Goal: Information Seeking & Learning: Learn about a topic

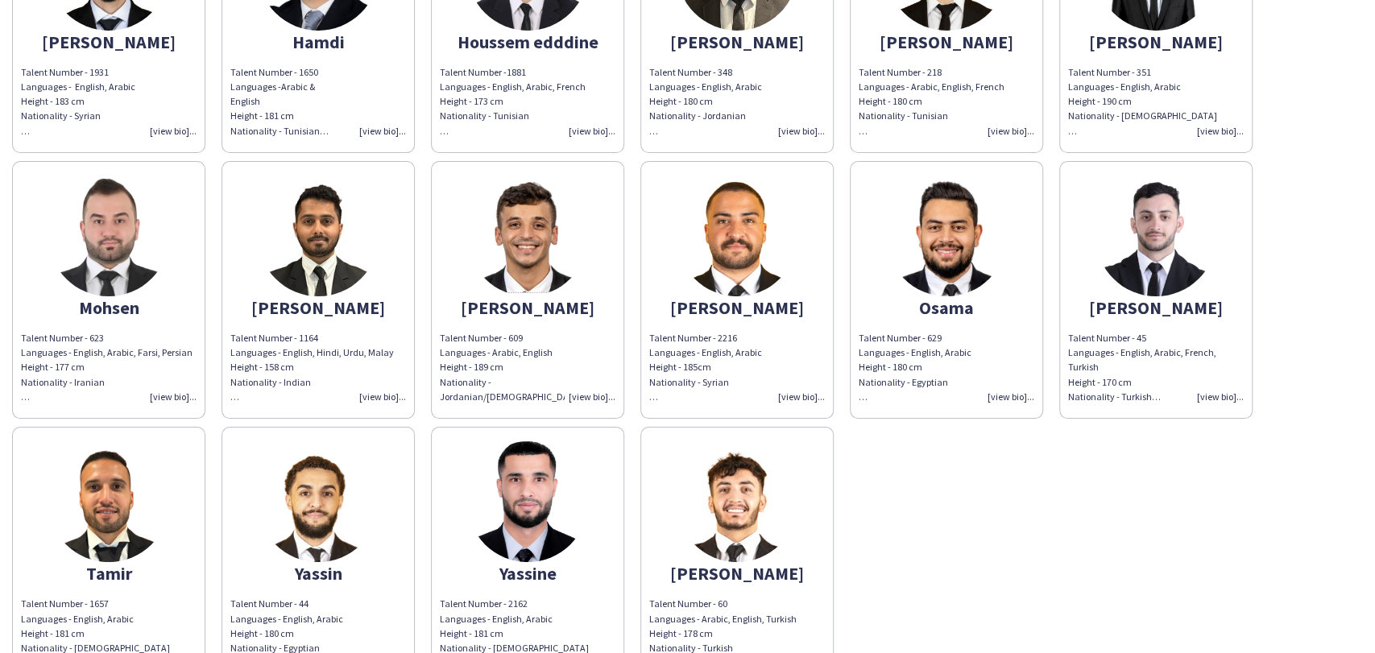
scroll to position [447, 0]
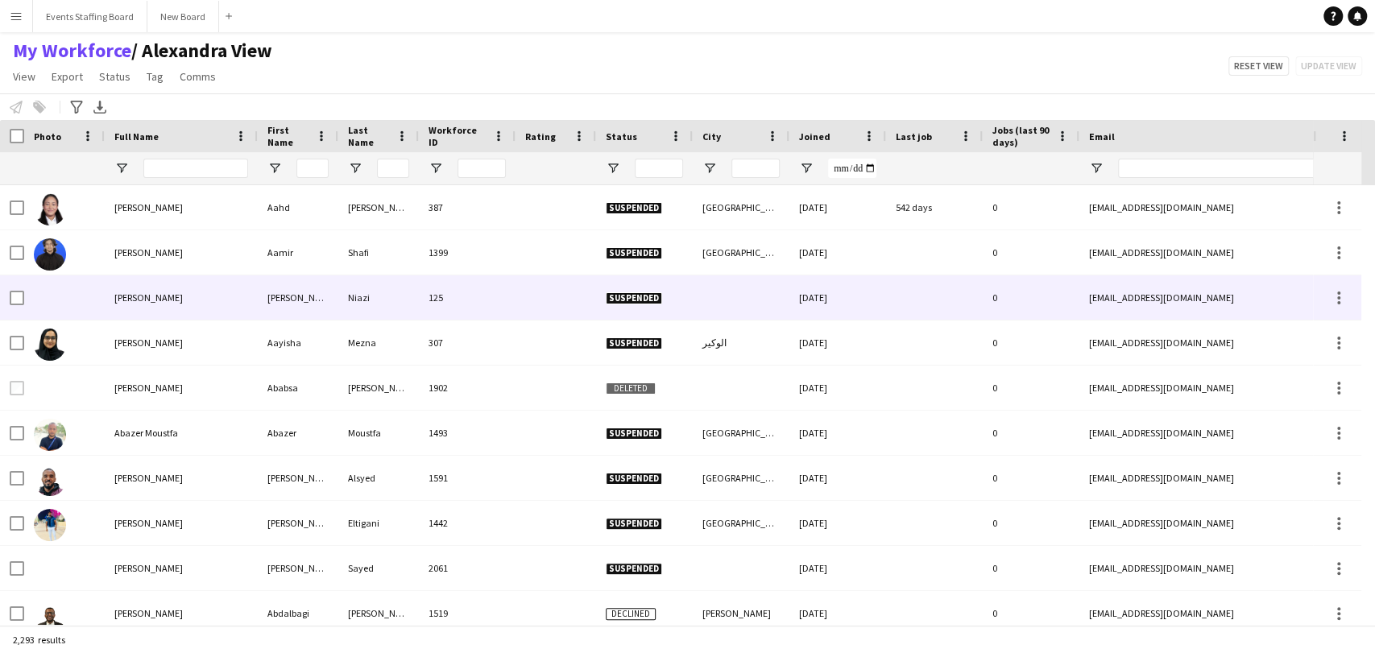
click at [0, 315] on div at bounding box center [12, 297] width 24 height 44
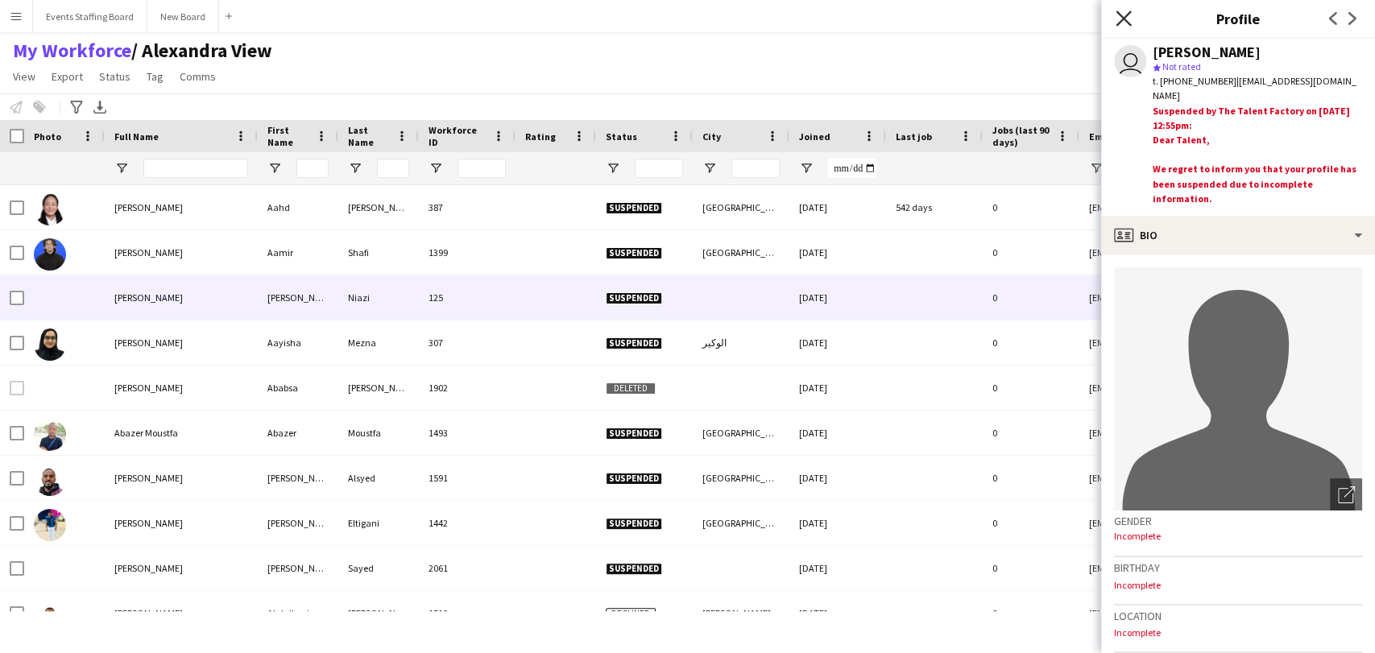
click at [1126, 16] on icon at bounding box center [1122, 17] width 15 height 15
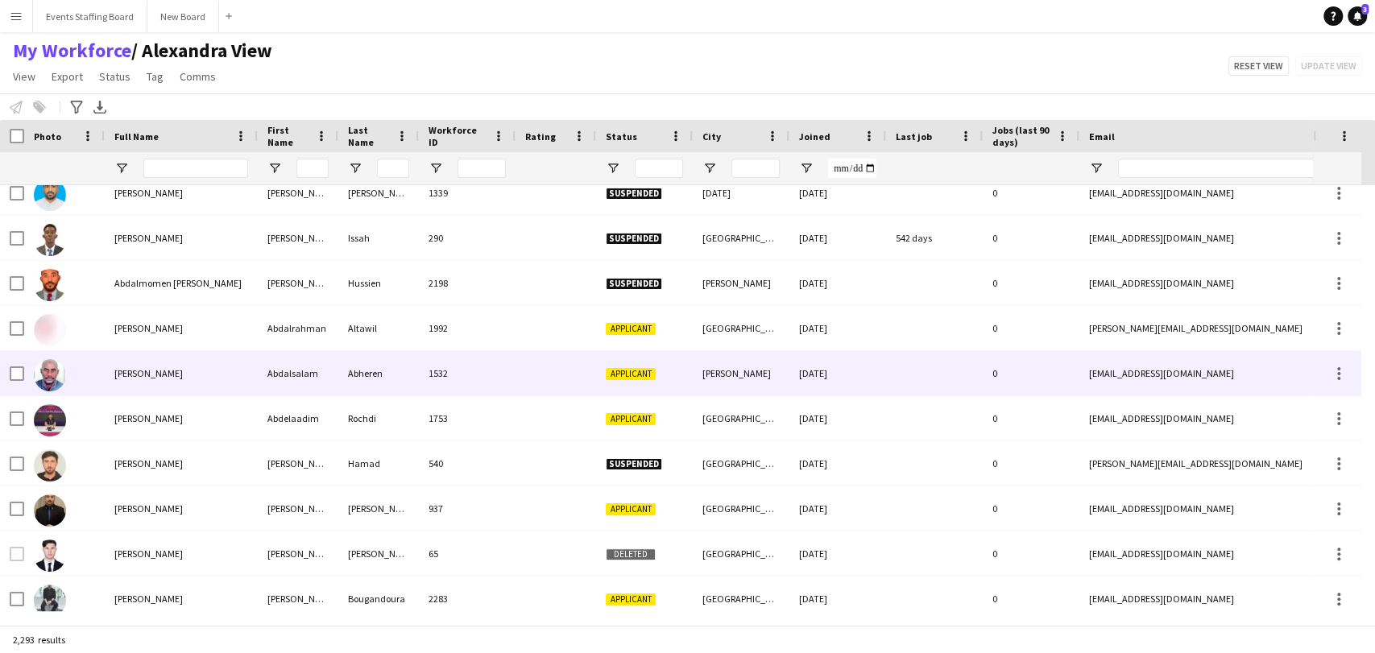
scroll to position [1252, 0]
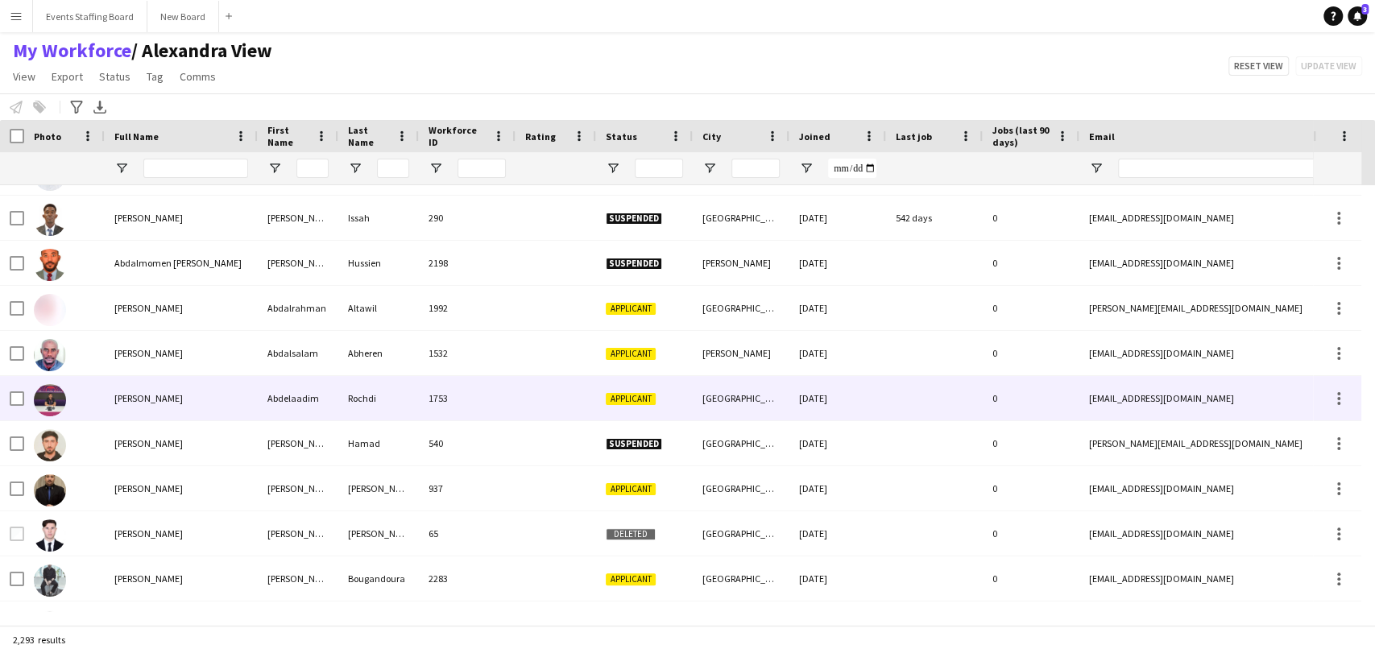
click at [200, 392] on div "Abdelaadim Rochdi" at bounding box center [181, 398] width 153 height 44
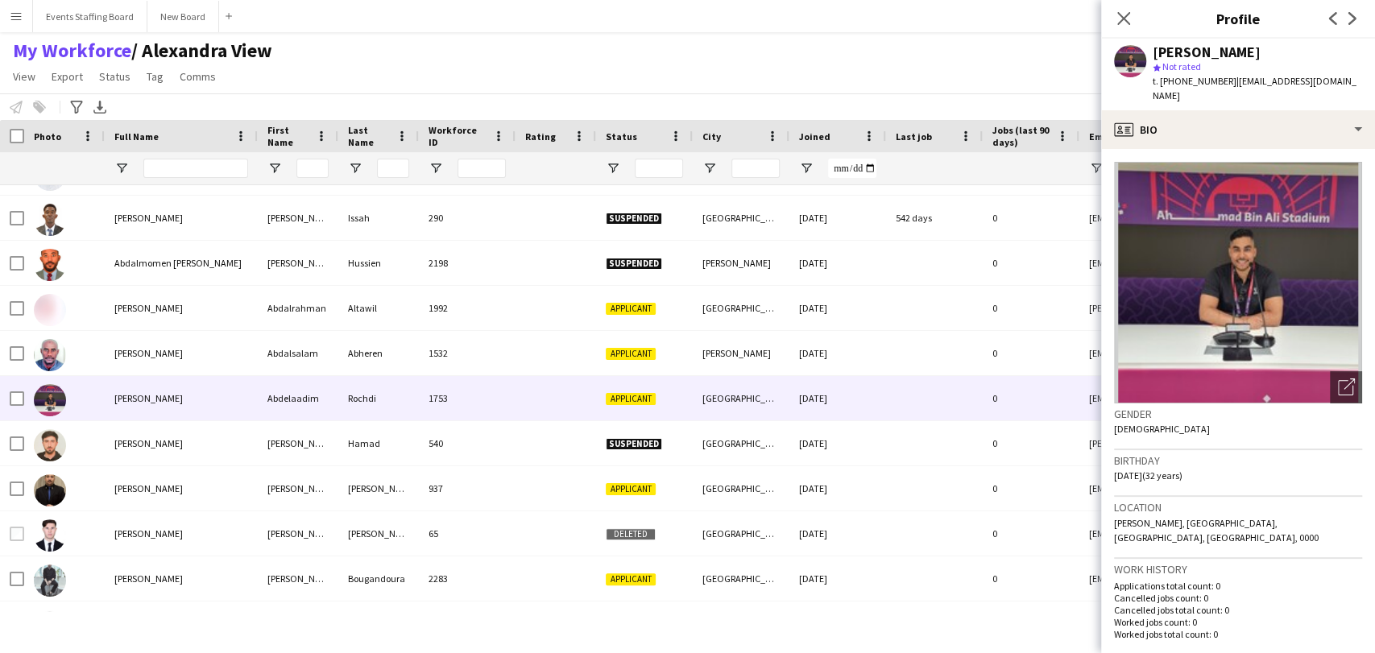
click at [1352, 383] on app-crew-profile-bio "Open photos pop-in Gender Male Birthday 18-10-1992 (32 years) Location Bin Mahm…" at bounding box center [1238, 401] width 274 height 504
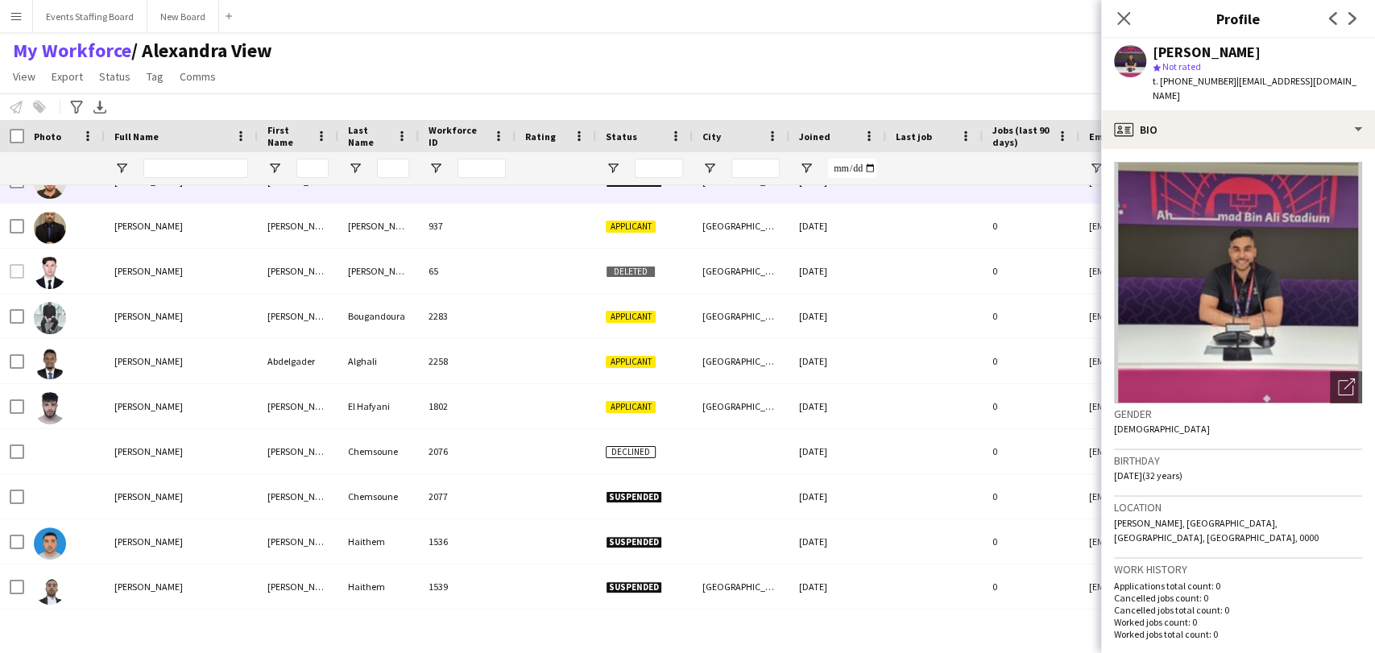
scroll to position [1790, 0]
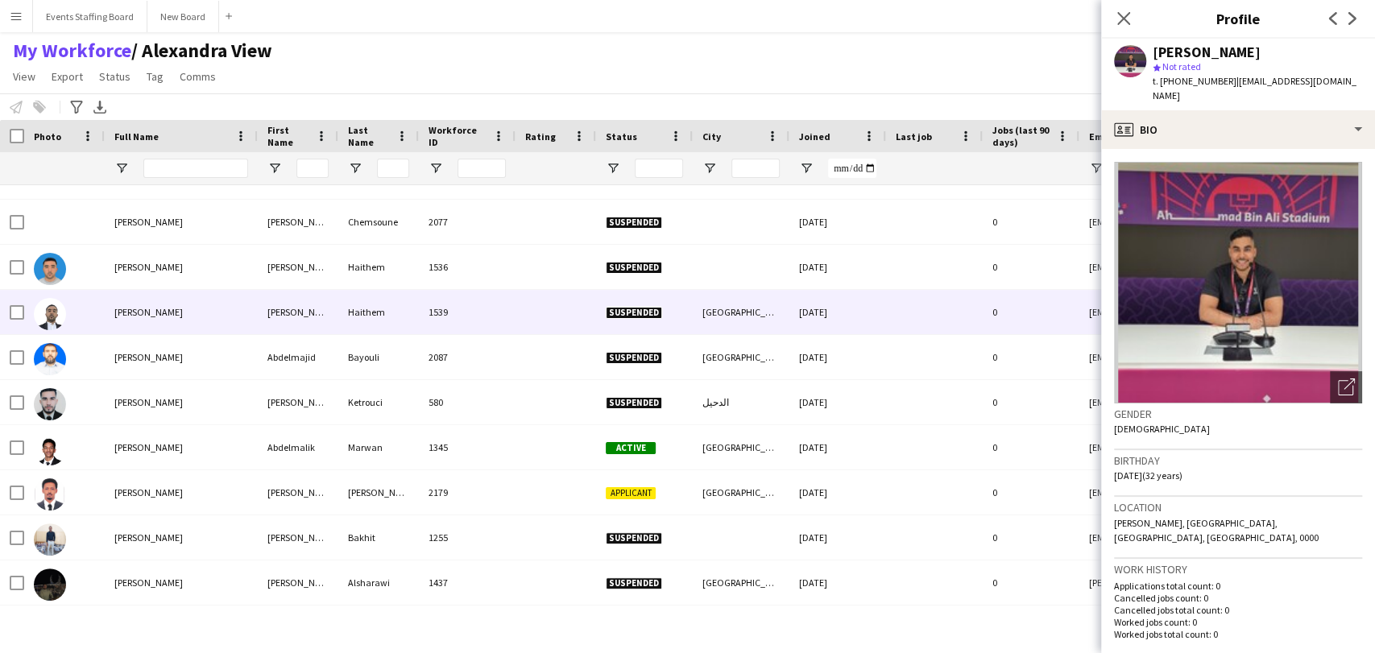
click at [155, 325] on div "Abdellilah Haithem" at bounding box center [181, 312] width 153 height 44
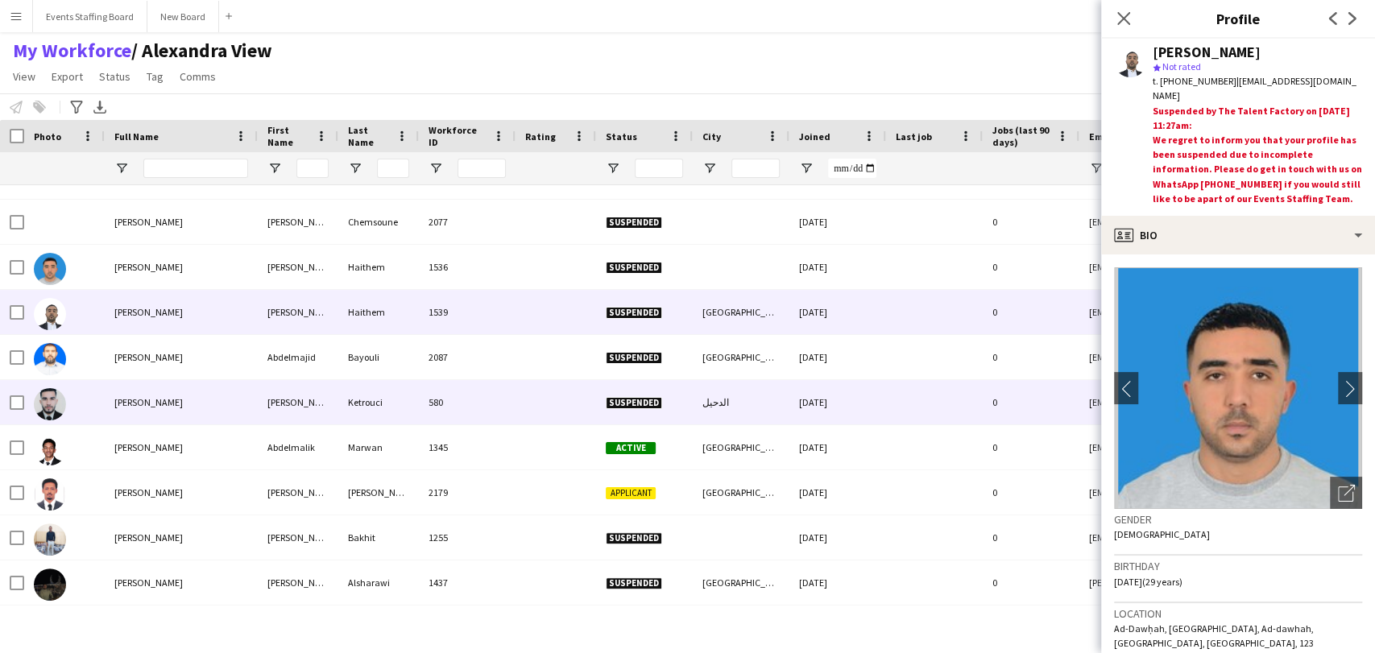
click at [64, 410] on img at bounding box center [50, 404] width 32 height 32
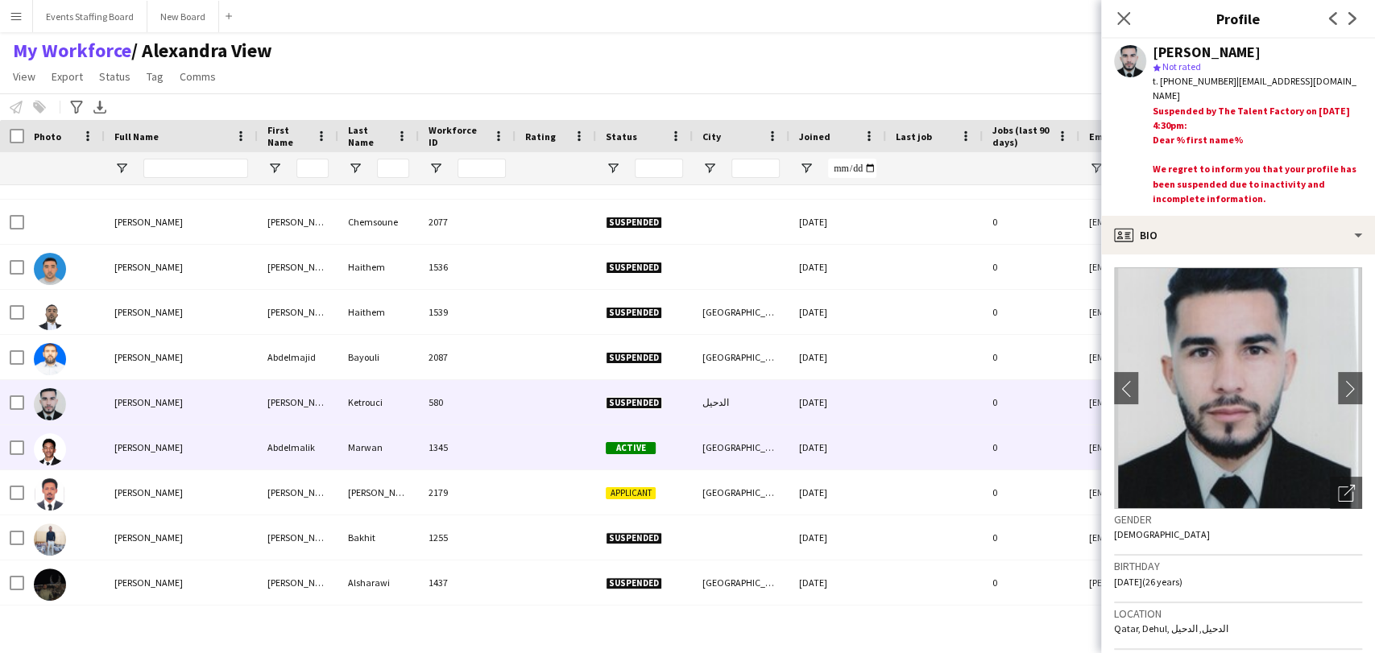
click at [76, 437] on div at bounding box center [64, 447] width 81 height 44
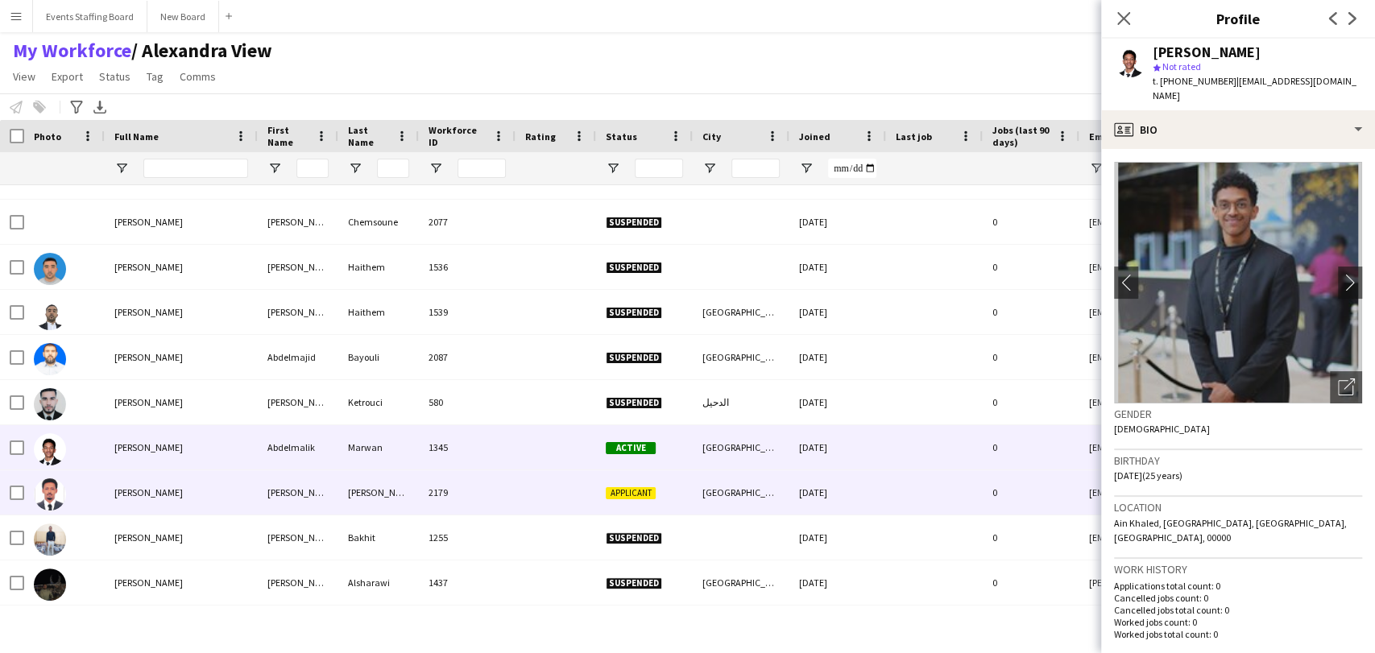
click at [118, 489] on span "Abdelmelk Mohamed" at bounding box center [148, 492] width 68 height 12
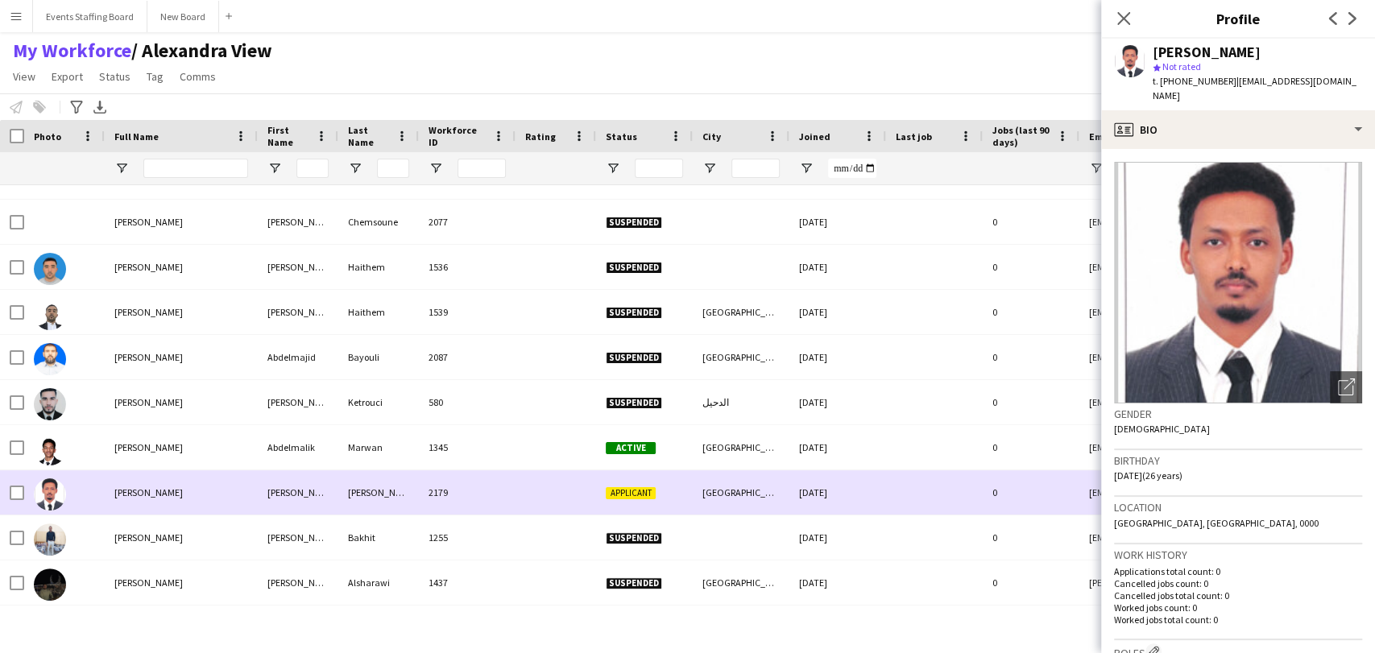
scroll to position [2147, 0]
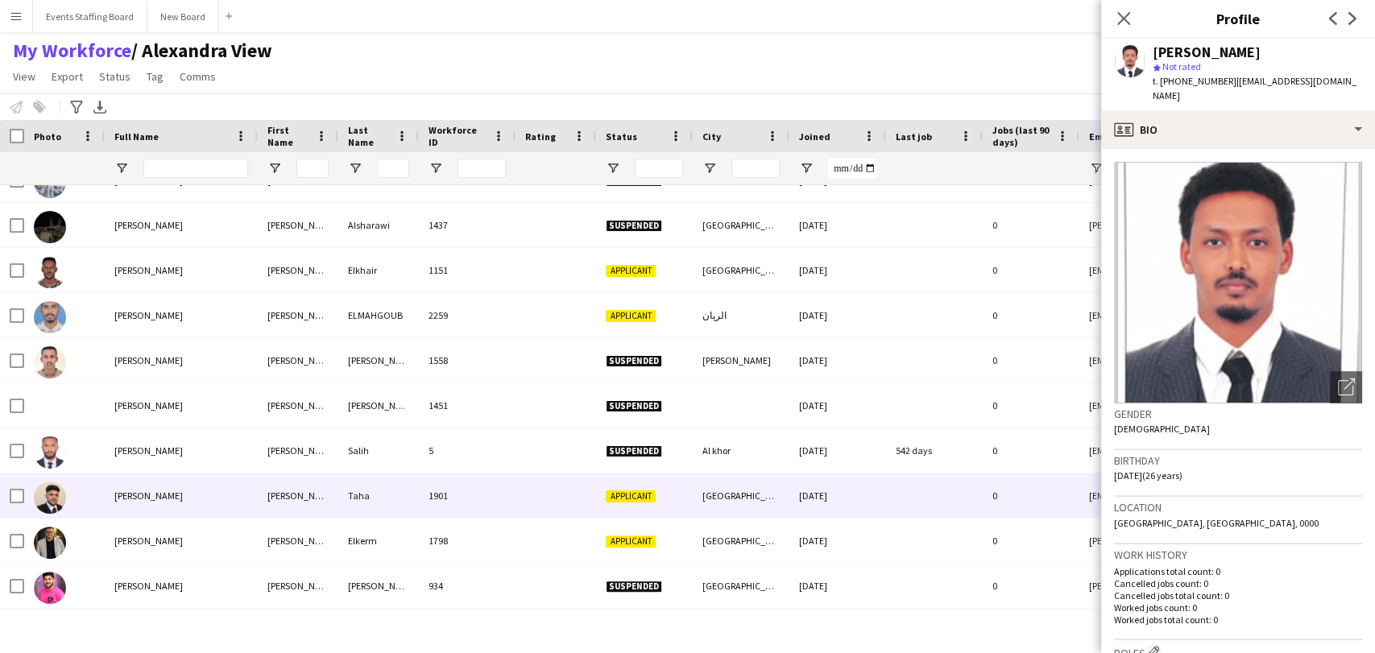
click at [106, 480] on div "Abdelrahman Taha" at bounding box center [181, 496] width 153 height 44
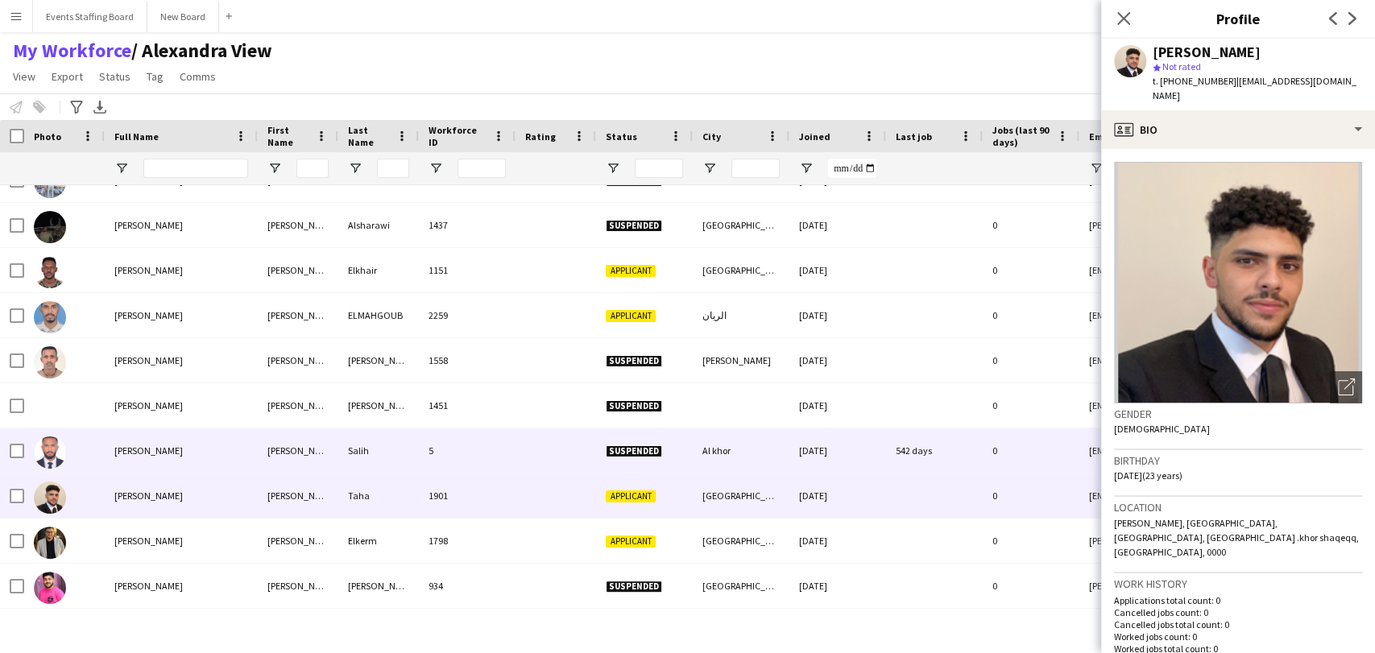
click at [149, 464] on div "Abdelrahman Salih" at bounding box center [181, 450] width 153 height 44
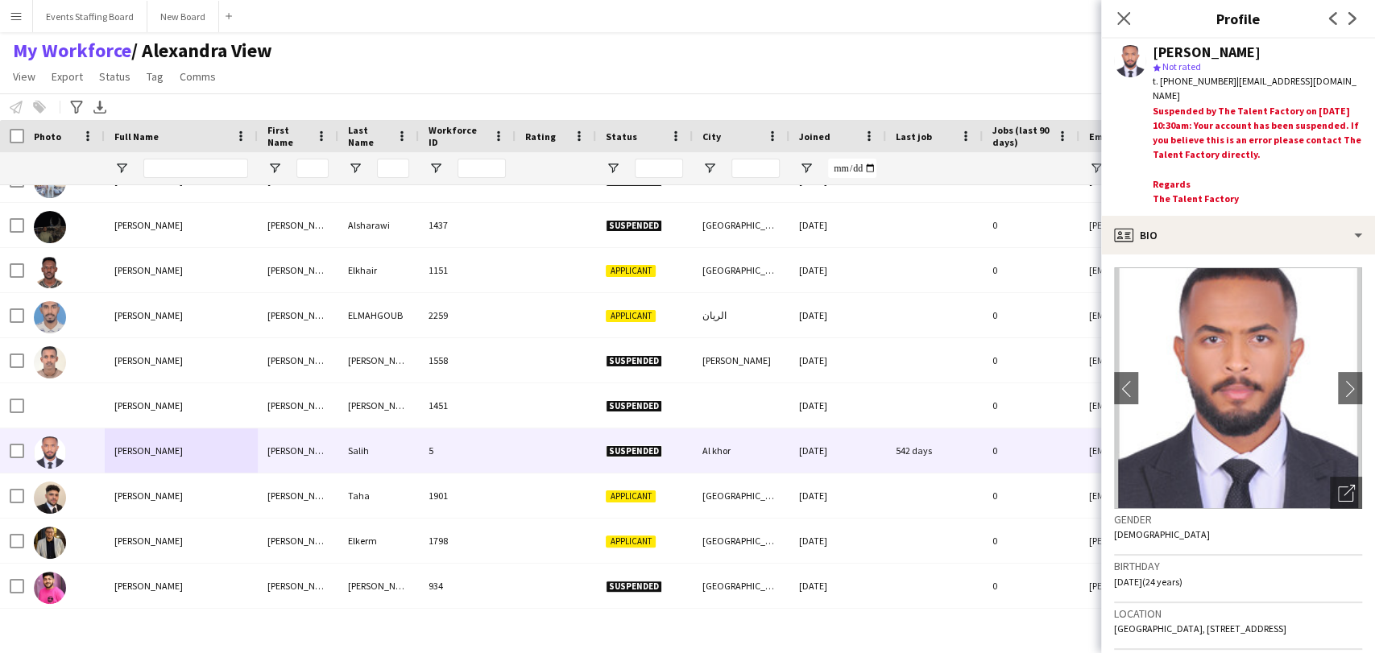
drag, startPoint x: 1321, startPoint y: 484, endPoint x: 1116, endPoint y: 461, distance: 205.9
click at [1330, 484] on div "Open photos pop-in" at bounding box center [1346, 493] width 32 height 32
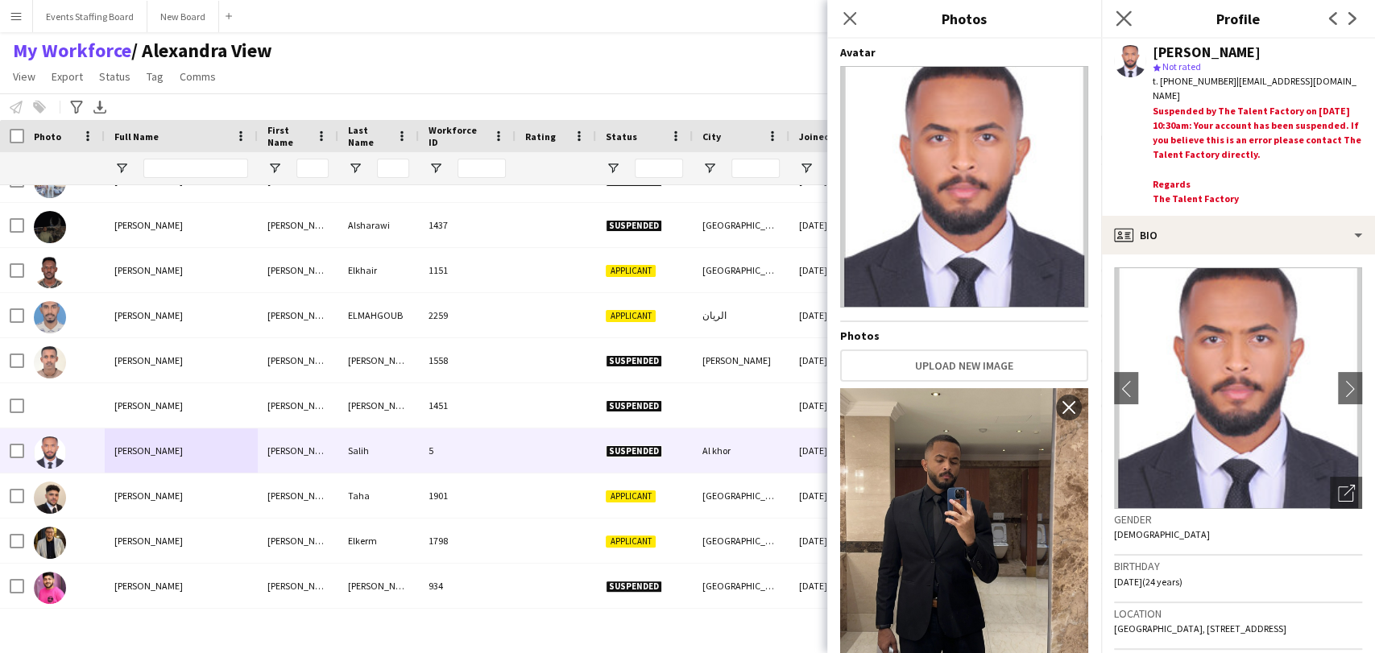
click at [1118, 27] on app-icon "Close pop-in" at bounding box center [1123, 18] width 23 height 23
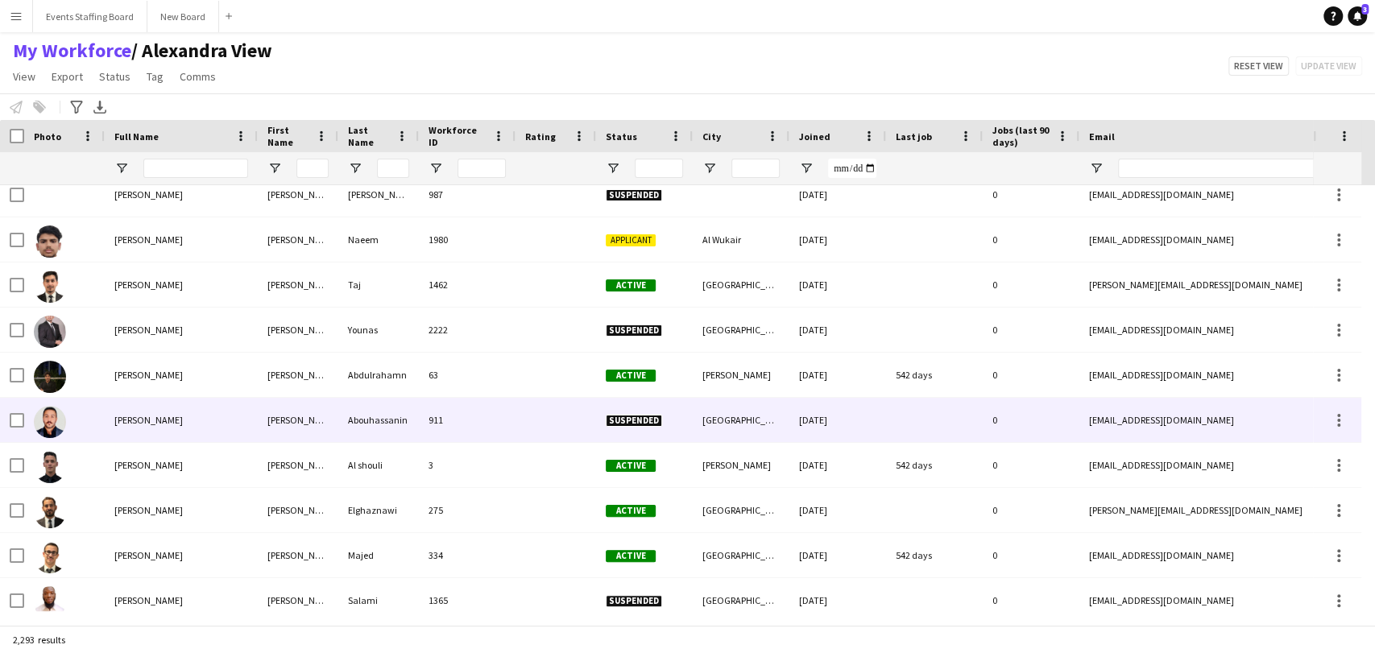
scroll to position [0, 0]
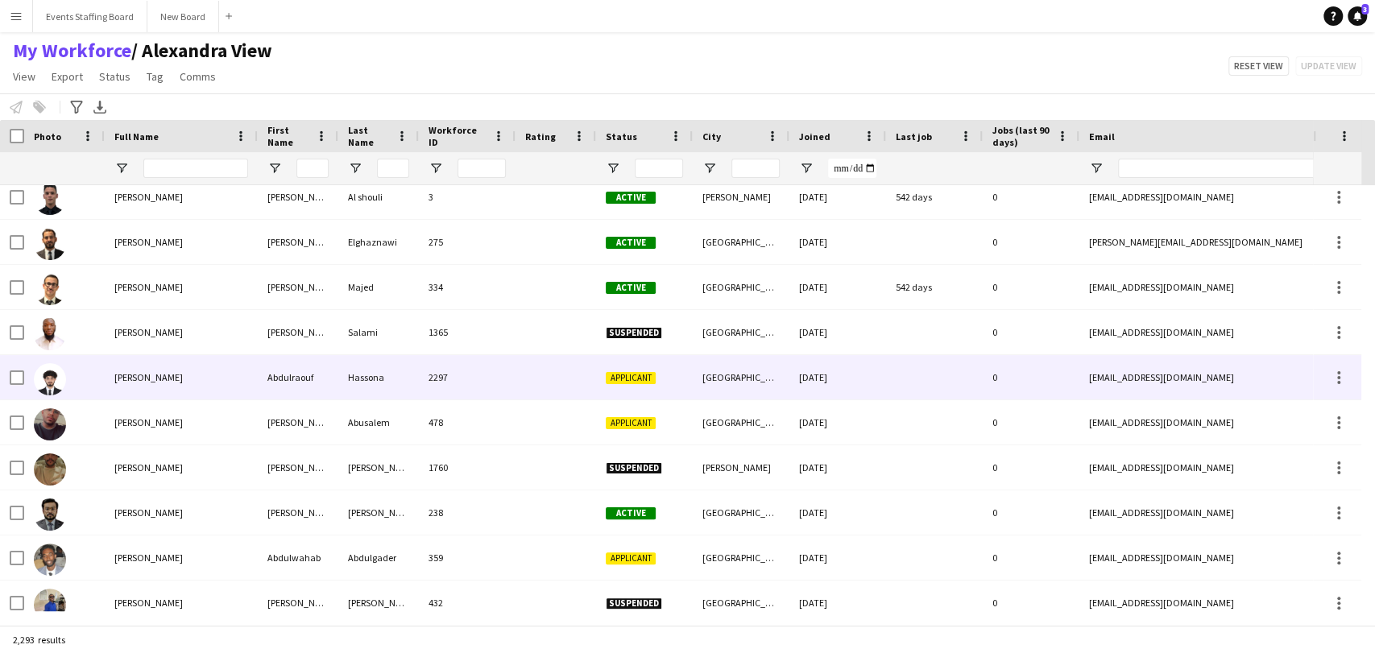
click at [108, 370] on div "Abdulraouf Hassona" at bounding box center [181, 377] width 153 height 44
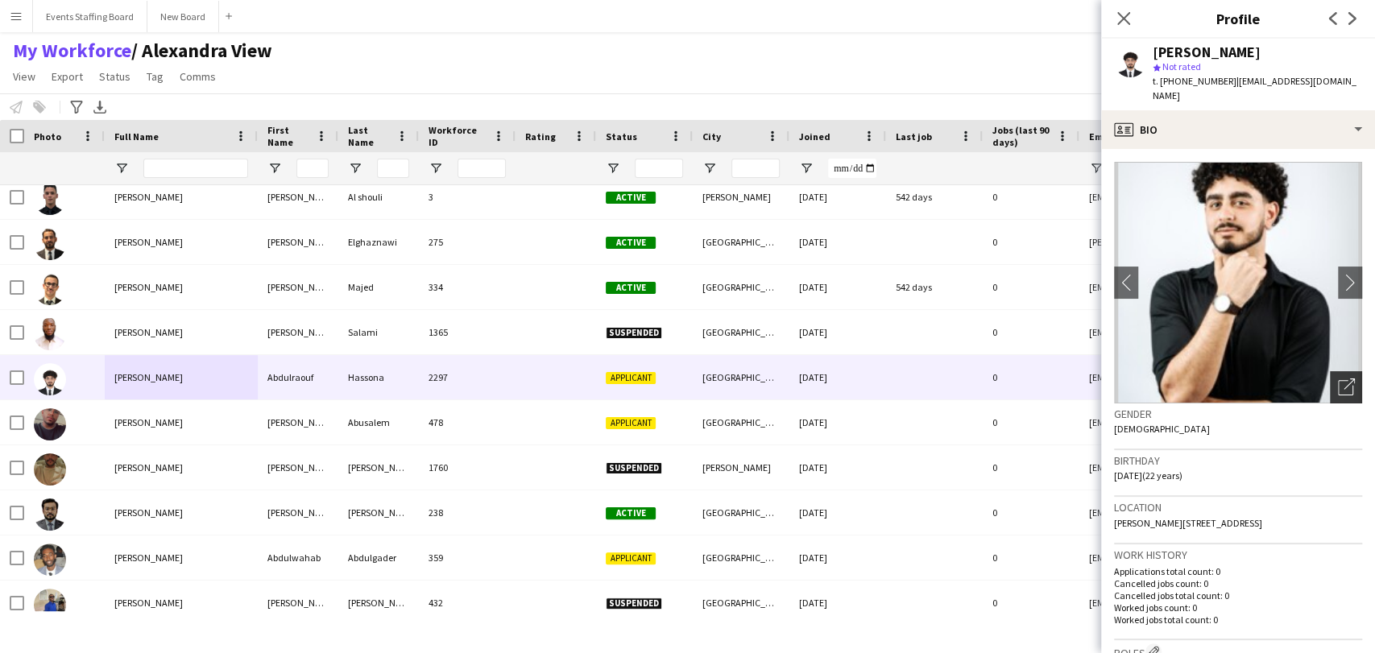
click at [1330, 371] on div "Open photos pop-in" at bounding box center [1346, 387] width 32 height 32
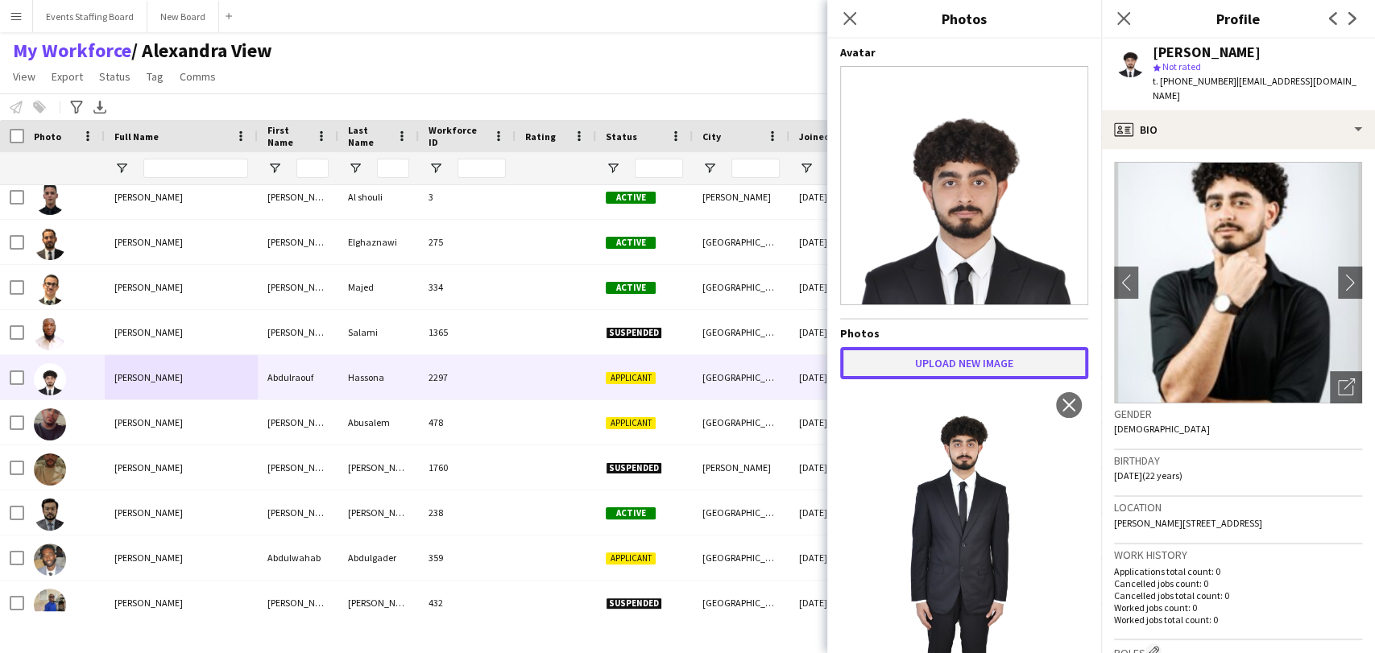
click at [934, 347] on button "Upload new image" at bounding box center [964, 363] width 248 height 32
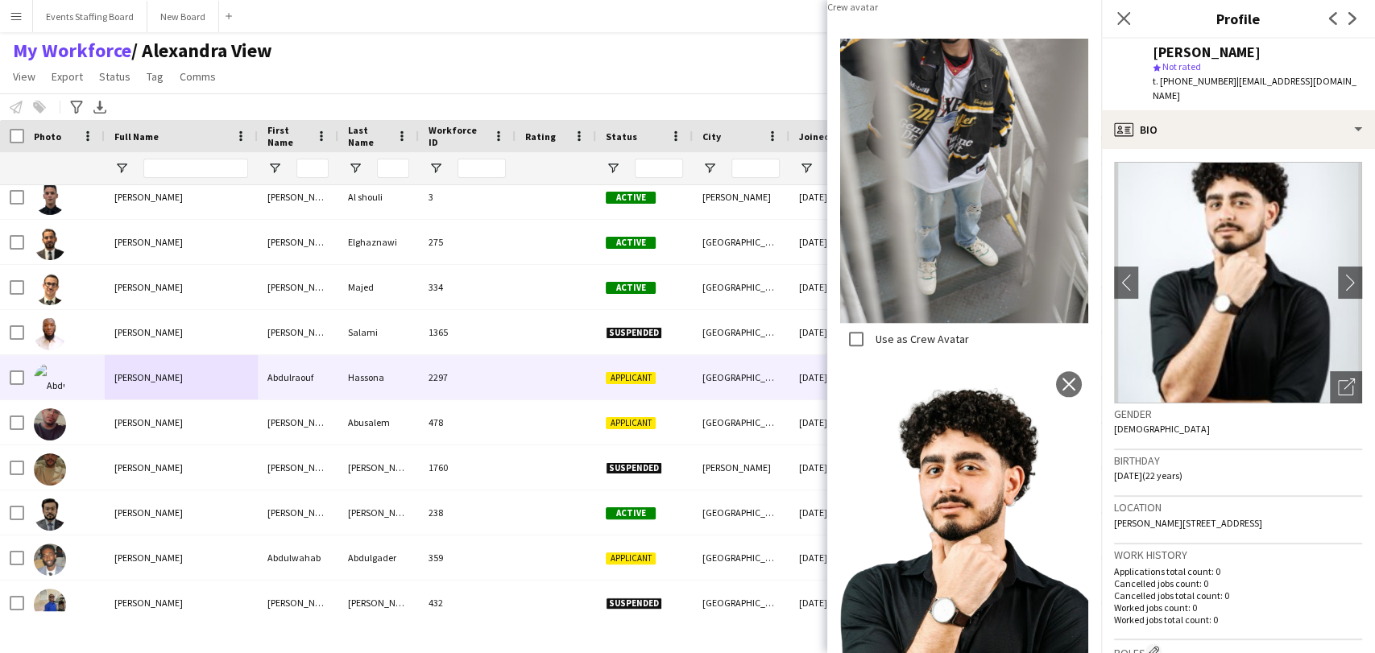
scroll to position [788, 0]
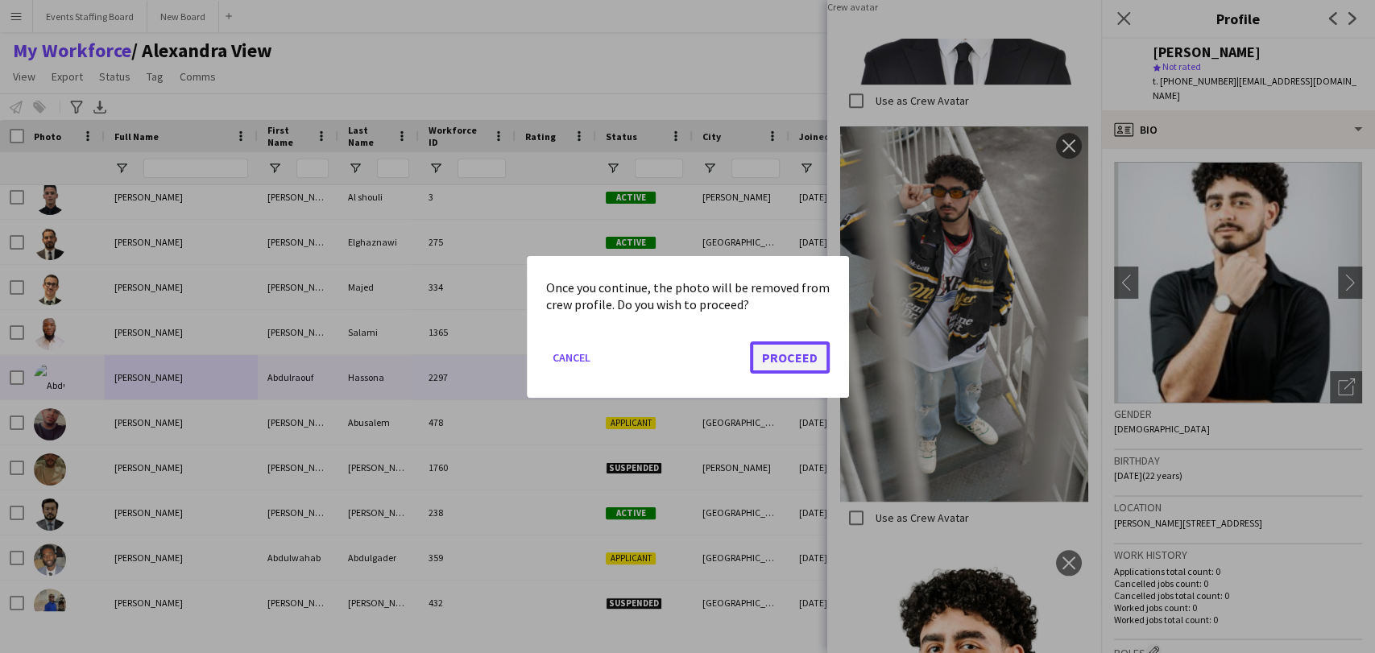
click at [795, 354] on button "Proceed" at bounding box center [790, 357] width 80 height 32
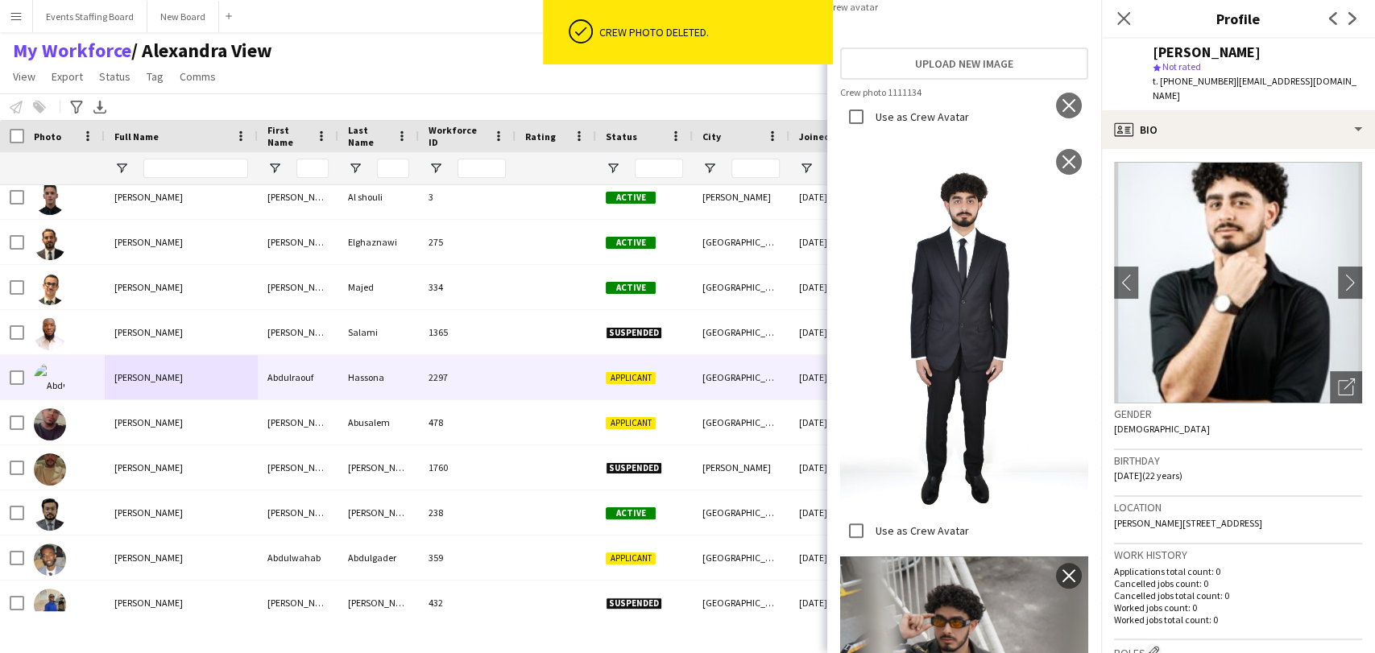
scroll to position [0, 0]
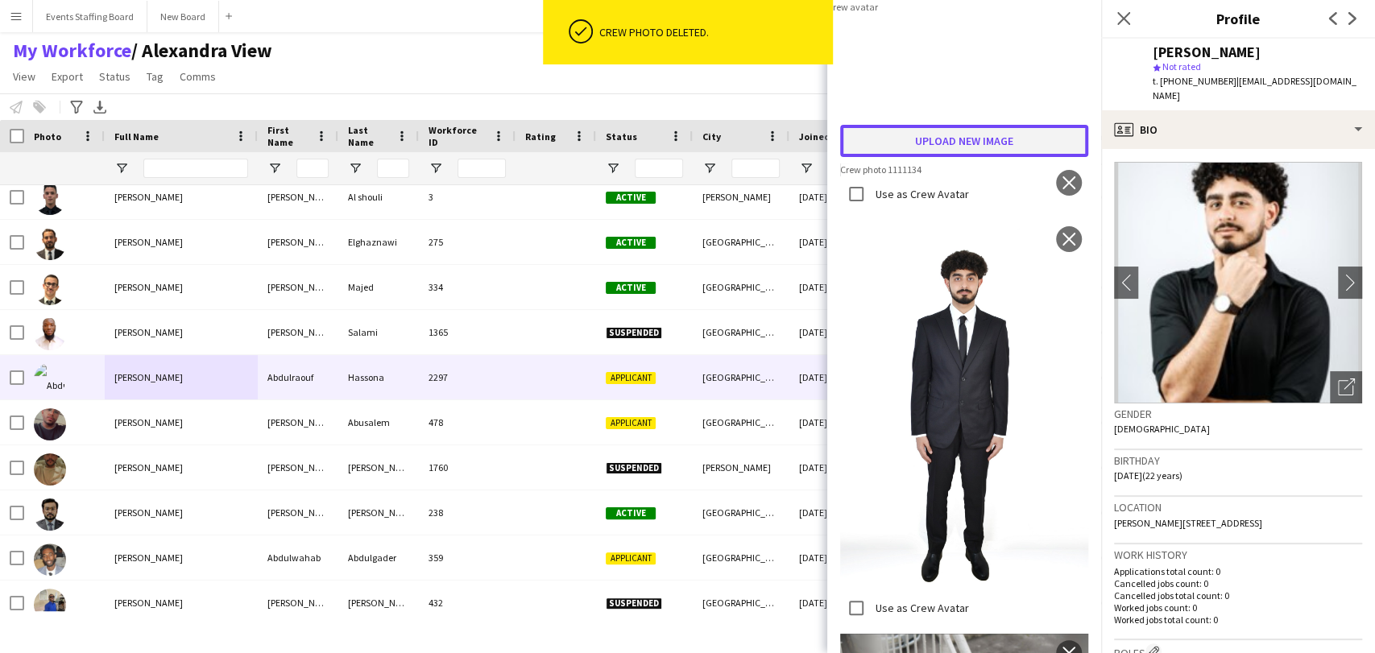
click at [921, 157] on button "Upload new image" at bounding box center [964, 141] width 248 height 32
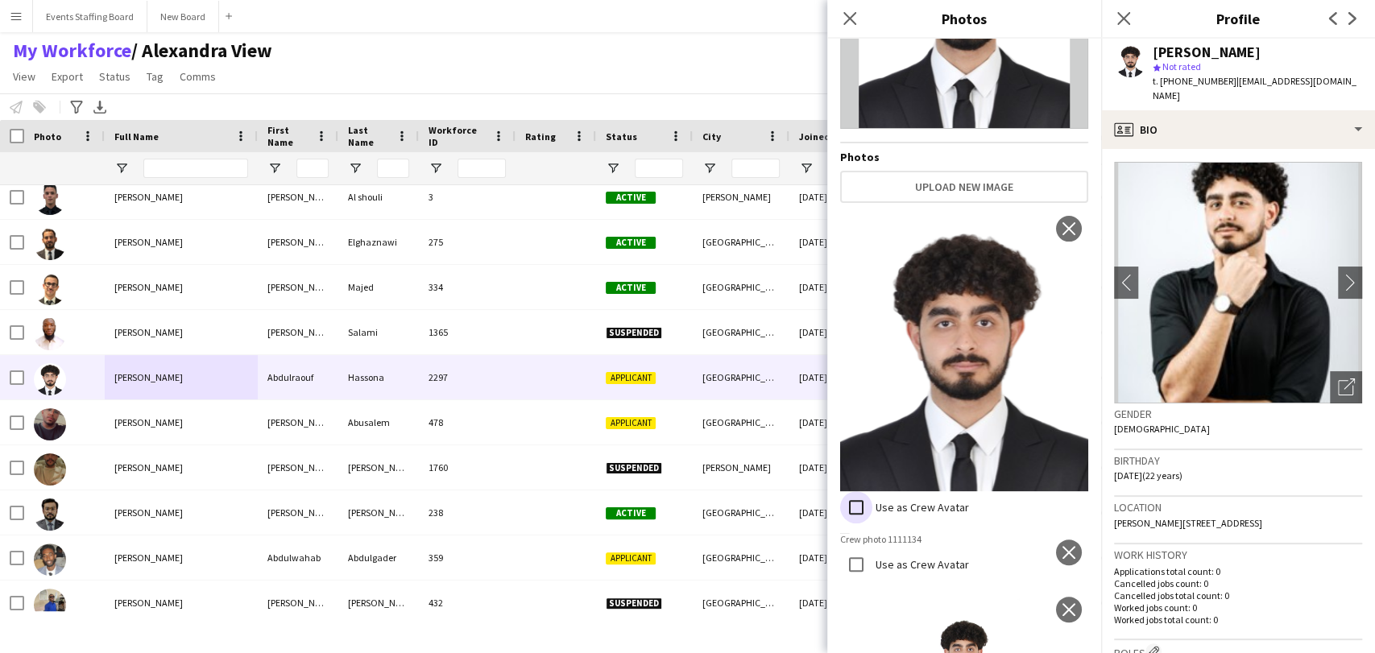
scroll to position [358, 0]
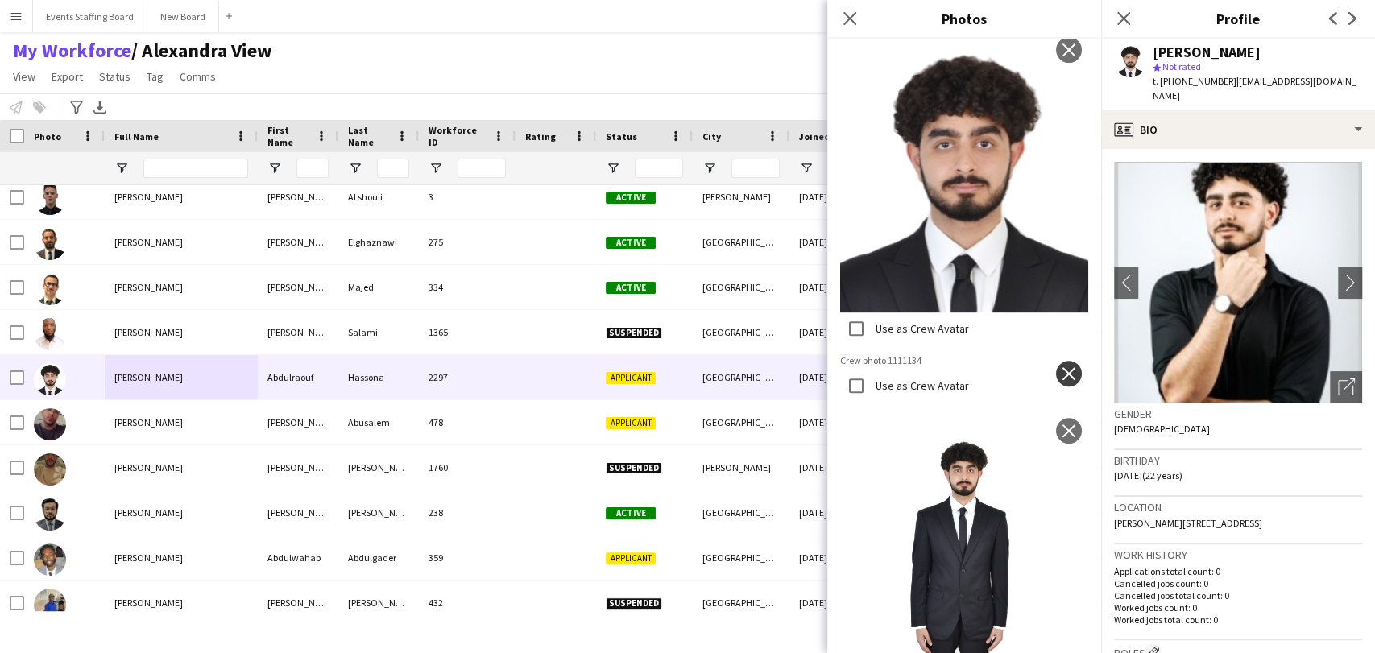
click at [1061, 367] on app-icon "close" at bounding box center [1069, 373] width 16 height 13
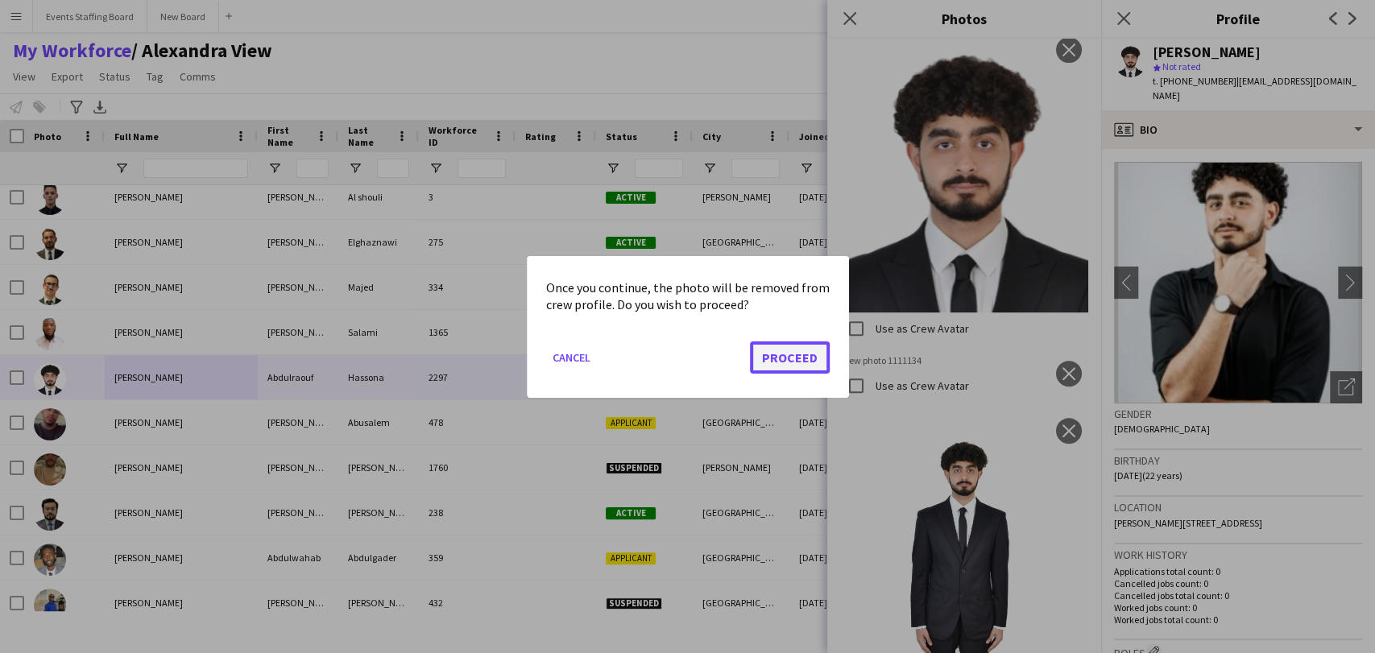
click at [793, 356] on button "Proceed" at bounding box center [790, 357] width 80 height 32
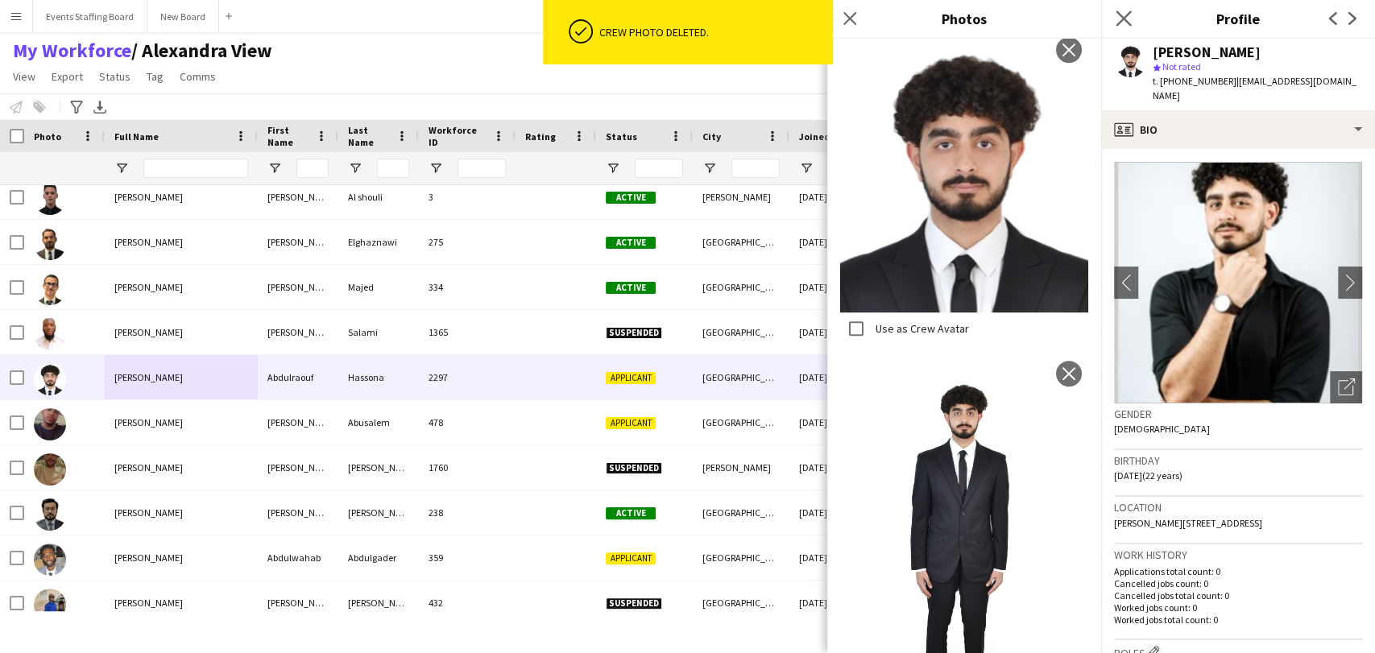
click at [1128, 7] on app-icon "Close pop-in" at bounding box center [1123, 18] width 23 height 23
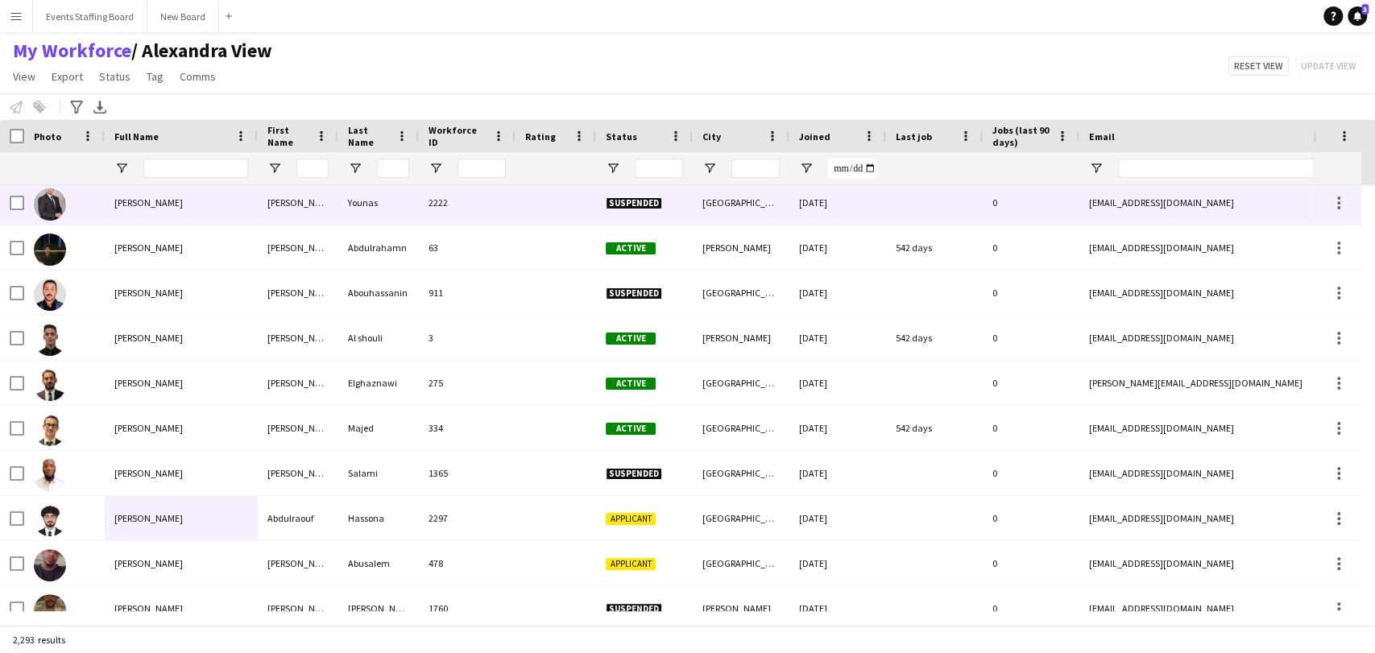
scroll to position [3937, 0]
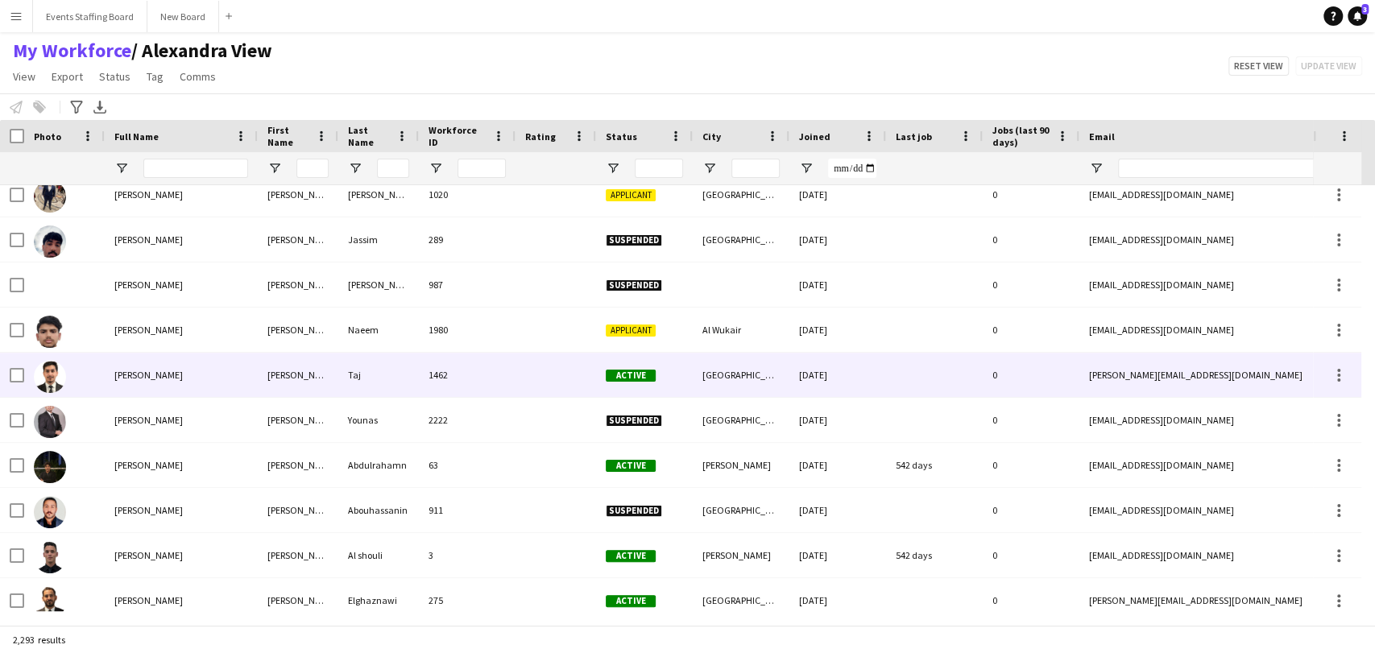
click at [38, 365] on img at bounding box center [50, 377] width 32 height 32
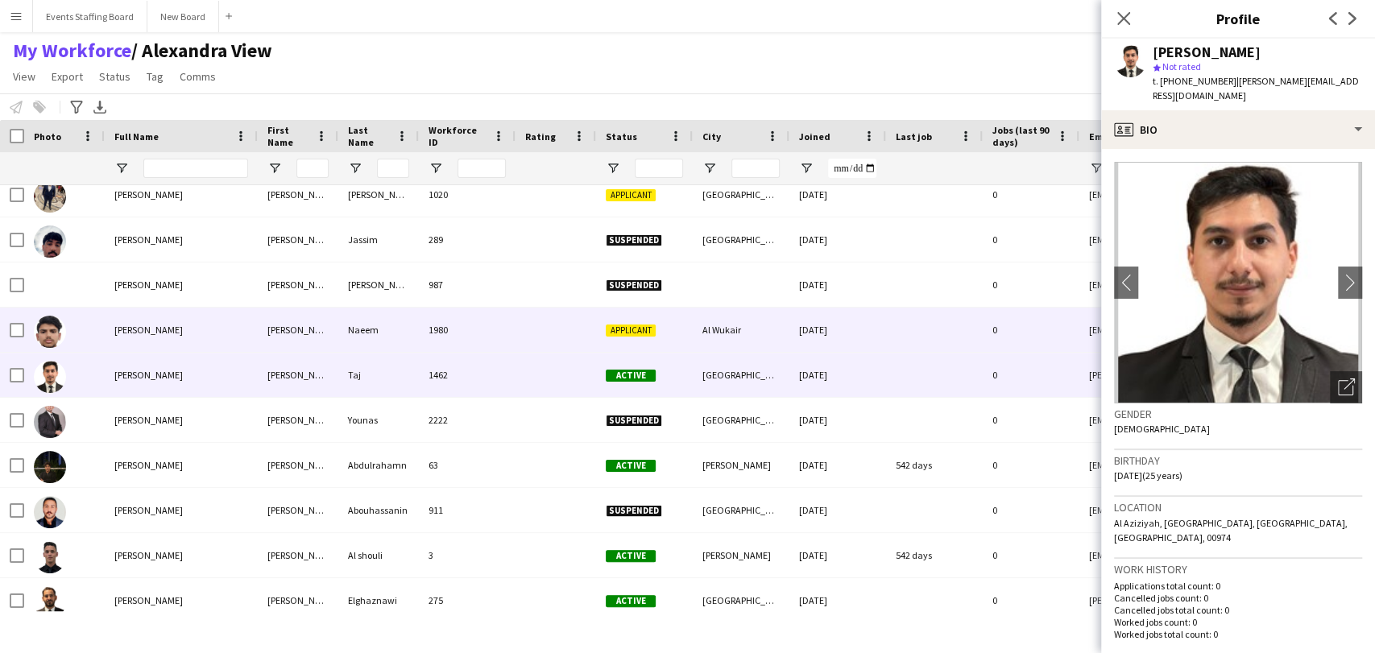
click at [46, 333] on img at bounding box center [50, 332] width 32 height 32
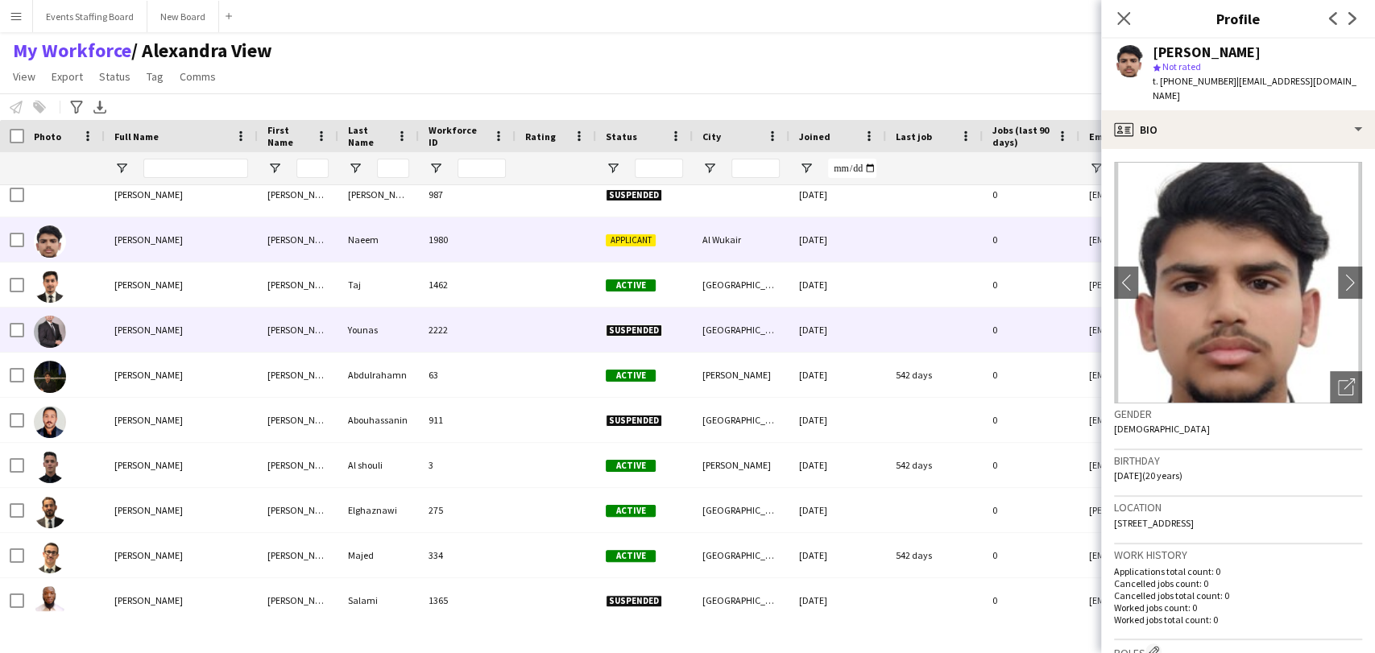
scroll to position [4116, 0]
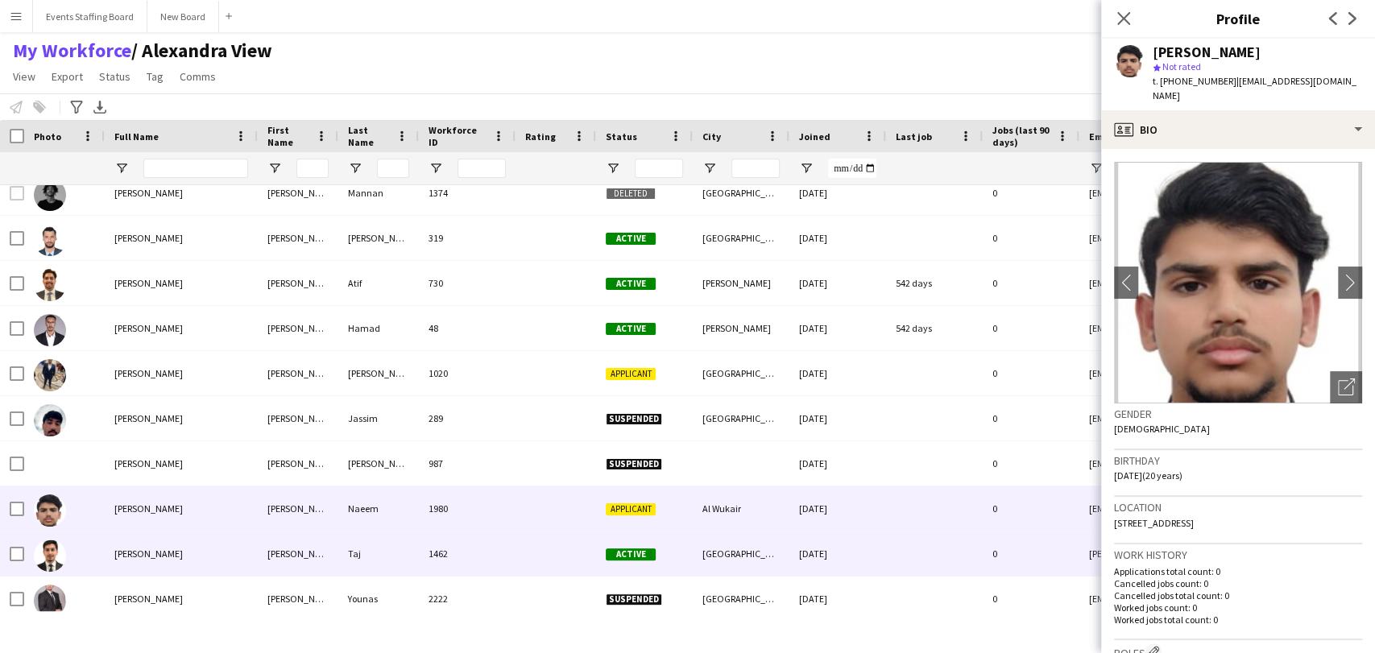
click at [69, 553] on div at bounding box center [64, 554] width 81 height 44
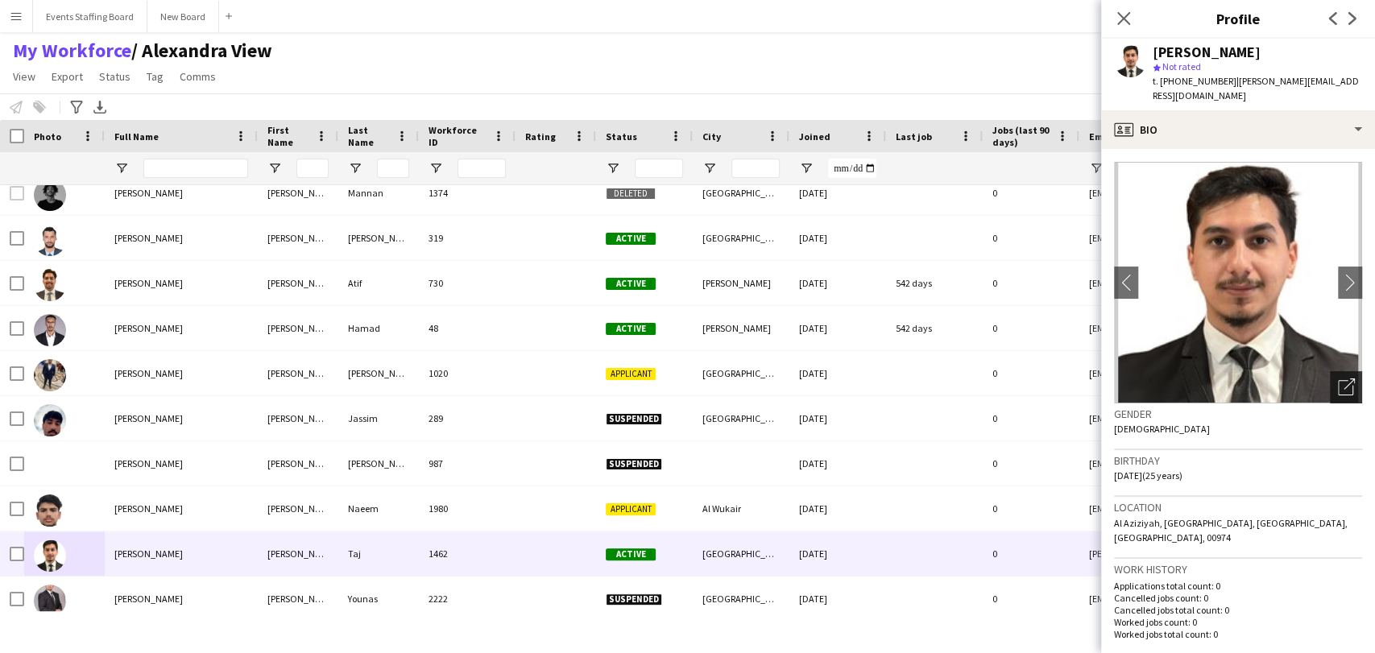
click at [1330, 372] on div "Open photos pop-in" at bounding box center [1346, 387] width 32 height 32
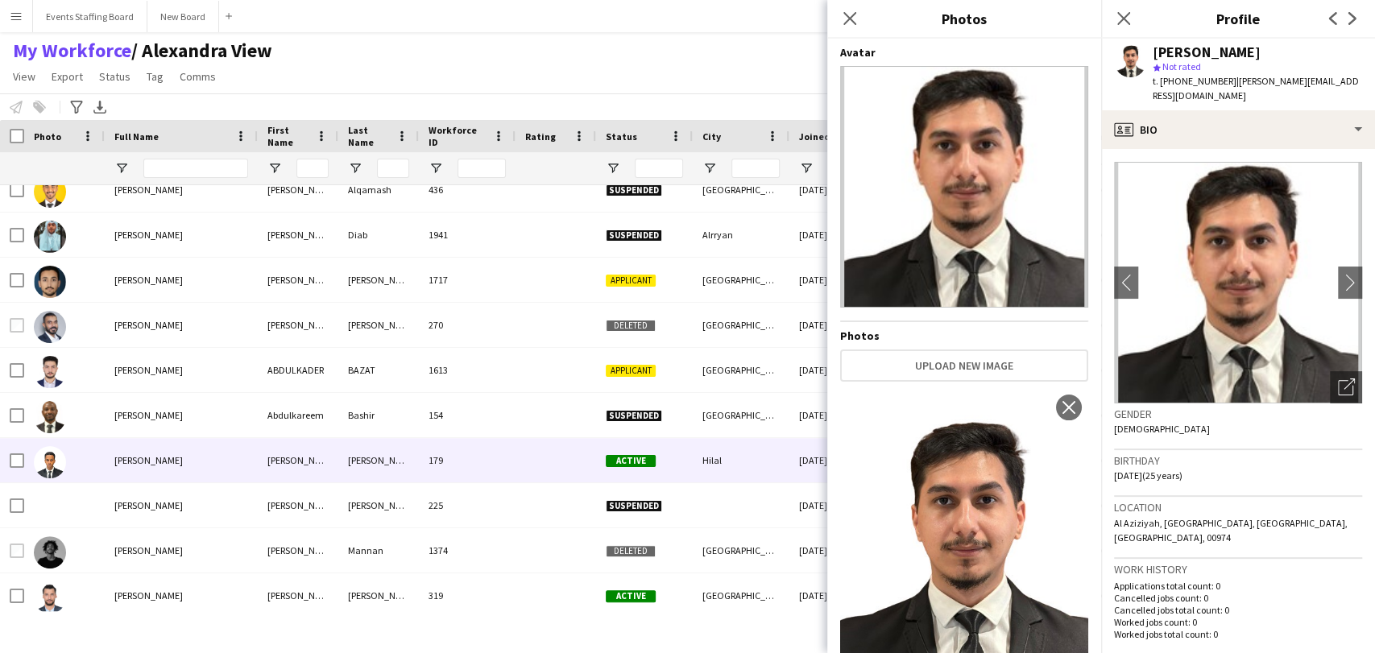
click at [48, 470] on img at bounding box center [50, 462] width 32 height 32
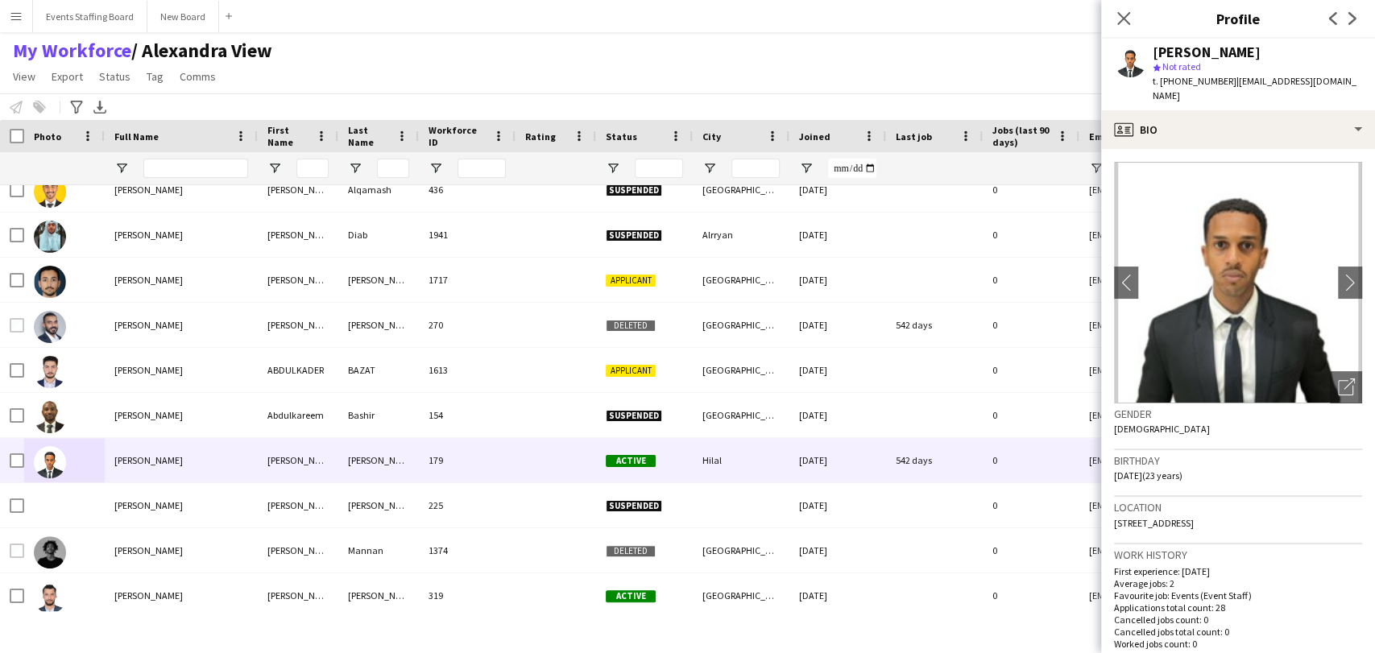
click at [1351, 388] on app-crew-profile-bio "chevron-left chevron-right Open photos pop-in Gender Male Birthday 02-01-2002 (…" at bounding box center [1238, 401] width 274 height 504
click at [1342, 375] on div "Open photos pop-in" at bounding box center [1346, 387] width 32 height 32
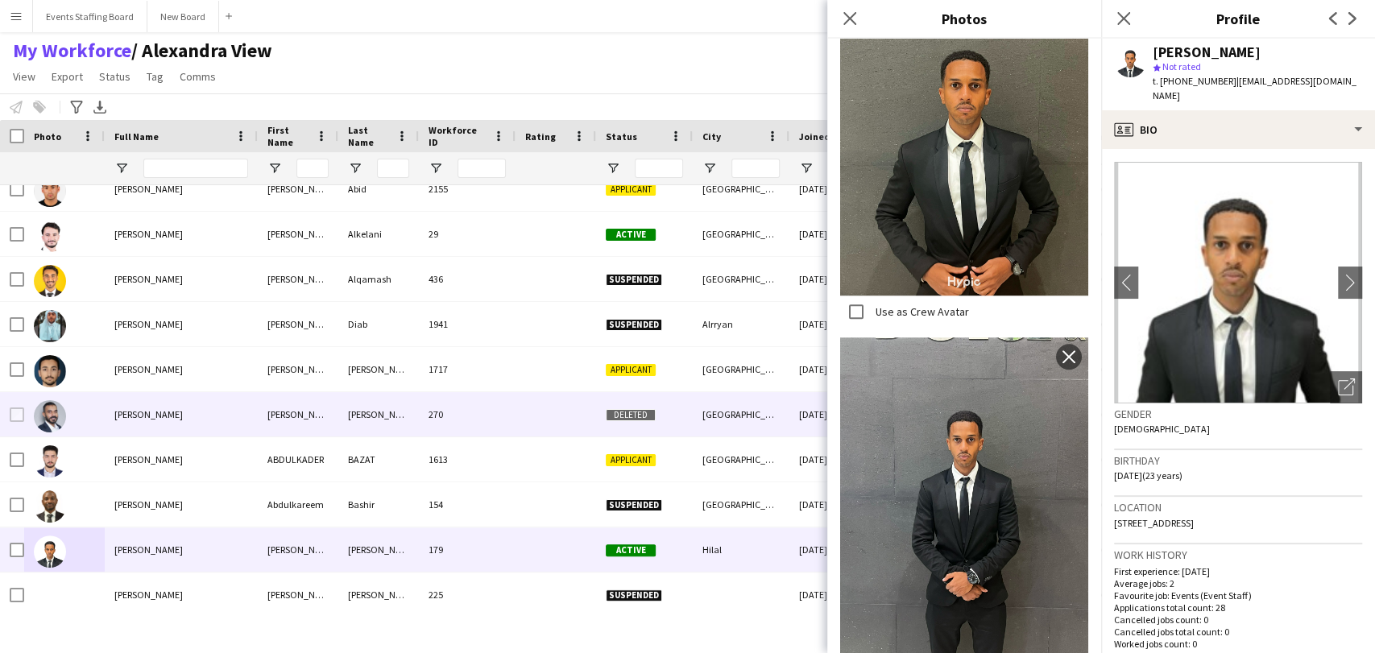
click at [109, 424] on div "Abdulaziz Mohamed" at bounding box center [181, 414] width 153 height 44
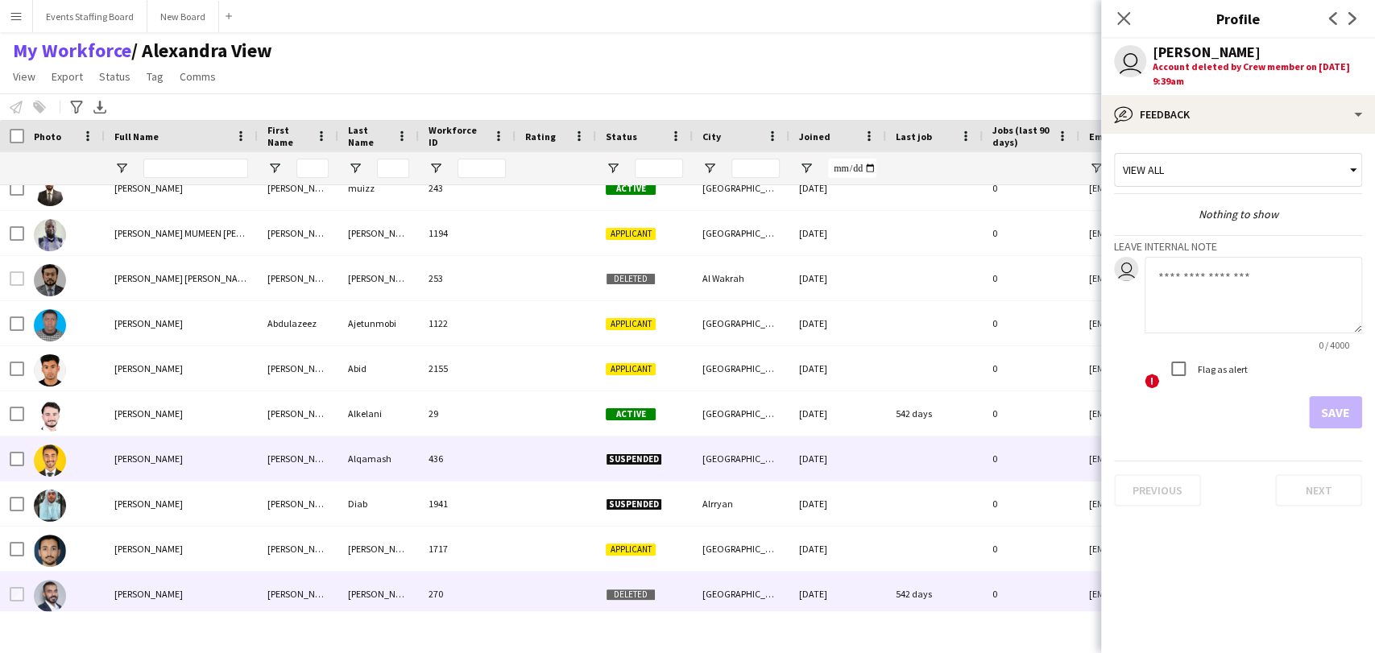
click at [110, 466] on div "Abdulaziz Alqamash" at bounding box center [181, 459] width 153 height 44
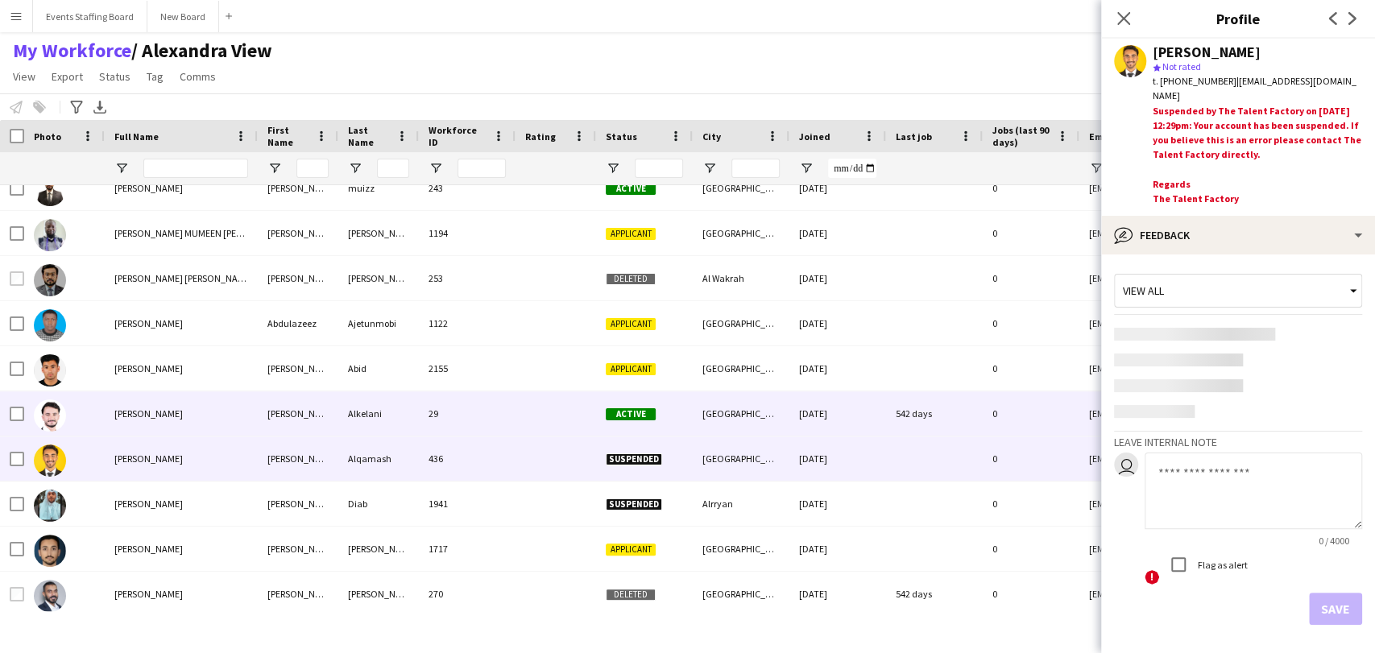
click at [103, 404] on div at bounding box center [64, 413] width 81 height 44
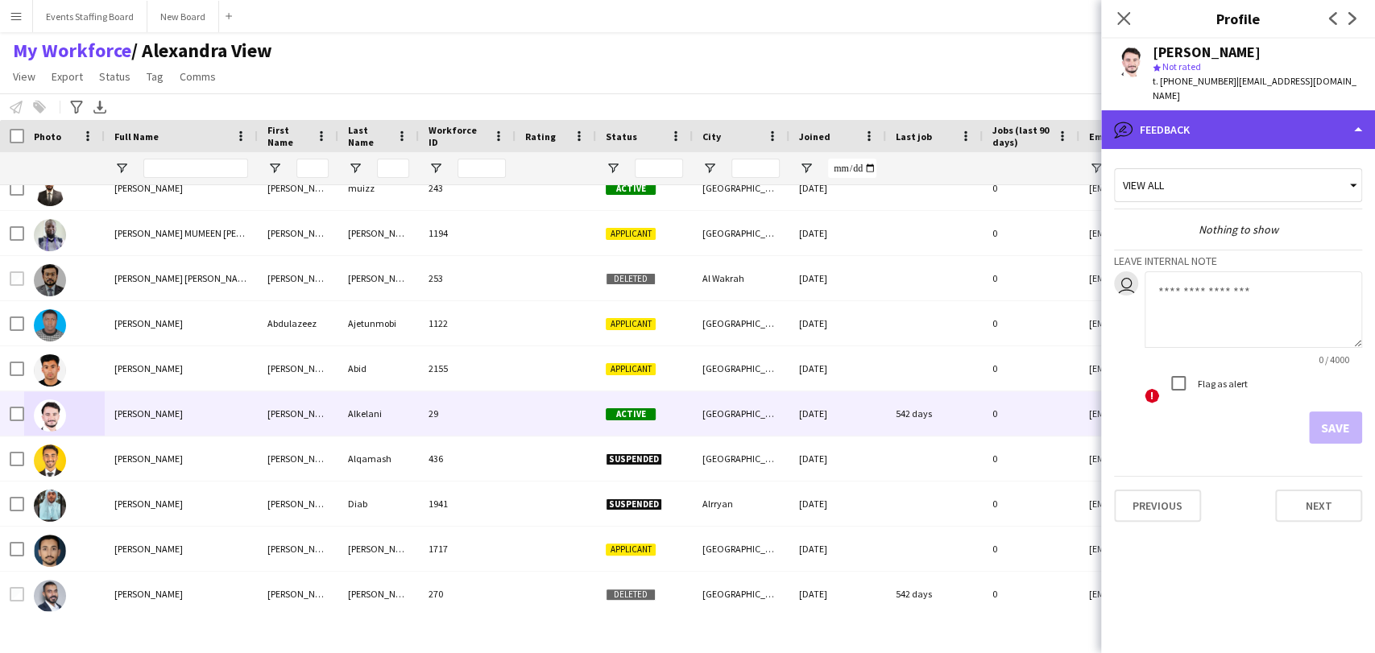
click at [1228, 110] on div "bubble-pencil Feedback" at bounding box center [1238, 129] width 274 height 39
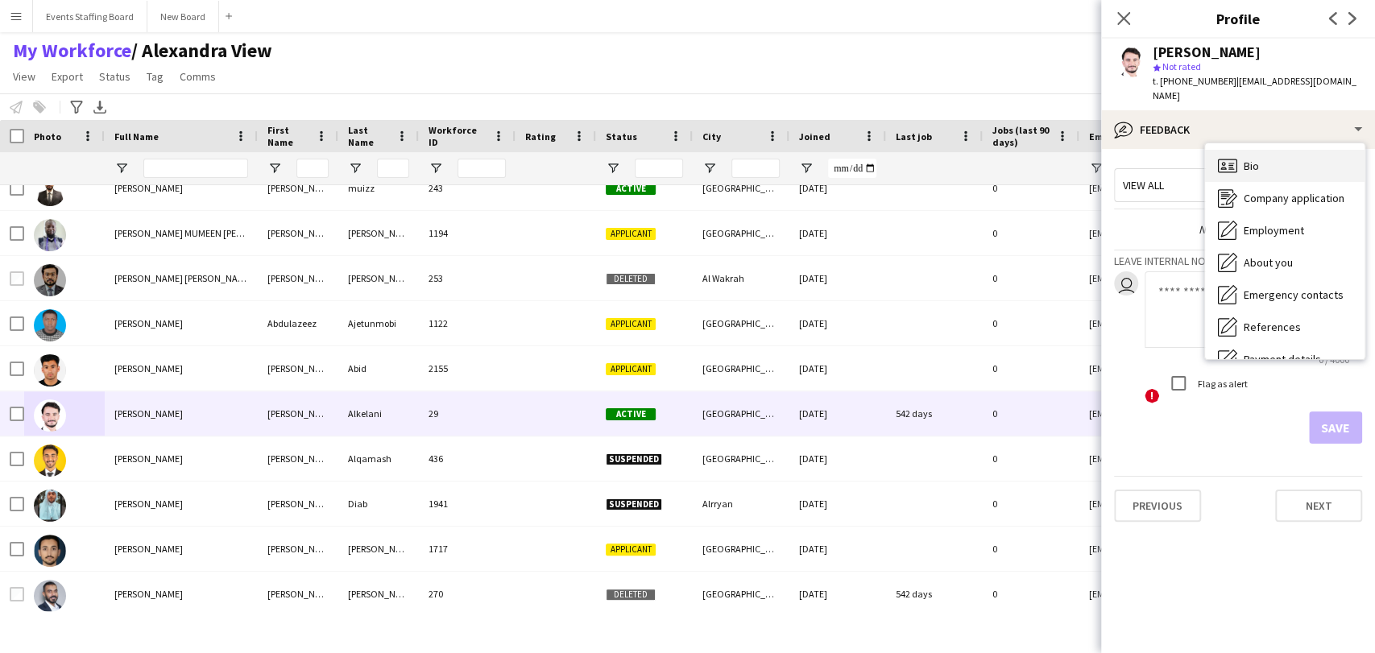
click at [1244, 150] on div "Bio Bio" at bounding box center [1284, 166] width 159 height 32
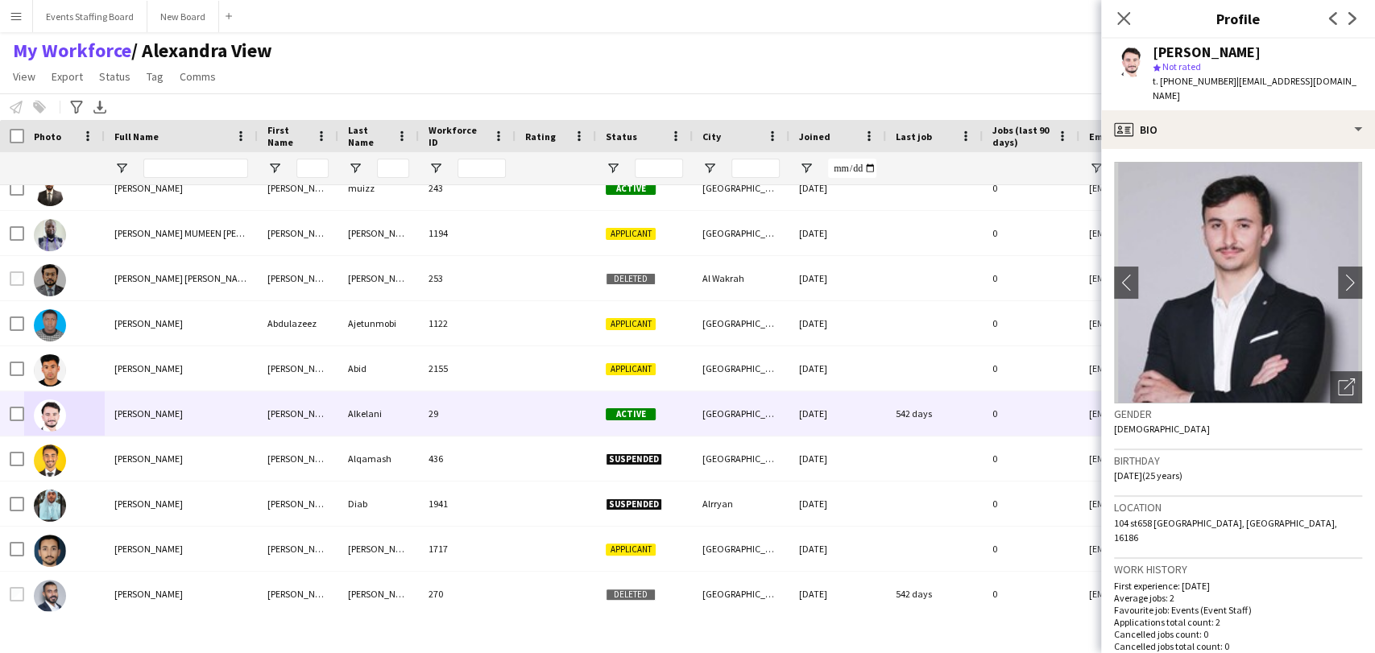
click at [1349, 375] on app-crew-profile-bio "chevron-left chevron-right Open photos pop-in Gender Male Birthday 10-11-1999 (…" at bounding box center [1238, 401] width 274 height 504
click at [1355, 356] on app-crew-profile-bio "chevron-left chevron-right Open photos pop-in Gender Male Birthday 10-11-1999 (…" at bounding box center [1238, 401] width 274 height 504
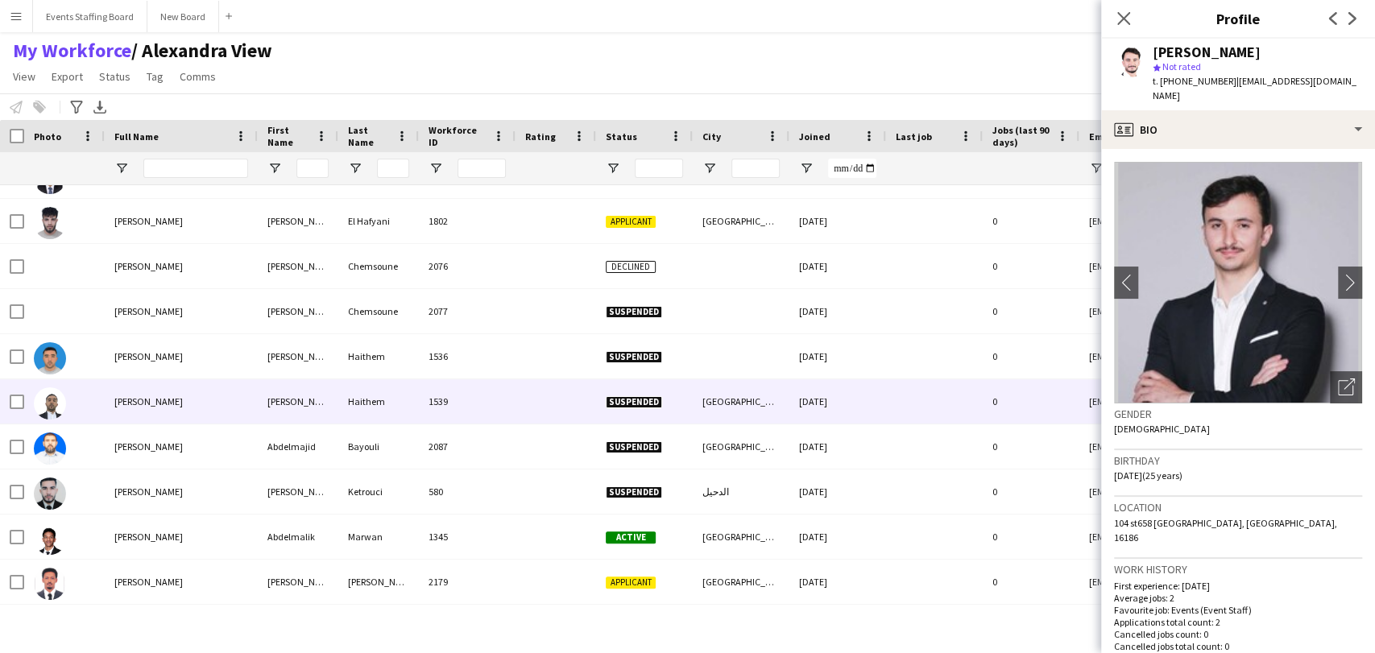
click at [167, 400] on span "Abdellilah Haithem" at bounding box center [148, 401] width 68 height 12
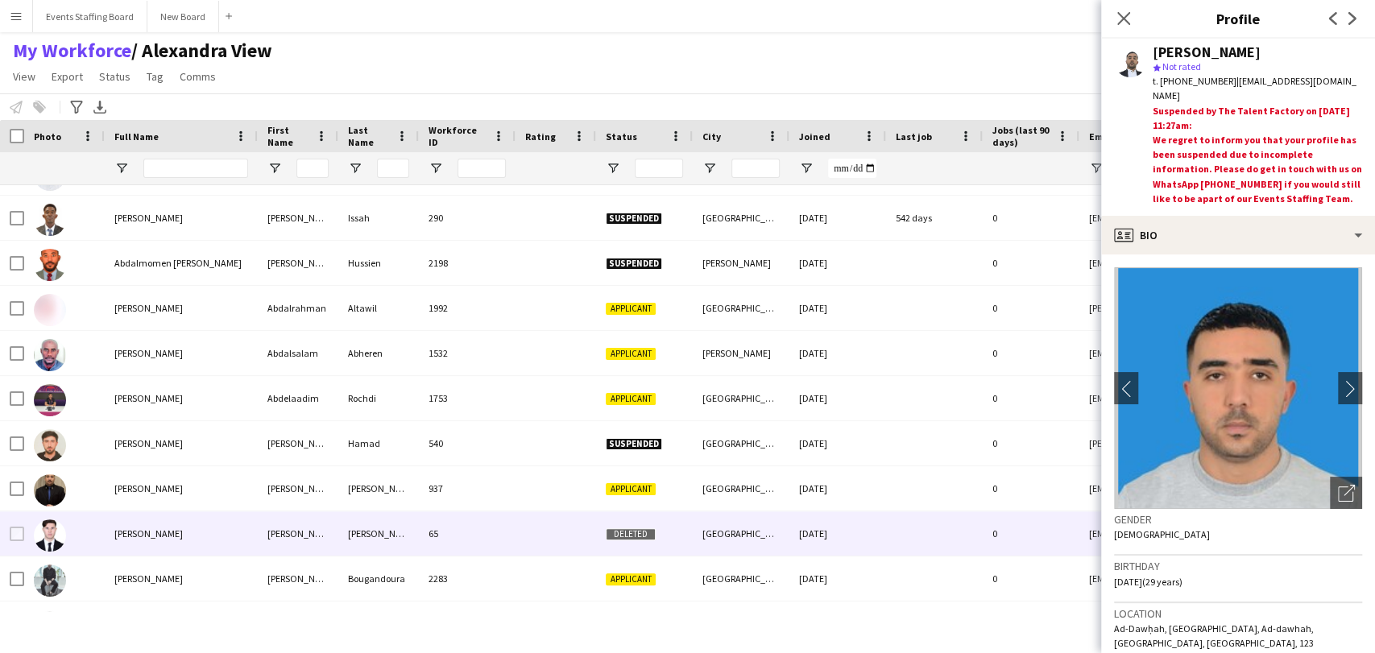
click at [116, 536] on span "Abdelaziz Sahli" at bounding box center [148, 534] width 68 height 12
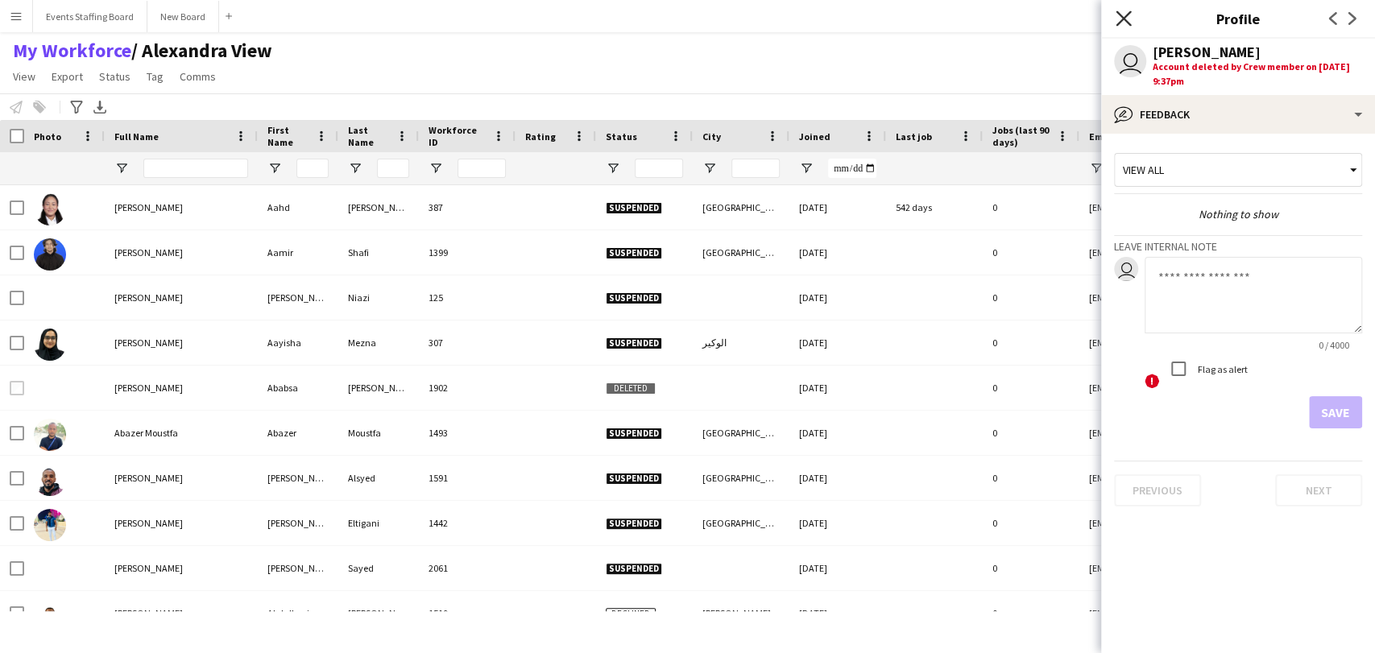
click at [1122, 16] on icon at bounding box center [1122, 17] width 15 height 15
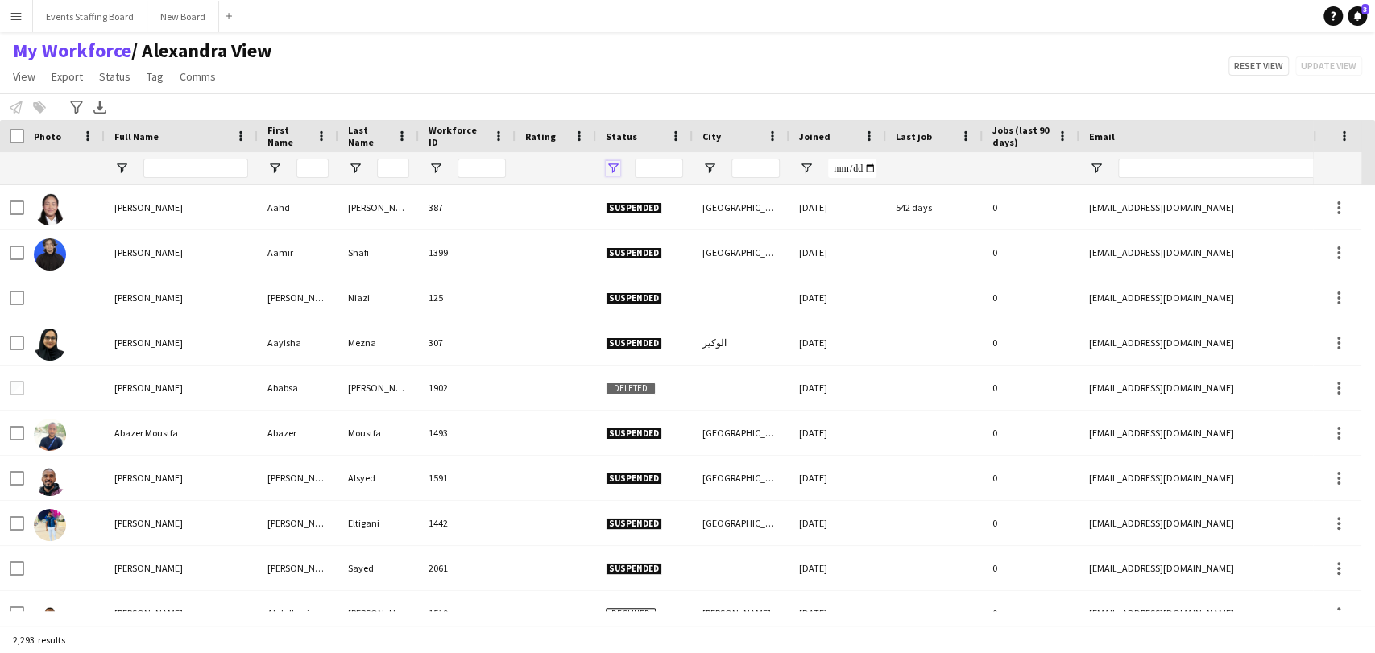
click at [618, 173] on span "Open Filter Menu" at bounding box center [613, 168] width 14 height 14
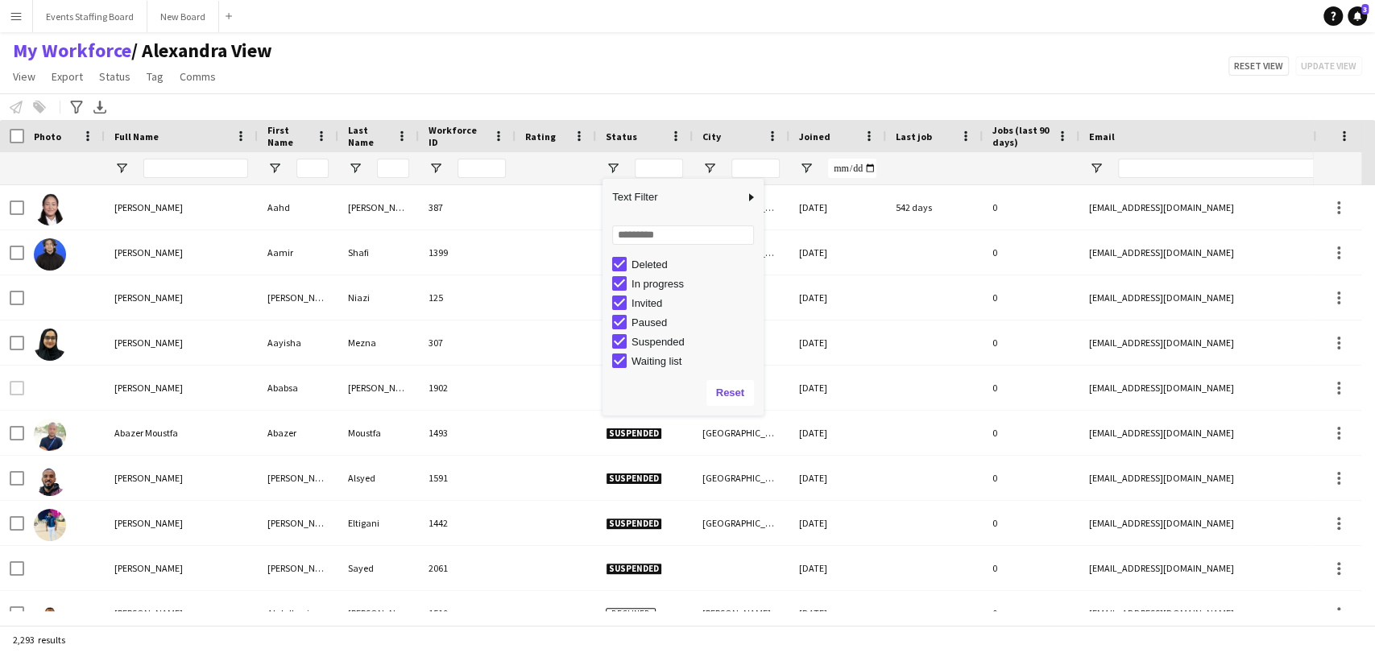
scroll to position [101, 0]
click at [660, 340] on div "Suspended" at bounding box center [694, 339] width 127 height 12
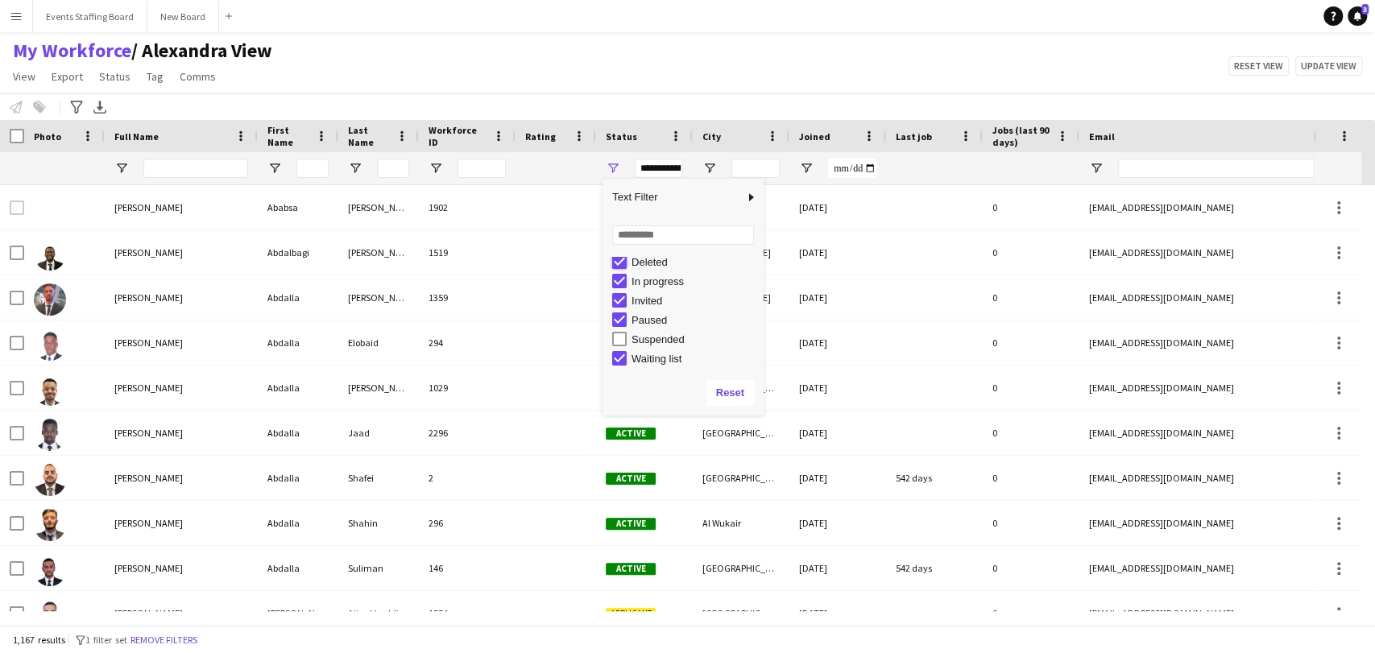
type input "**********"
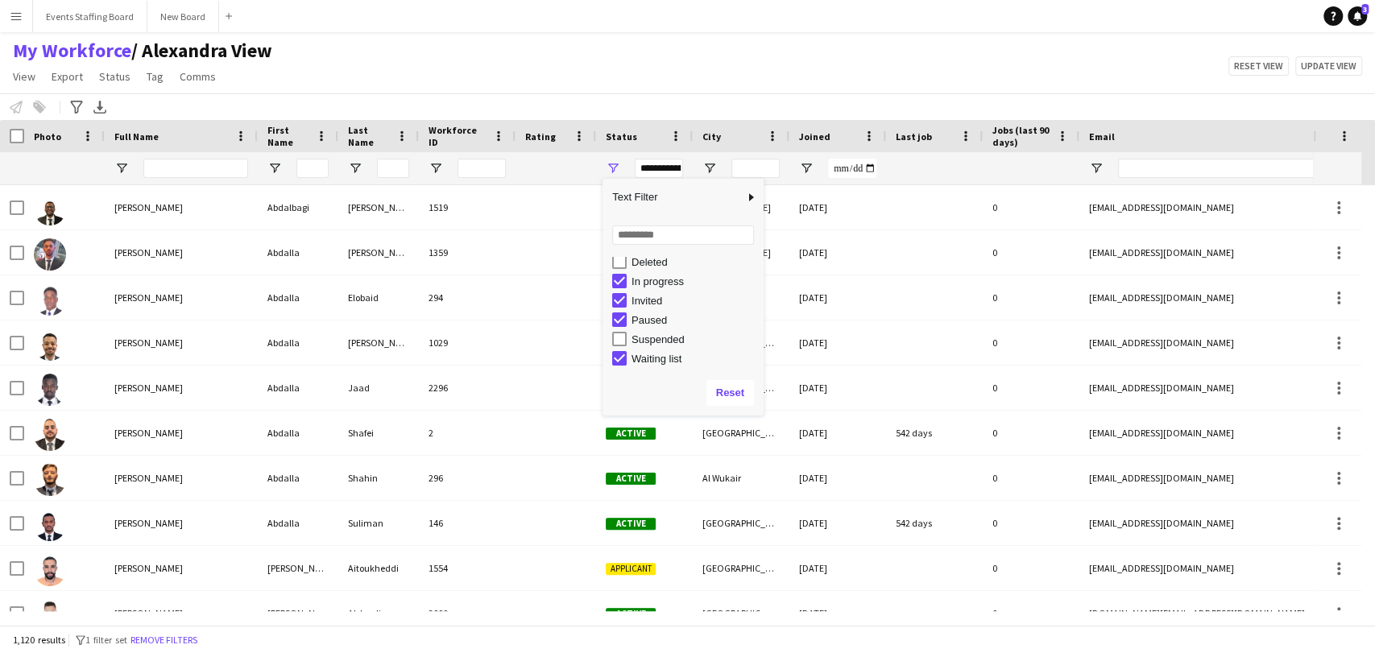
scroll to position [97, 0]
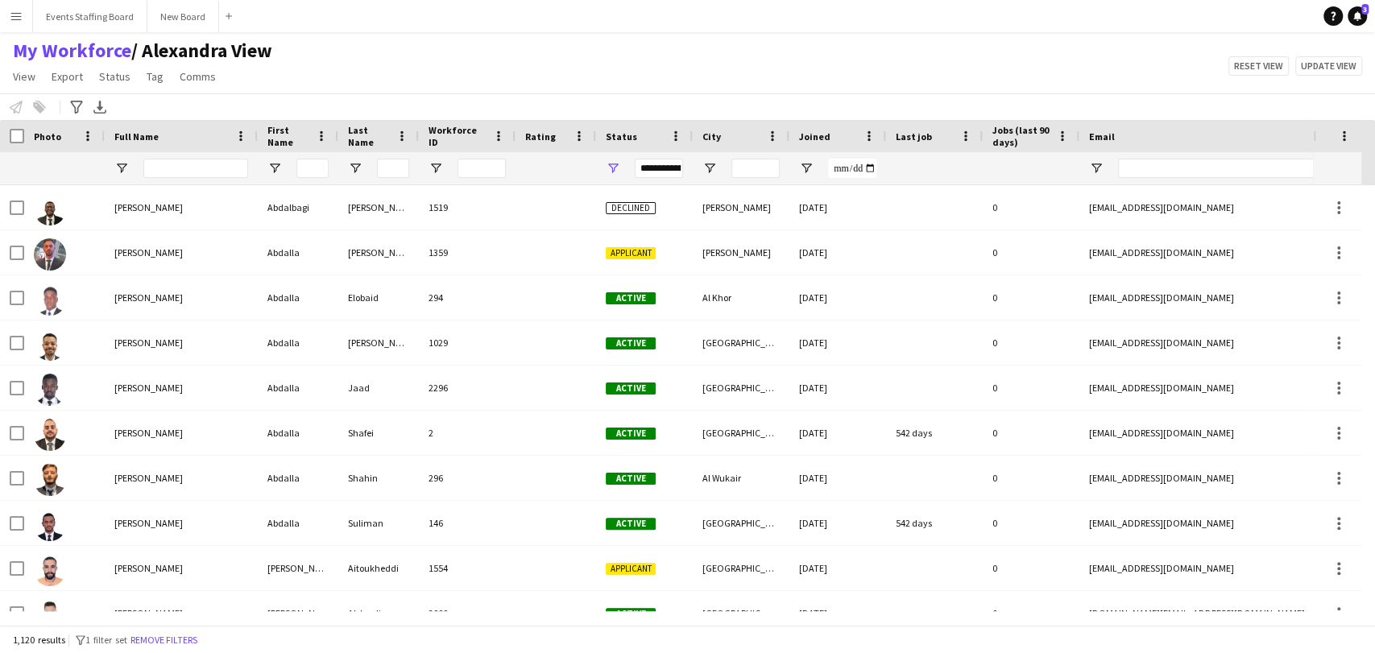
click at [662, 61] on div "My Workforce / Alexandra View View Views Default view Alexandra View April Live…" at bounding box center [687, 66] width 1375 height 55
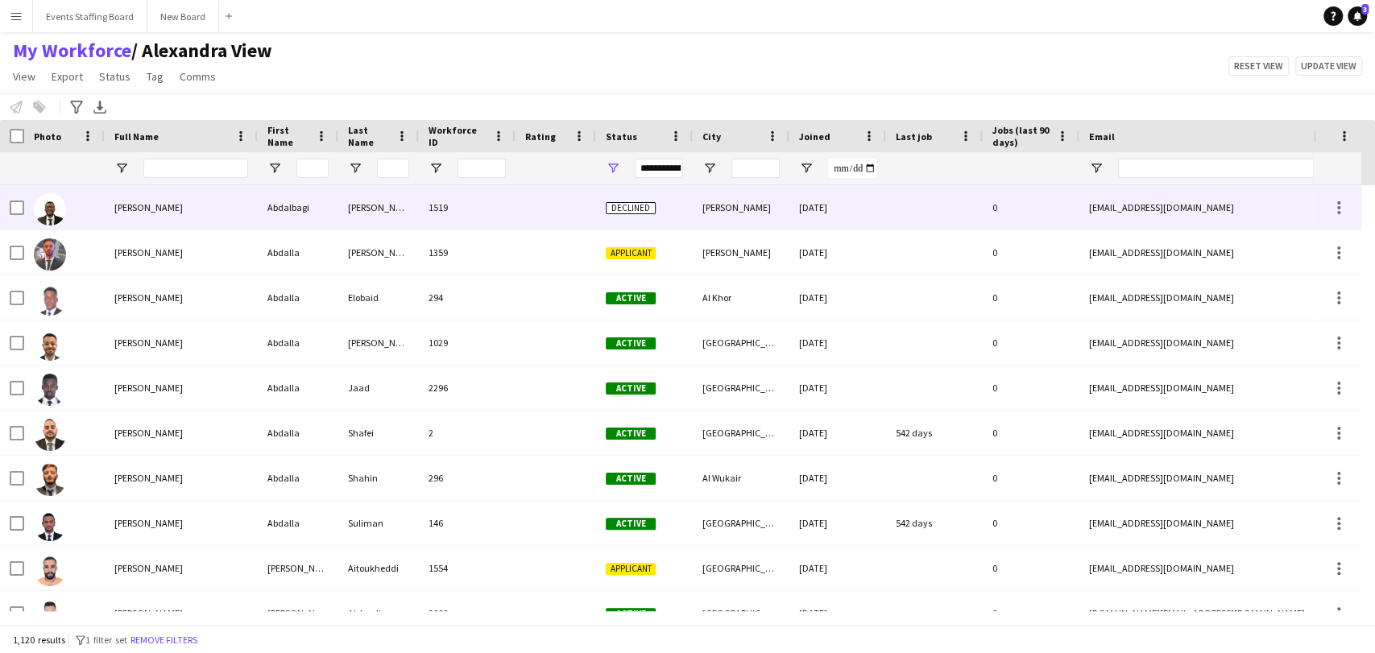
click at [206, 220] on div "Abdalbagi Elsheikh" at bounding box center [181, 207] width 153 height 44
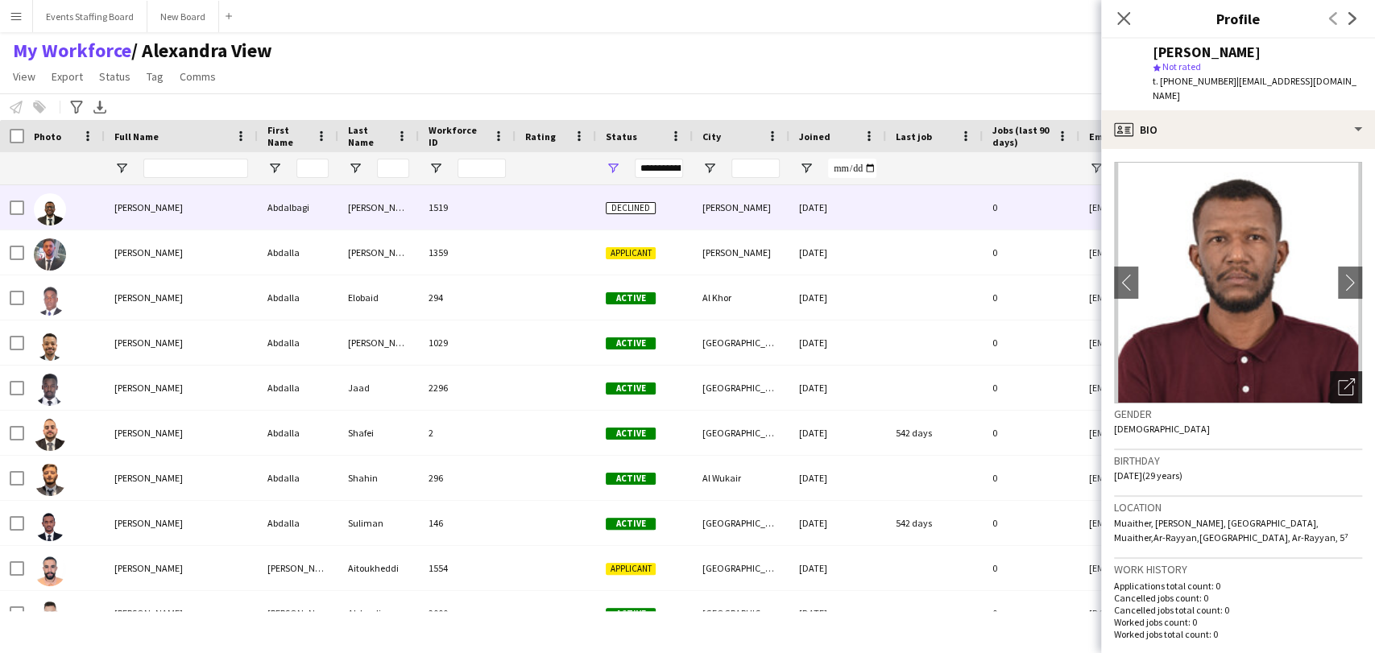
click at [1343, 379] on icon at bounding box center [1348, 384] width 11 height 11
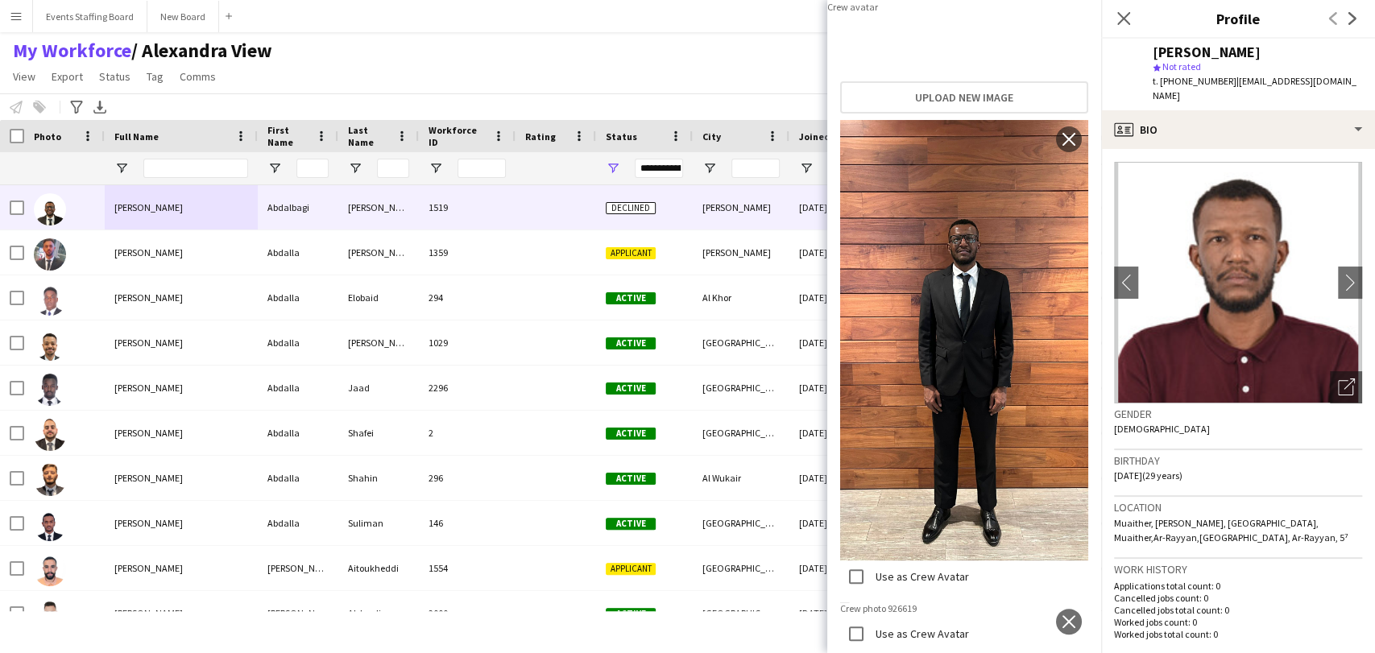
scroll to position [0, 0]
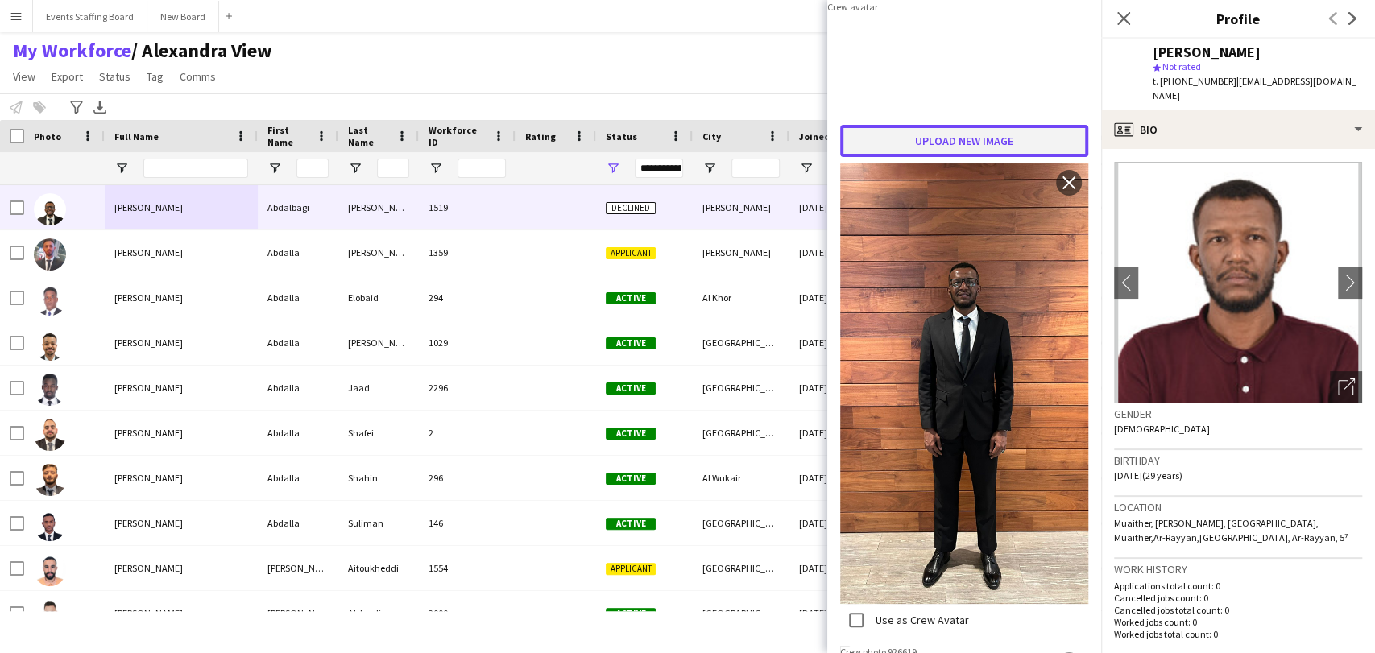
click at [943, 157] on button "Upload new image" at bounding box center [964, 141] width 248 height 32
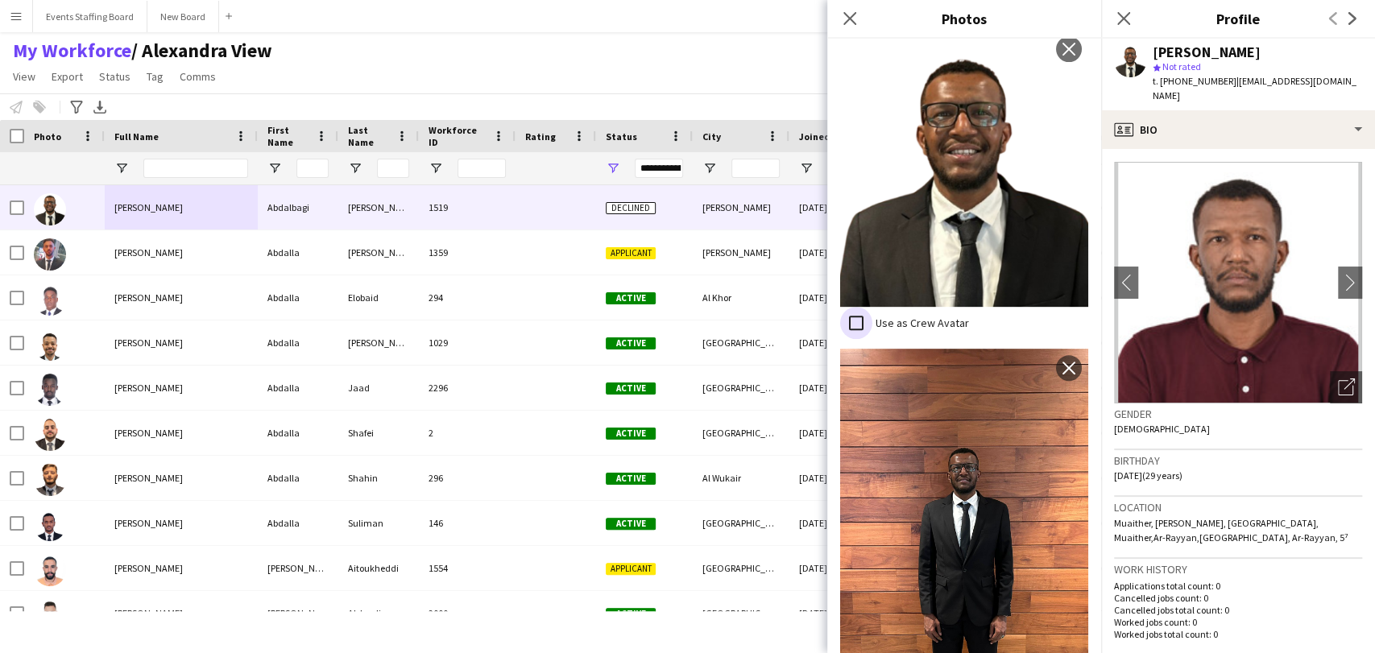
scroll to position [827, 0]
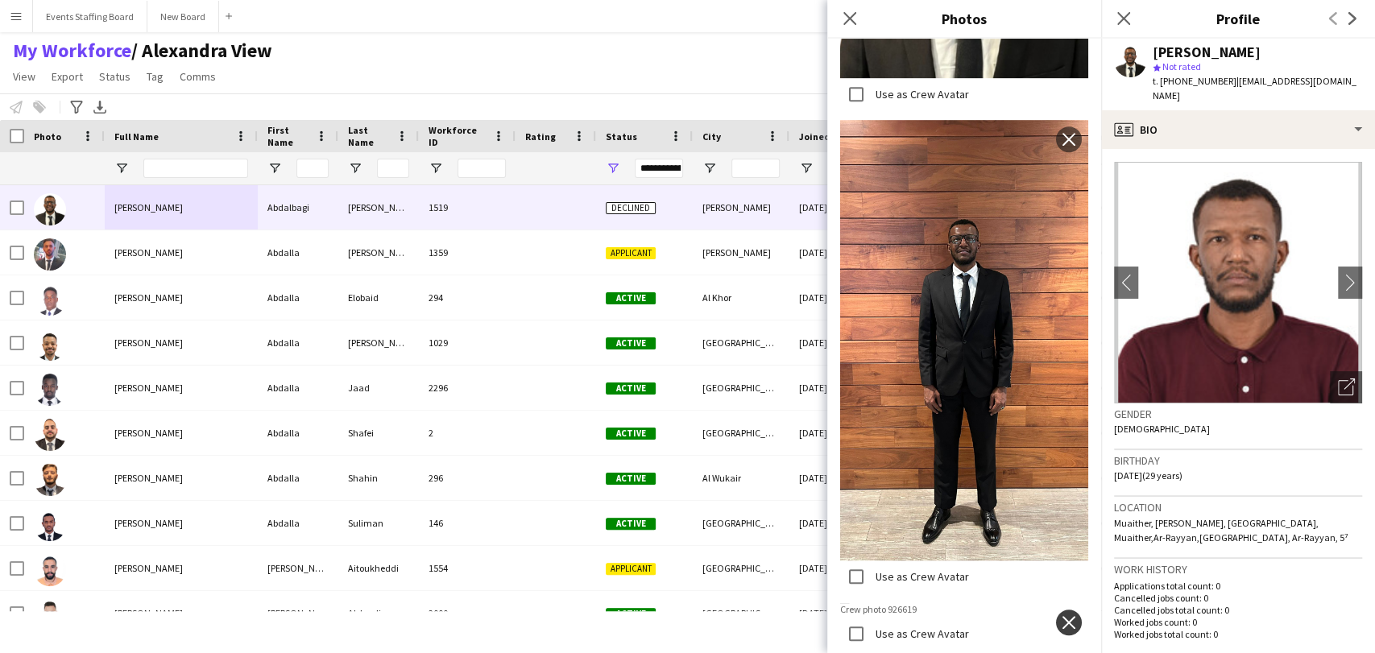
click at [1061, 616] on app-icon "close" at bounding box center [1069, 622] width 16 height 13
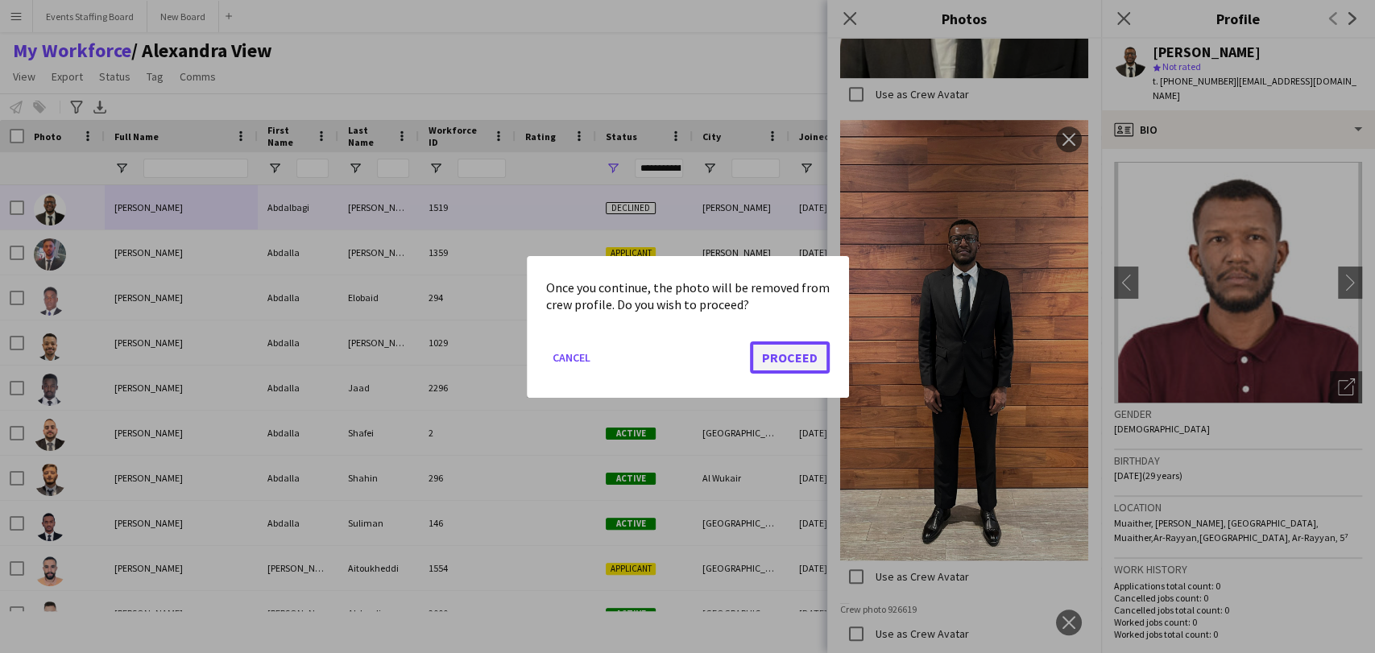
click at [822, 350] on button "Proceed" at bounding box center [790, 357] width 80 height 32
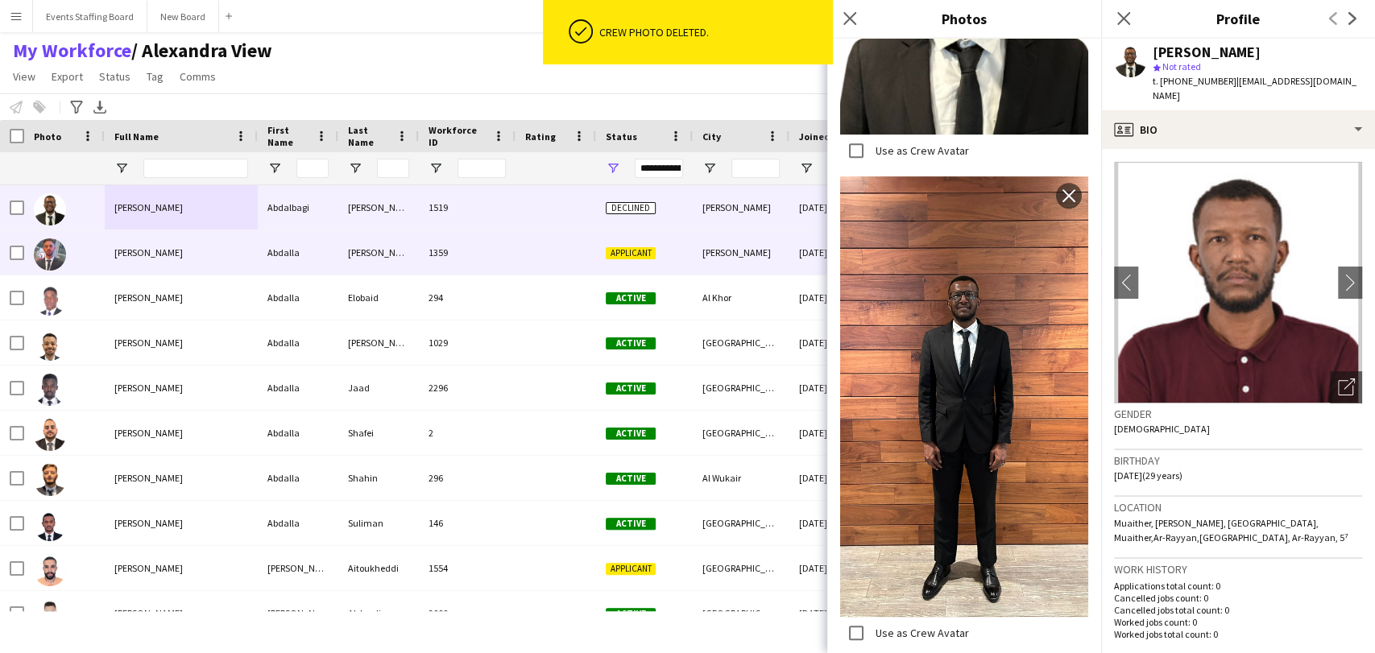
scroll to position [491, 0]
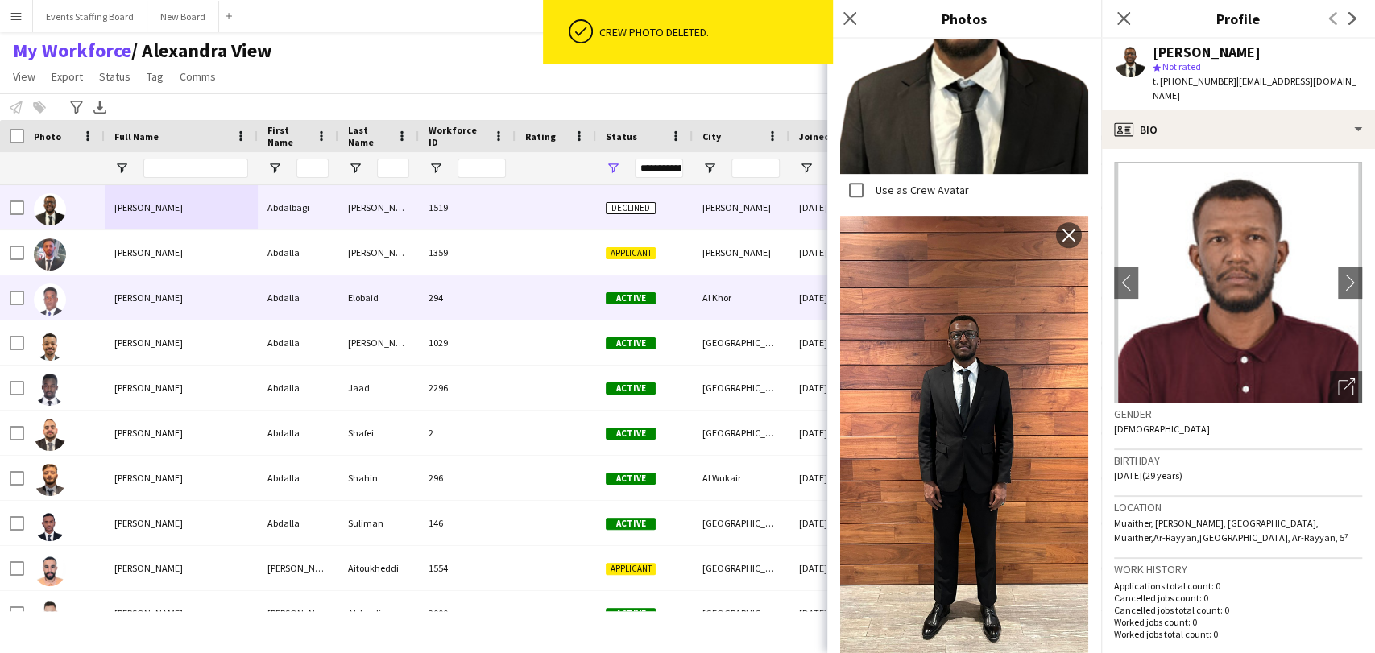
click at [116, 301] on span "Abdalla Elobaid" at bounding box center [148, 298] width 68 height 12
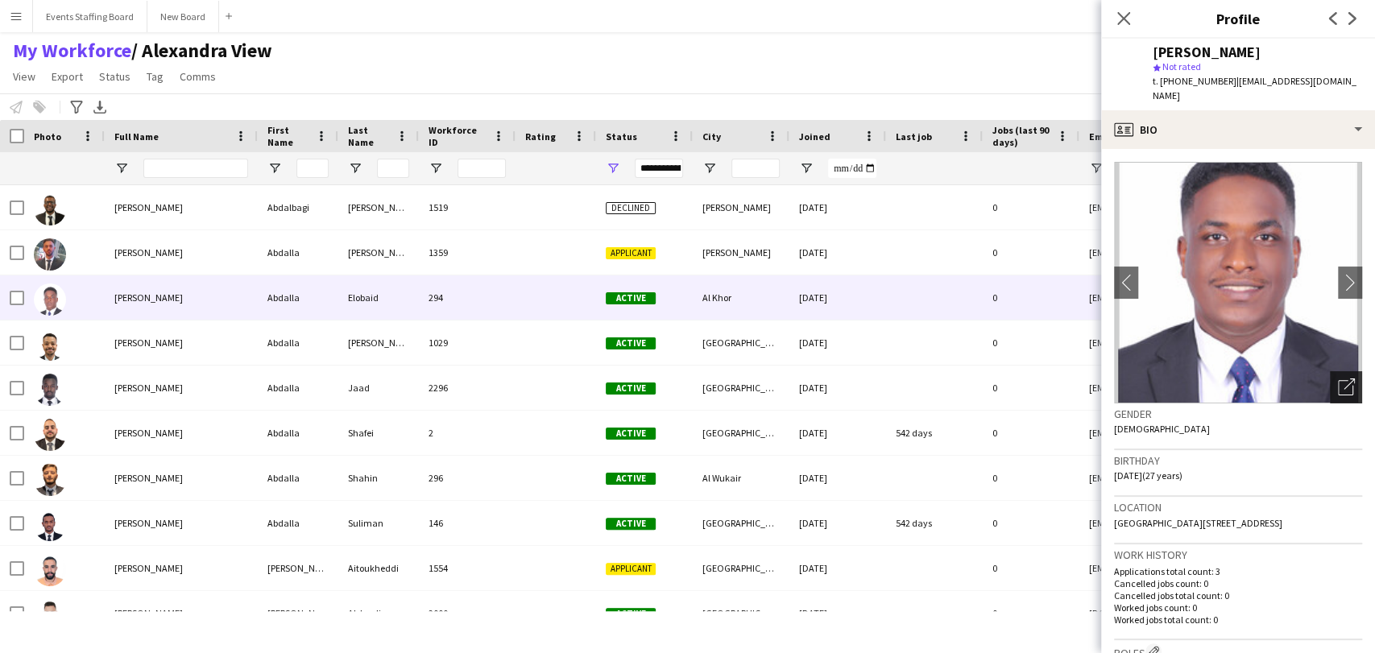
click at [1347, 375] on div "Open photos pop-in" at bounding box center [1346, 387] width 32 height 32
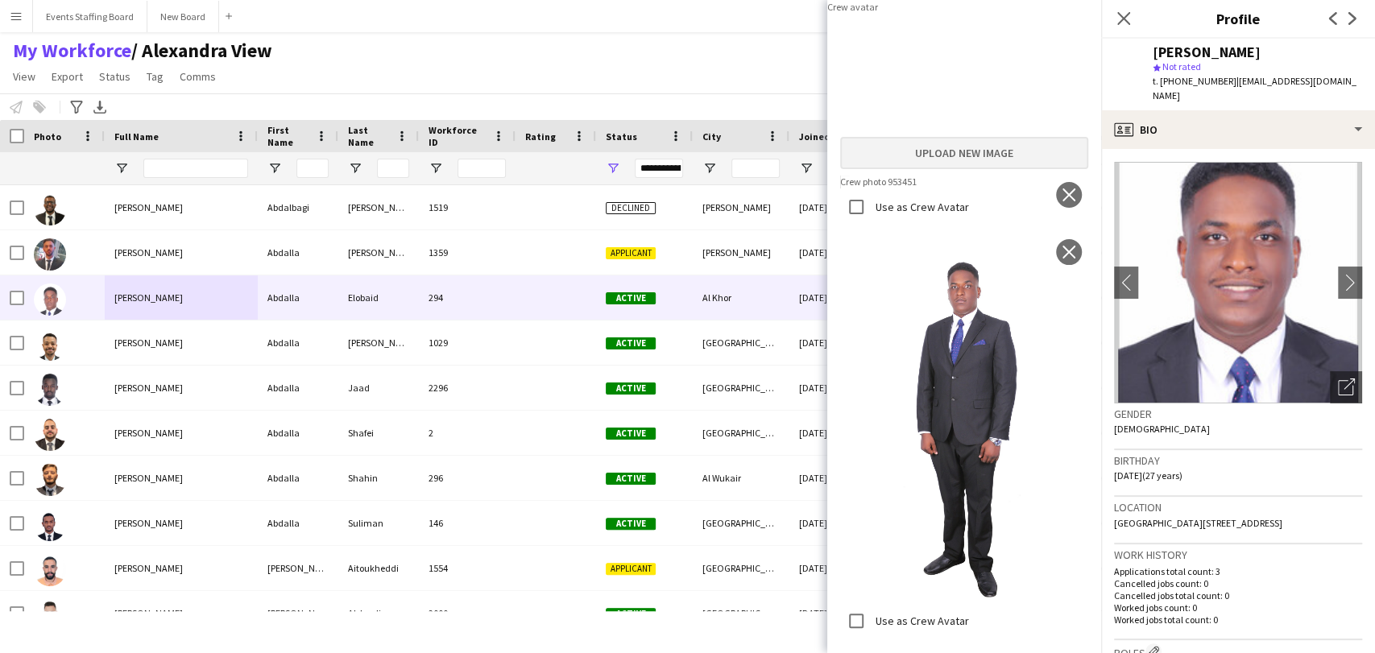
scroll to position [383, 0]
click at [884, 213] on label "Use as Crew Avatar" at bounding box center [920, 206] width 97 height 14
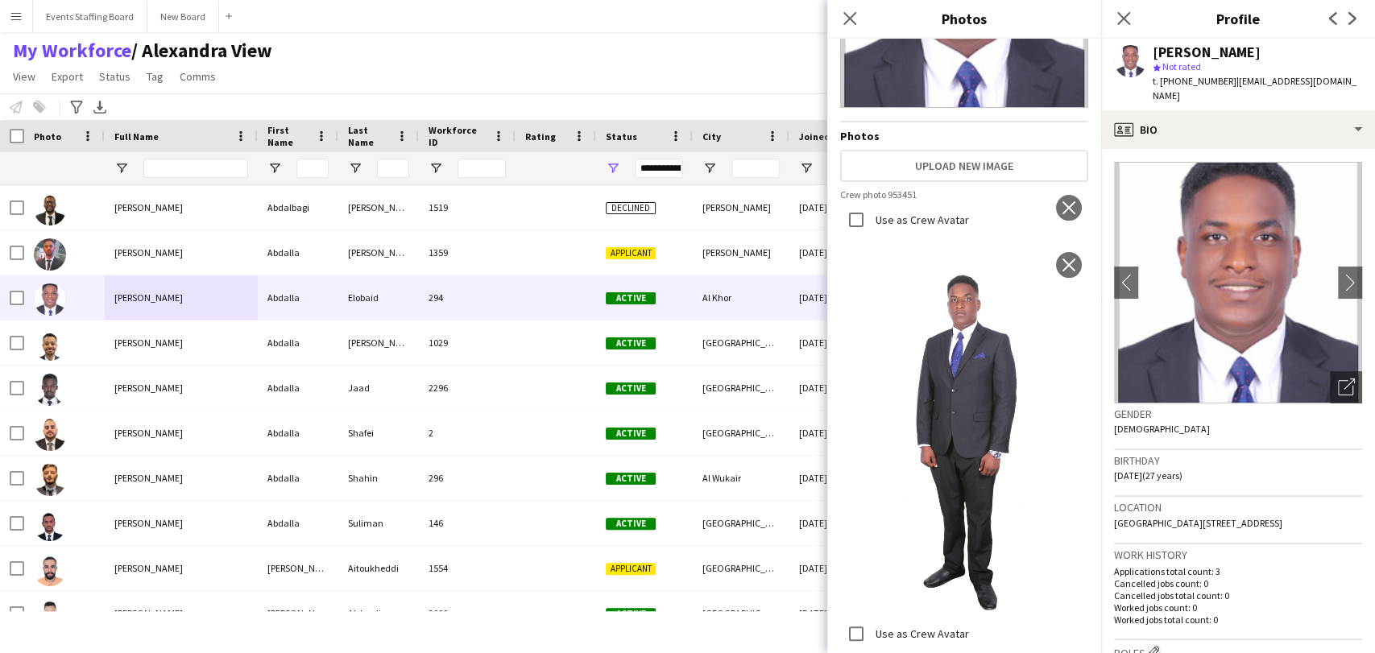
click at [883, 227] on label "Use as Crew Avatar" at bounding box center [920, 220] width 97 height 14
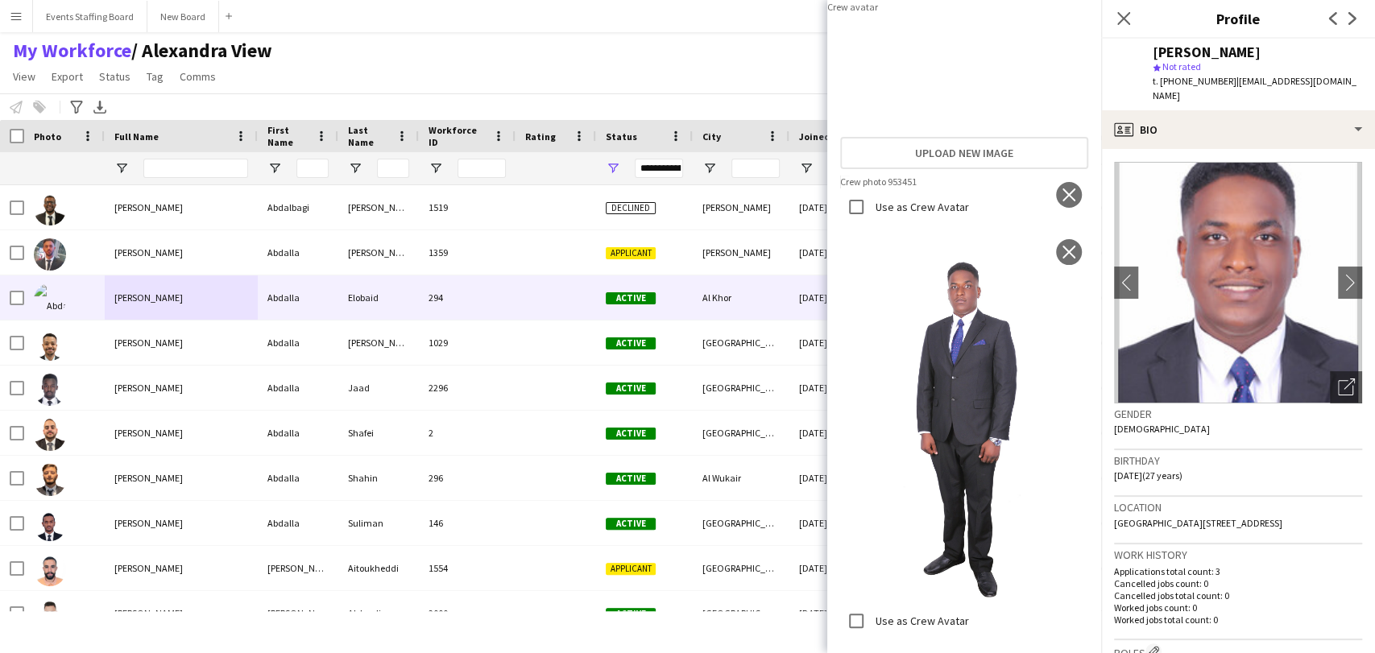
scroll to position [0, 0]
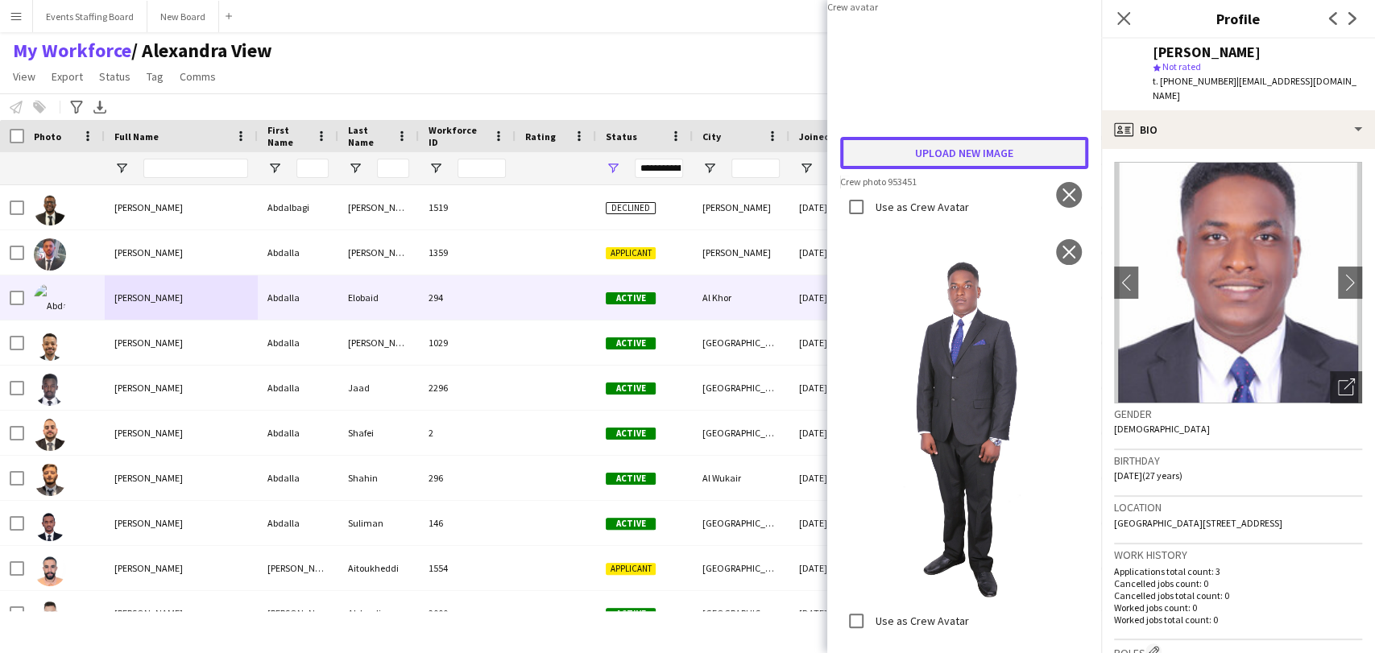
click at [909, 169] on button "Upload new image" at bounding box center [964, 153] width 248 height 32
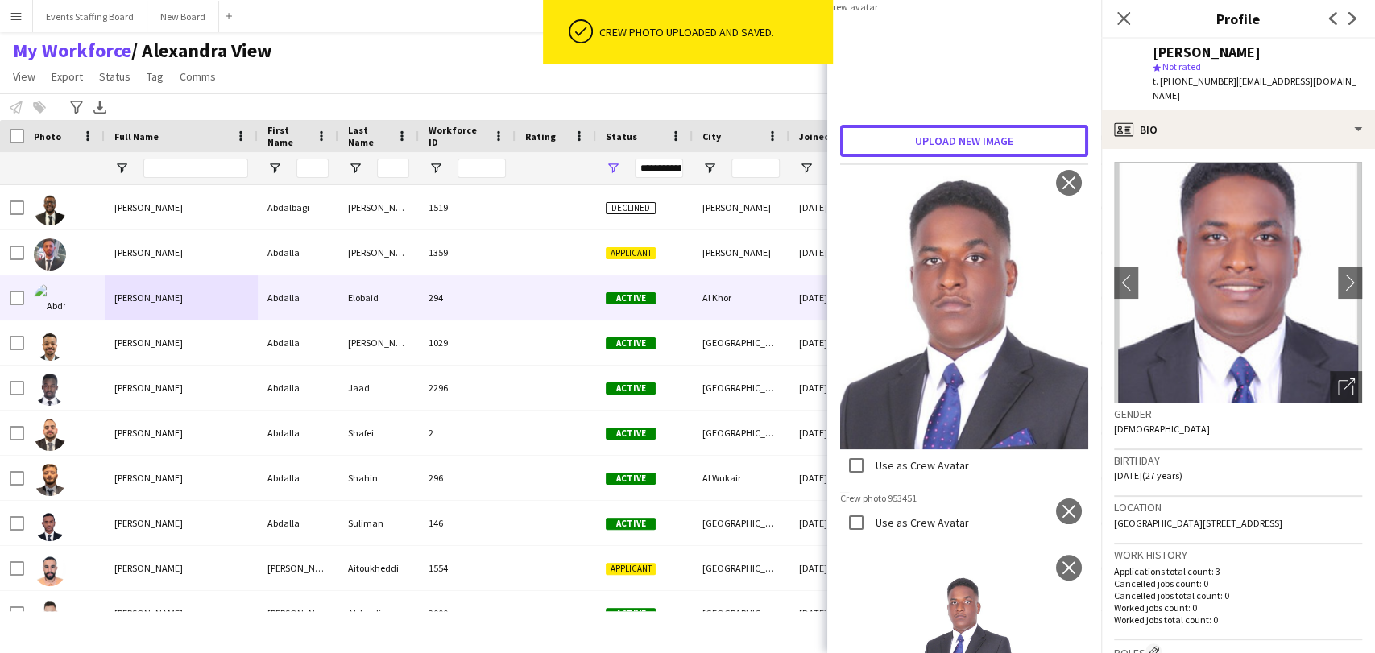
scroll to position [89, 0]
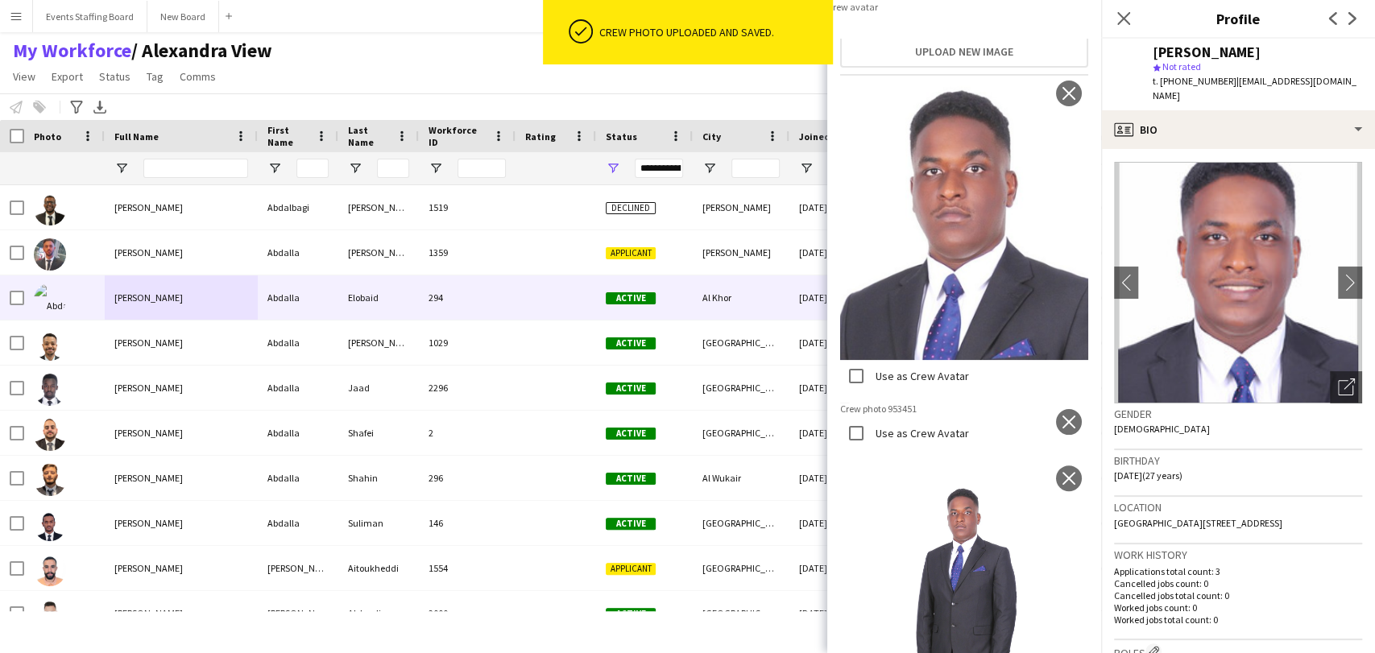
click at [893, 383] on label "Use as Crew Avatar" at bounding box center [920, 376] width 97 height 14
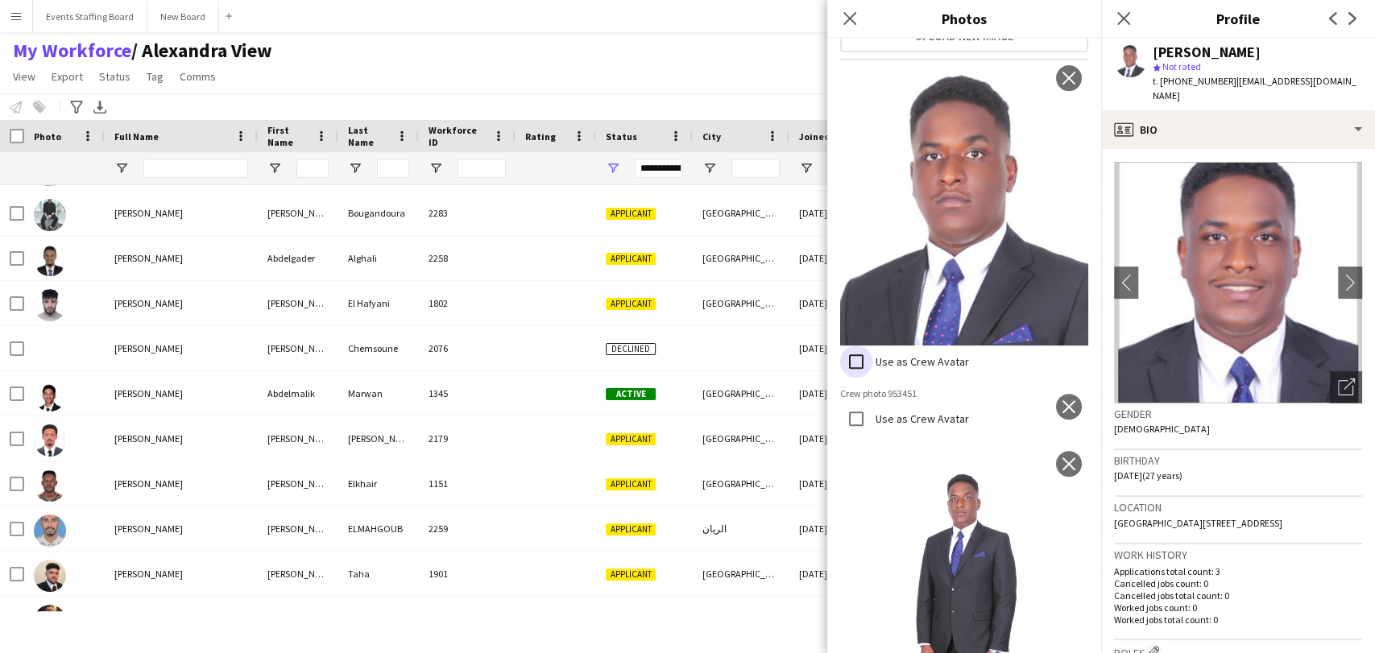
scroll to position [536, 0]
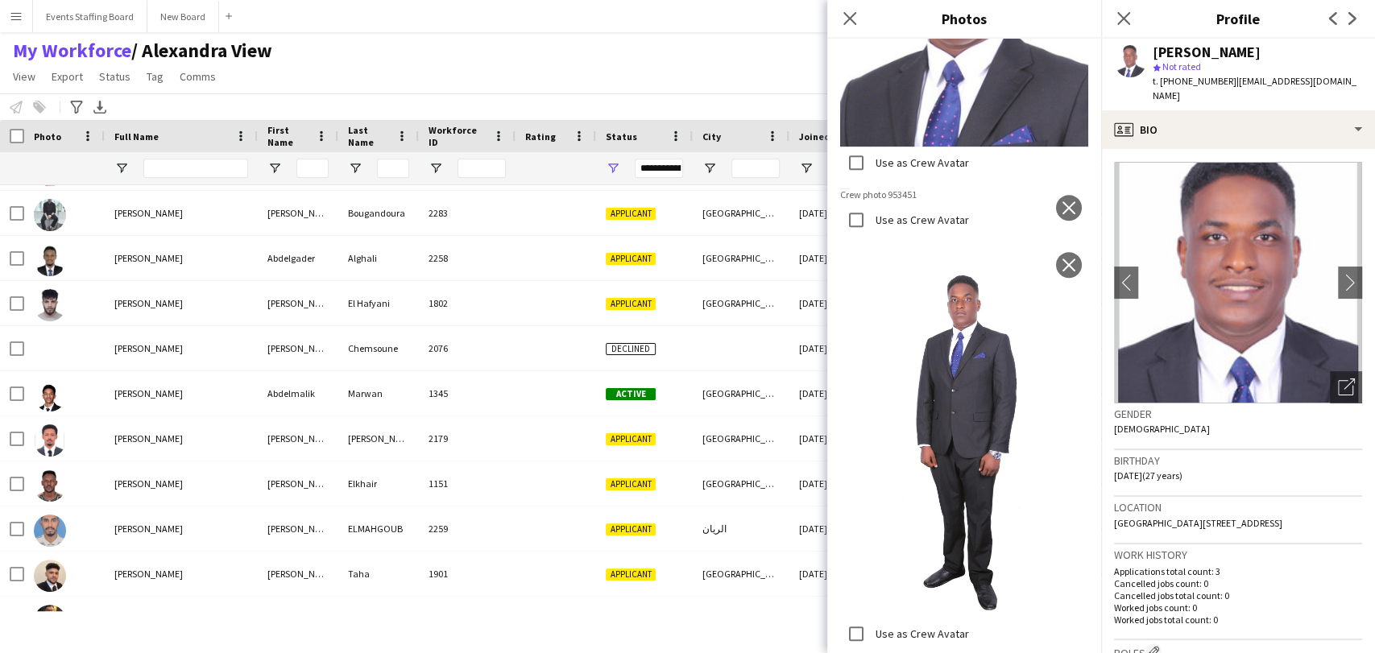
click at [881, 226] on label "Use as Crew Avatar" at bounding box center [920, 219] width 97 height 14
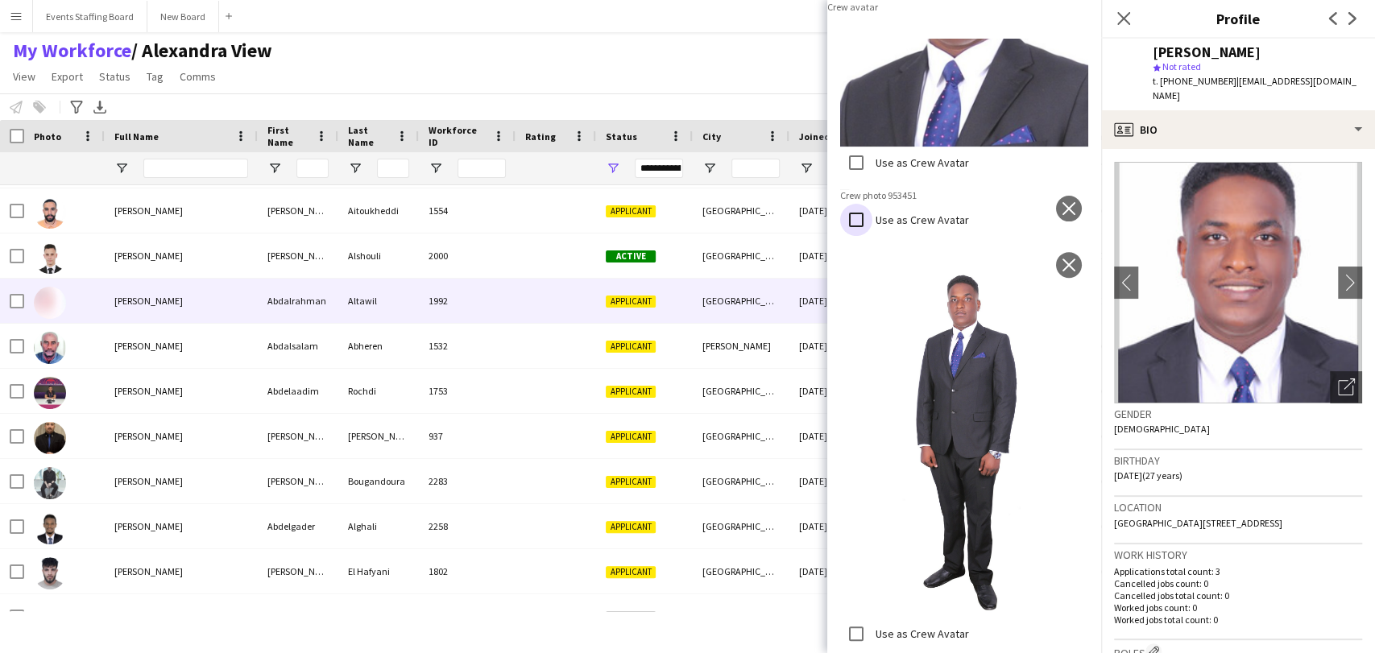
scroll to position [0, 0]
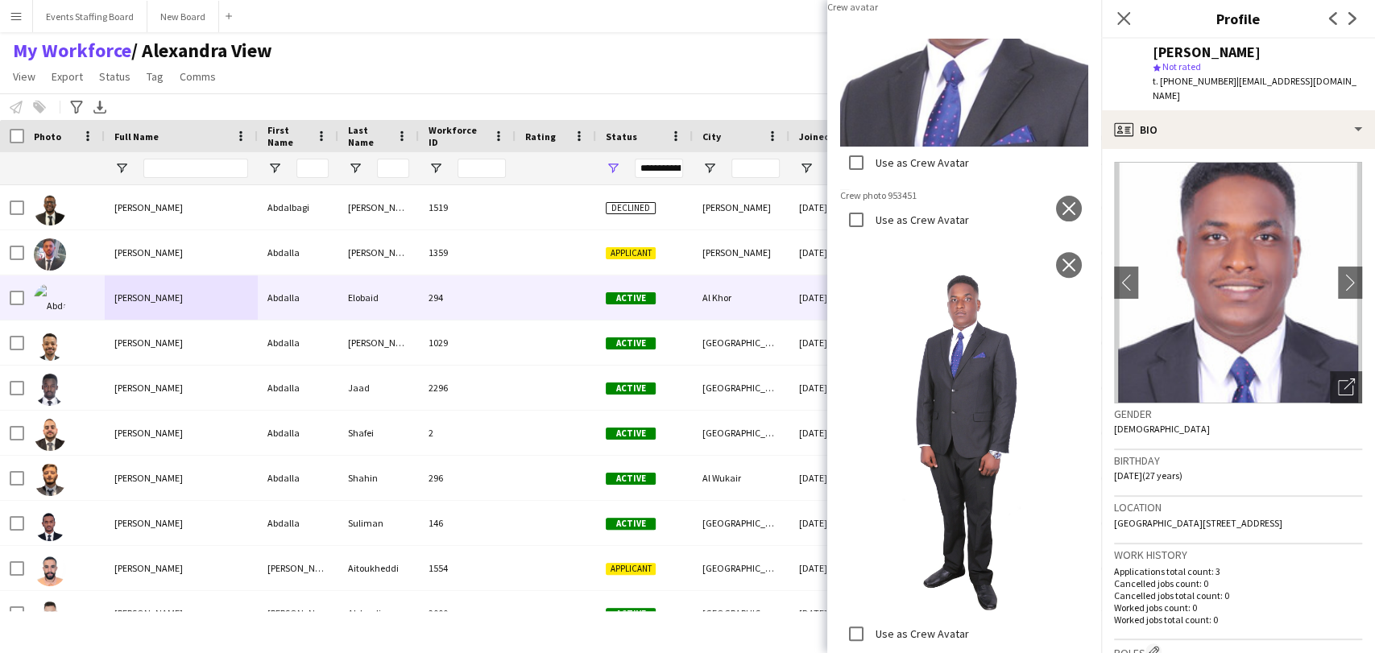
click at [876, 148] on div "Use as Crew Avatar" at bounding box center [904, 163] width 129 height 32
click at [1064, 188] on div "Use as Crew Avatar close" at bounding box center [964, 213] width 248 height 50
click at [1064, 195] on button "close" at bounding box center [1069, 208] width 26 height 26
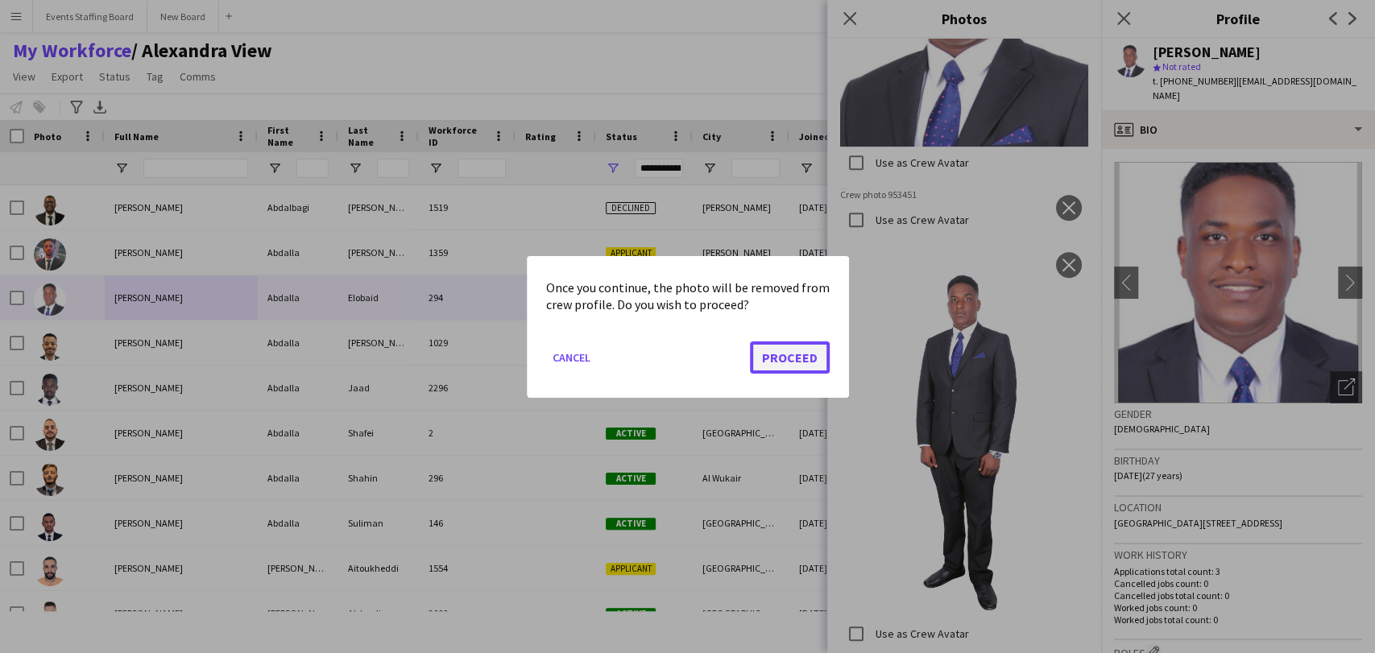
click at [788, 362] on button "Proceed" at bounding box center [790, 357] width 80 height 32
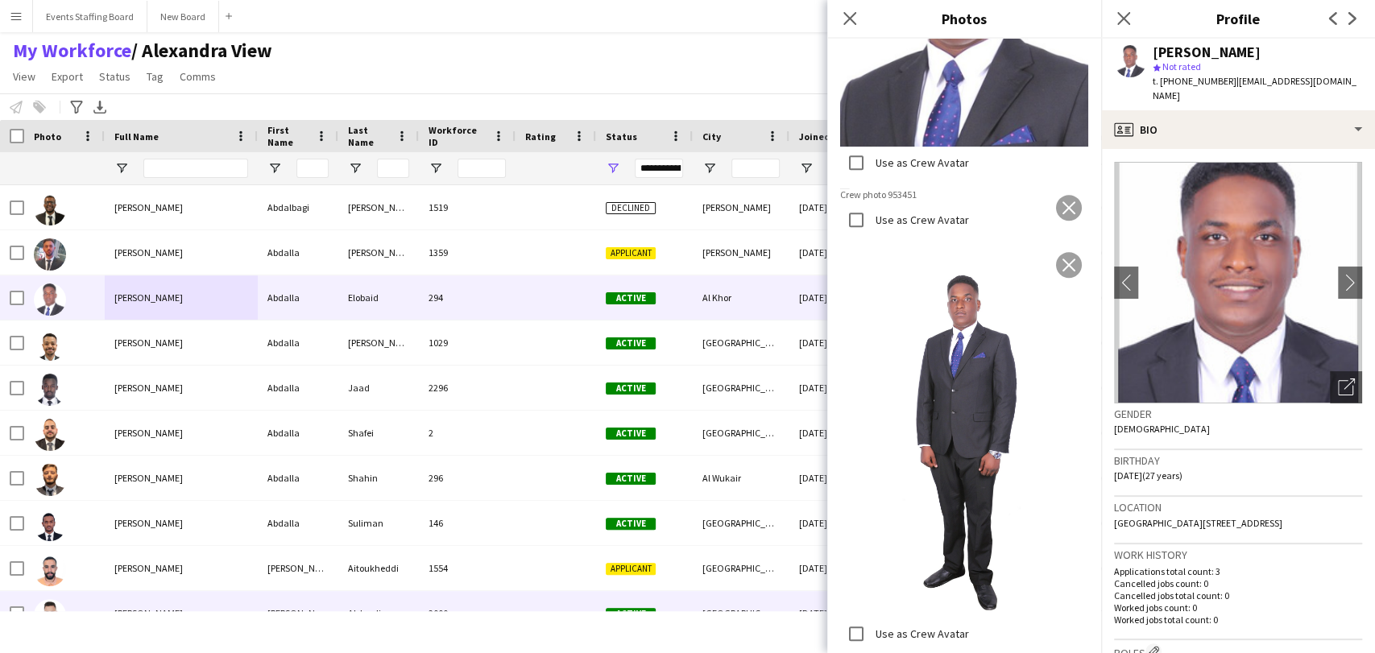
scroll to position [436, 0]
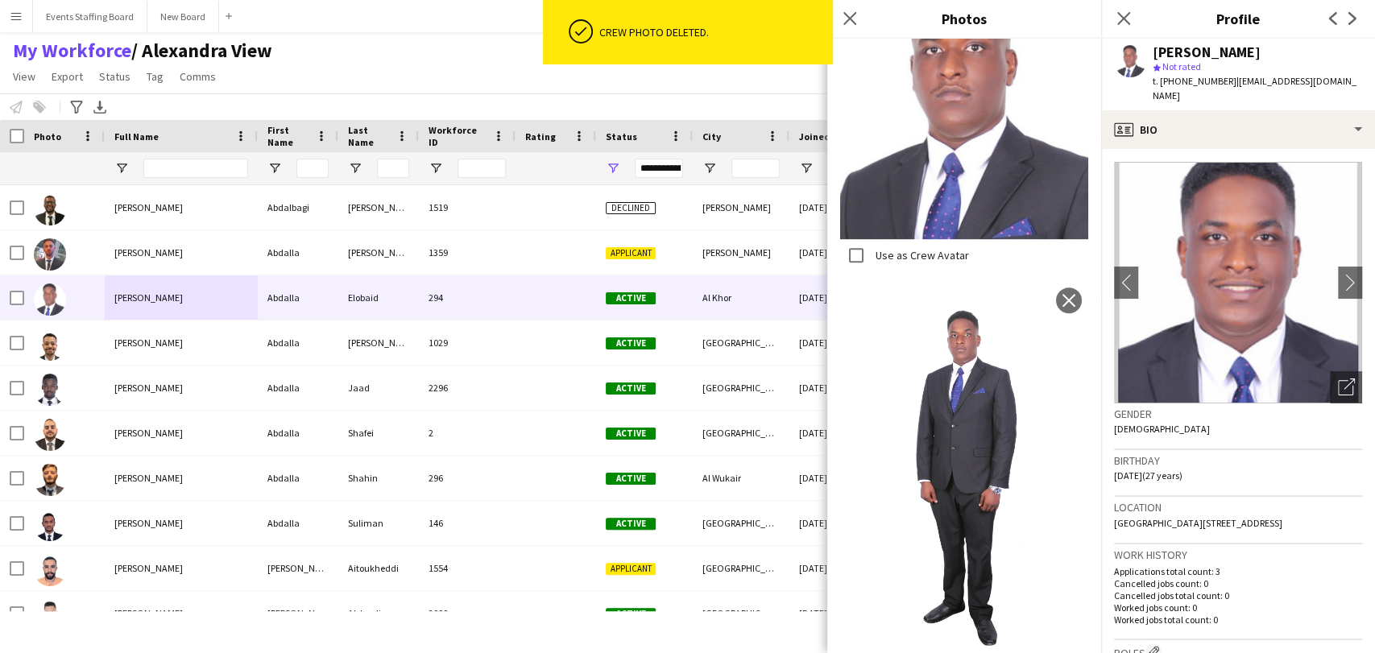
click at [1128, 14] on icon at bounding box center [1123, 18] width 13 height 13
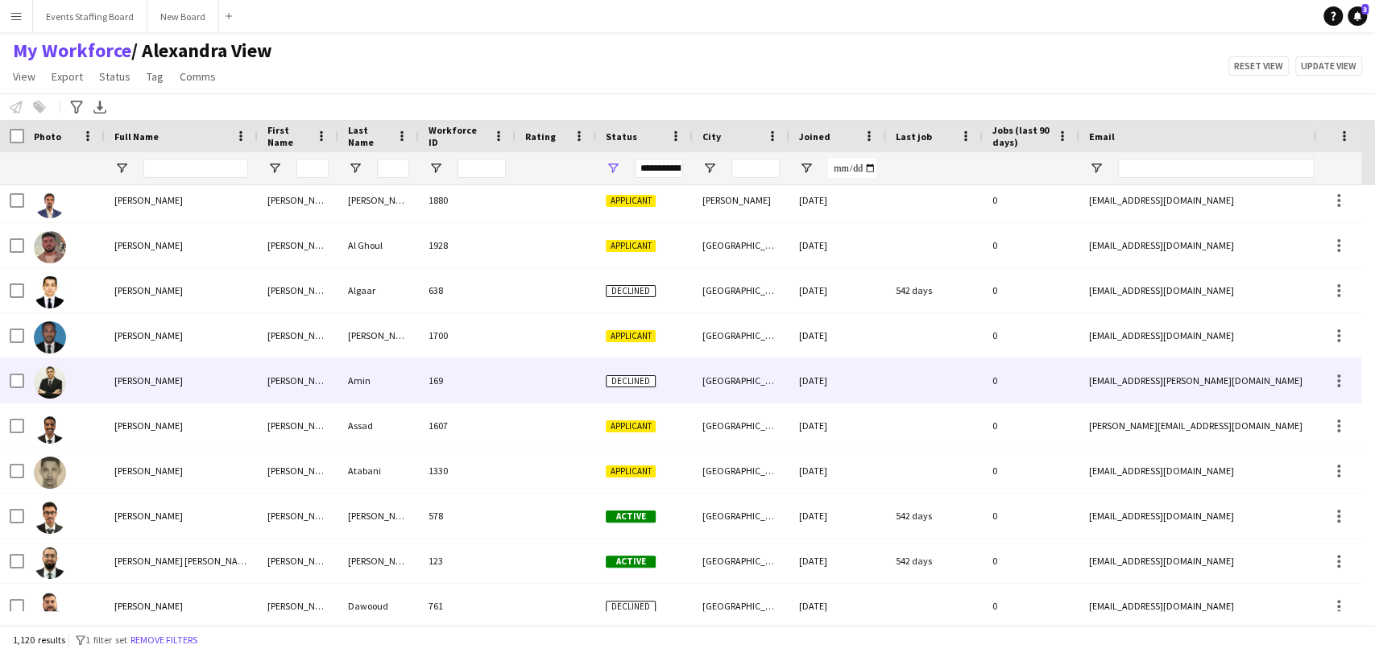
scroll to position [5458, 0]
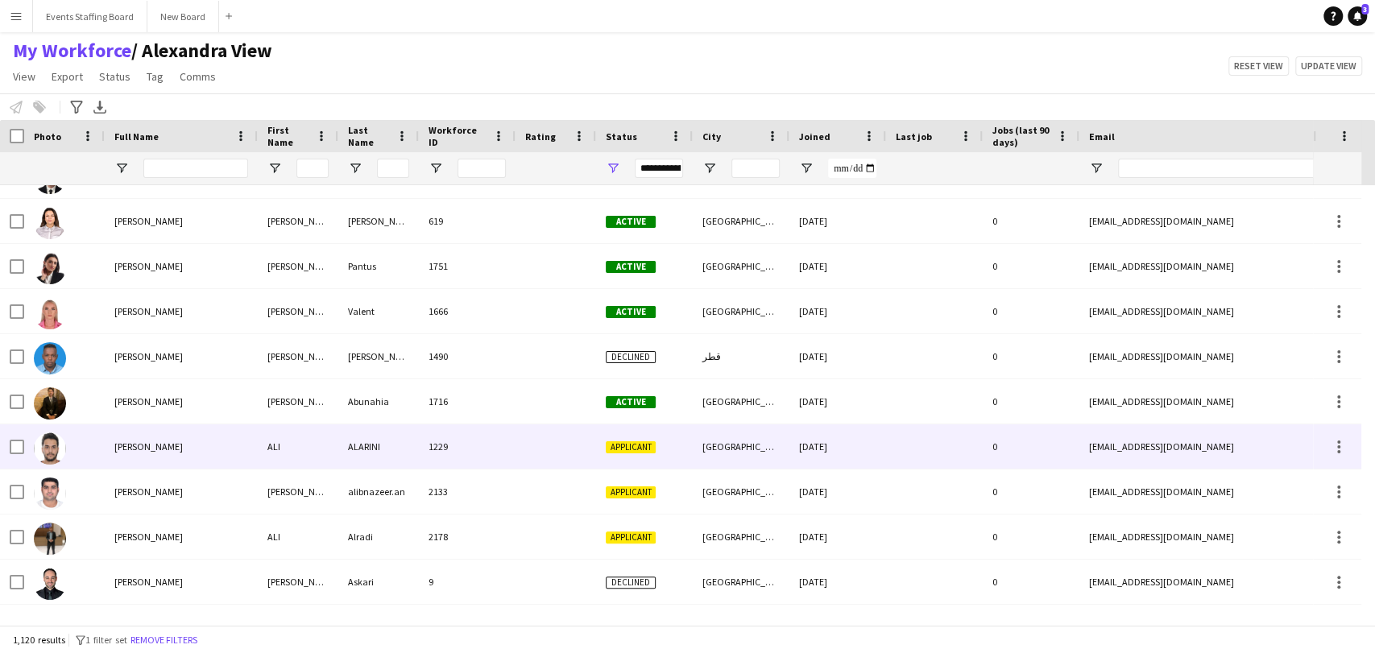
click at [129, 441] on span "ALI ALARINI" at bounding box center [148, 447] width 68 height 12
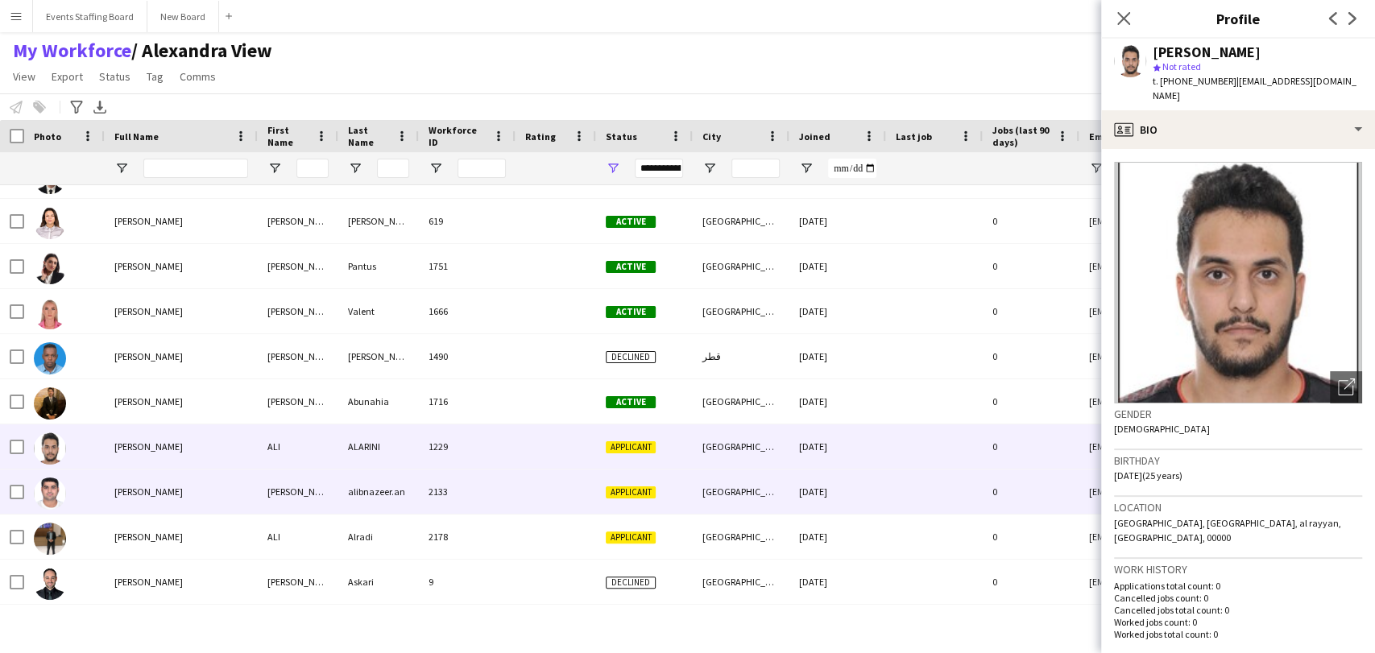
click at [168, 511] on div "Ali alibnazeer.an" at bounding box center [181, 492] width 153 height 44
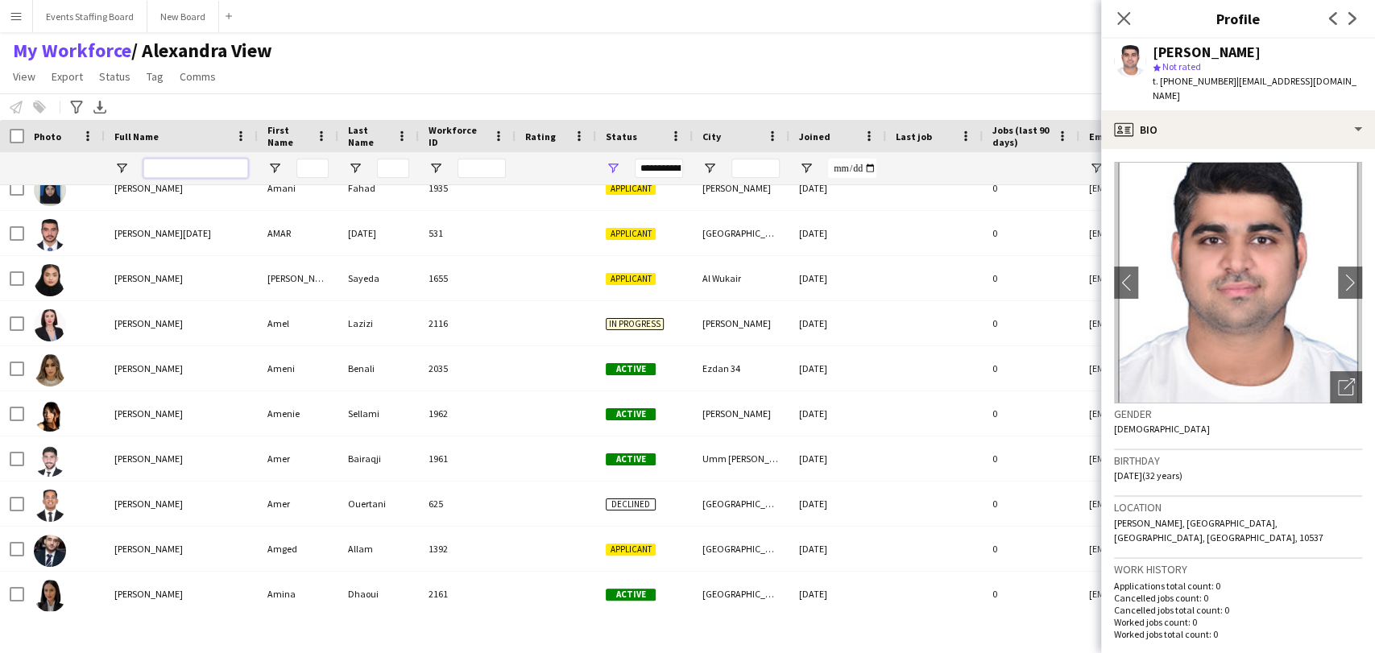
drag, startPoint x: 152, startPoint y: 167, endPoint x: 163, endPoint y: 170, distance: 11.0
click at [152, 167] on input "Full Name Filter Input" at bounding box center [195, 168] width 105 height 19
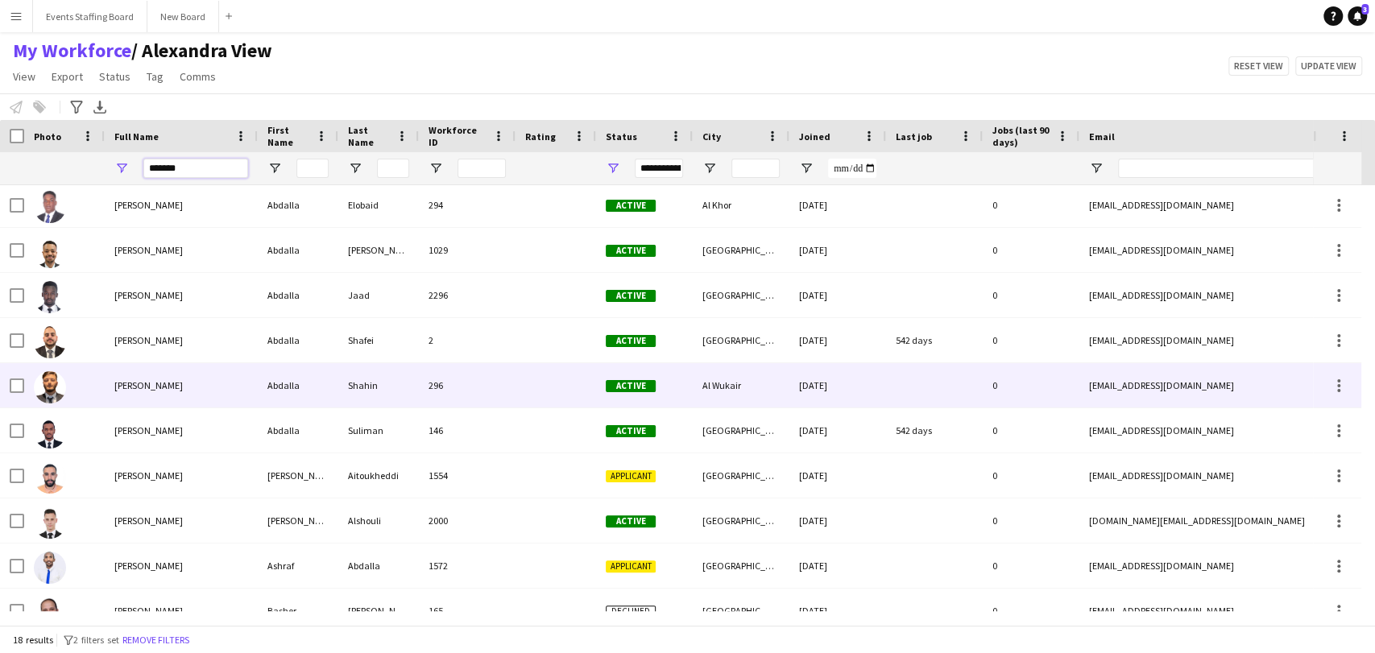
scroll to position [0, 0]
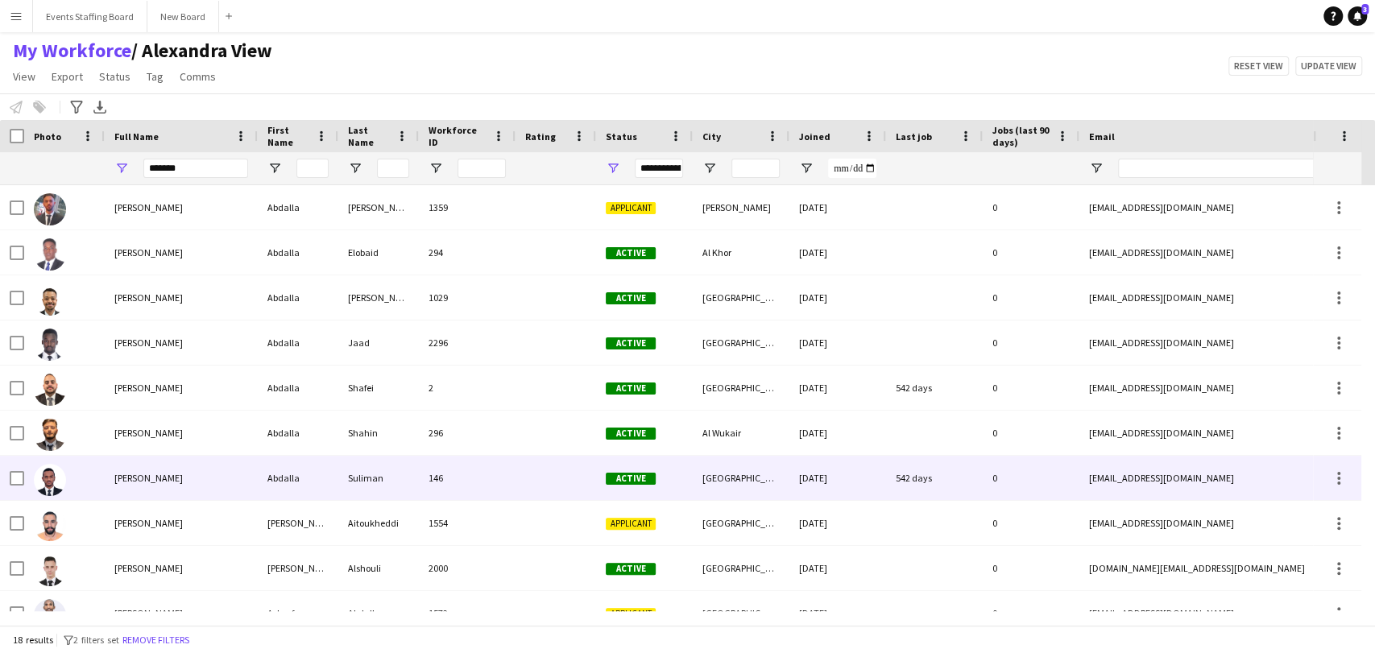
click at [143, 482] on span "Abdalla Suliman" at bounding box center [148, 478] width 68 height 12
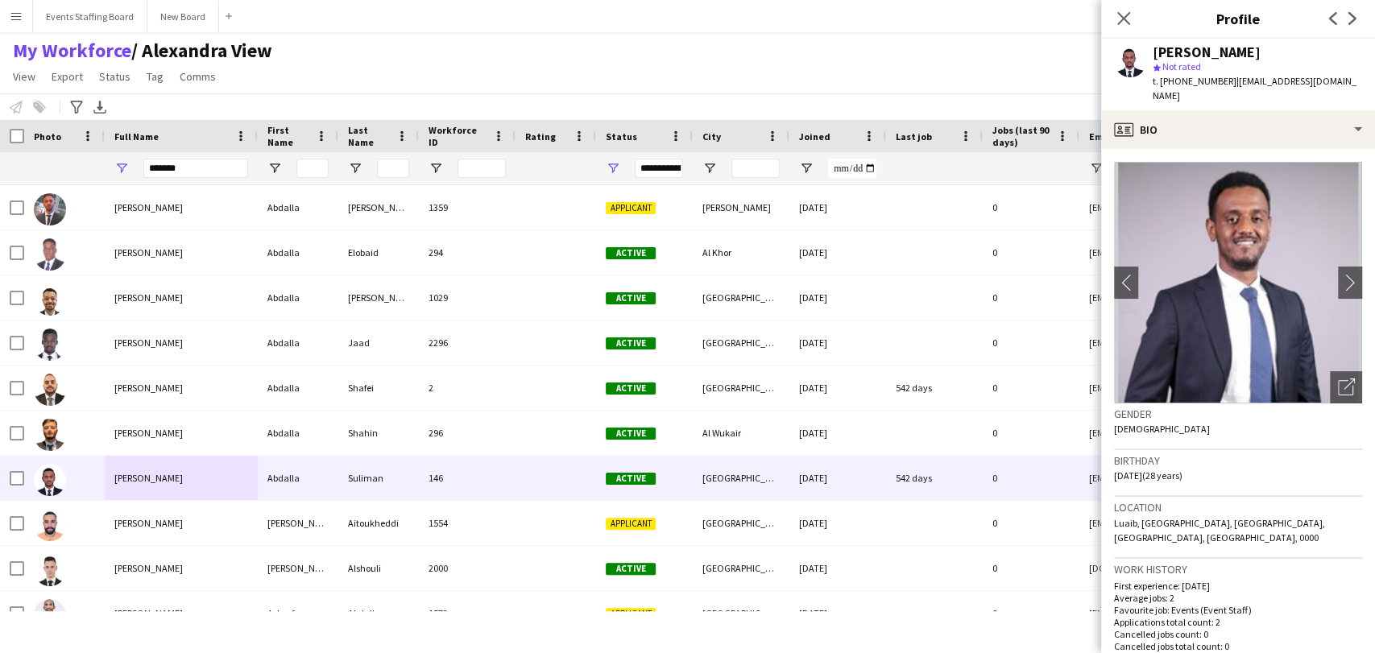
drag, startPoint x: 1179, startPoint y: 81, endPoint x: 1221, endPoint y: 77, distance: 42.1
click at [1221, 77] on div "t. +97431245664 | almalik171717@gmail.com" at bounding box center [1257, 88] width 209 height 29
click at [1330, 371] on div "Open photos pop-in" at bounding box center [1346, 387] width 32 height 32
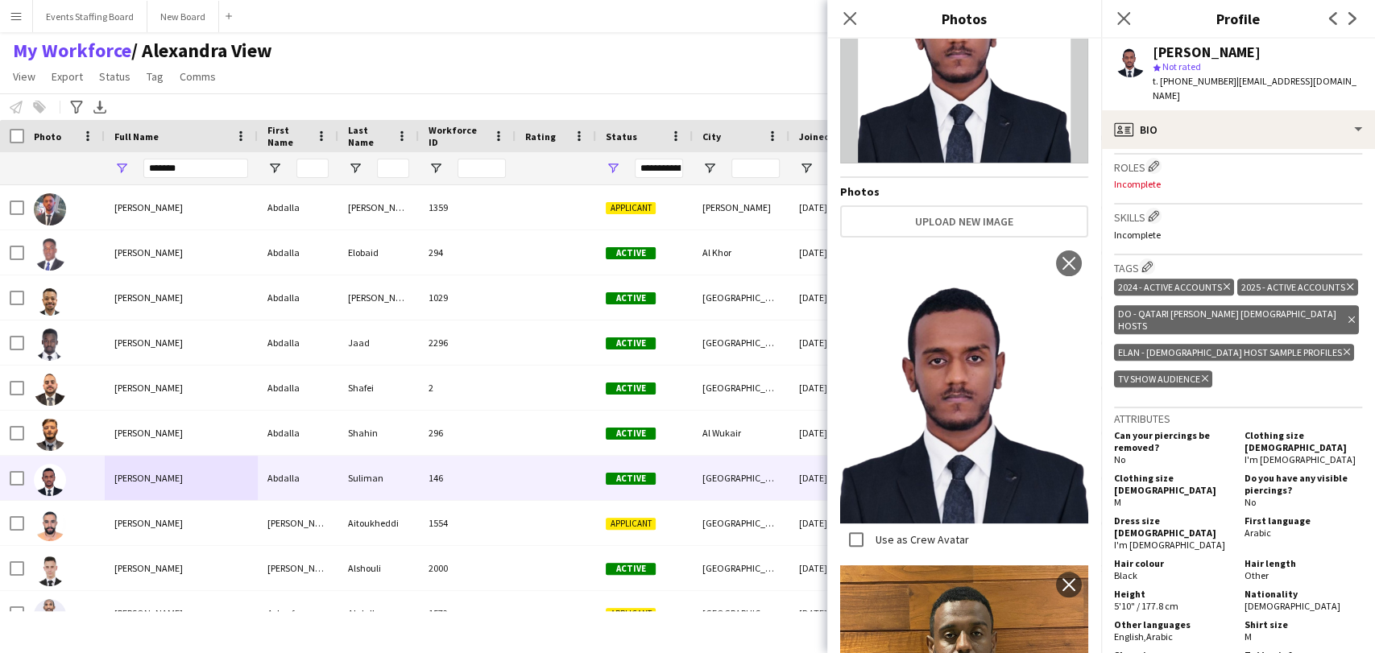
scroll to position [412, 0]
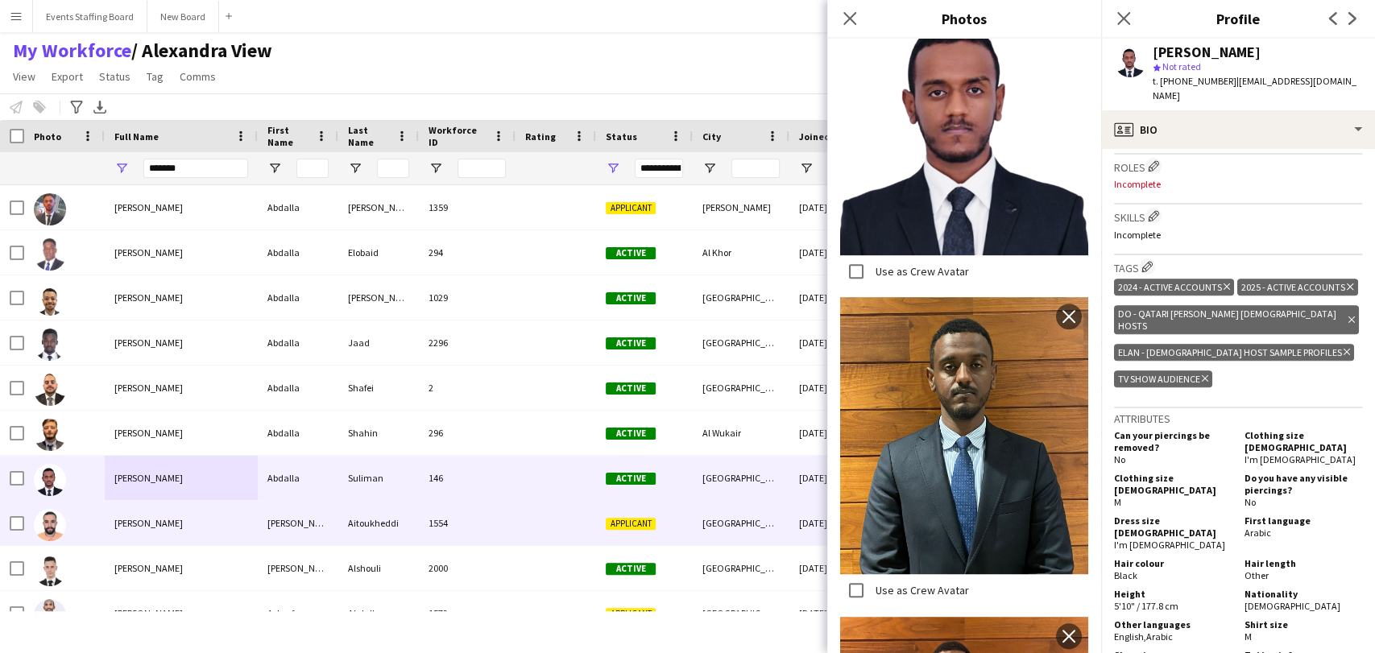
click at [166, 530] on div "Abdallah Aitoukheddi" at bounding box center [181, 523] width 153 height 44
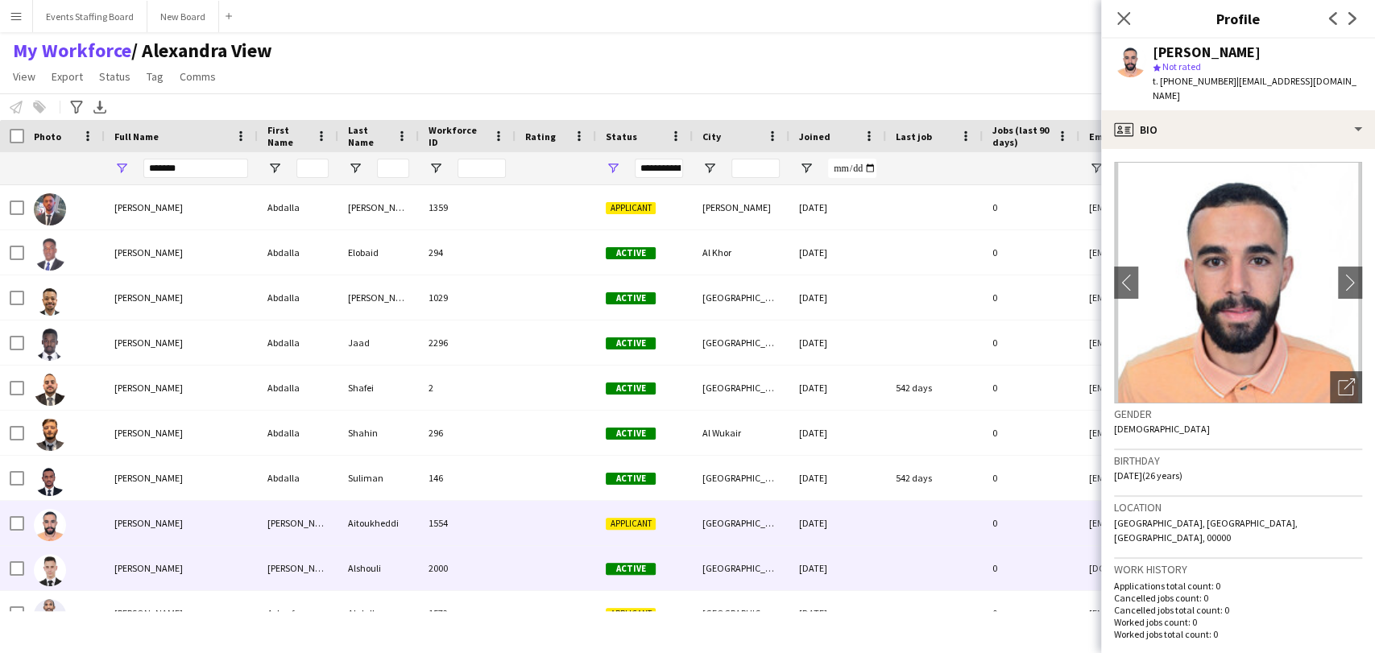
scroll to position [386, 0]
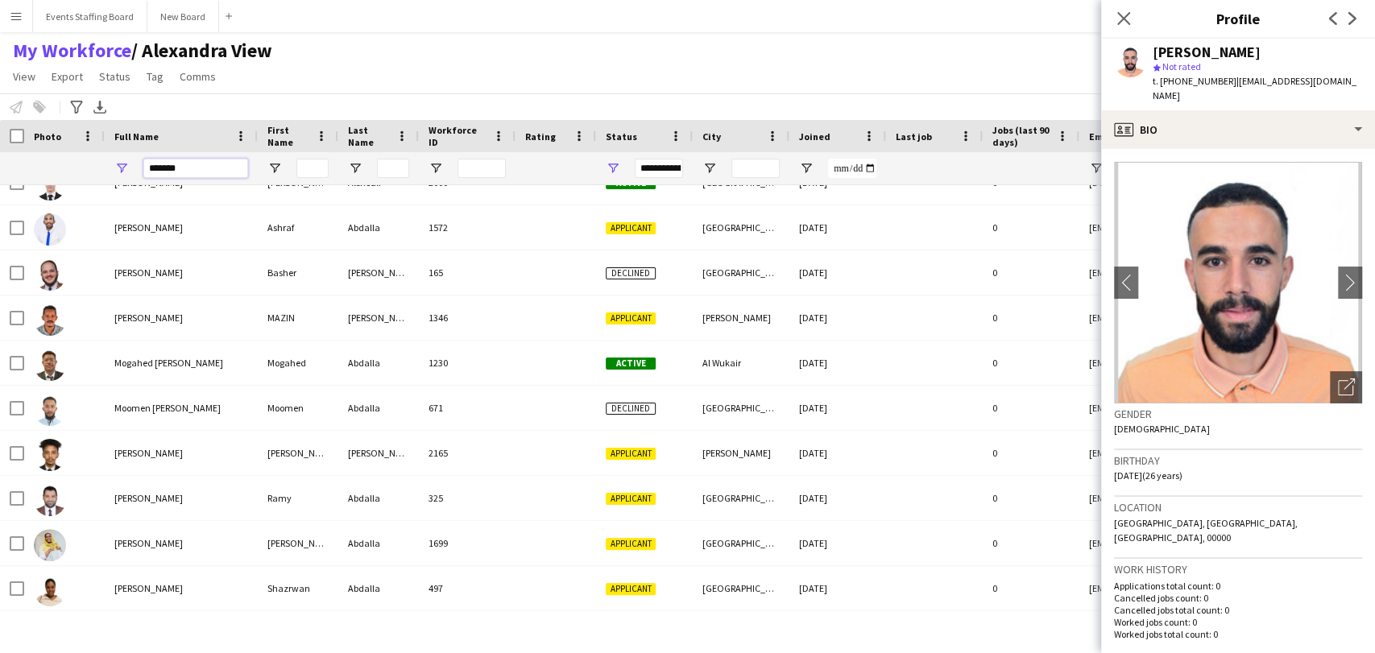
click at [187, 176] on input "*******" at bounding box center [195, 168] width 105 height 19
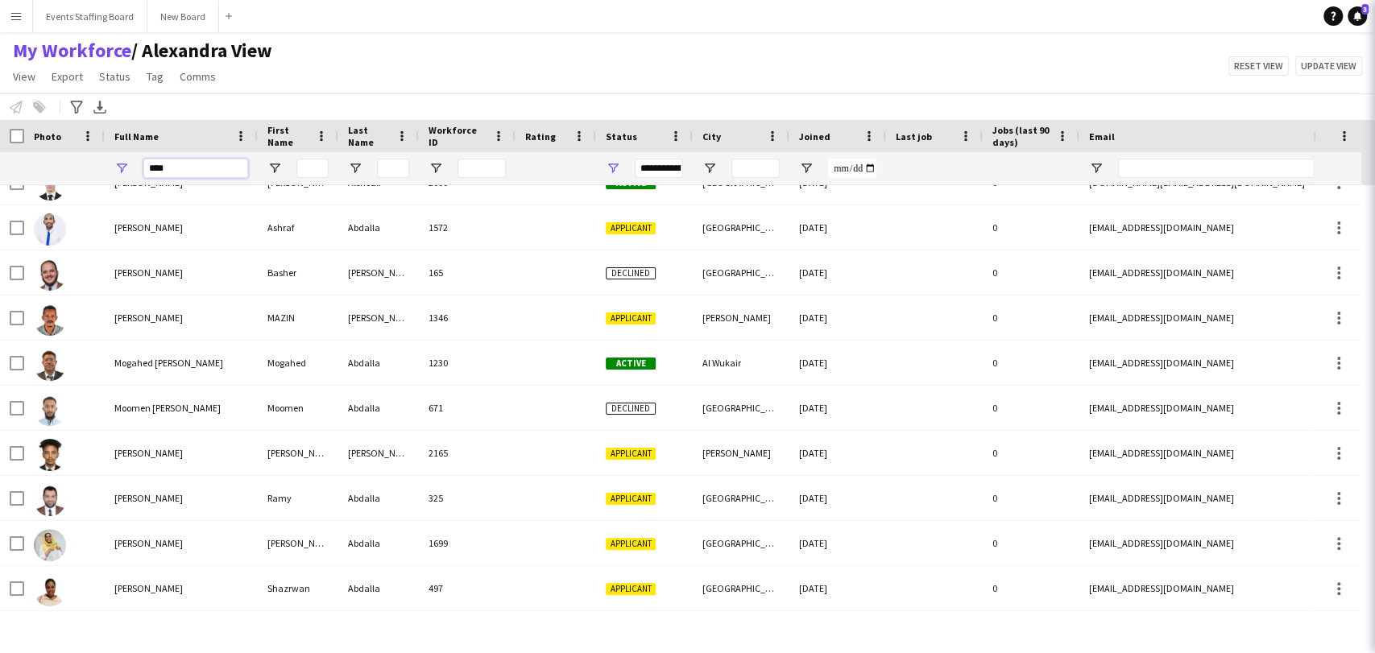
scroll to position [250, 0]
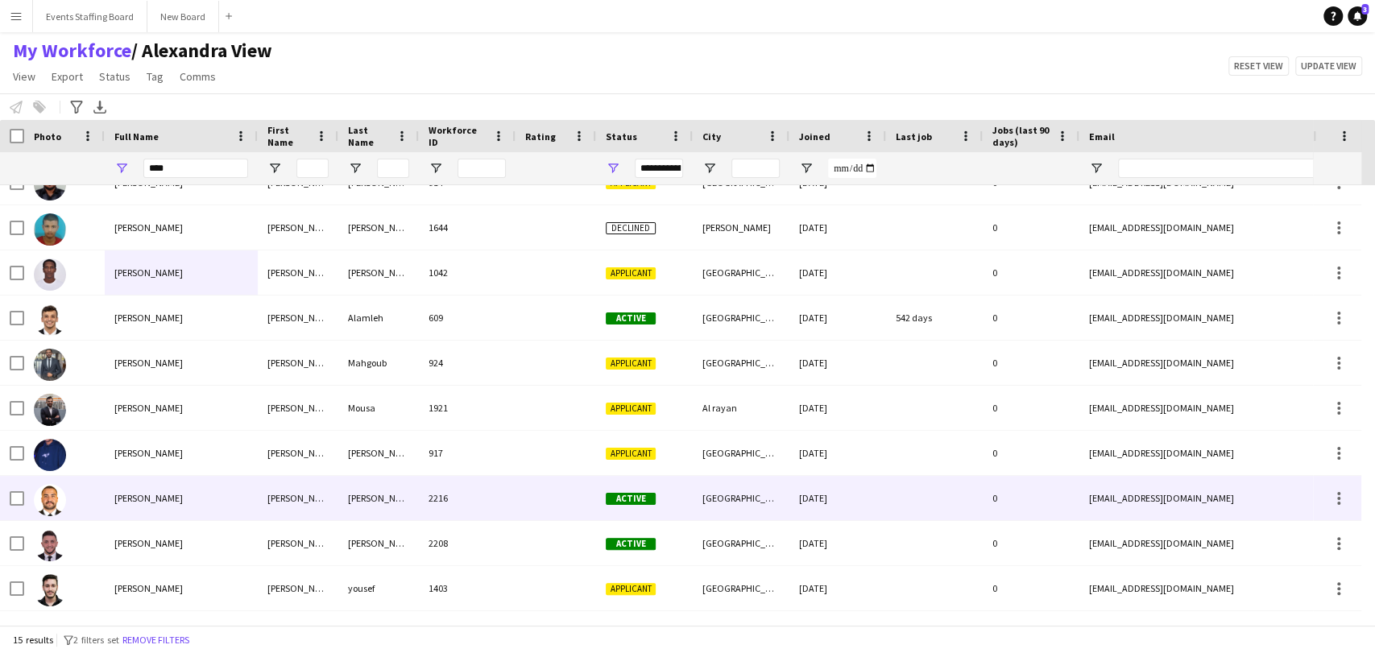
click at [163, 518] on div "Omar Shenita" at bounding box center [181, 498] width 153 height 44
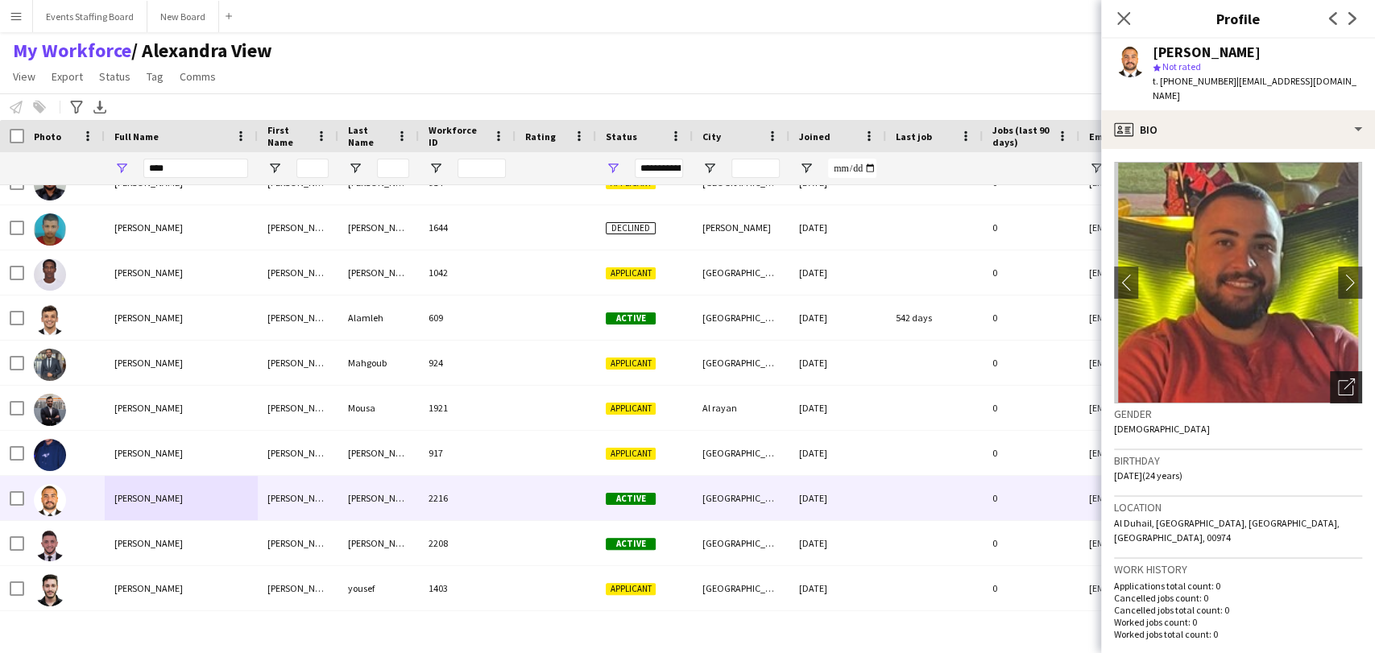
click at [1330, 371] on div "Open photos pop-in" at bounding box center [1346, 387] width 32 height 32
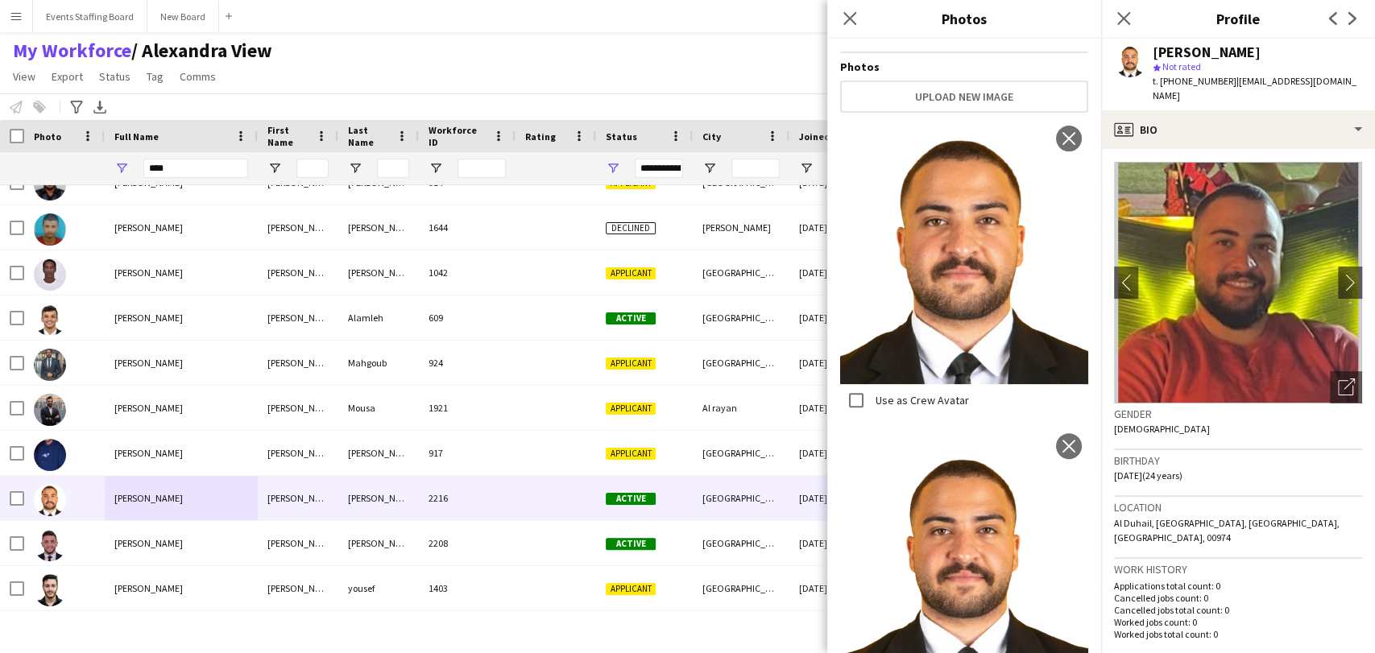
scroll to position [301, 0]
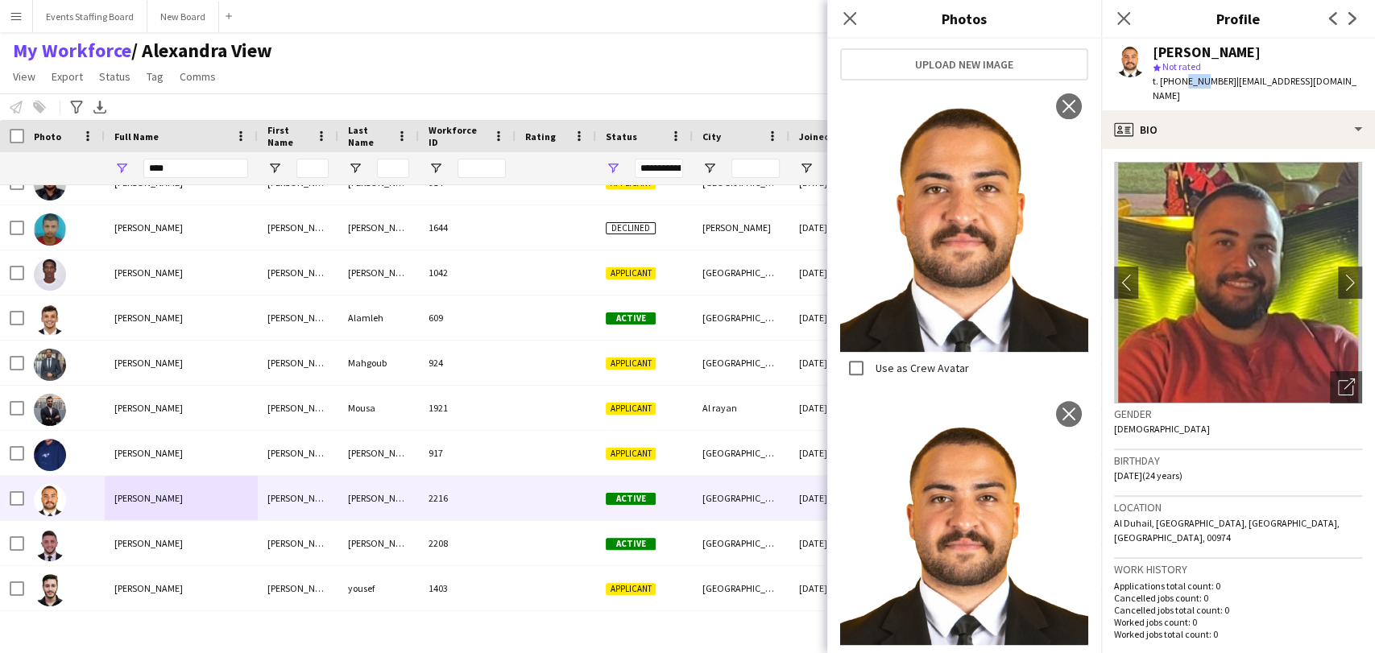
drag, startPoint x: 1178, startPoint y: 79, endPoint x: 1199, endPoint y: 77, distance: 21.1
click at [1199, 77] on span "t. +97477647734" at bounding box center [1195, 81] width 84 height 12
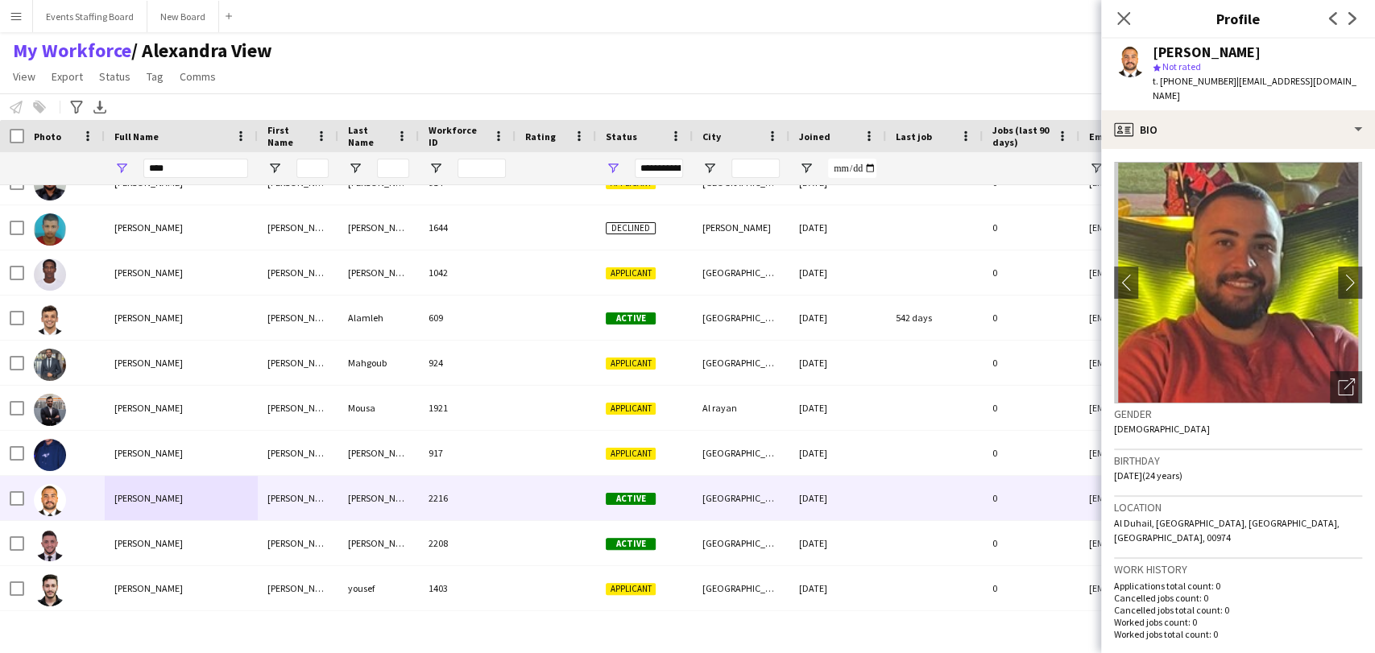
drag, startPoint x: 966, startPoint y: 643, endPoint x: 979, endPoint y: 636, distance: 14.4
click at [966, 643] on div "Menu Boards Boards Boards All jobs Status Workforce Workforce My Workforce Recr…" at bounding box center [687, 326] width 1375 height 653
drag, startPoint x: 1181, startPoint y: 80, endPoint x: 1223, endPoint y: 77, distance: 42.8
click at [1223, 77] on div "t. +97477647734 | omarahm29@gmail.com" at bounding box center [1257, 88] width 209 height 29
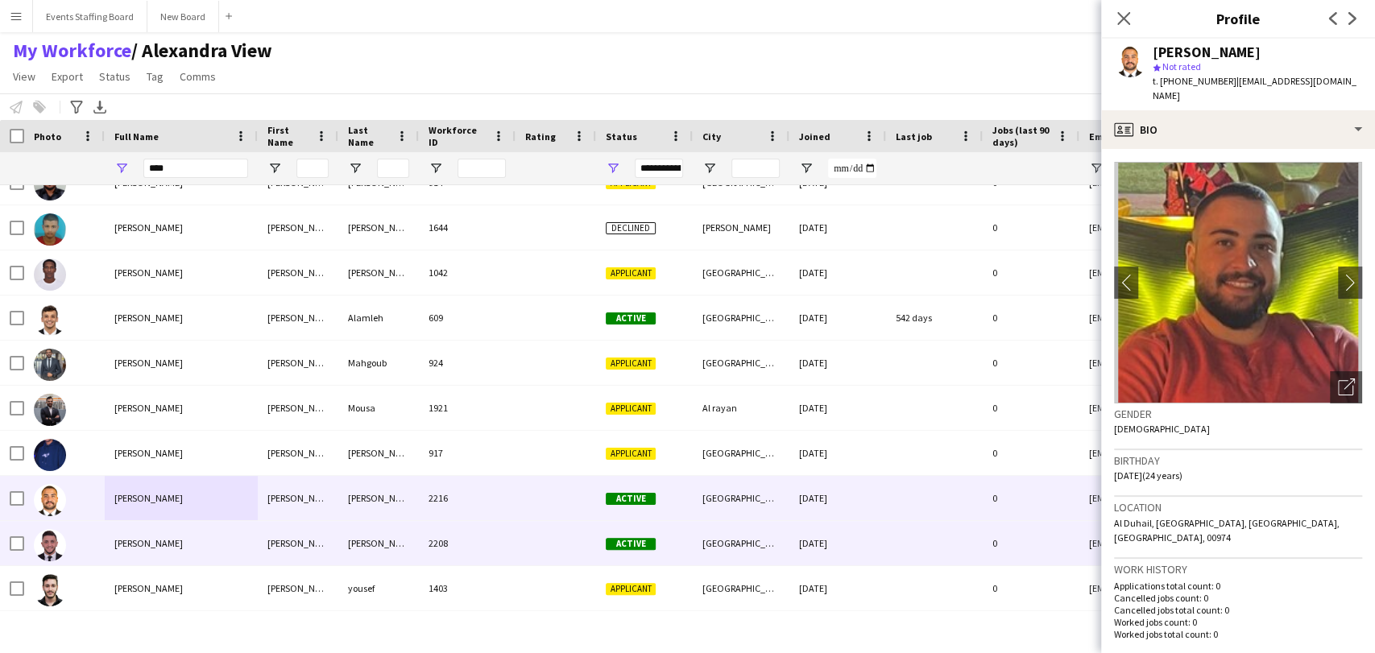
click at [190, 548] on div "Omar Soliman" at bounding box center [181, 543] width 153 height 44
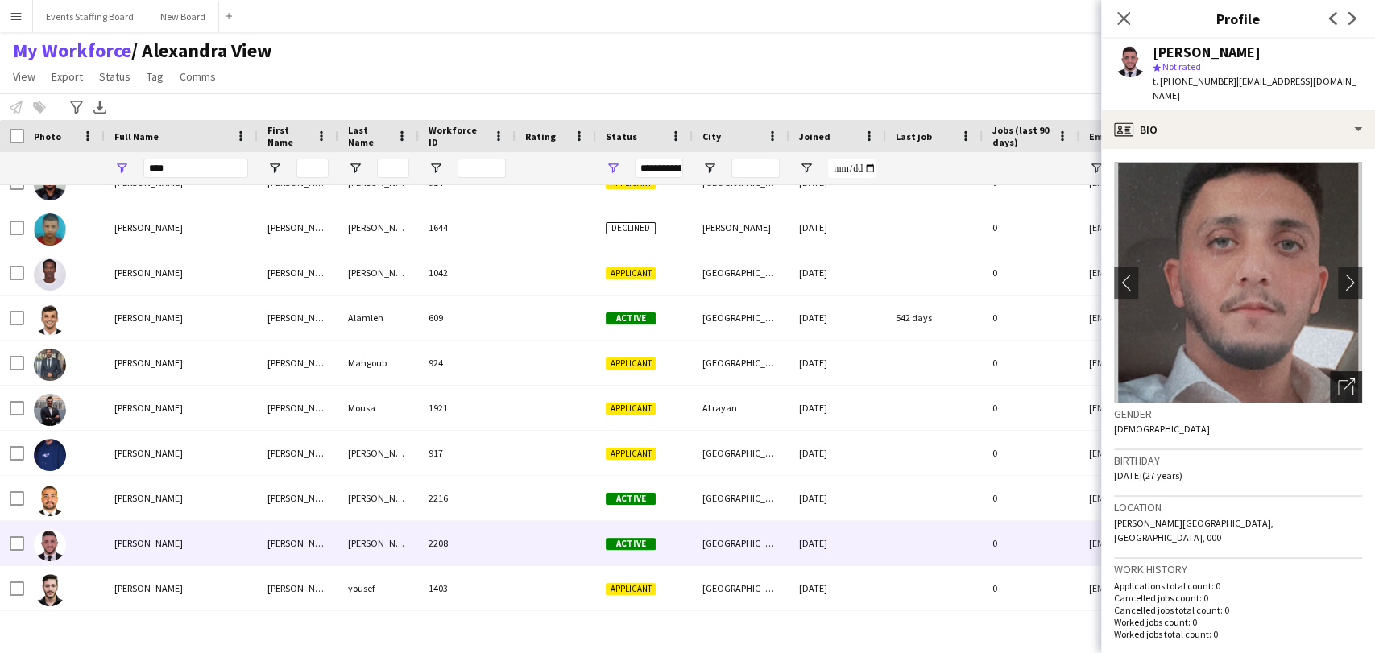
click at [1338, 379] on icon "Open photos pop-in" at bounding box center [1346, 387] width 17 height 17
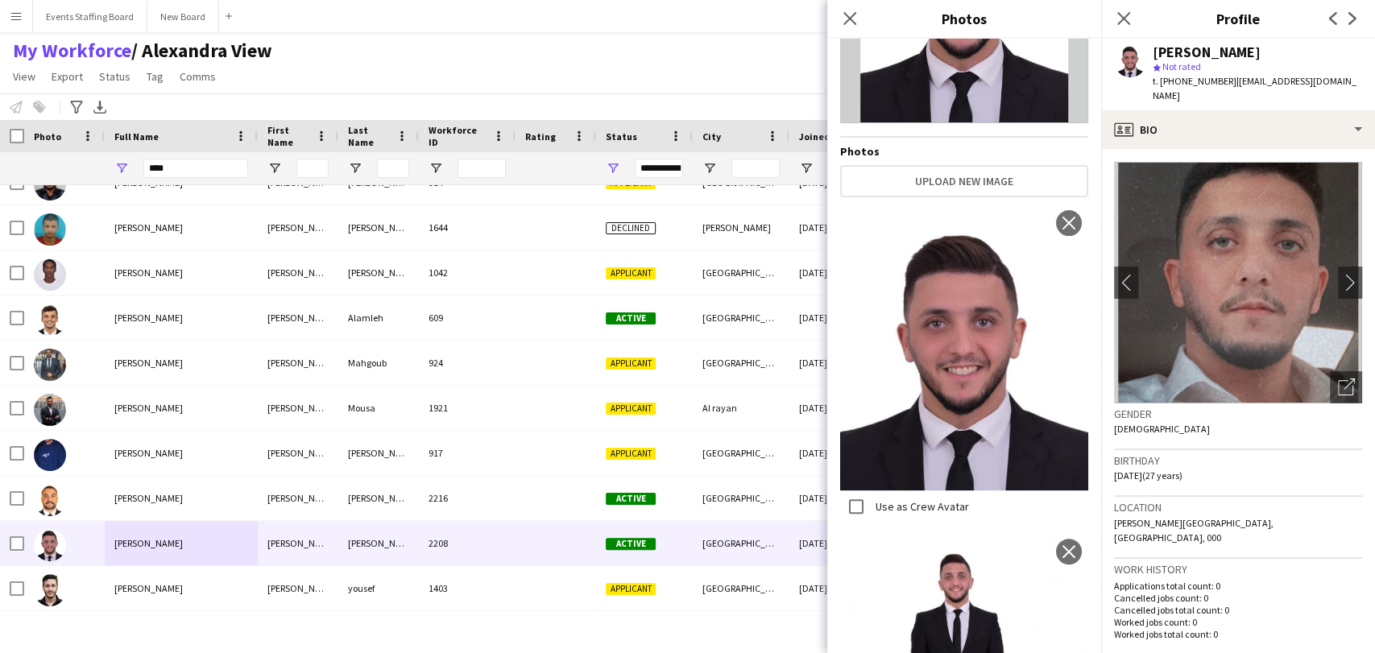
scroll to position [268, 0]
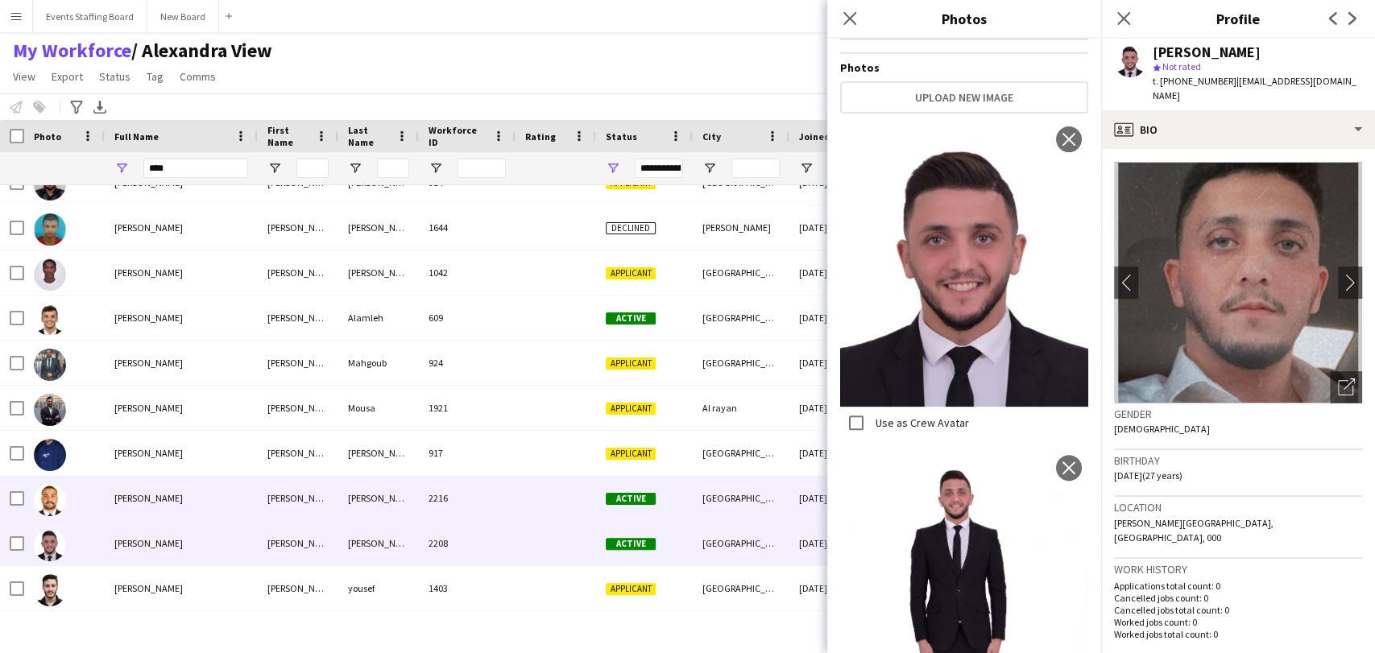
click at [107, 511] on div "Omar Shenita" at bounding box center [181, 498] width 153 height 44
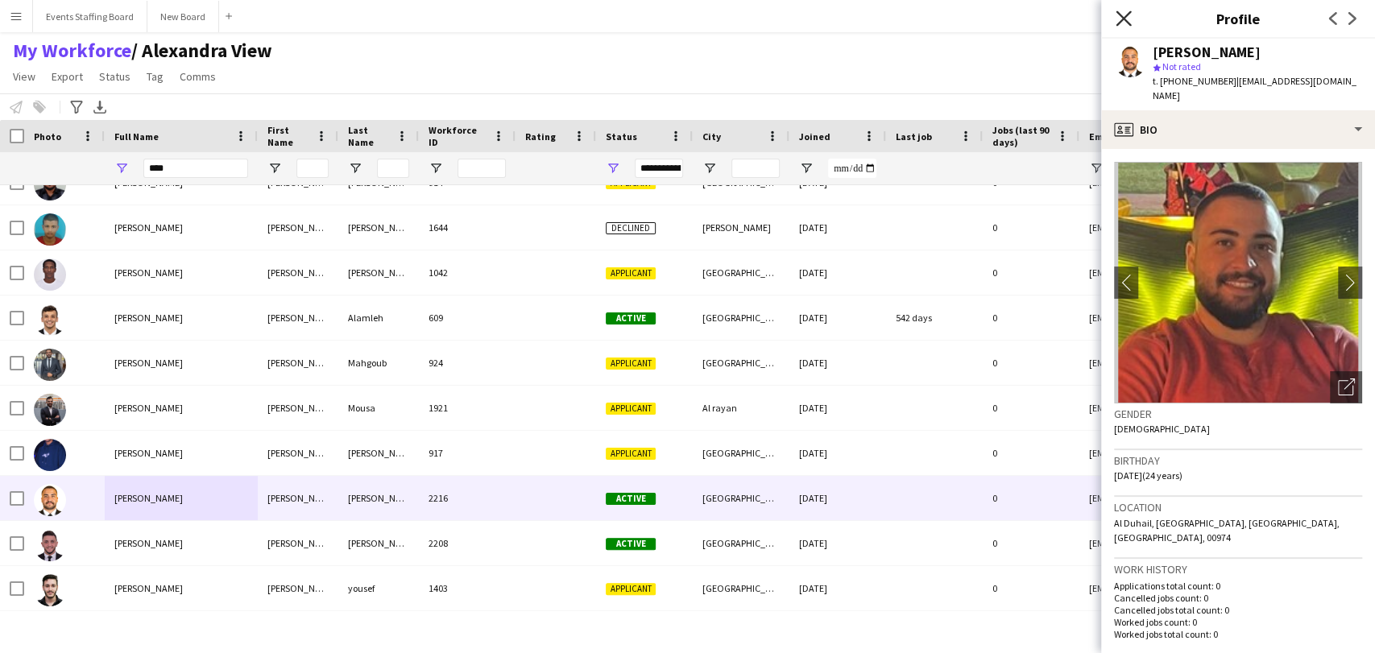
click at [1120, 19] on icon "Close pop-in" at bounding box center [1122, 17] width 15 height 15
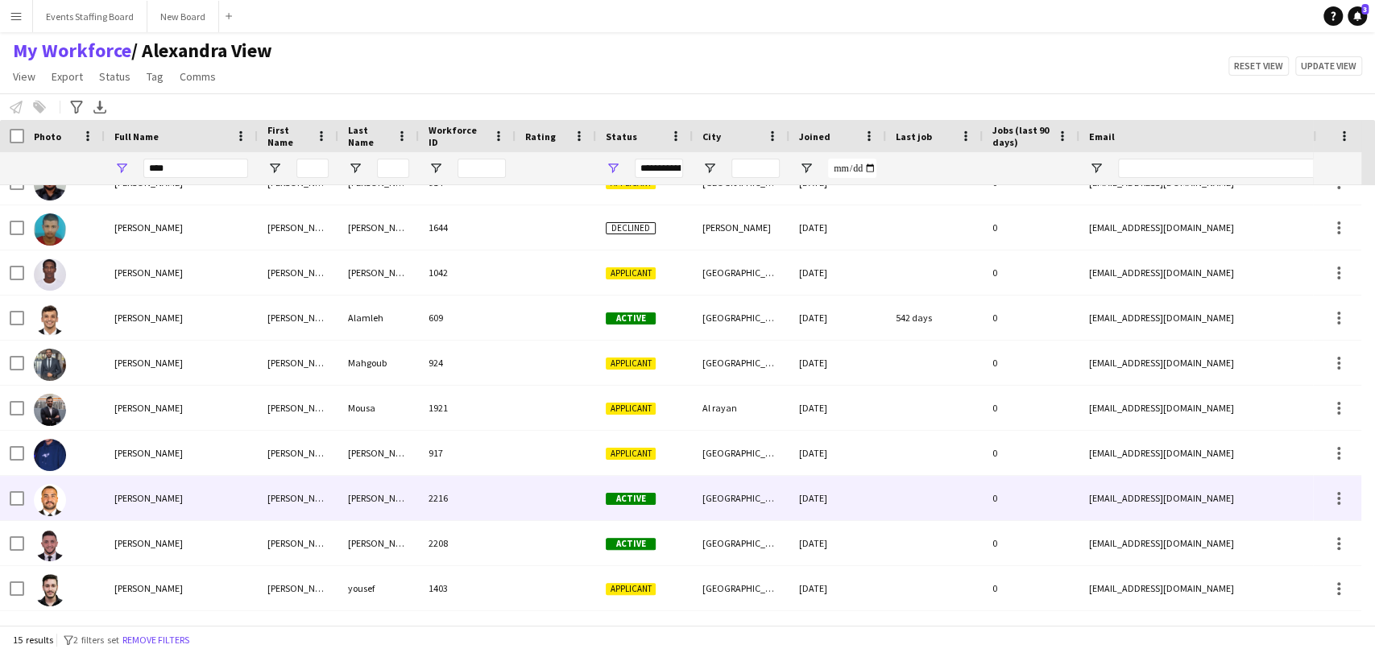
click at [168, 478] on div "Omar Shenita" at bounding box center [181, 498] width 153 height 44
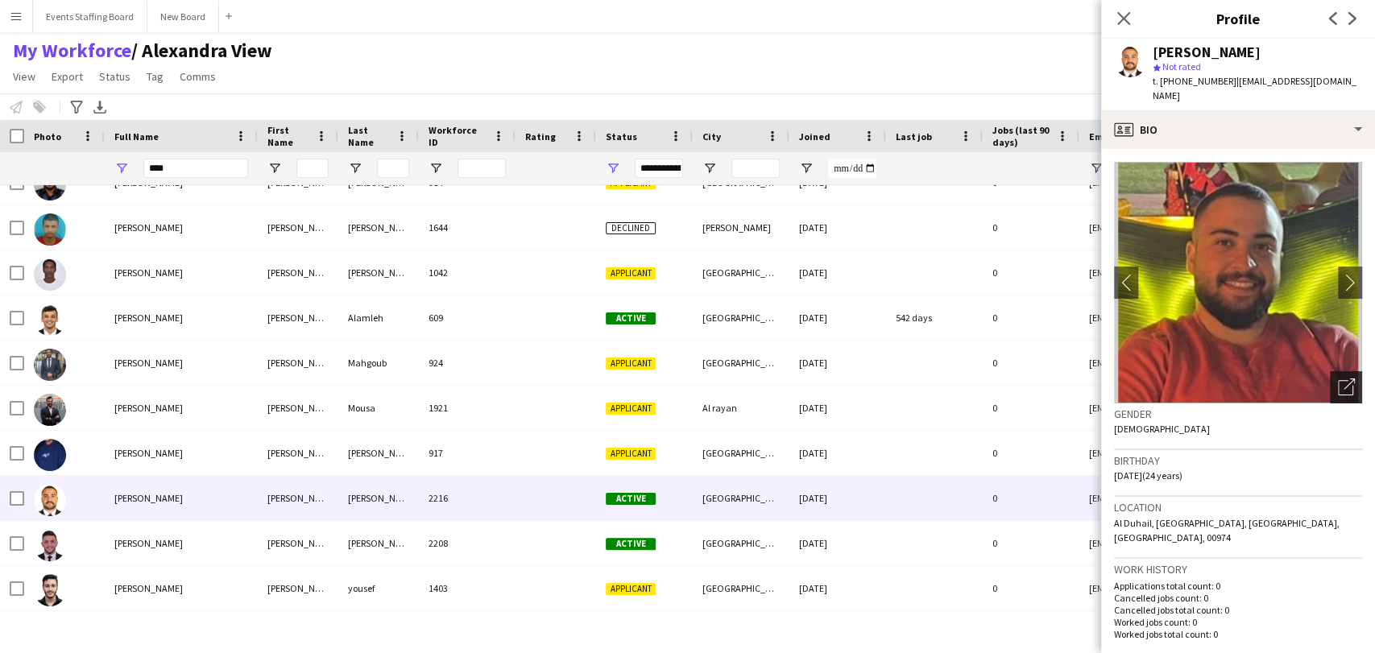
click at [1330, 371] on div "Open photos pop-in" at bounding box center [1346, 387] width 32 height 32
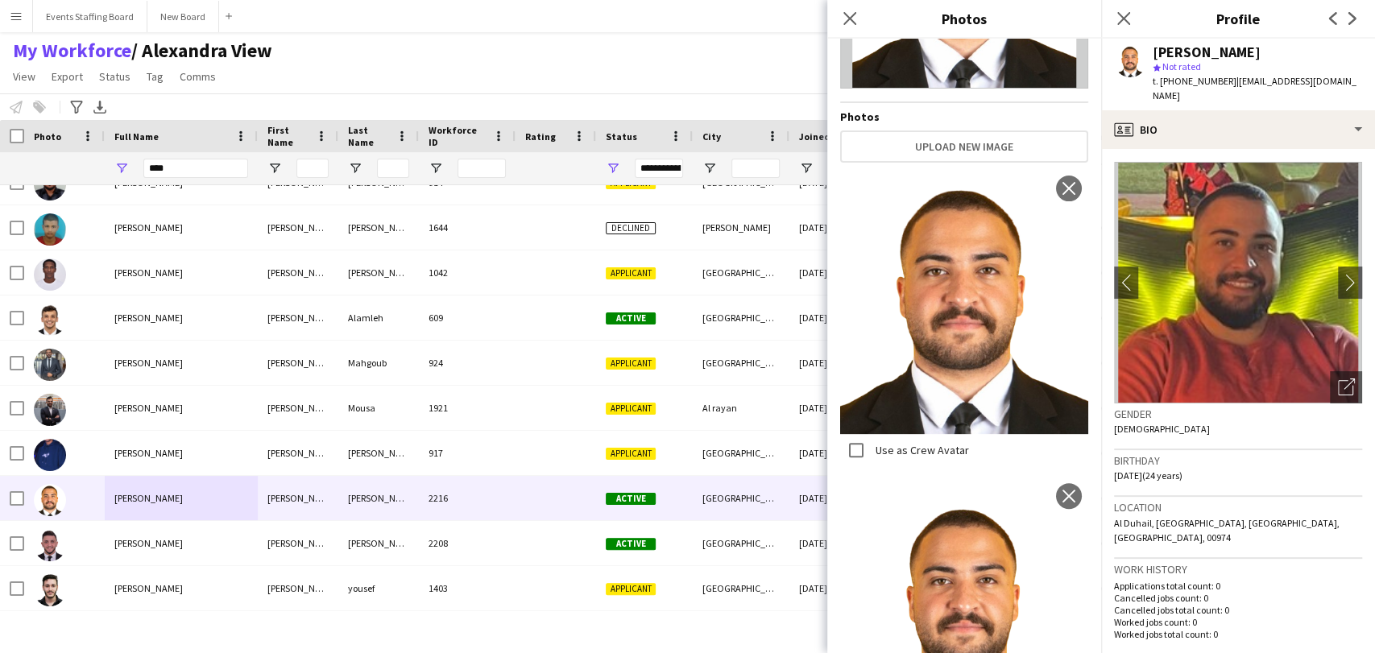
scroll to position [301, 0]
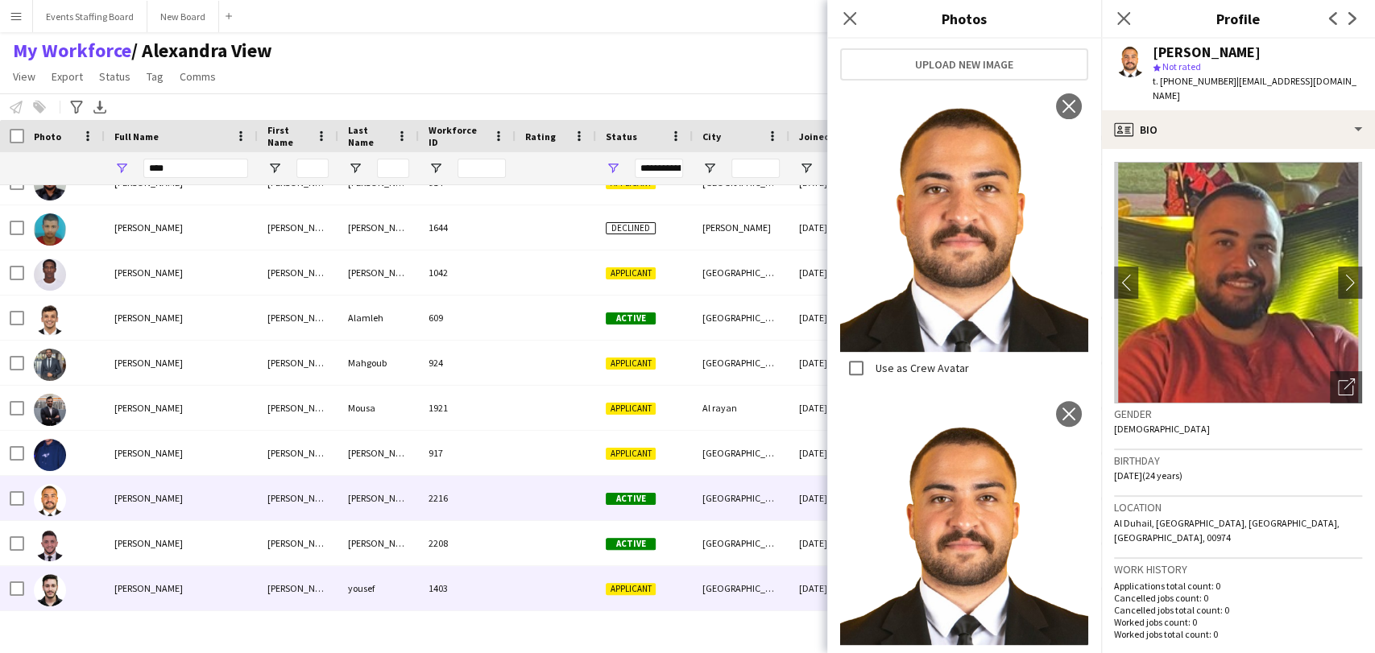
click at [60, 581] on img at bounding box center [50, 590] width 32 height 32
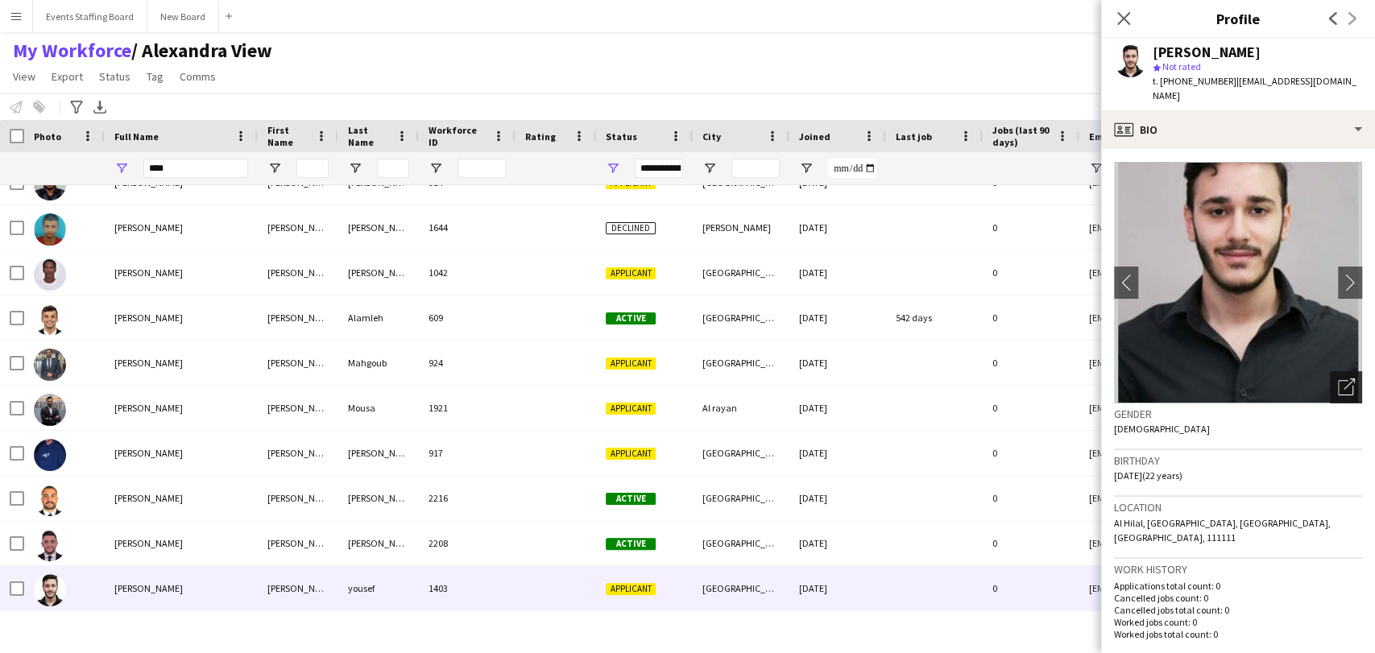
click at [1330, 371] on div "Open photos pop-in" at bounding box center [1346, 387] width 32 height 32
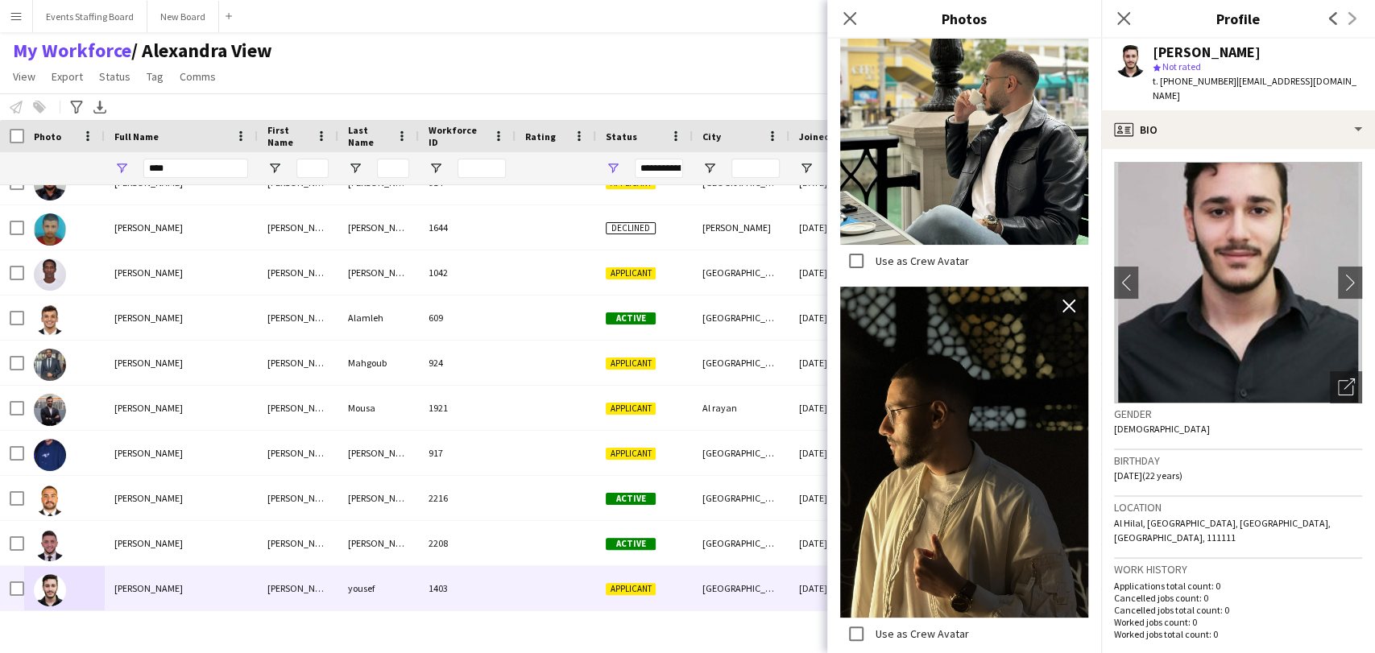
scroll to position [3011, 0]
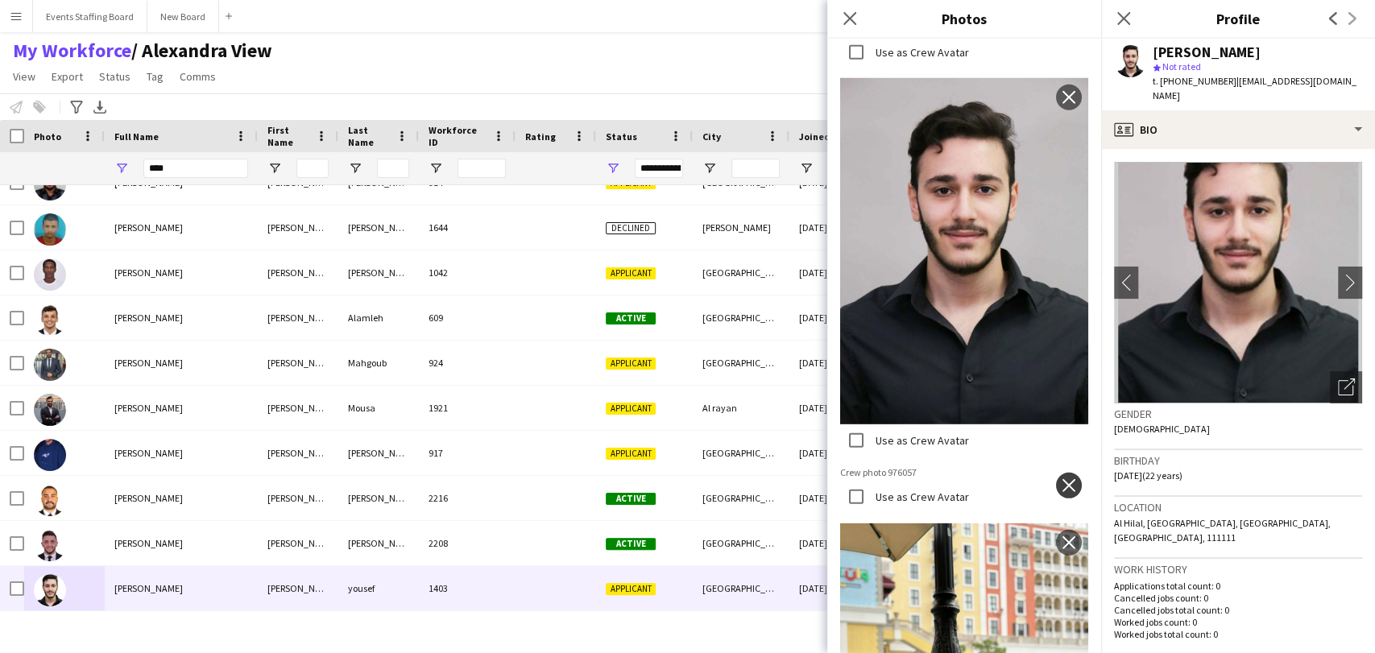
click at [1061, 479] on app-icon "close" at bounding box center [1069, 485] width 16 height 13
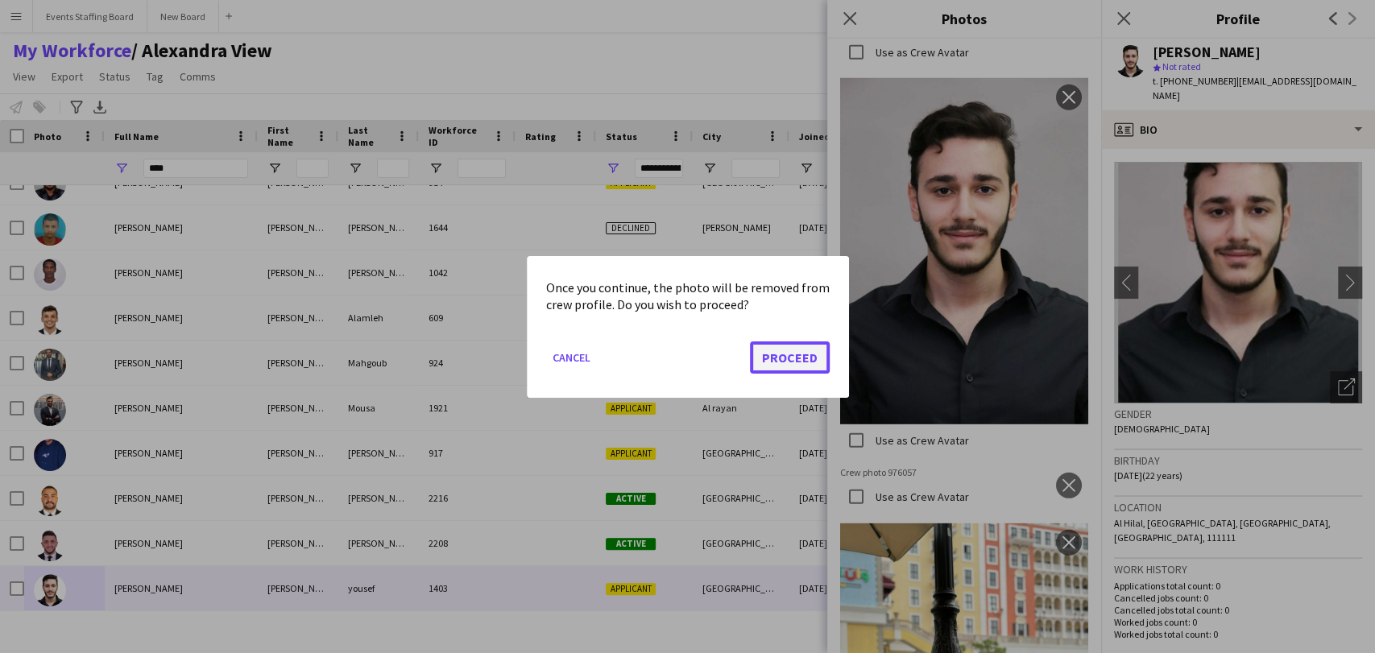
click at [819, 351] on button "Proceed" at bounding box center [790, 357] width 80 height 32
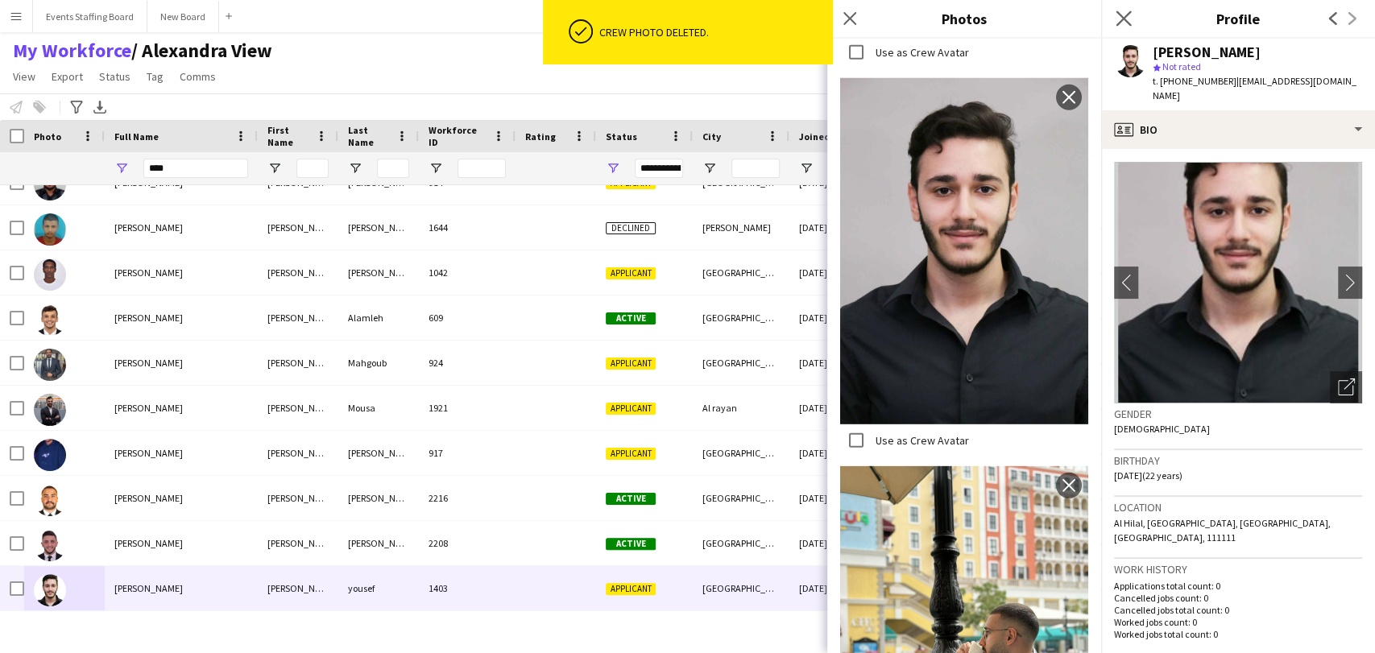
click at [1118, 10] on app-icon "Close pop-in" at bounding box center [1123, 18] width 23 height 23
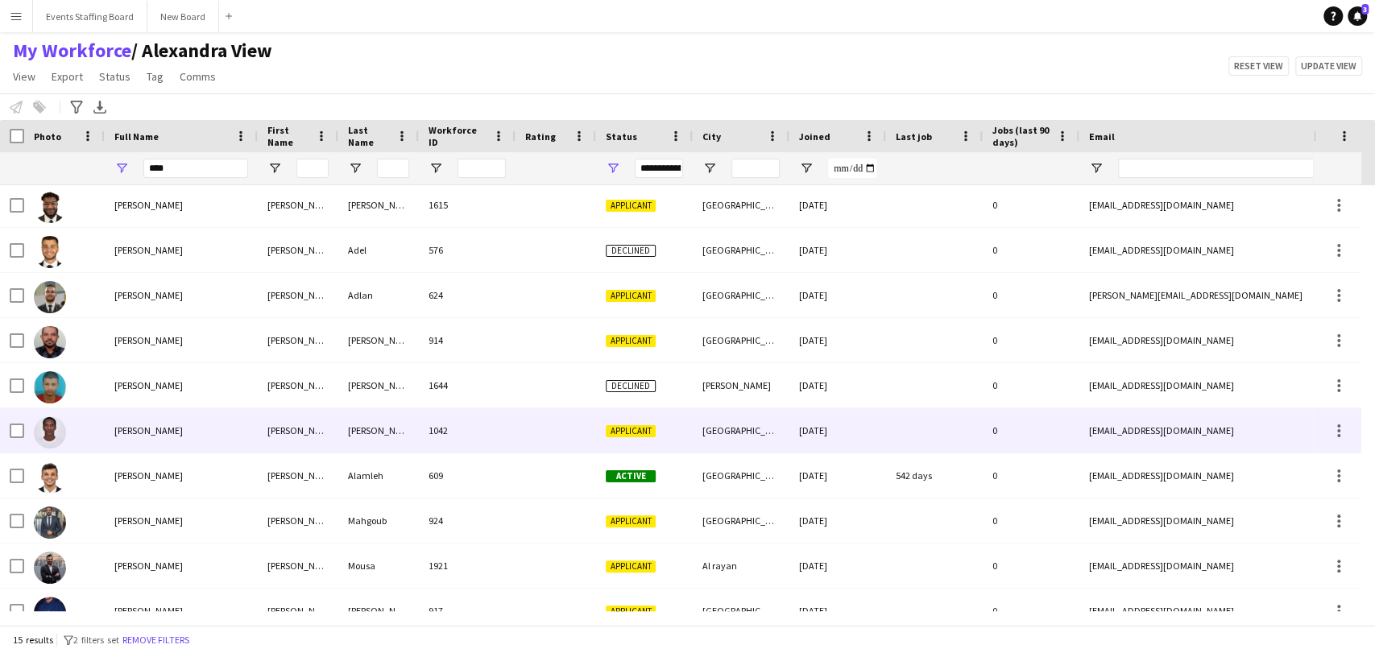
scroll to position [0, 0]
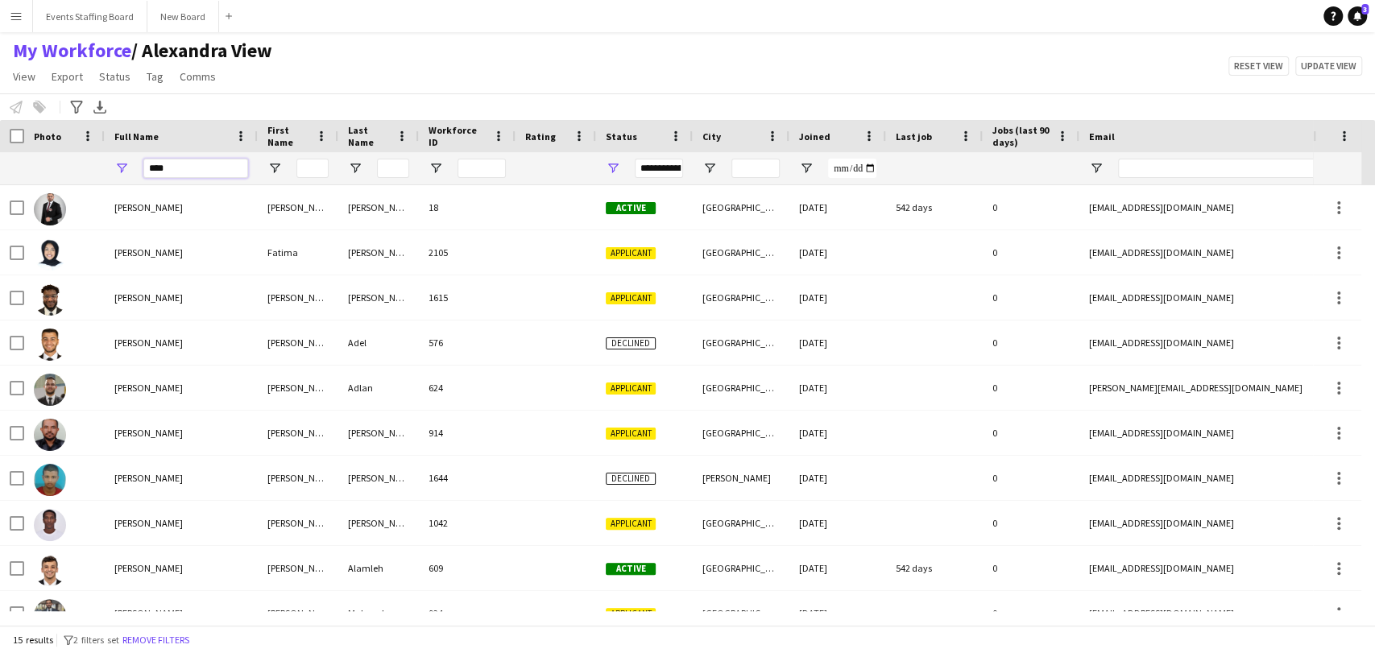
click at [197, 159] on input "****" at bounding box center [195, 168] width 105 height 19
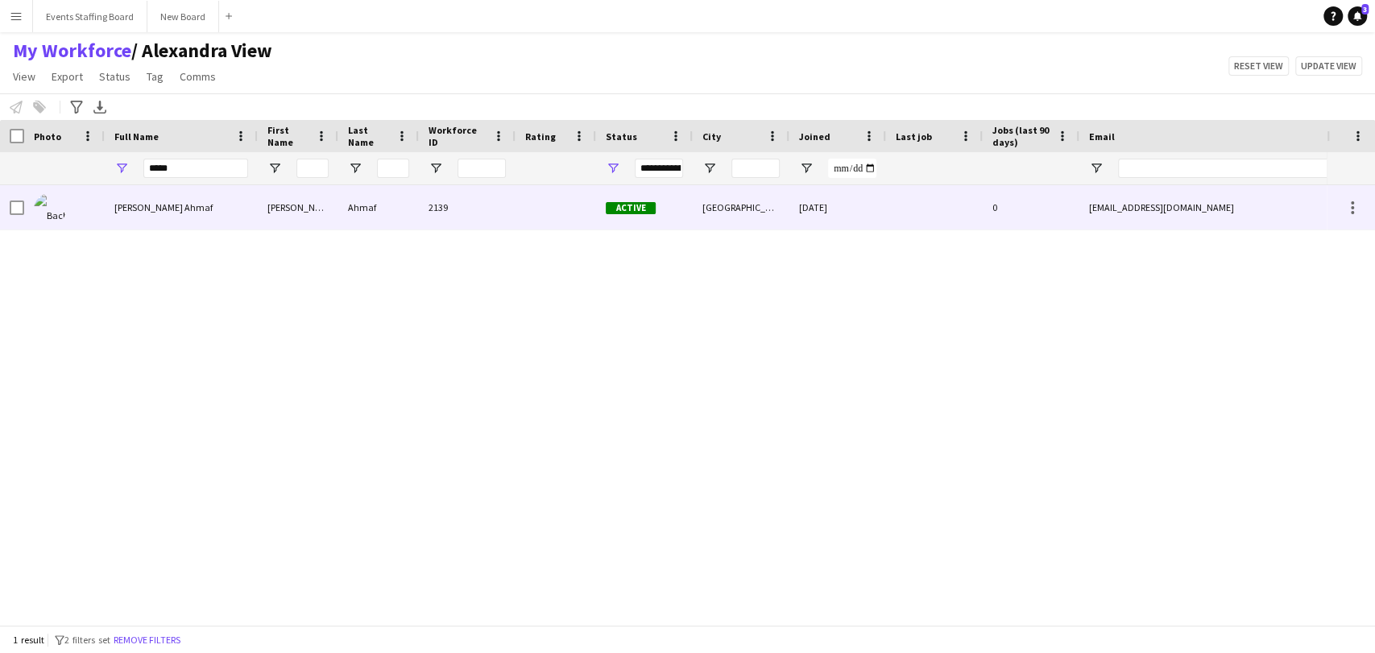
click at [116, 206] on span "Bachar Ahmaf" at bounding box center [163, 207] width 98 height 12
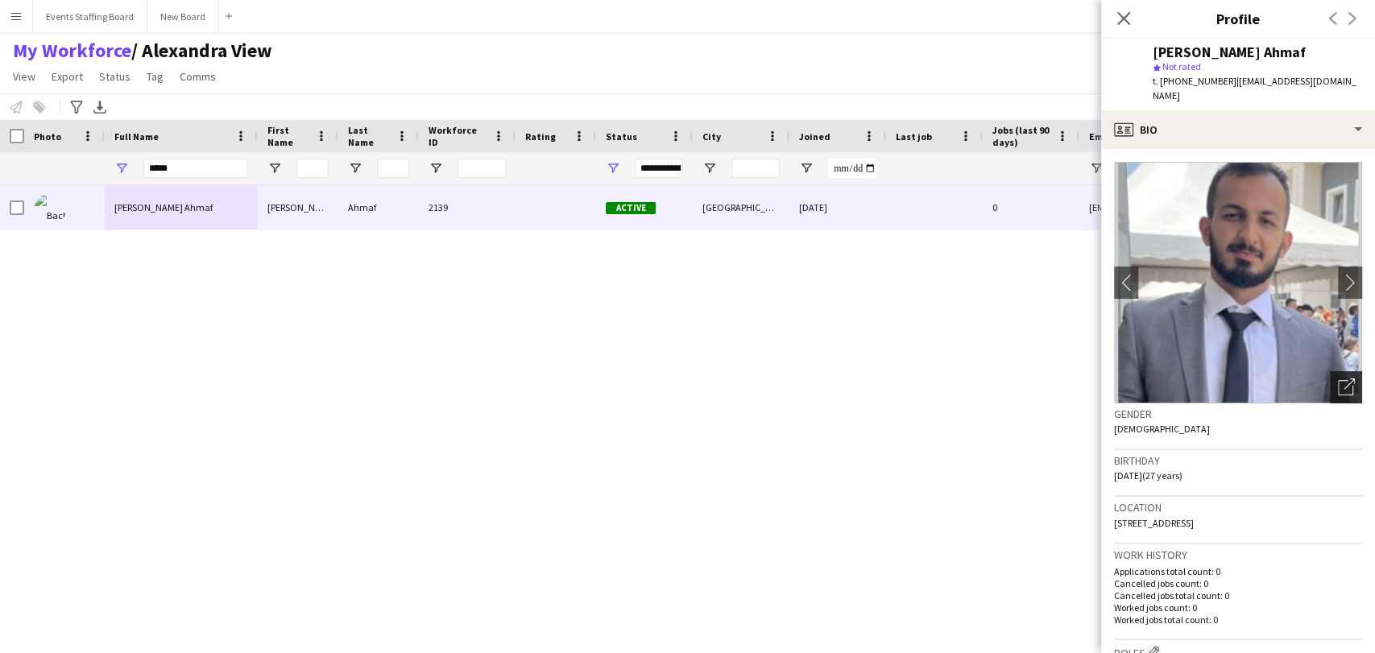
click at [1338, 379] on icon "Open photos pop-in" at bounding box center [1346, 387] width 17 height 17
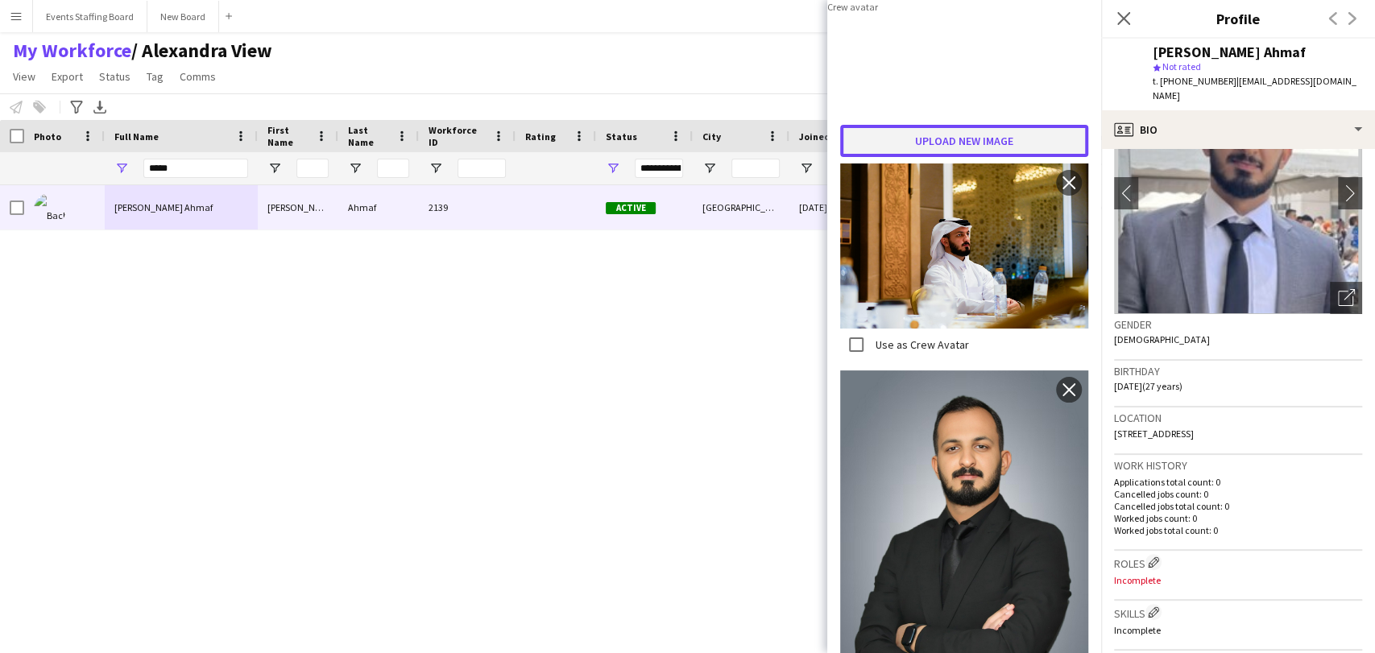
click at [934, 157] on button "Upload new image" at bounding box center [964, 141] width 248 height 32
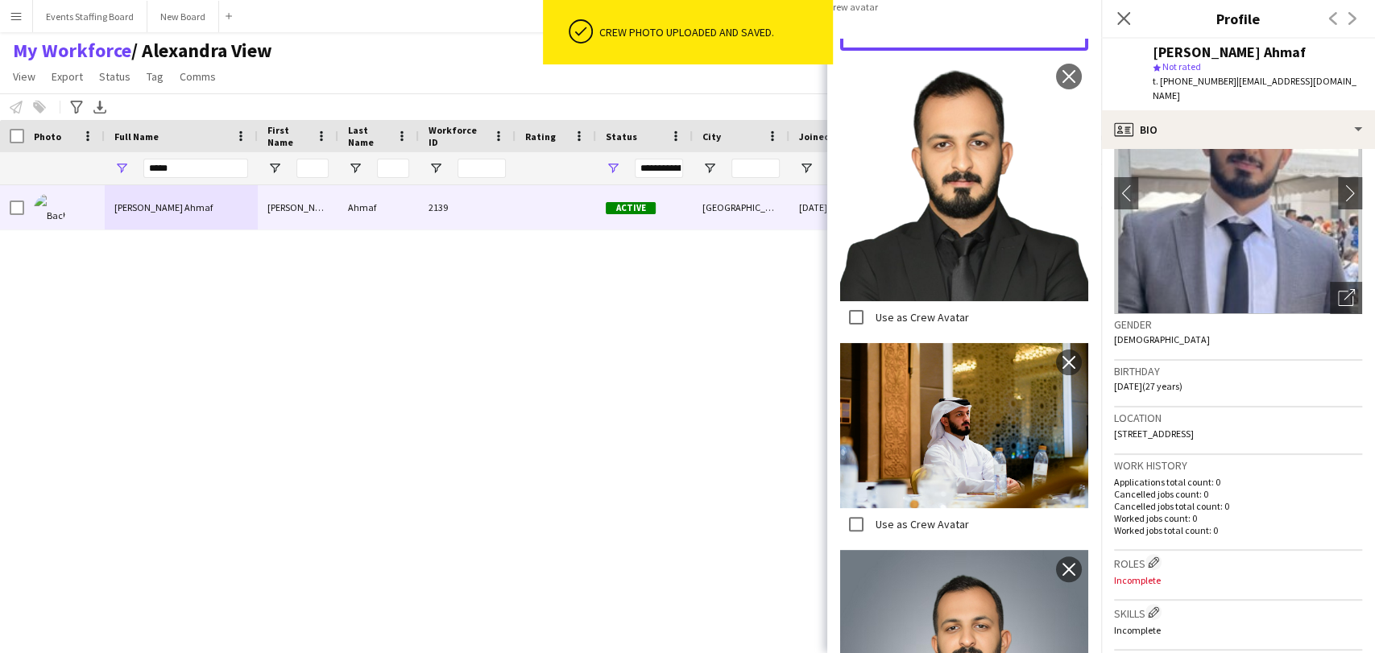
scroll to position [179, 0]
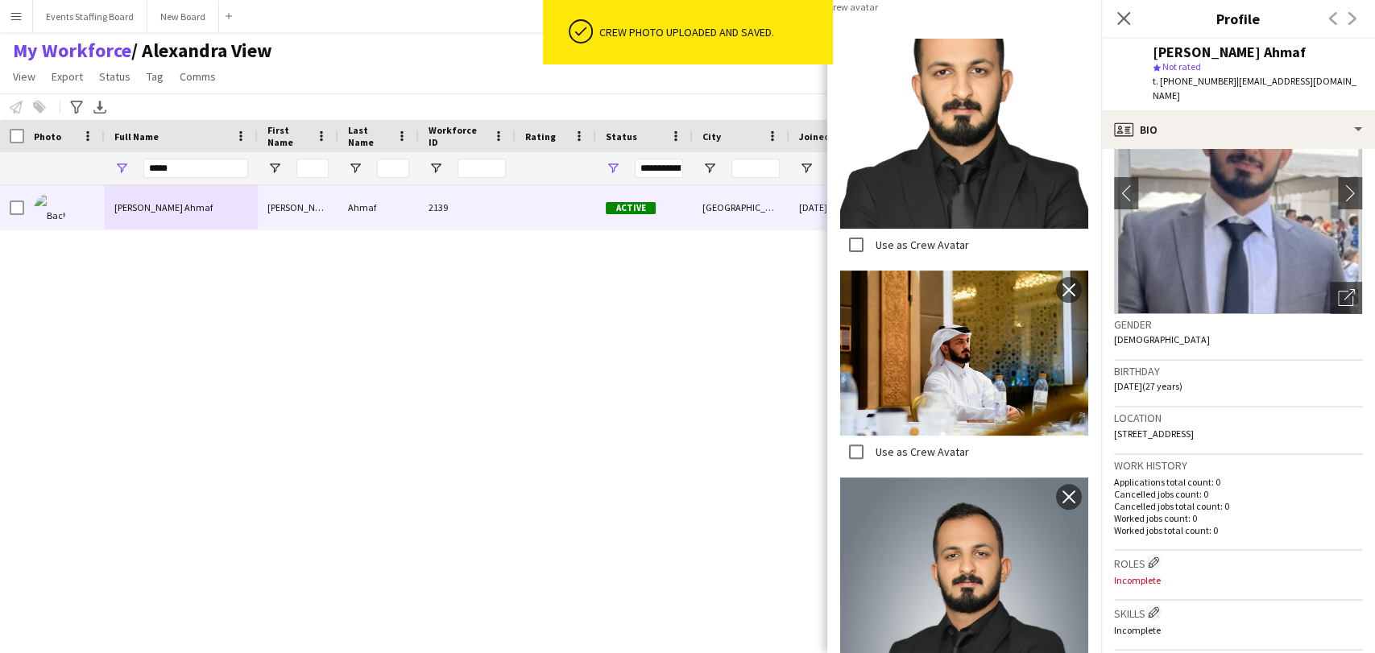
click at [892, 261] on div "Use as Crew Avatar" at bounding box center [904, 245] width 129 height 32
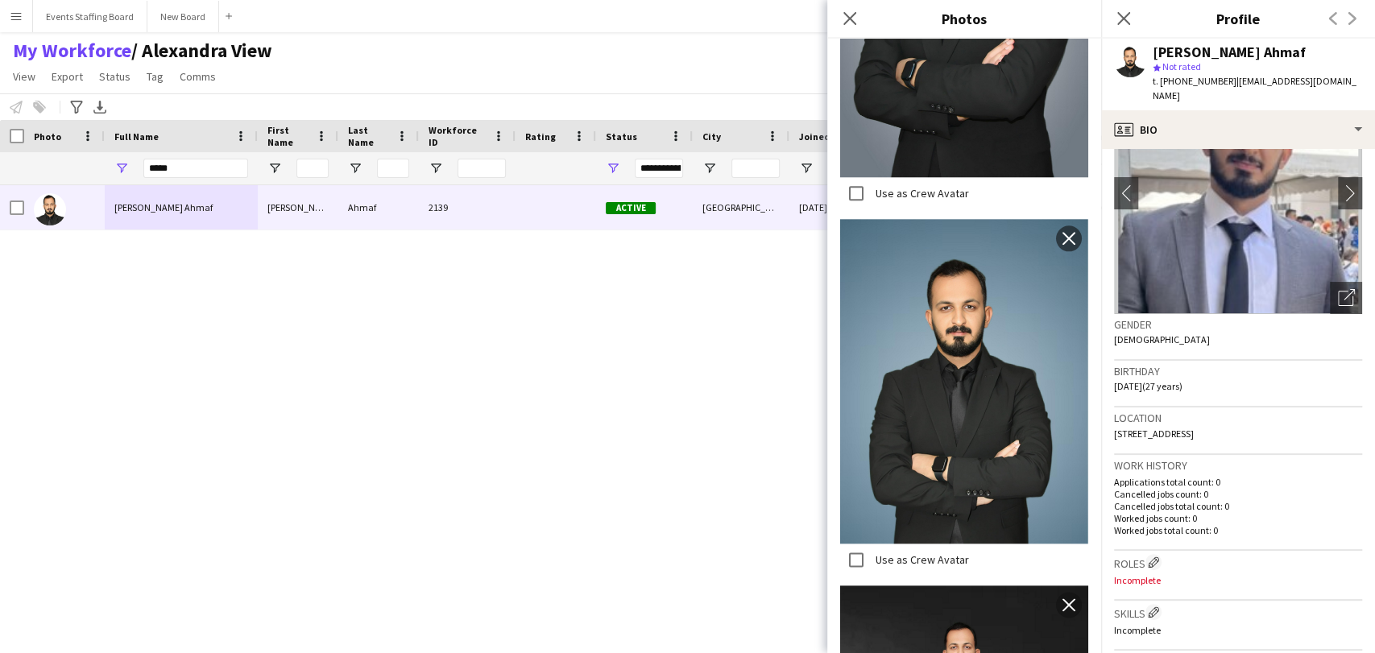
scroll to position [1659, 0]
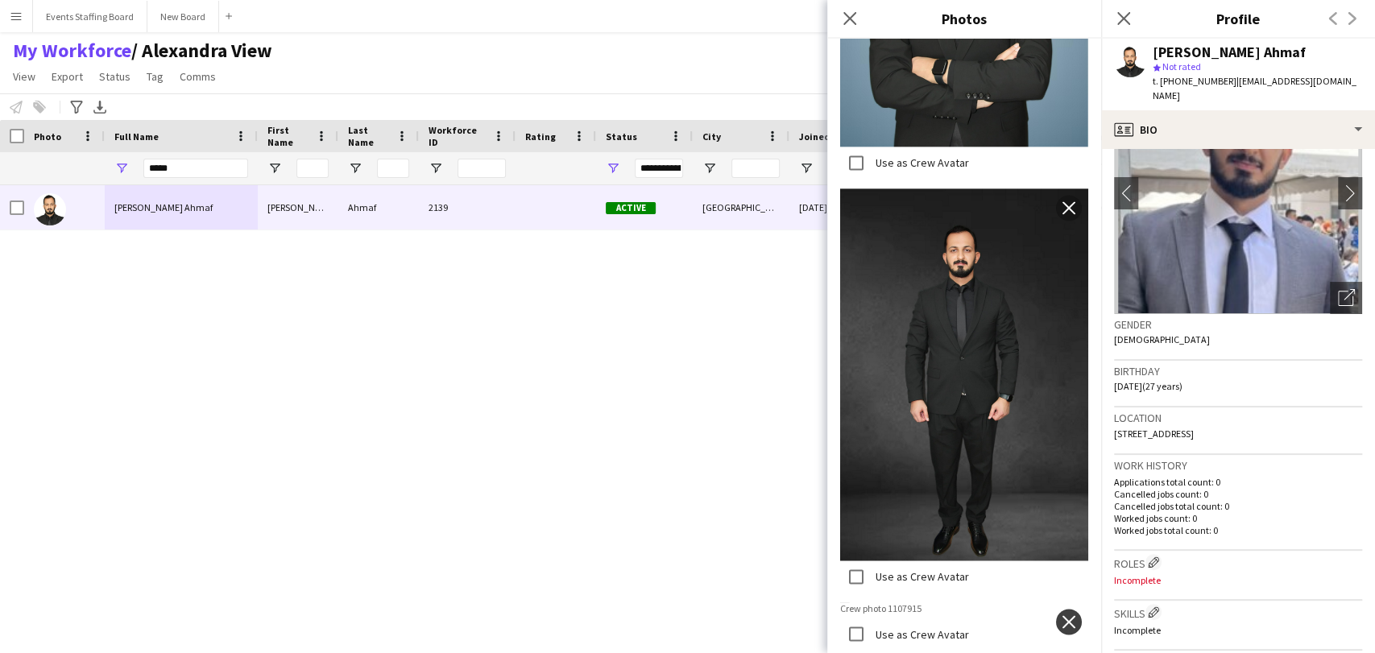
click at [1056, 609] on button "close" at bounding box center [1069, 622] width 26 height 26
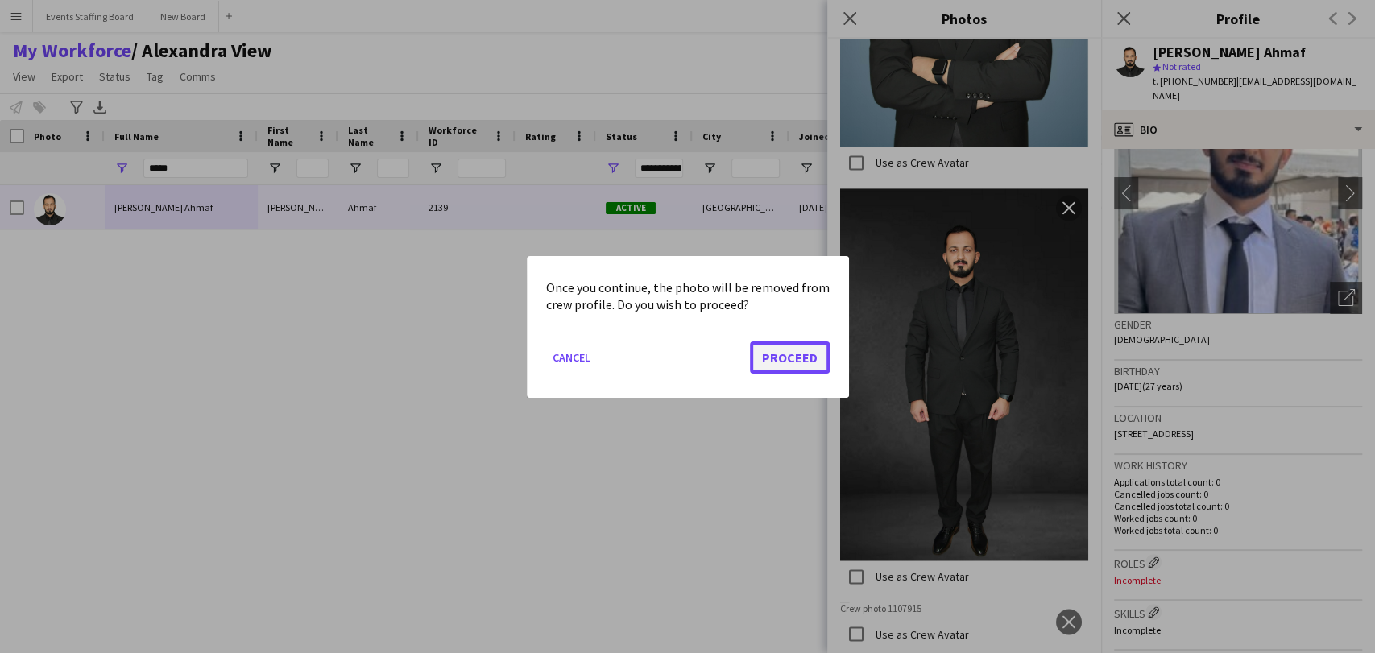
click at [794, 346] on button "Proceed" at bounding box center [790, 357] width 80 height 32
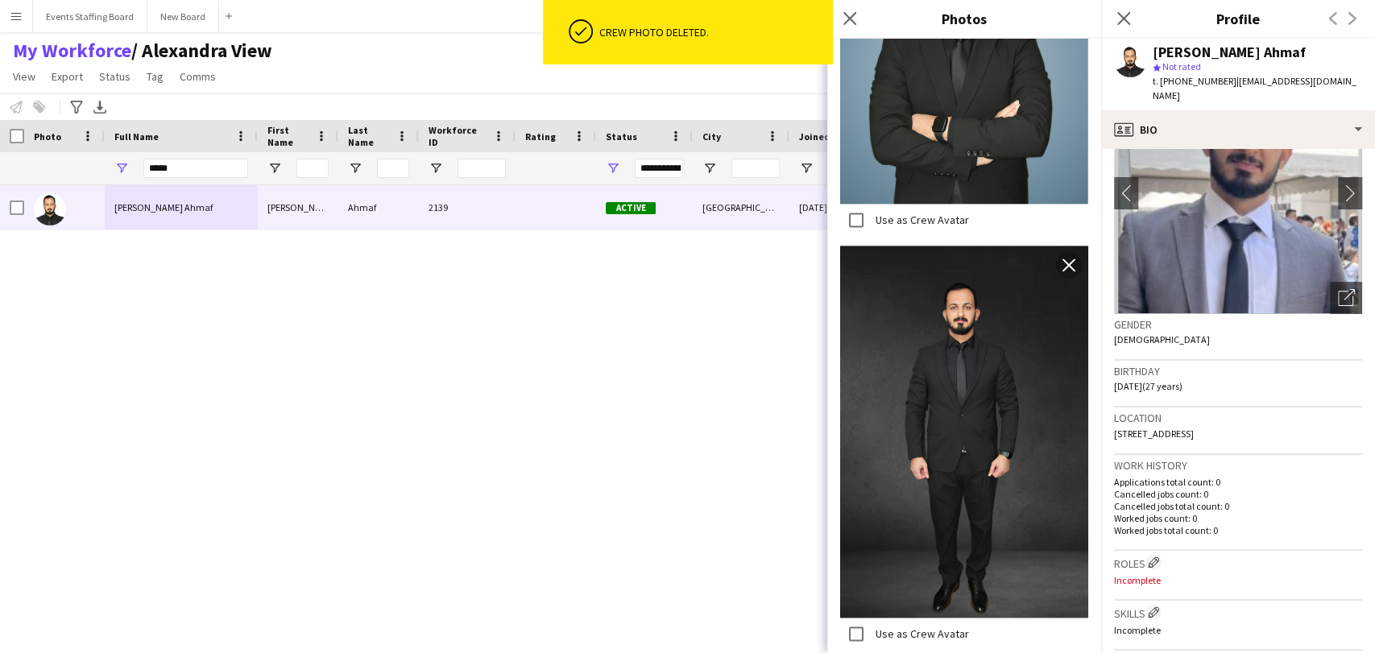
scroll to position [1327, 0]
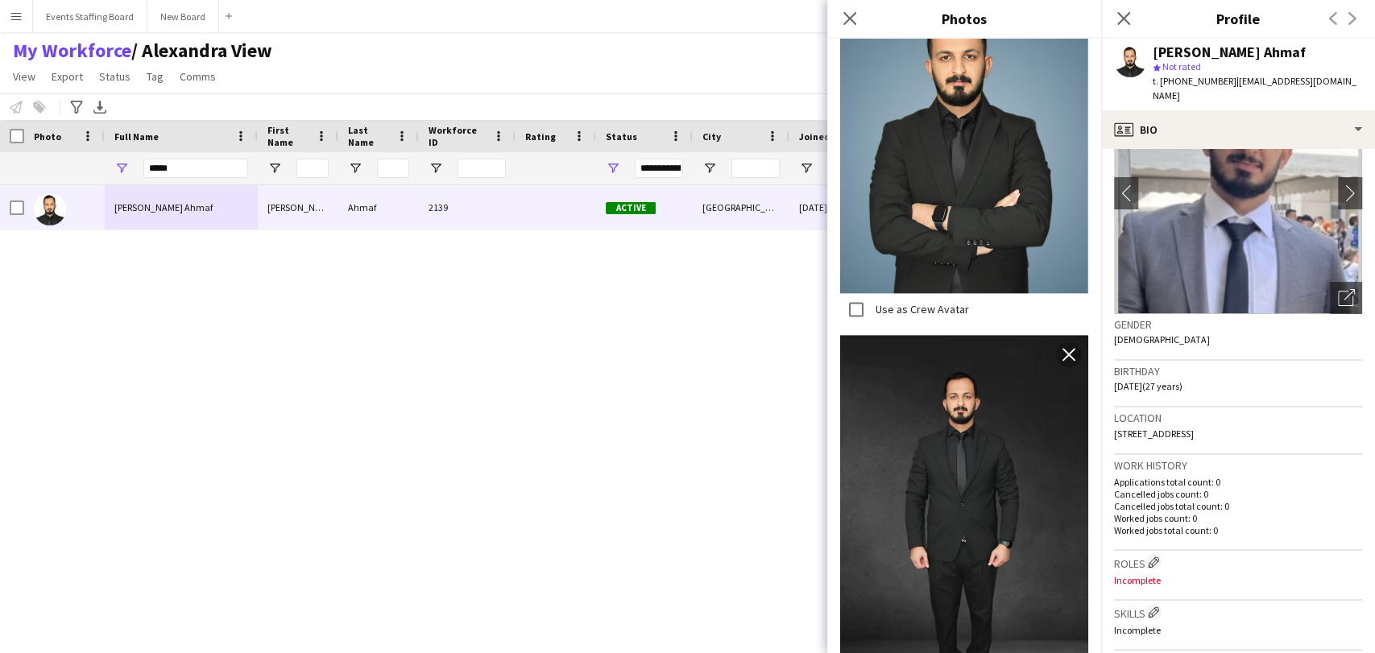
drag, startPoint x: 191, startPoint y: 184, endPoint x: 188, endPoint y: 176, distance: 8.4
click at [190, 182] on div "*****" at bounding box center [195, 168] width 105 height 32
click at [184, 166] on input "*****" at bounding box center [195, 168] width 105 height 19
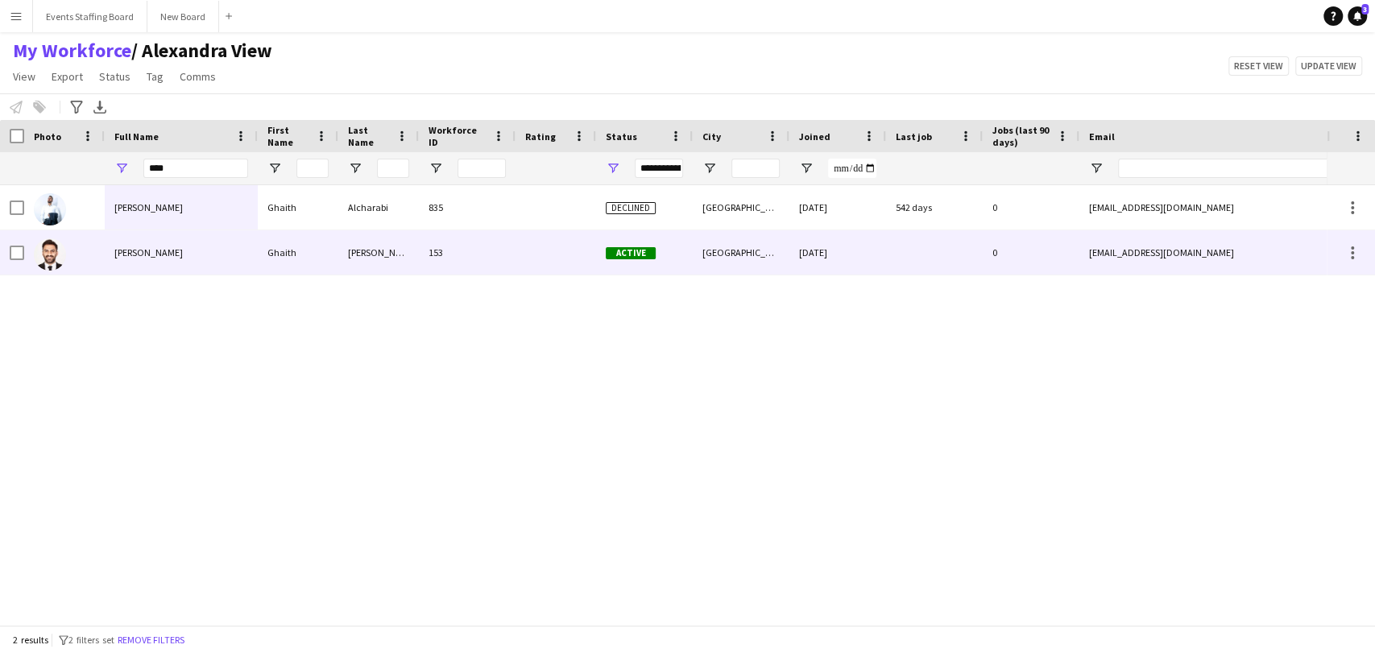
click at [115, 257] on span "Ghaith Hussein" at bounding box center [148, 252] width 68 height 12
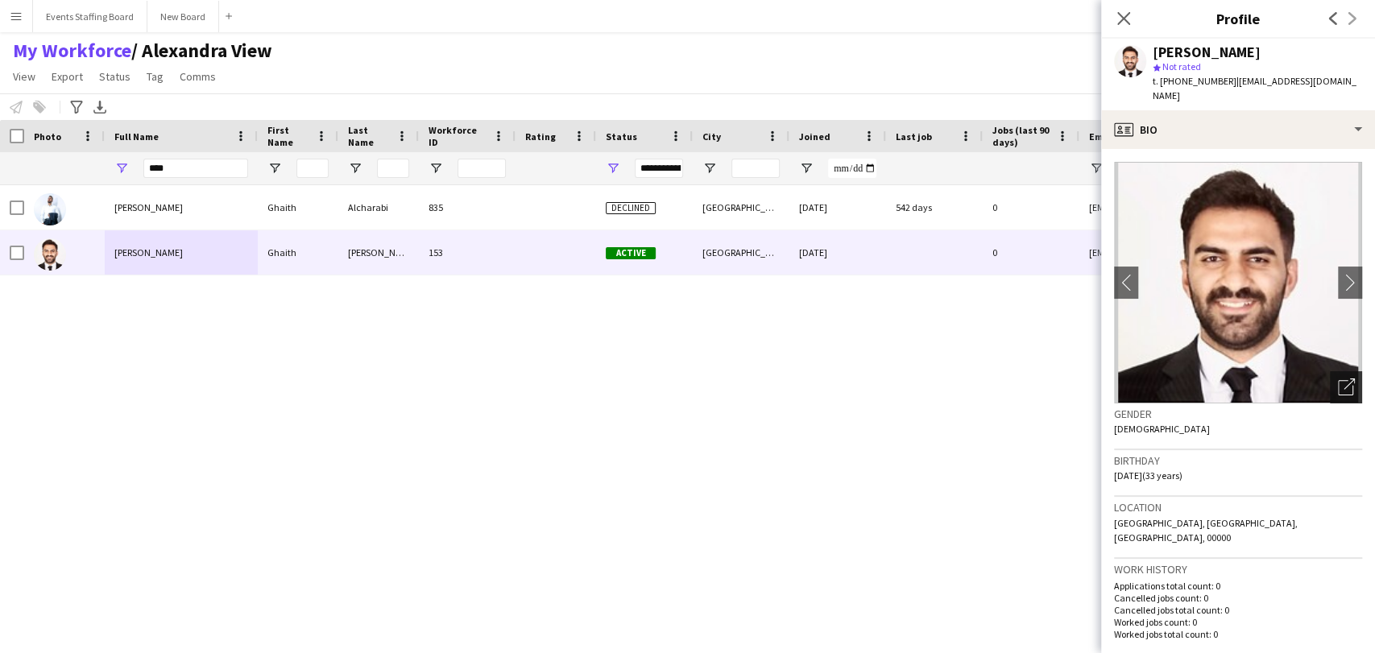
click at [1338, 379] on icon "Open photos pop-in" at bounding box center [1346, 387] width 17 height 17
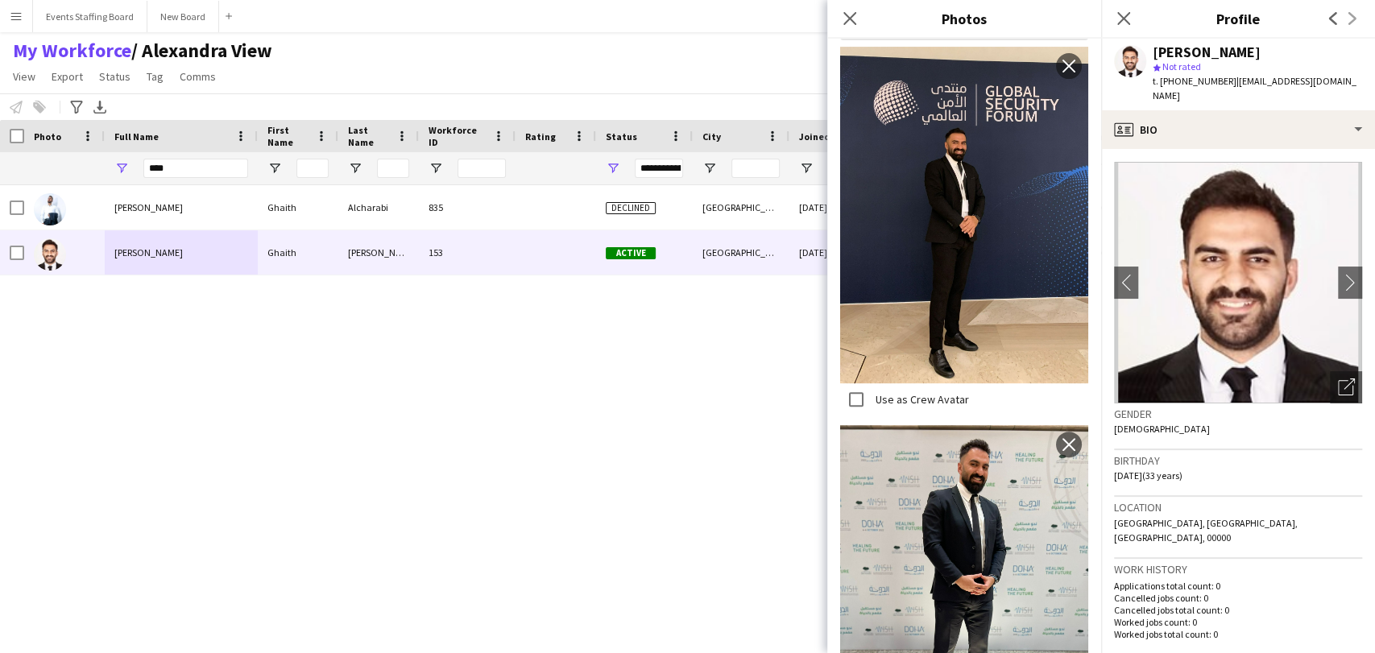
scroll to position [0, 0]
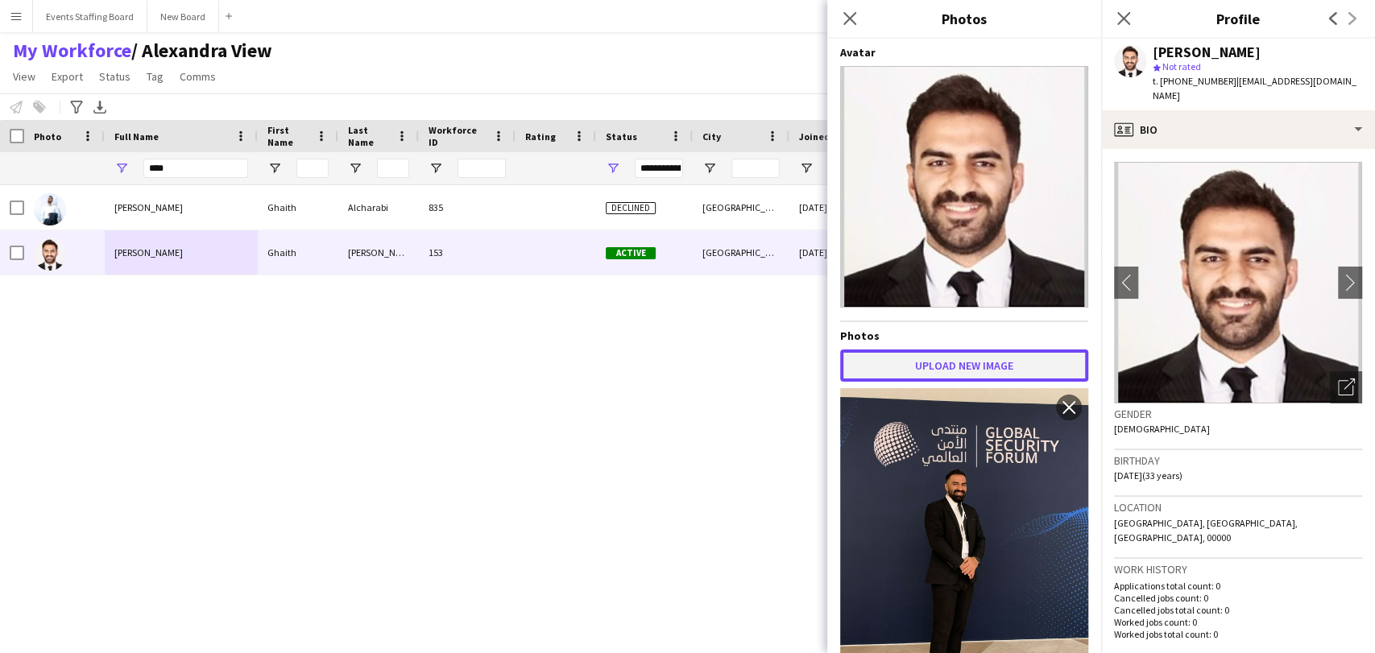
click at [980, 360] on button "Upload new image" at bounding box center [964, 366] width 248 height 32
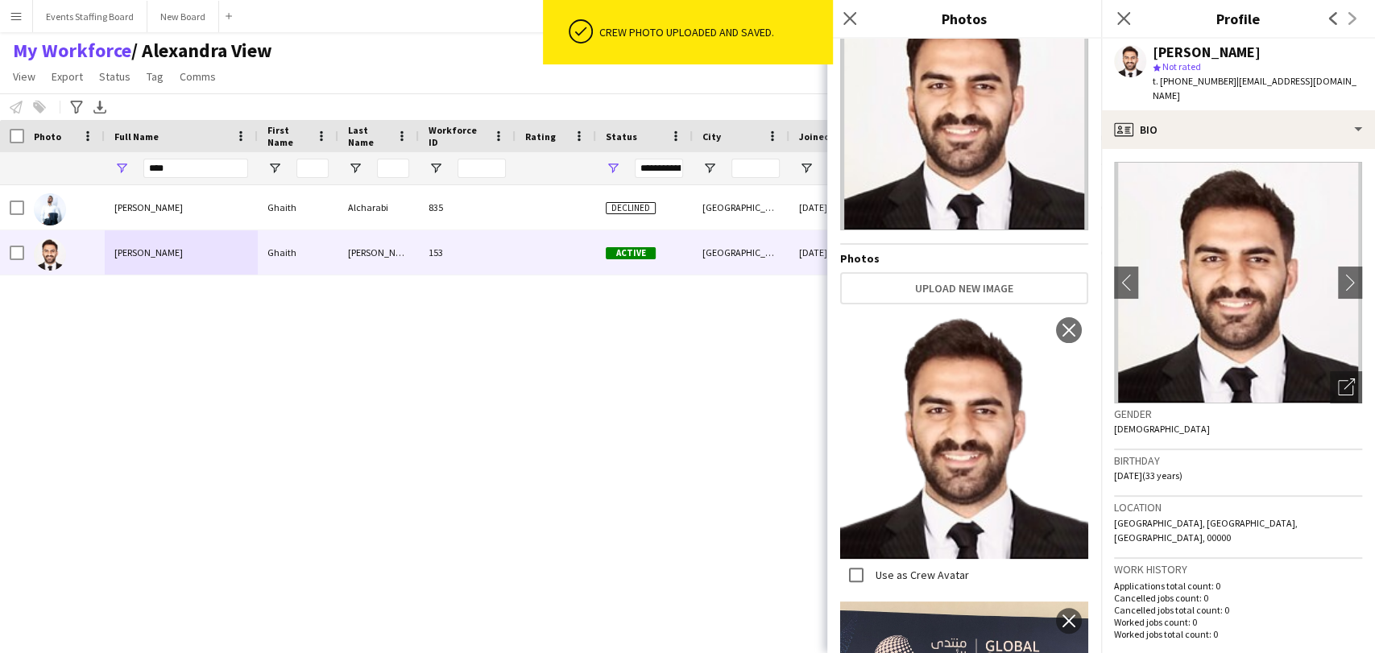
scroll to position [179, 0]
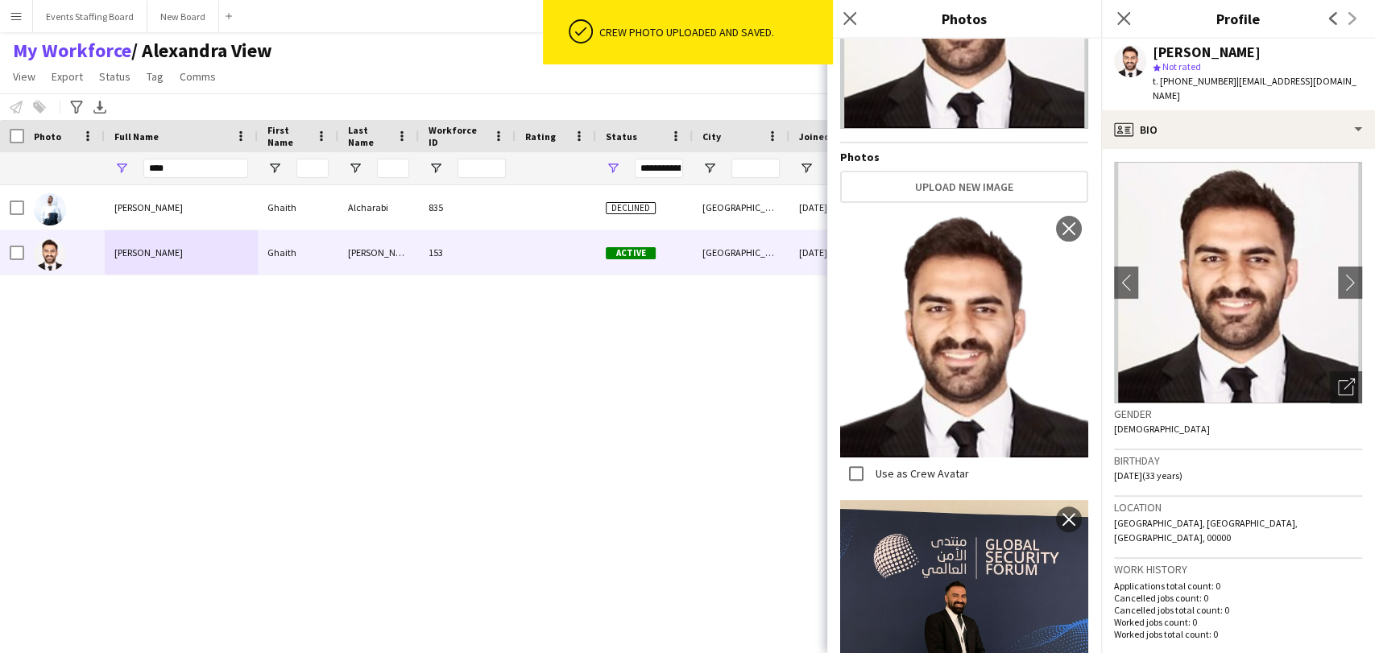
click at [916, 466] on label "Use as Crew Avatar" at bounding box center [920, 473] width 97 height 14
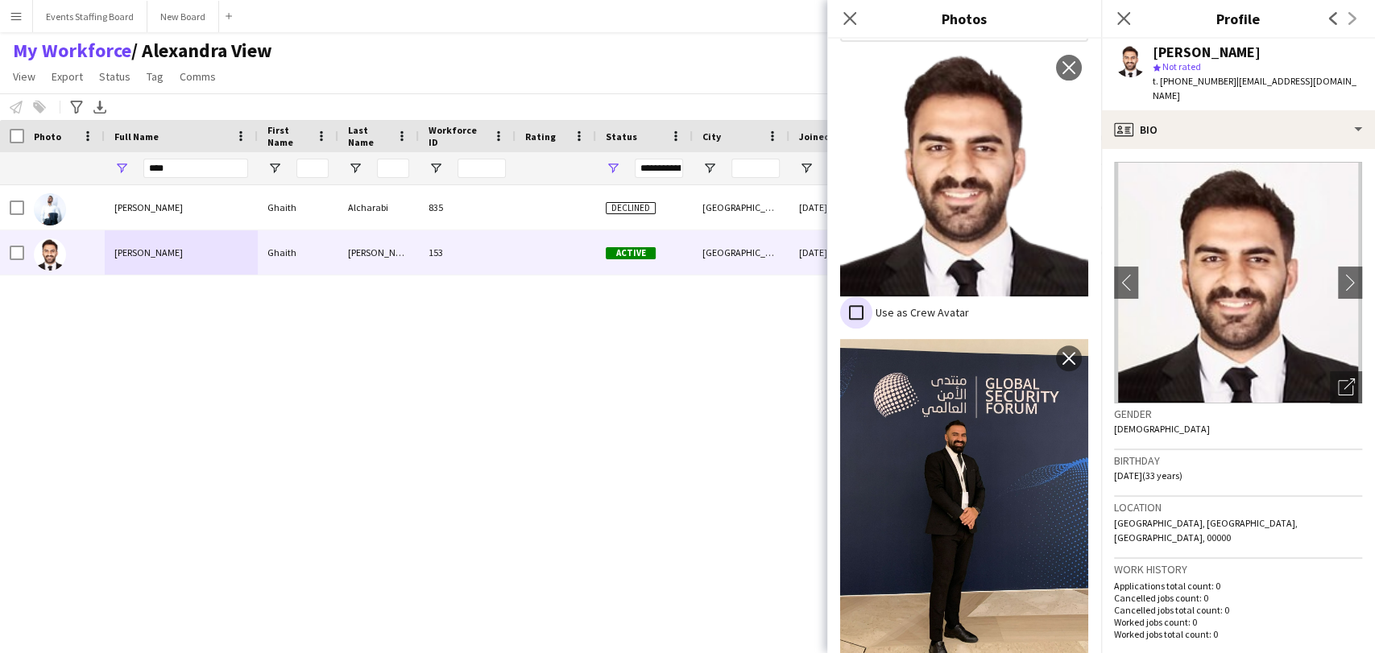
scroll to position [88, 0]
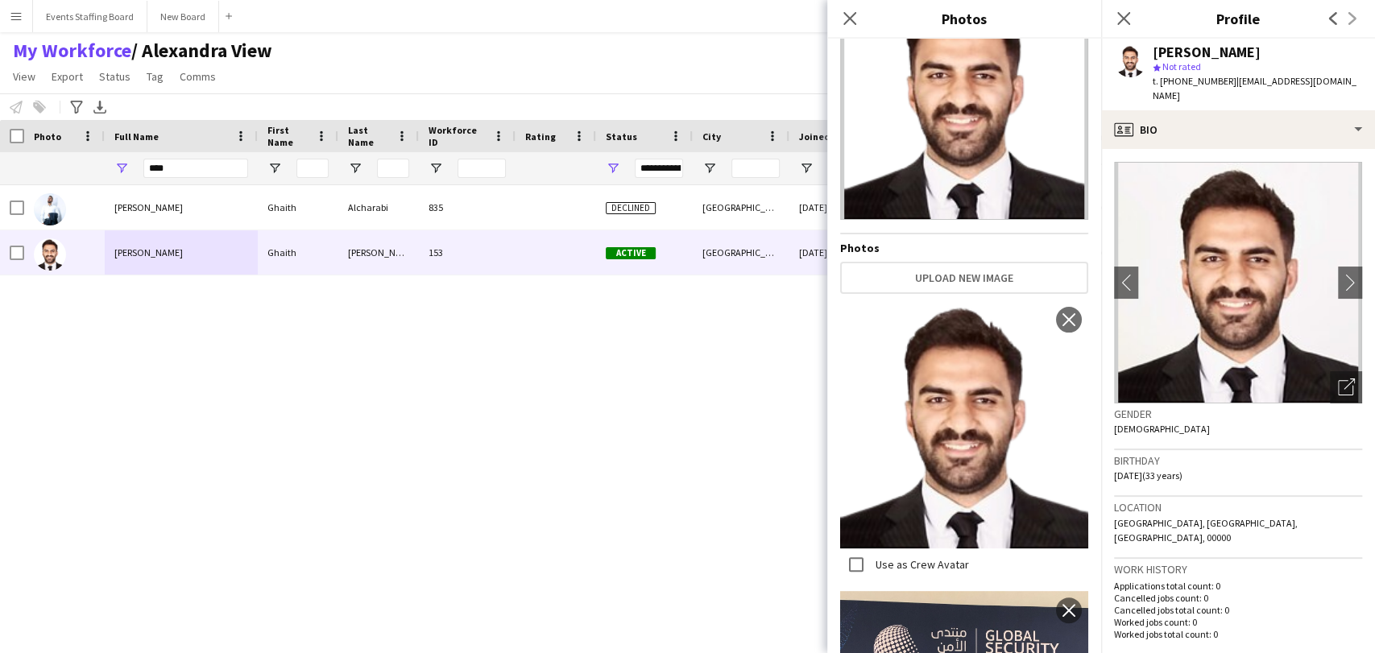
click at [630, 438] on div "Ghaith Alcharabi Ghaith Alcharabi 835 Declined Doha 25-02-2024 542 days 0 ranee…" at bounding box center [663, 398] width 1326 height 426
click at [191, 172] on input "****" at bounding box center [195, 168] width 105 height 19
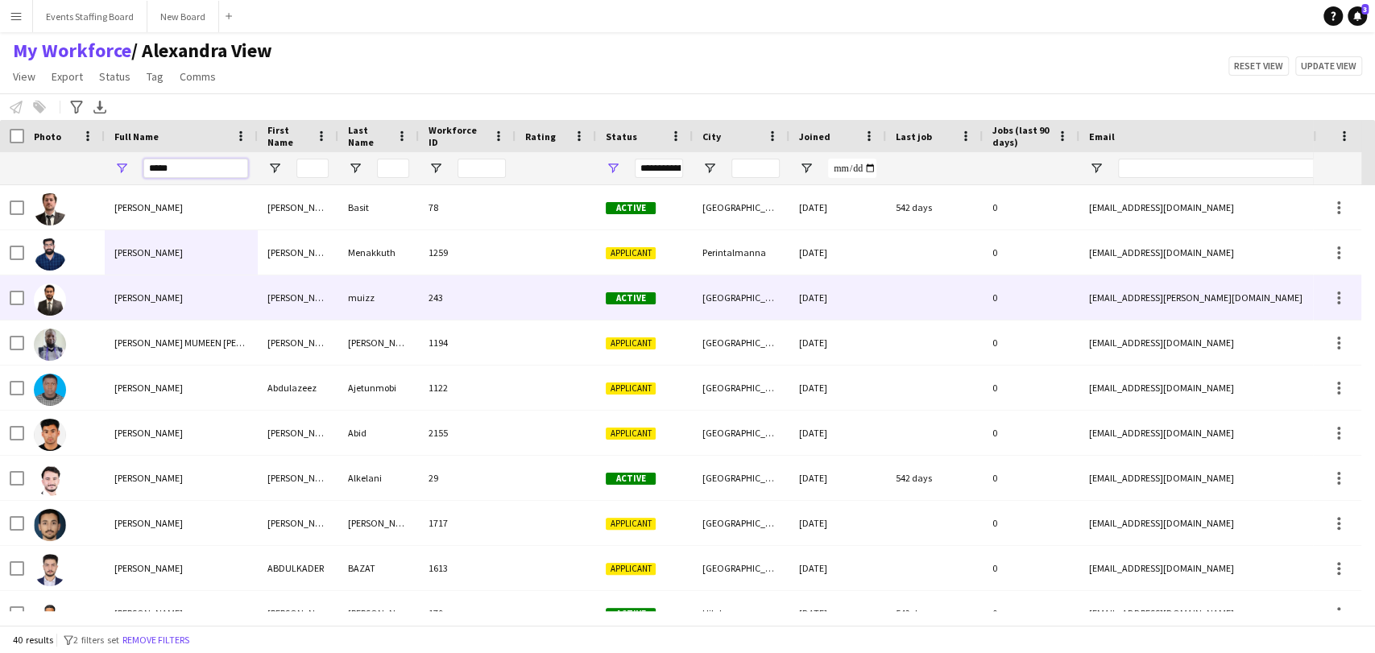
type input "*****"
click at [145, 305] on div "abdul muizz" at bounding box center [181, 297] width 153 height 44
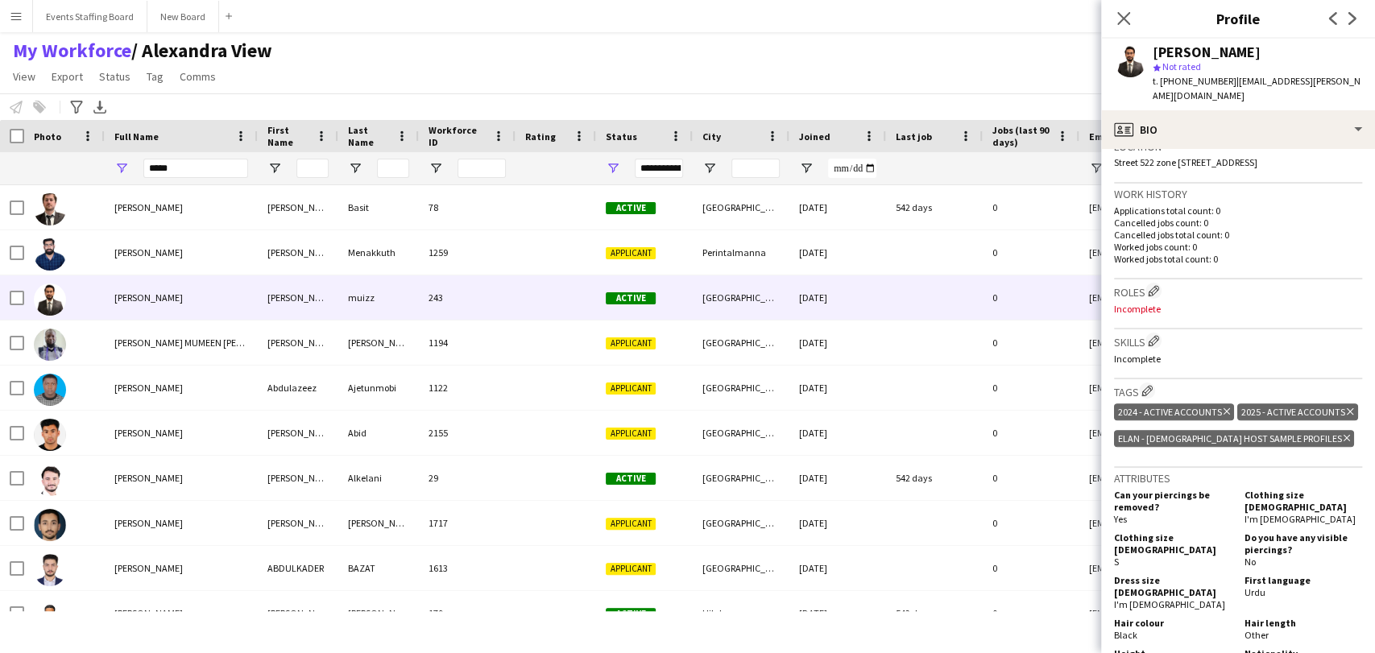
scroll to position [447, 0]
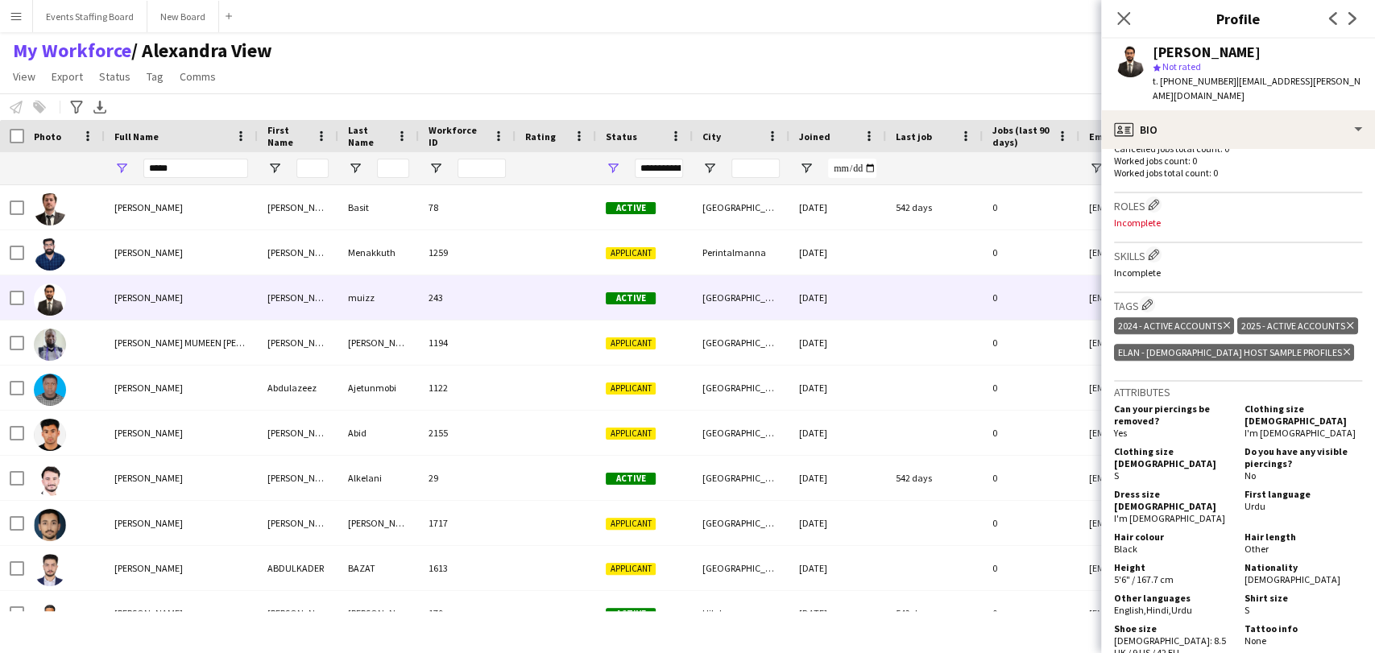
click at [1343, 357] on icon "Delete tag" at bounding box center [1346, 352] width 6 height 10
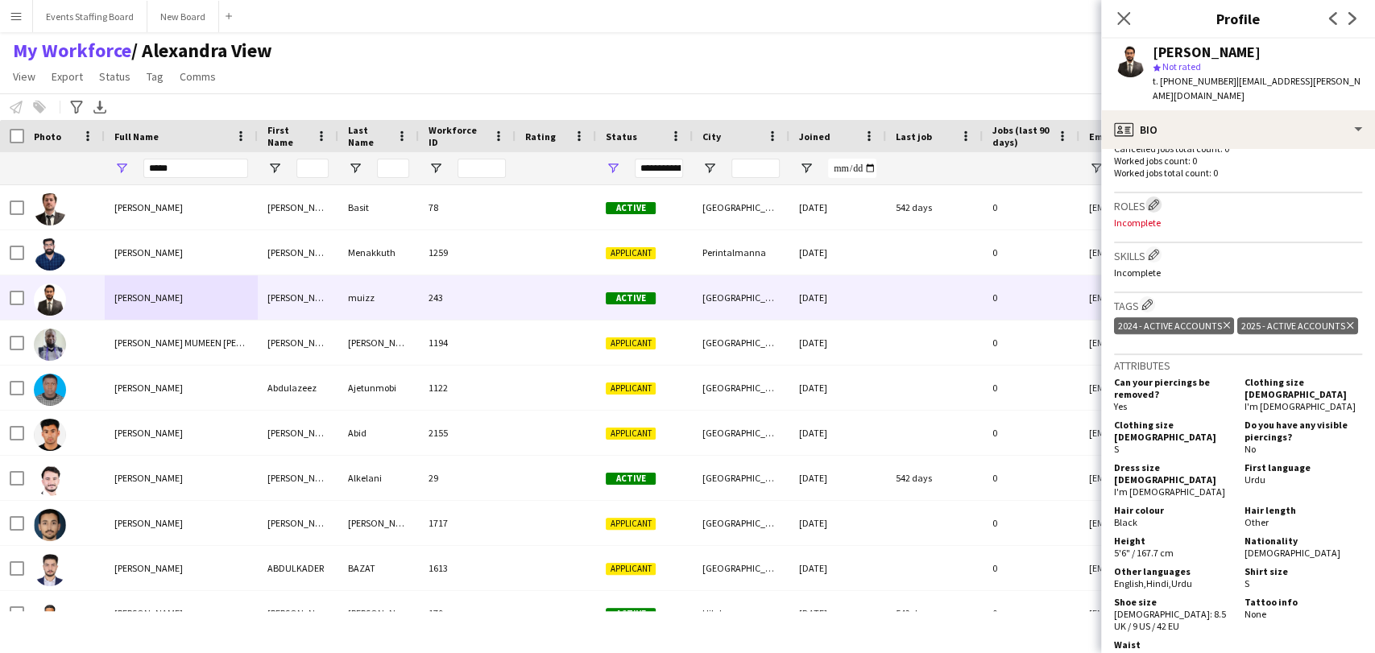
click at [1147, 197] on button "Edit crew company roles" at bounding box center [1153, 205] width 16 height 16
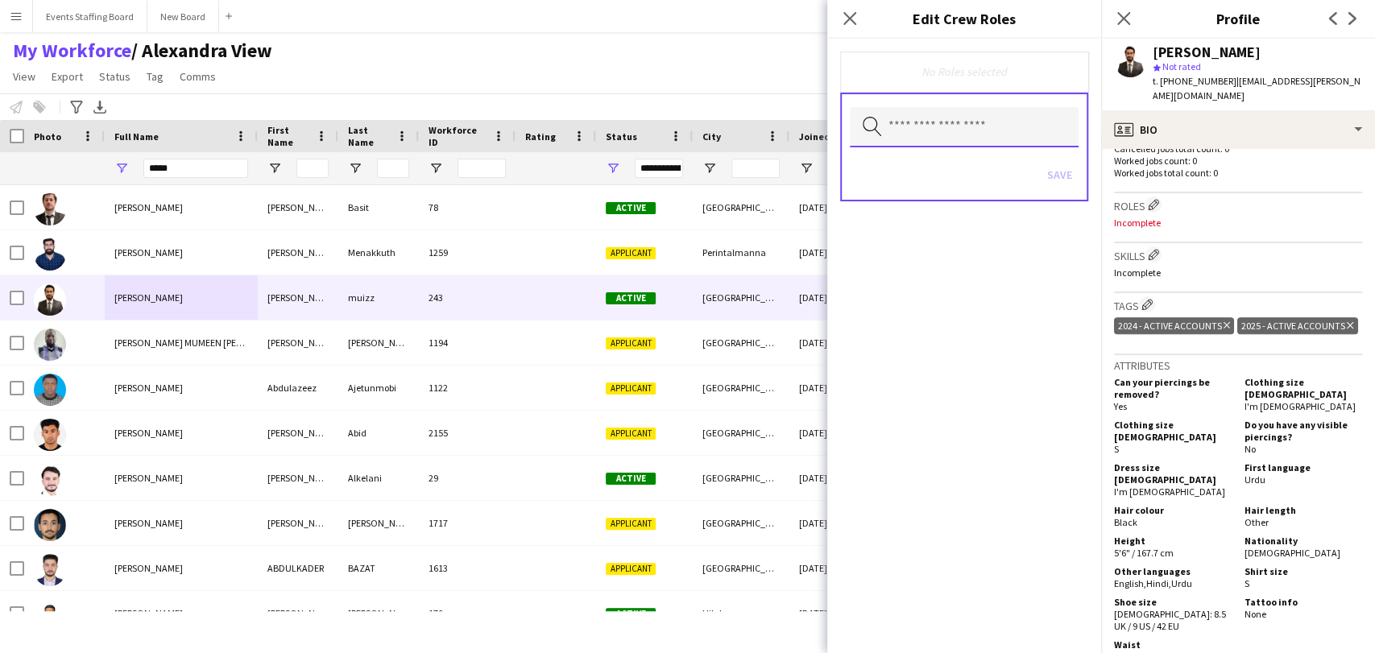
click at [880, 143] on input "text" at bounding box center [964, 127] width 229 height 40
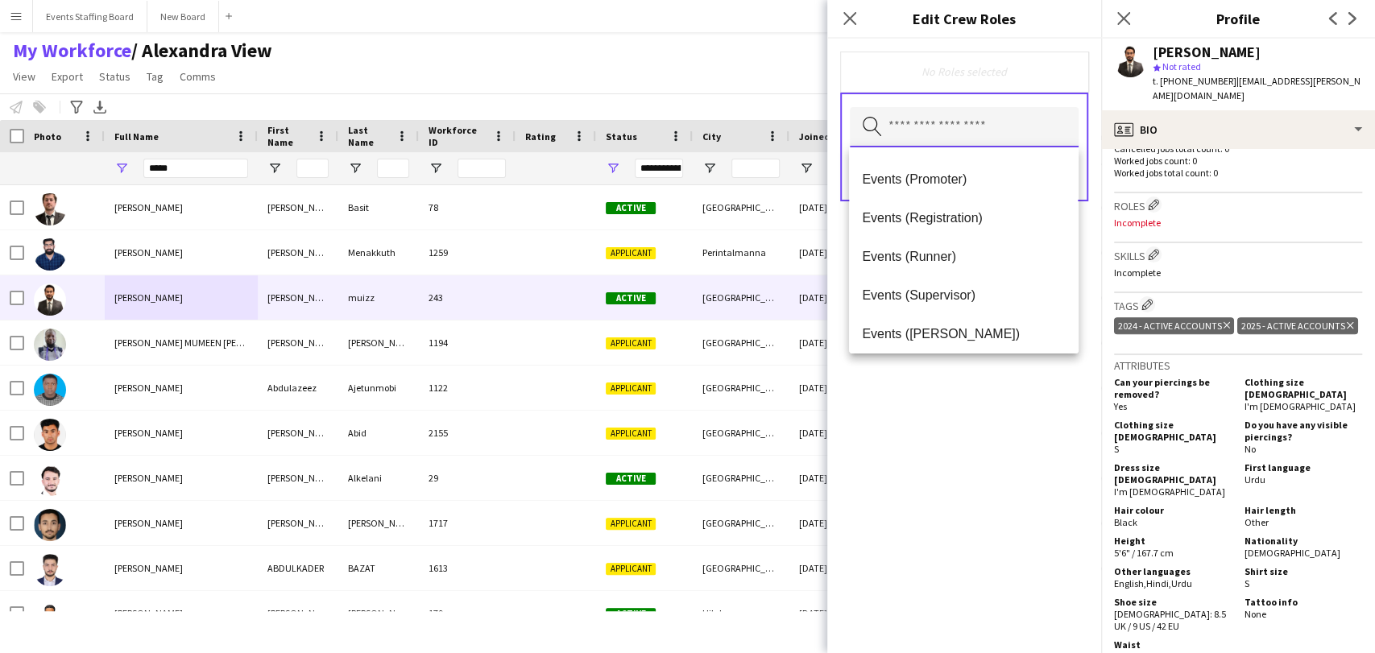
scroll to position [503, 0]
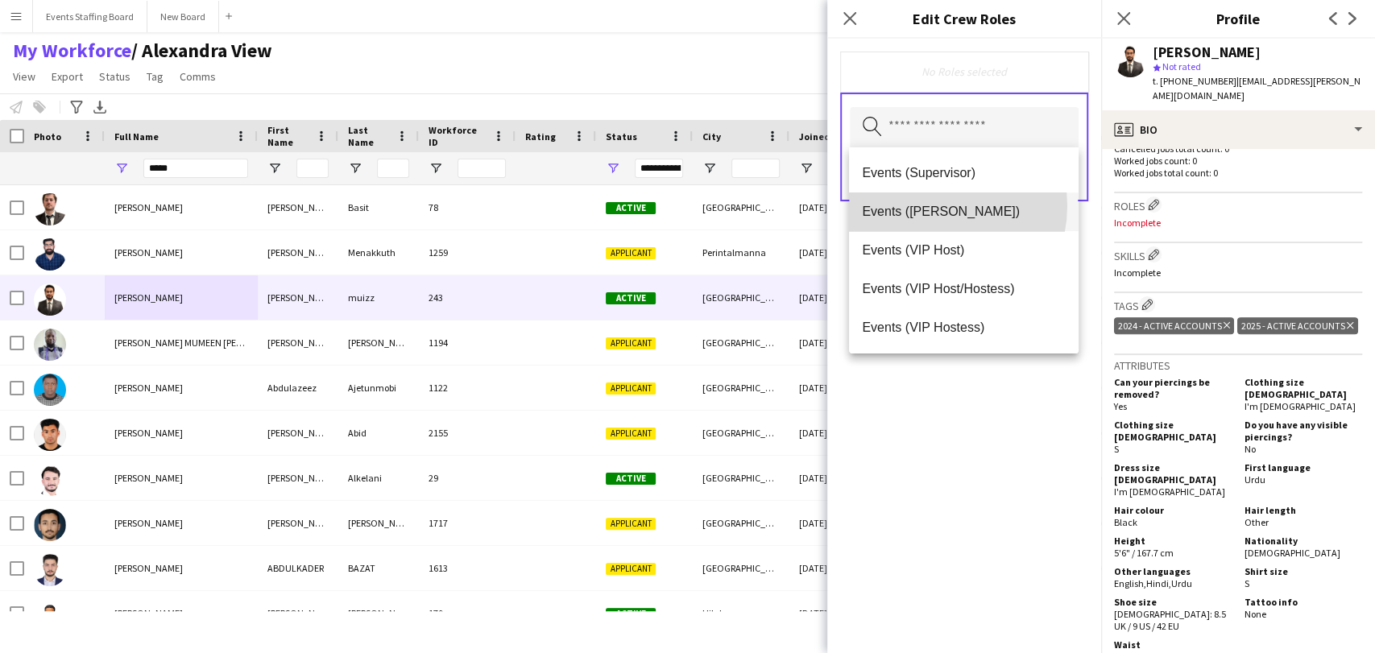
click at [923, 205] on span "Events (Usher)" at bounding box center [963, 211] width 203 height 15
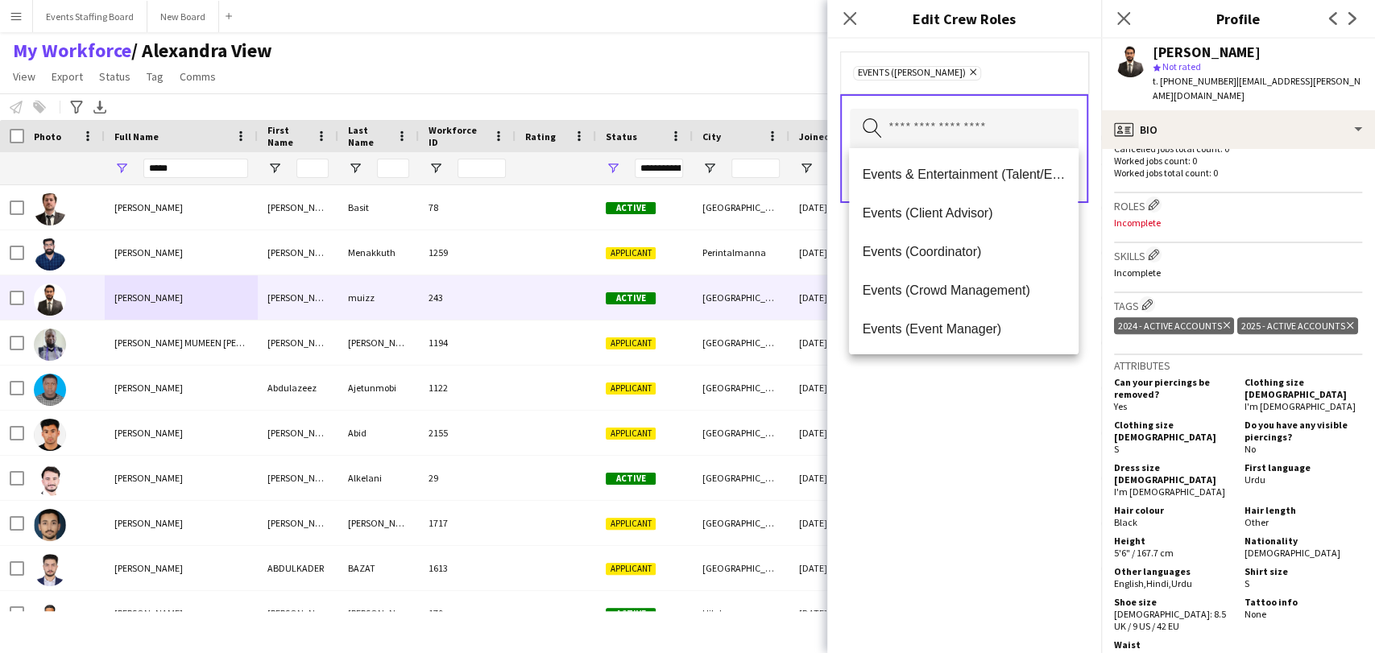
click at [966, 455] on div "Events (Usher) Remove Search by role type Save" at bounding box center [964, 346] width 274 height 615
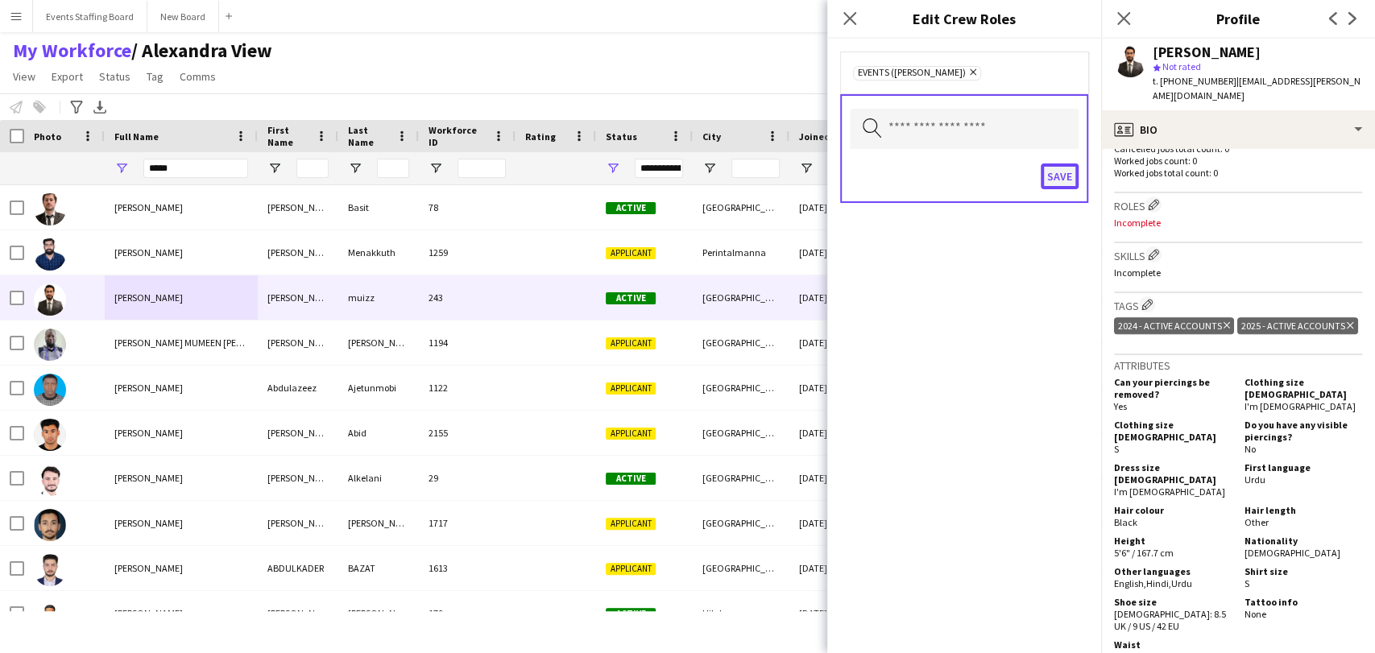
click at [1062, 169] on button "Save" at bounding box center [1060, 176] width 38 height 26
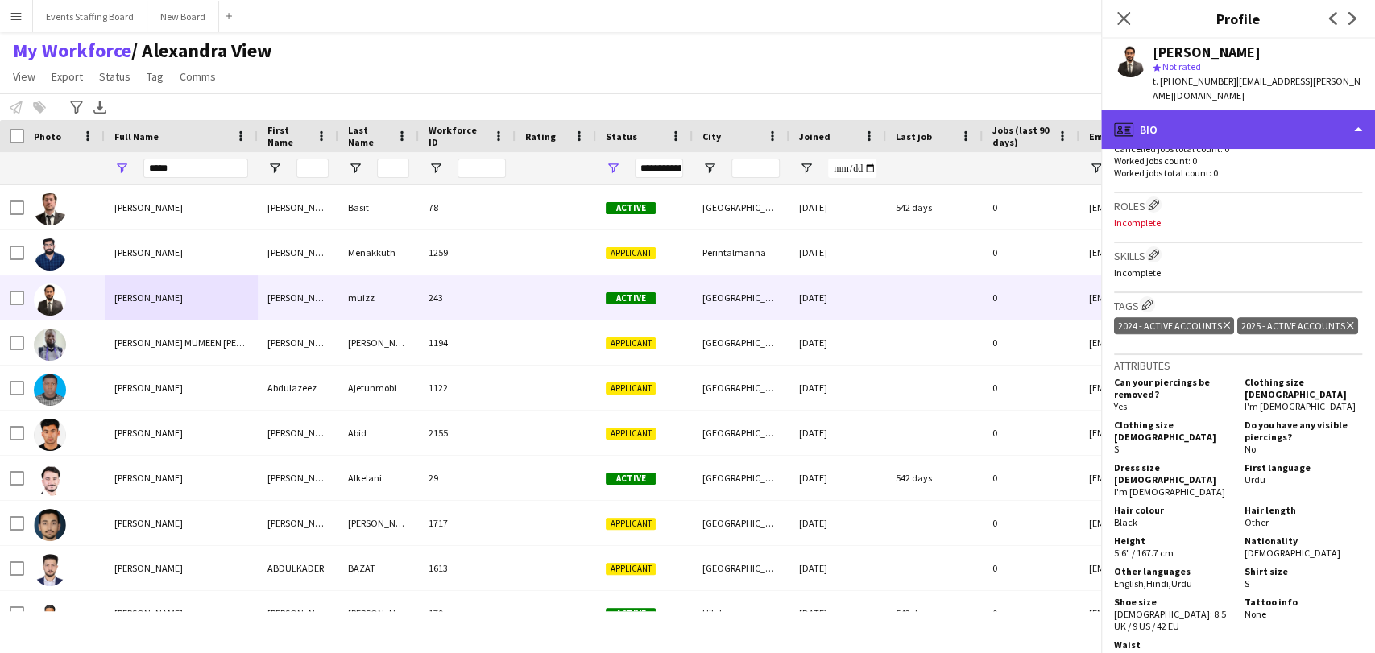
click at [1268, 118] on div "profile Bio" at bounding box center [1238, 129] width 274 height 39
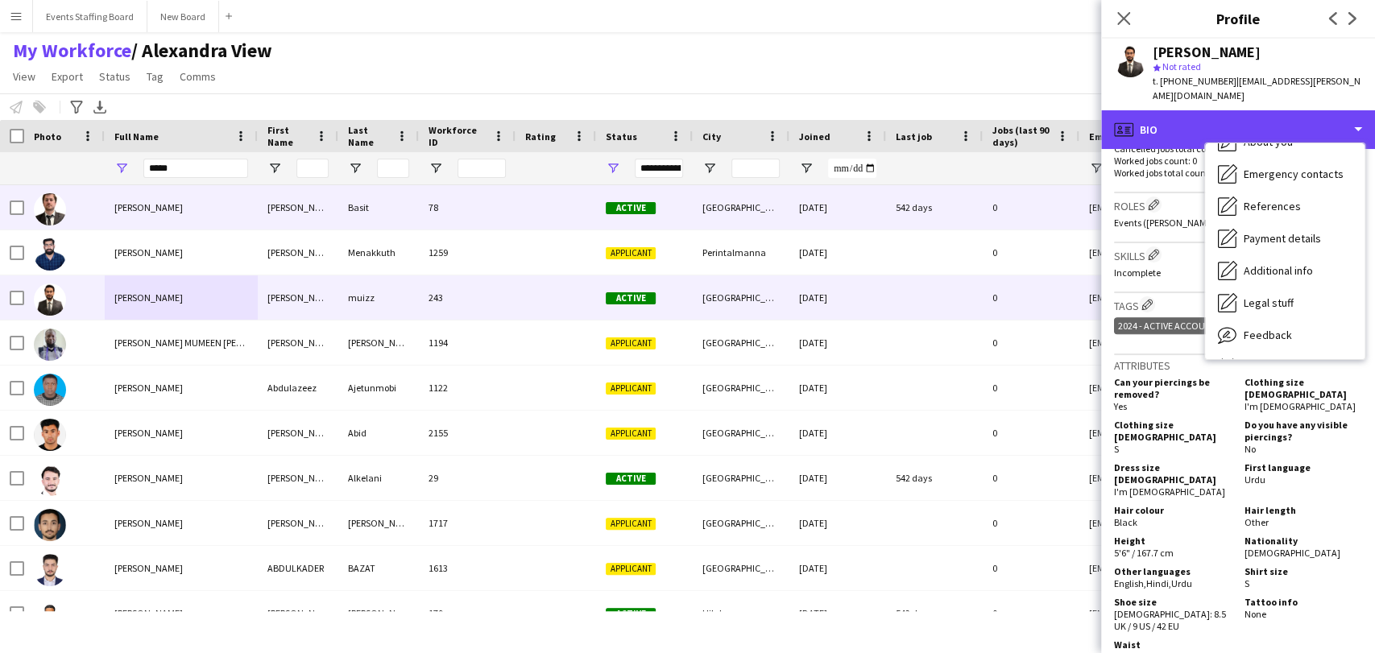
scroll to position [151, 0]
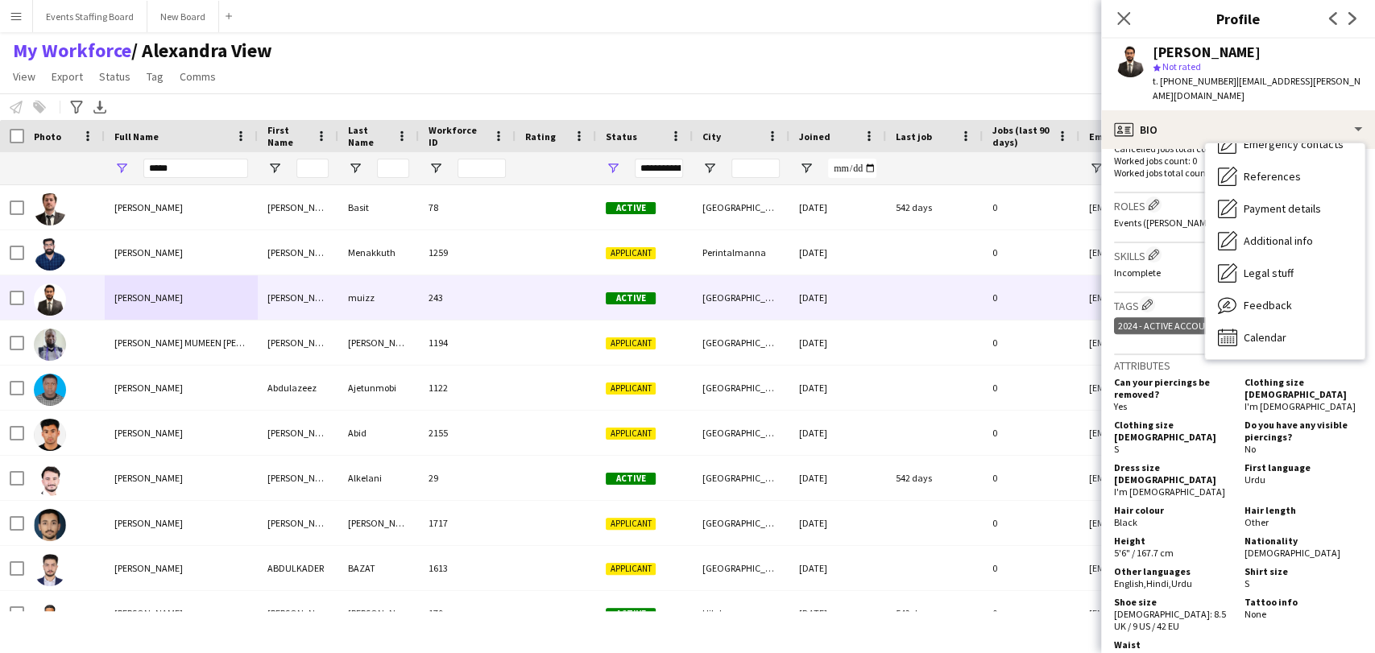
drag, startPoint x: 776, startPoint y: 72, endPoint x: 776, endPoint y: 82, distance: 9.7
click at [773, 71] on div "My Workforce / Alexandra View View Views Default view Alexandra View April Live…" at bounding box center [687, 66] width 1375 height 55
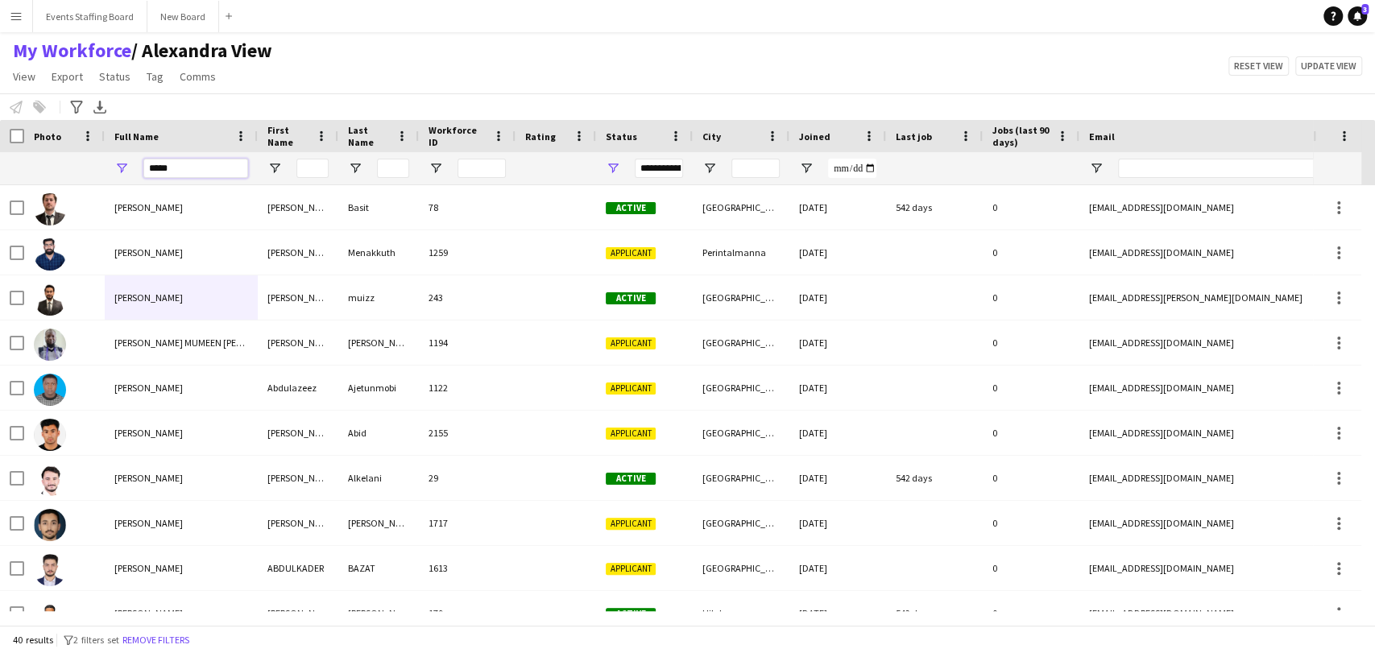
click at [168, 161] on input "*****" at bounding box center [195, 168] width 105 height 19
click at [201, 170] on input "*****" at bounding box center [195, 168] width 105 height 19
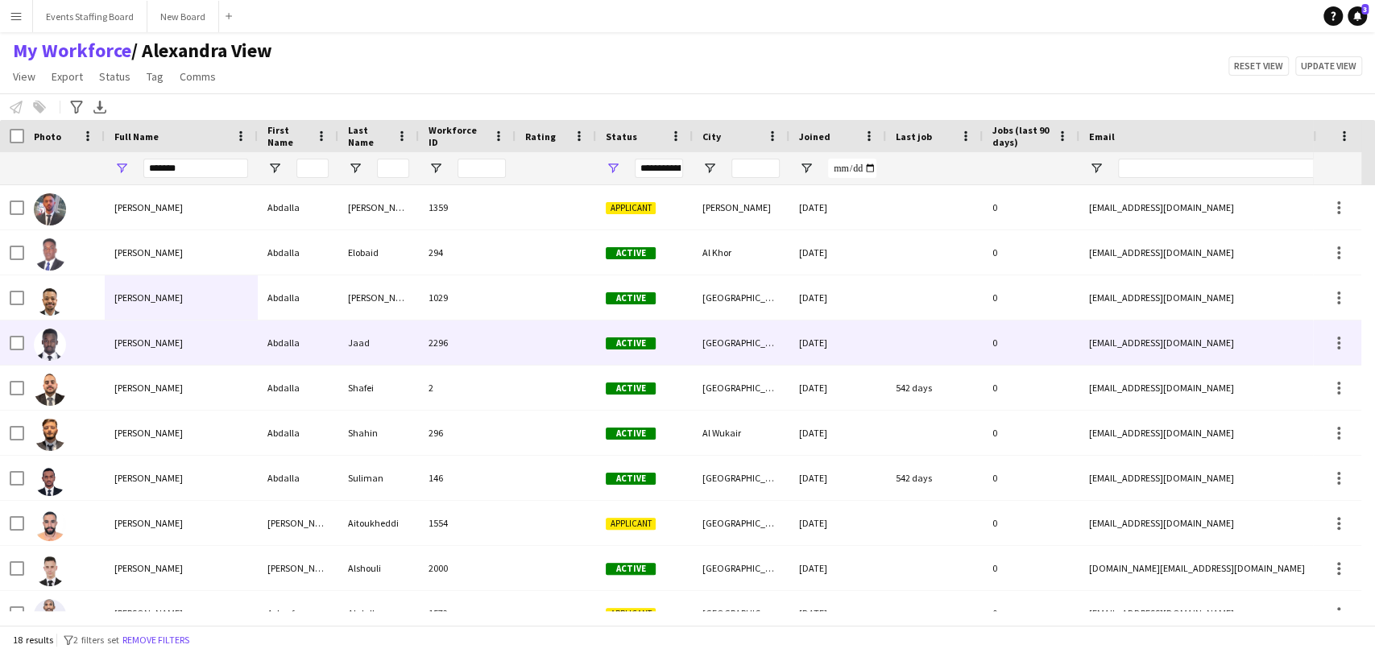
click at [90, 347] on div at bounding box center [64, 343] width 81 height 44
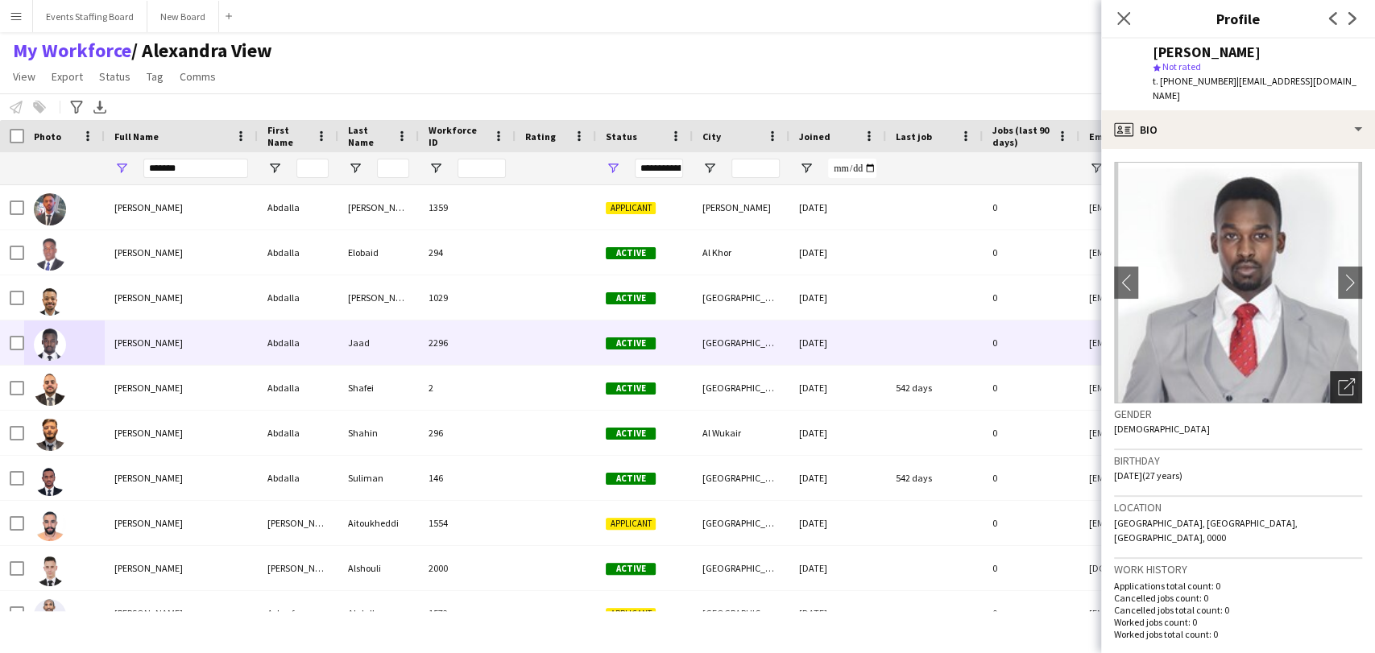
click at [1330, 371] on div "Open photos pop-in" at bounding box center [1346, 387] width 32 height 32
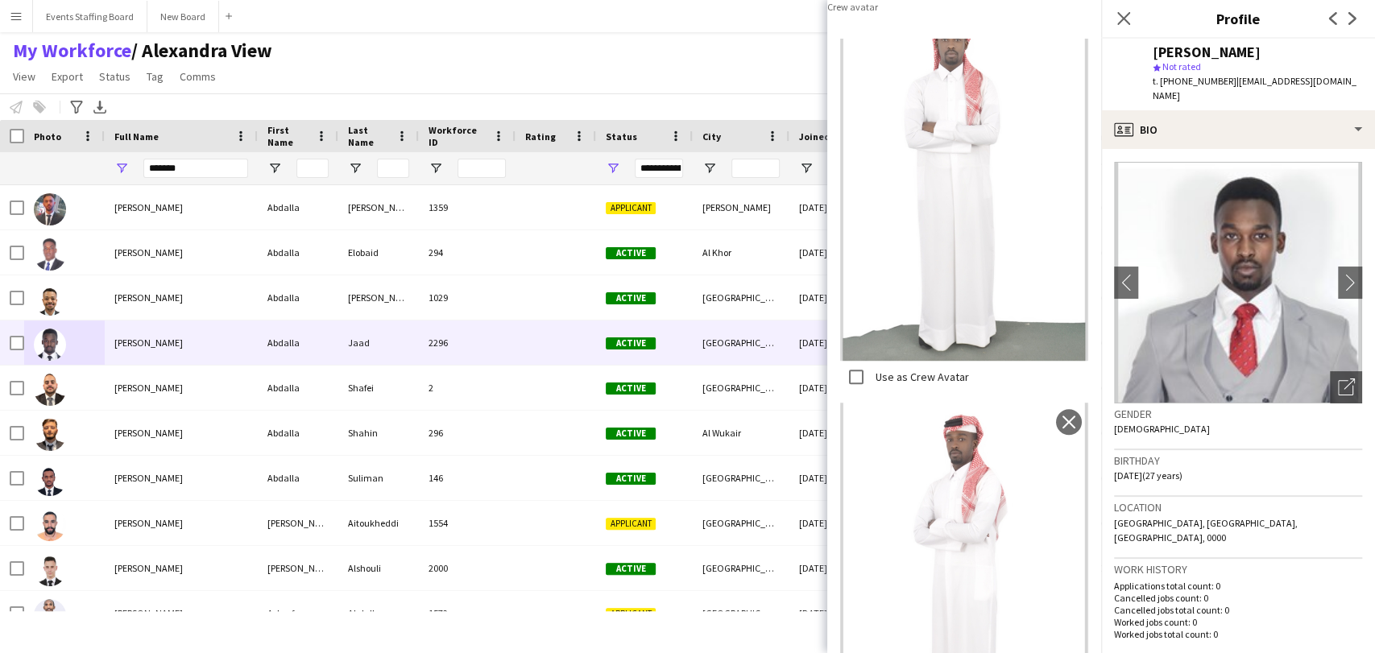
scroll to position [0, 0]
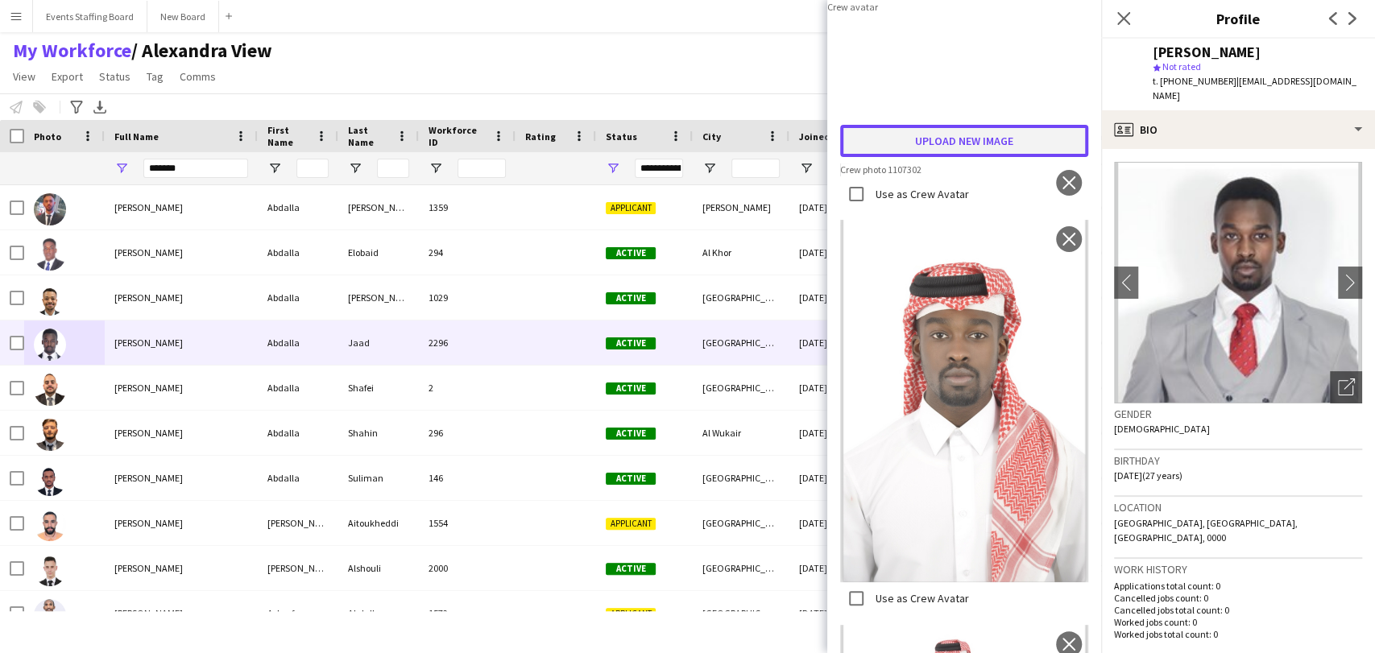
click at [983, 157] on button "Upload new image" at bounding box center [964, 141] width 248 height 32
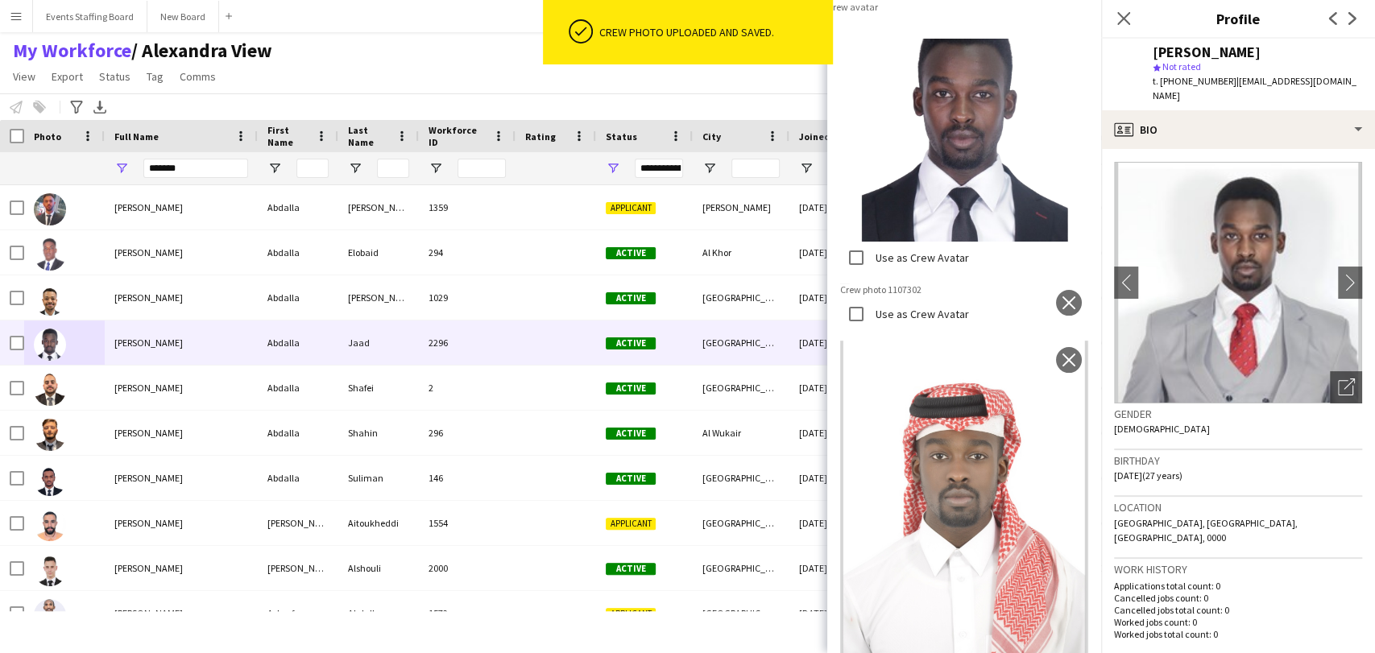
scroll to position [268, 0]
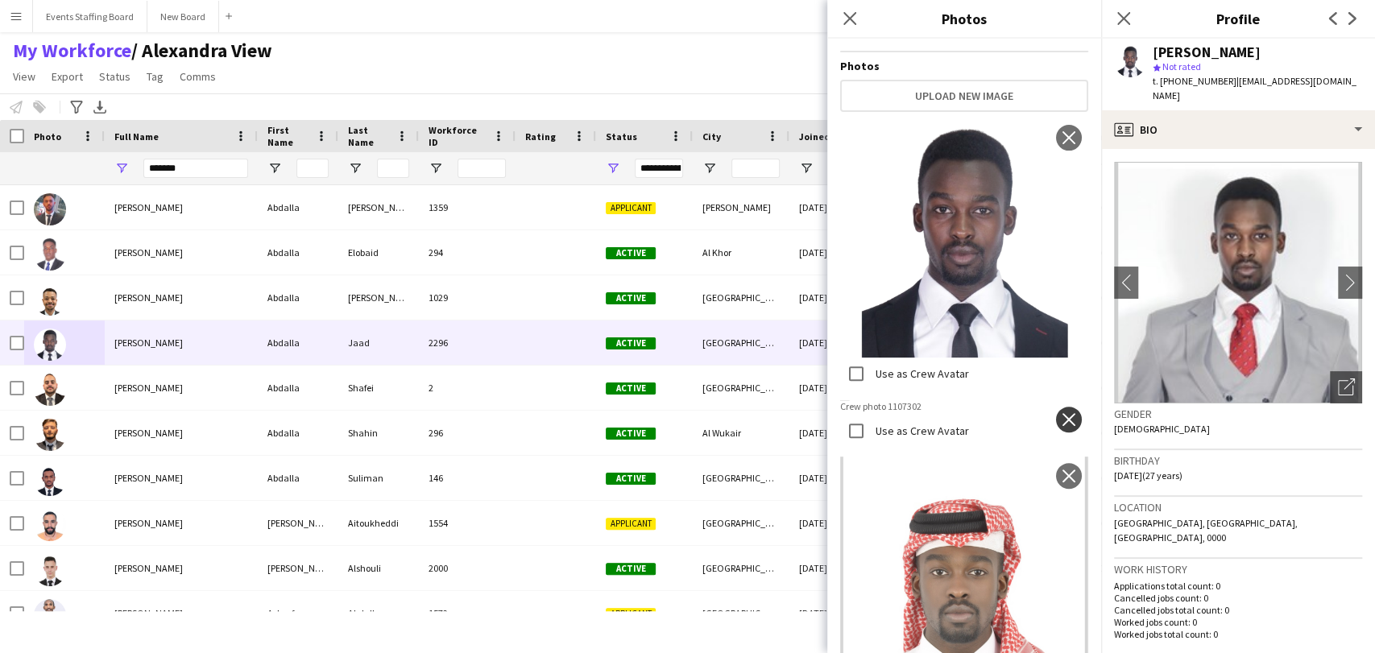
click at [1061, 413] on app-icon "close" at bounding box center [1069, 419] width 16 height 13
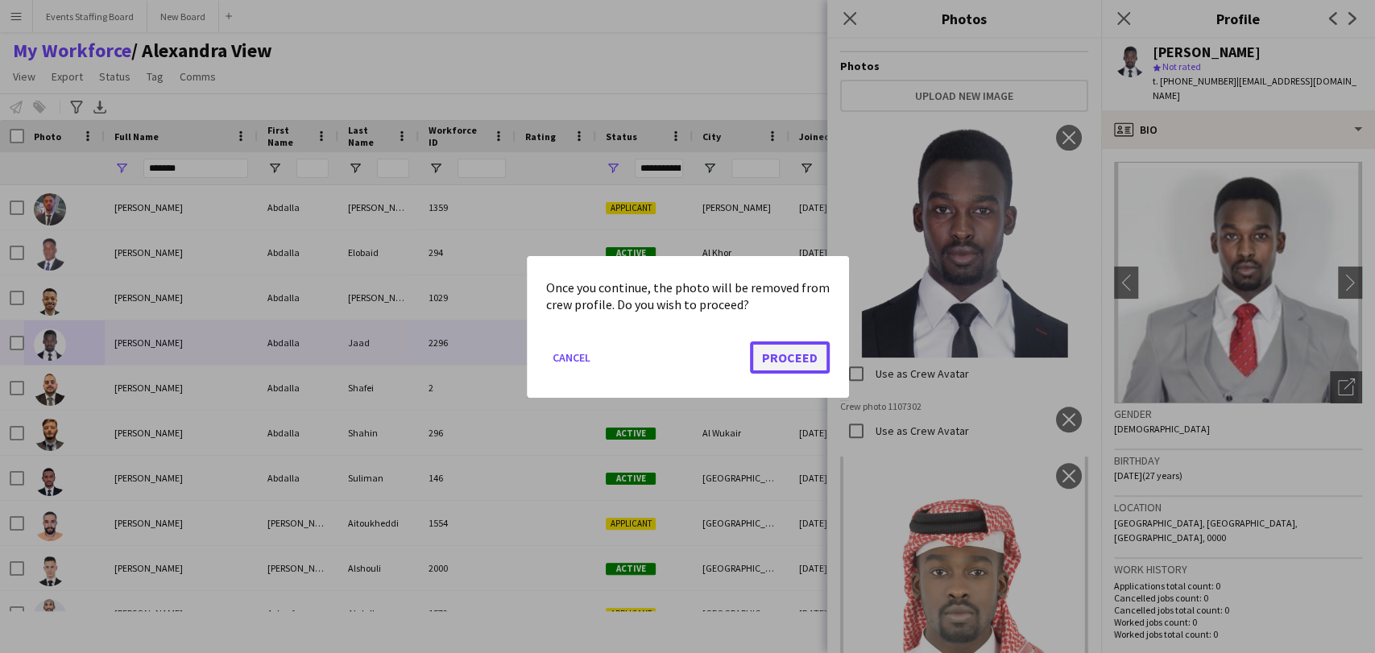
click at [766, 351] on button "Proceed" at bounding box center [790, 357] width 80 height 32
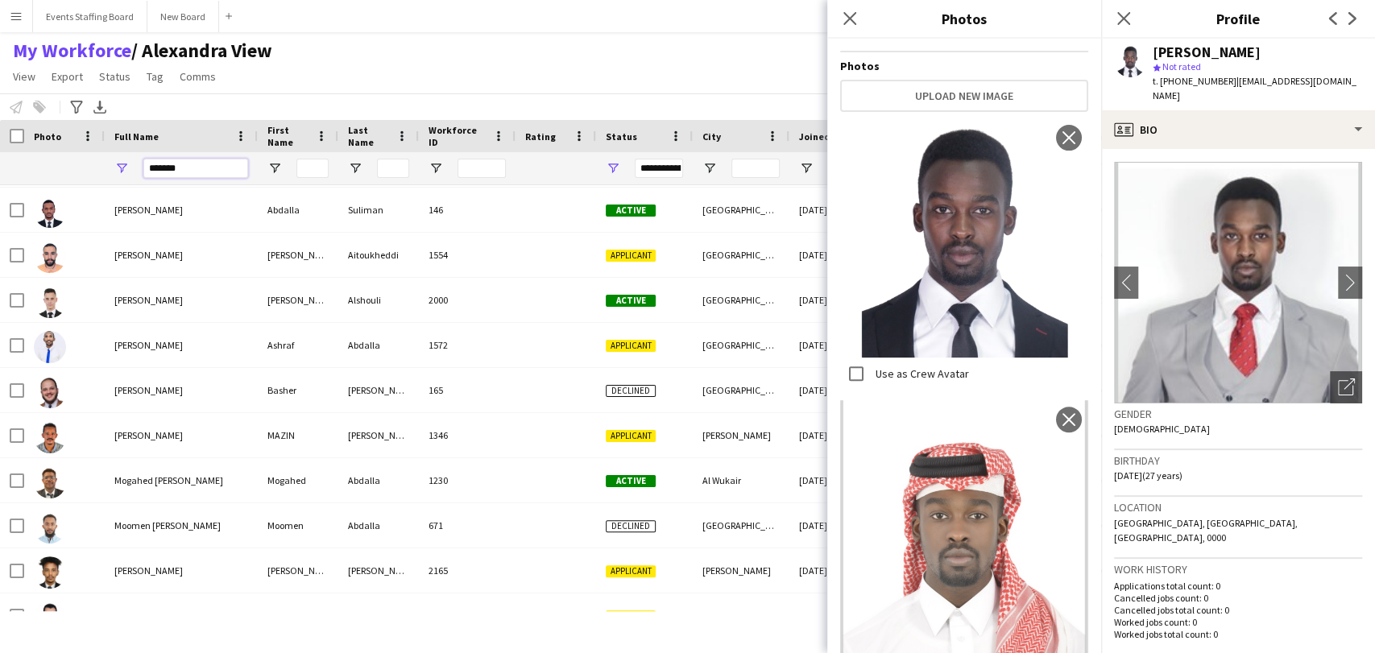
click at [184, 175] on input "*******" at bounding box center [195, 168] width 105 height 19
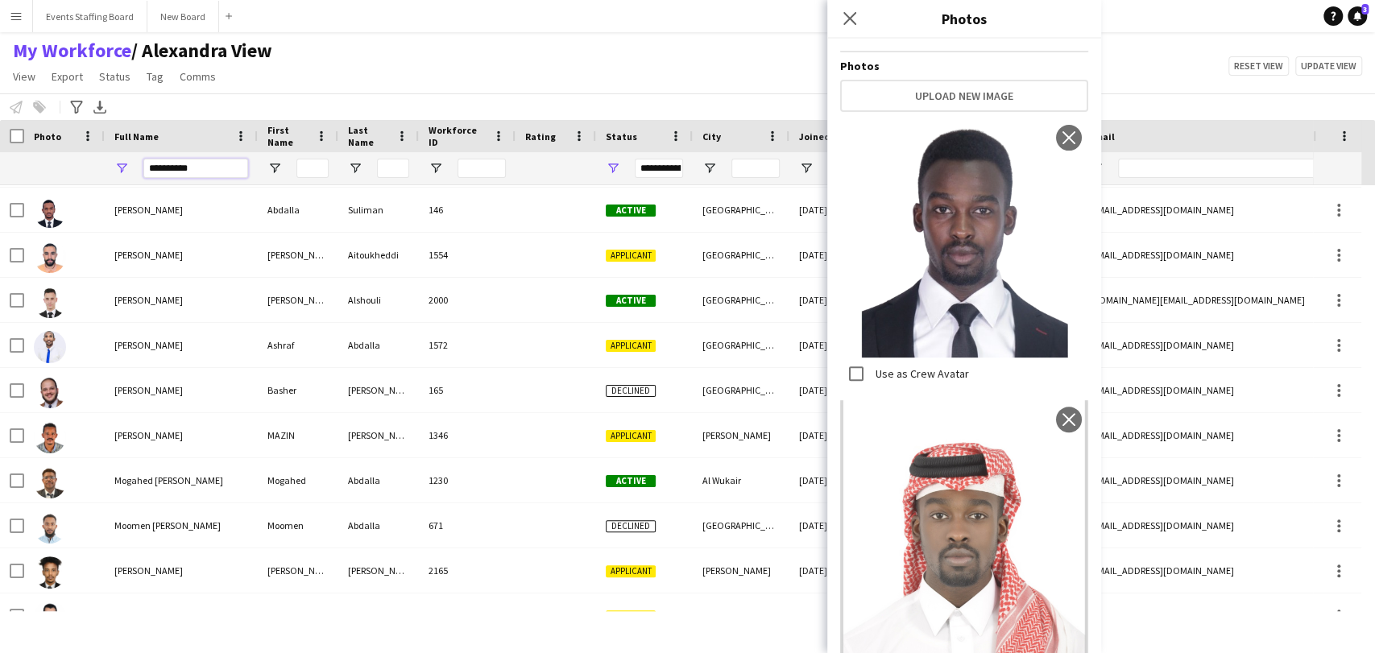
scroll to position [0, 0]
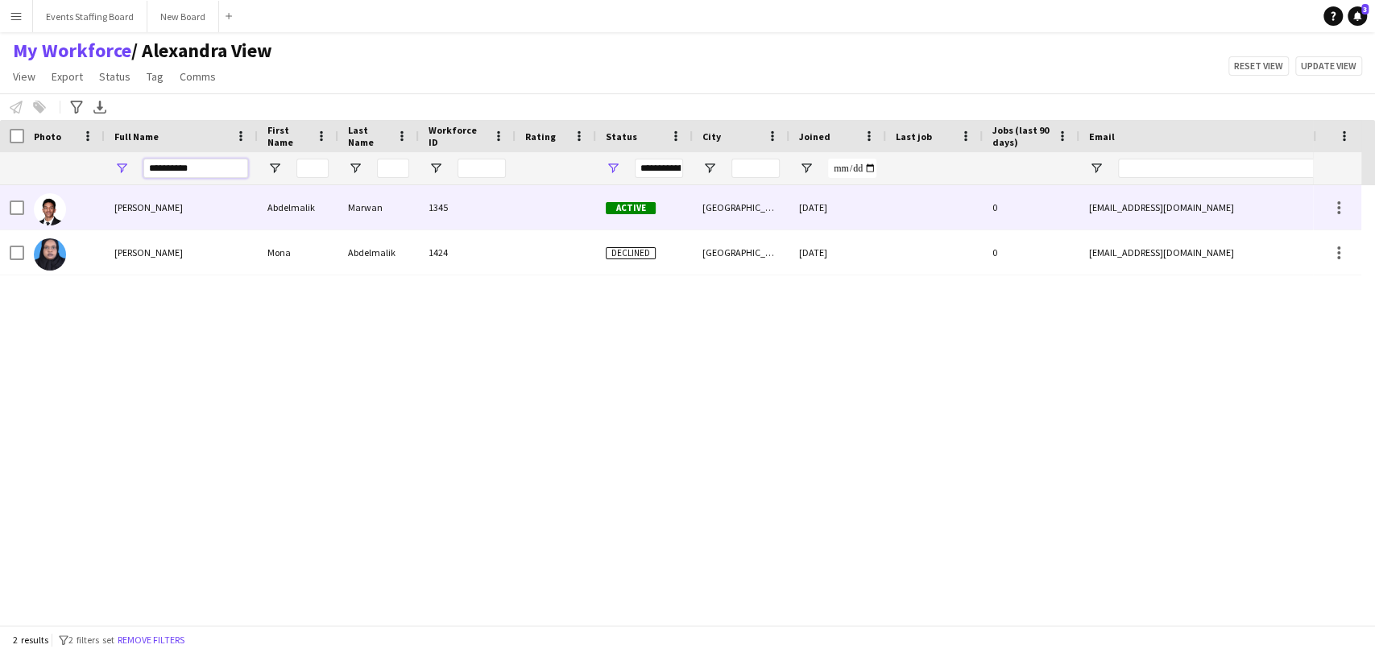
type input "**********"
click at [143, 206] on span "Abdelmalik Marwan" at bounding box center [148, 207] width 68 height 12
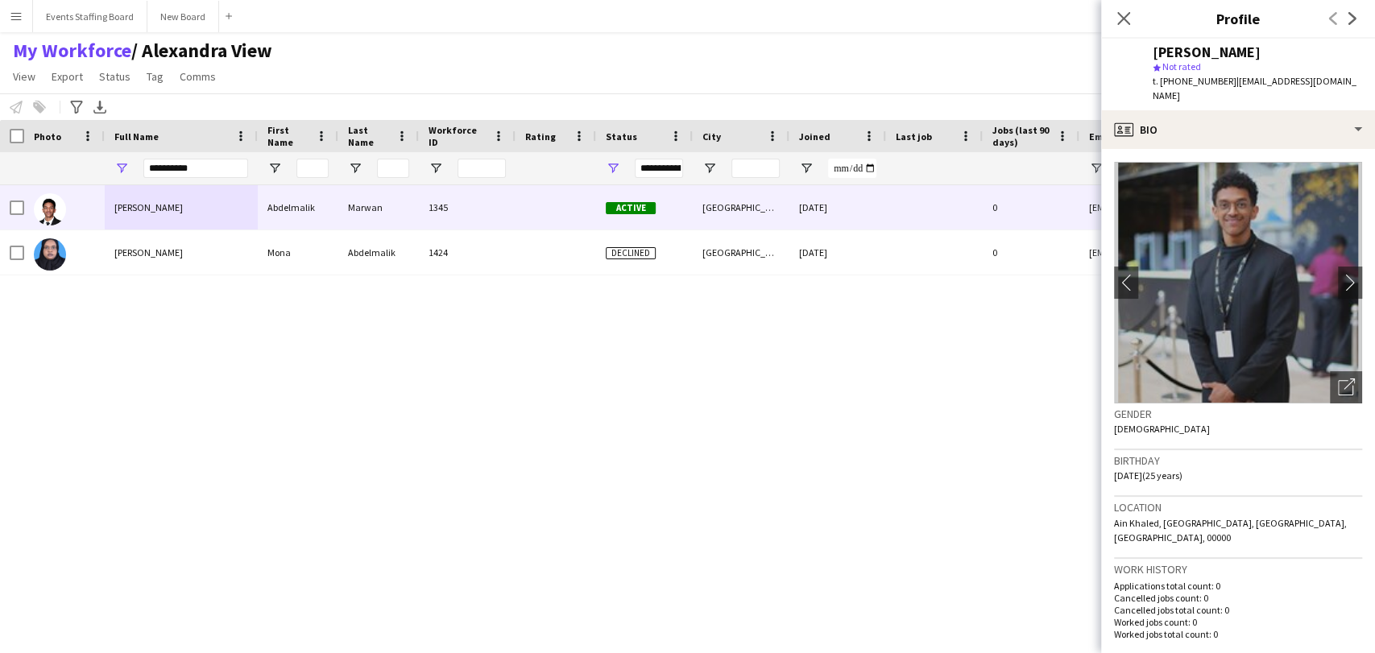
drag, startPoint x: 1323, startPoint y: 379, endPoint x: 1281, endPoint y: 373, distance: 42.4
click at [1330, 379] on div "Open photos pop-in" at bounding box center [1346, 387] width 32 height 32
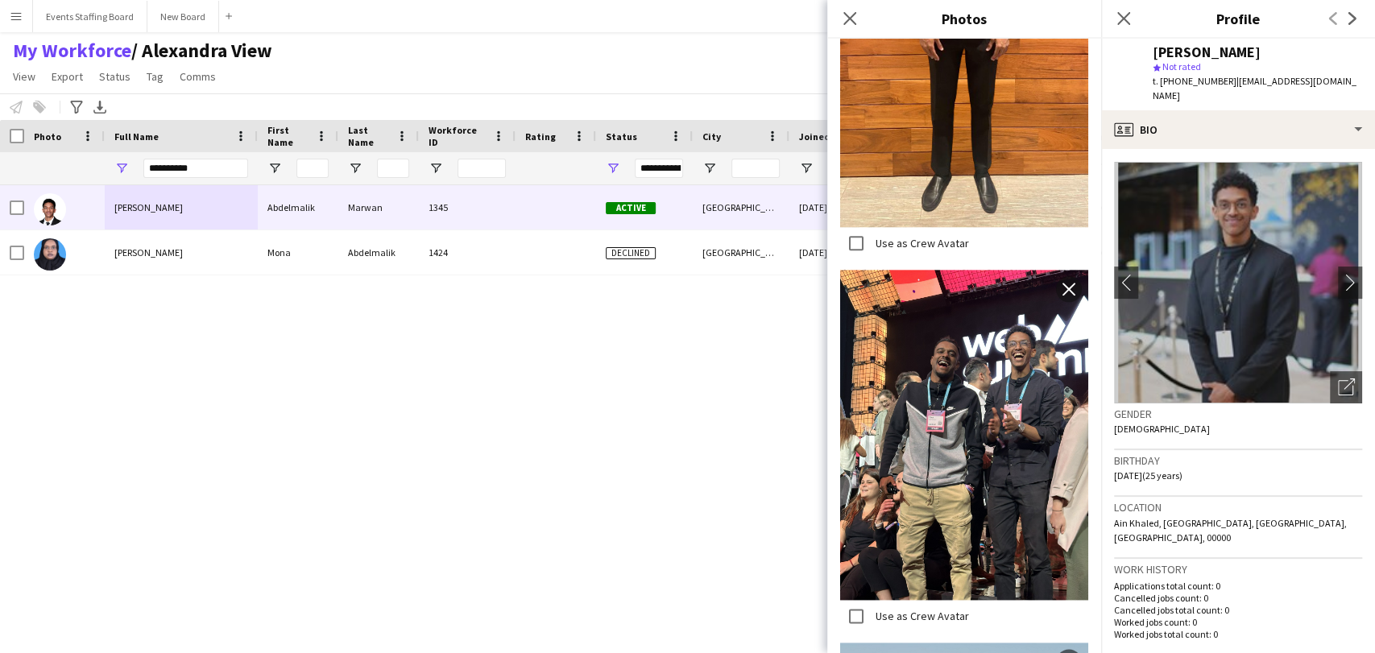
scroll to position [984, 0]
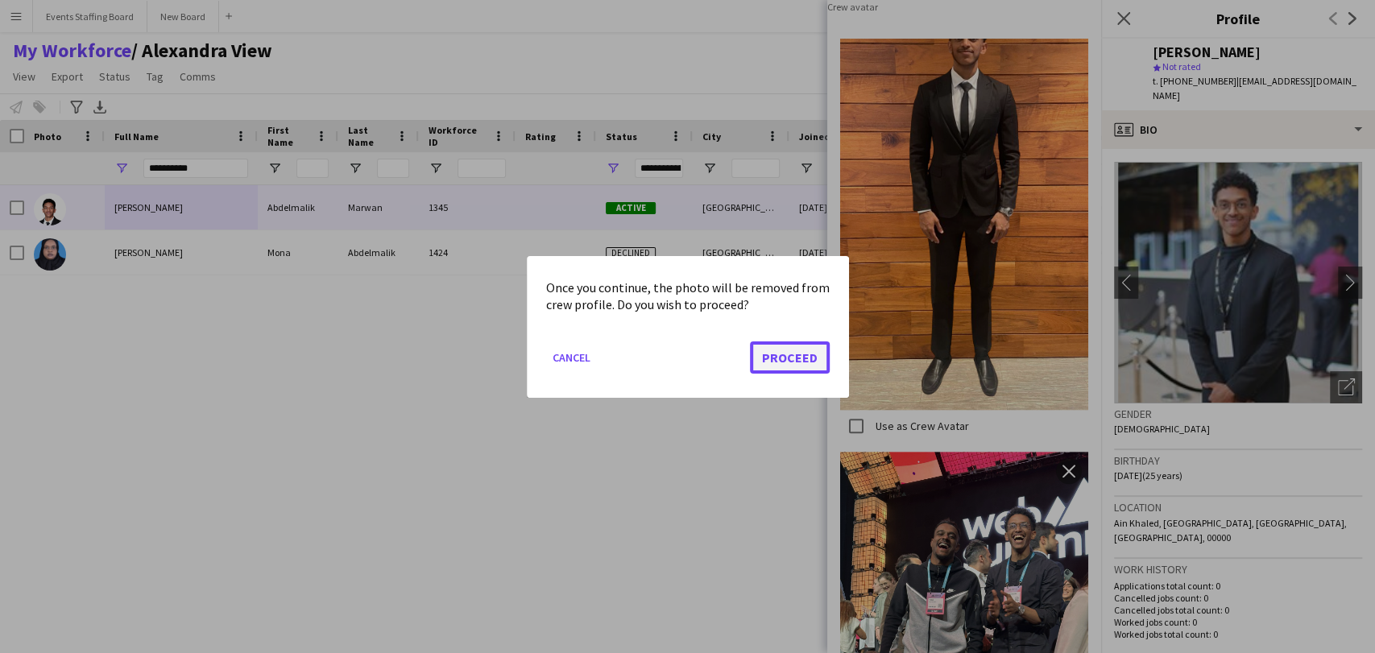
click at [795, 367] on button "Proceed" at bounding box center [790, 357] width 80 height 32
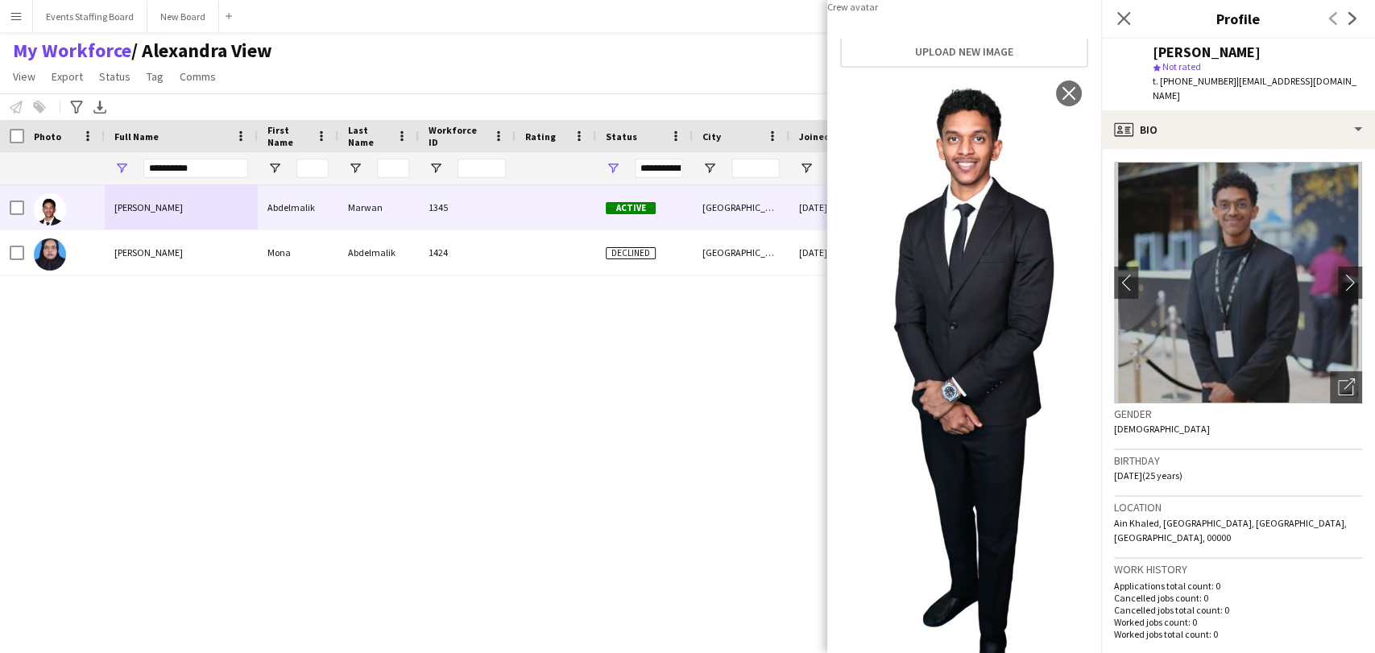
scroll to position [0, 0]
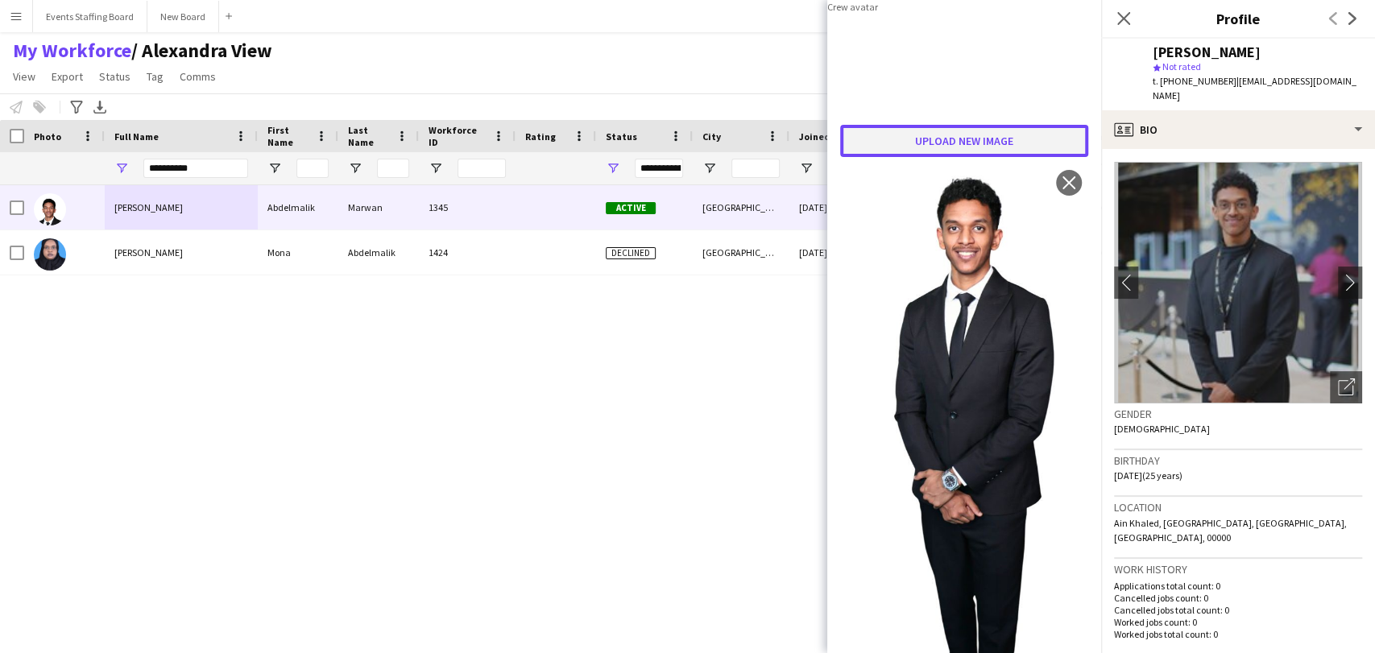
click at [967, 157] on button "Upload new image" at bounding box center [964, 141] width 248 height 32
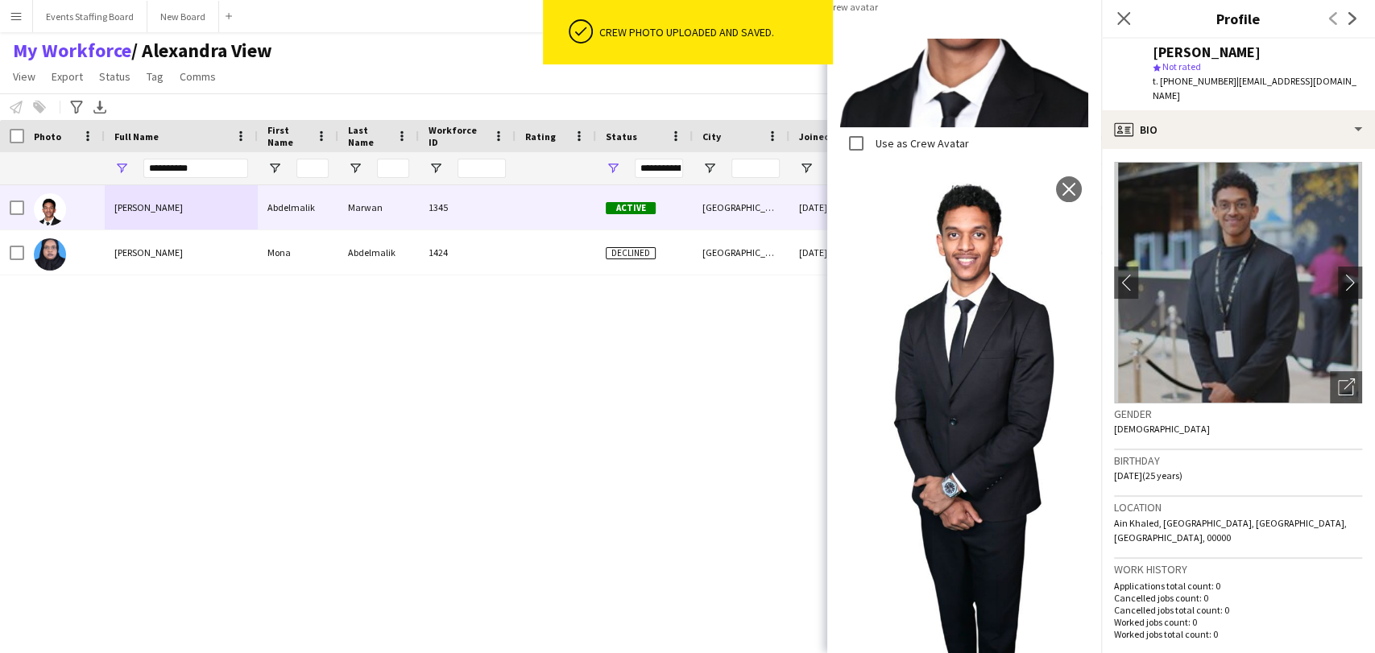
scroll to position [109, 0]
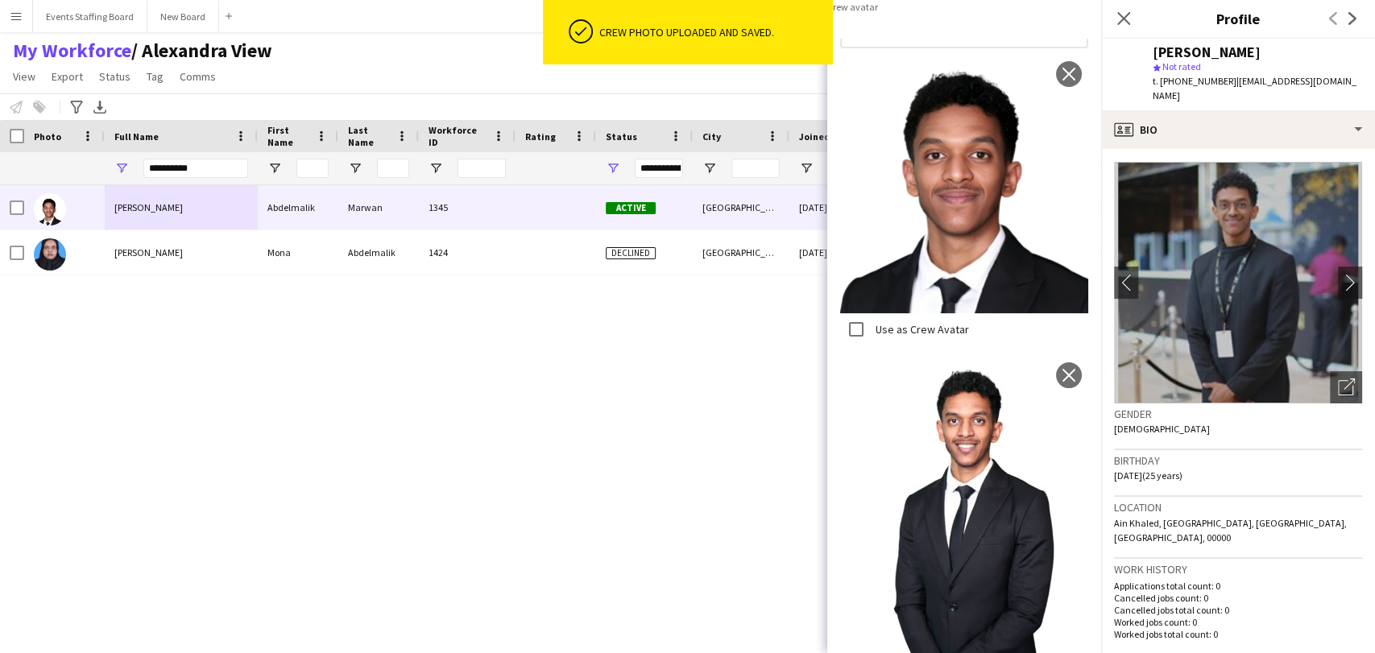
click at [884, 337] on label "Use as Crew Avatar" at bounding box center [920, 329] width 97 height 14
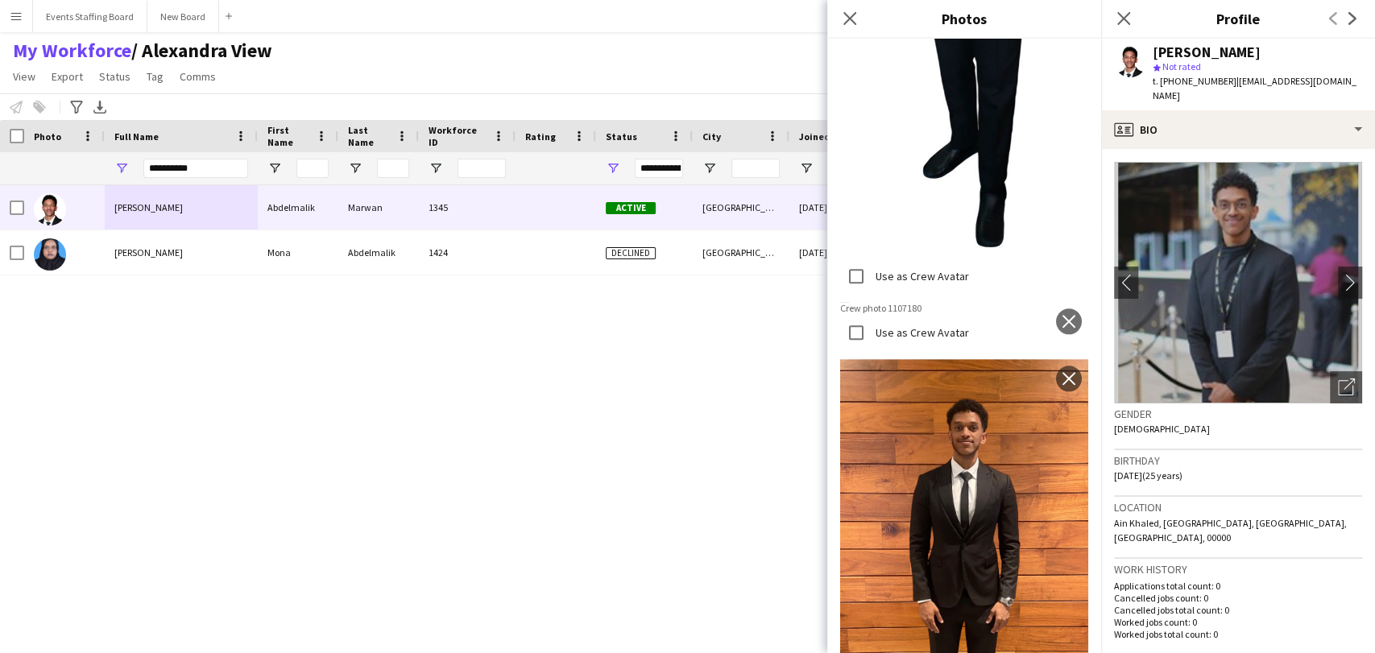
scroll to position [1093, 0]
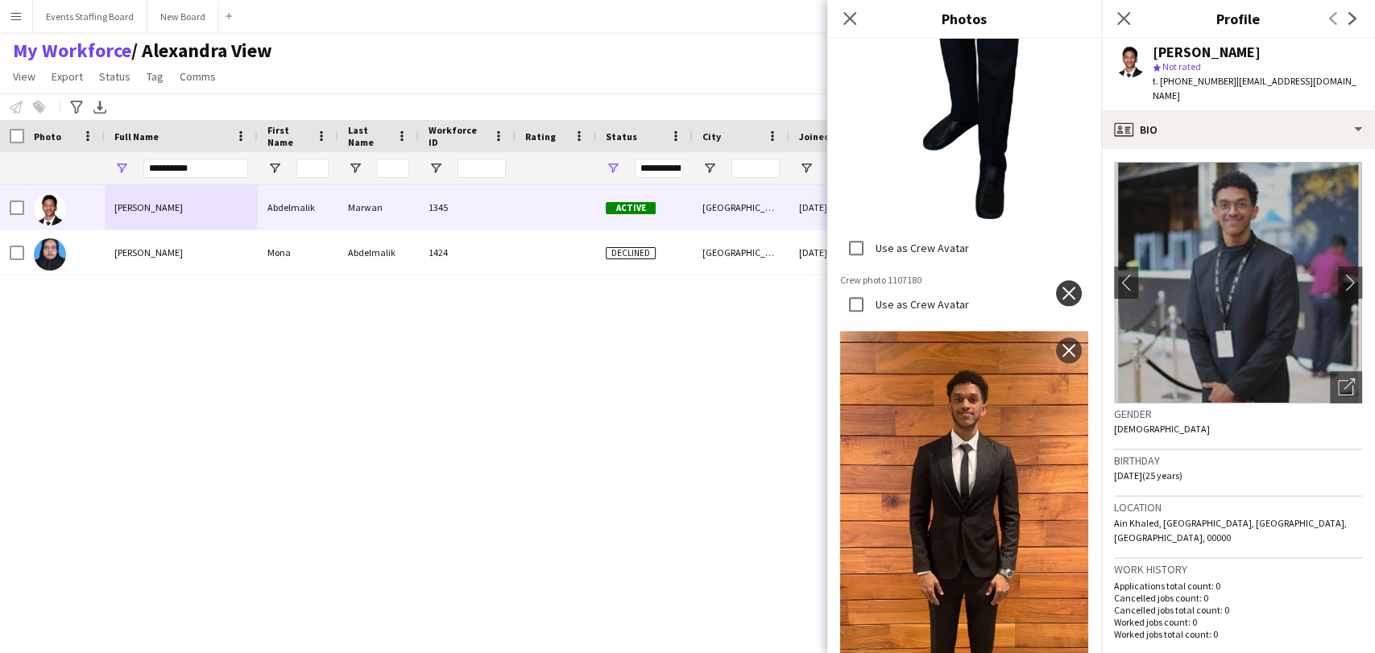
click at [1061, 287] on app-icon "close" at bounding box center [1069, 293] width 16 height 13
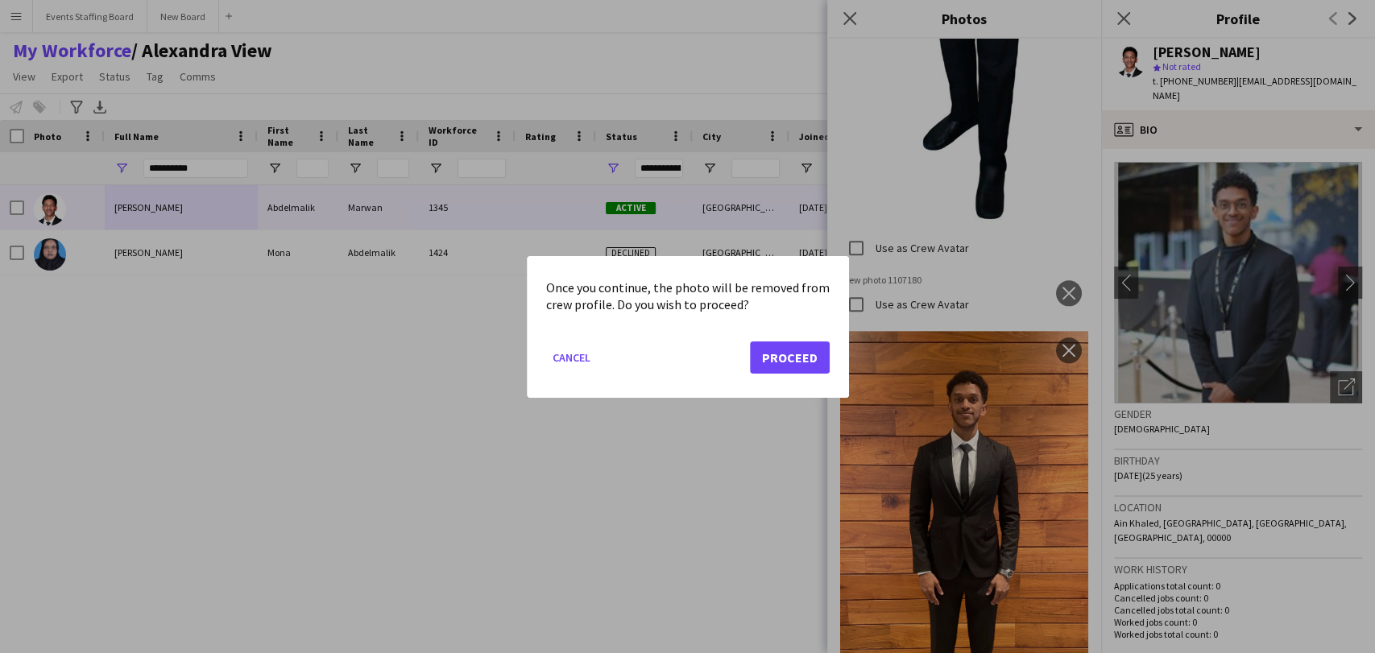
click at [793, 342] on mat-dialog-actions "Cancel Proceed" at bounding box center [687, 363] width 283 height 68
click at [788, 356] on button "Proceed" at bounding box center [790, 357] width 80 height 32
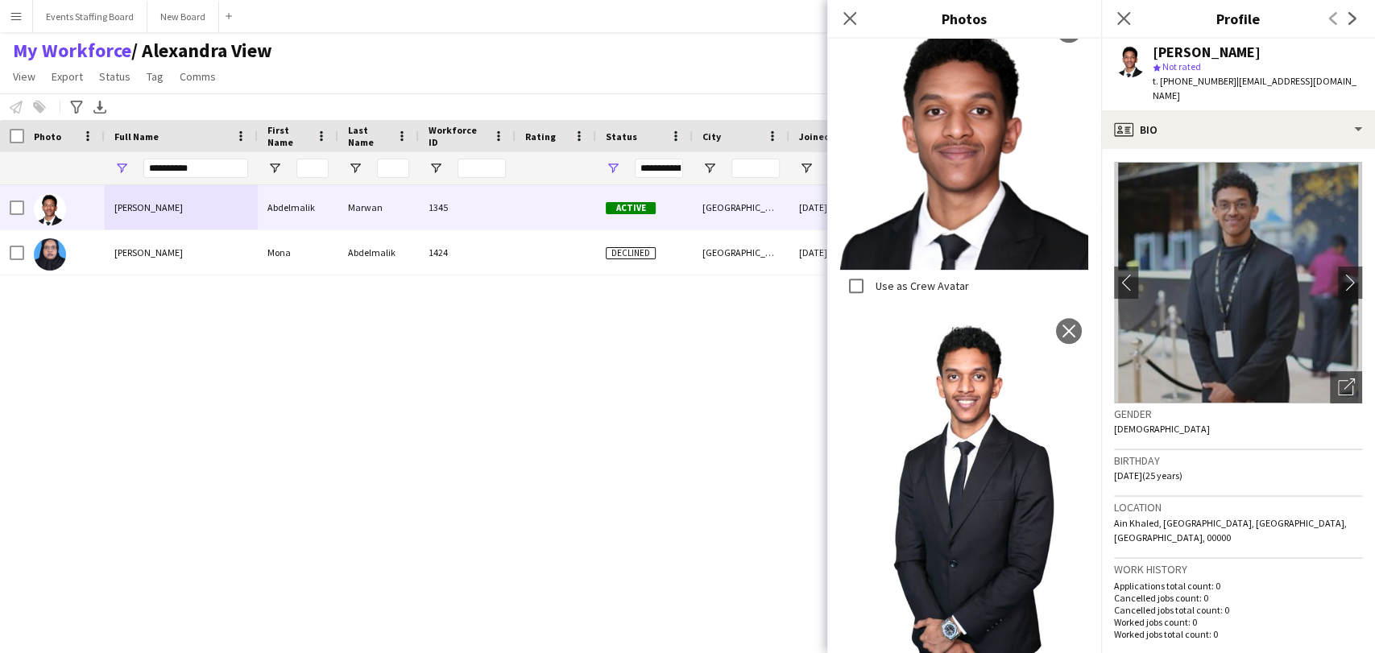
scroll to position [109, 0]
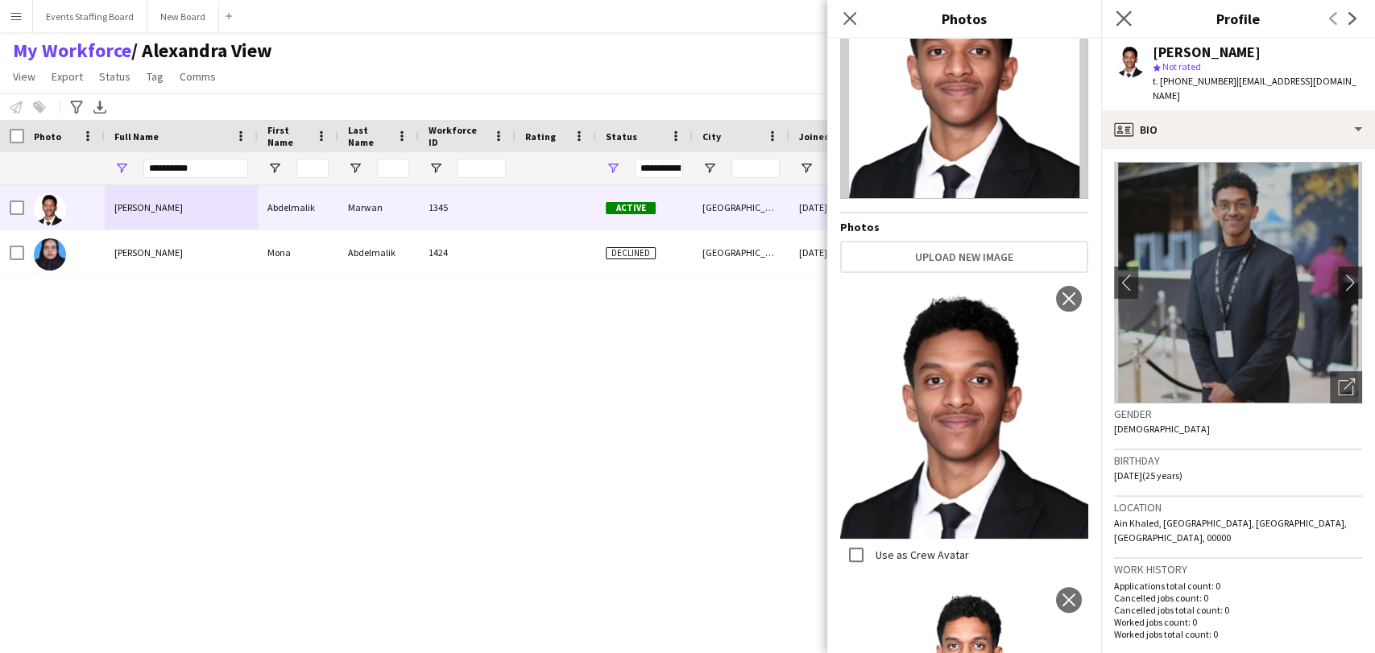
click at [1122, 10] on app-icon "Close pop-in" at bounding box center [1123, 18] width 23 height 23
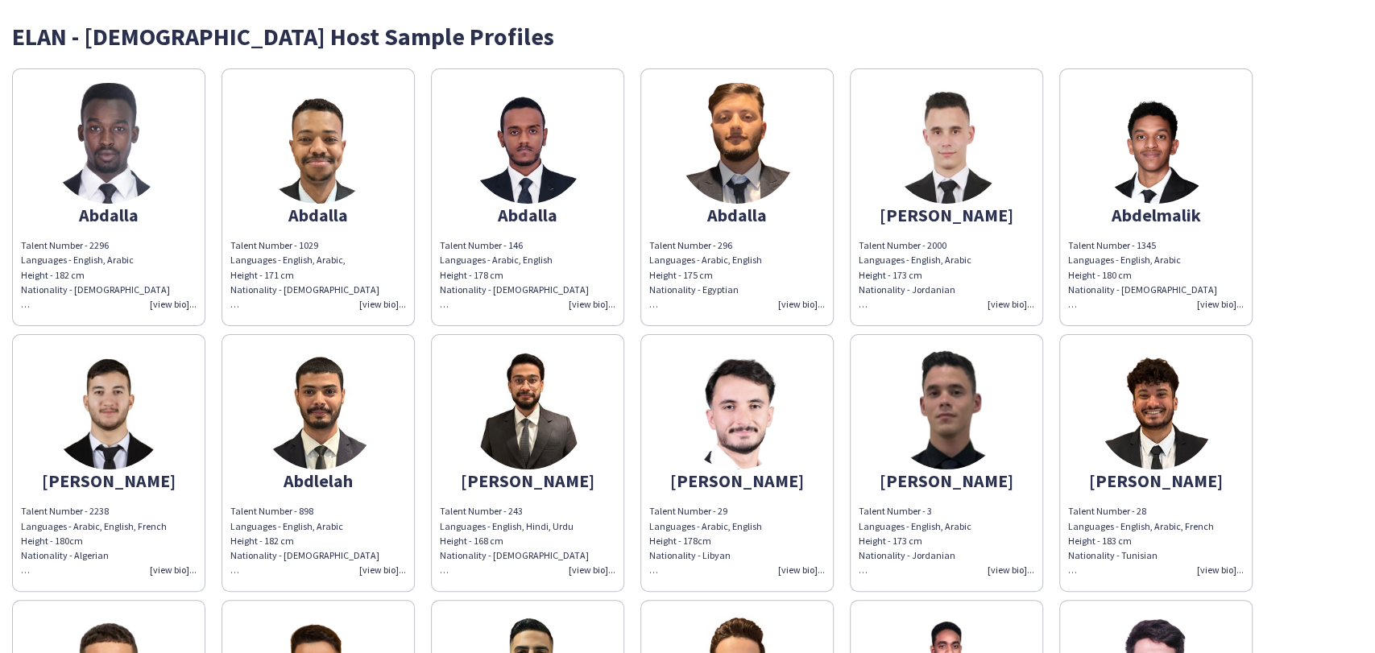
click at [329, 134] on img at bounding box center [318, 143] width 121 height 121
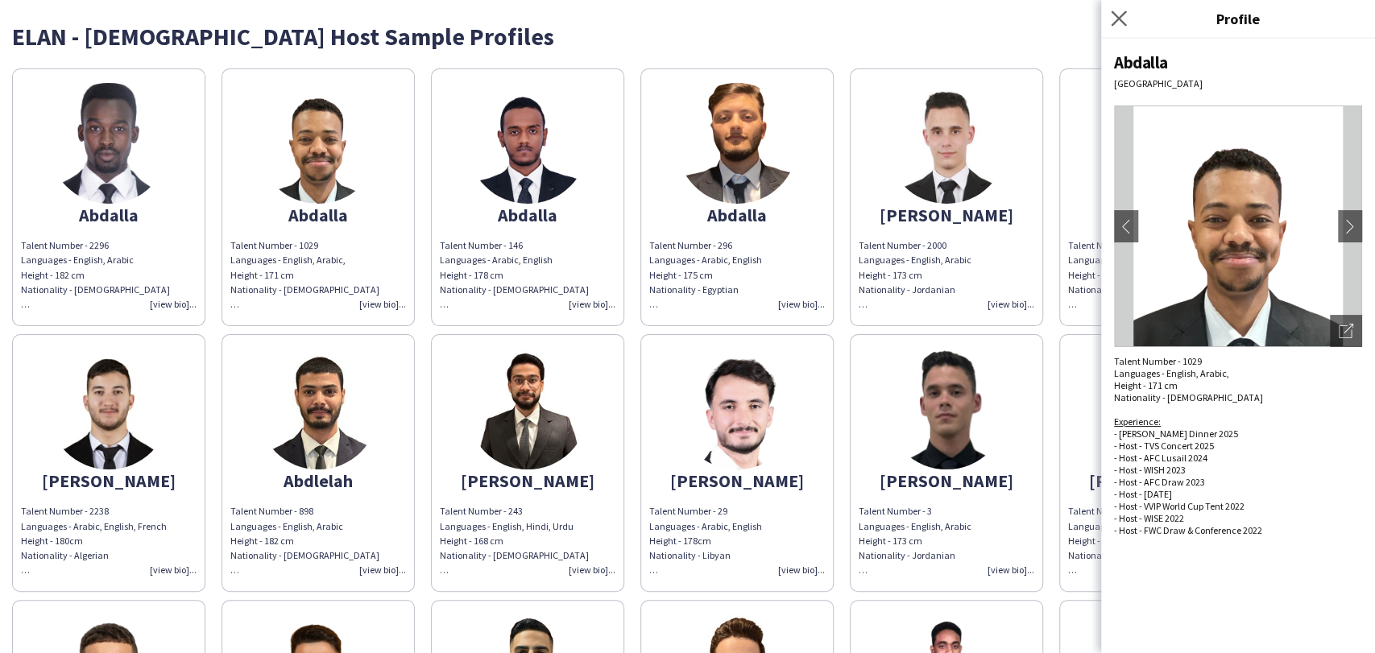
click at [1107, 14] on app-icon "Close pop-in" at bounding box center [1118, 18] width 23 height 23
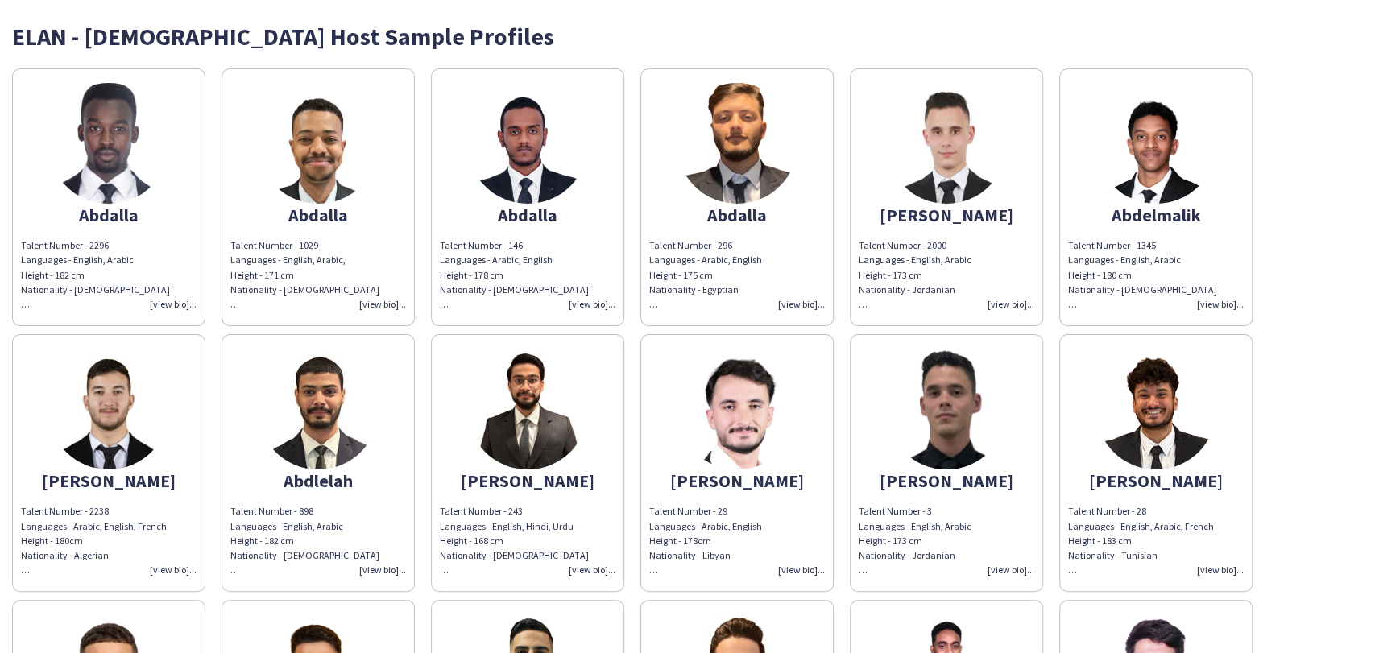
click at [561, 416] on img at bounding box center [527, 409] width 121 height 121
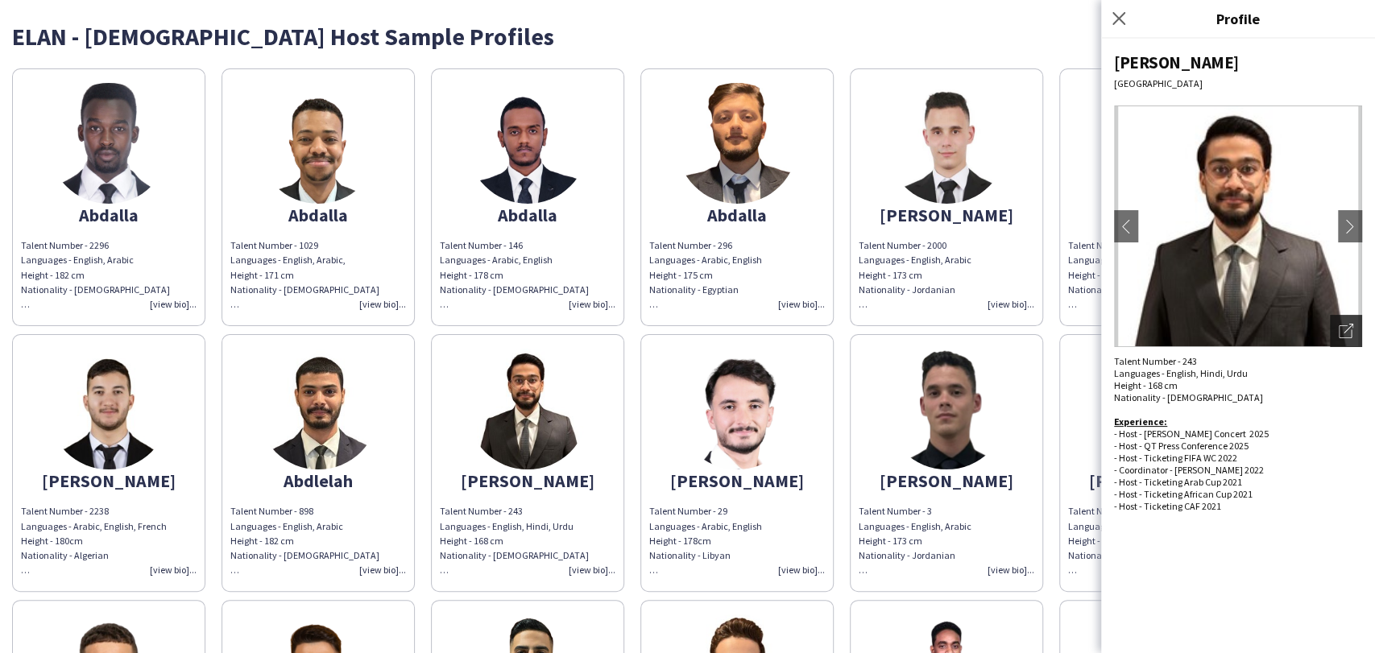
click at [1339, 331] on icon at bounding box center [1345, 331] width 13 height 13
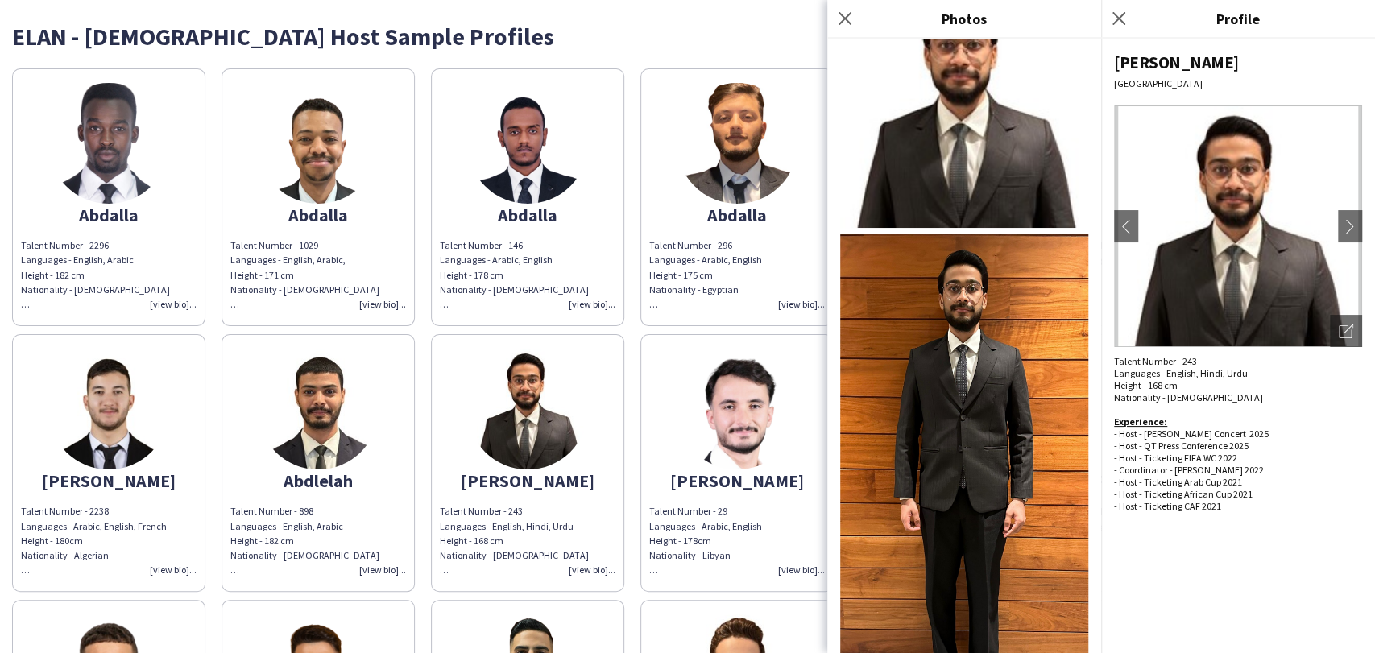
scroll to position [104, 0]
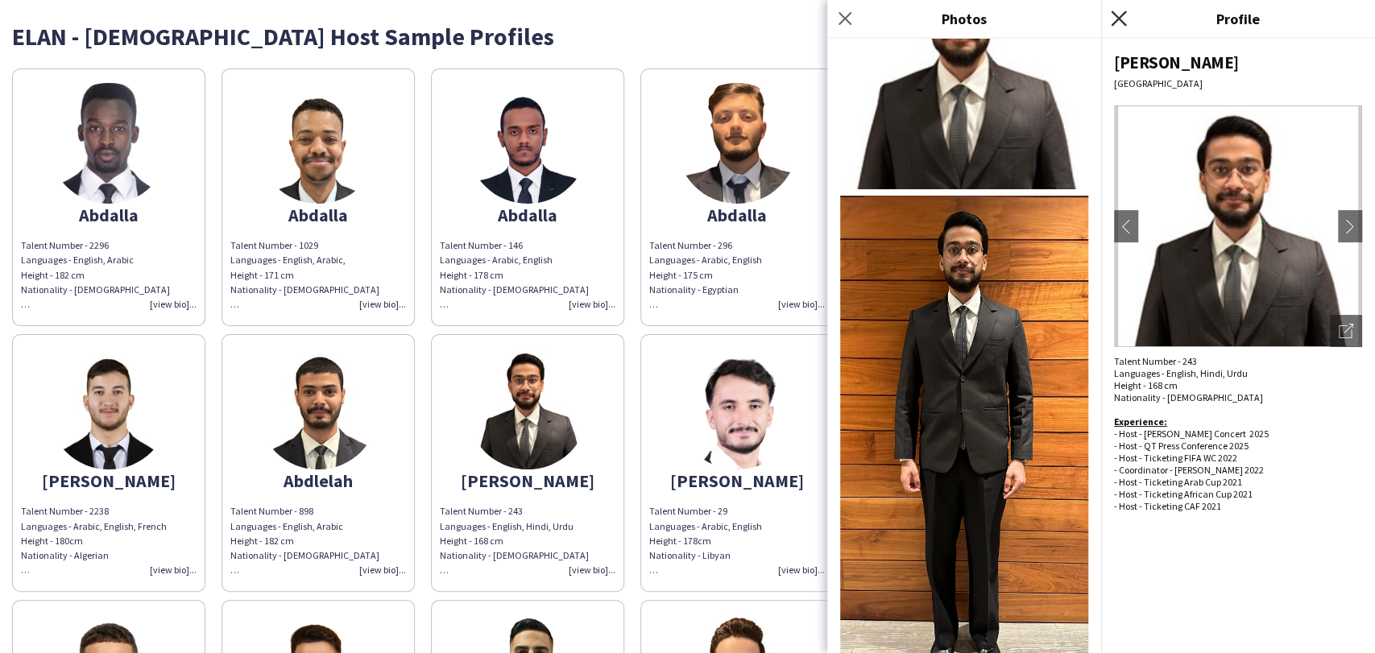
click at [1120, 20] on icon at bounding box center [1118, 17] width 15 height 15
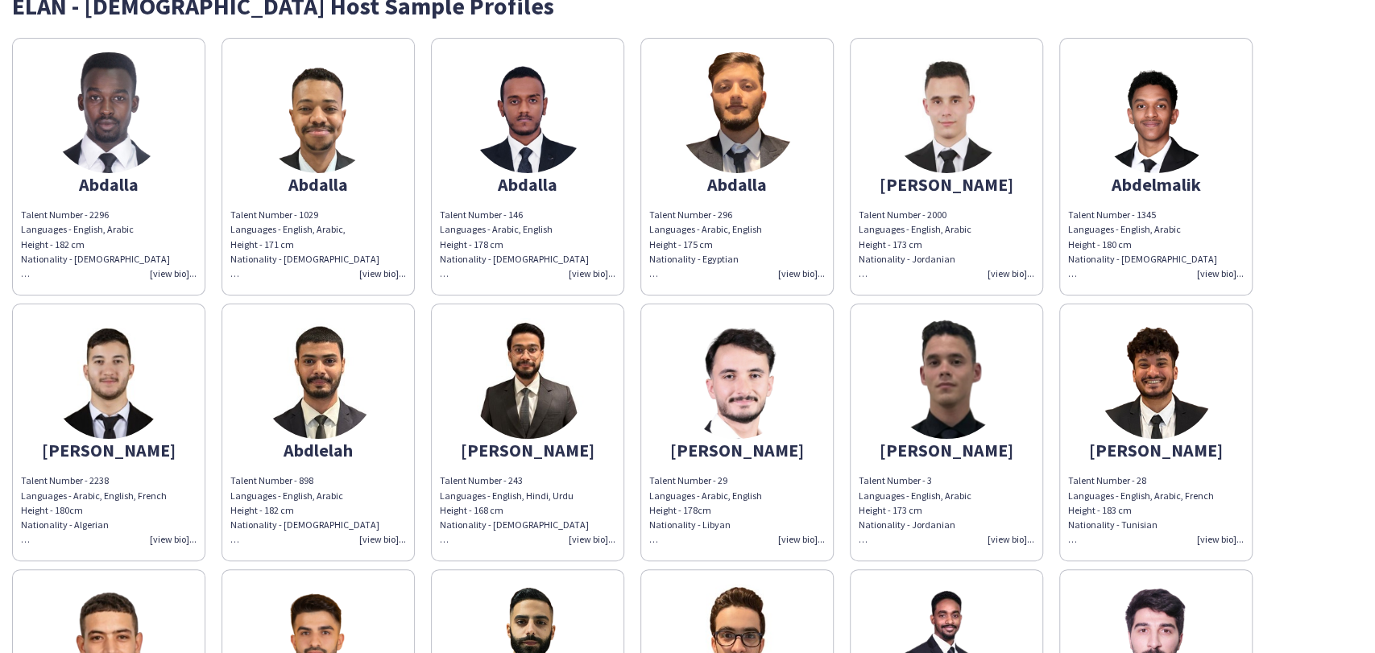
scroll to position [0, 0]
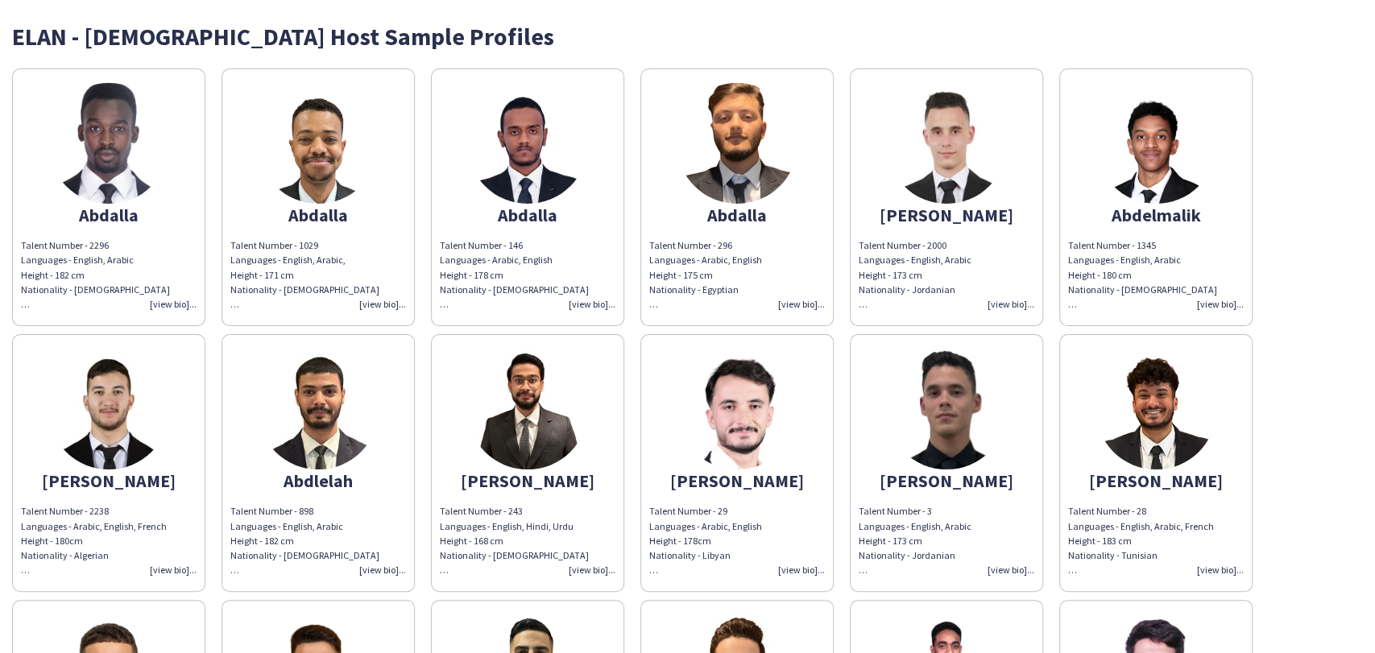
click at [536, 172] on img at bounding box center [527, 143] width 121 height 121
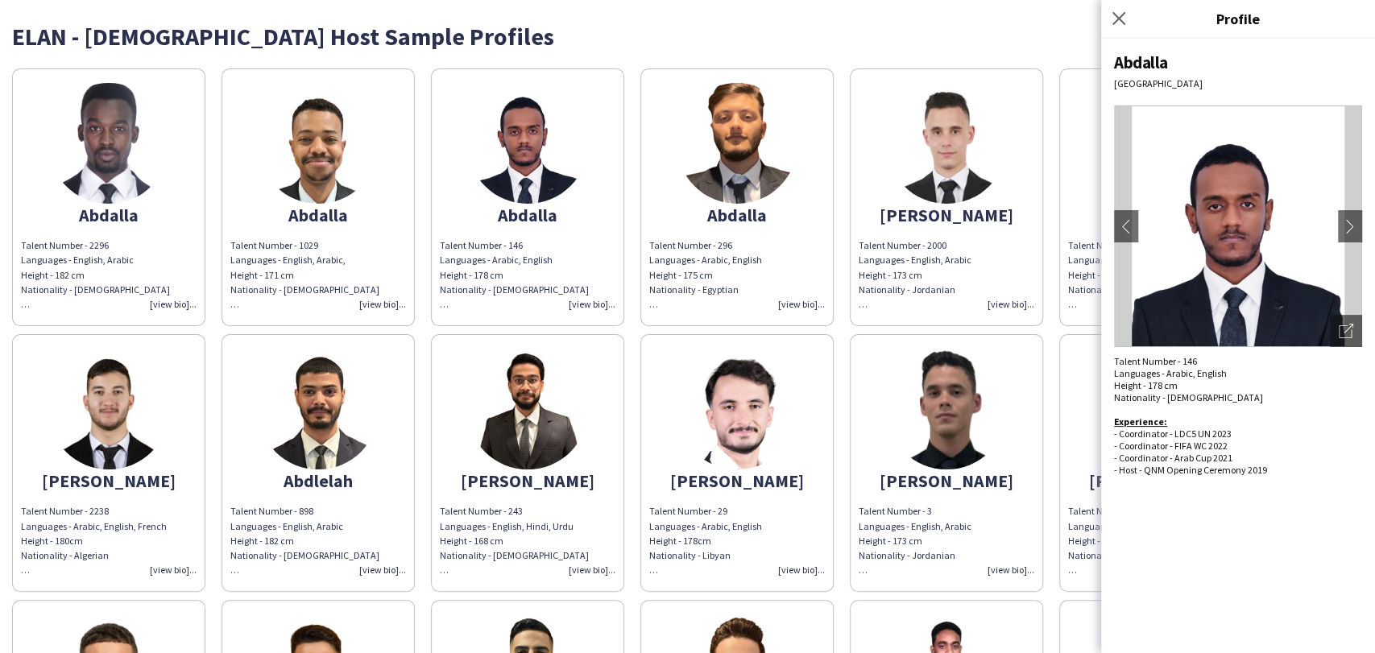
click at [354, 143] on img at bounding box center [318, 143] width 121 height 121
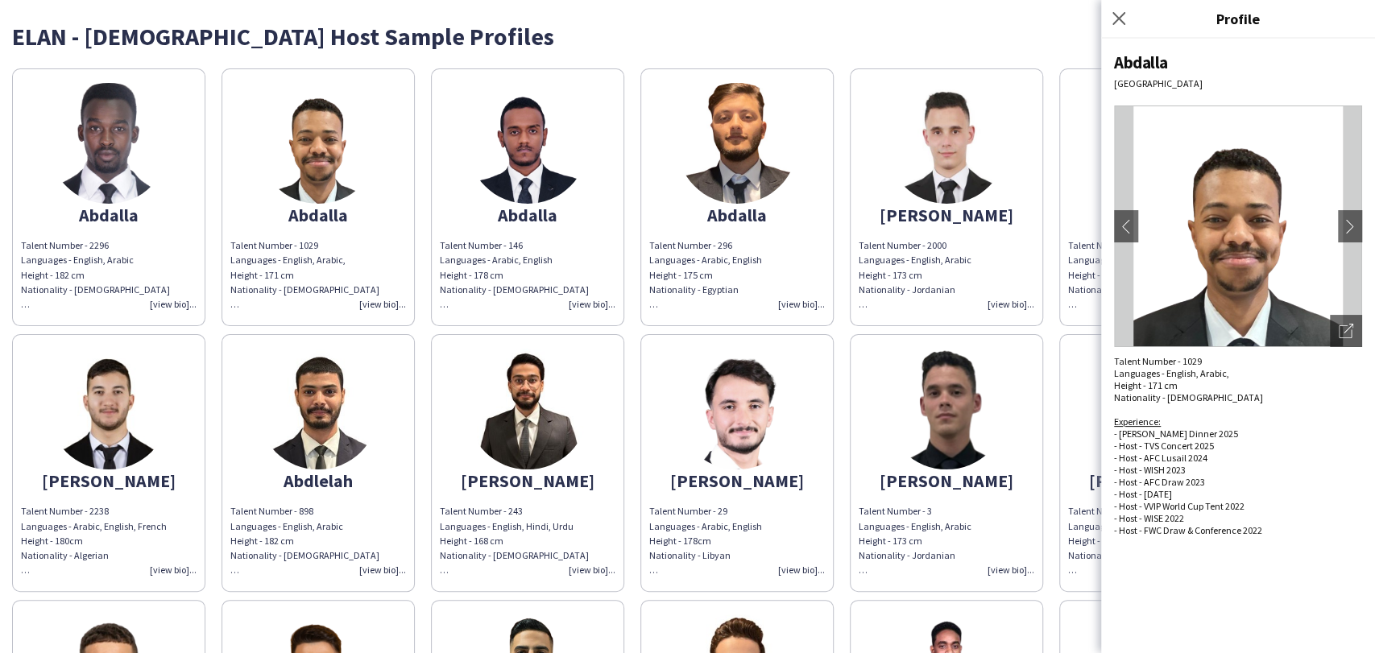
click at [115, 149] on img at bounding box center [108, 143] width 121 height 121
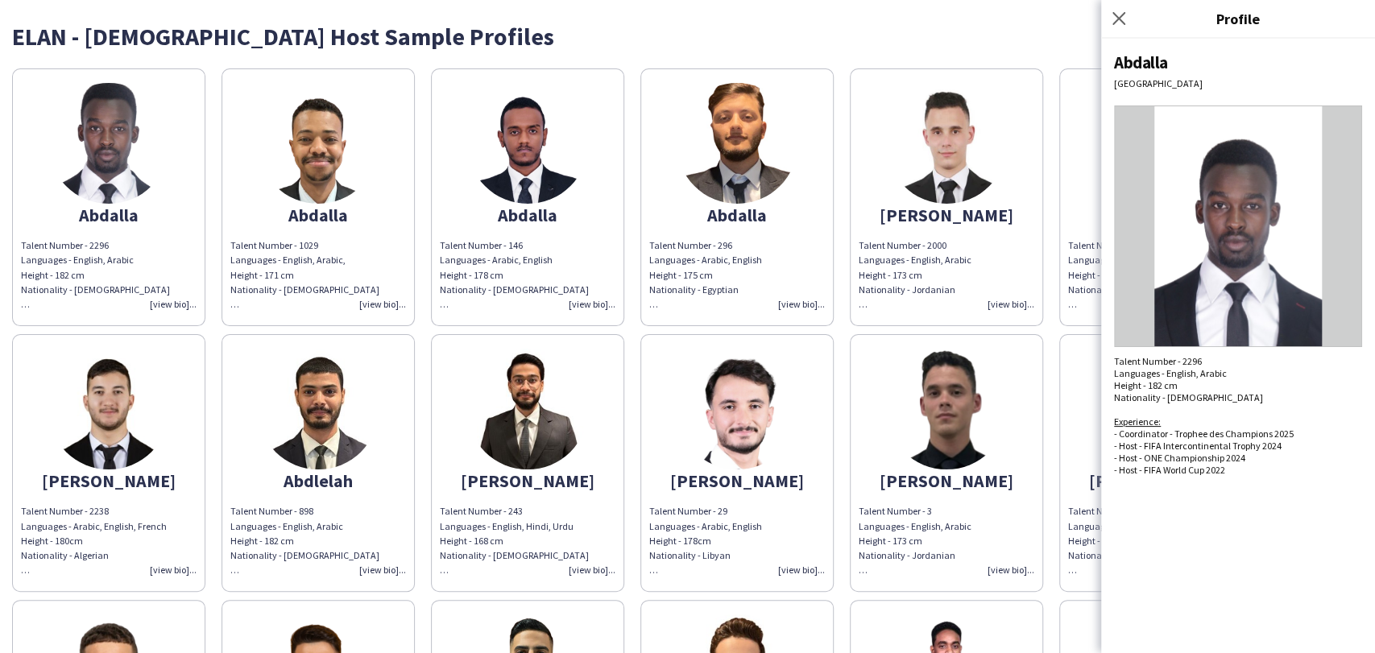
click at [292, 132] on img at bounding box center [318, 143] width 121 height 121
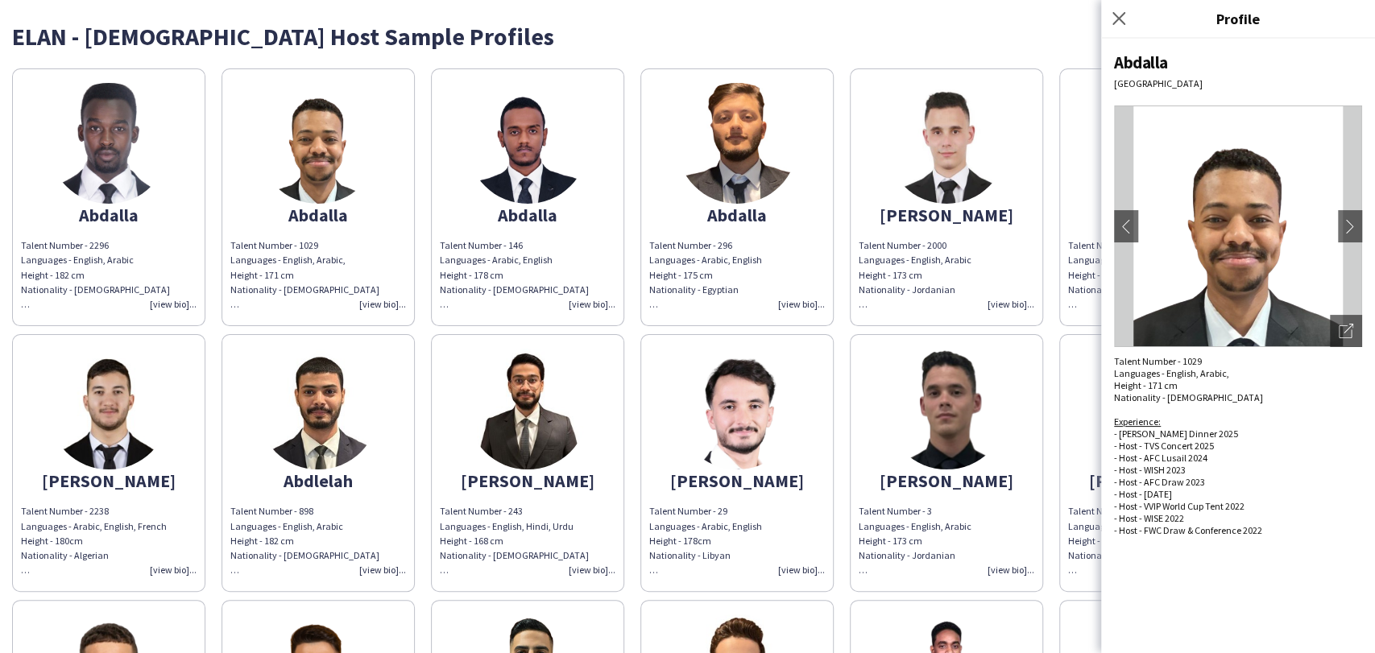
click at [412, 147] on app-share-pages-crew-card "Abdalla Talent Number - 1029 Languages - English, Arabic, Height - 171 cm Natio…" at bounding box center [317, 197] width 193 height 258
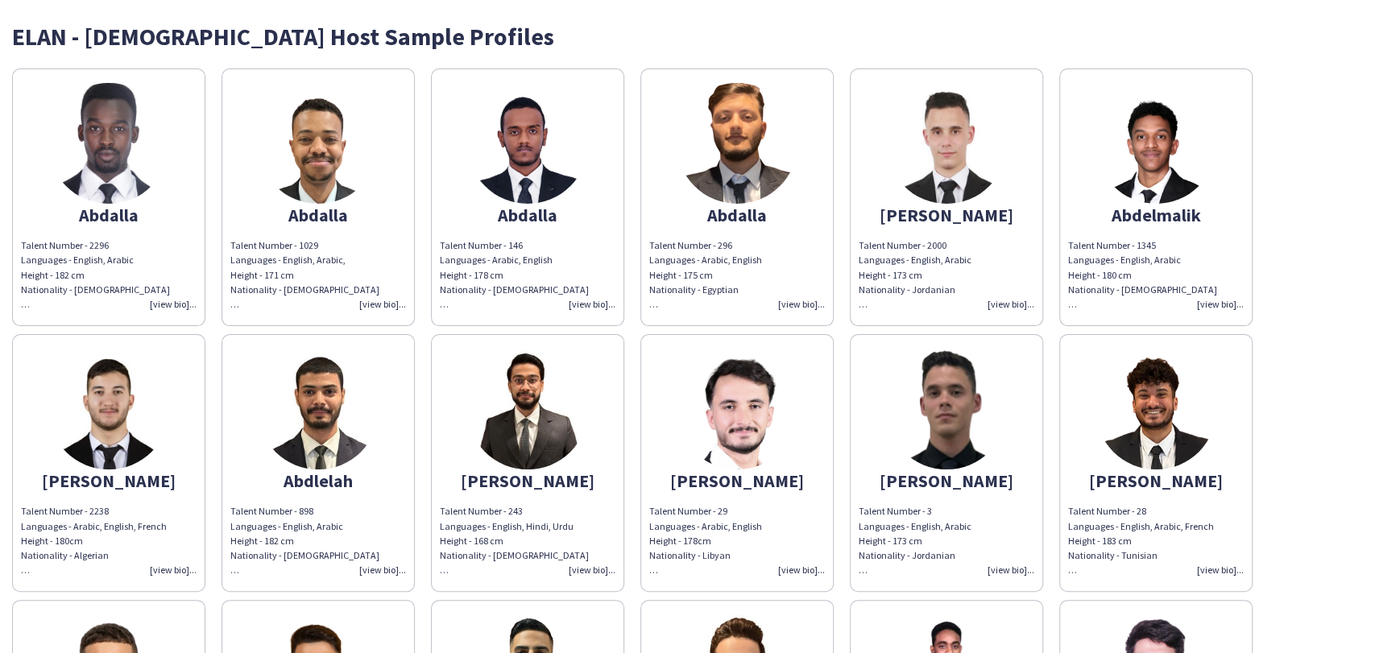
click at [1163, 129] on img at bounding box center [1155, 143] width 121 height 121
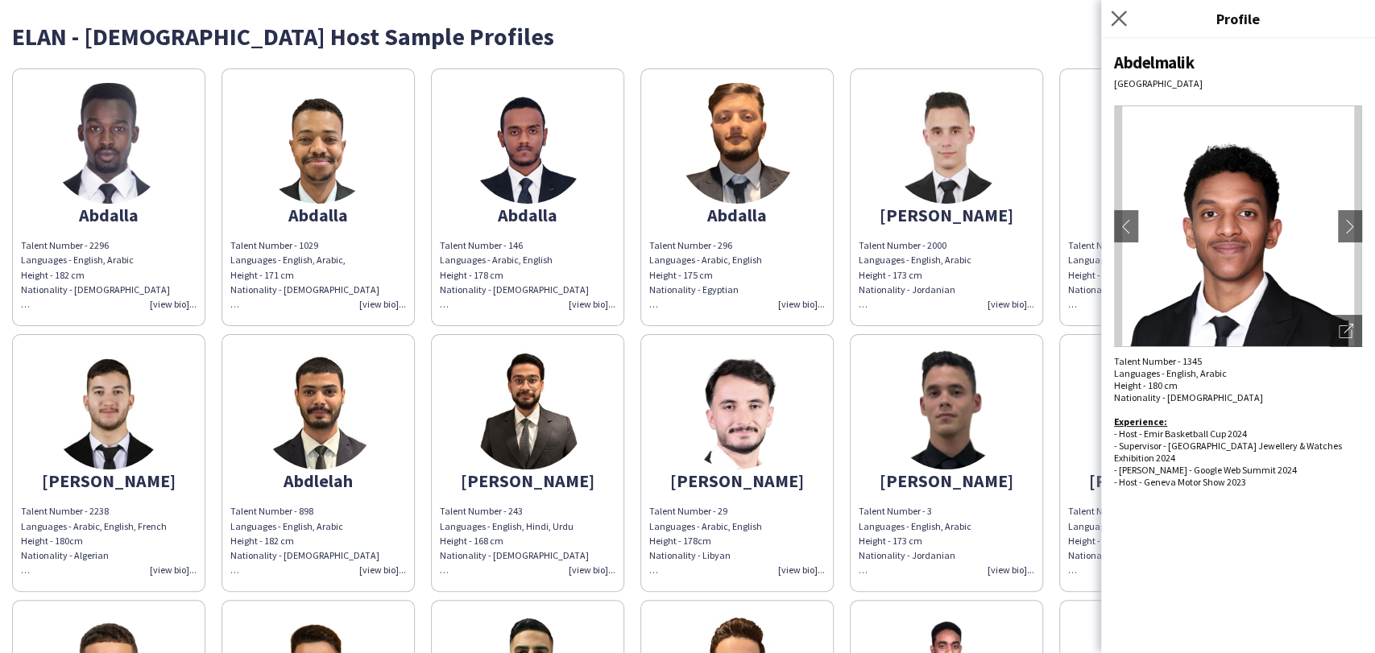
click at [1128, 10] on app-icon "Close pop-in" at bounding box center [1118, 18] width 23 height 23
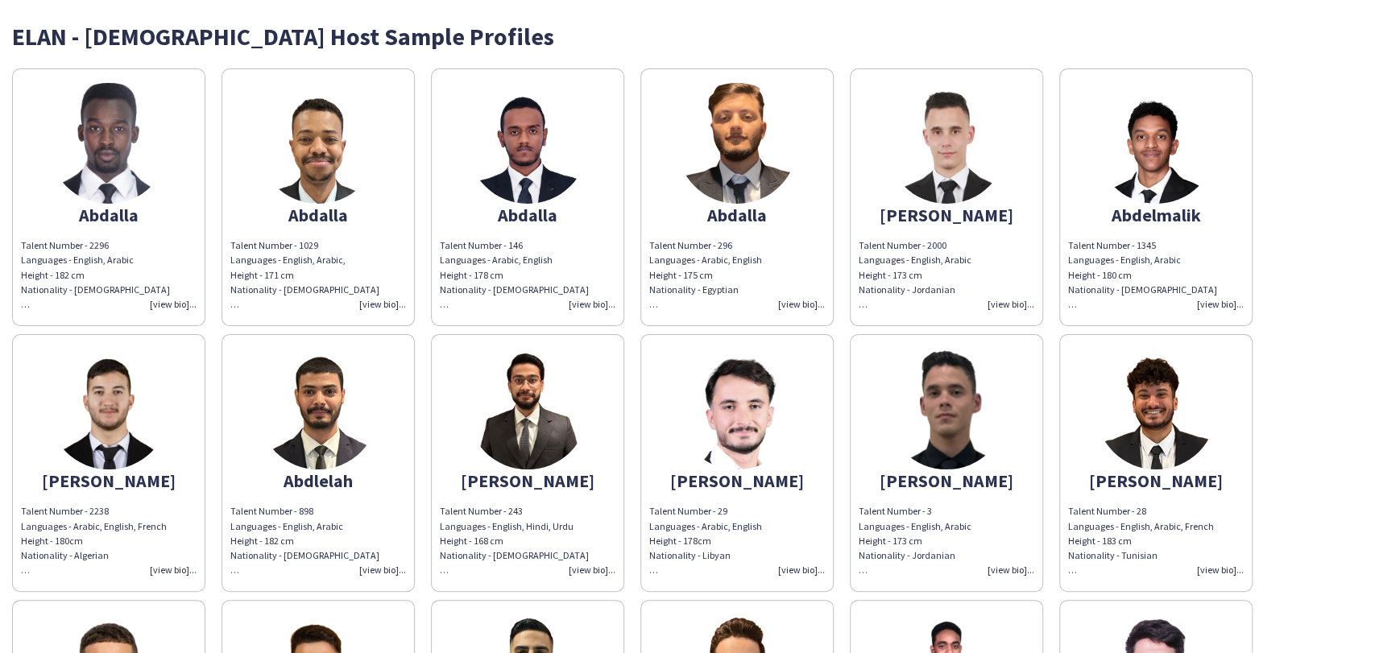
click at [163, 424] on app-share-pages-crew-card "Abderahim dahou Talent Number - 2238 Languages - Arabic, English, French Height…" at bounding box center [108, 463] width 193 height 258
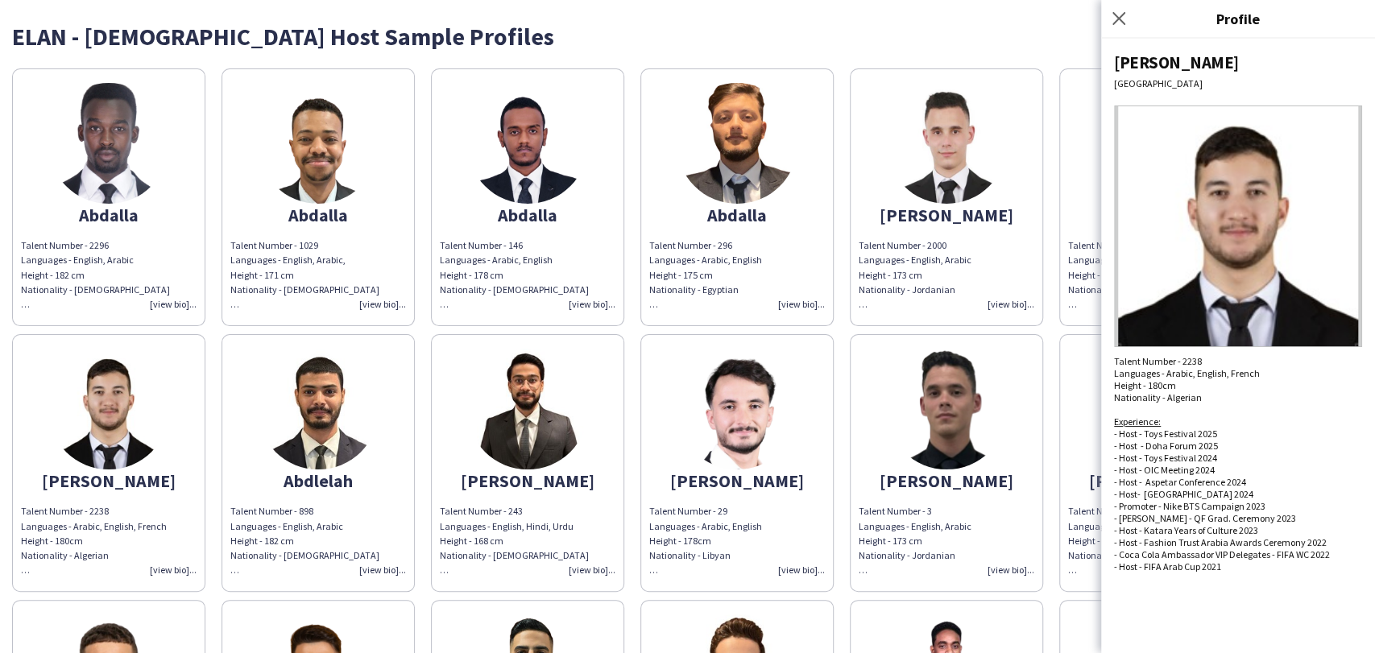
click at [1118, 8] on div "Close pop-in" at bounding box center [1121, 18] width 40 height 37
click at [1119, 24] on icon "Close pop-in" at bounding box center [1118, 17] width 15 height 15
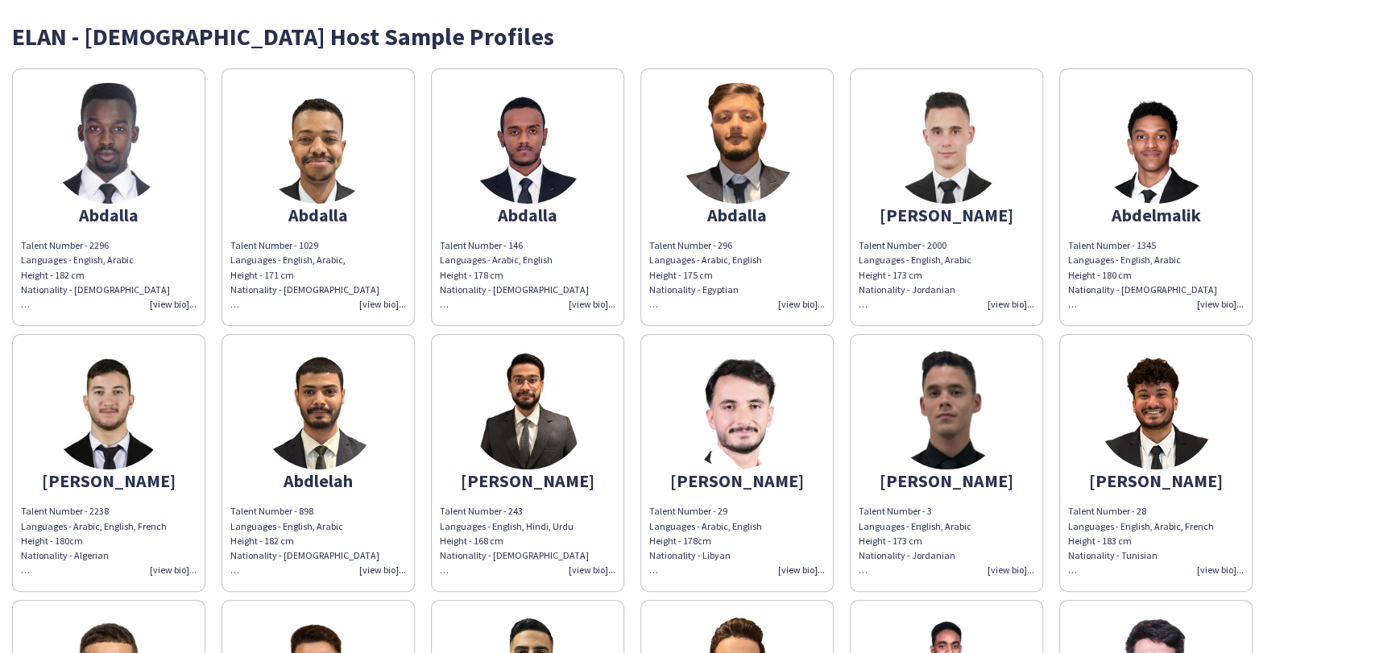
click at [283, 402] on img at bounding box center [318, 409] width 121 height 121
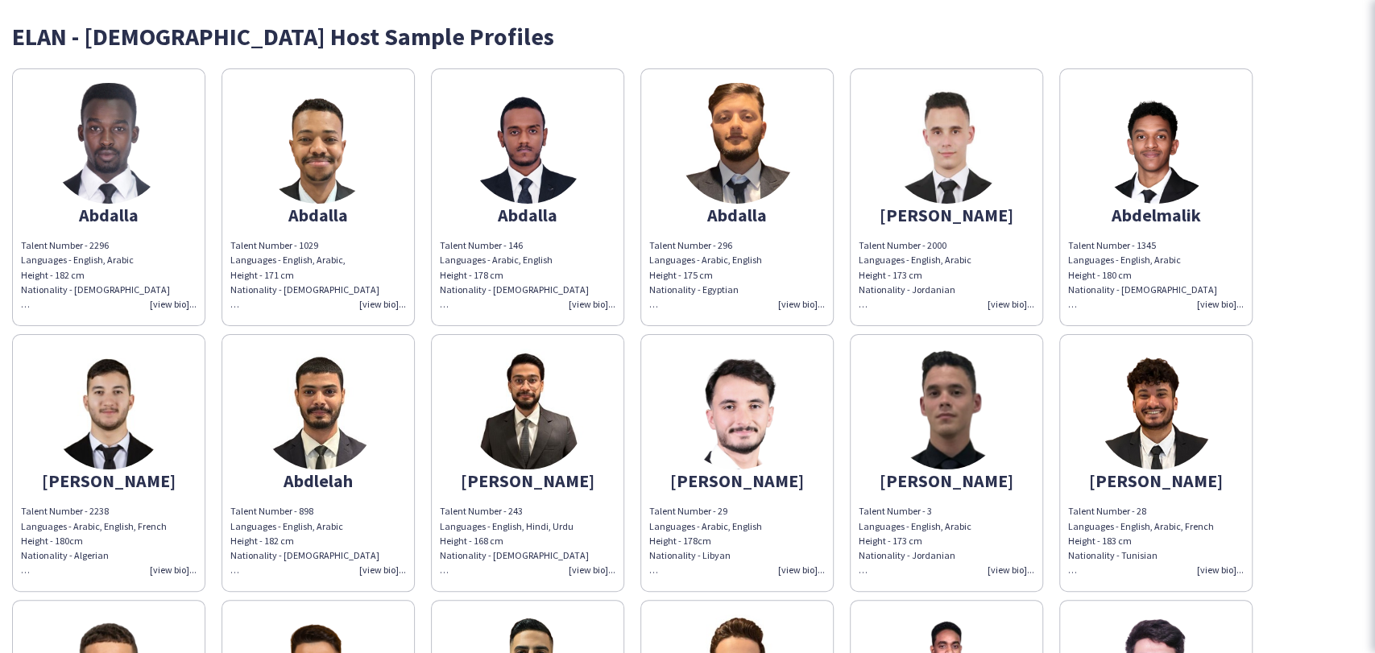
click at [75, 211] on div "Abdalla" at bounding box center [109, 215] width 176 height 14
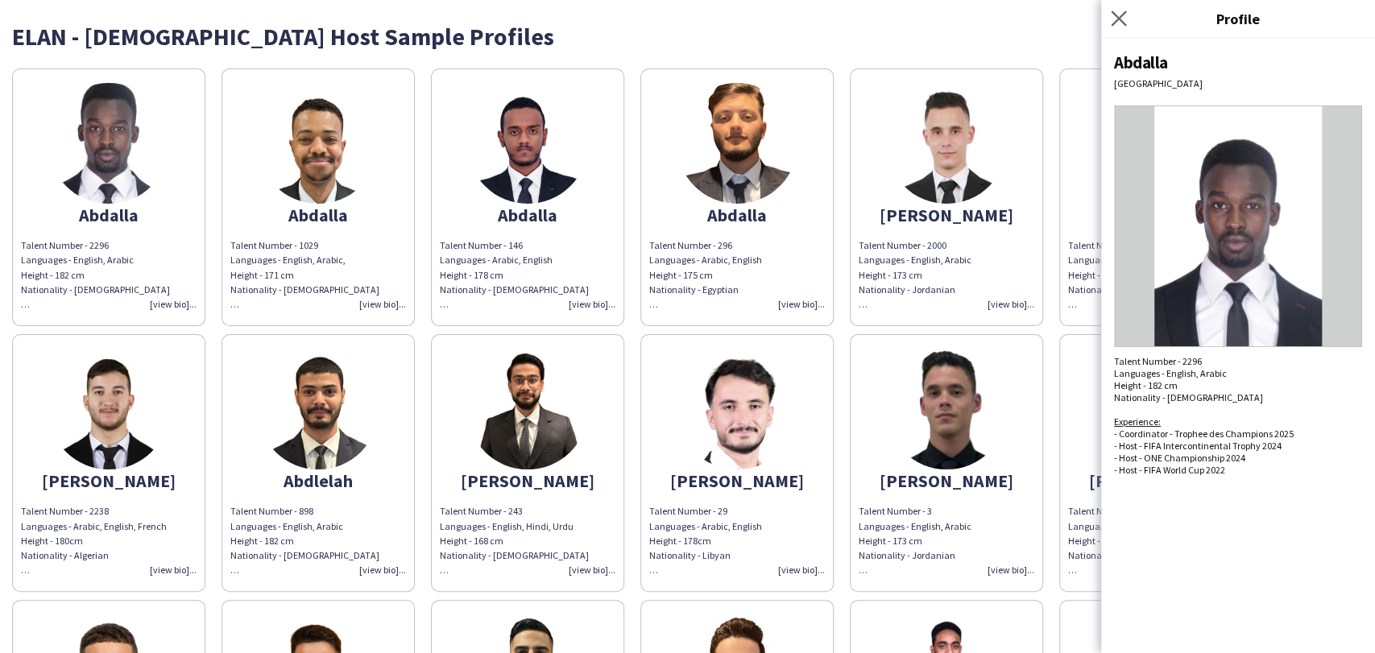
click at [1124, 8] on app-icon "Close pop-in" at bounding box center [1118, 18] width 23 height 23
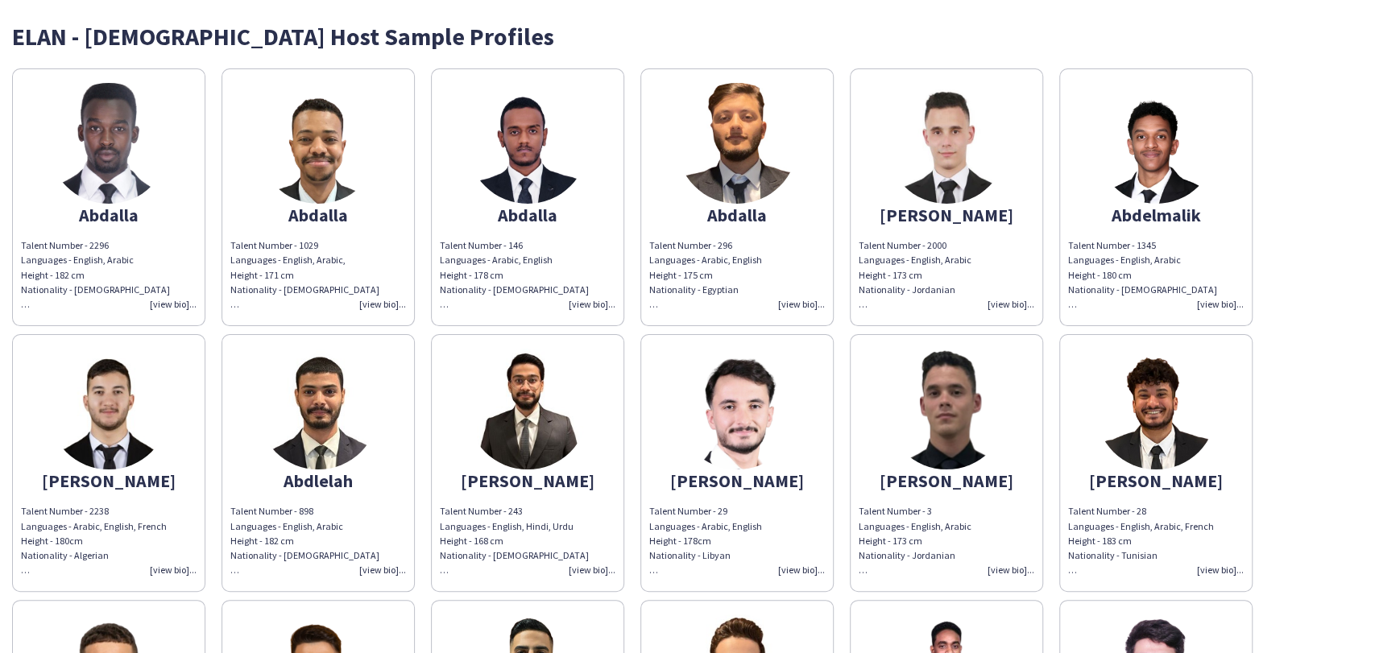
click at [1169, 129] on img at bounding box center [1155, 143] width 121 height 121
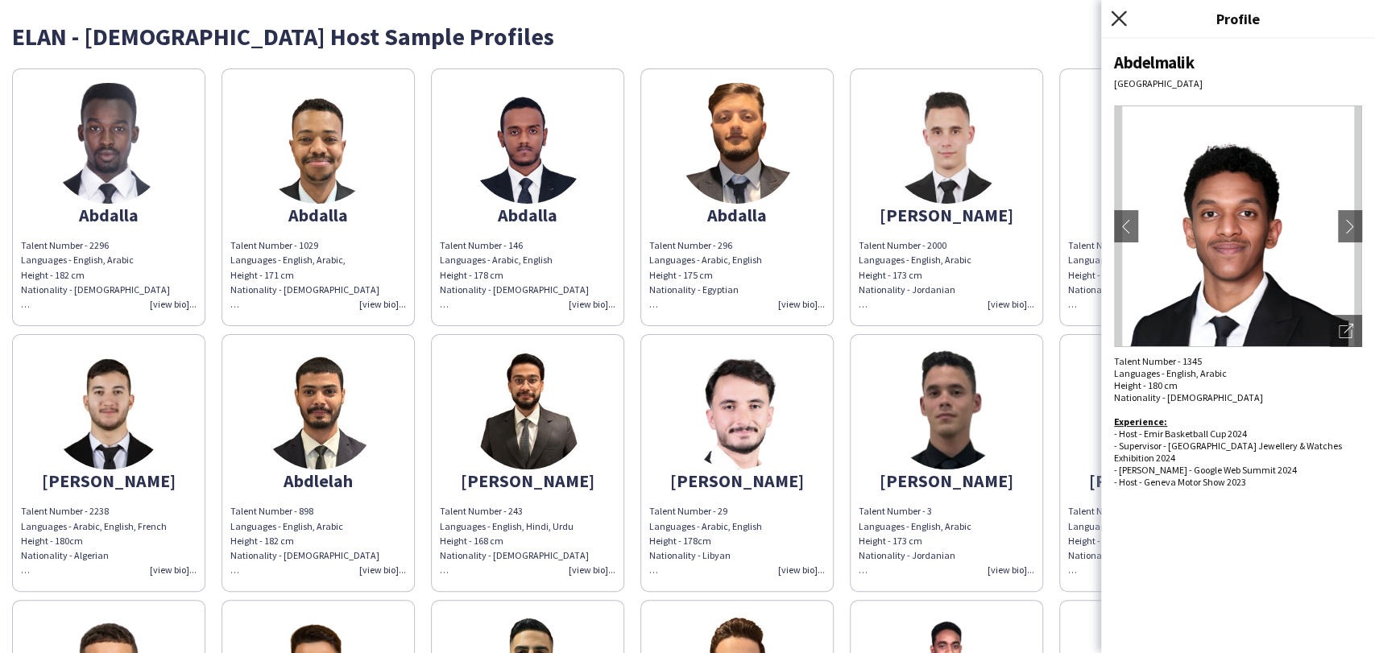
click at [1122, 15] on icon "Close pop-in" at bounding box center [1118, 17] width 15 height 15
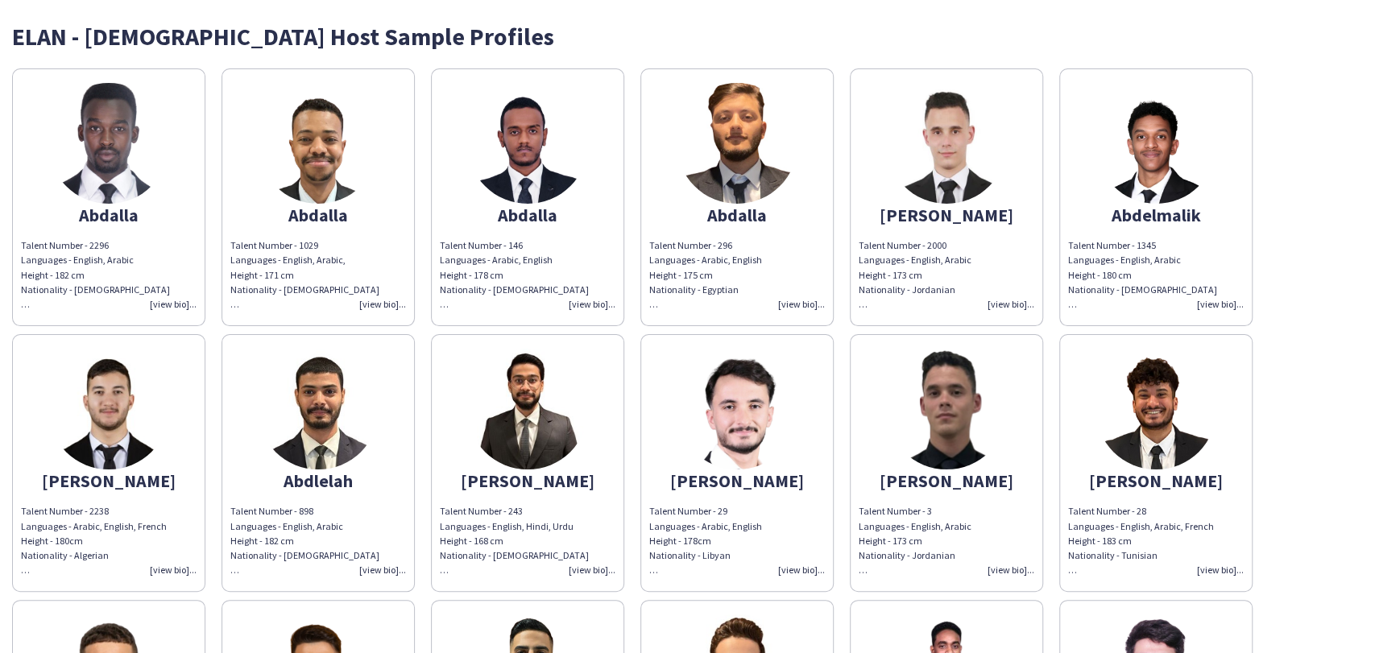
click at [1109, 149] on img at bounding box center [1155, 143] width 121 height 121
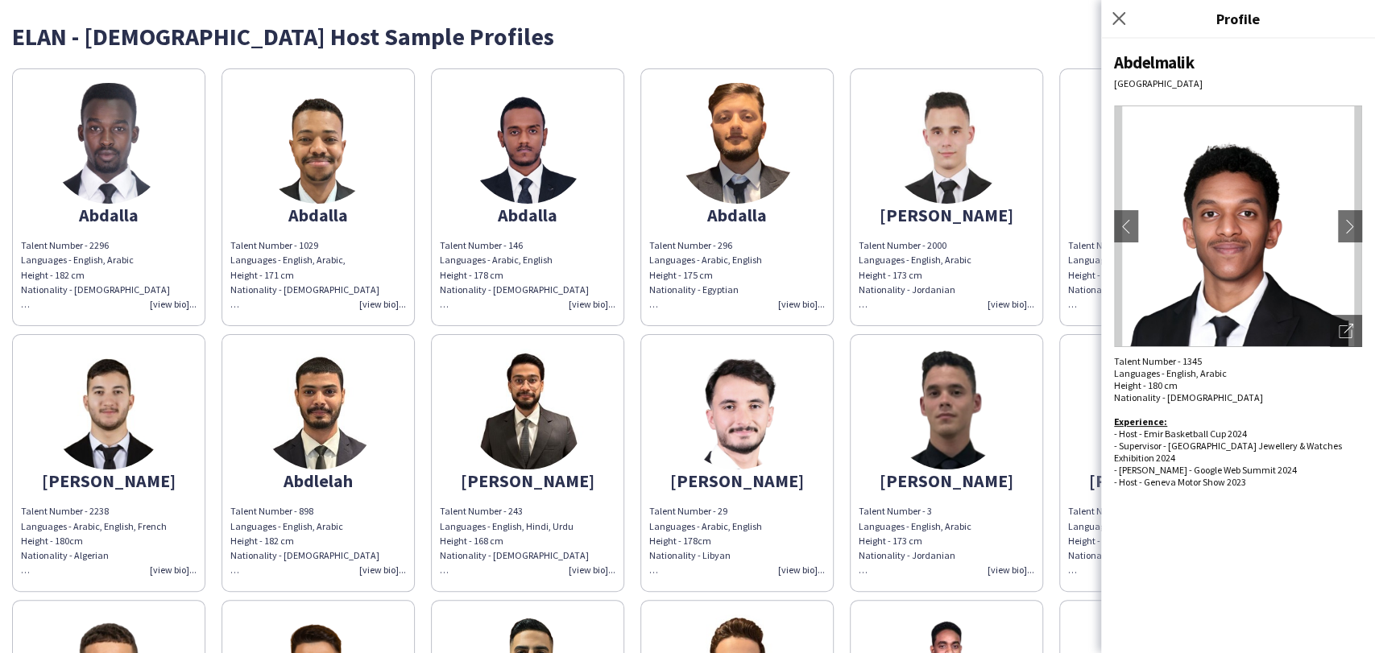
click at [105, 168] on img at bounding box center [108, 143] width 121 height 121
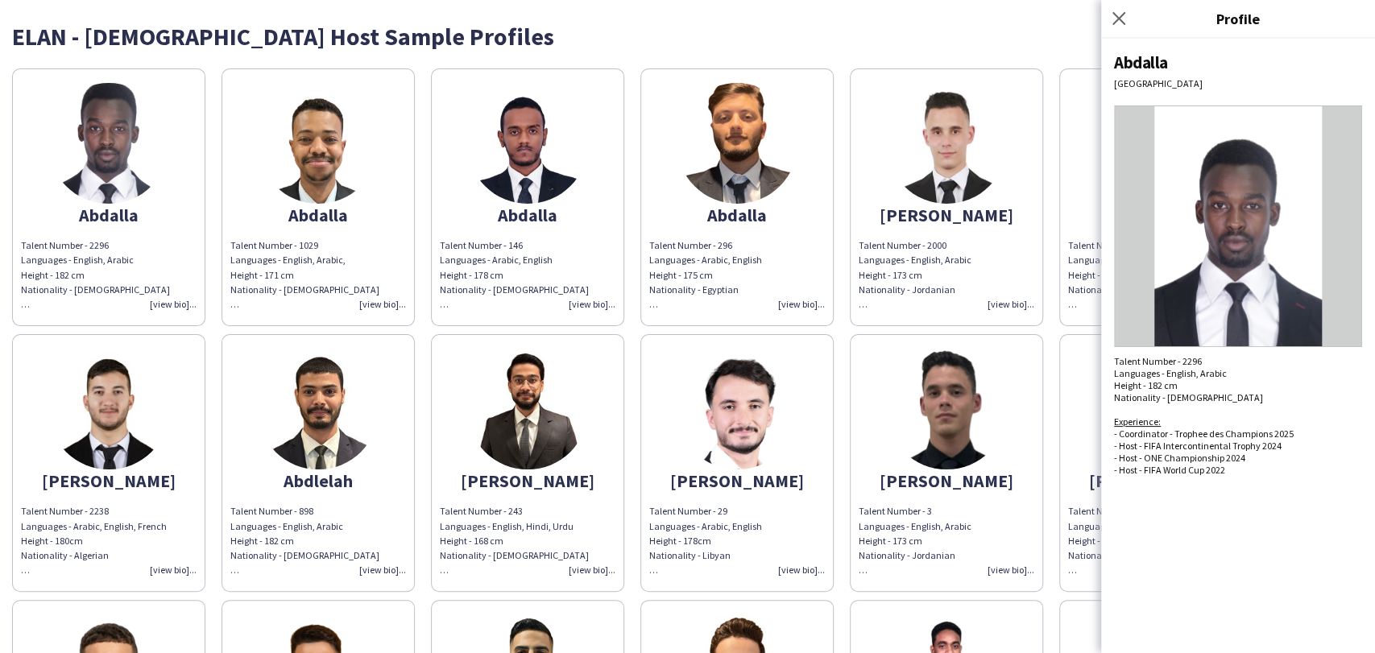
click at [361, 122] on img at bounding box center [318, 143] width 121 height 121
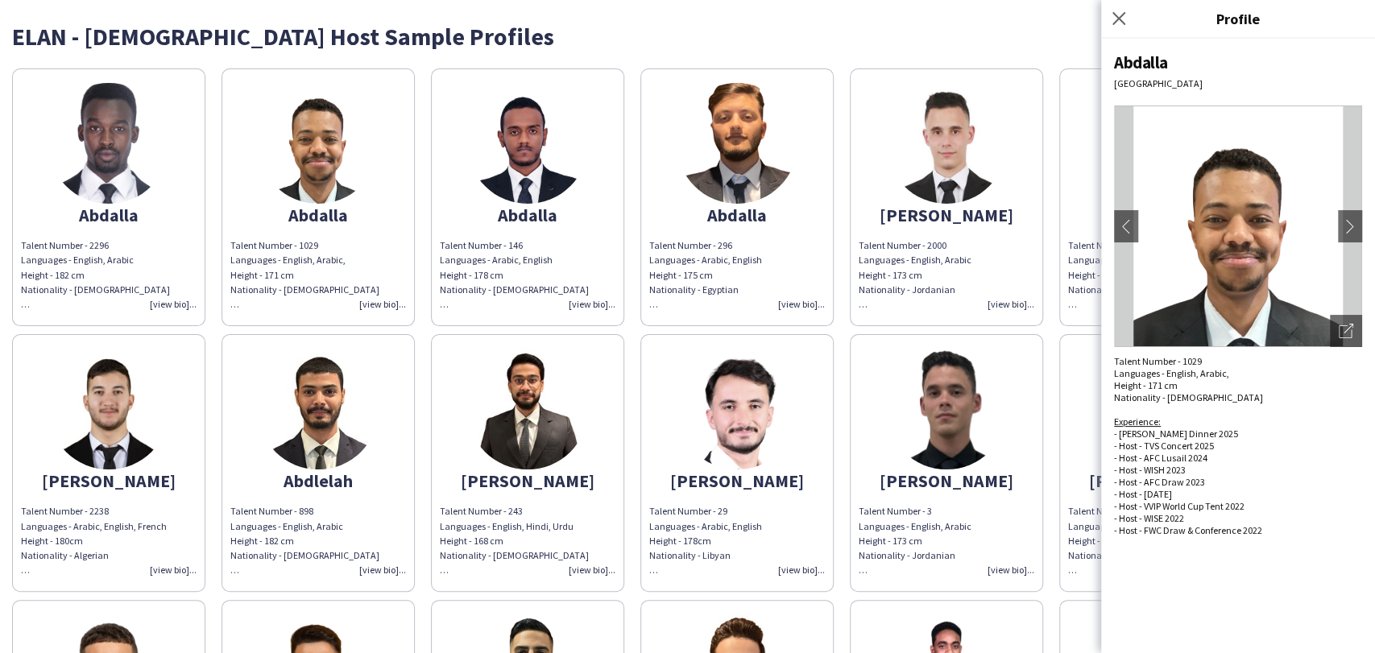
click at [578, 116] on img at bounding box center [527, 143] width 121 height 121
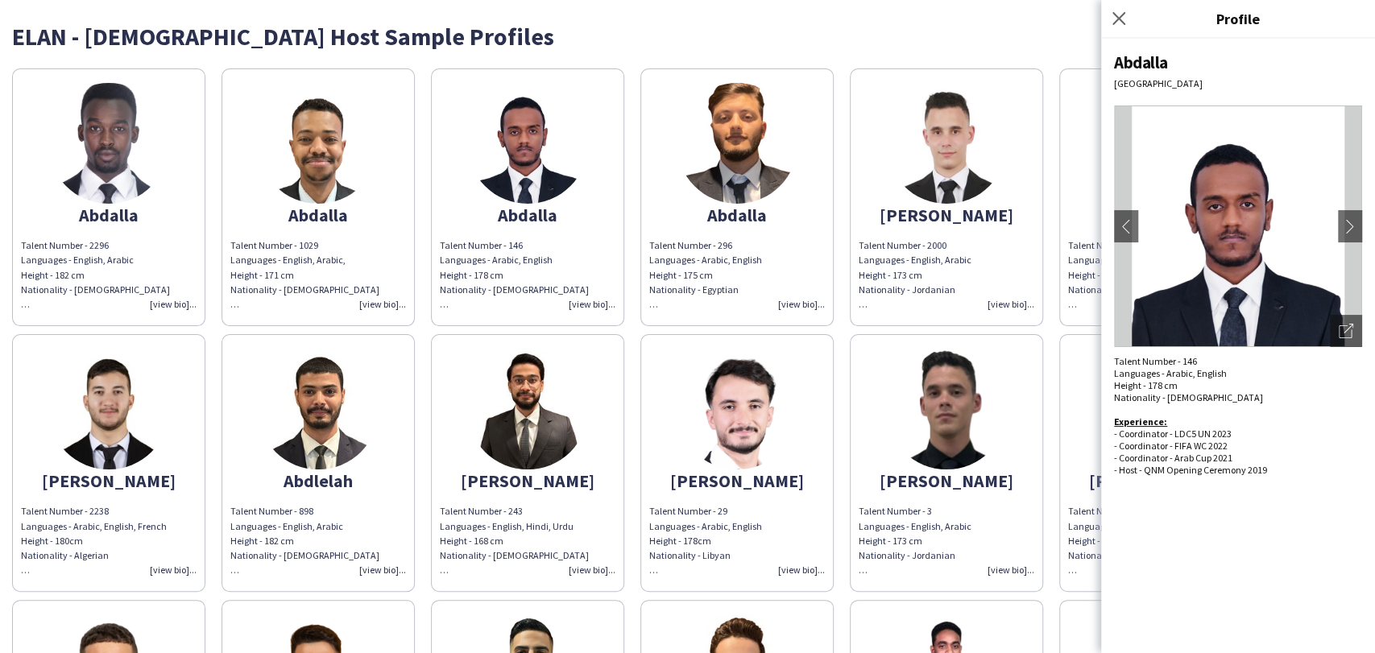
click at [776, 46] on div "ELAN - [DEMOGRAPHIC_DATA] Host Sample Profiles" at bounding box center [687, 36] width 1351 height 24
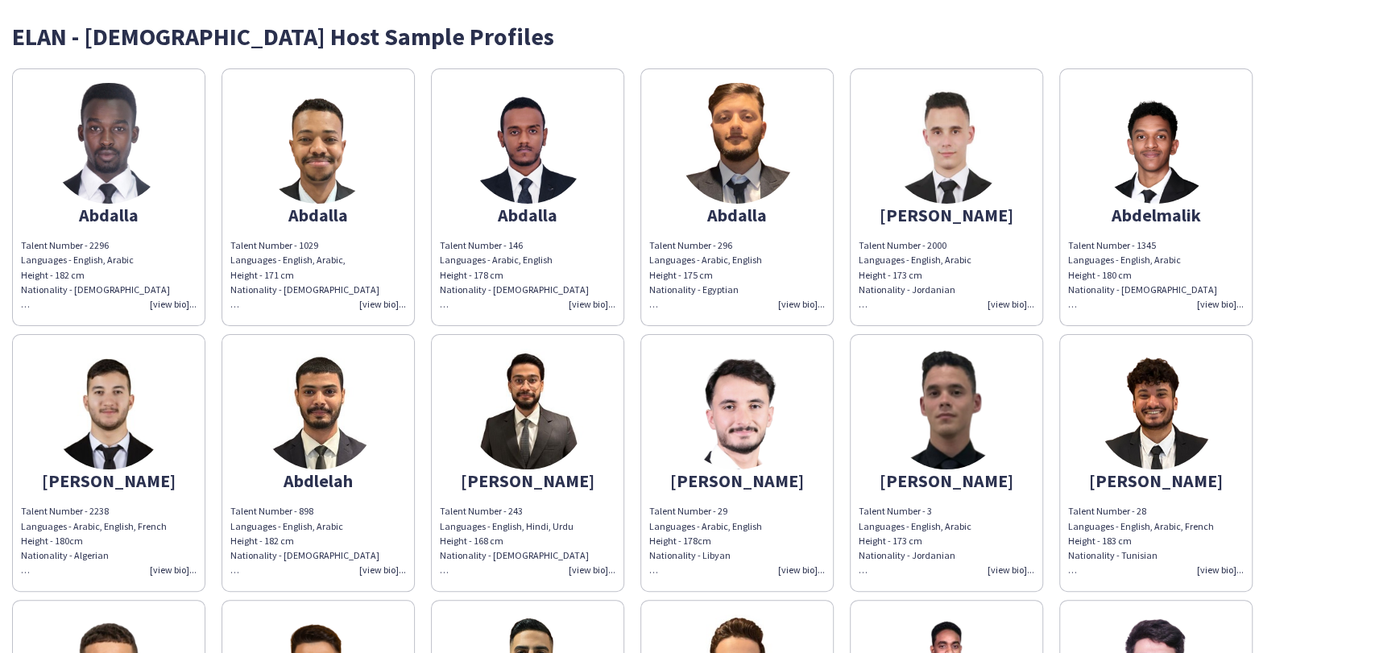
drag, startPoint x: 728, startPoint y: 97, endPoint x: 741, endPoint y: 96, distance: 12.9
click at [728, 96] on img at bounding box center [737, 143] width 121 height 121
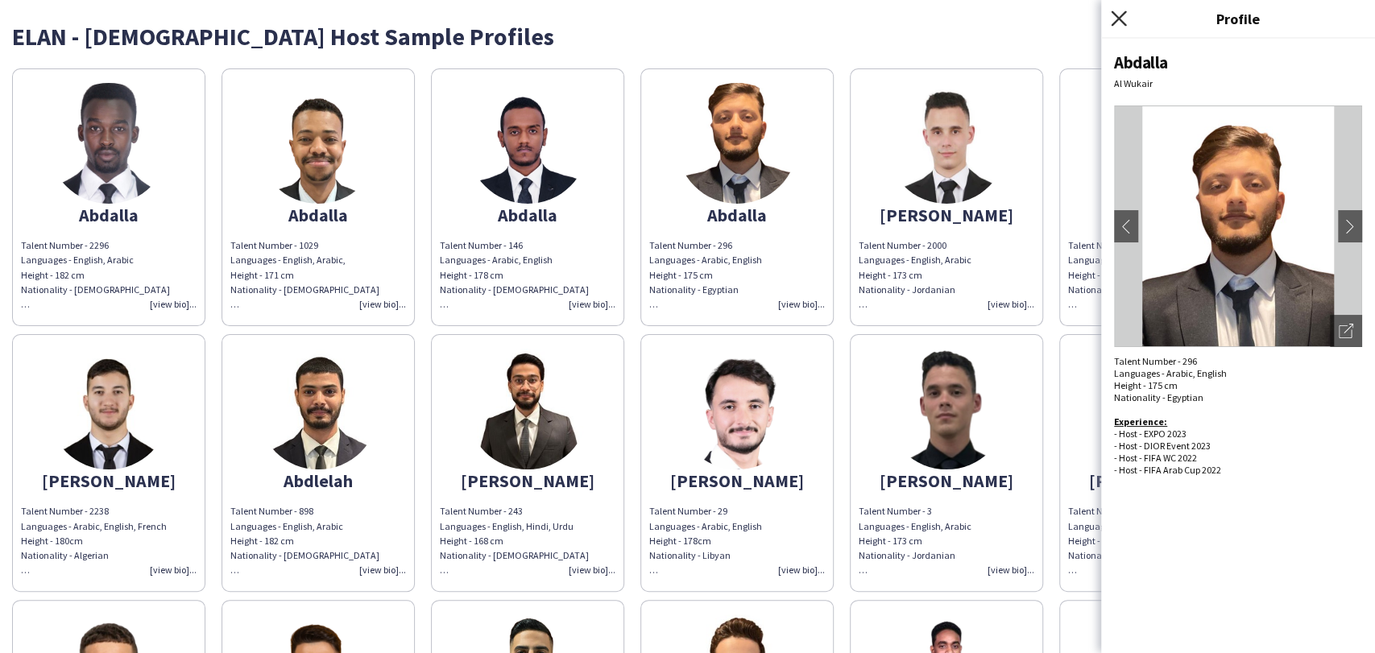
click at [1120, 16] on icon at bounding box center [1118, 17] width 15 height 15
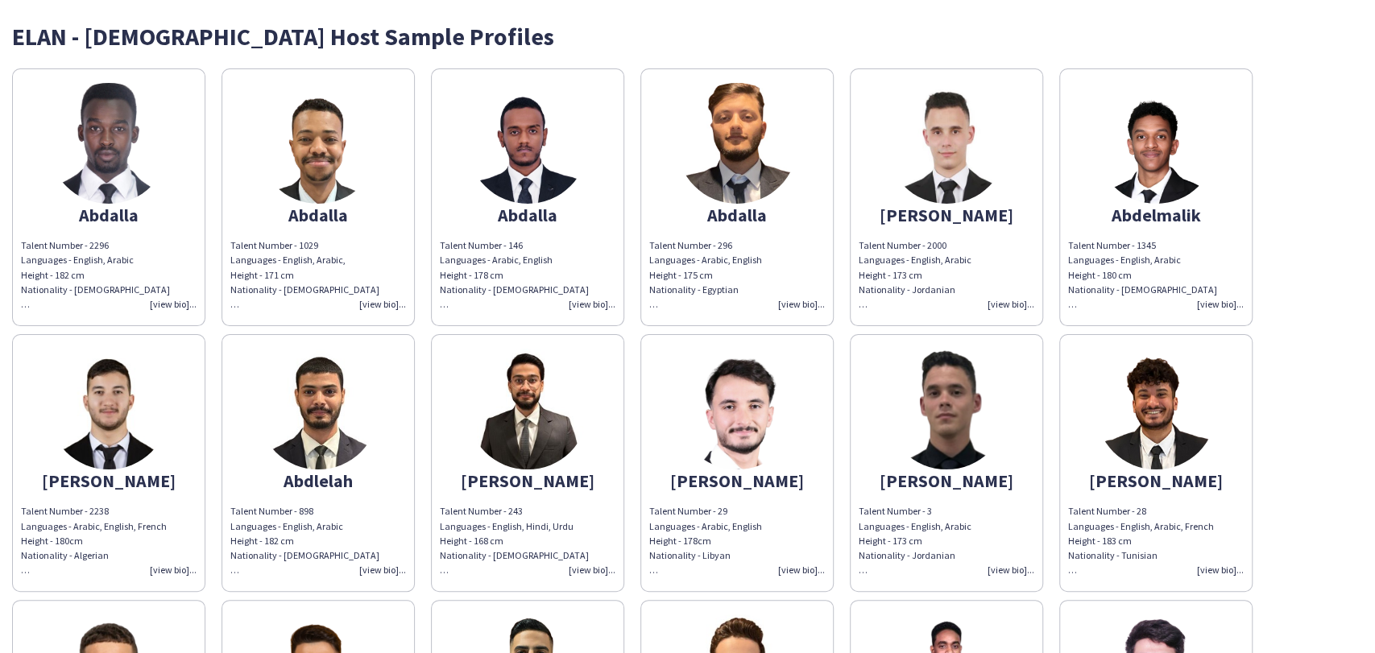
click at [358, 143] on img at bounding box center [318, 143] width 121 height 121
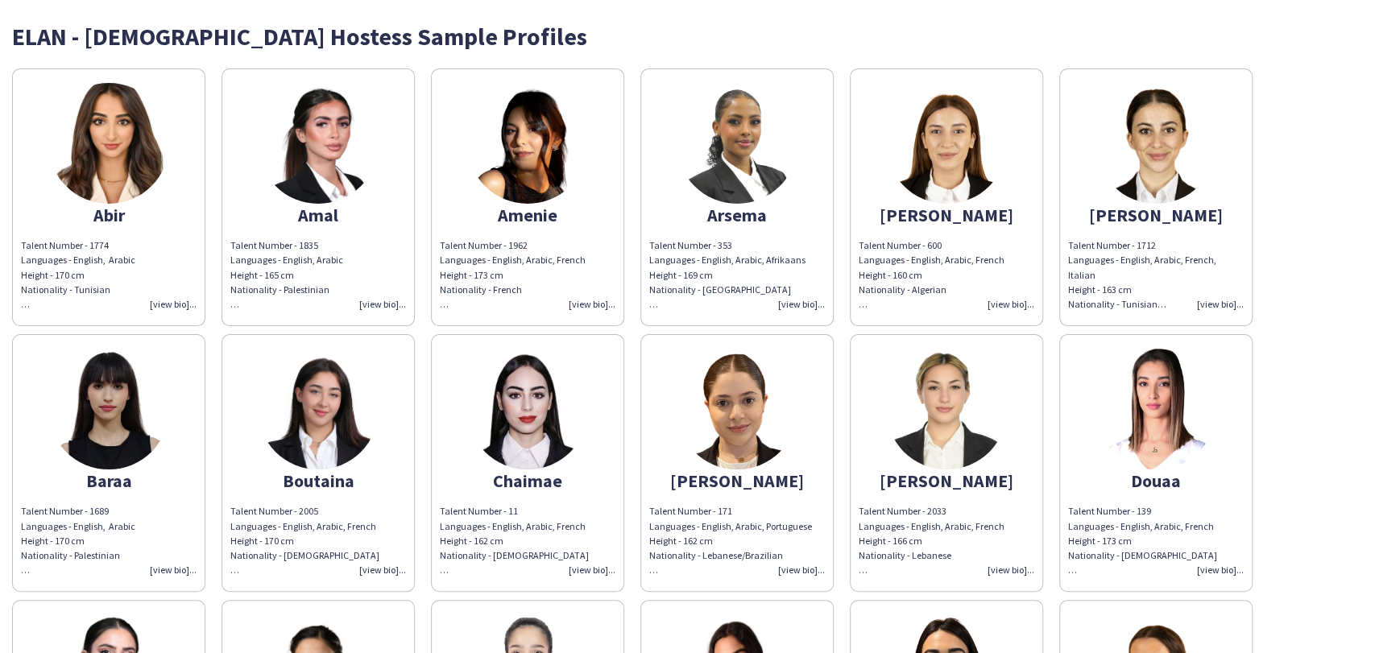
drag, startPoint x: 122, startPoint y: 149, endPoint x: 158, endPoint y: 150, distance: 35.4
click at [121, 149] on img at bounding box center [108, 143] width 121 height 121
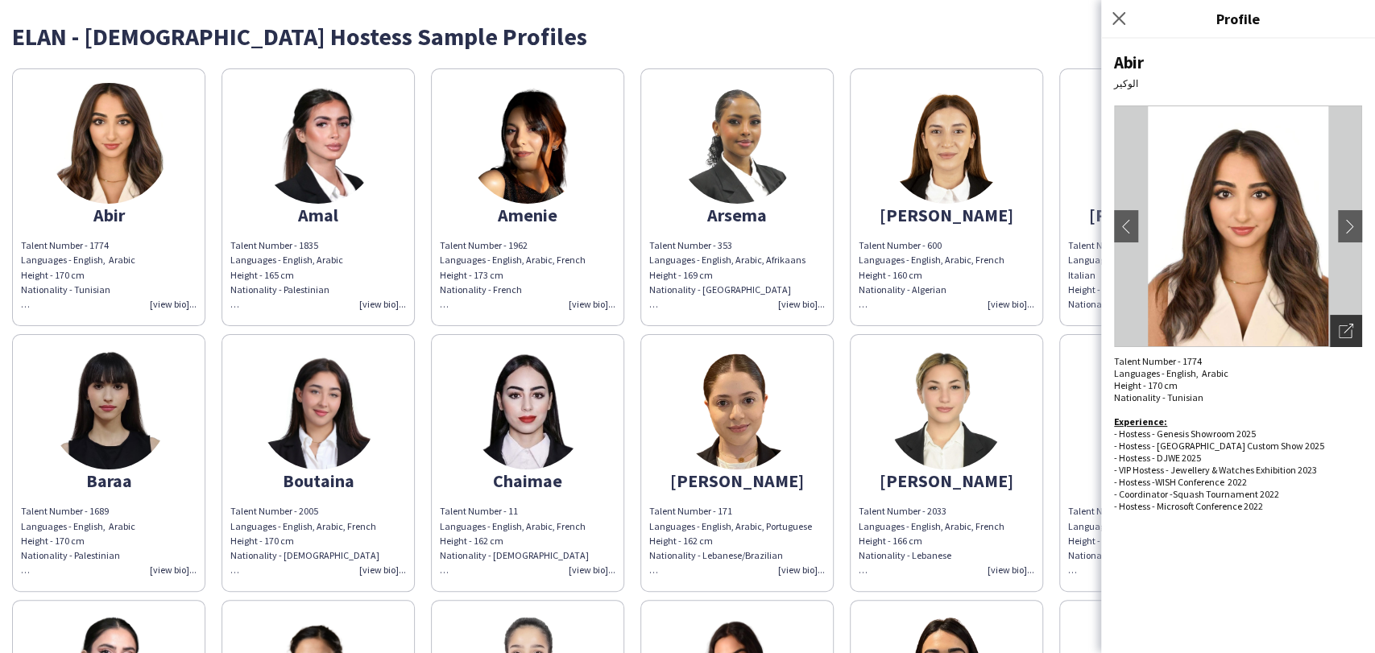
click at [1341, 320] on div "Open photos pop-in" at bounding box center [1346, 331] width 32 height 32
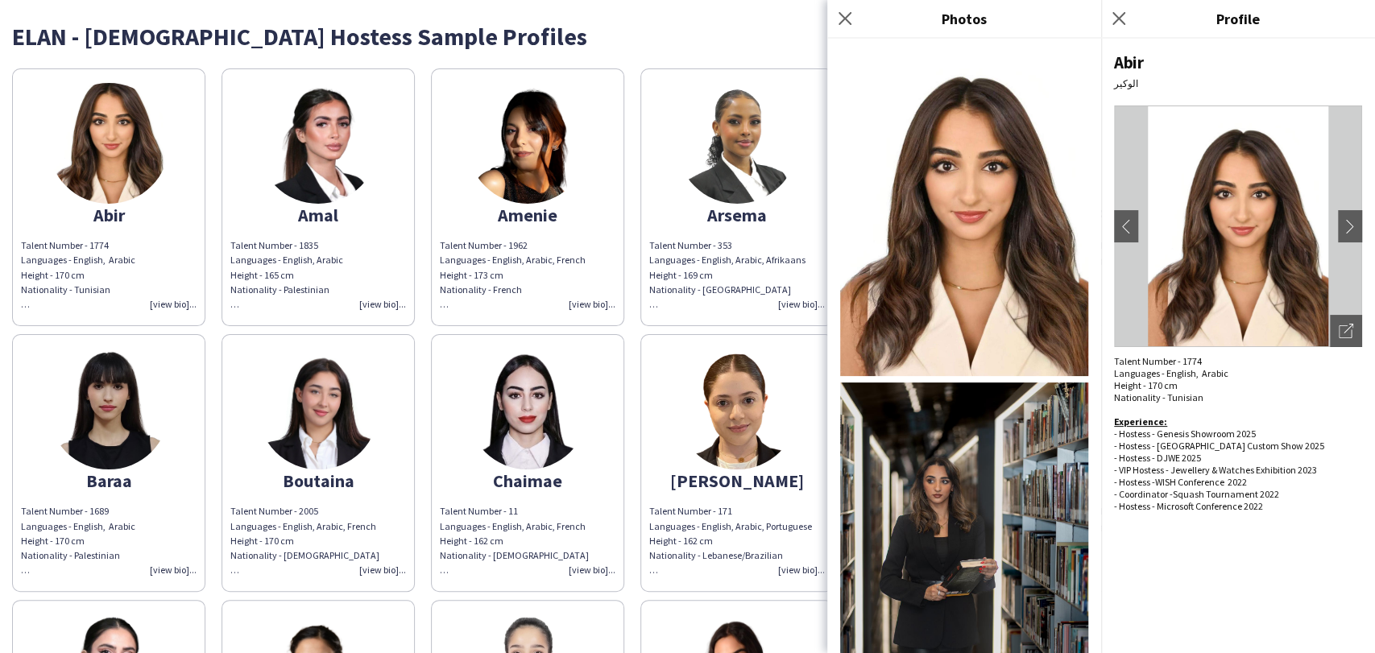
drag, startPoint x: 1128, startPoint y: 23, endPoint x: 1107, endPoint y: 21, distance: 21.1
click at [1128, 23] on app-icon "Close pop-in" at bounding box center [1118, 18] width 19 height 19
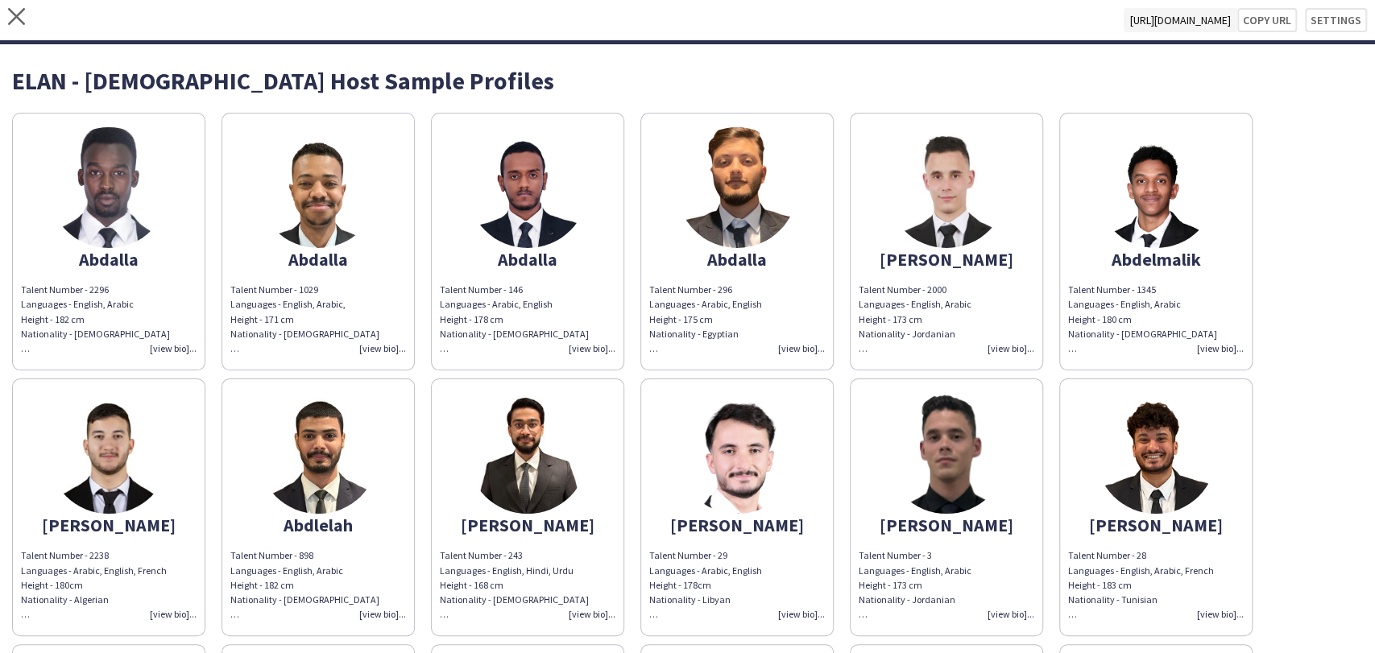
drag, startPoint x: 181, startPoint y: 266, endPoint x: 197, endPoint y: 259, distance: 17.3
click at [176, 264] on div "Abdalla" at bounding box center [109, 259] width 176 height 14
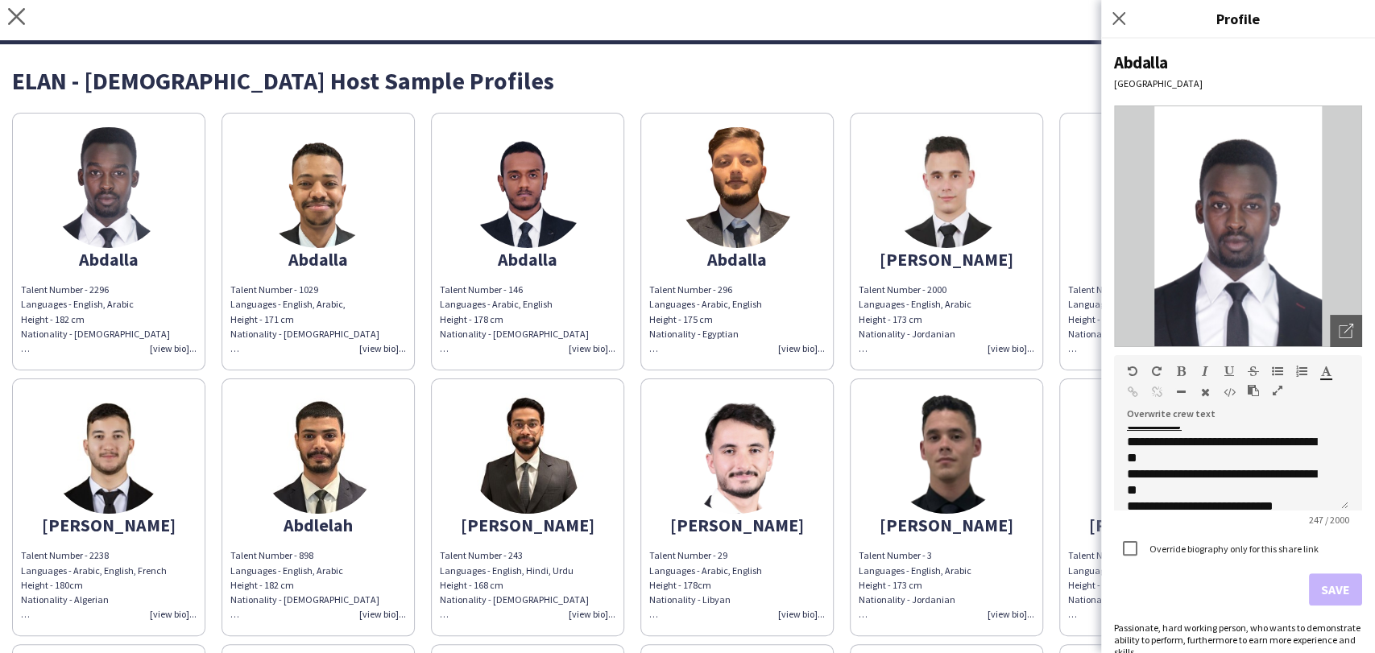
scroll to position [64, 0]
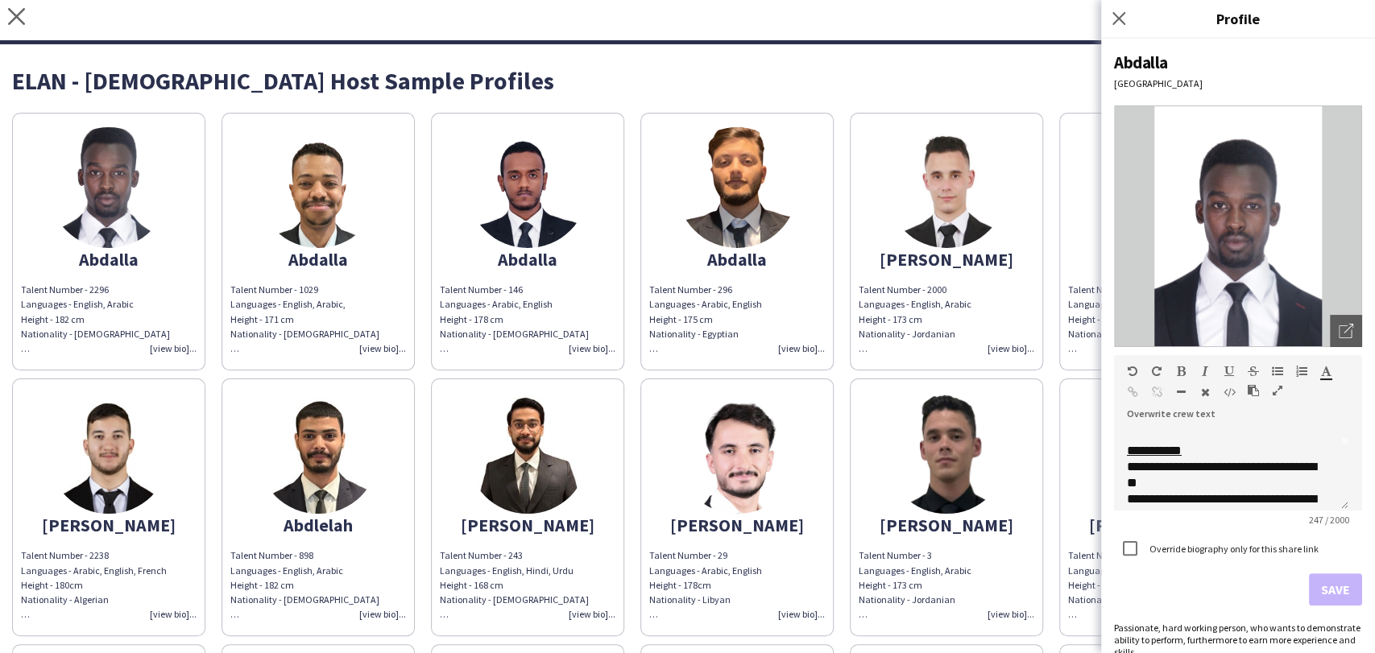
drag, startPoint x: 1342, startPoint y: 502, endPoint x: 1284, endPoint y: 516, distance: 59.8
click at [1326, 511] on div "**********" at bounding box center [1231, 469] width 234 height 84
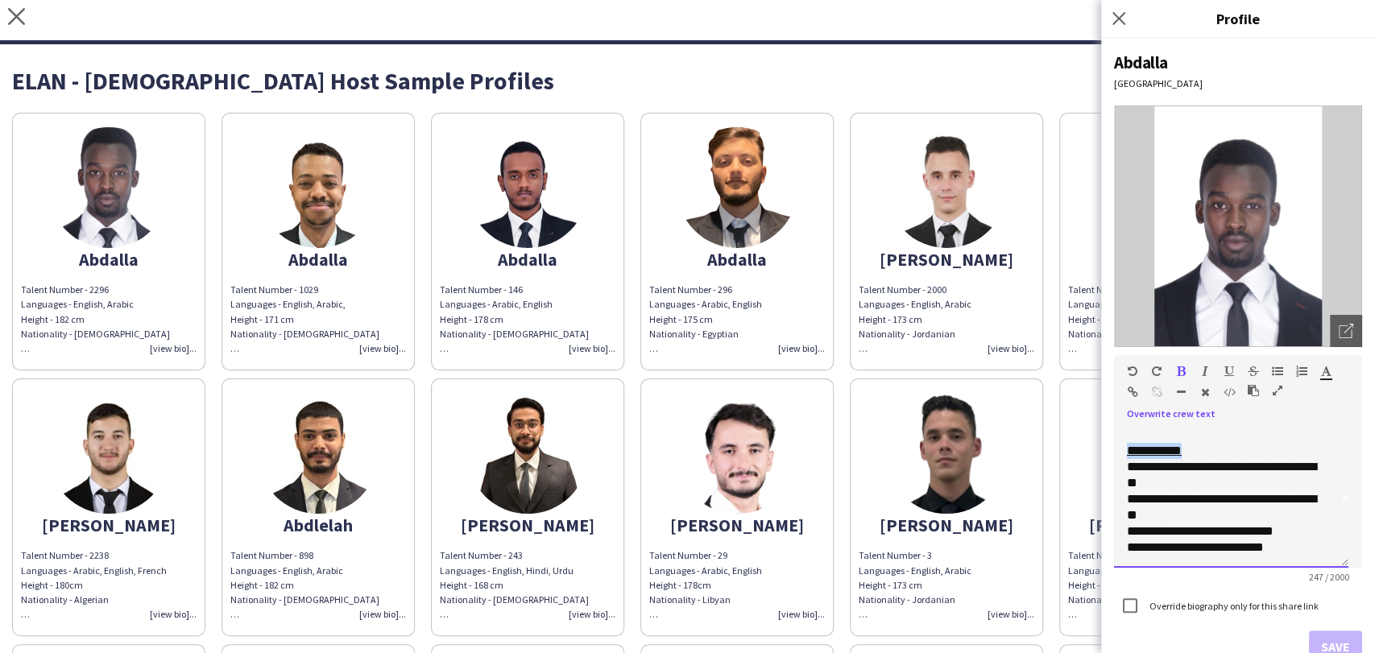
drag, startPoint x: 1211, startPoint y: 449, endPoint x: 1119, endPoint y: 451, distance: 91.8
click at [1119, 451] on div "**********" at bounding box center [1231, 497] width 234 height 141
click at [1181, 368] on icon "button" at bounding box center [1181, 371] width 9 height 11
click at [1322, 639] on button "Save" at bounding box center [1335, 647] width 53 height 32
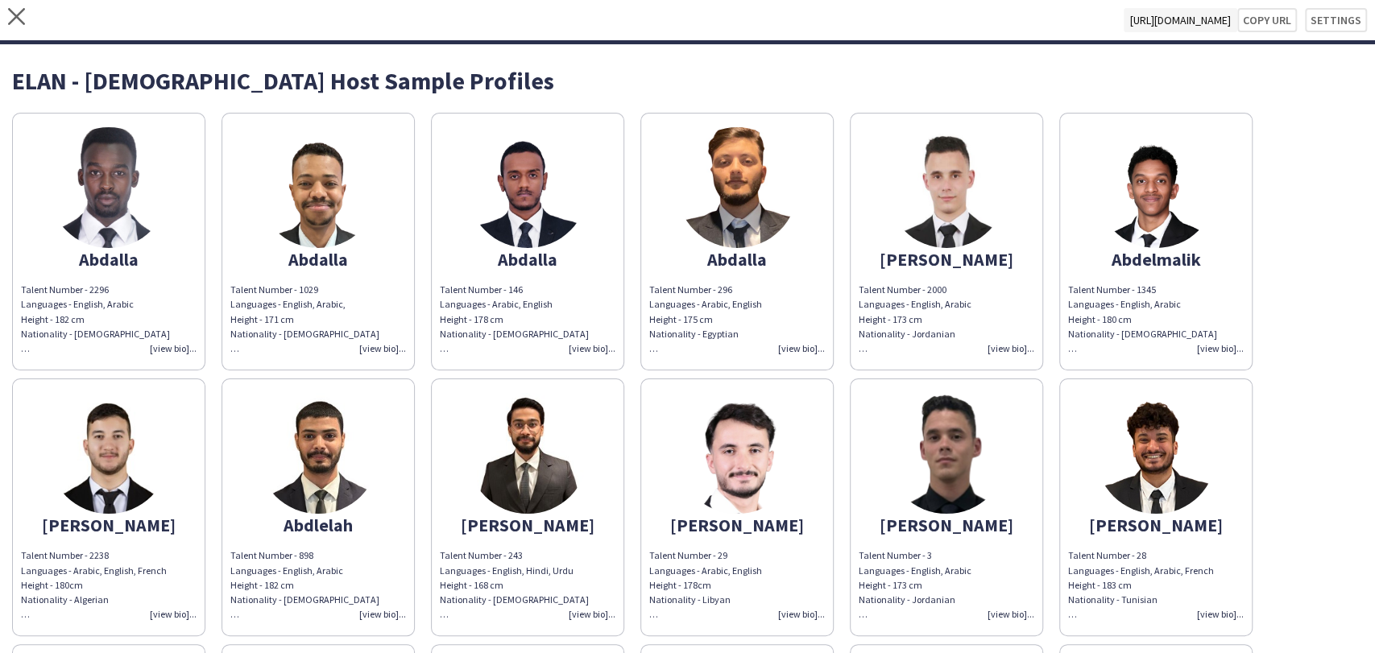
click at [67, 237] on app-share-pages-crew-card "Abdalla Talent Number - 2296 Languages - English, Arabic Height - 182 cm Nation…" at bounding box center [108, 242] width 193 height 258
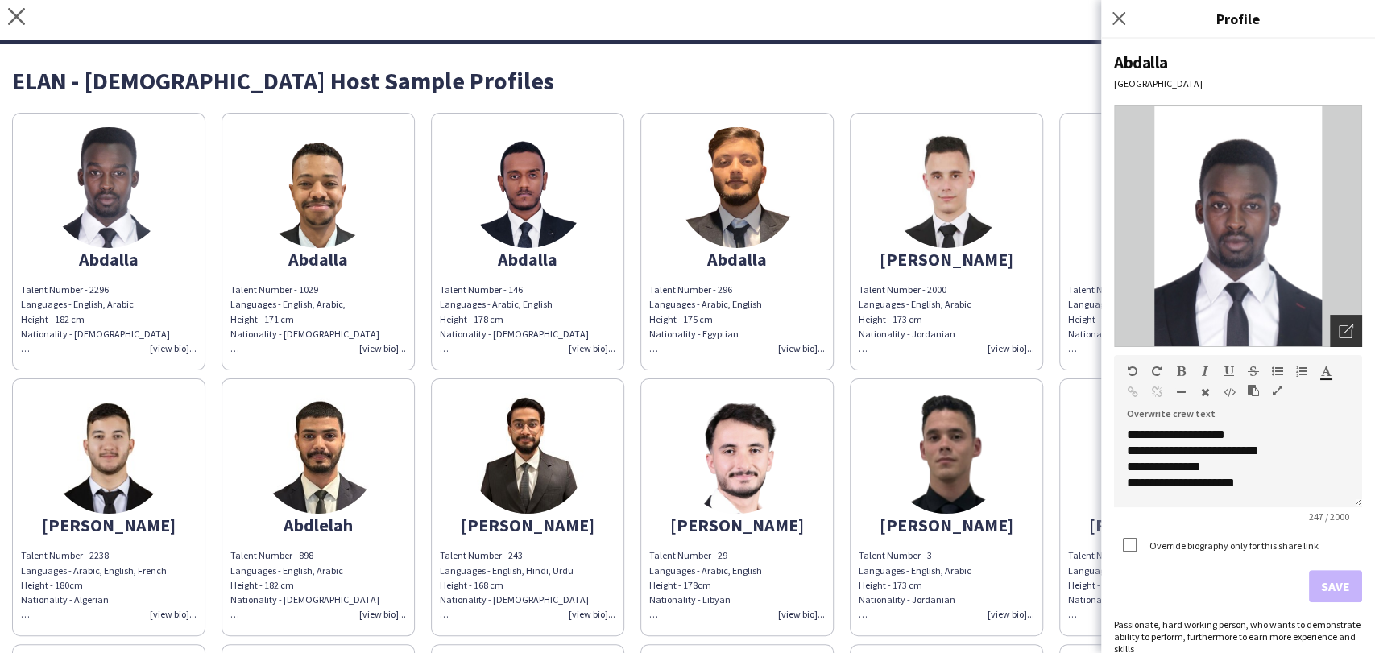
click at [1330, 327] on div "Open photos pop-in" at bounding box center [1346, 331] width 32 height 32
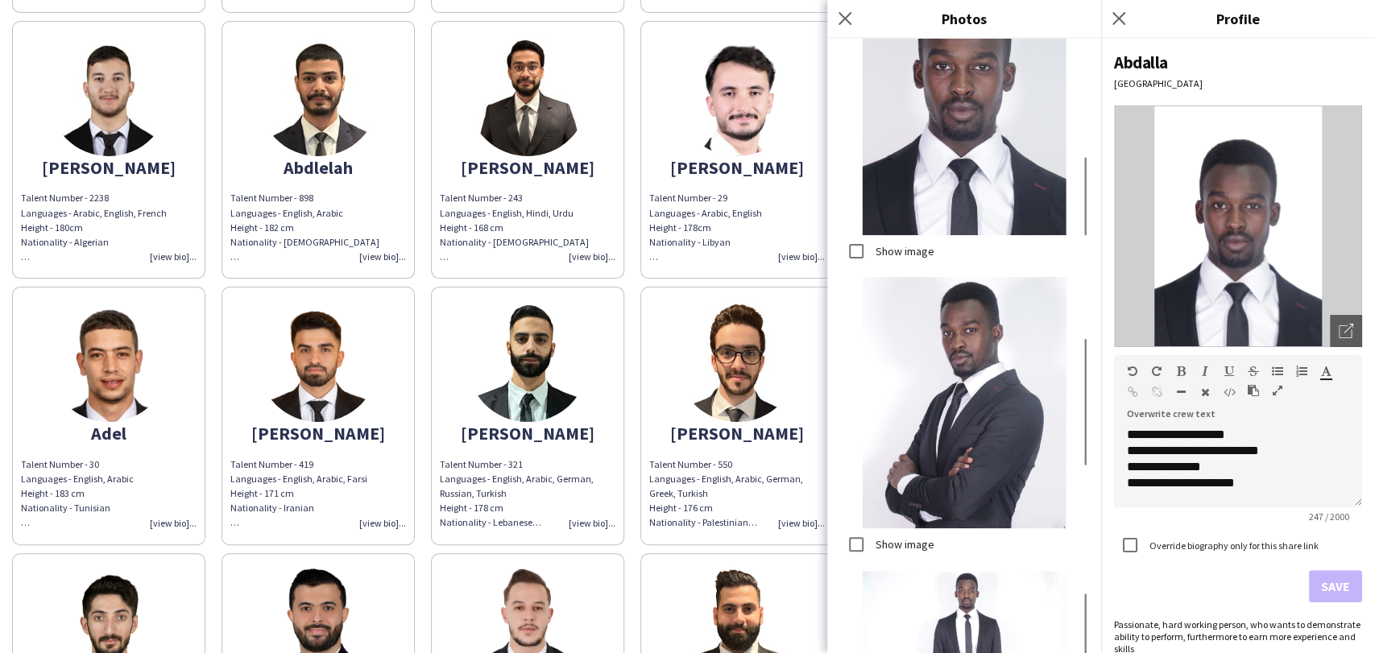
scroll to position [419, 0]
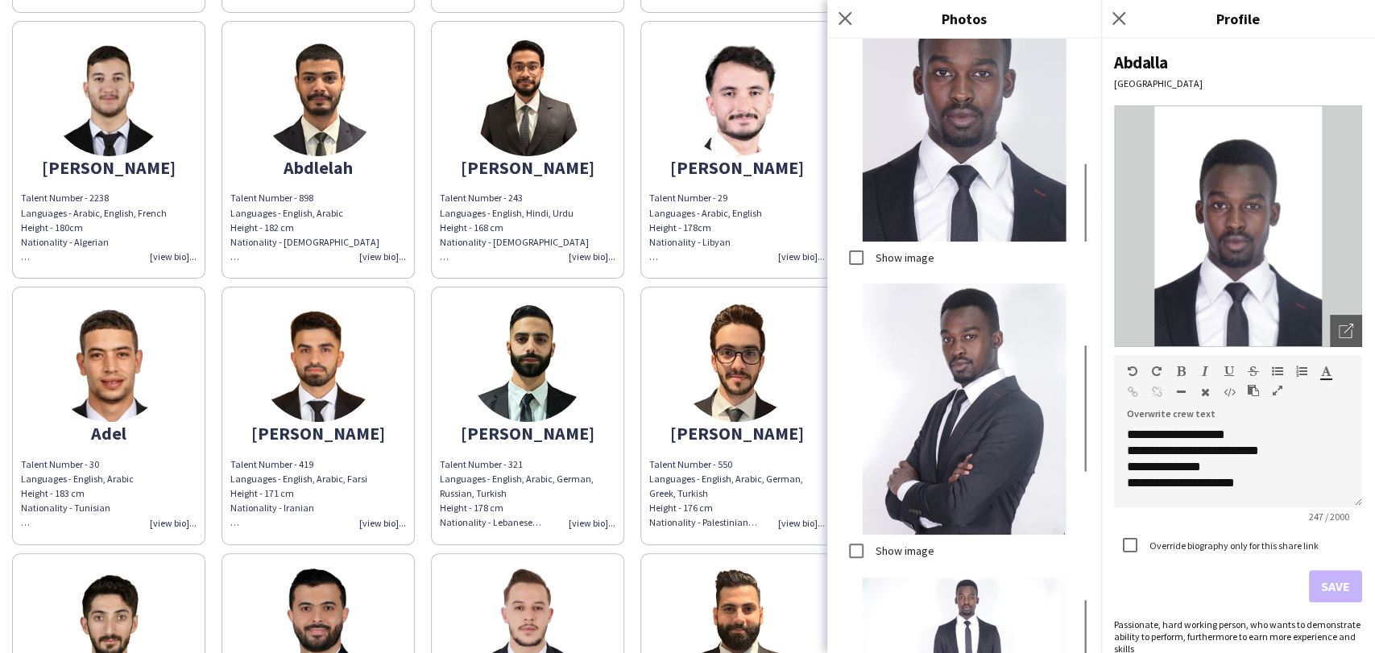
click at [901, 535] on div "Show image" at bounding box center [887, 551] width 94 height 32
click at [886, 544] on label "Show image" at bounding box center [903, 551] width 62 height 14
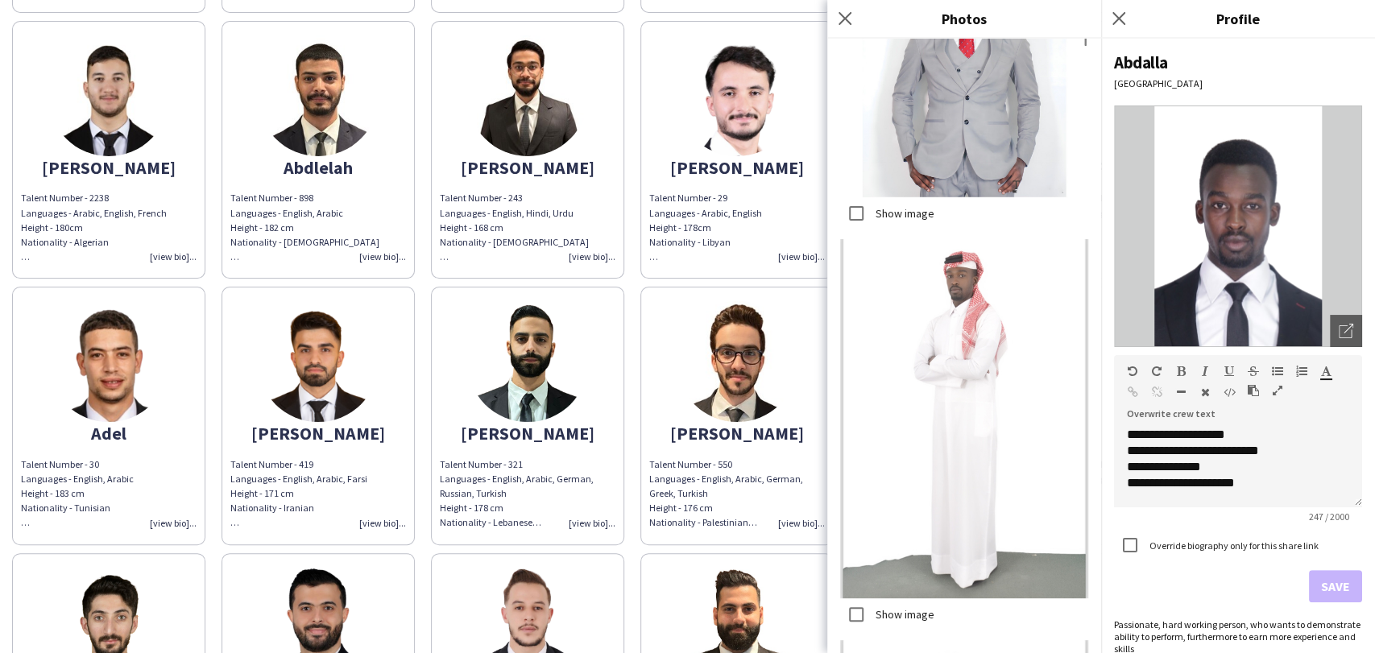
scroll to position [1700, 0]
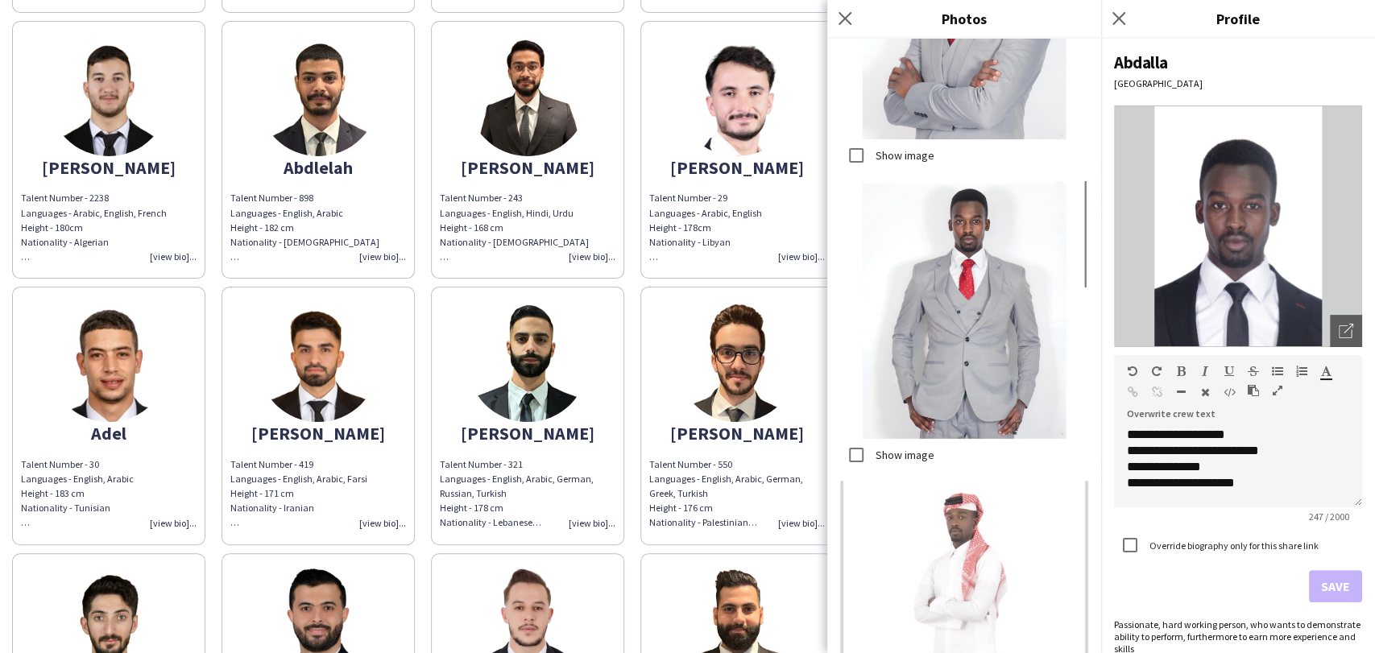
click at [894, 448] on label "Show image" at bounding box center [903, 455] width 62 height 14
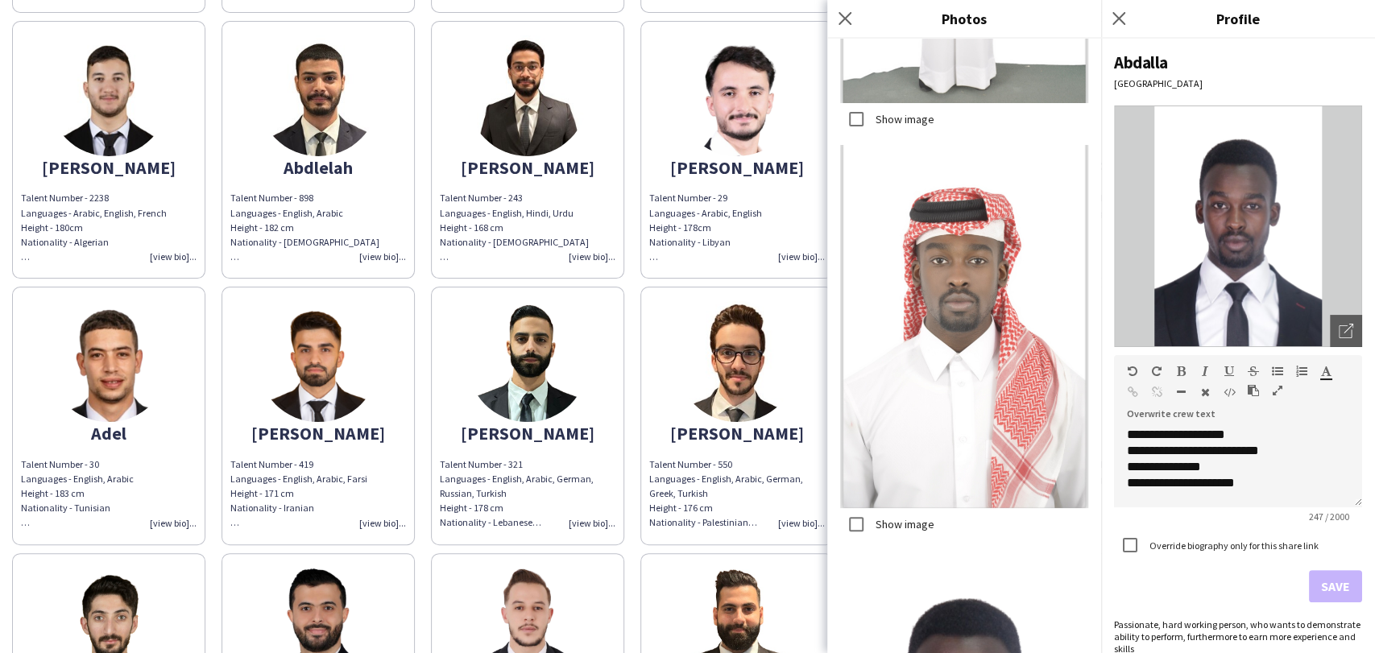
scroll to position [3014, 0]
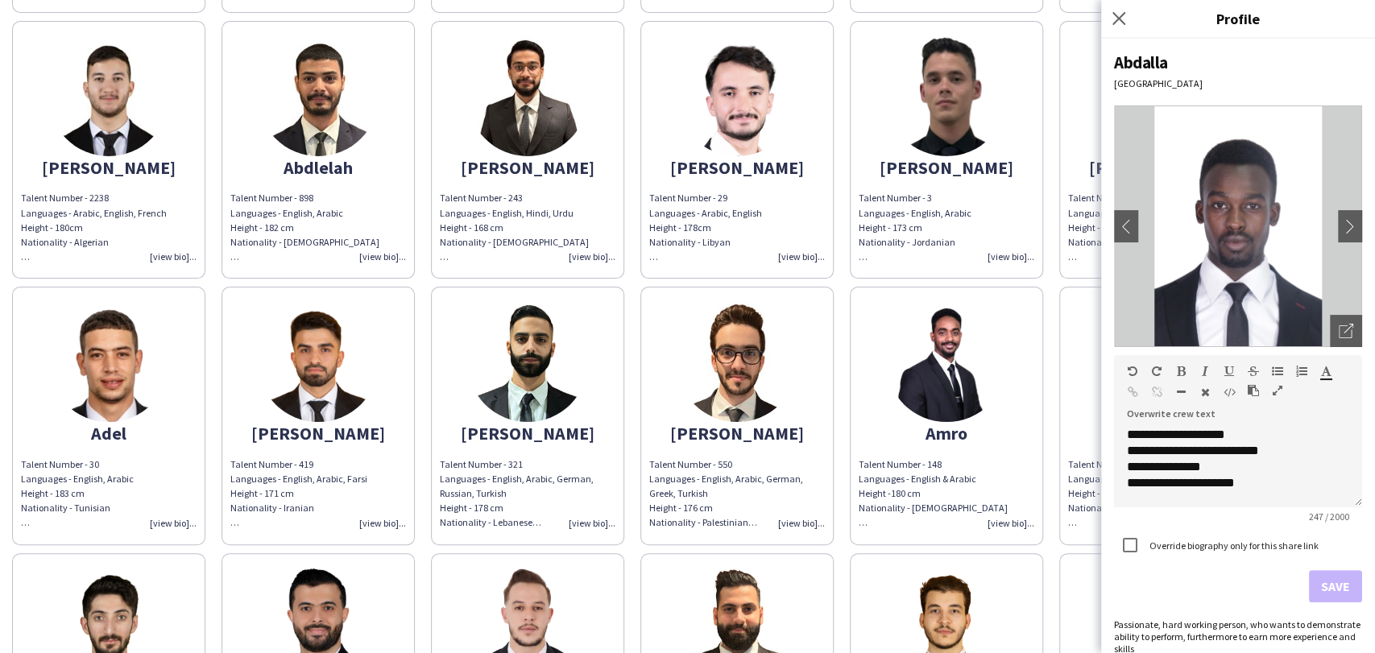
click at [1101, 10] on div "Close pop-in" at bounding box center [1121, 18] width 40 height 37
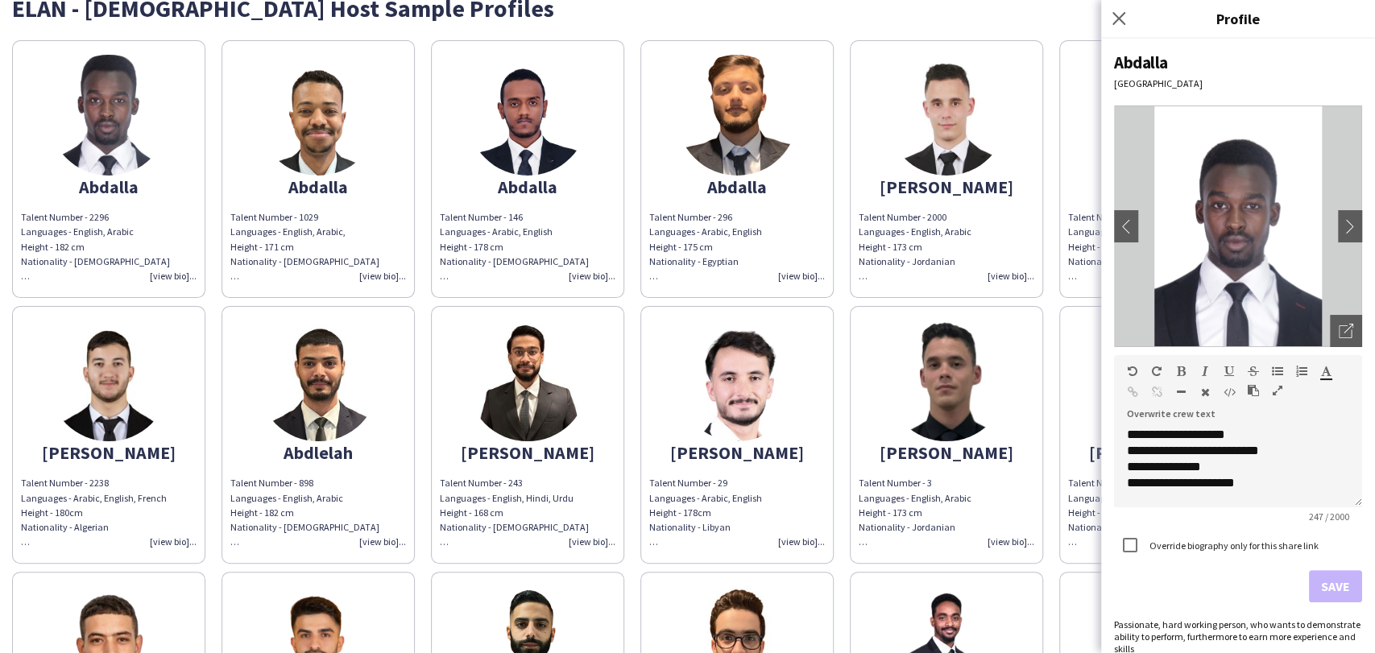
scroll to position [0, 0]
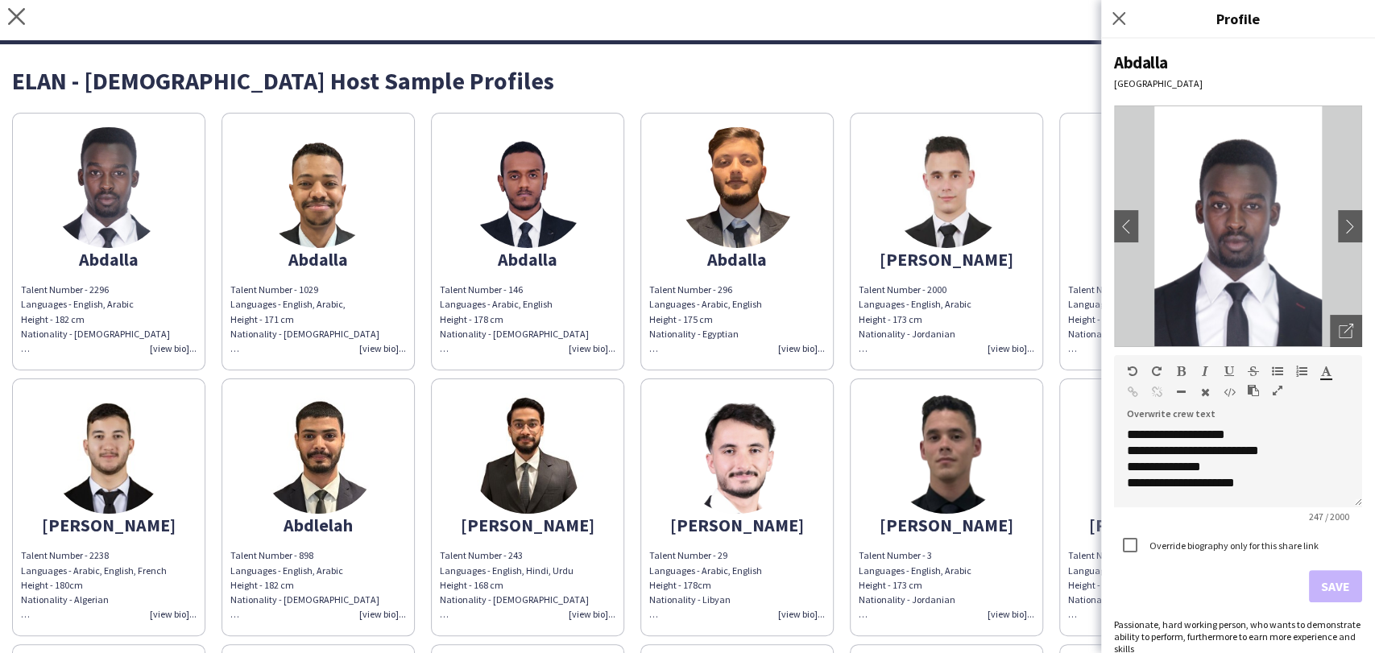
drag, startPoint x: 343, startPoint y: 217, endPoint x: 362, endPoint y: 211, distance: 20.4
click at [343, 217] on img at bounding box center [318, 187] width 121 height 121
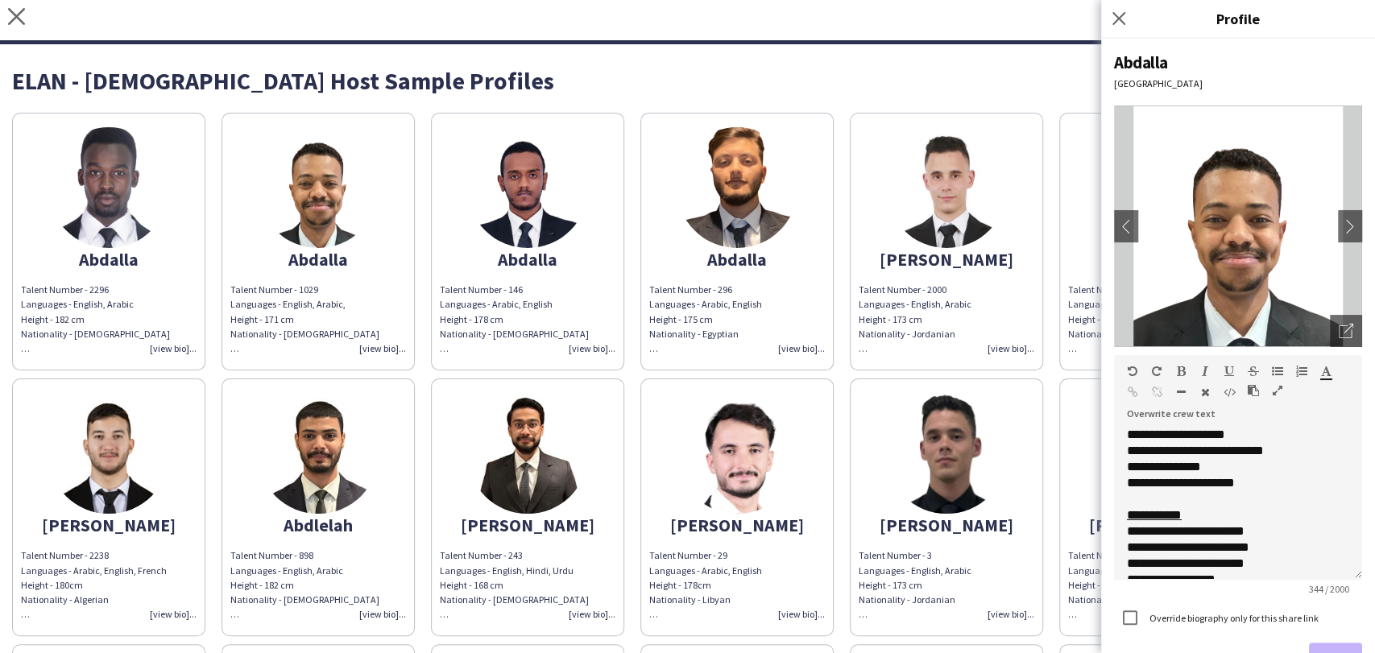
drag, startPoint x: 1343, startPoint y: 503, endPoint x: 1314, endPoint y: 595, distance: 96.8
click at [1326, 580] on div "**********" at bounding box center [1238, 503] width 248 height 153
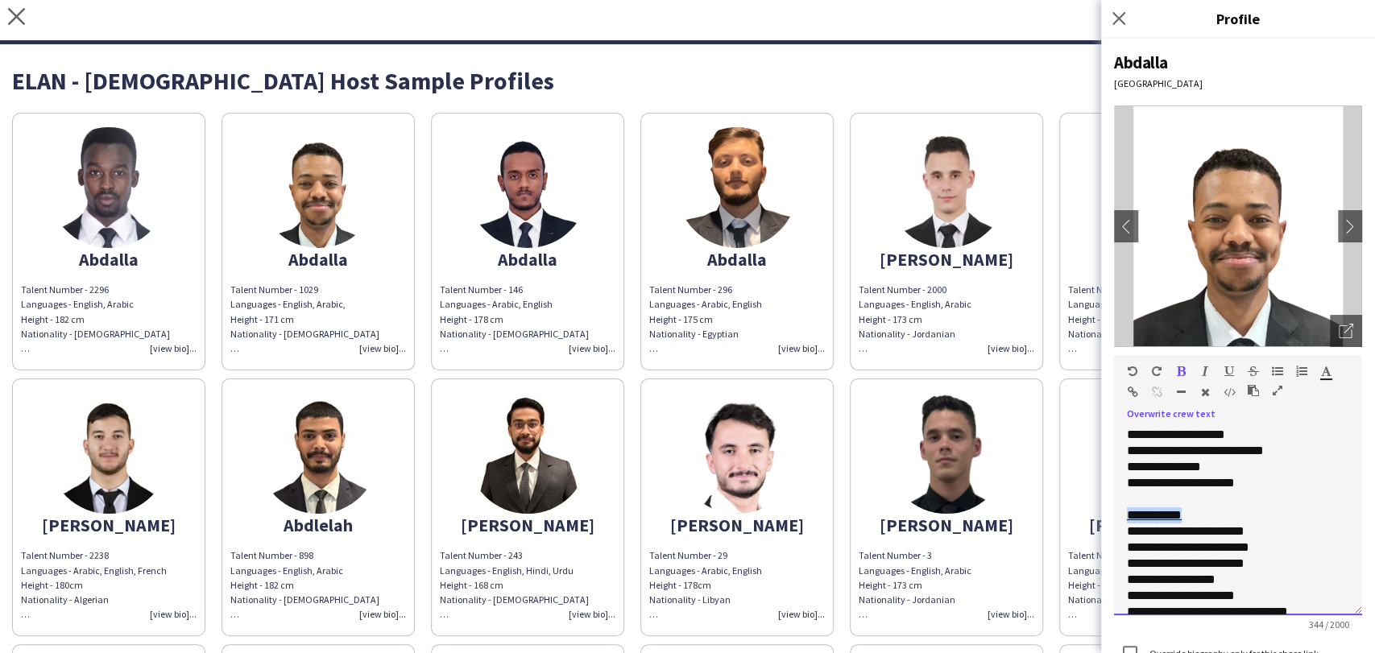
drag, startPoint x: 1213, startPoint y: 516, endPoint x: 1086, endPoint y: 512, distance: 126.5
click at [1086, 512] on body "close https://admin.liveforce.co/v2/s/7e387421-fa40-4869-89cc-ddf8231969d1 Copy…" at bounding box center [687, 326] width 1375 height 653
click at [1178, 371] on icon "button" at bounding box center [1181, 371] width 9 height 11
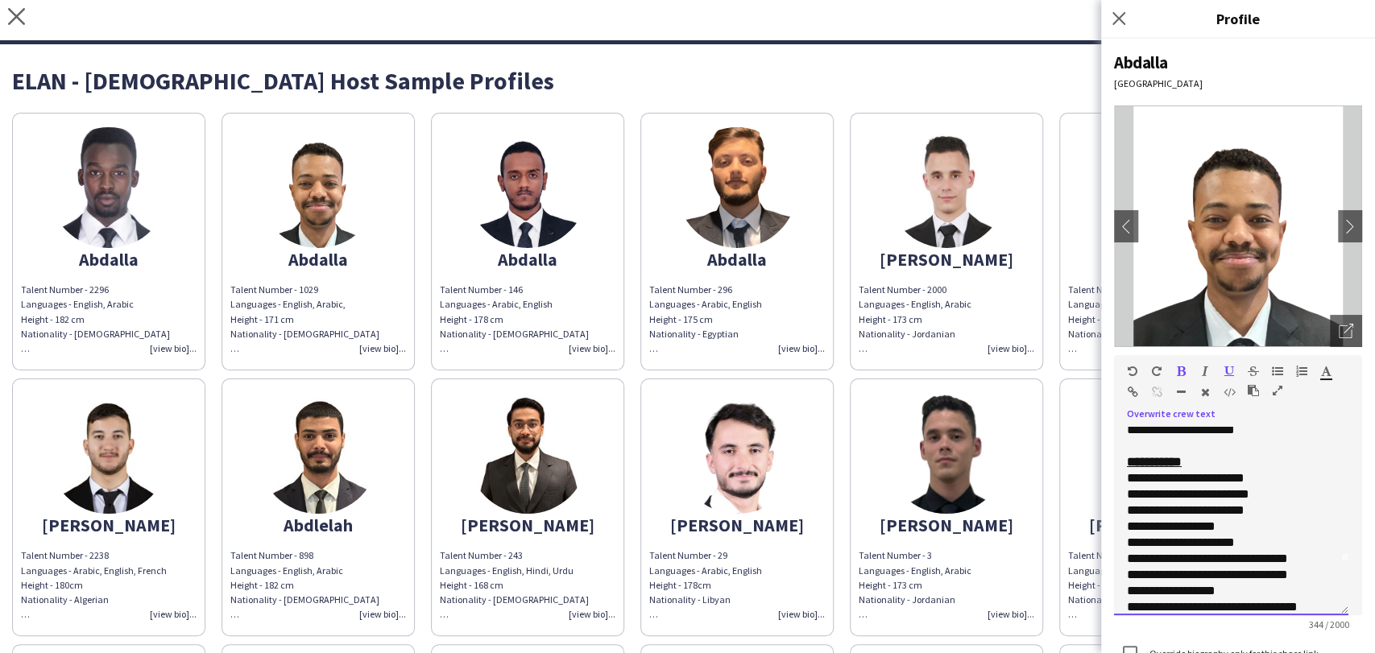
scroll to position [82, 0]
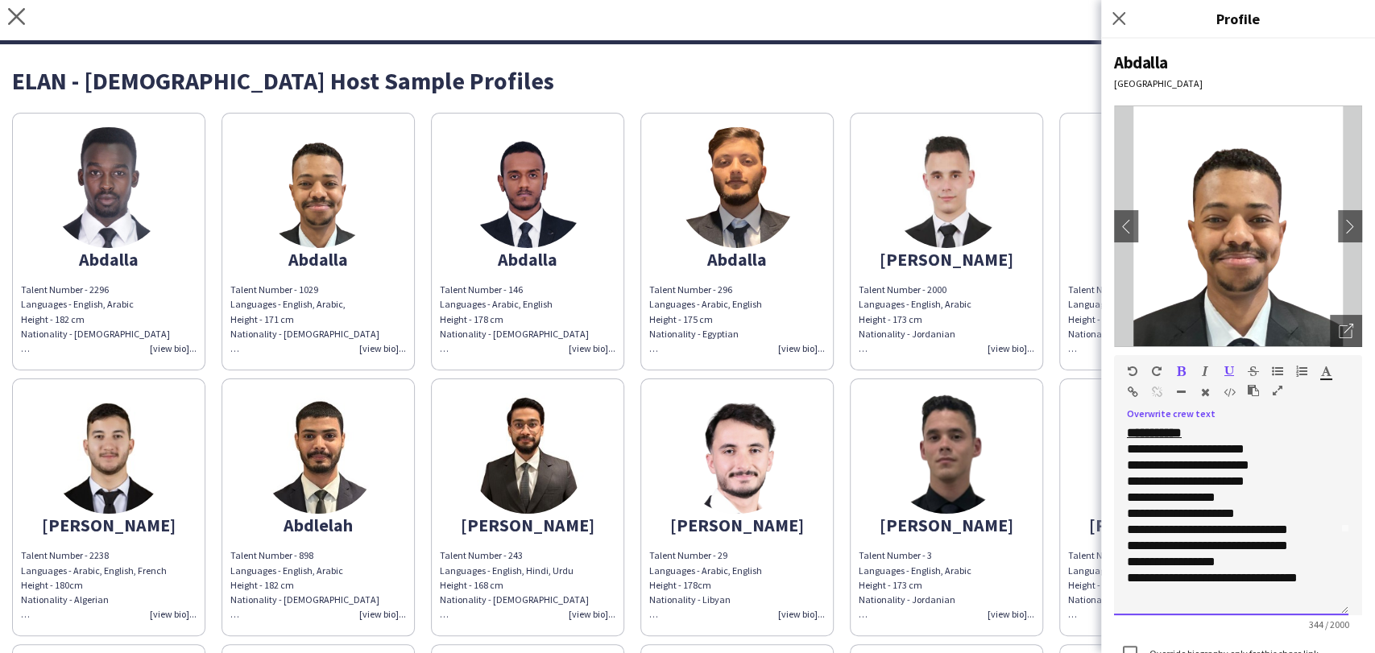
click at [1134, 444] on div "**********" at bounding box center [1224, 465] width 195 height 48
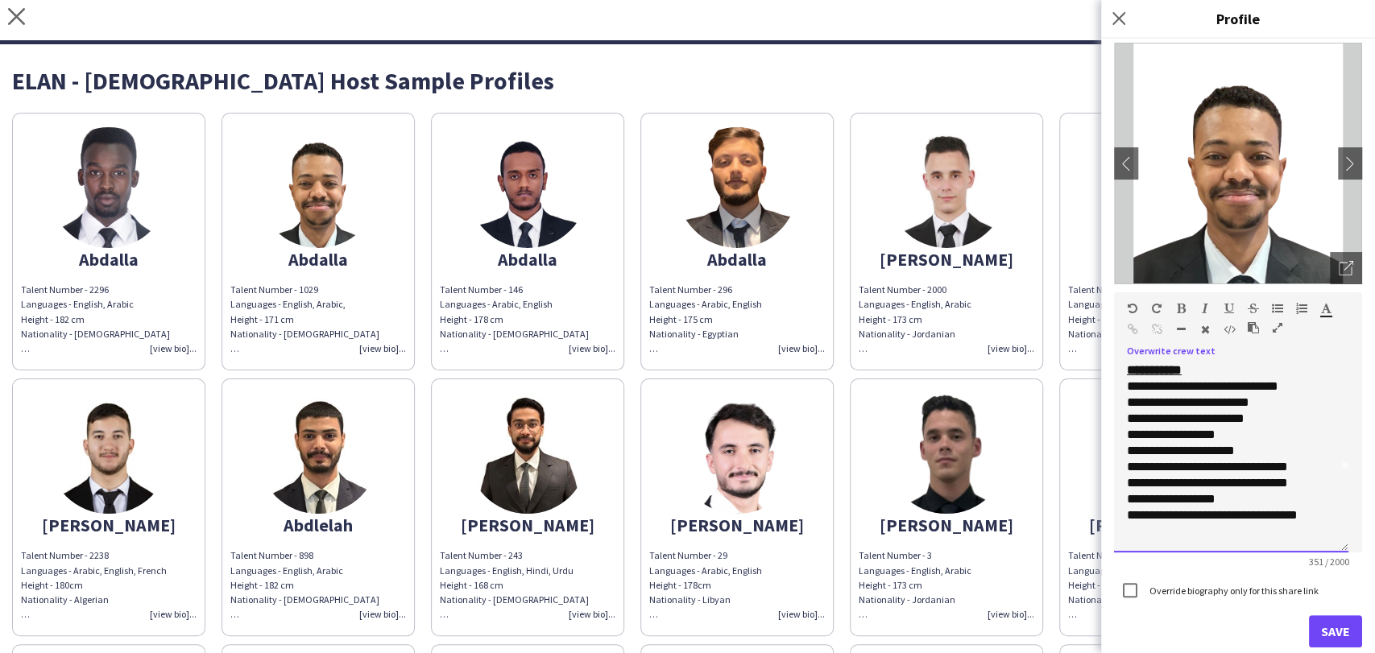
scroll to position [135, 0]
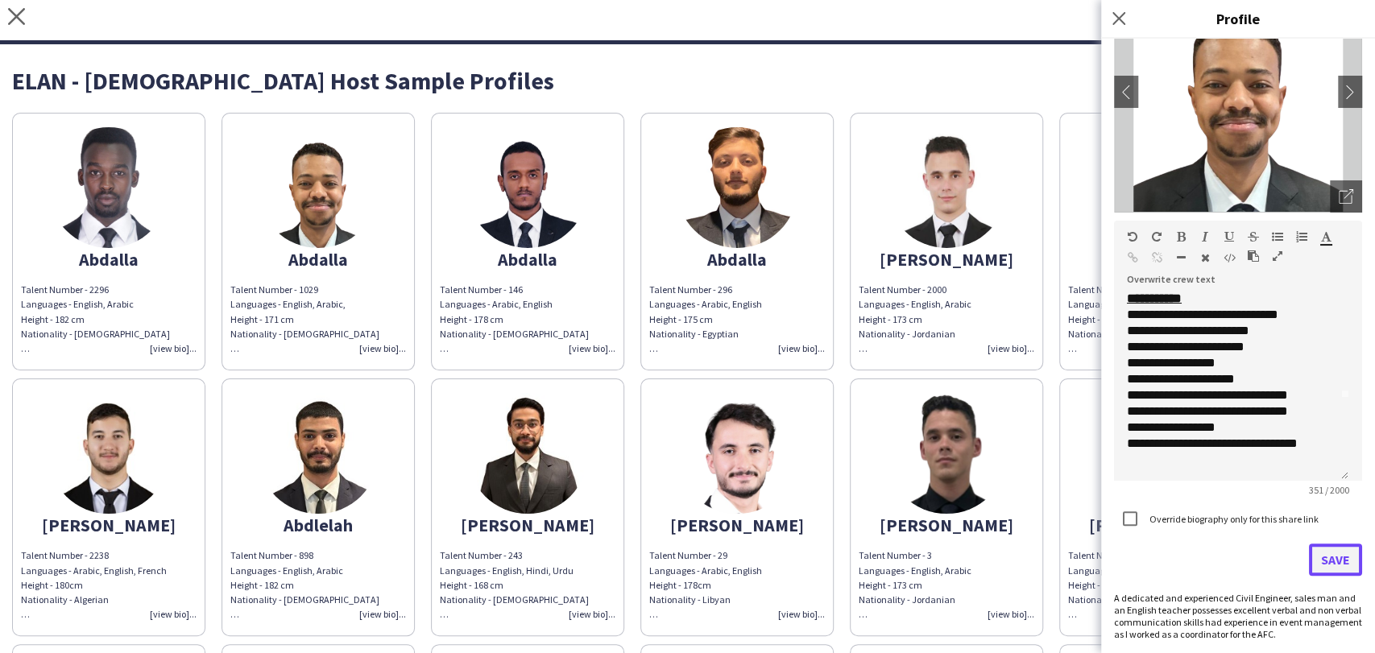
click at [1309, 570] on button "Save" at bounding box center [1335, 560] width 53 height 32
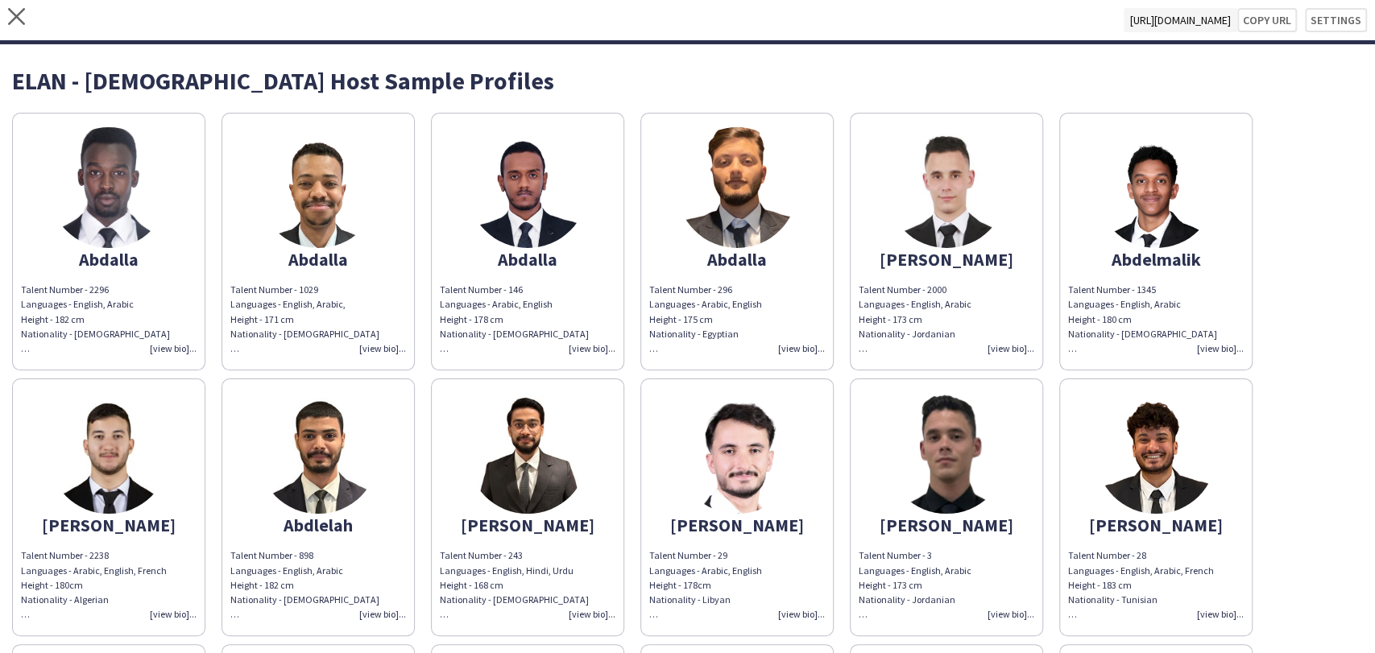
click at [320, 157] on img at bounding box center [318, 187] width 121 height 121
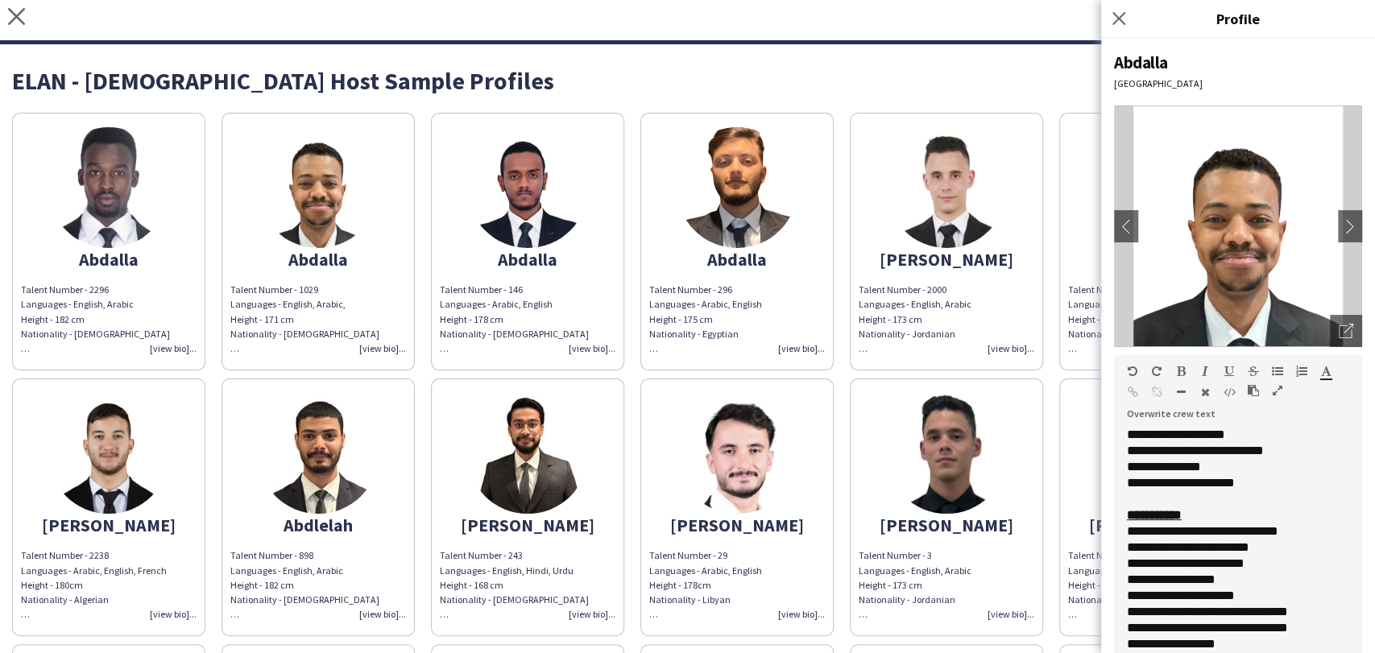
drag, startPoint x: 1343, startPoint y: 503, endPoint x: 953, endPoint y: 395, distance: 405.5
click at [1281, 652] on html "close https://admin.liveforce.co/v2/s/7e387421-fa40-4869-89cc-ddf8231969d1 Copy…" at bounding box center [687, 326] width 1375 height 653
click at [540, 178] on img at bounding box center [527, 187] width 121 height 121
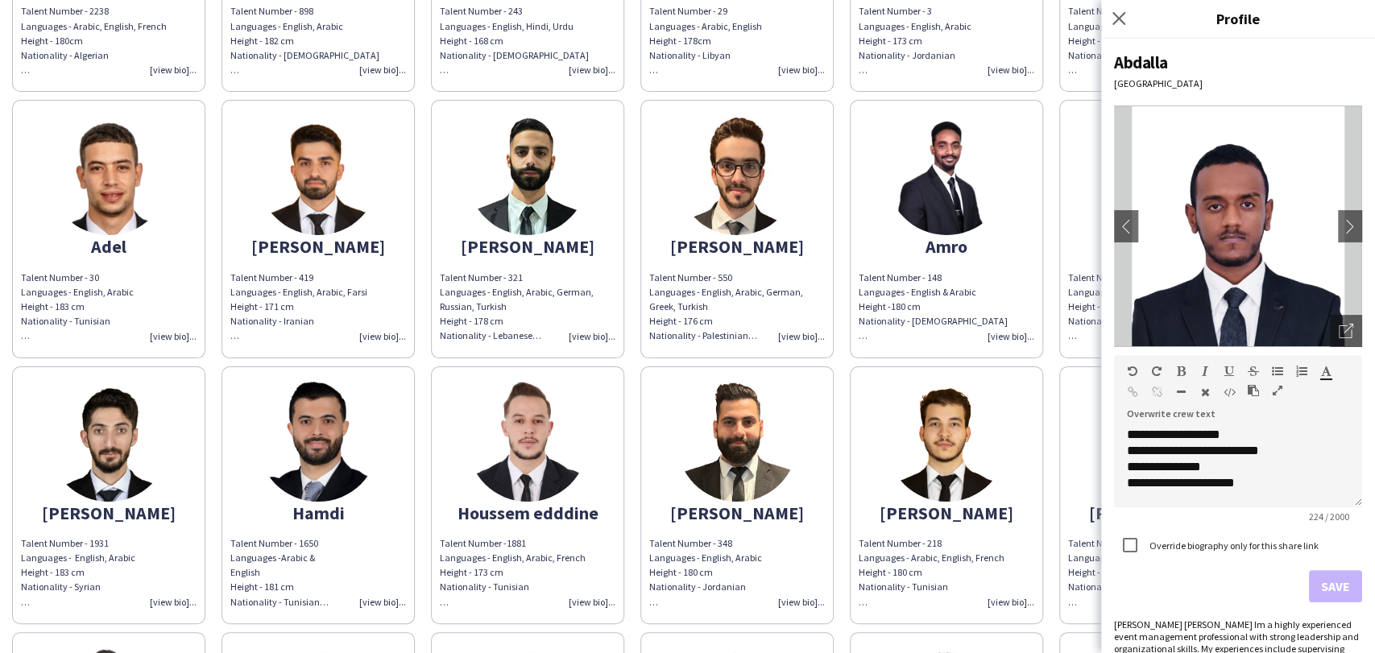
scroll to position [895, 0]
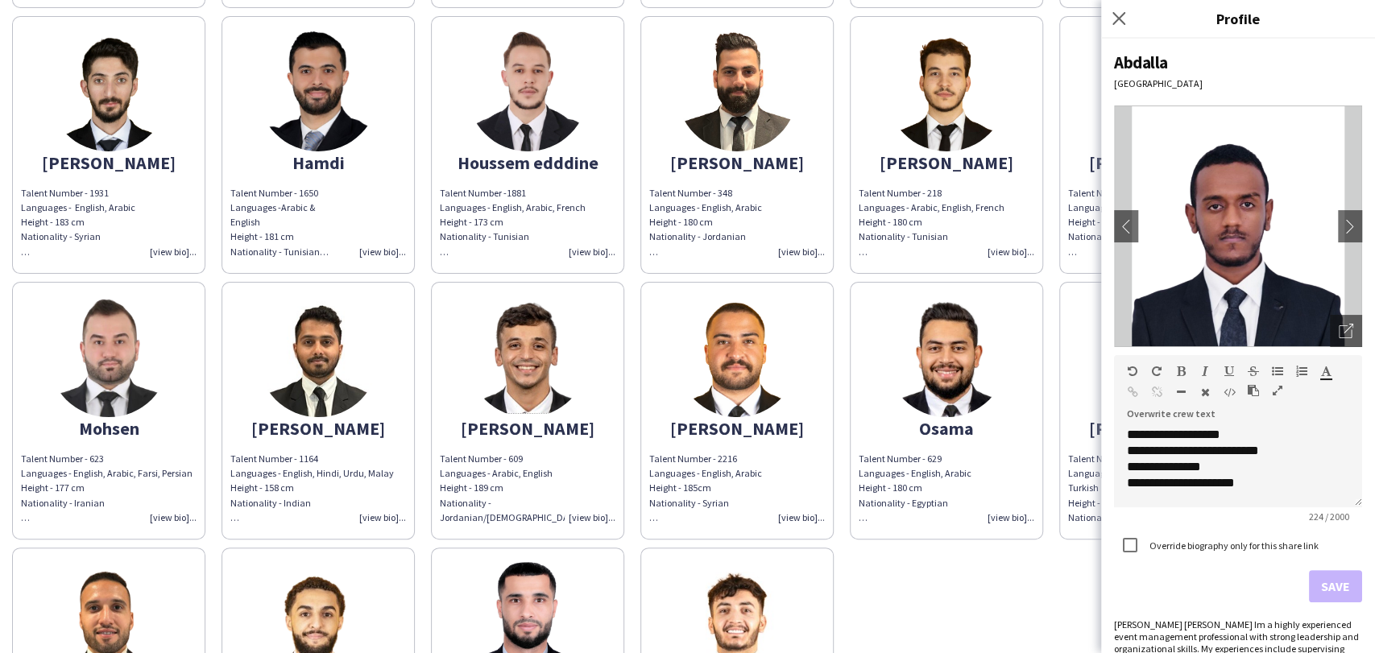
click at [711, 374] on img at bounding box center [737, 356] width 121 height 121
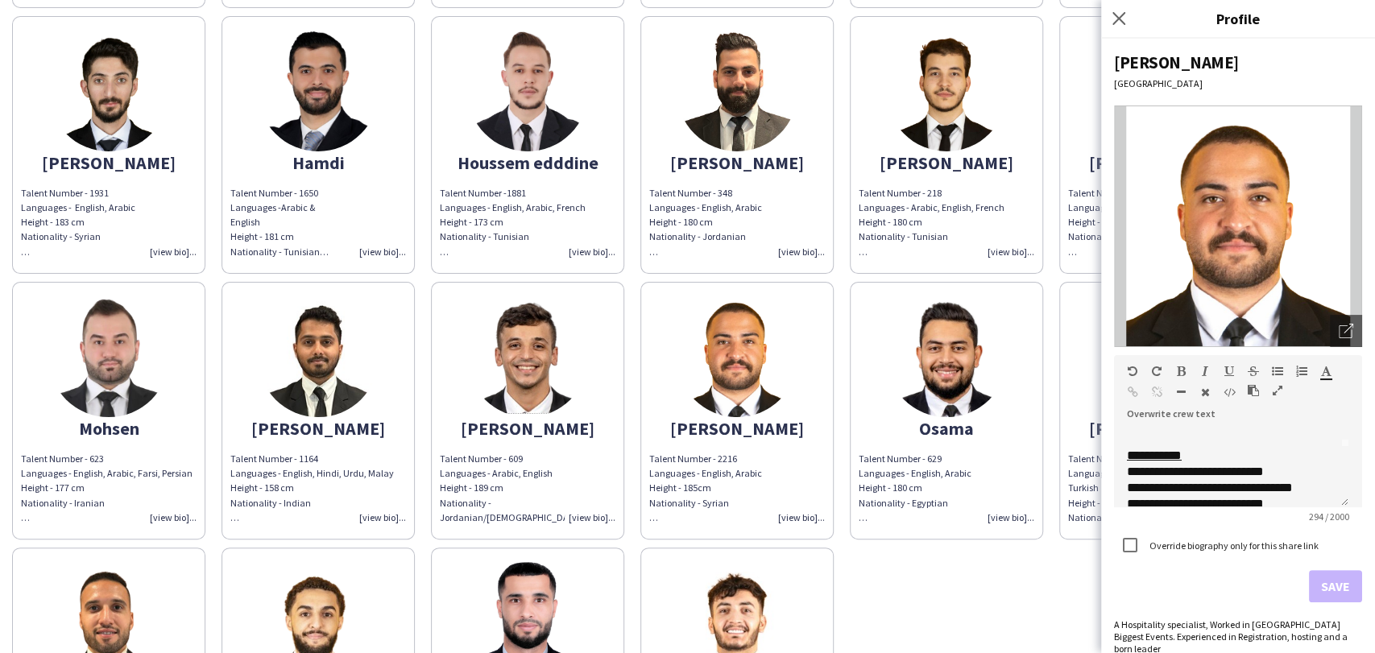
scroll to position [89, 0]
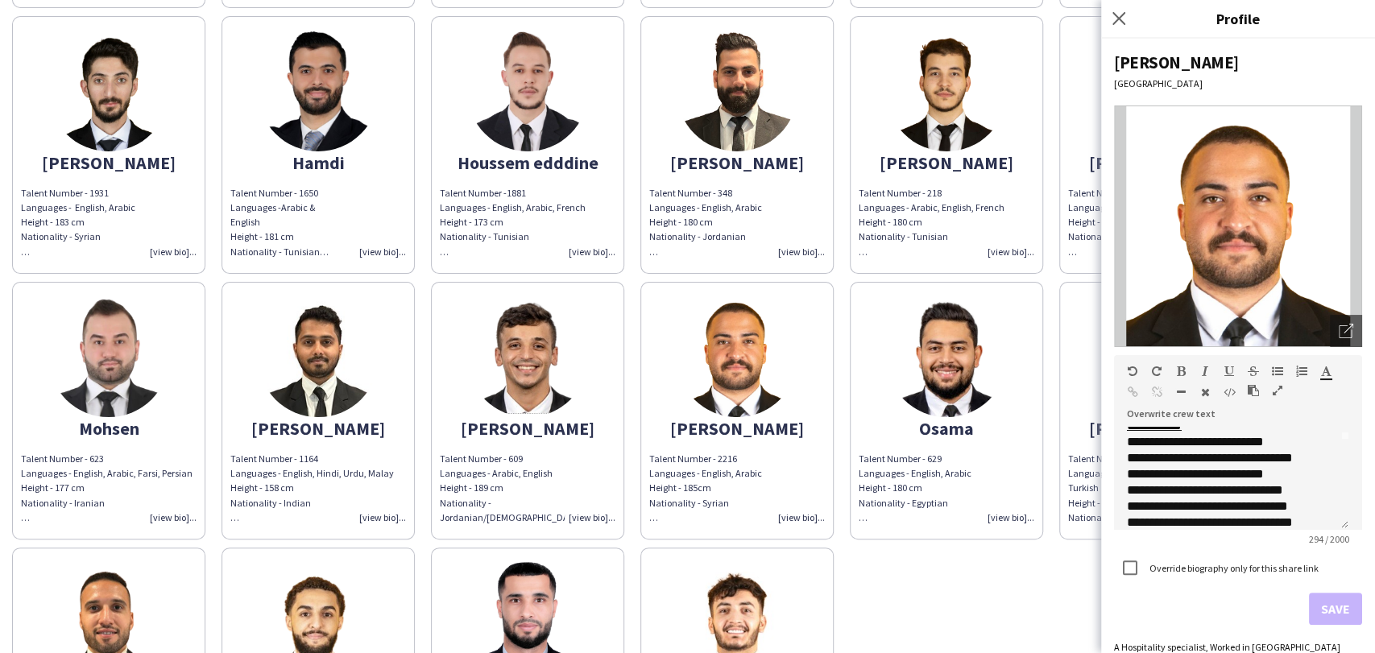
drag, startPoint x: 1339, startPoint y: 498, endPoint x: 1339, endPoint y: 520, distance: 22.6
click at [1339, 520] on div "**********" at bounding box center [1231, 478] width 234 height 103
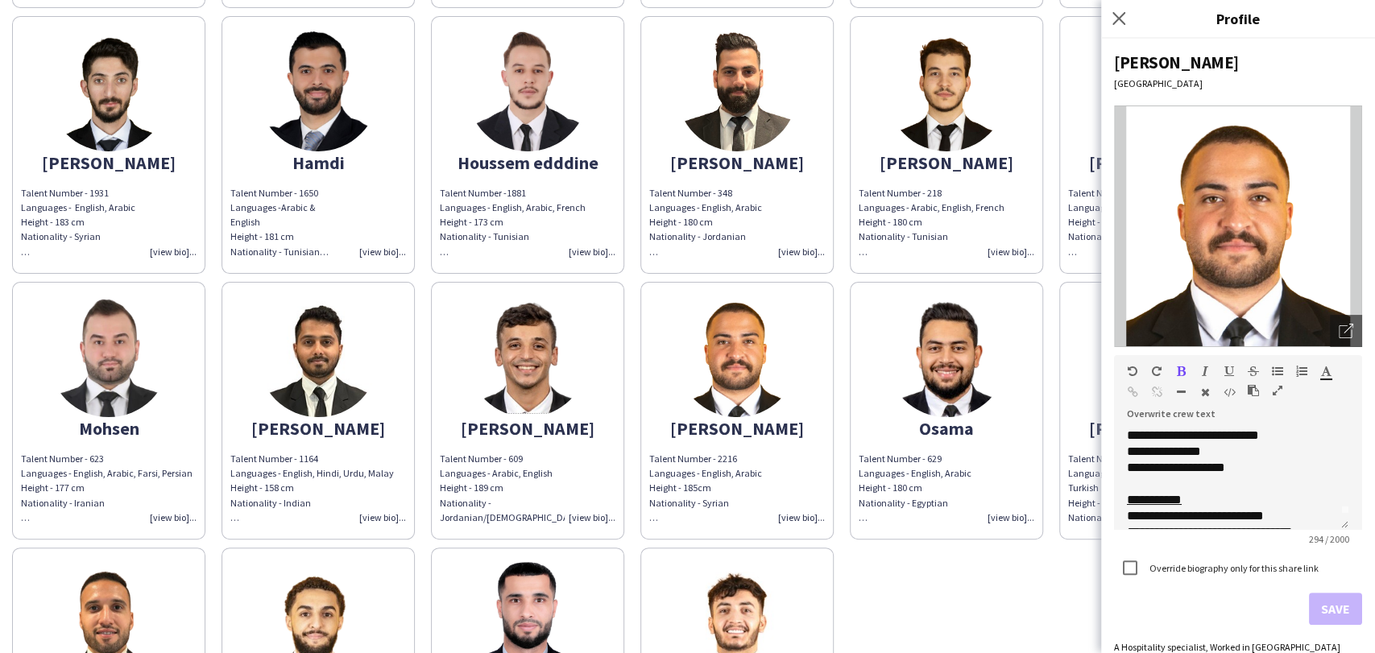
scroll to position [0, 0]
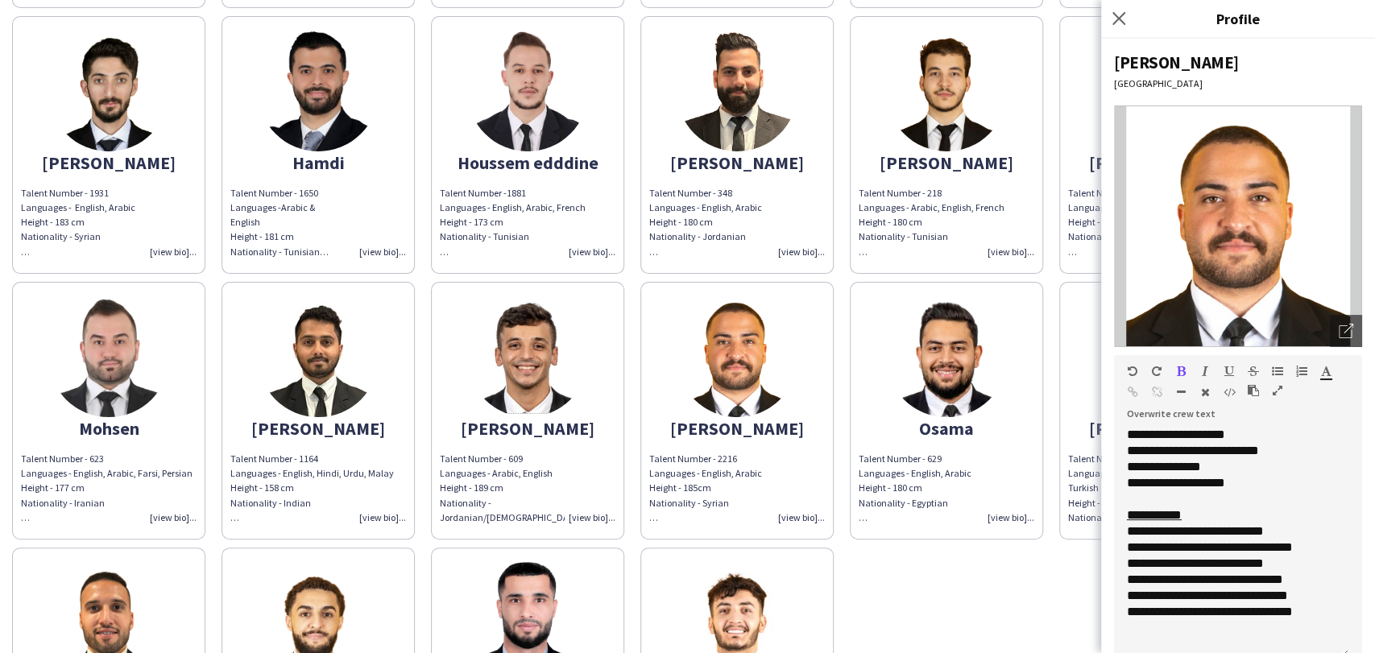
drag, startPoint x: 1339, startPoint y: 520, endPoint x: 1335, endPoint y: 608, distance: 87.9
click at [1343, 646] on div "**********" at bounding box center [1231, 543] width 234 height 232
drag, startPoint x: 1208, startPoint y: 515, endPoint x: 1065, endPoint y: 517, distance: 143.4
click at [1065, 517] on body "close https://admin.liveforce.co/v2/s/7e387421-fa40-4869-89cc-ddf8231969d1 Copy…" at bounding box center [687, 326] width 1375 height 653
click at [1179, 373] on icon "button" at bounding box center [1181, 371] width 9 height 11
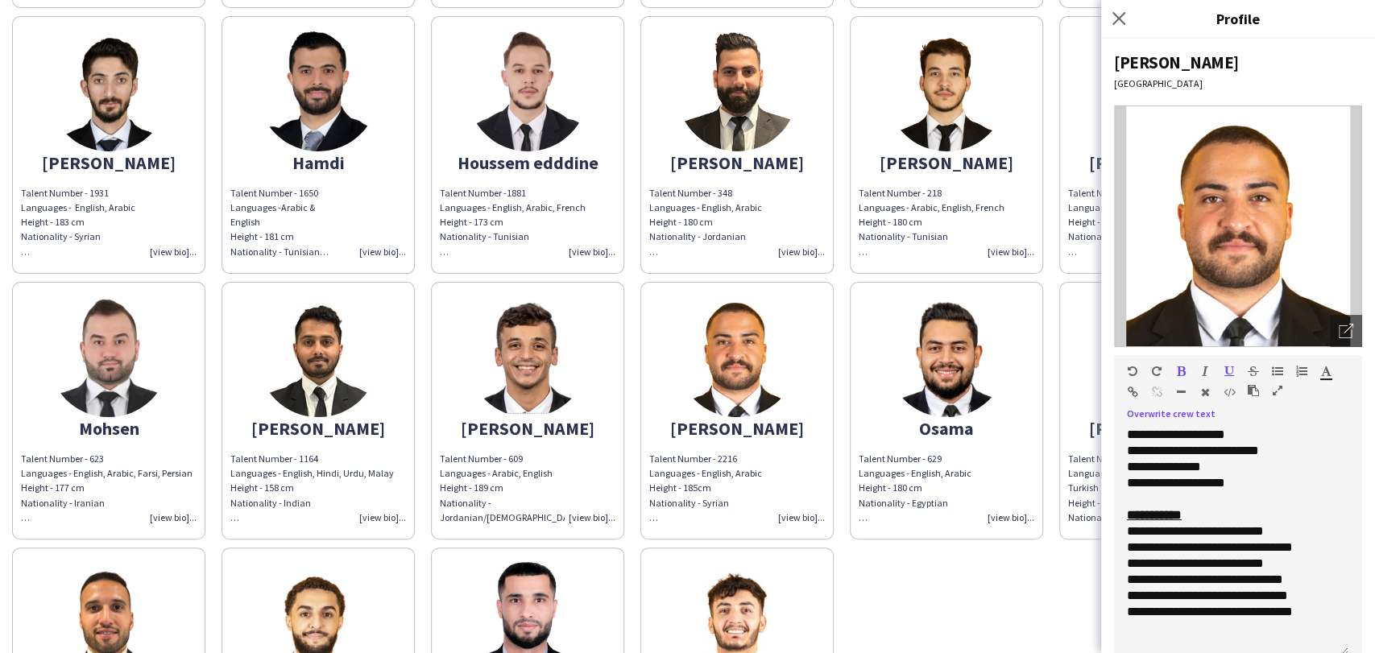
click at [1179, 373] on icon "button" at bounding box center [1181, 371] width 9 height 11
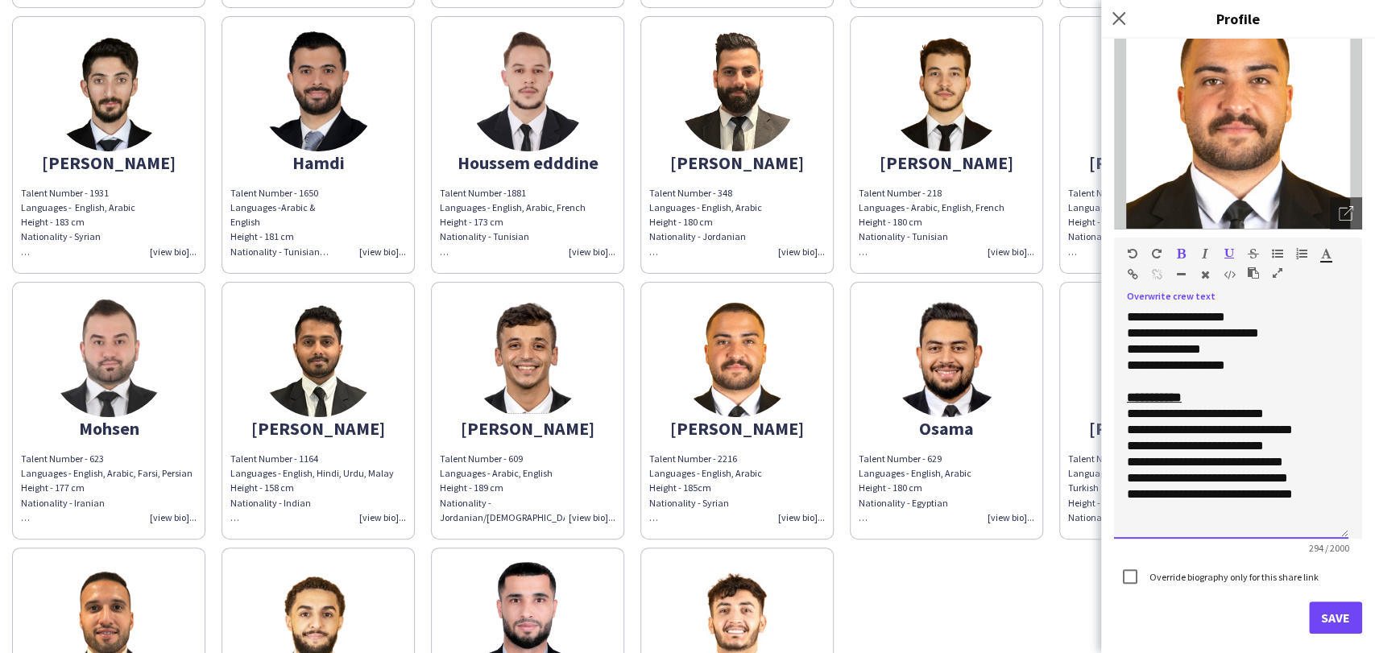
scroll to position [151, 0]
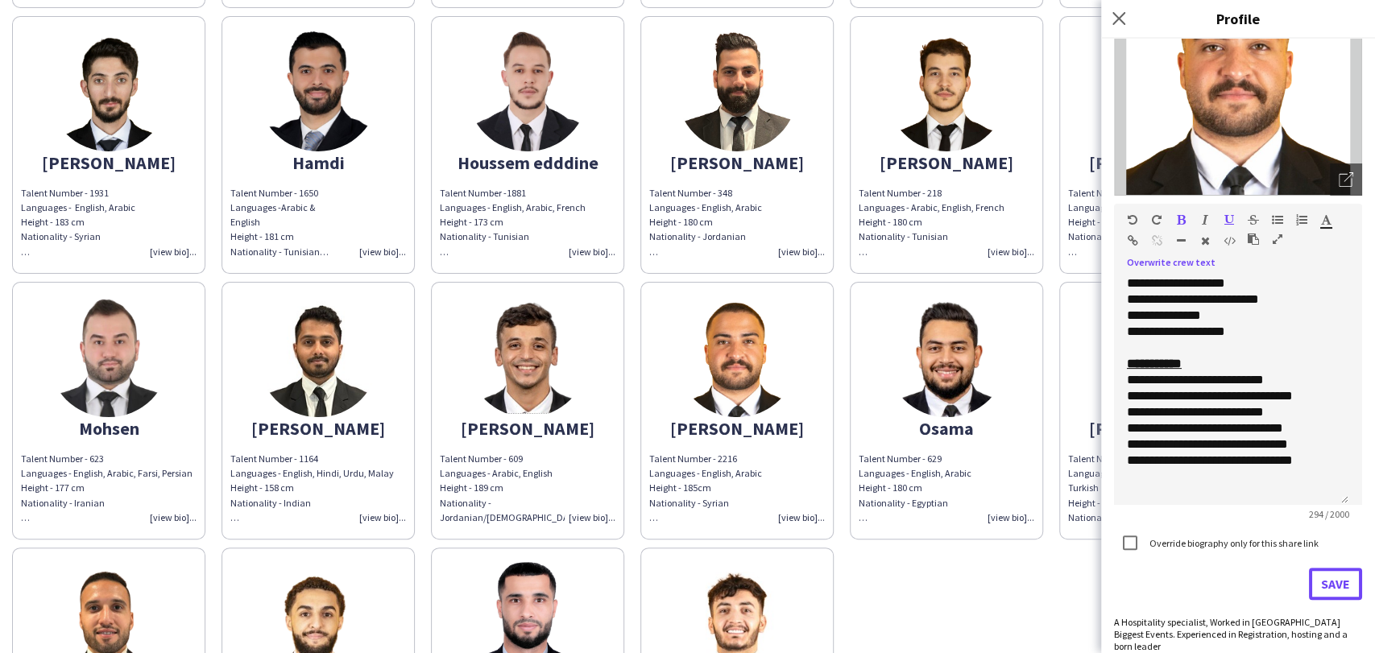
click at [1332, 573] on button "Save" at bounding box center [1335, 584] width 53 height 32
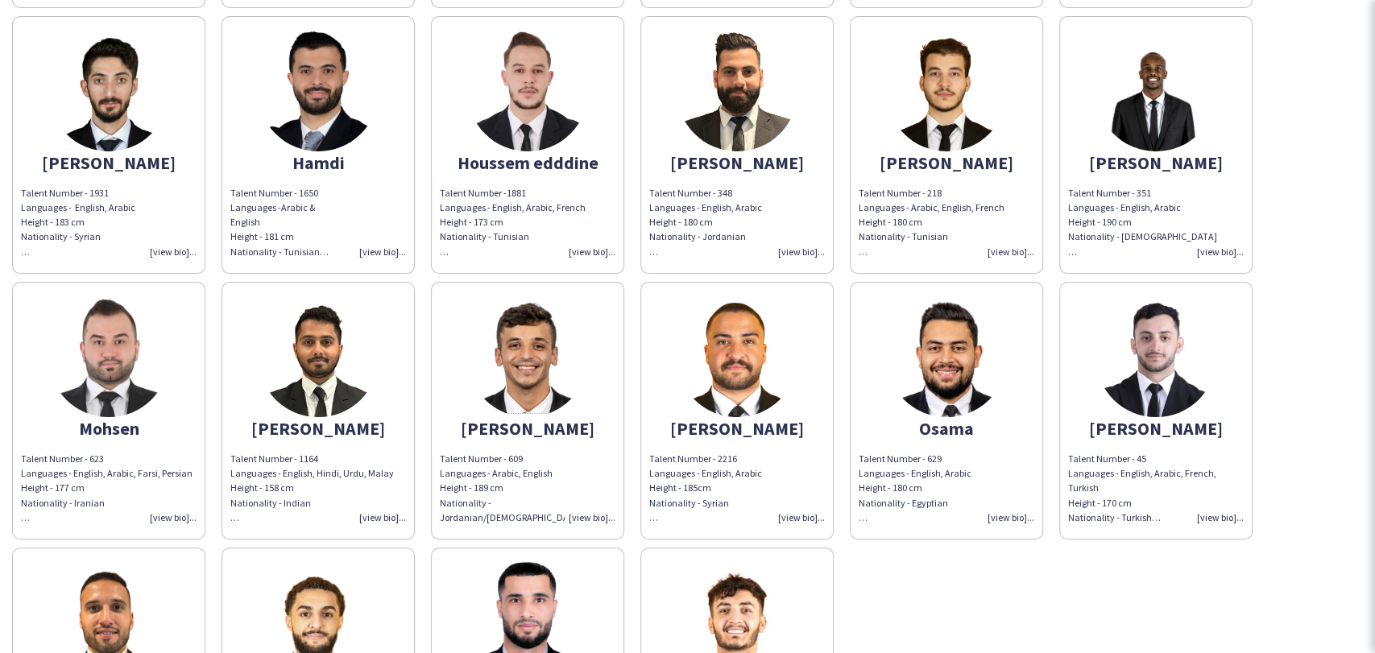
click at [747, 362] on img at bounding box center [737, 356] width 121 height 121
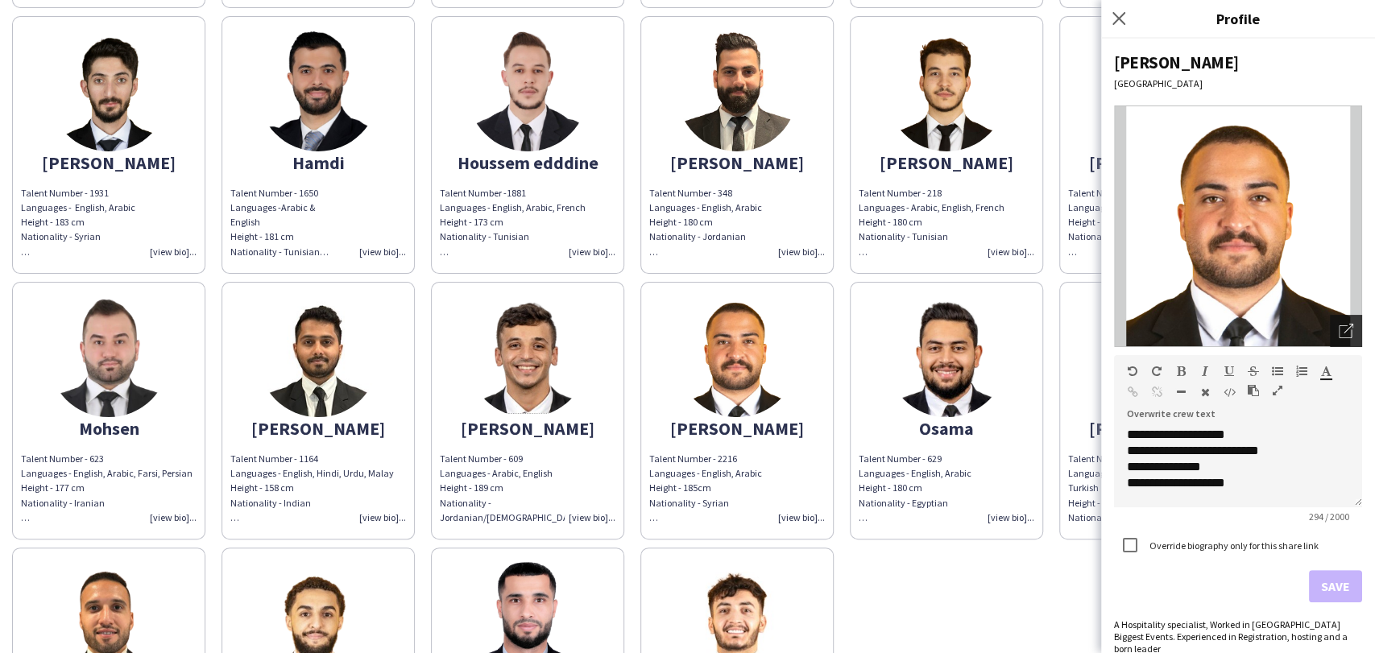
click at [1340, 317] on div "Open photos pop-in" at bounding box center [1346, 331] width 32 height 32
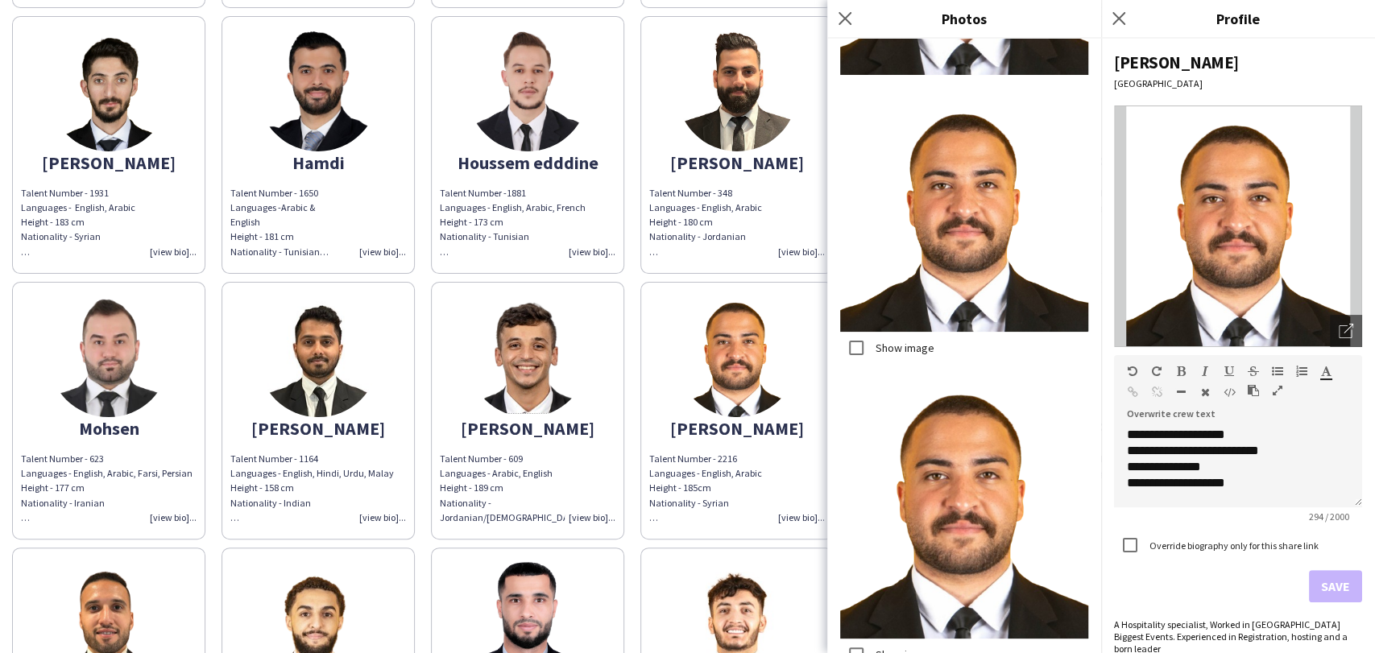
scroll to position [278, 0]
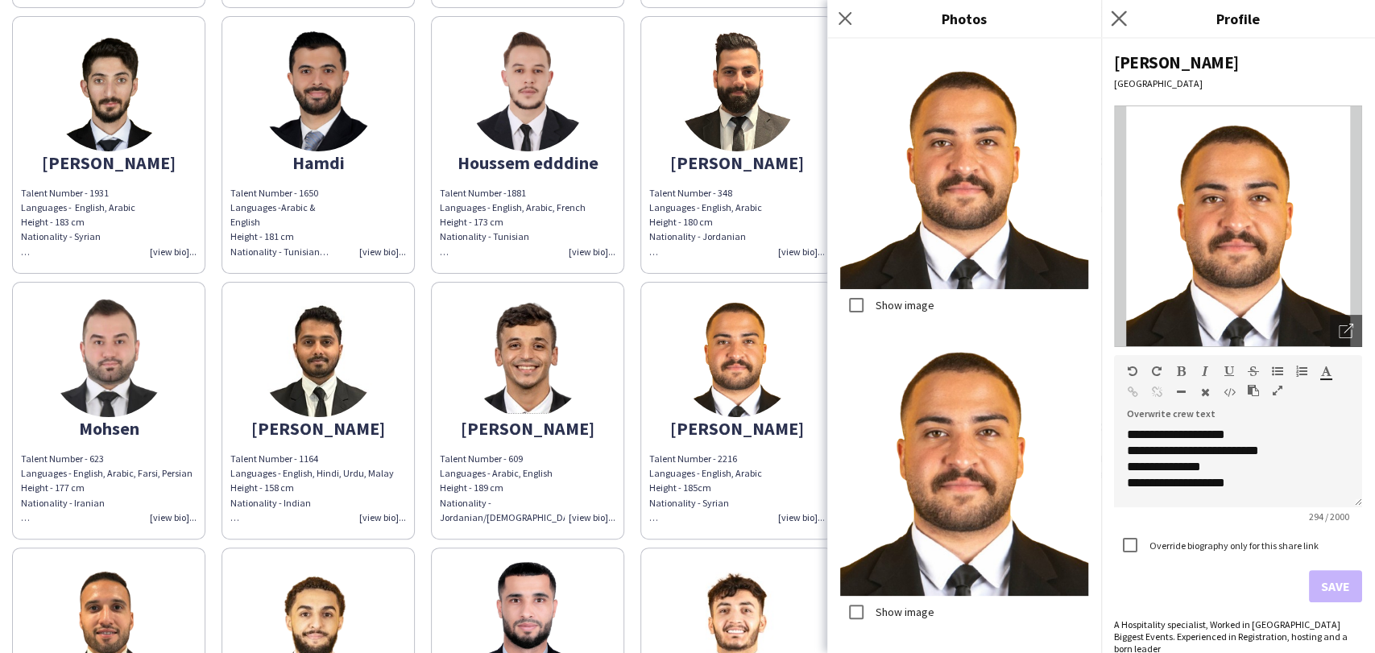
click at [1131, 8] on div "Close pop-in" at bounding box center [1121, 18] width 40 height 37
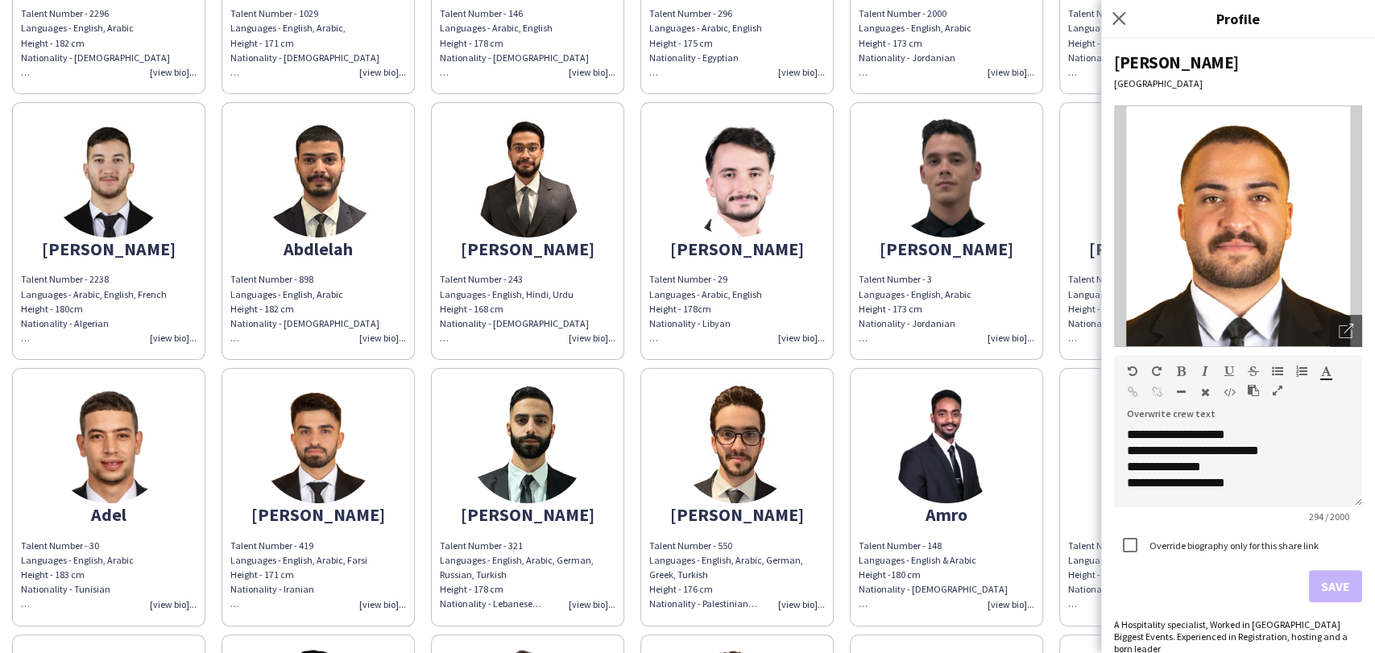
scroll to position [268, 0]
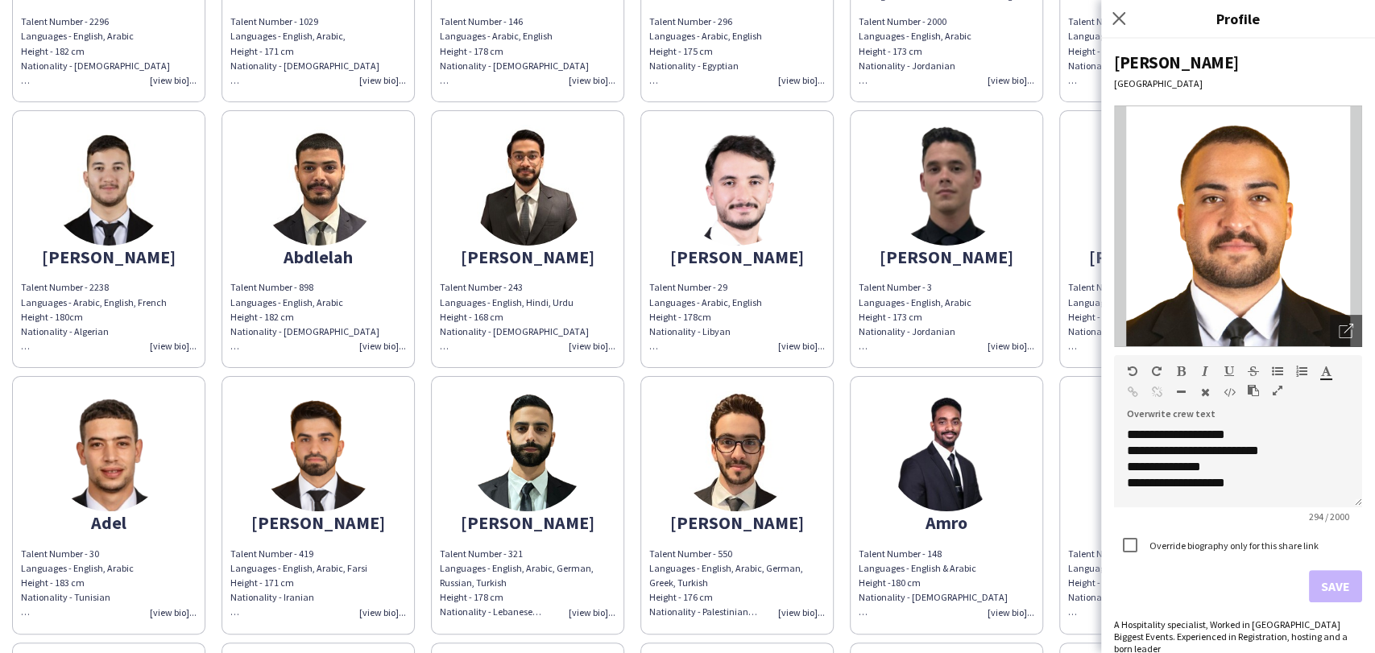
click at [1123, 6] on div "Close pop-in" at bounding box center [1121, 18] width 40 height 37
click at [1121, 14] on icon at bounding box center [1118, 17] width 15 height 15
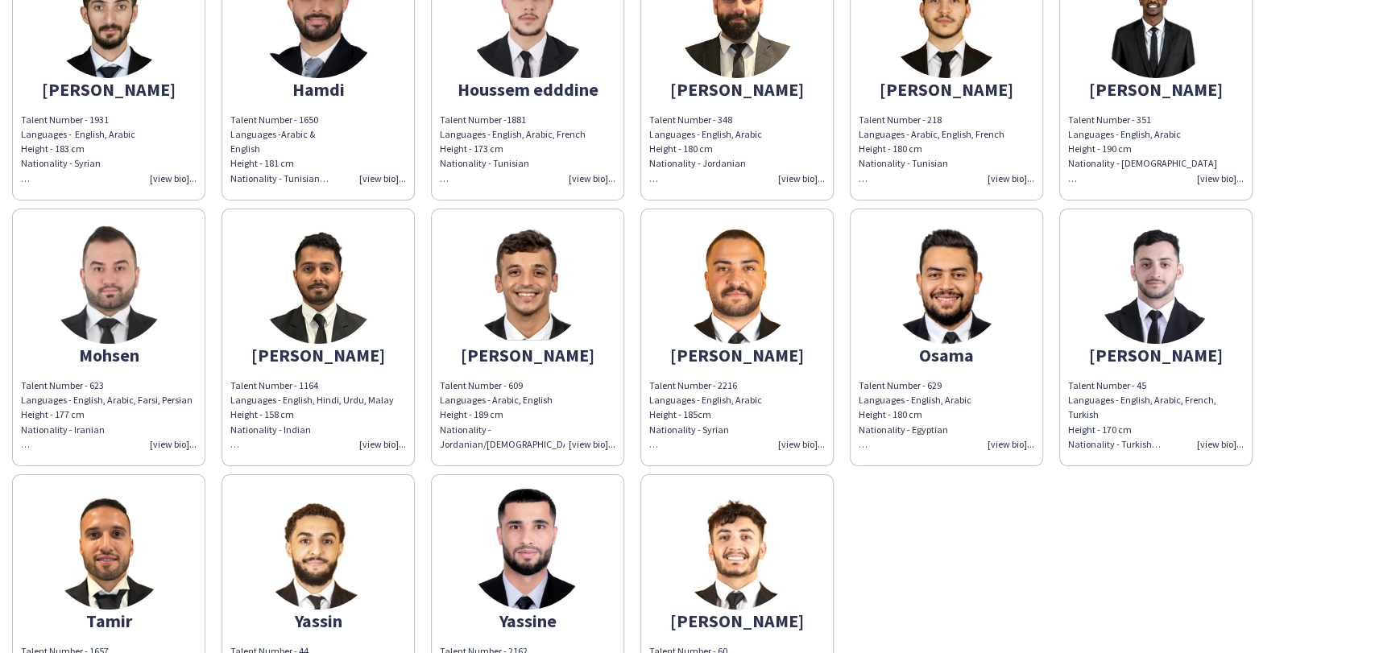
scroll to position [1074, 0]
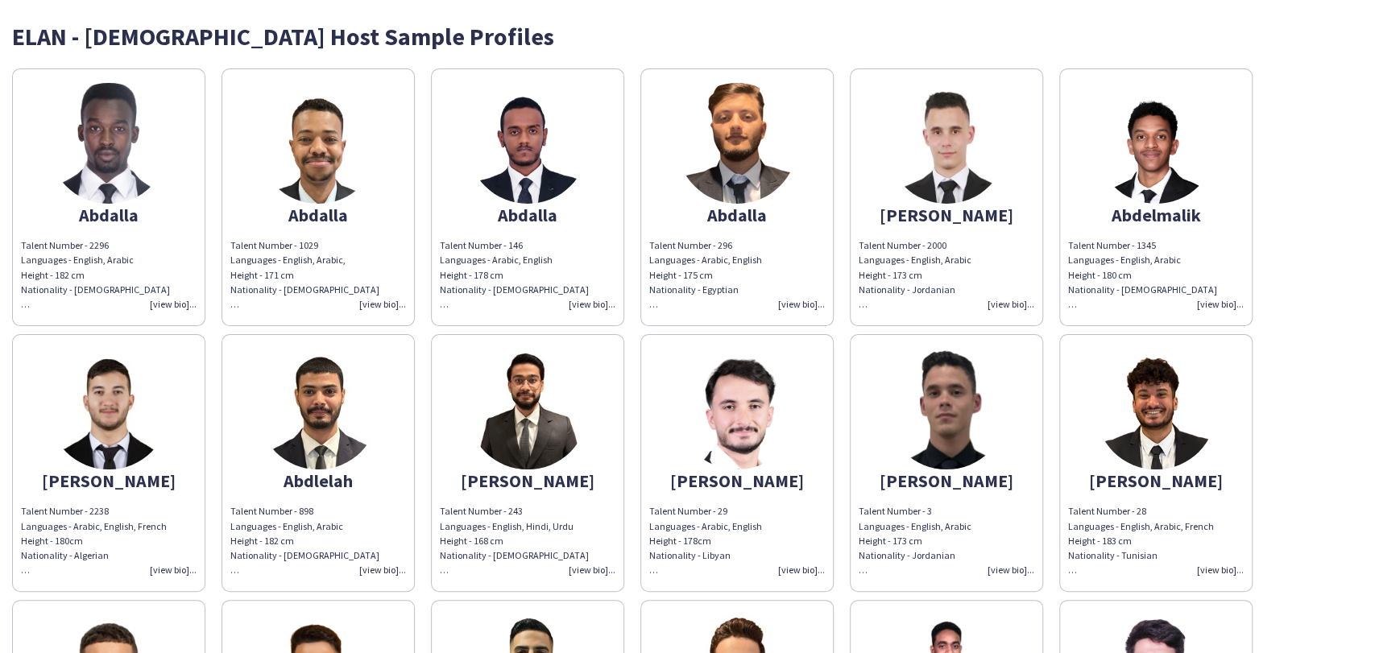
click at [535, 151] on img at bounding box center [527, 143] width 121 height 121
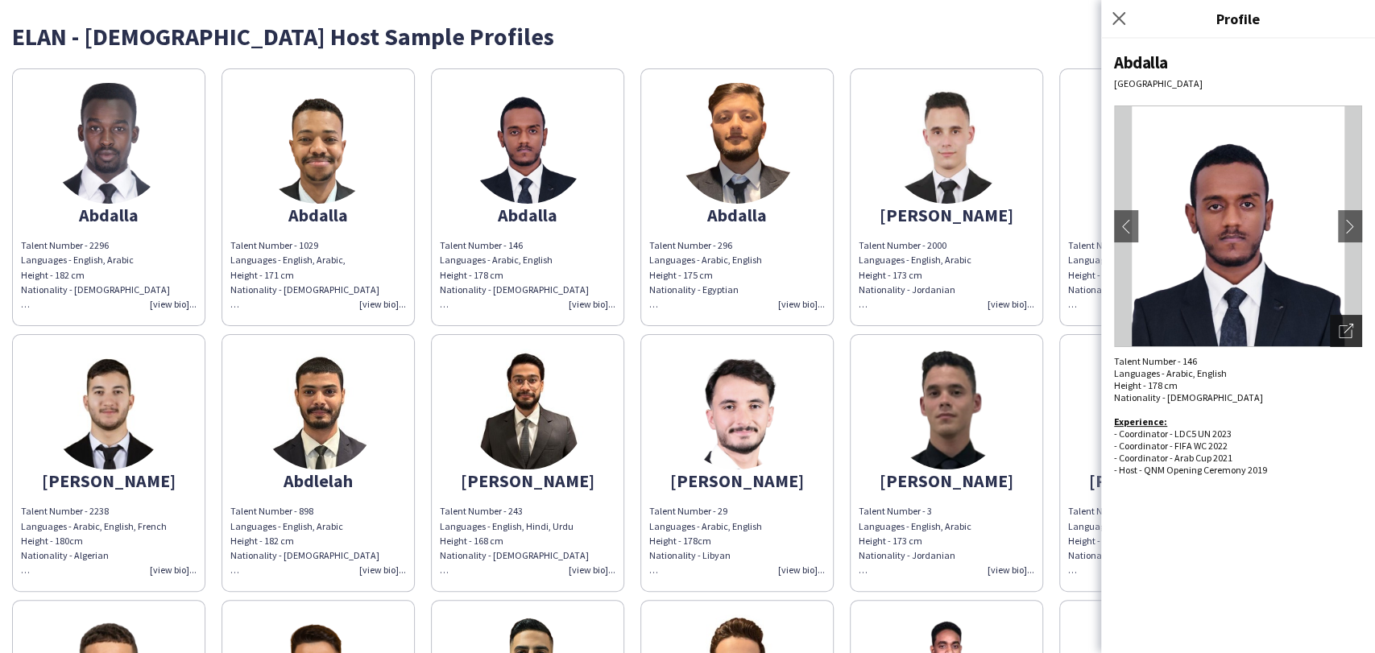
click at [1343, 331] on icon "Open photos pop-in" at bounding box center [1346, 331] width 14 height 14
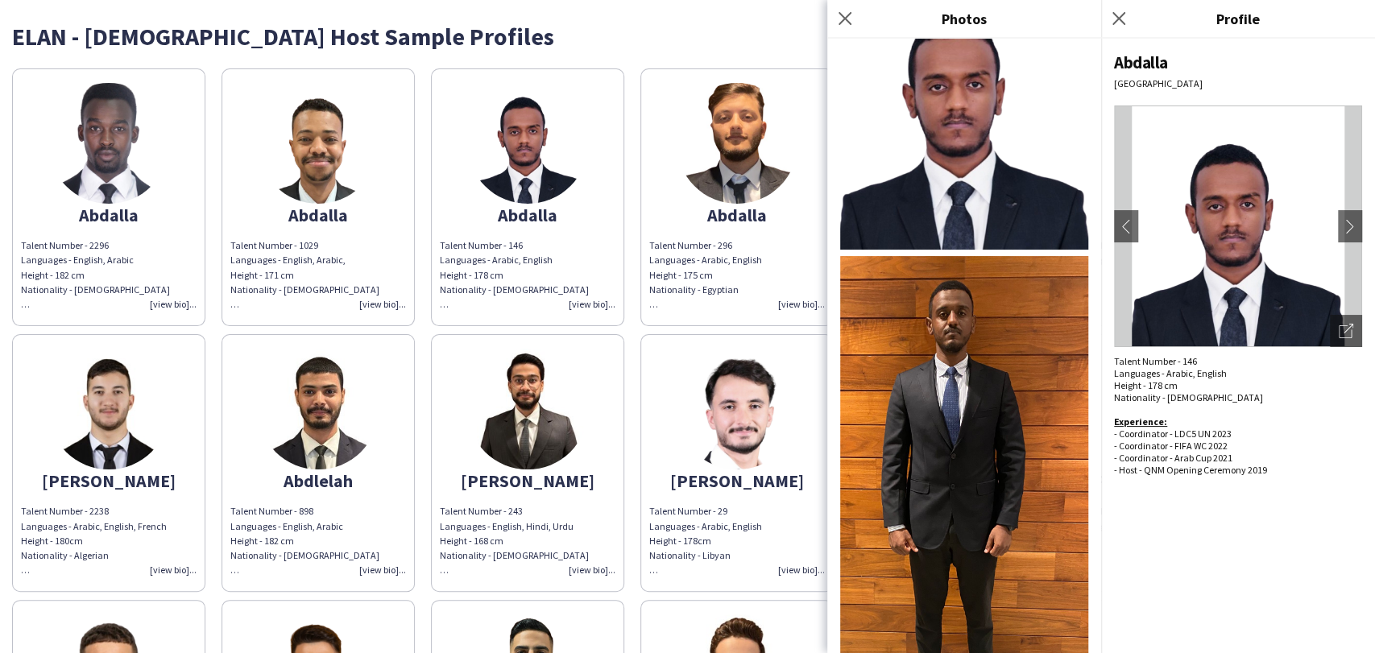
scroll to position [132, 0]
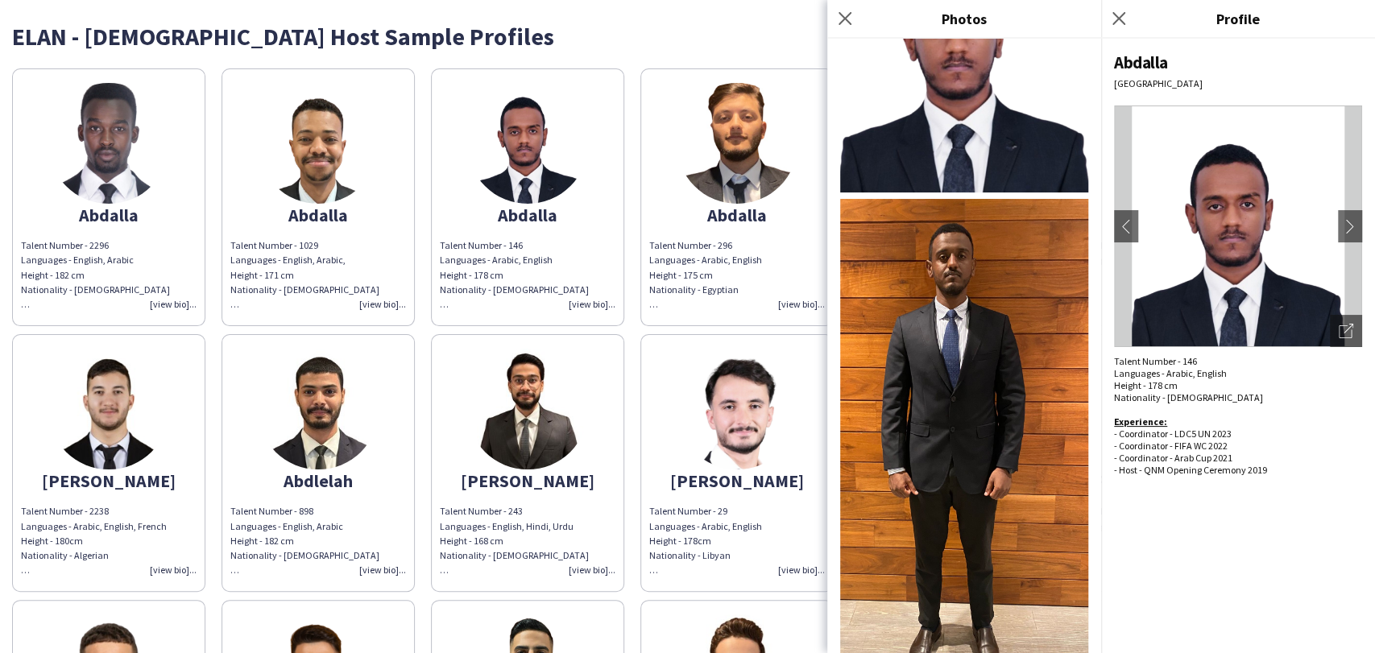
click at [326, 130] on img at bounding box center [318, 143] width 121 height 121
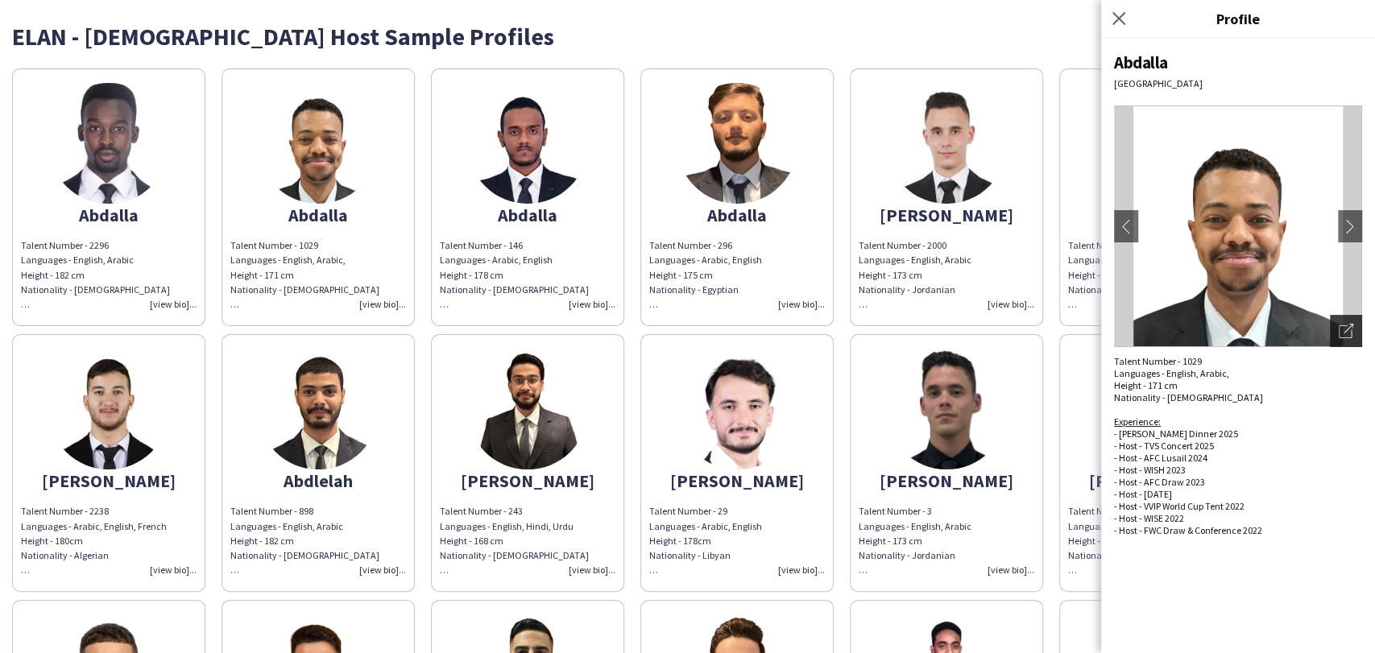
click at [1357, 327] on div "Open photos pop-in" at bounding box center [1346, 331] width 32 height 32
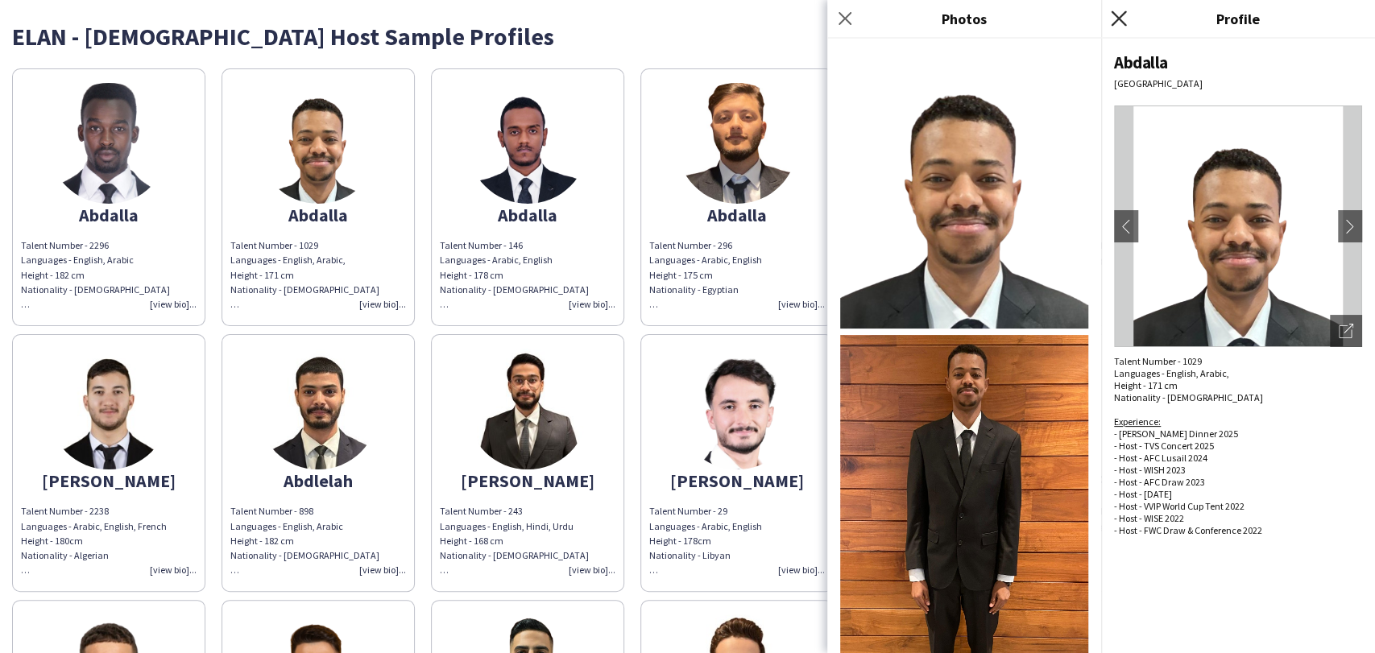
click at [1122, 13] on icon "Close pop-in" at bounding box center [1118, 17] width 15 height 15
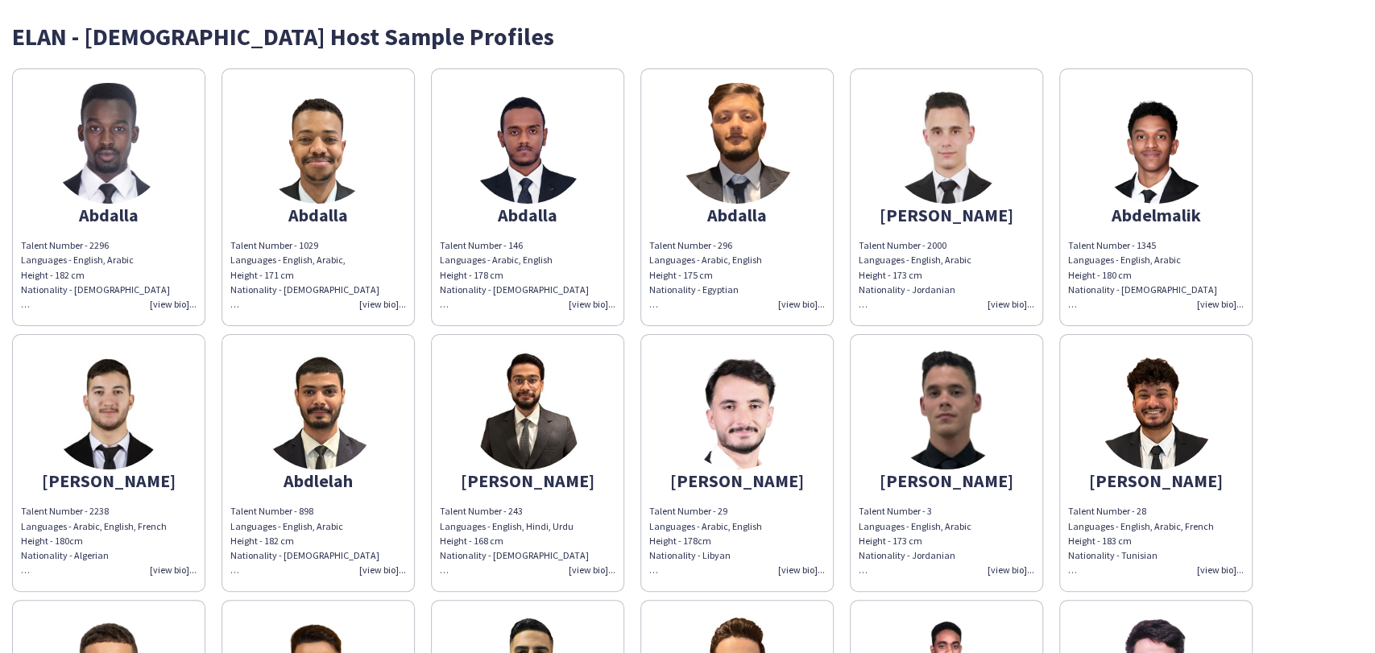
click at [84, 123] on img at bounding box center [108, 143] width 121 height 121
click at [111, 132] on img at bounding box center [108, 143] width 121 height 121
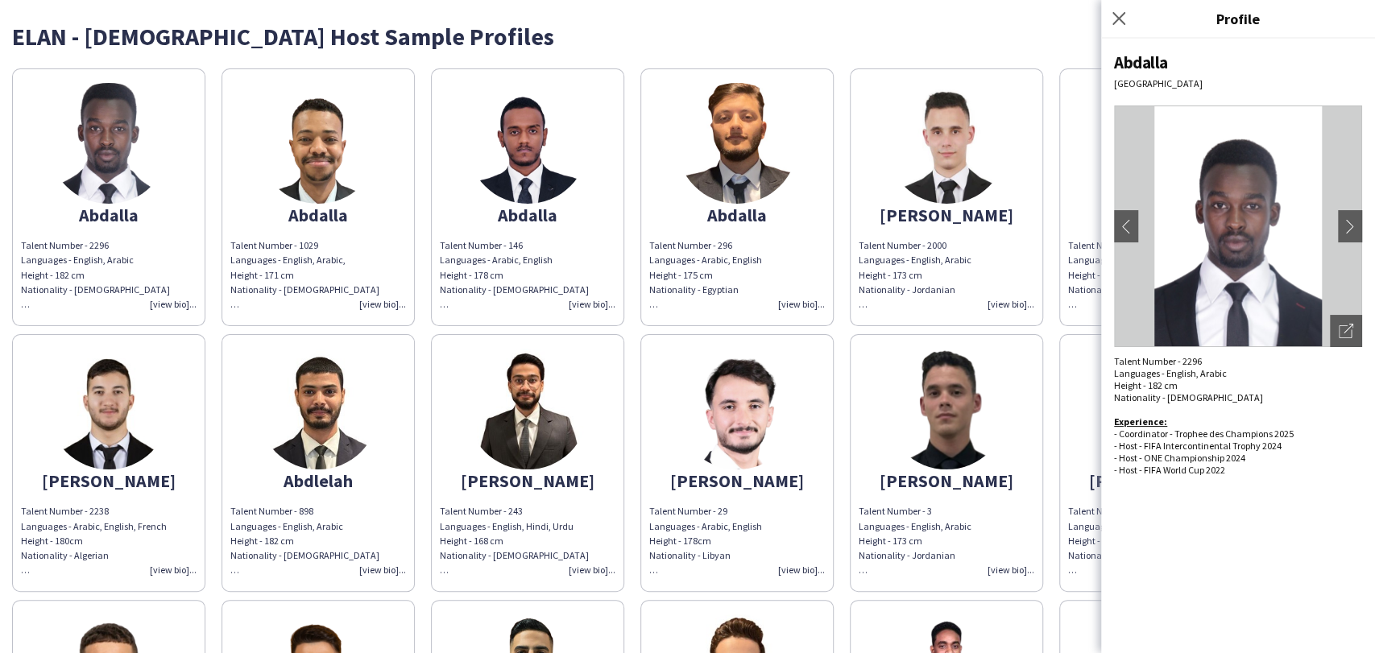
click at [347, 148] on img at bounding box center [318, 143] width 121 height 121
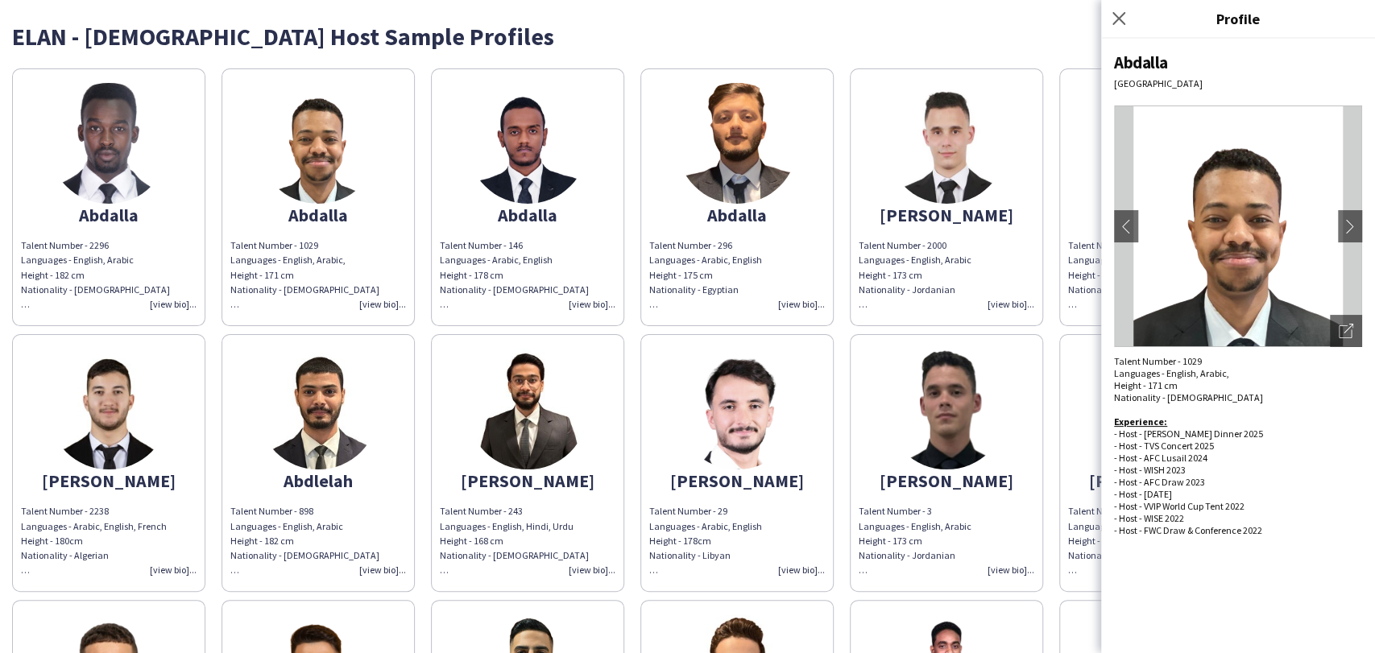
click at [548, 141] on img at bounding box center [527, 143] width 121 height 121
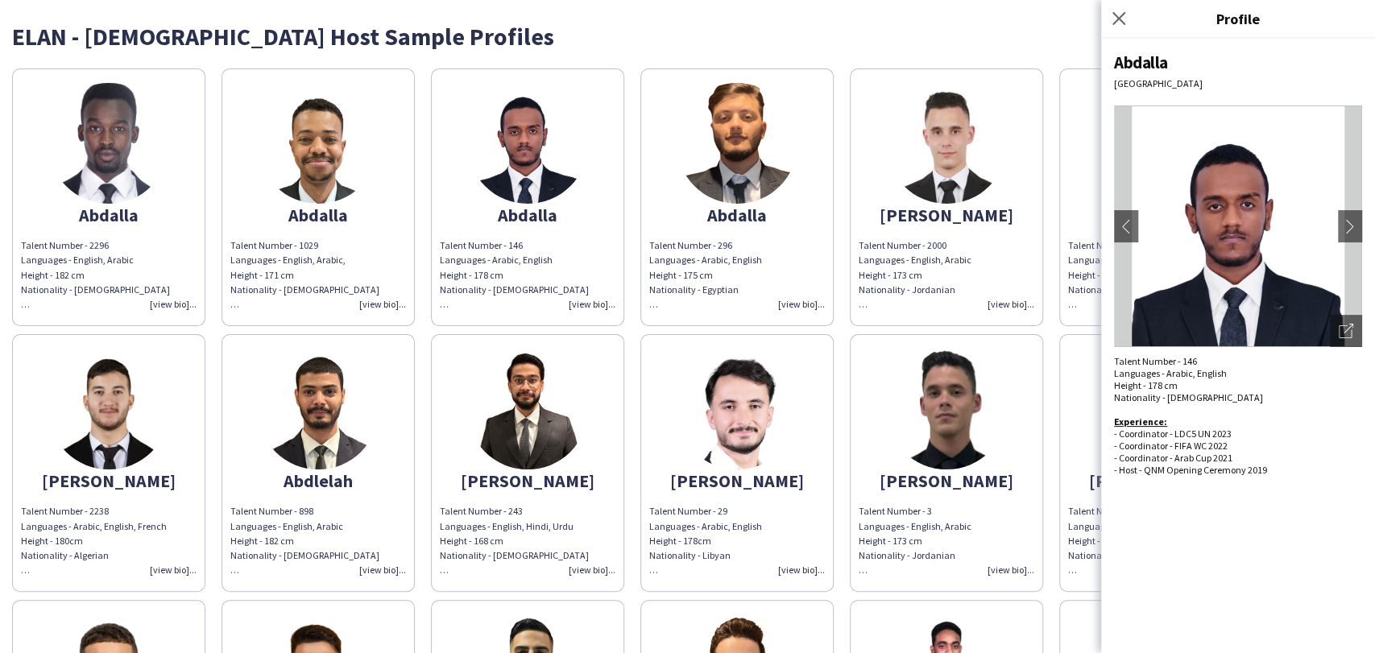
click at [748, 136] on img at bounding box center [737, 143] width 121 height 121
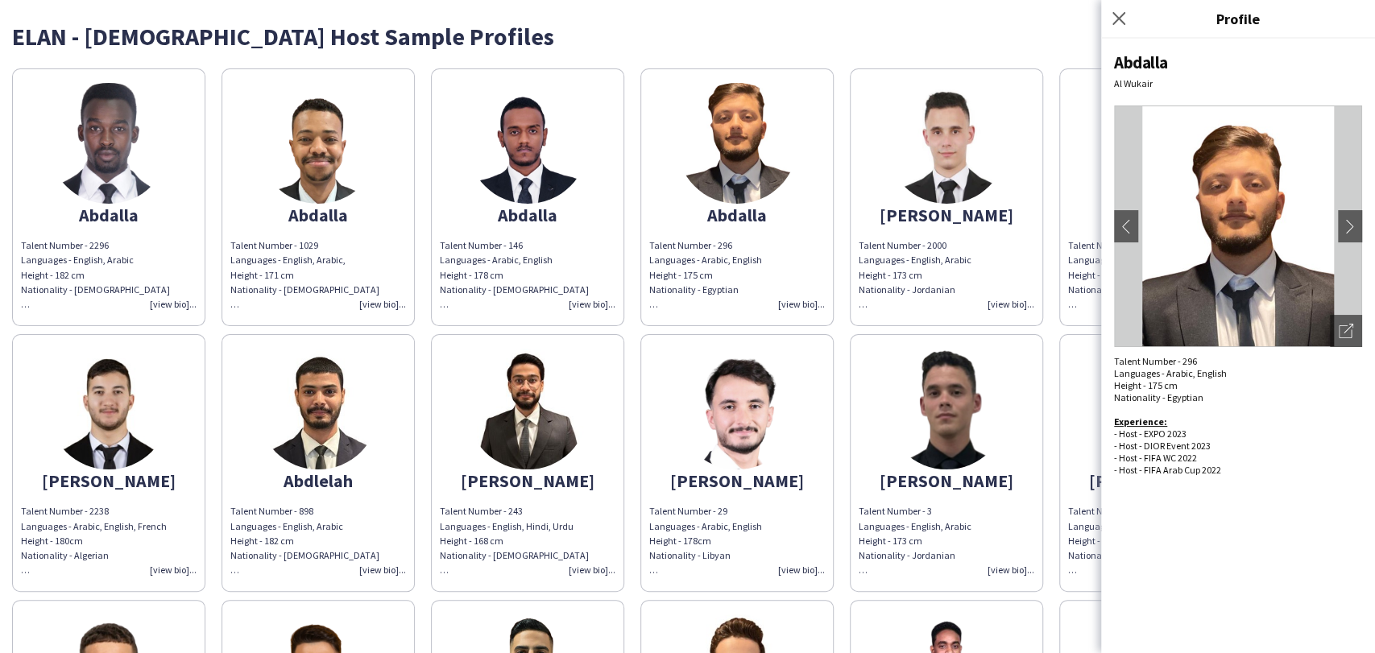
click at [966, 192] on img at bounding box center [946, 143] width 121 height 121
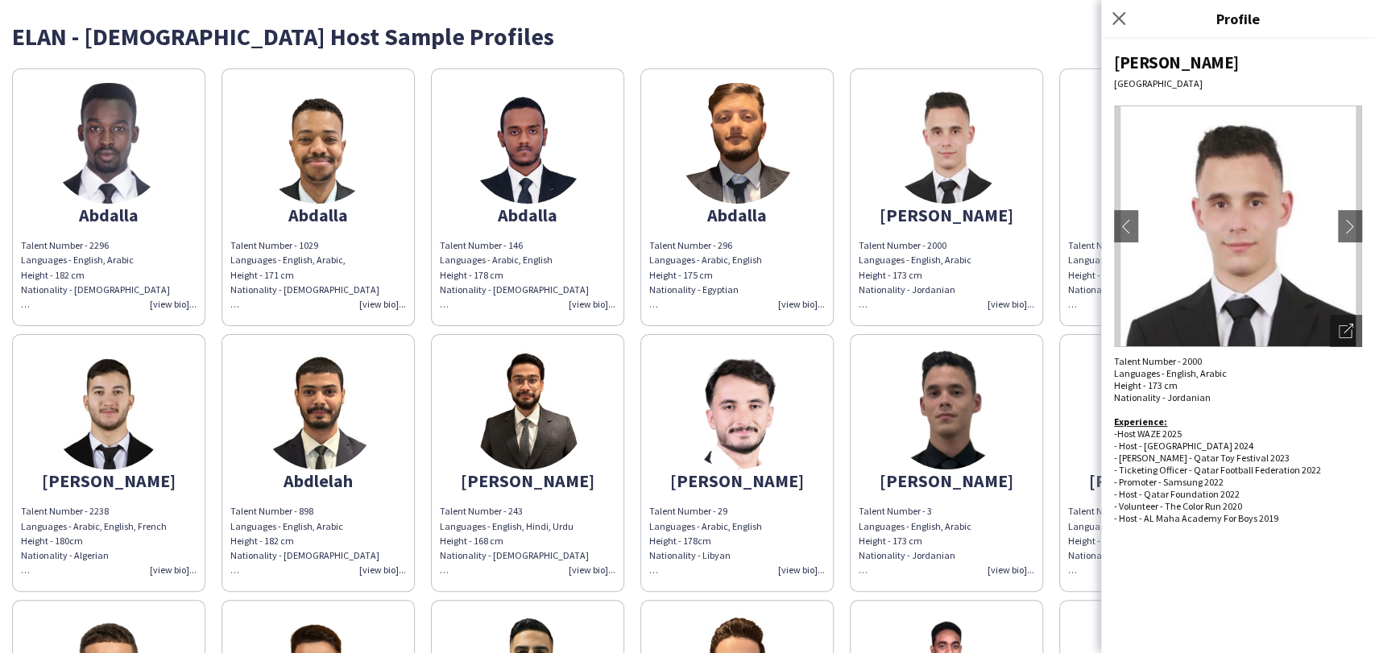
click at [1118, 173] on img at bounding box center [1238, 227] width 248 height 242
click at [1066, 161] on app-share-pages-crew-card "Abdelmalik Talent Number - 1345 Languages - English, Arabic Height - 180 cm Nat…" at bounding box center [1155, 197] width 193 height 258
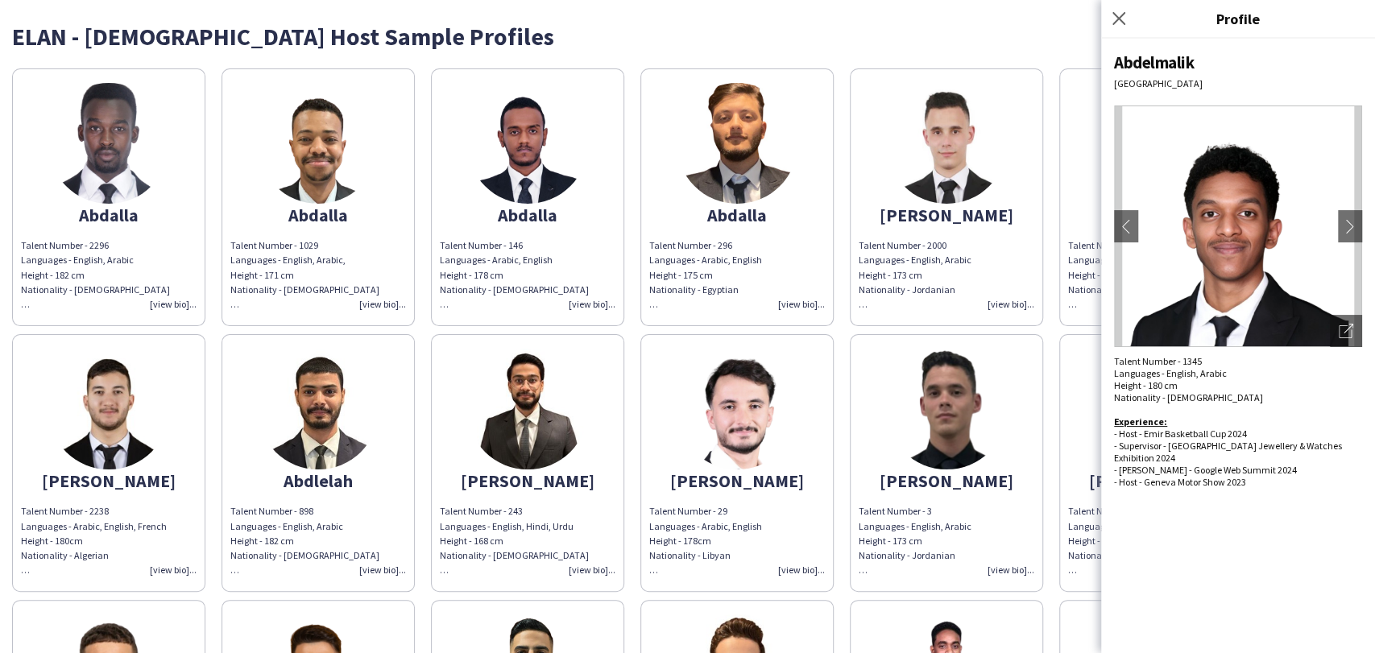
click at [1080, 421] on app-share-pages-crew-card "Adam Talent Number - 28 Languages - English, Arabic, French Height - 183 cm Nat…" at bounding box center [1155, 463] width 193 height 258
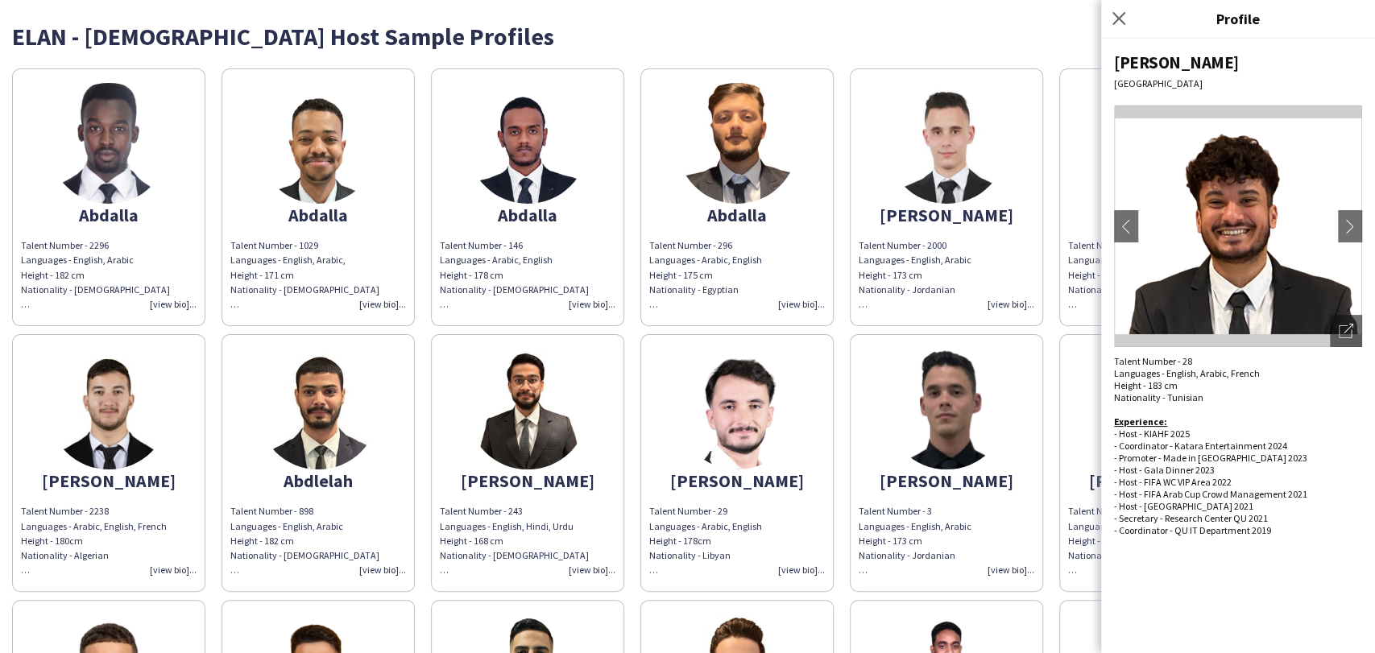
click at [942, 428] on img at bounding box center [946, 409] width 121 height 121
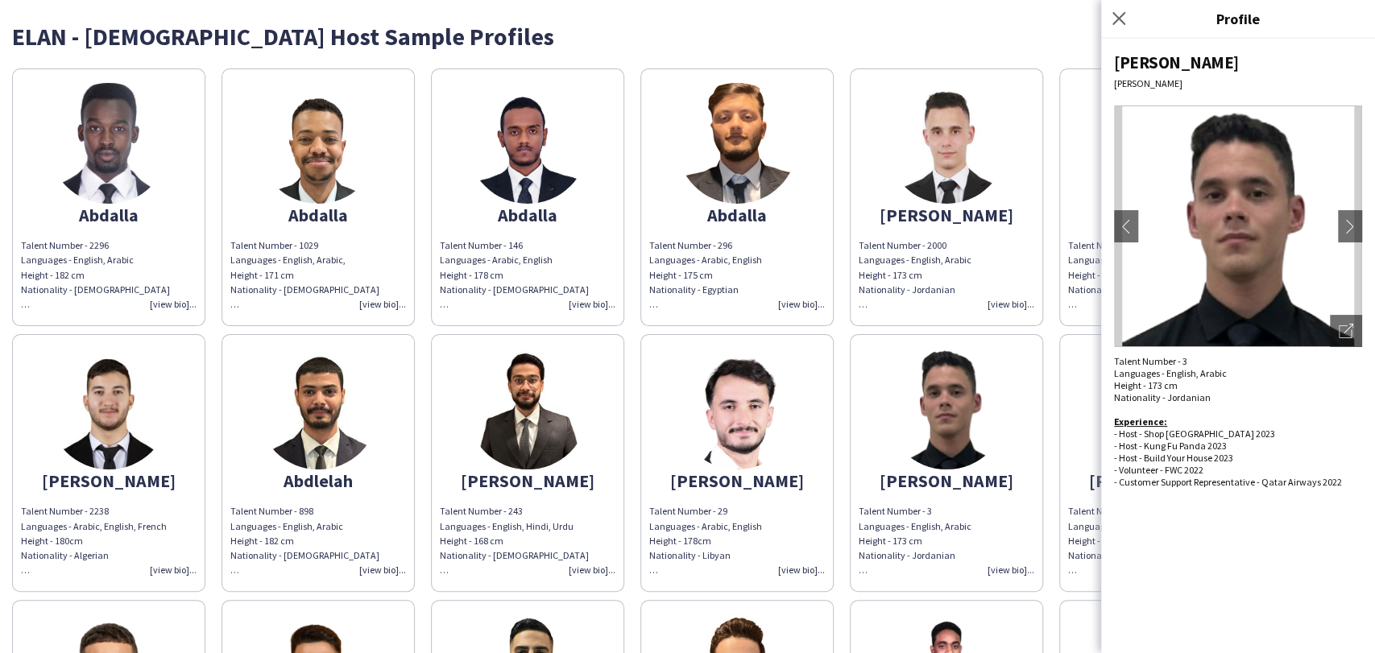
click at [722, 440] on img at bounding box center [737, 409] width 121 height 121
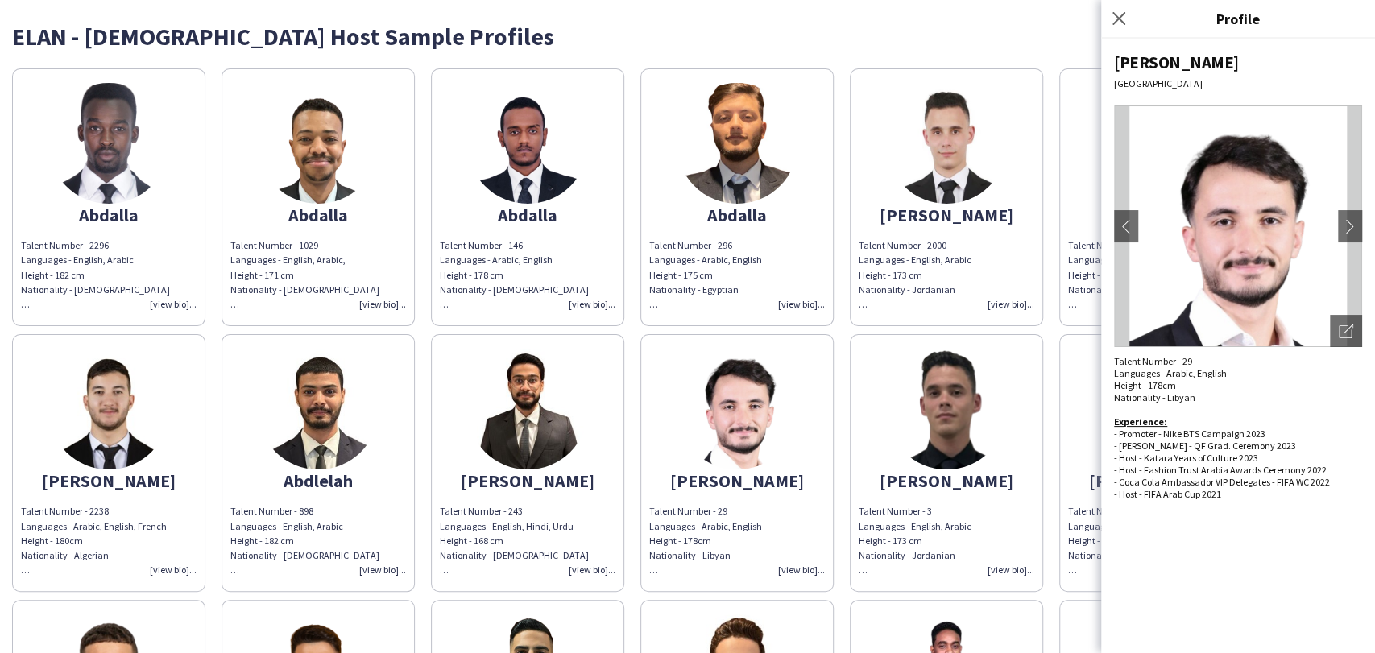
click at [884, 431] on app-share-pages-crew-card "Abdulrahman Talent Number - 3 Languages - English, Arabic Height - 173 cm Natio…" at bounding box center [946, 463] width 193 height 258
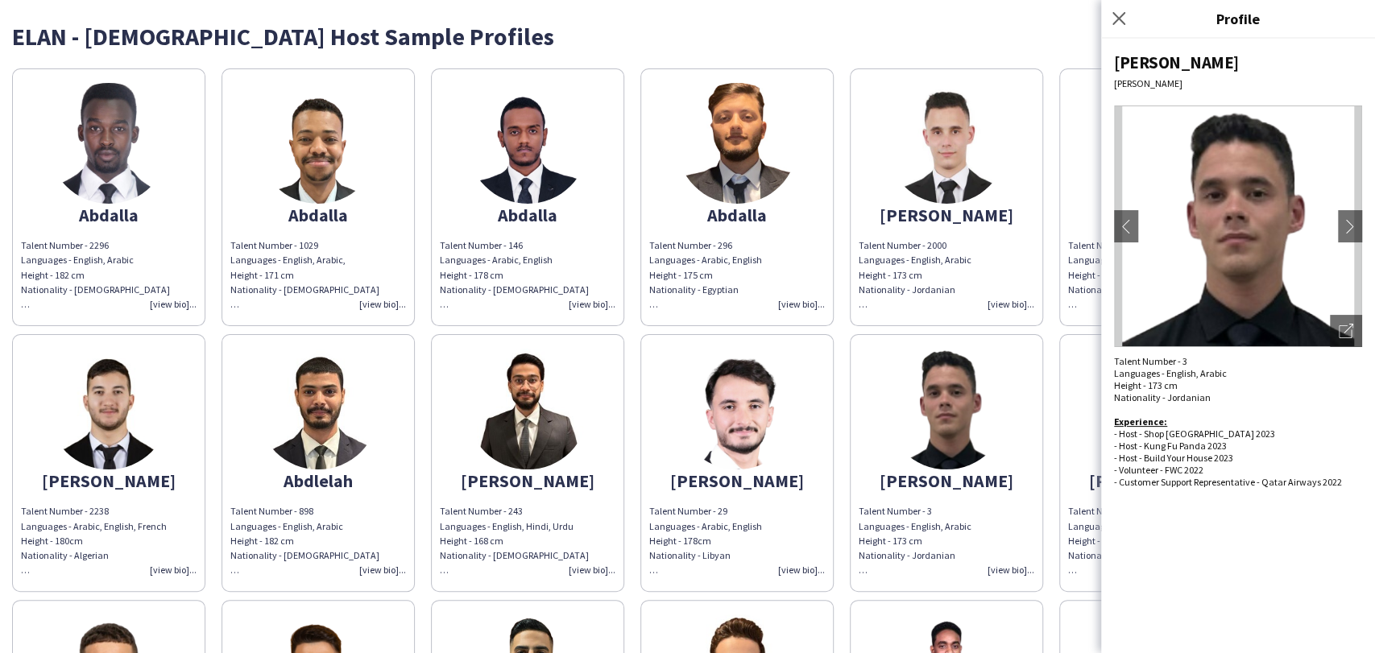
click at [528, 428] on img at bounding box center [527, 409] width 121 height 121
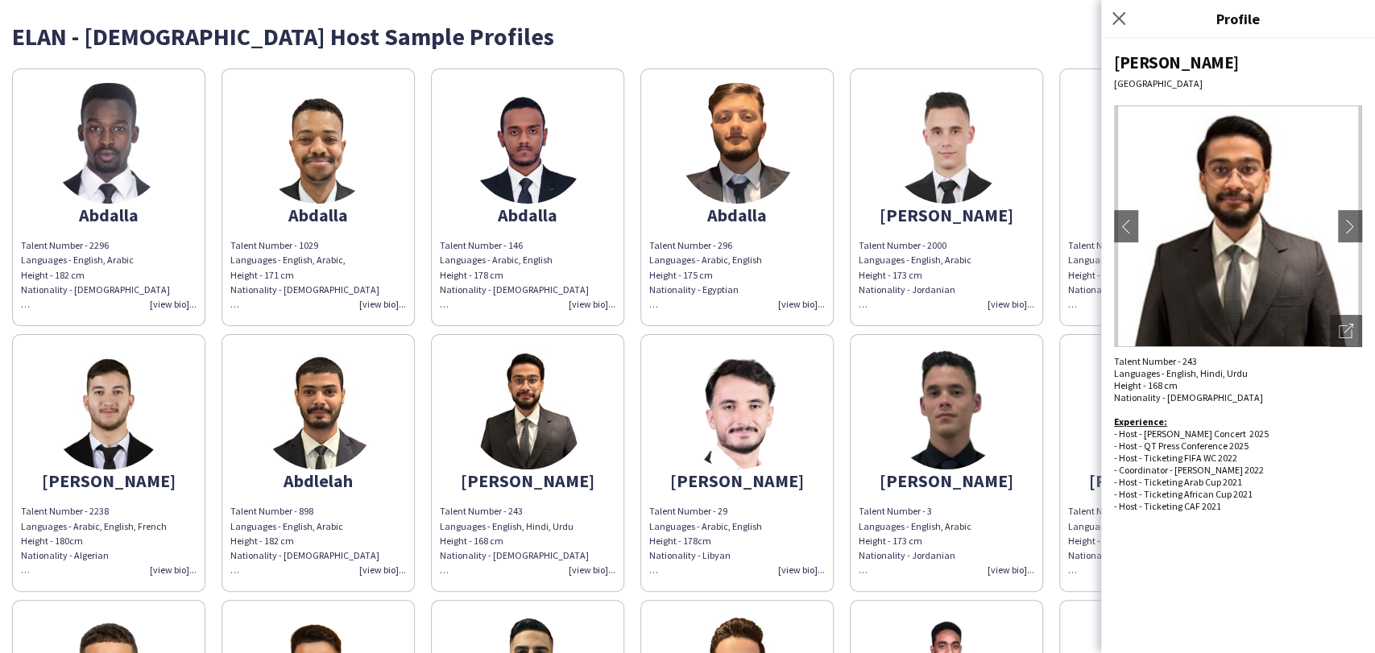
click at [324, 422] on img at bounding box center [318, 409] width 121 height 121
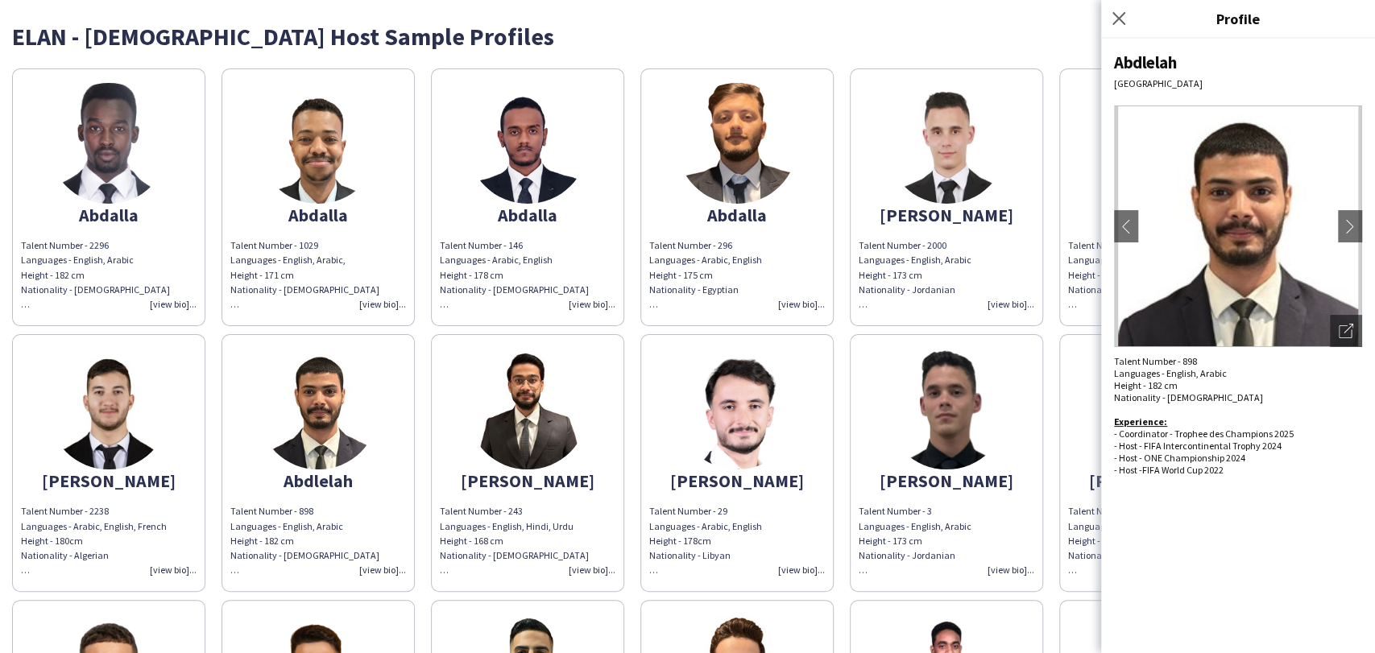
click at [159, 402] on img at bounding box center [108, 409] width 121 height 121
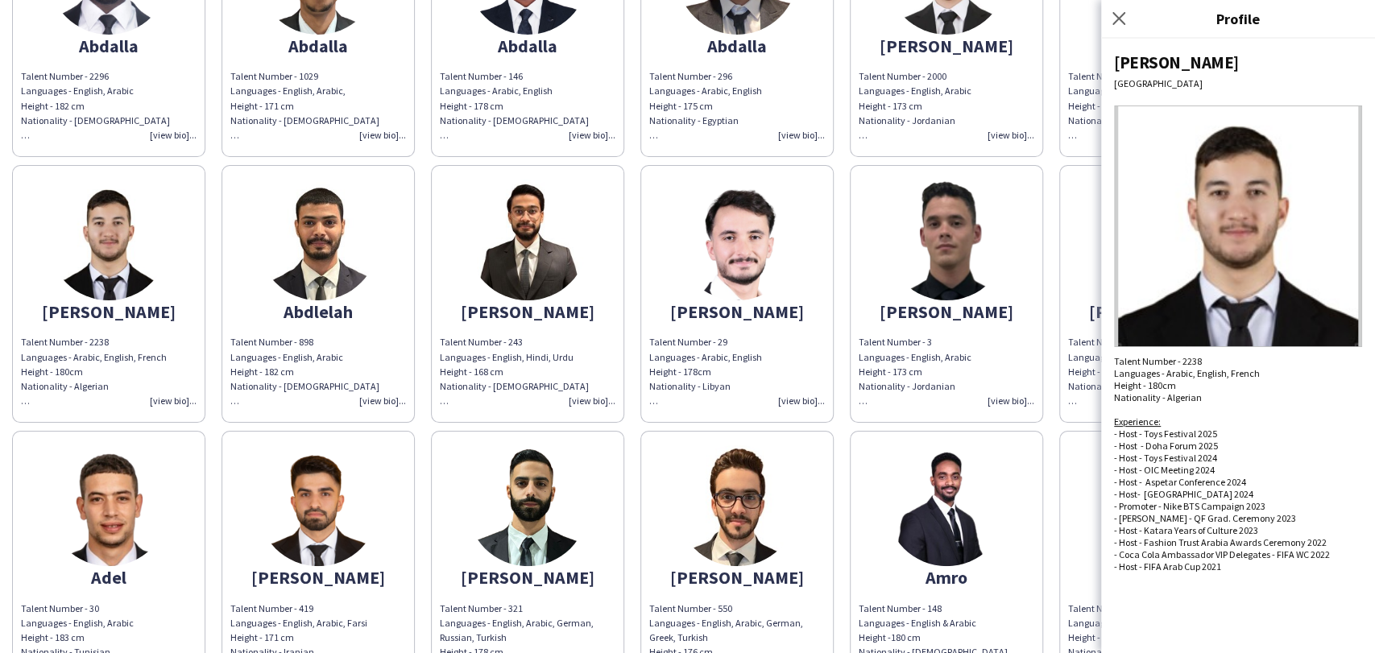
scroll to position [179, 0]
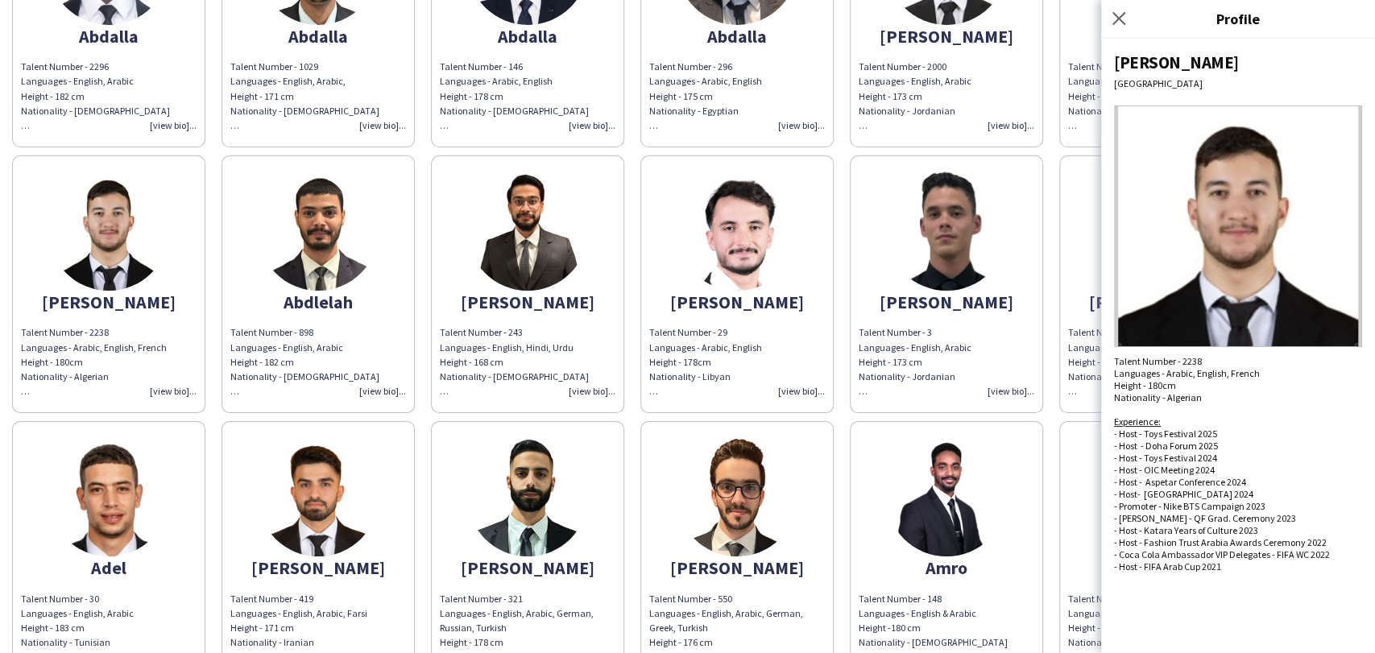
click at [1198, 253] on img at bounding box center [1238, 227] width 248 height 242
click at [147, 510] on img at bounding box center [108, 496] width 121 height 121
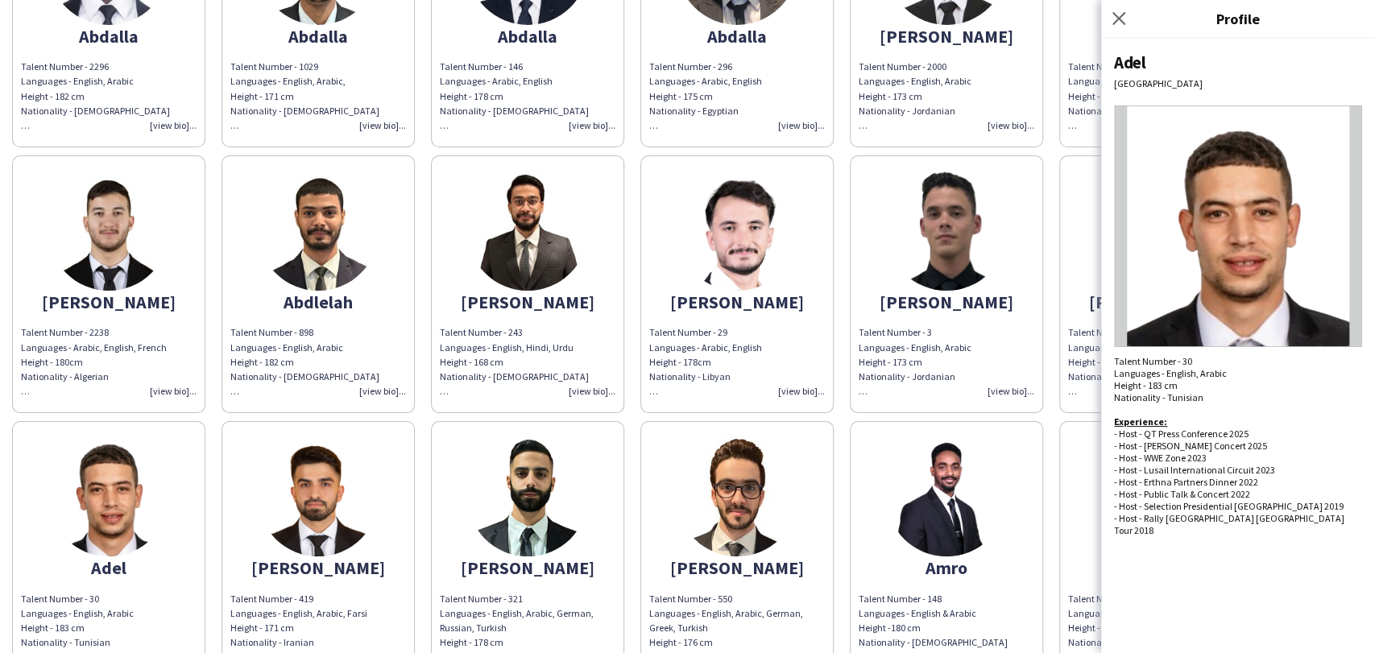
click at [97, 266] on img at bounding box center [108, 230] width 121 height 121
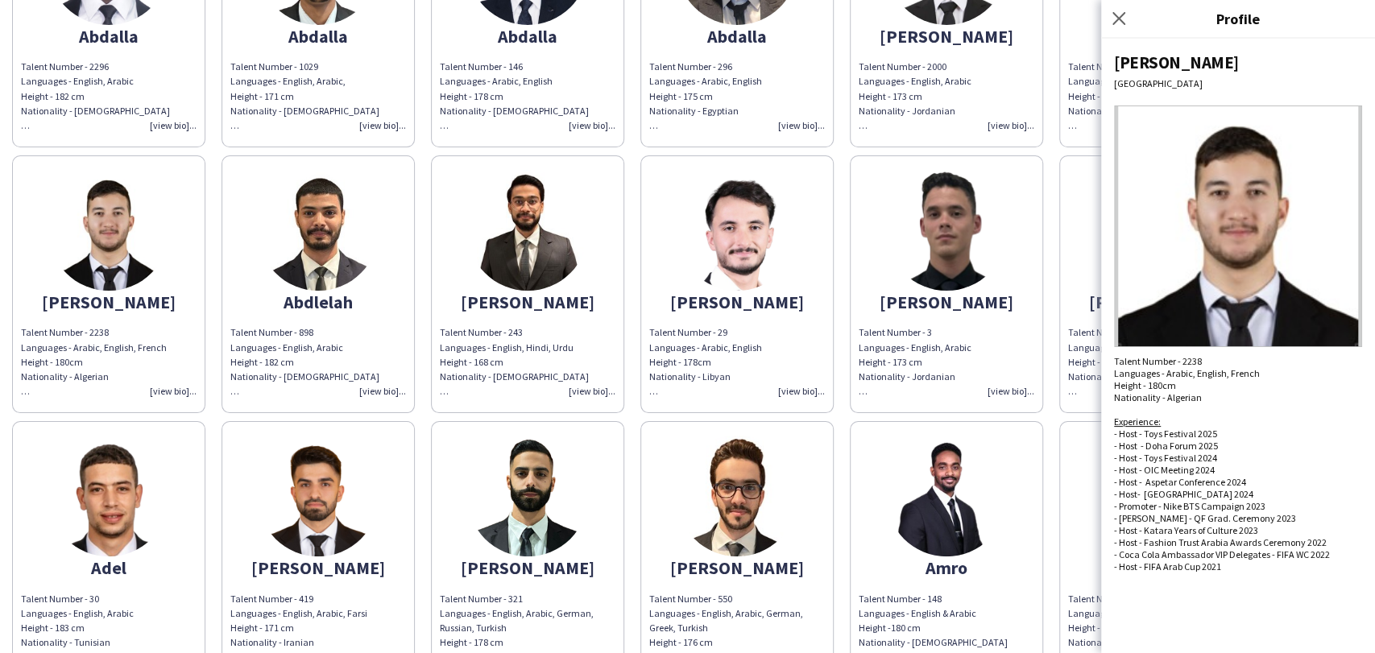
click at [85, 516] on img at bounding box center [108, 496] width 121 height 121
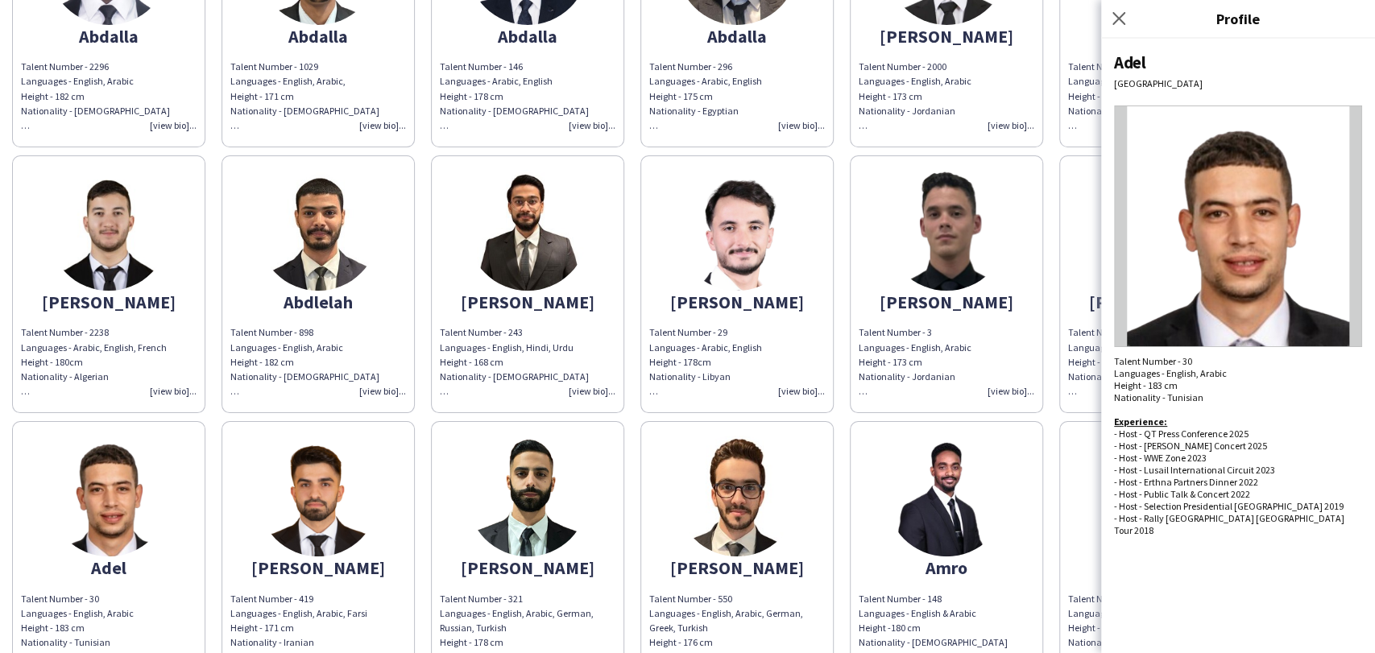
click at [286, 511] on img at bounding box center [318, 496] width 121 height 121
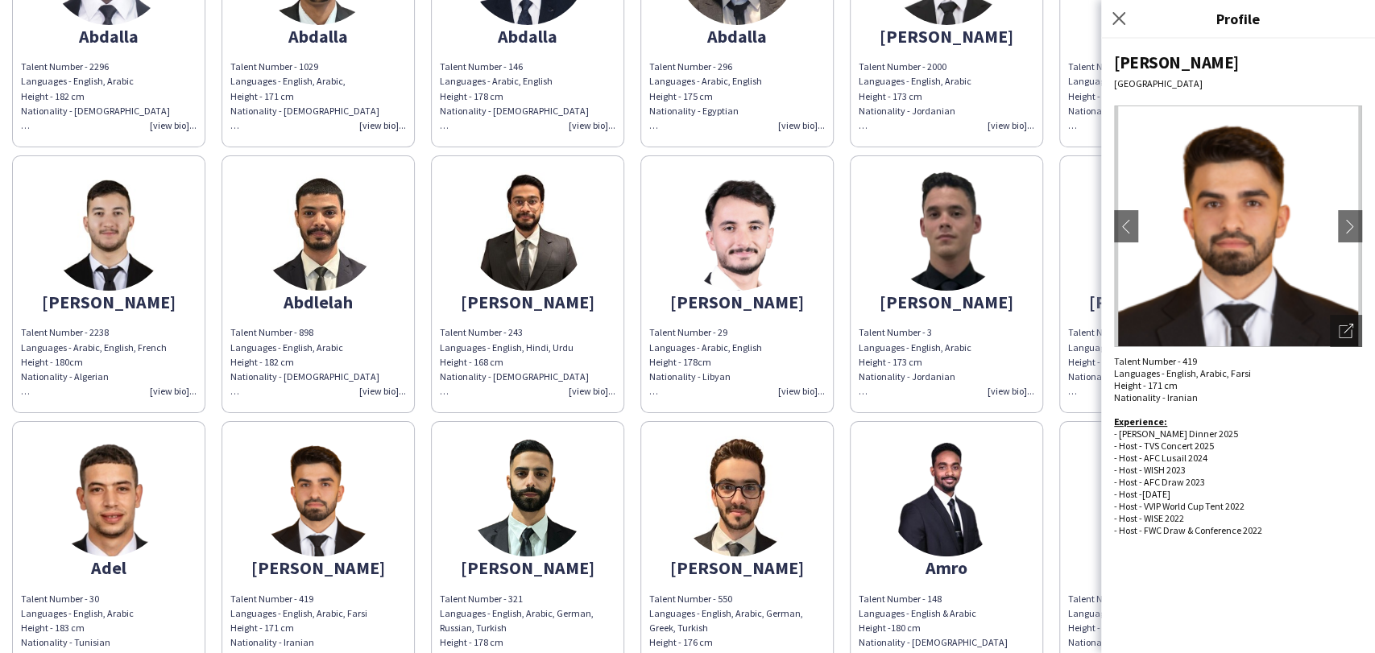
click at [445, 527] on app-share-pages-crew-card "Ahmad Talent Number - 321 Languages - English, Arabic, German, Russian, Turkish…" at bounding box center [527, 550] width 193 height 258
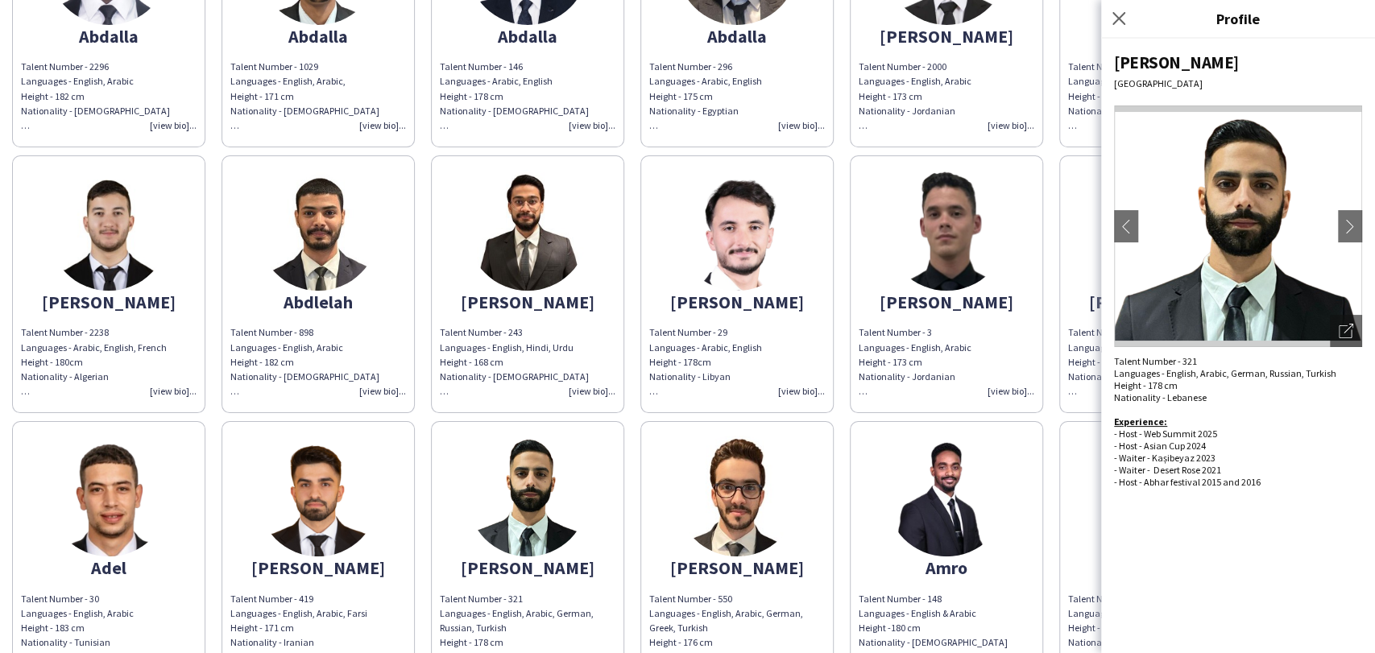
click at [252, 519] on app-share-pages-crew-card "Ahmad Talent Number - 419 Languages - English, Arabic, Farsi Height - 171 cm Na…" at bounding box center [317, 550] width 193 height 258
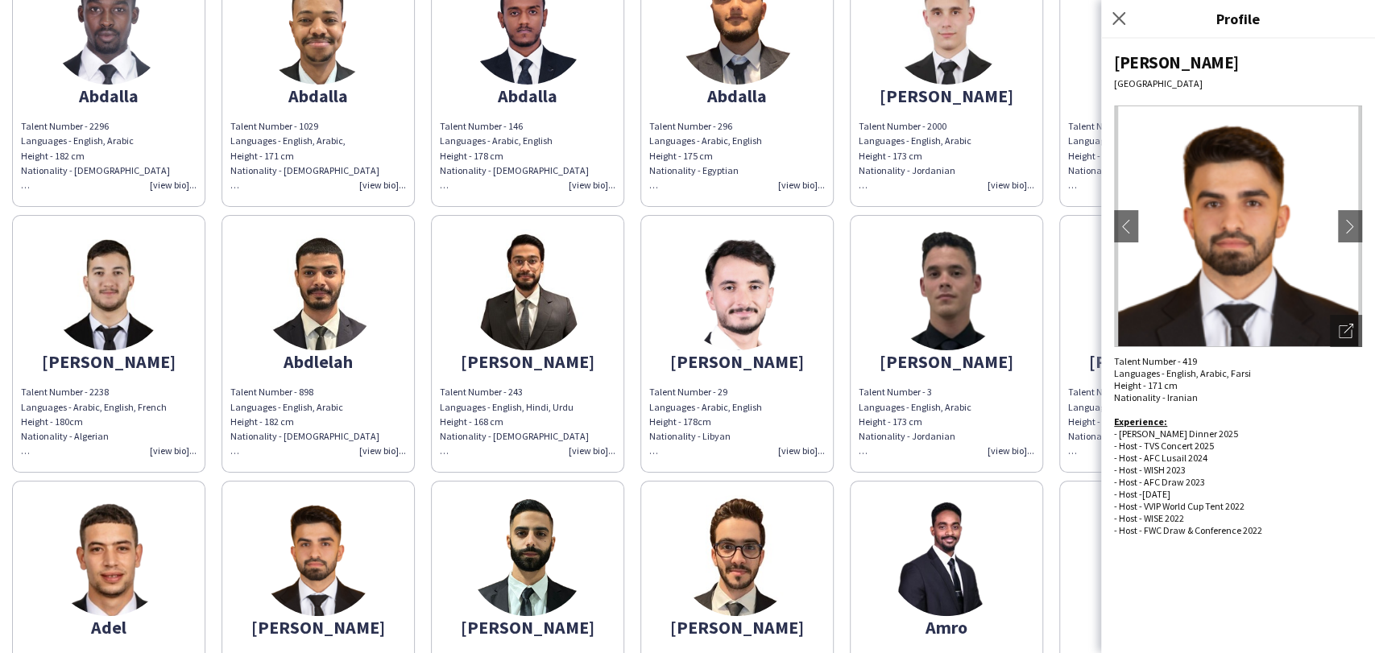
scroll to position [89, 0]
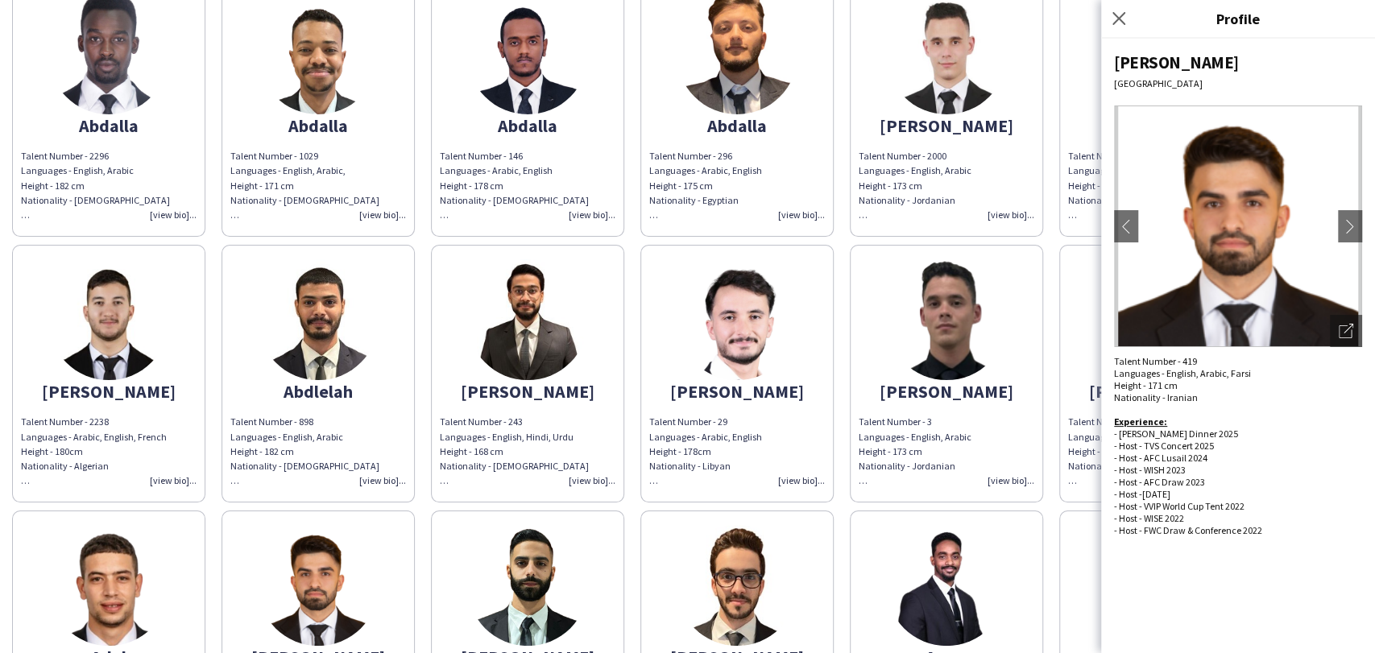
click at [335, 75] on img at bounding box center [318, 54] width 121 height 121
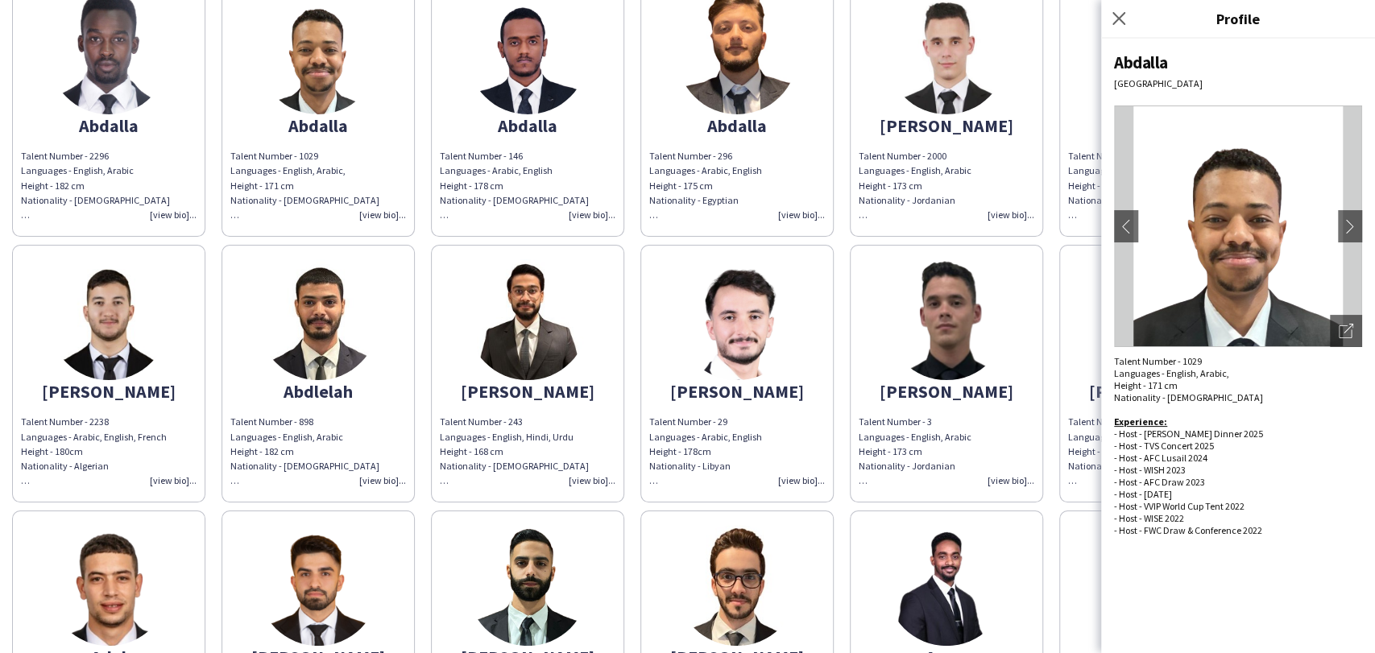
click at [496, 68] on img at bounding box center [527, 54] width 121 height 121
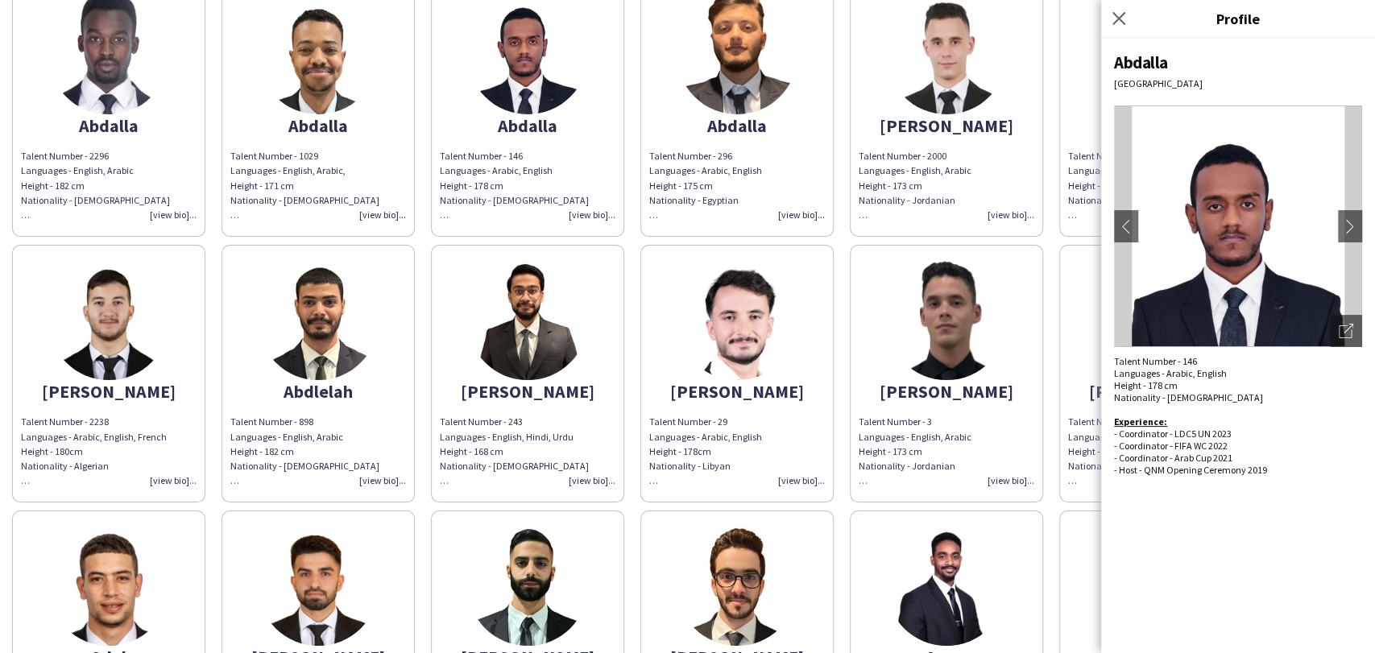
click at [329, 60] on img at bounding box center [318, 54] width 121 height 121
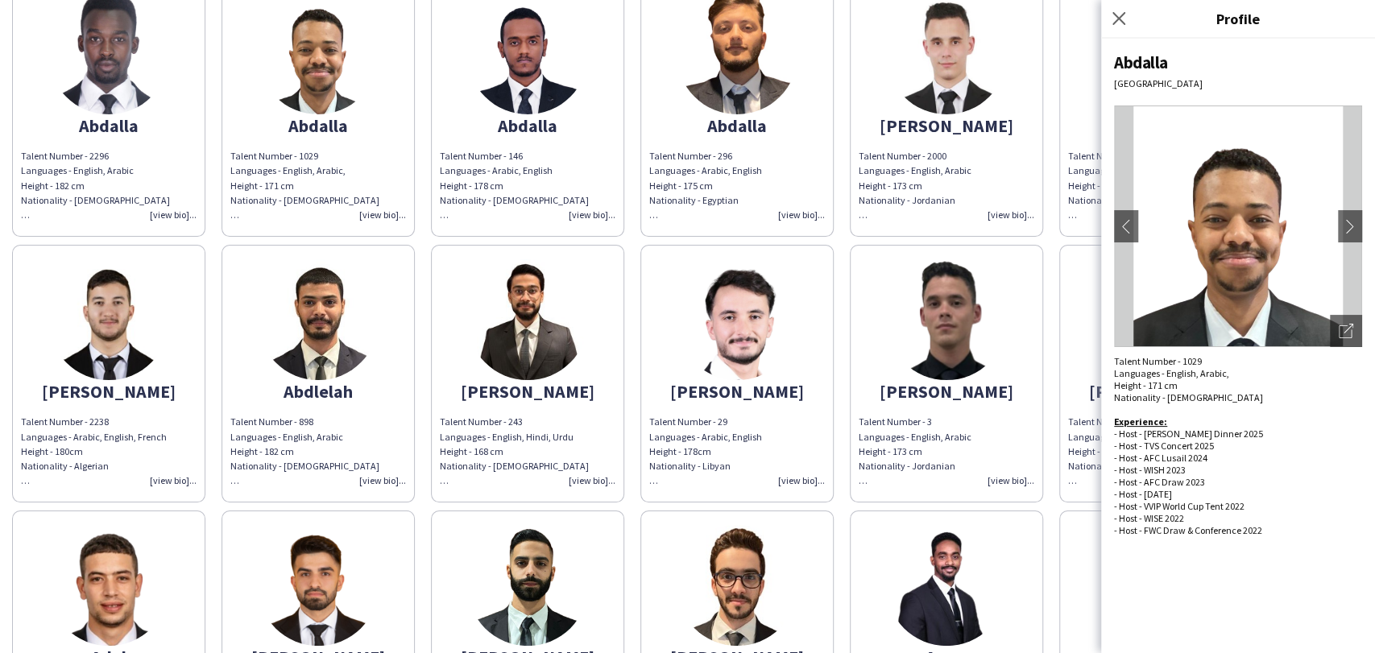
click at [382, 551] on app-share-pages-crew-card "Ahmad Talent Number - 419 Languages - English, Arabic, Farsi Height - 171 cm Na…" at bounding box center [317, 640] width 193 height 258
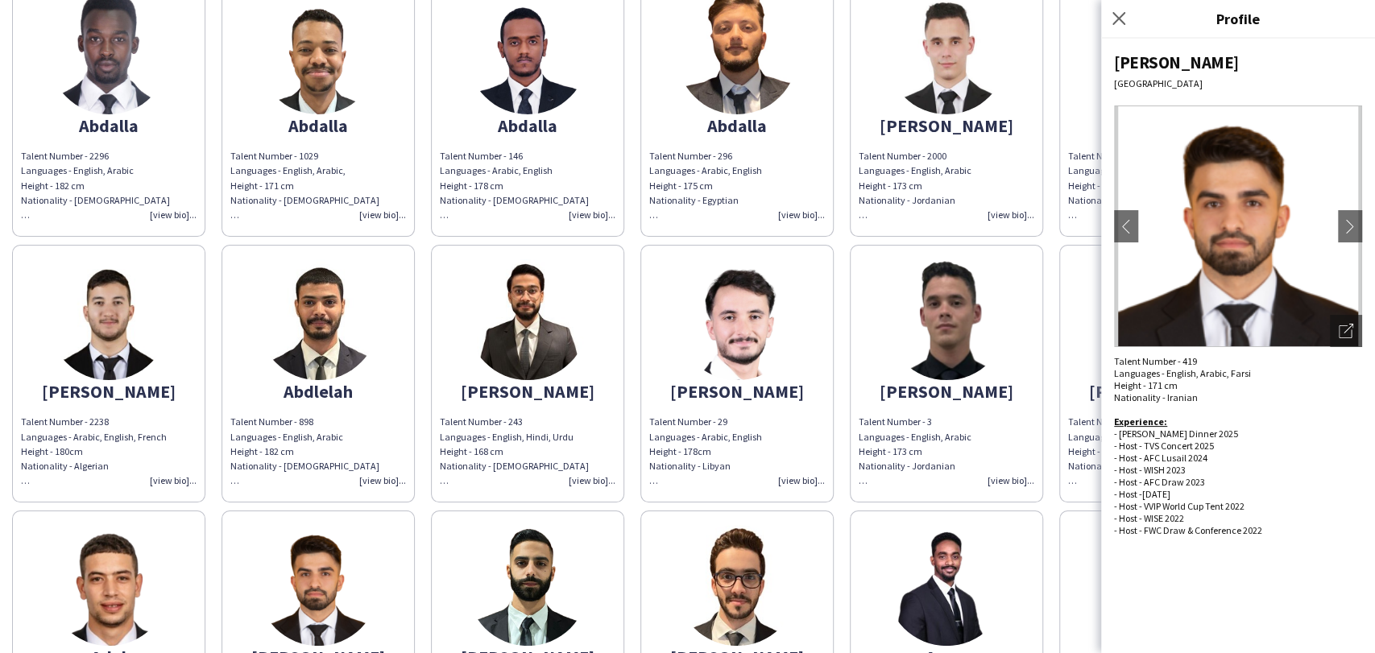
click at [354, 163] on div "Talent Number - 1029 Languages - English, Arabic, Height - 171 cm Nationality -…" at bounding box center [318, 185] width 176 height 73
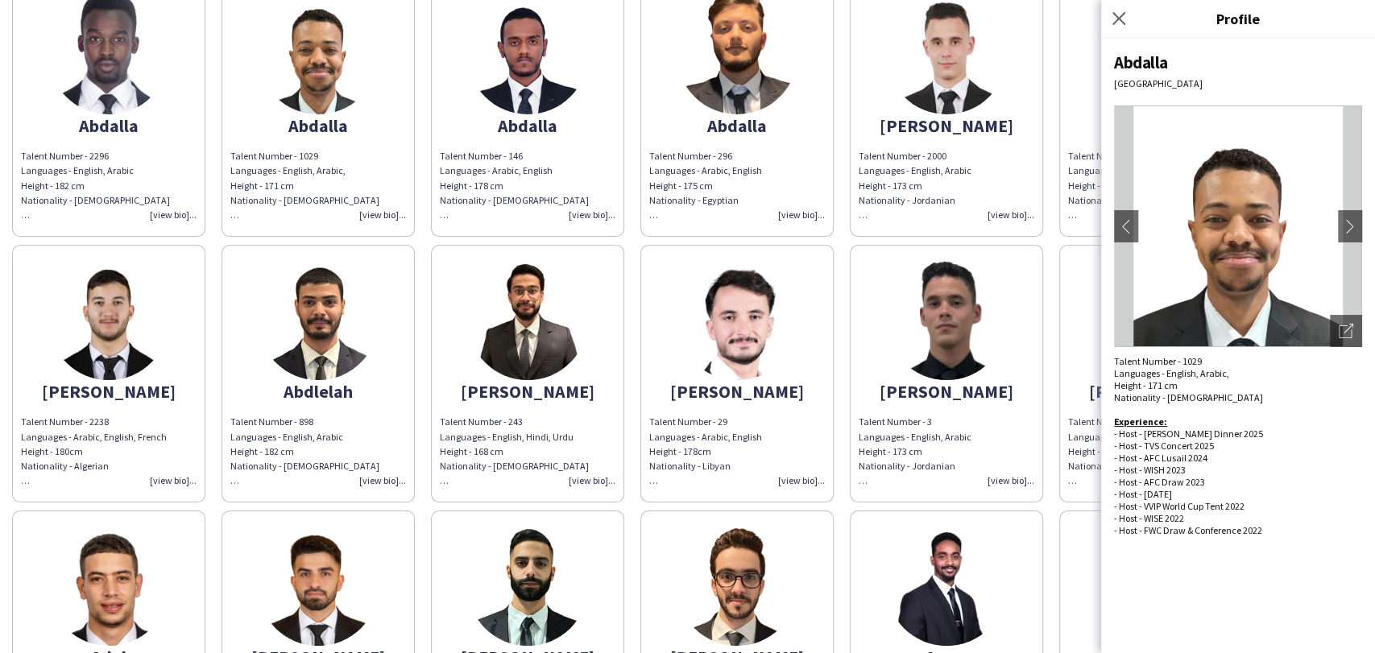
click at [368, 44] on img at bounding box center [318, 54] width 121 height 121
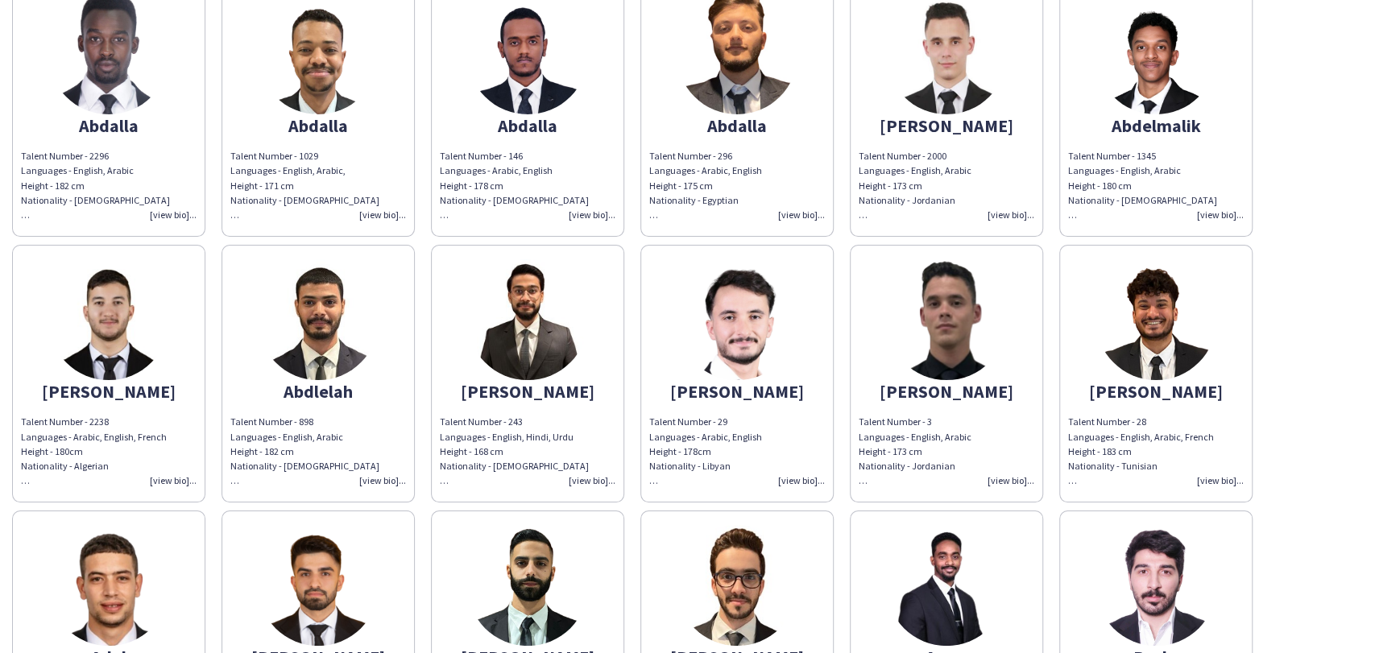
click at [336, 36] on img at bounding box center [318, 54] width 121 height 121
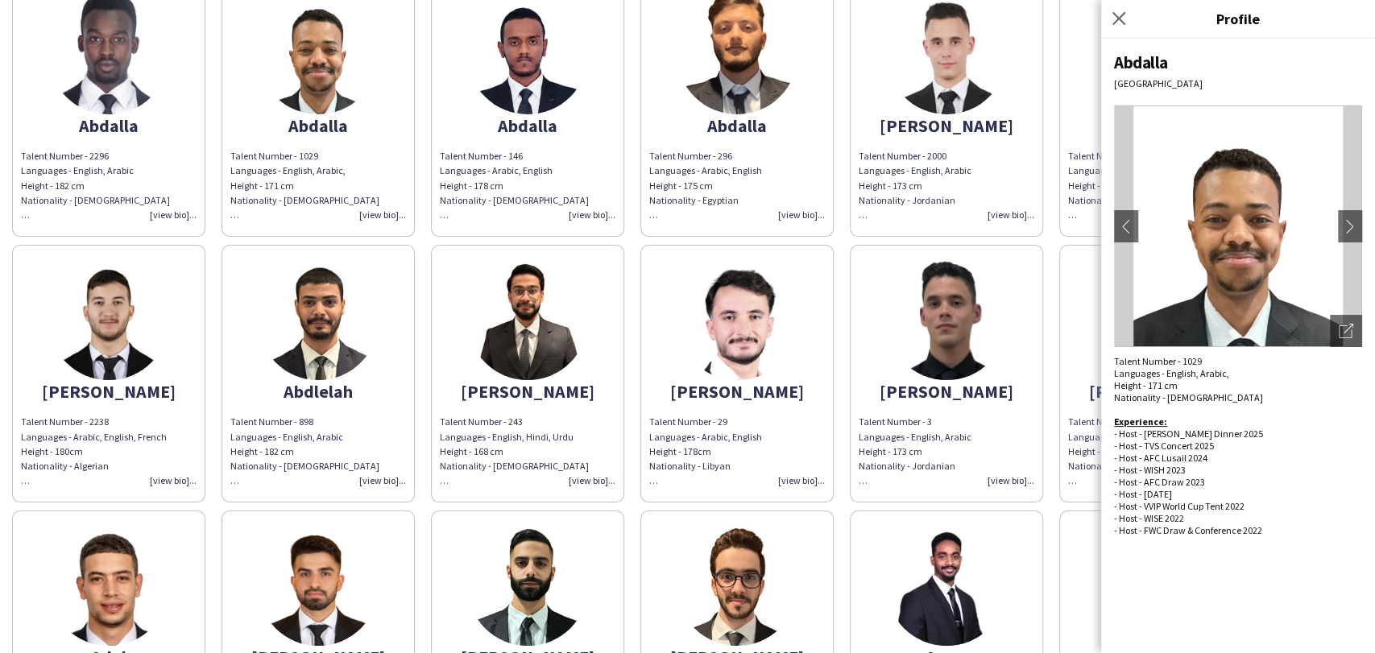
click at [365, 573] on img at bounding box center [318, 585] width 121 height 121
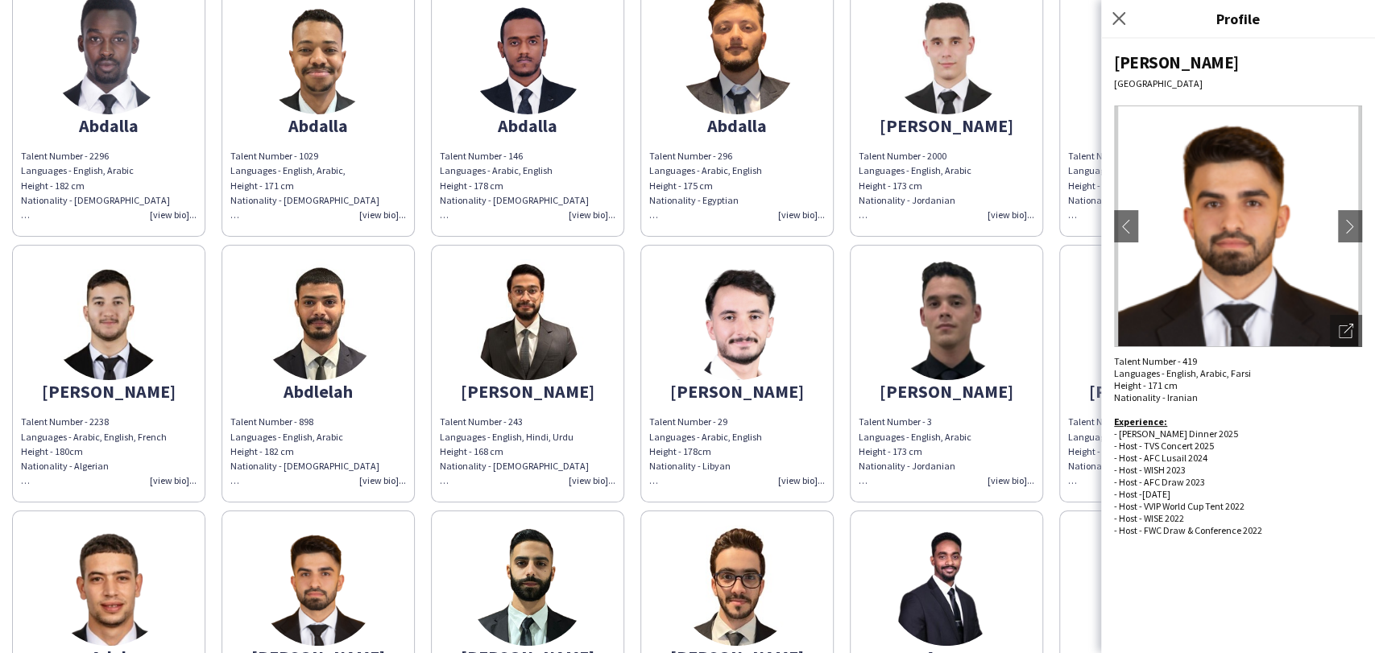
click at [304, 105] on img at bounding box center [318, 54] width 121 height 121
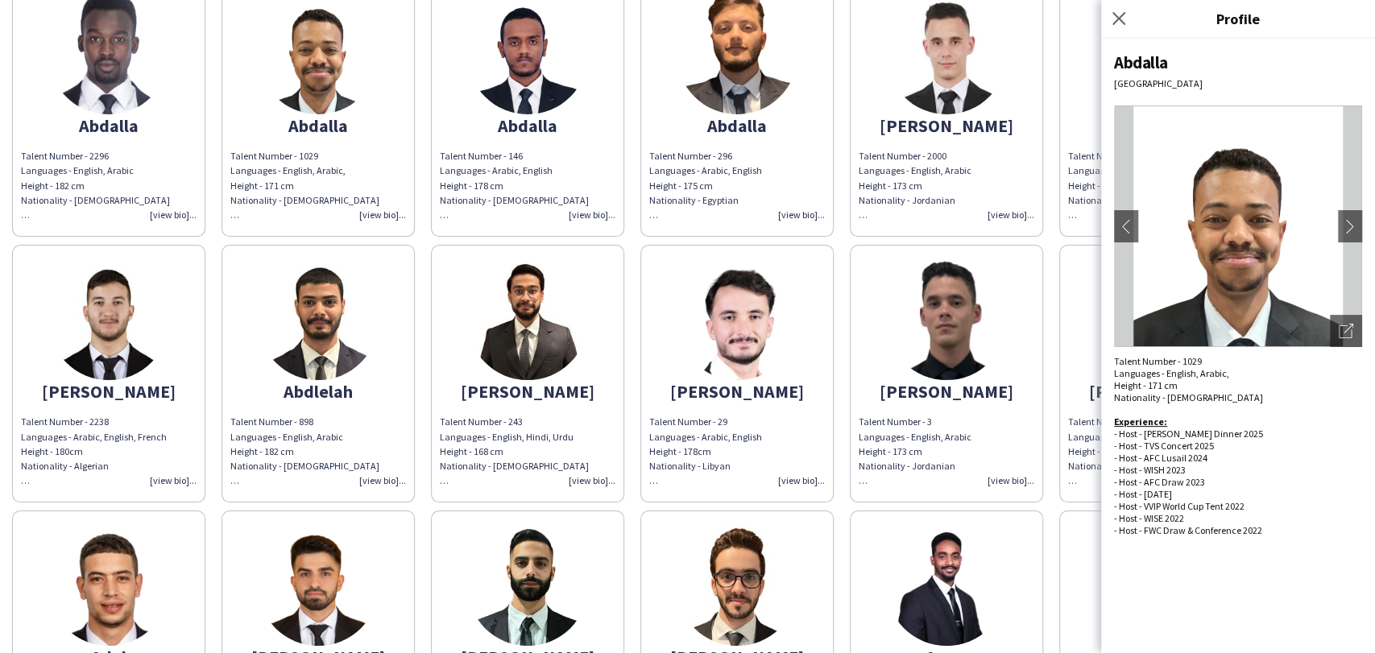
click at [348, 540] on img at bounding box center [318, 585] width 121 height 121
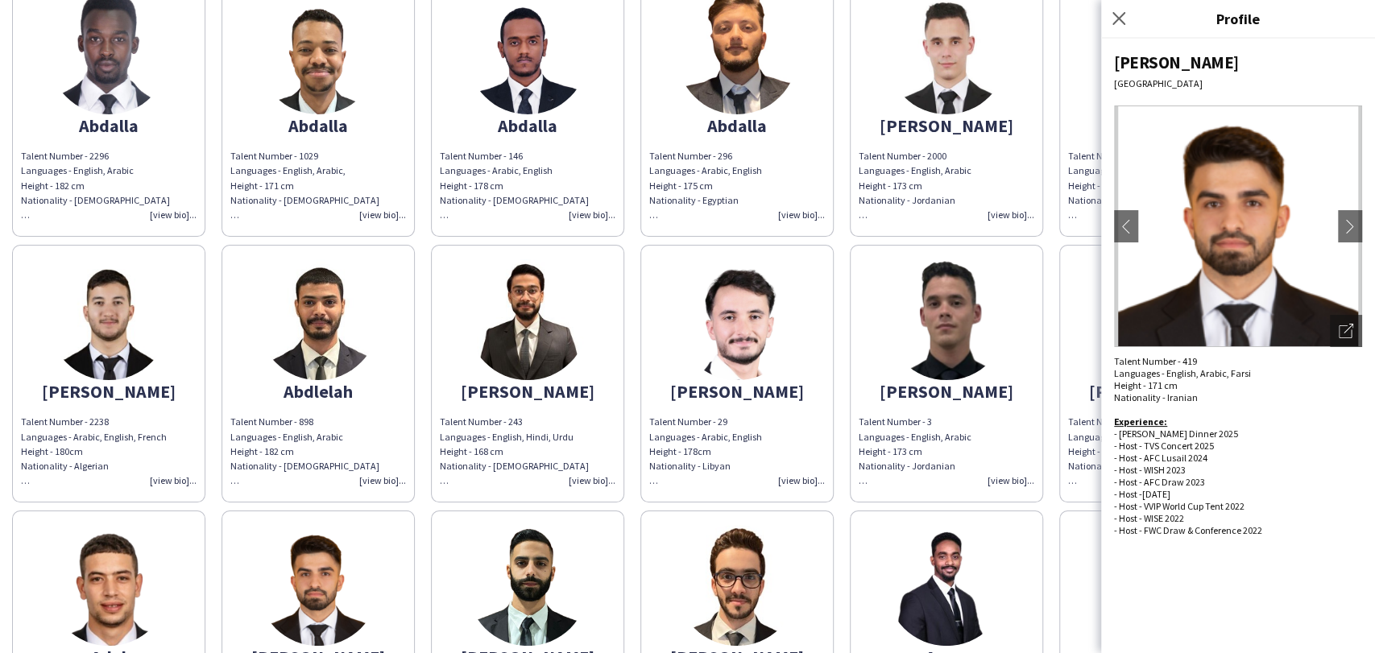
click at [348, 35] on img at bounding box center [318, 54] width 121 height 121
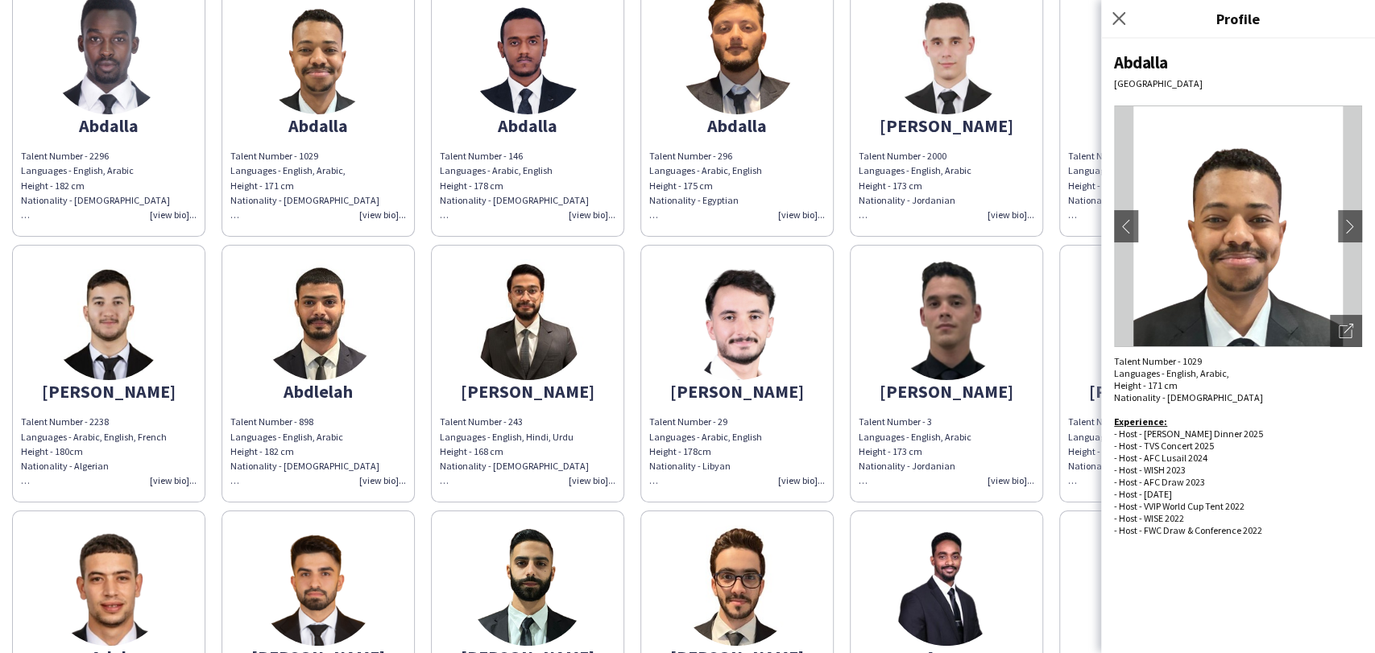
click at [552, 572] on img at bounding box center [527, 585] width 121 height 121
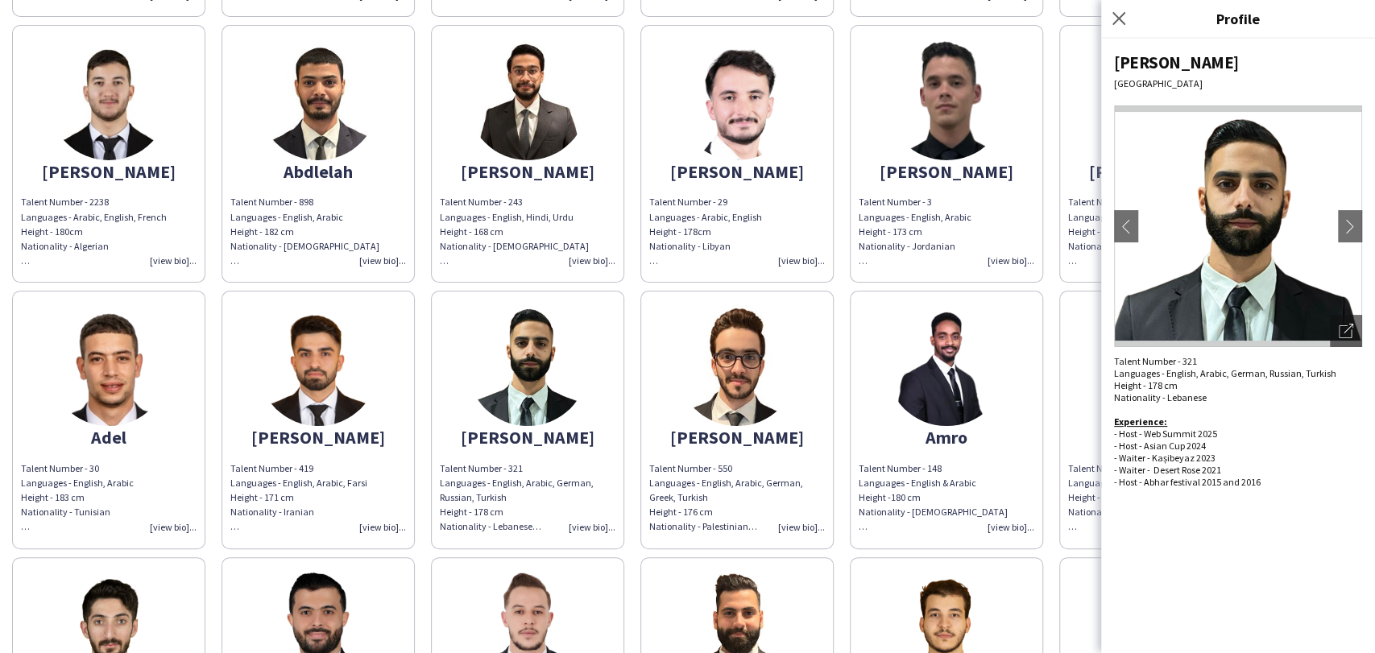
scroll to position [358, 0]
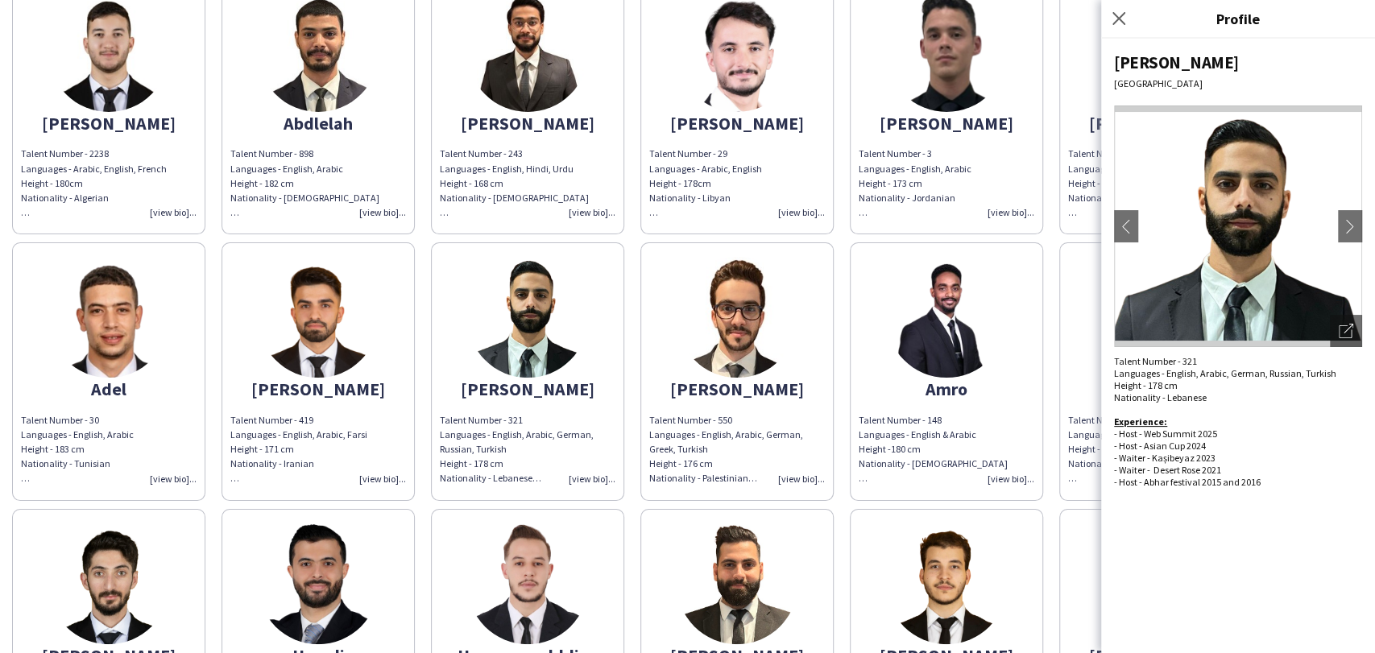
click at [726, 350] on img at bounding box center [737, 317] width 121 height 121
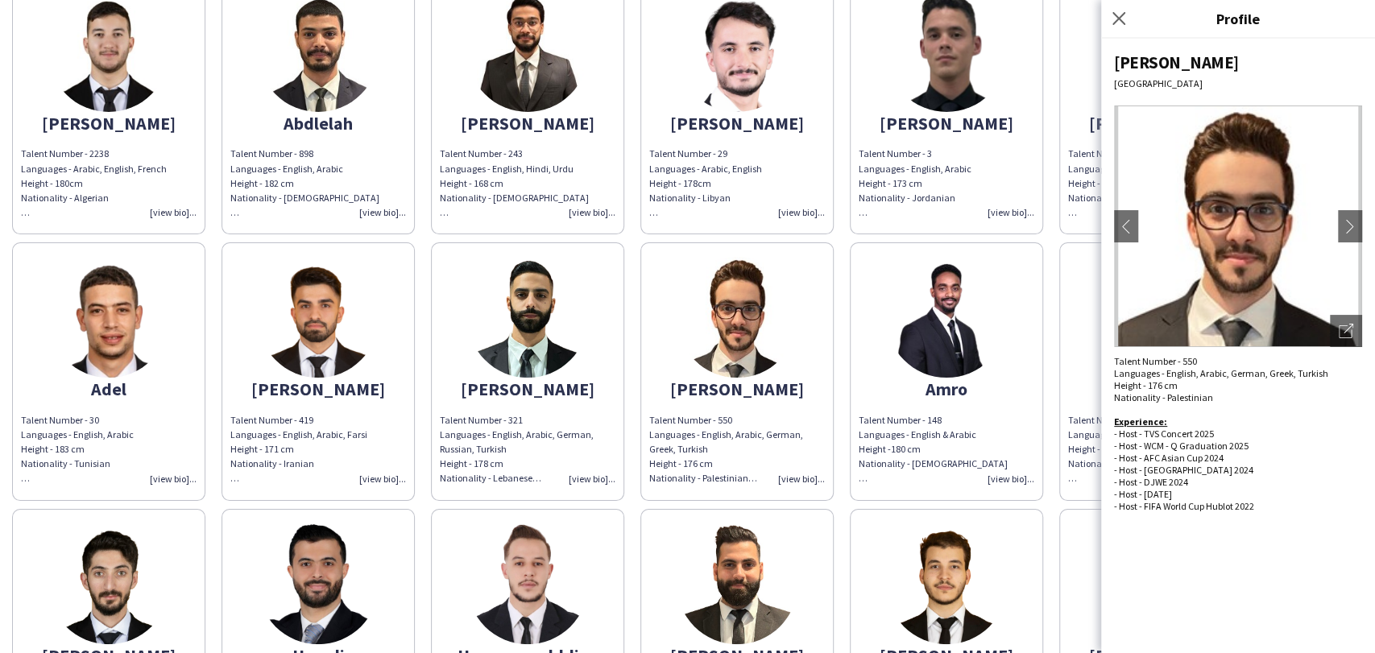
click at [578, 338] on img at bounding box center [527, 317] width 121 height 121
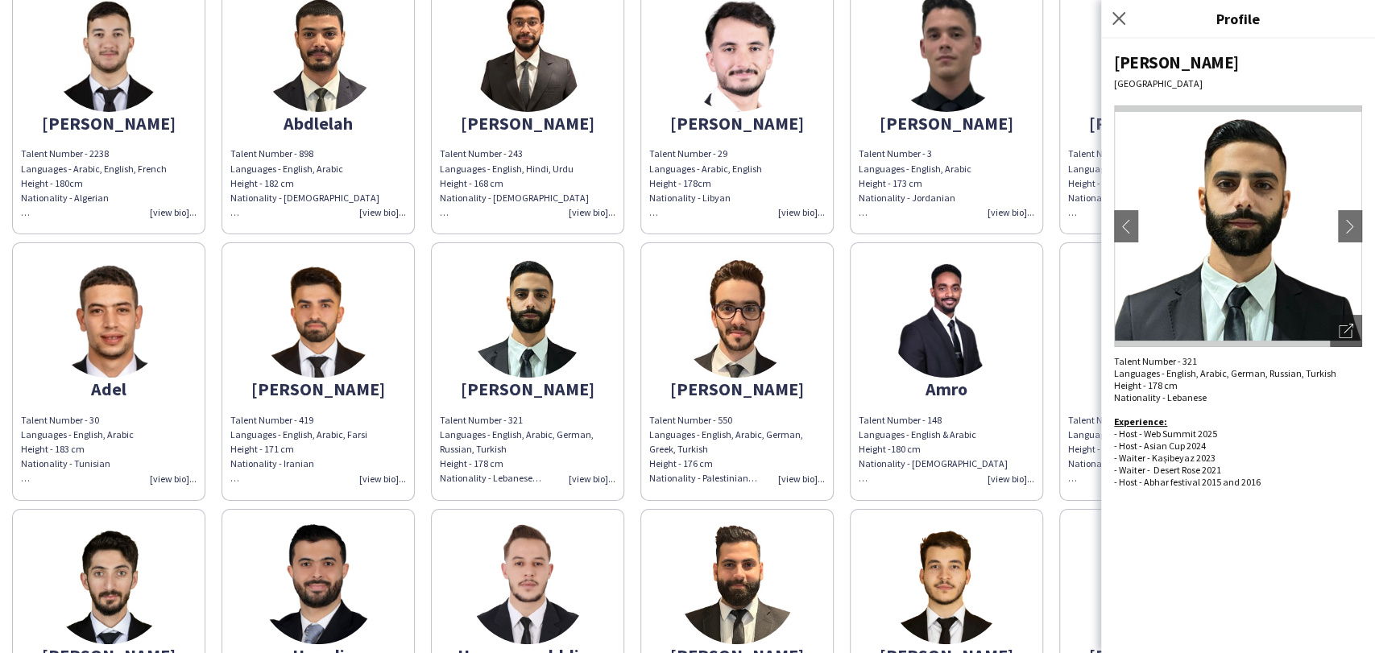
click at [844, 362] on div "Abdalla Talent Number - 2296 Languages - English, Arabic Height - 182 cm Nation…" at bounding box center [687, 500] width 1351 height 1595
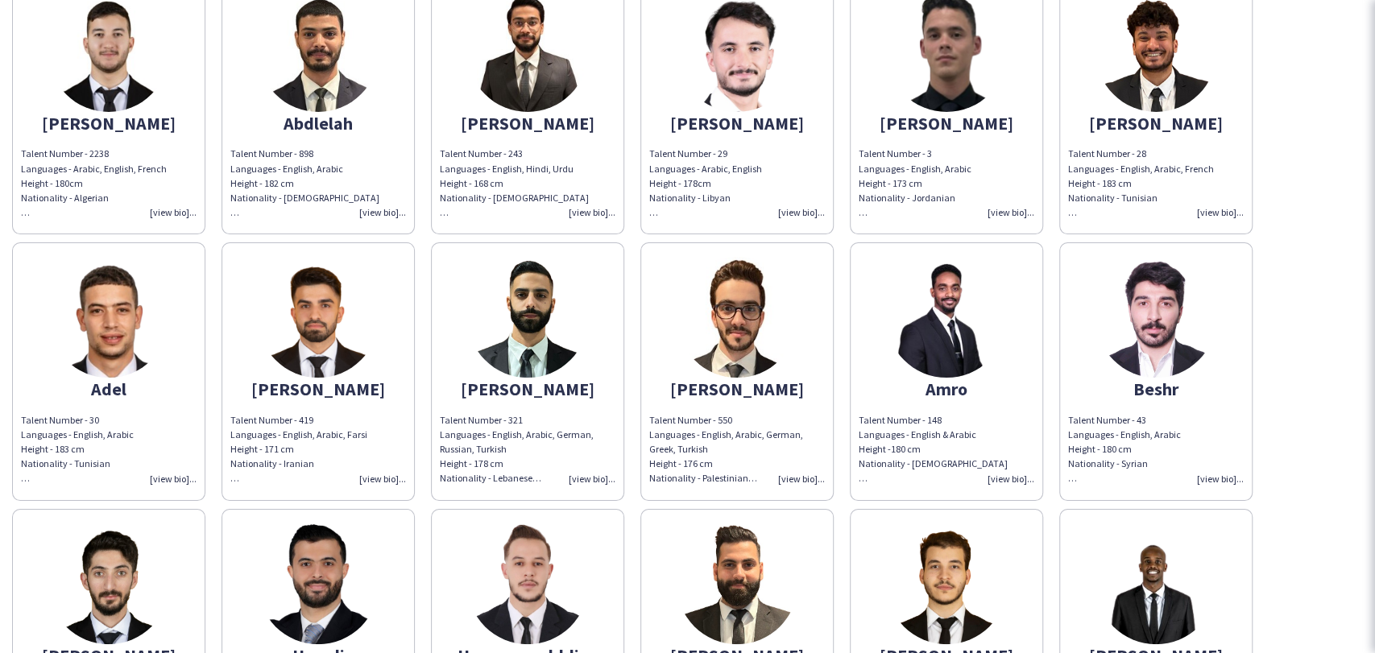
click at [937, 335] on img at bounding box center [946, 317] width 121 height 121
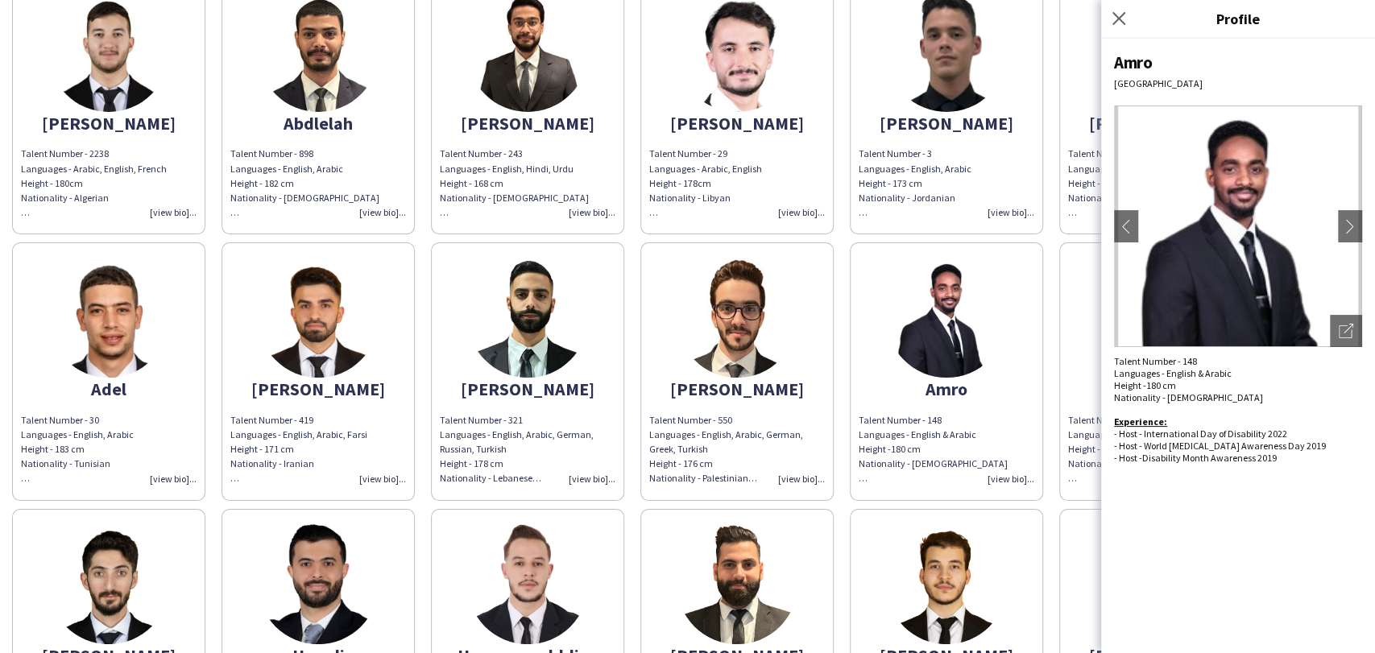
click at [1089, 354] on app-share-pages-crew-card "Beshr Talent Number - 43 Languages - English, Arabic Height - 180 cm Nationalit…" at bounding box center [1155, 371] width 193 height 258
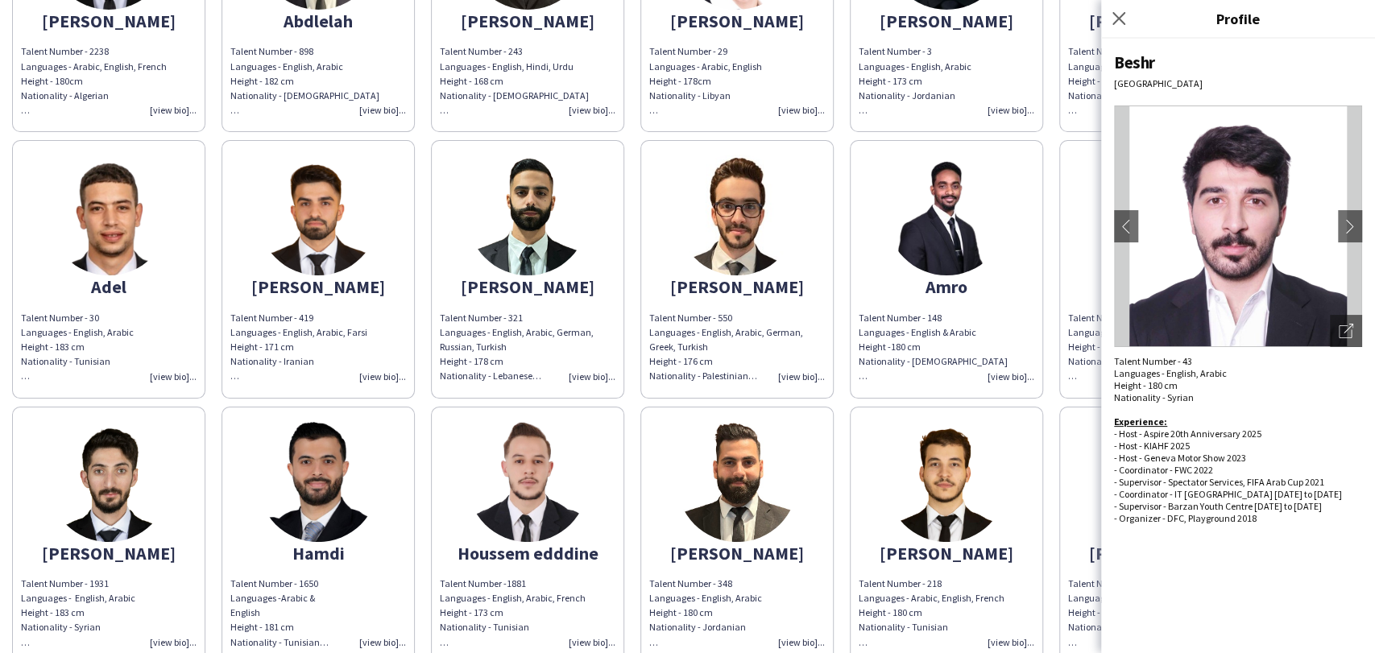
scroll to position [536, 0]
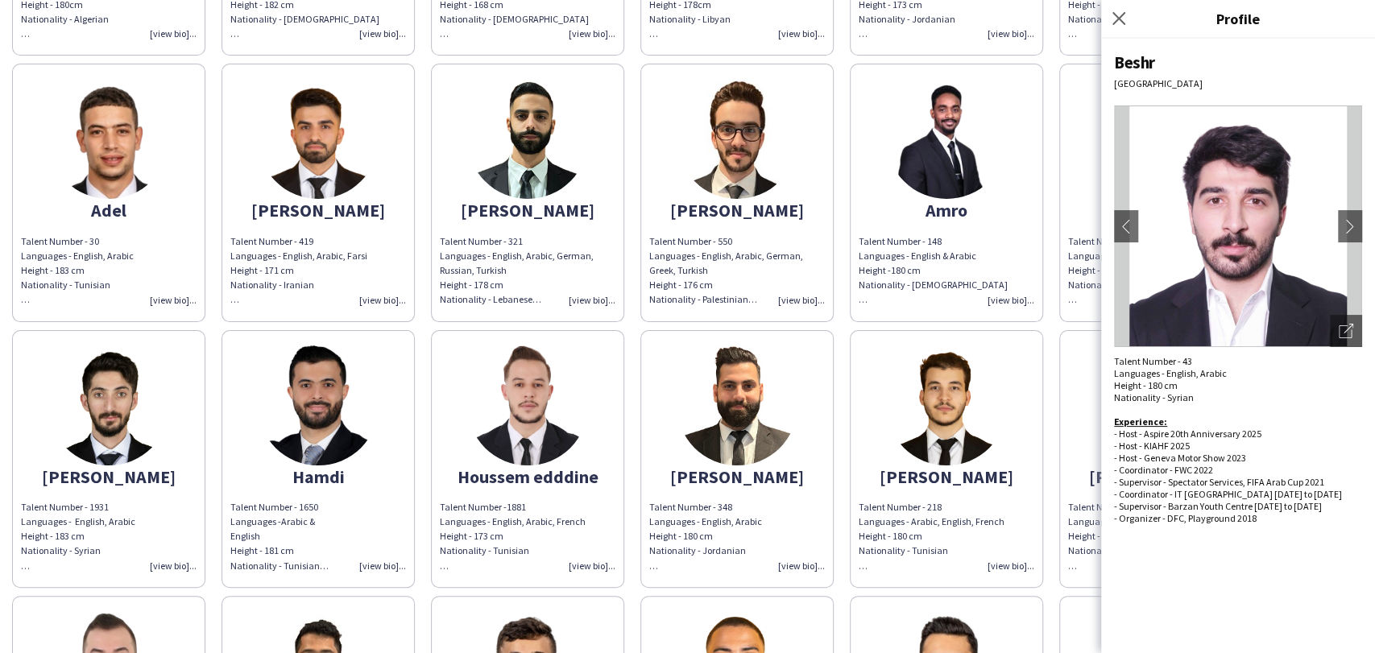
click at [1062, 456] on app-share-pages-crew-card "Mohammed Talent Number - 351 Languages - English, Arabic Height - 190 cm Nation…" at bounding box center [1155, 459] width 193 height 258
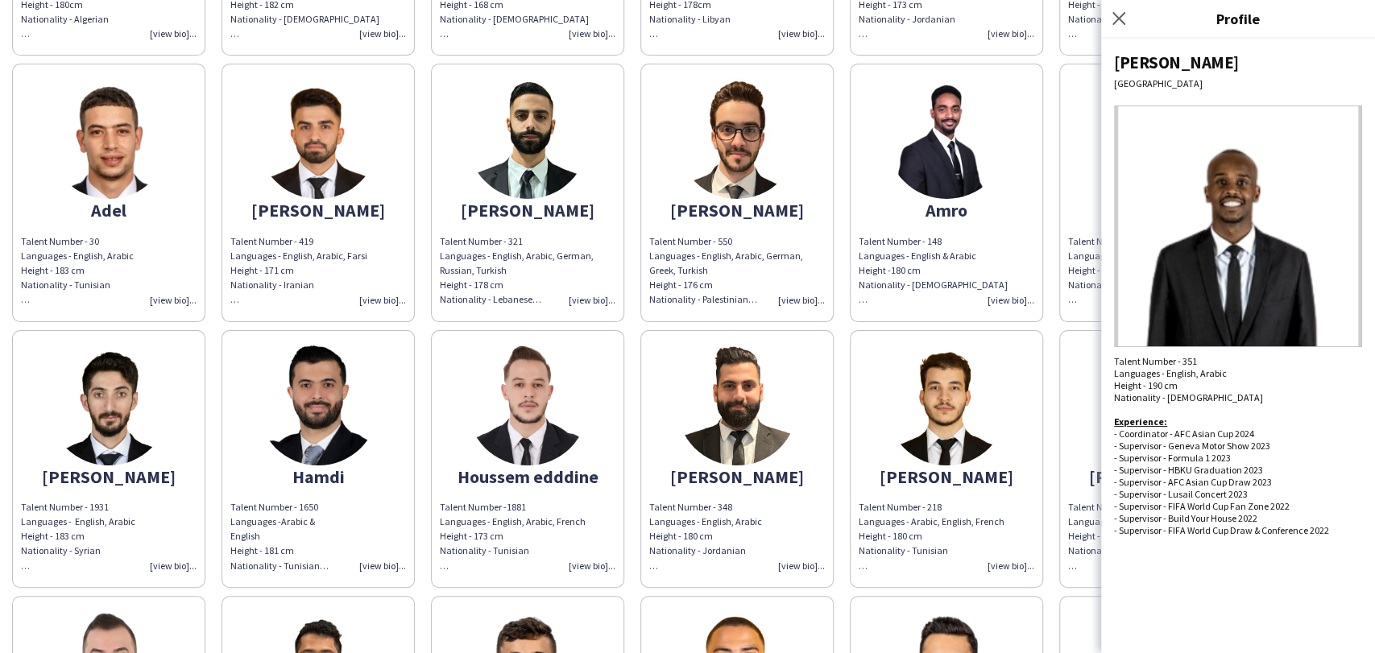
click at [1008, 449] on app-share-pages-crew-card "Mohamed Talent Number - 218 Languages - Arabic, English, French Height - 180 cm…" at bounding box center [946, 459] width 193 height 258
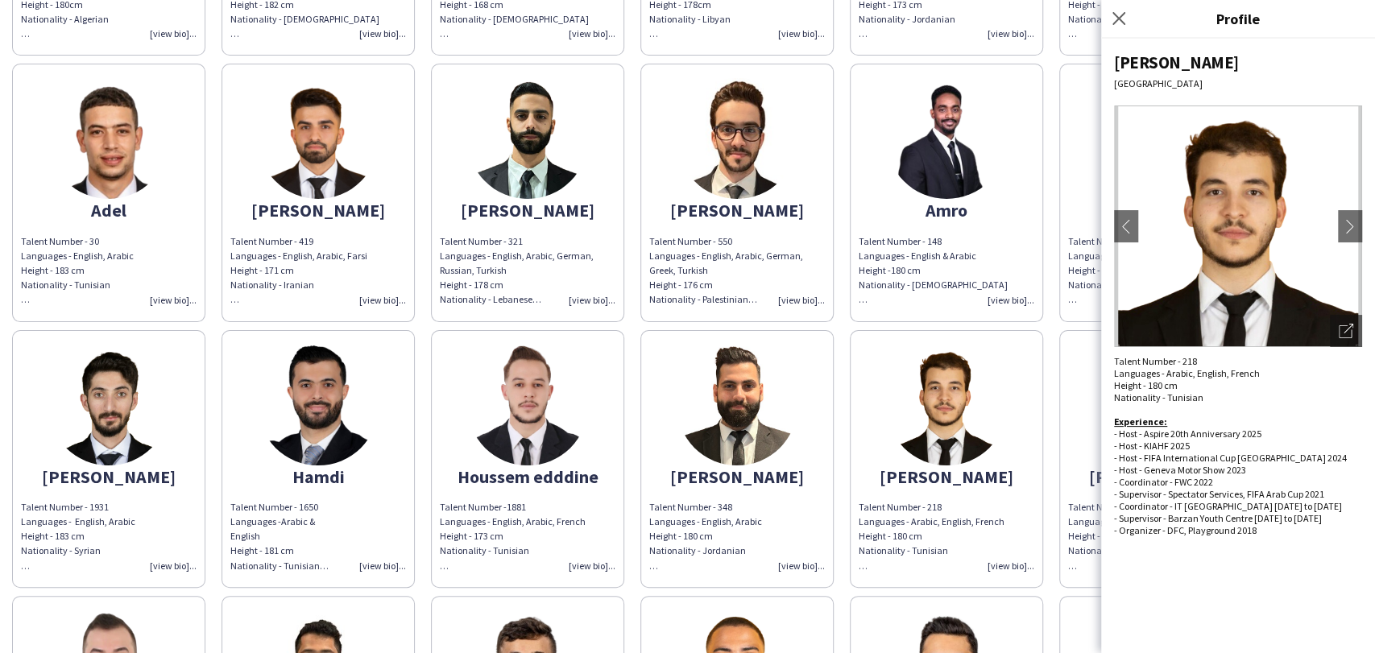
click at [1091, 466] on app-share-pages-crew-card "Mohammed Talent Number - 351 Languages - English, Arabic Height - 190 cm Nation…" at bounding box center [1155, 459] width 193 height 258
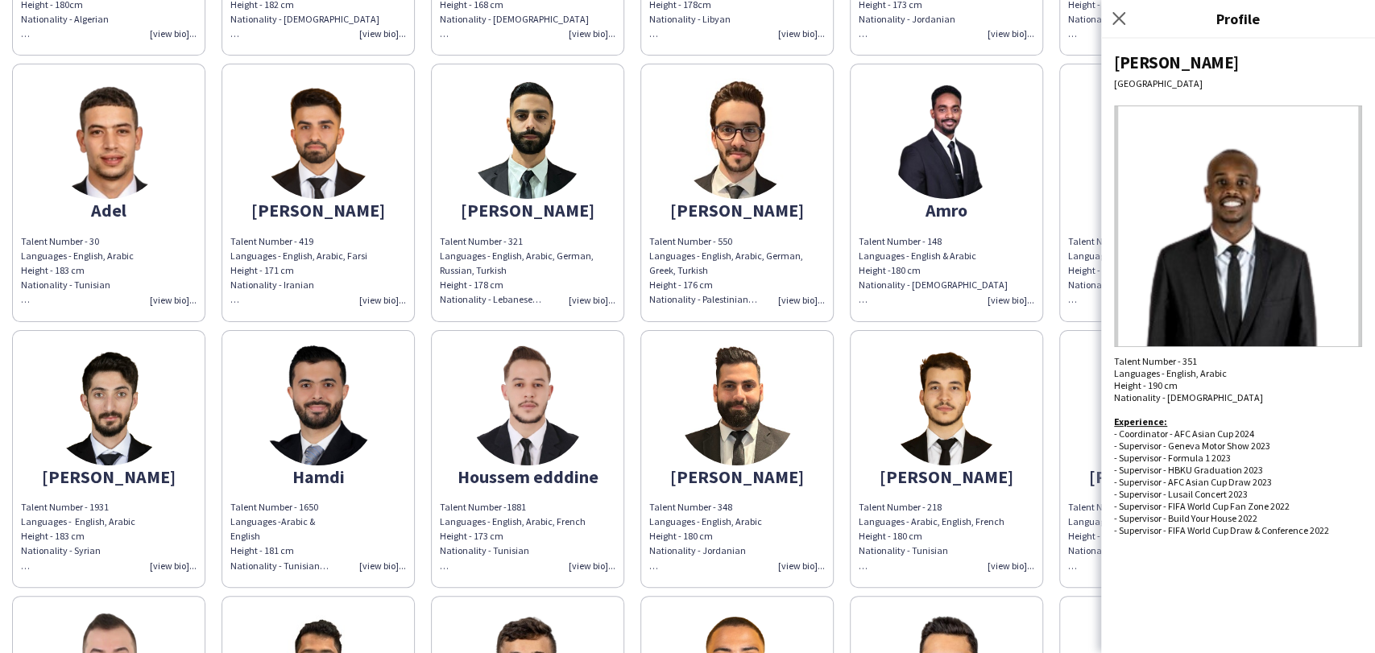
click at [924, 405] on img at bounding box center [946, 405] width 121 height 121
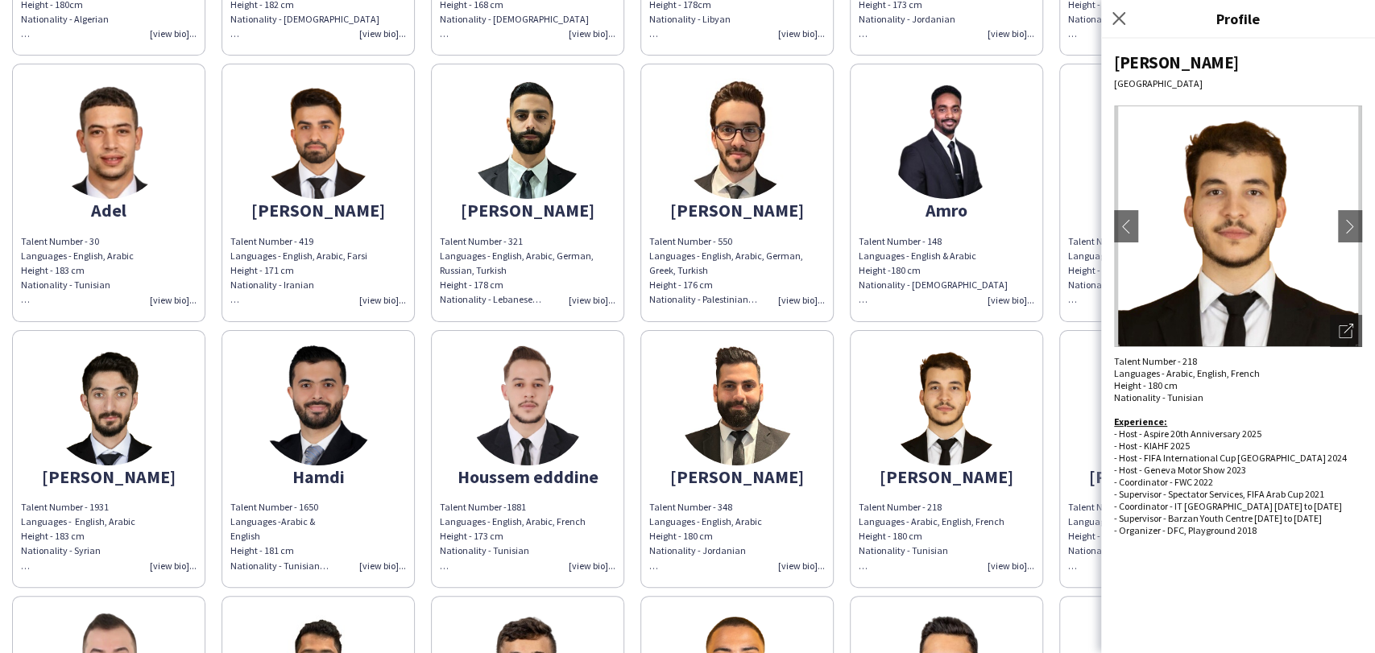
click at [722, 394] on img at bounding box center [737, 405] width 121 height 121
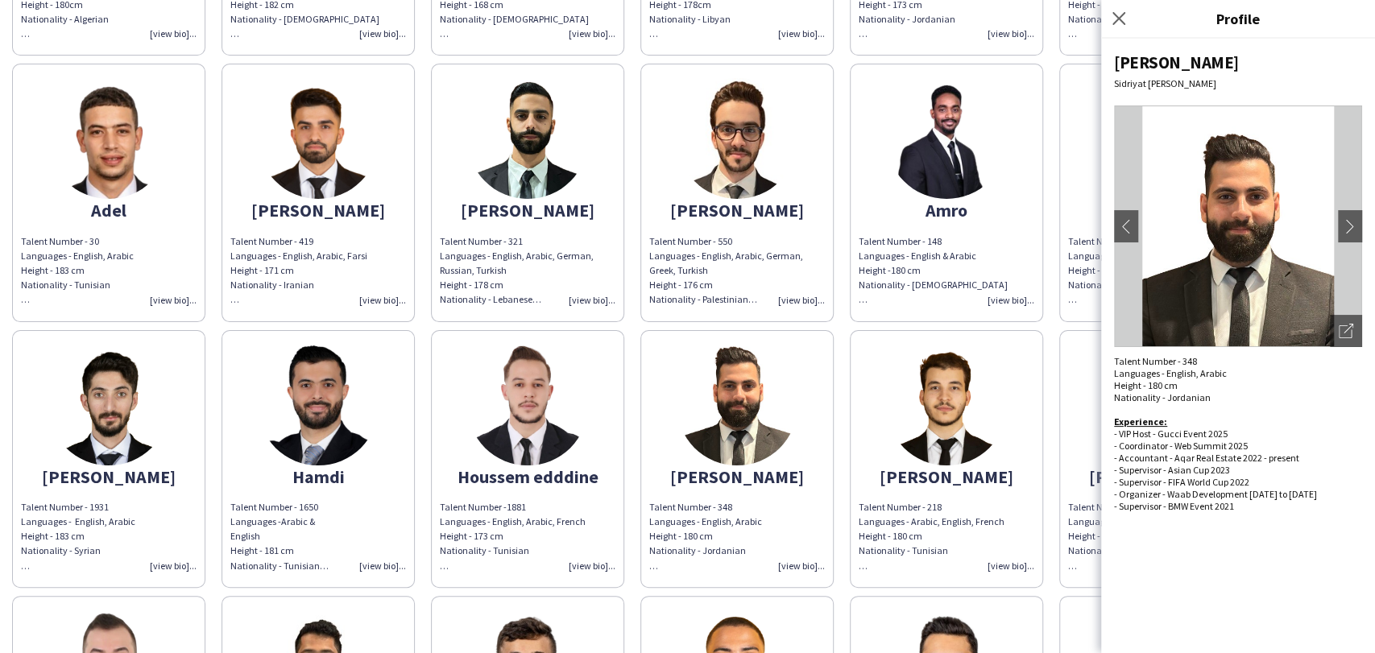
click at [583, 433] on app-share-pages-crew-card "Houssem edddine Talent Number -1881 Languages - English, Arabic, French Height …" at bounding box center [527, 459] width 193 height 258
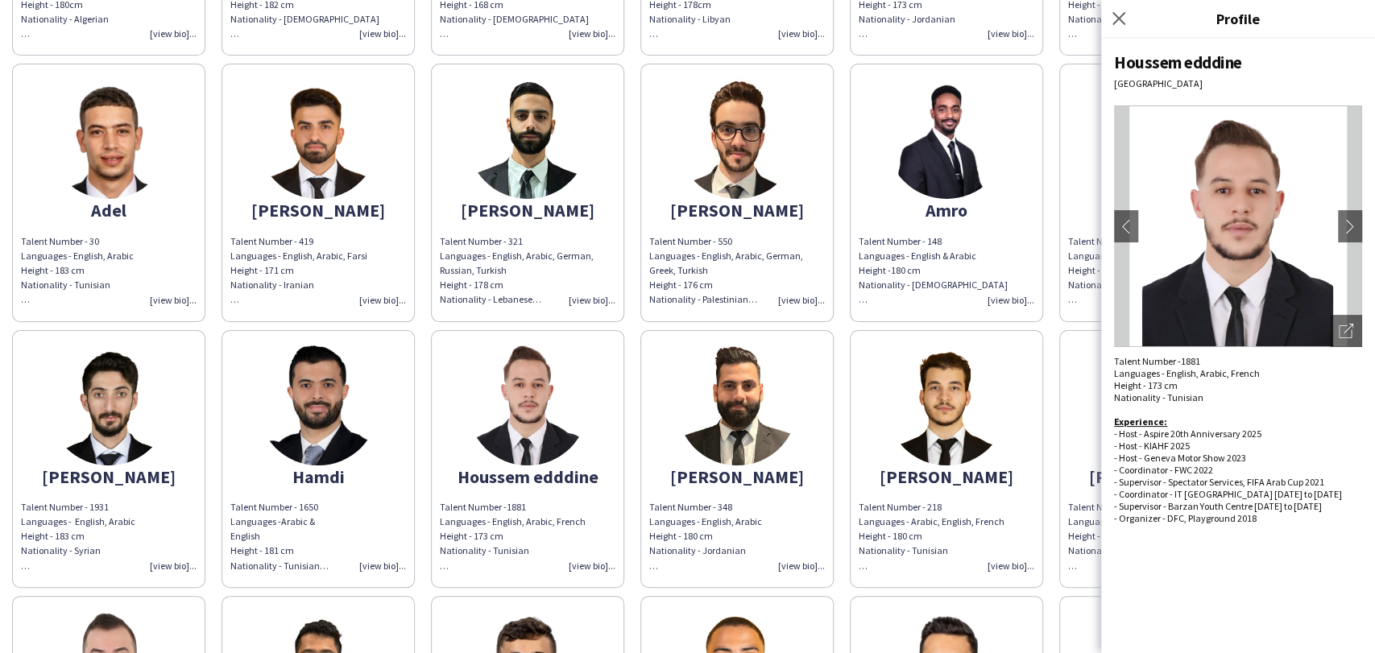
click at [341, 434] on img at bounding box center [318, 405] width 121 height 121
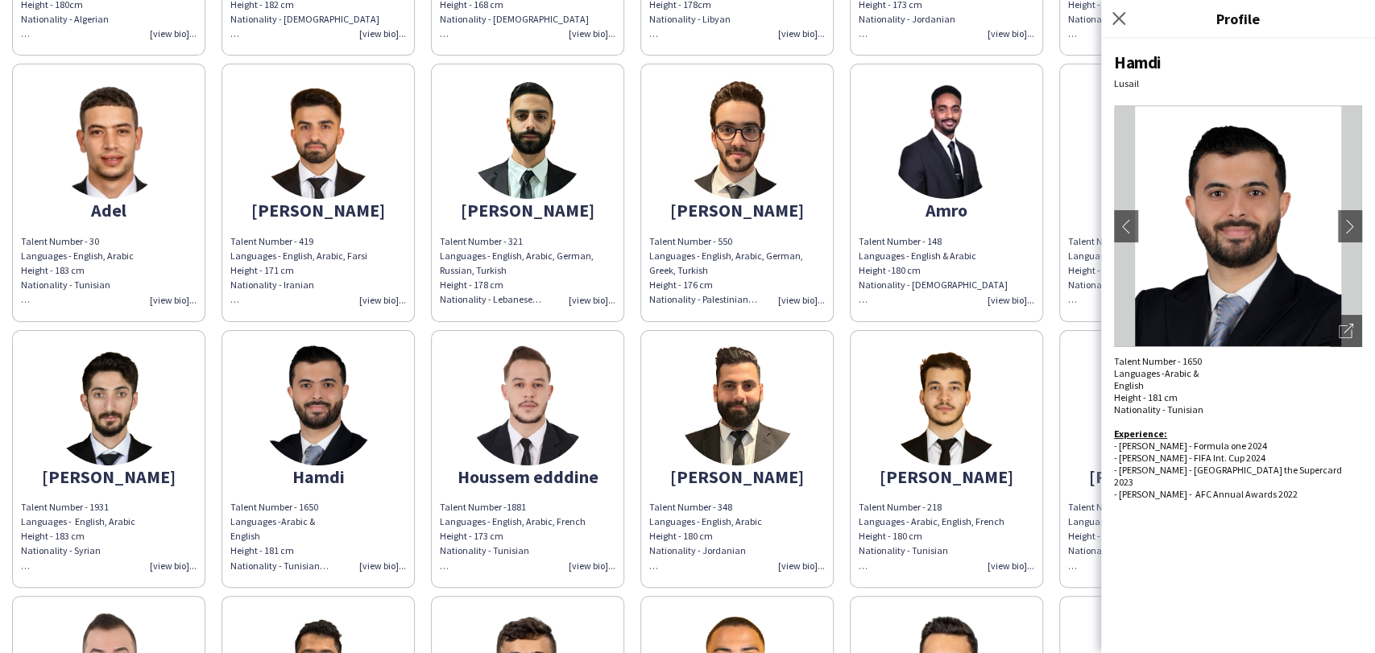
click at [206, 435] on div "Abdalla Talent Number - 2296 Languages - English, Arabic Height - 182 cm Nation…" at bounding box center [687, 321] width 1351 height 1595
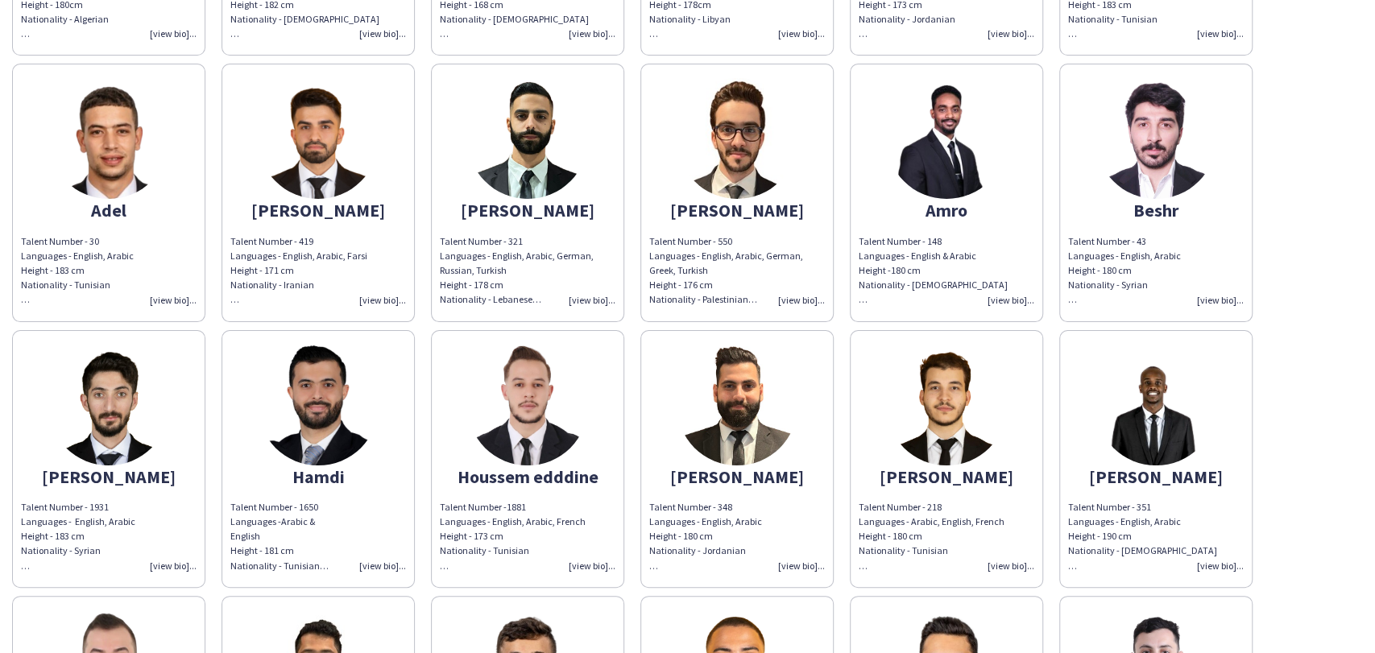
click at [83, 414] on img at bounding box center [108, 405] width 121 height 121
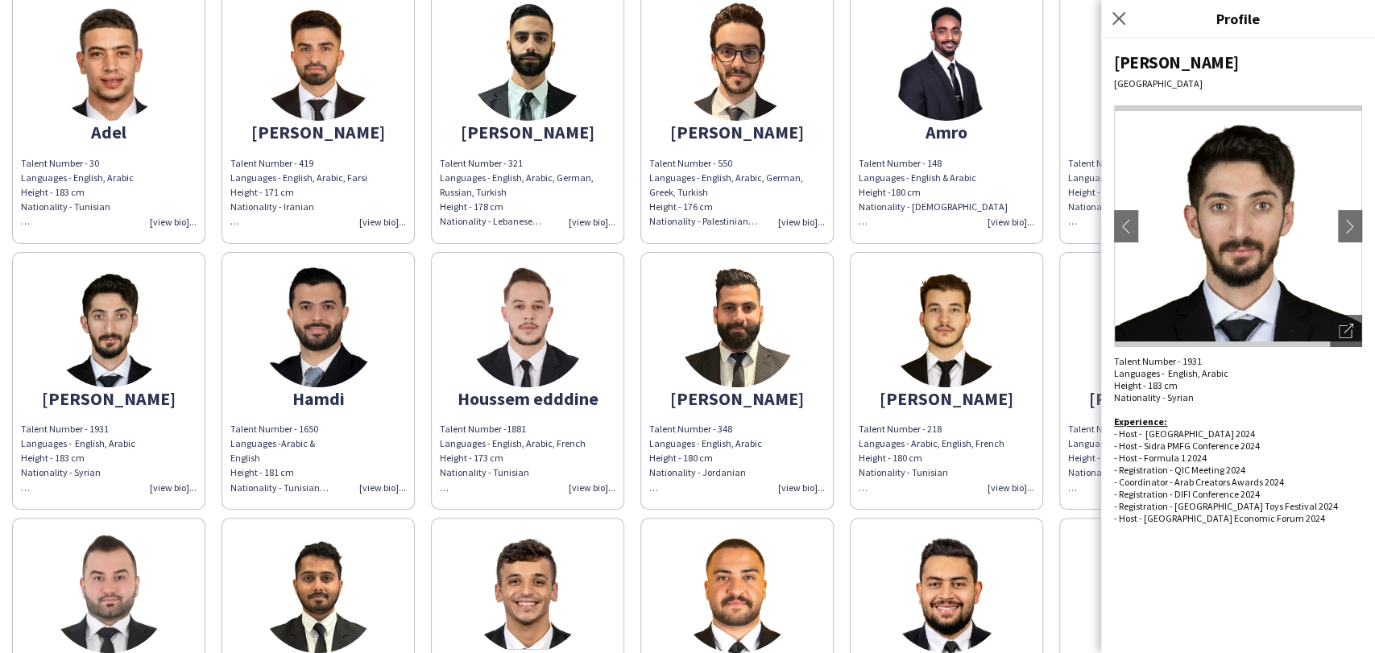
scroll to position [715, 0]
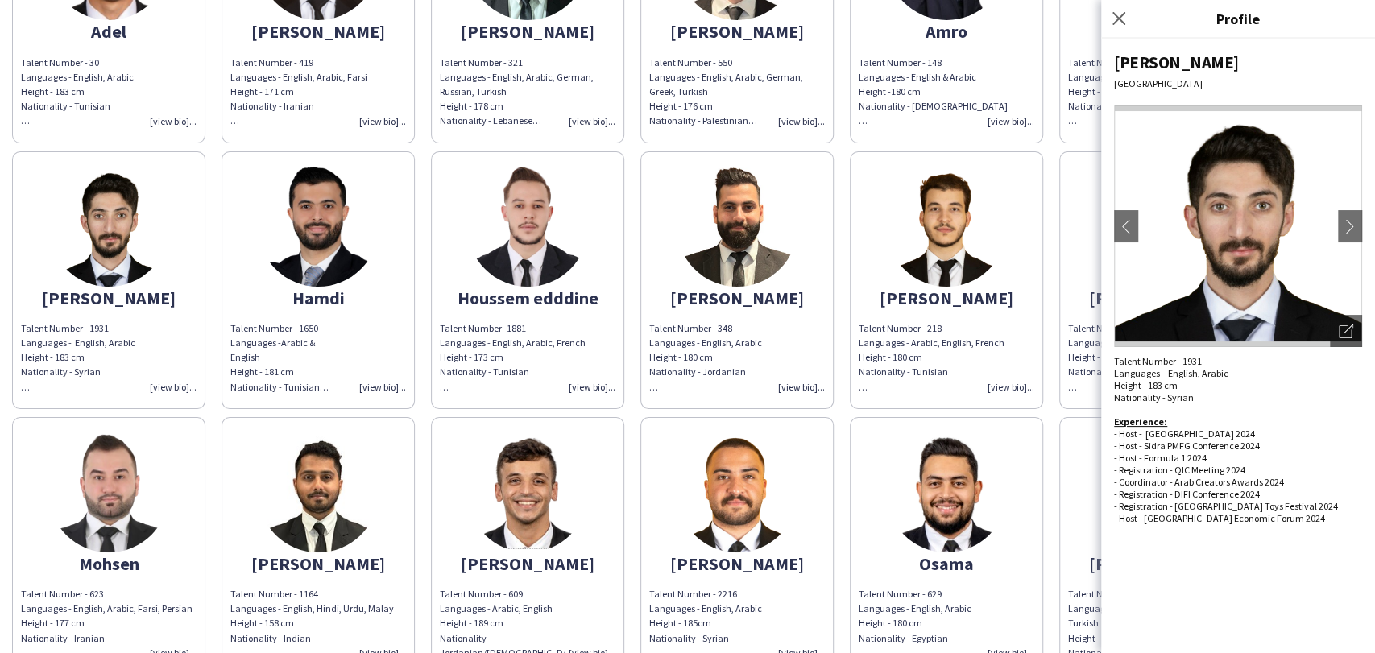
click at [128, 433] on img at bounding box center [108, 492] width 121 height 121
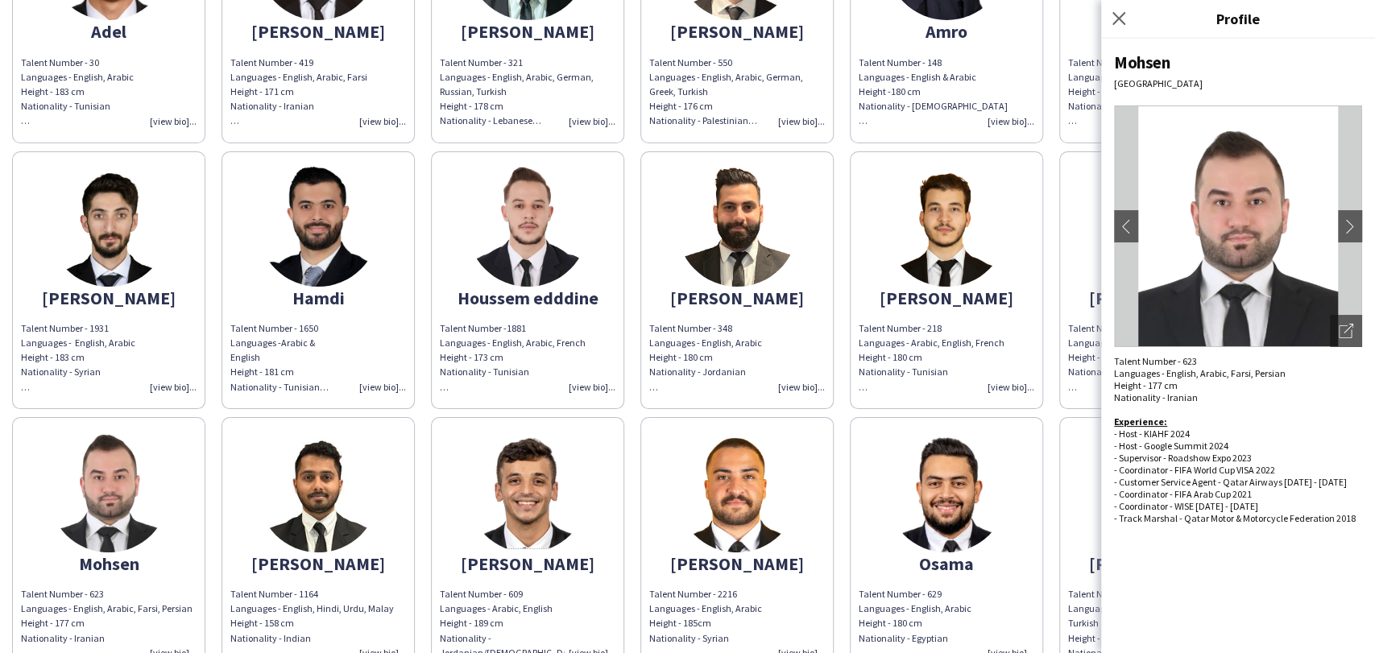
click at [338, 465] on img at bounding box center [318, 492] width 121 height 121
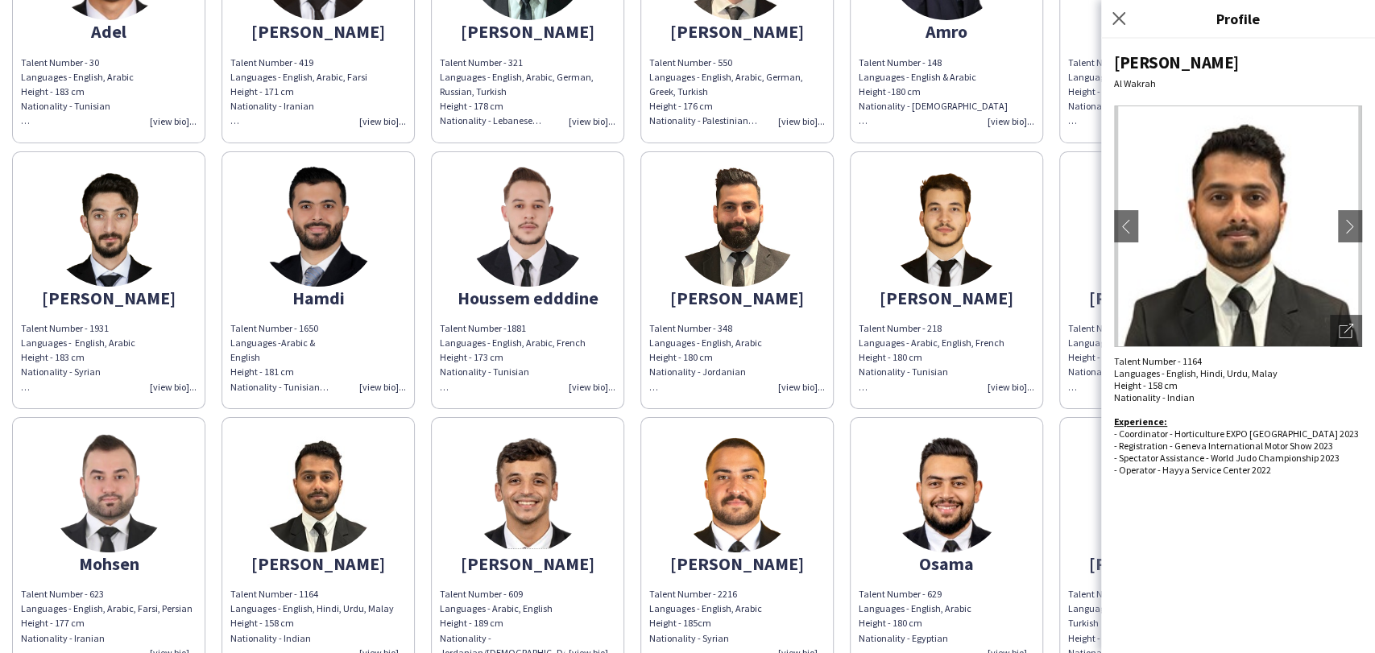
click at [452, 467] on app-share-pages-crew-card "Omar Talent Number - 609 Languages - Arabic, English Height - 189 cm Nationalit…" at bounding box center [527, 546] width 193 height 258
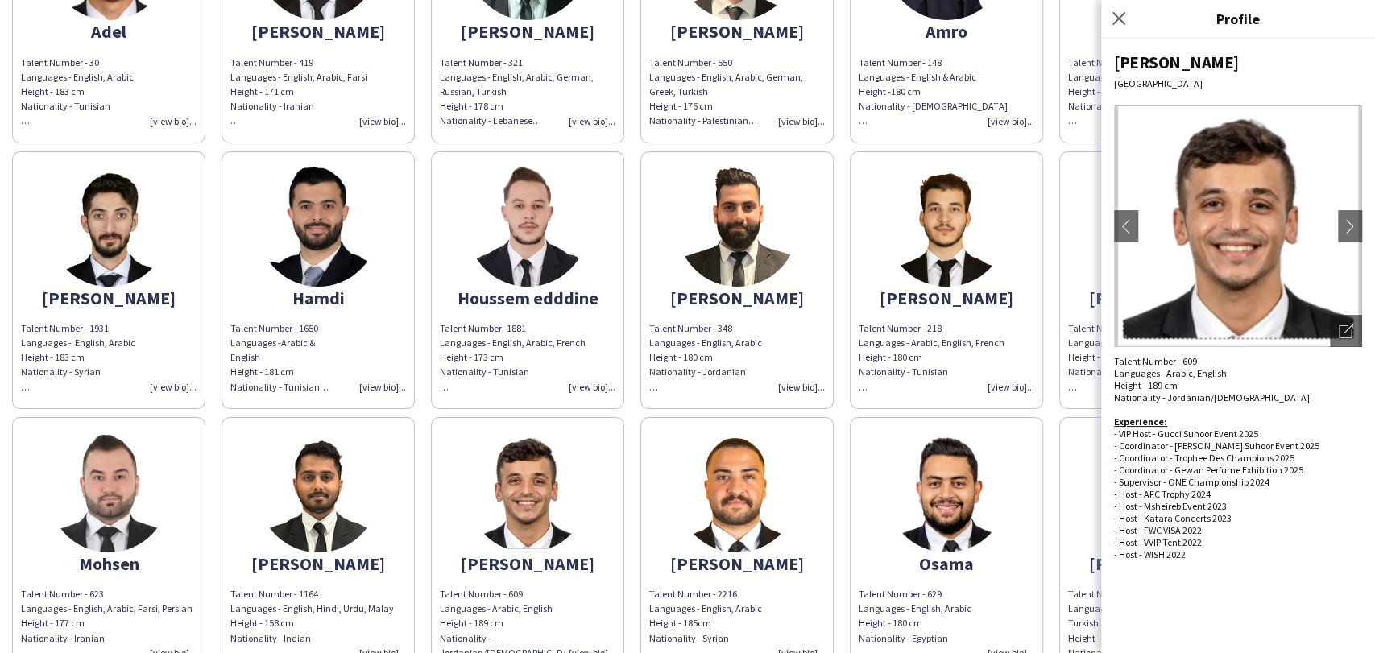
click at [751, 502] on img at bounding box center [737, 492] width 121 height 121
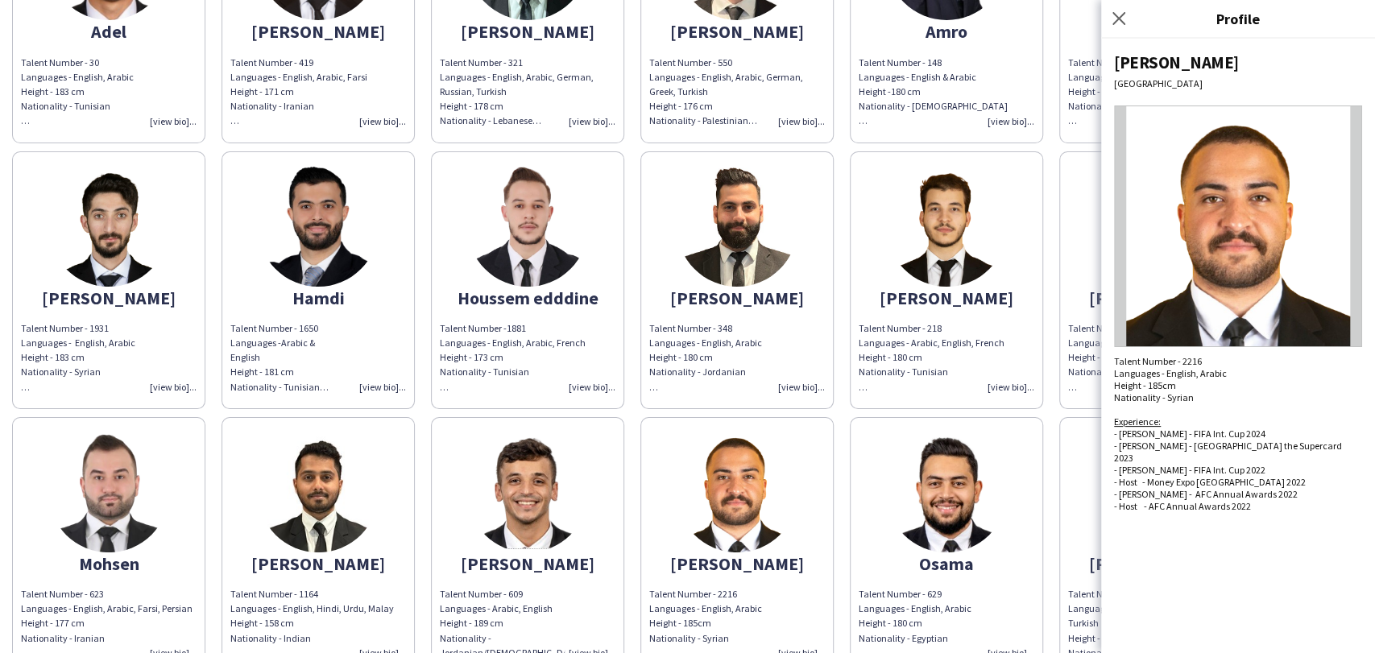
click at [924, 507] on img at bounding box center [946, 492] width 121 height 121
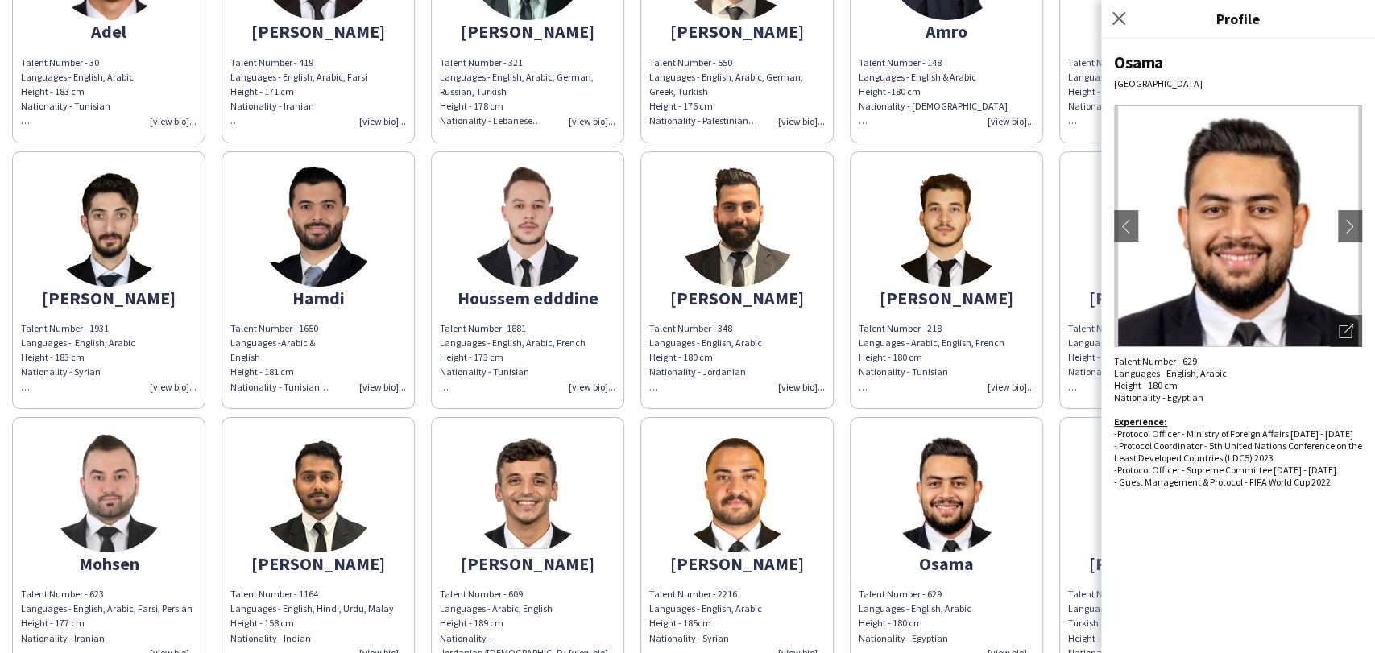
click at [822, 496] on app-share-pages-crew-card "Omar Talent Number - 2216 Languages - English, Arabic Height - 185 cm Nationali…" at bounding box center [736, 546] width 193 height 258
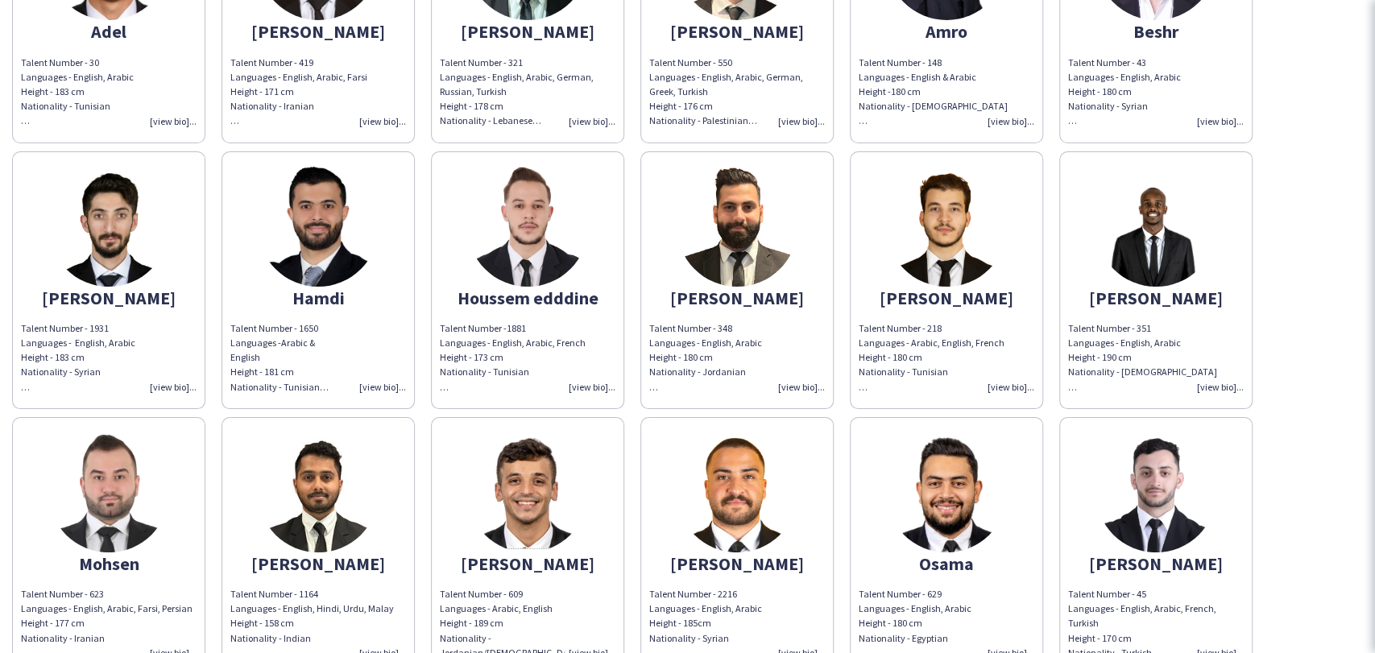
click at [762, 495] on img at bounding box center [737, 492] width 121 height 121
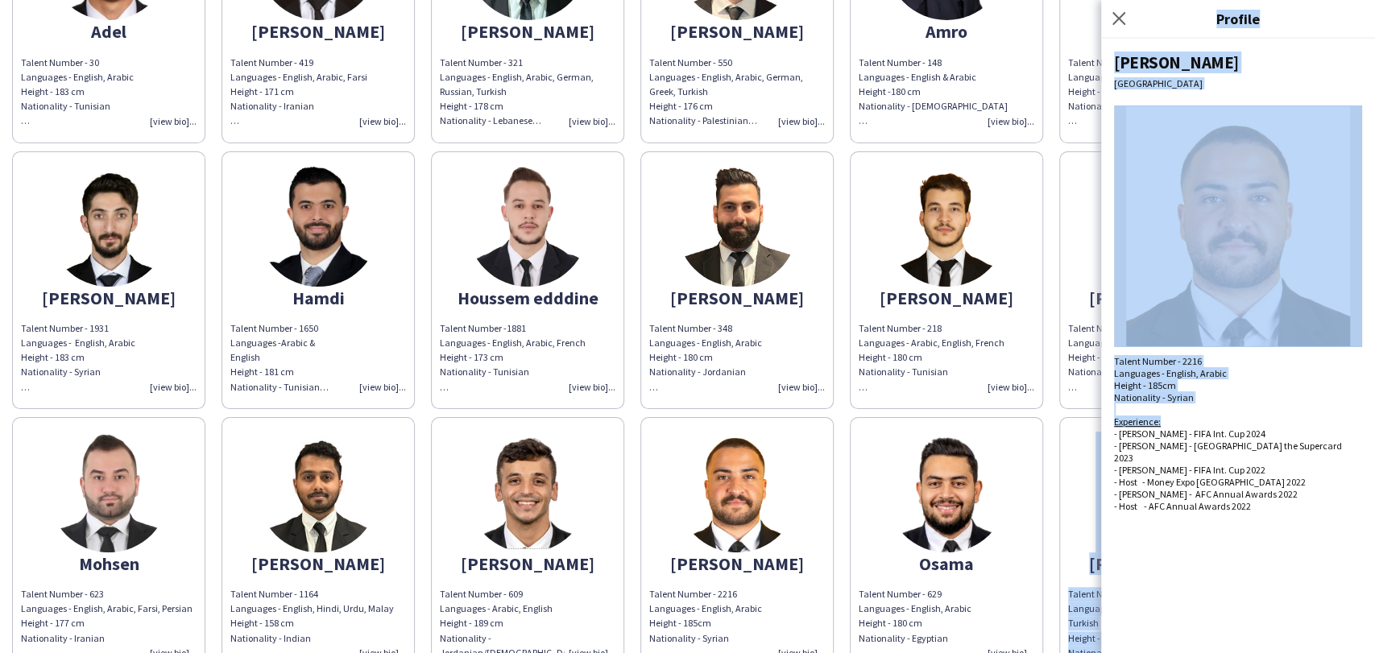
drag, startPoint x: 1164, startPoint y: 424, endPoint x: 1057, endPoint y: 419, distance: 107.2
click at [1057, 419] on body "ELAN - Male Host Sample Profiles Abdalla Talent Number - 2296 Languages - Engli…" at bounding box center [687, 326] width 1375 height 653
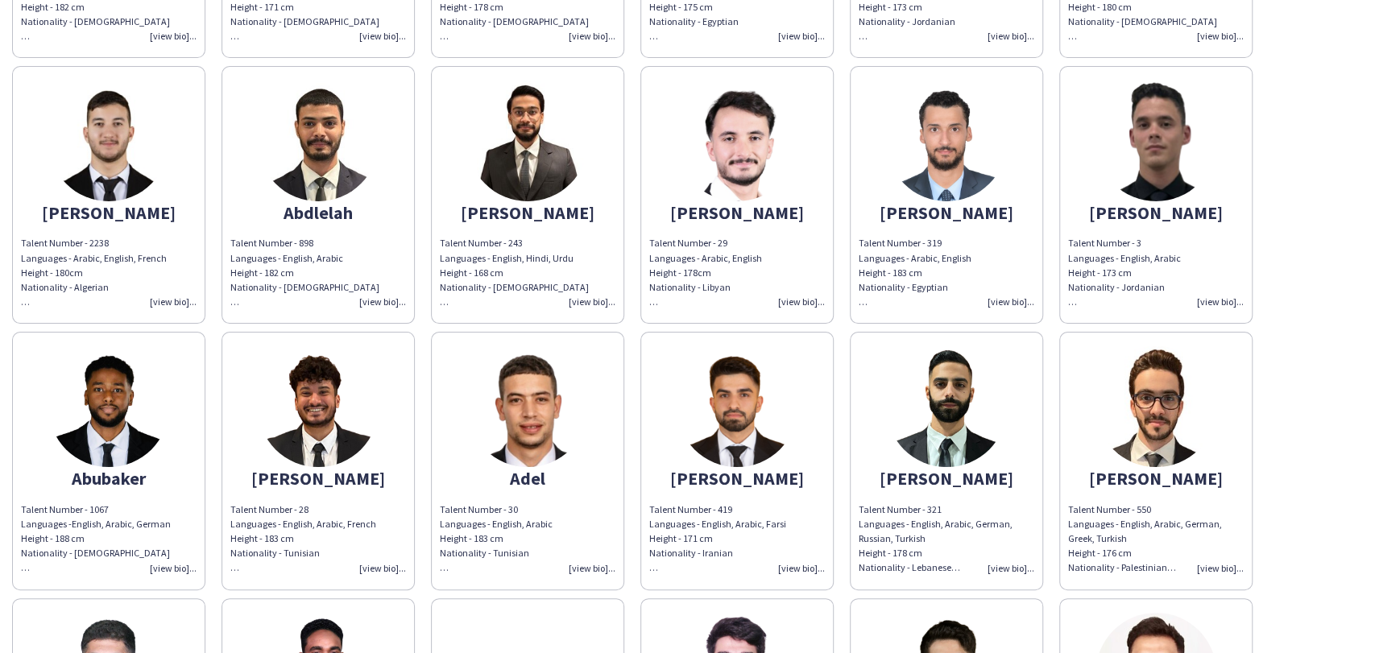
scroll to position [358, 0]
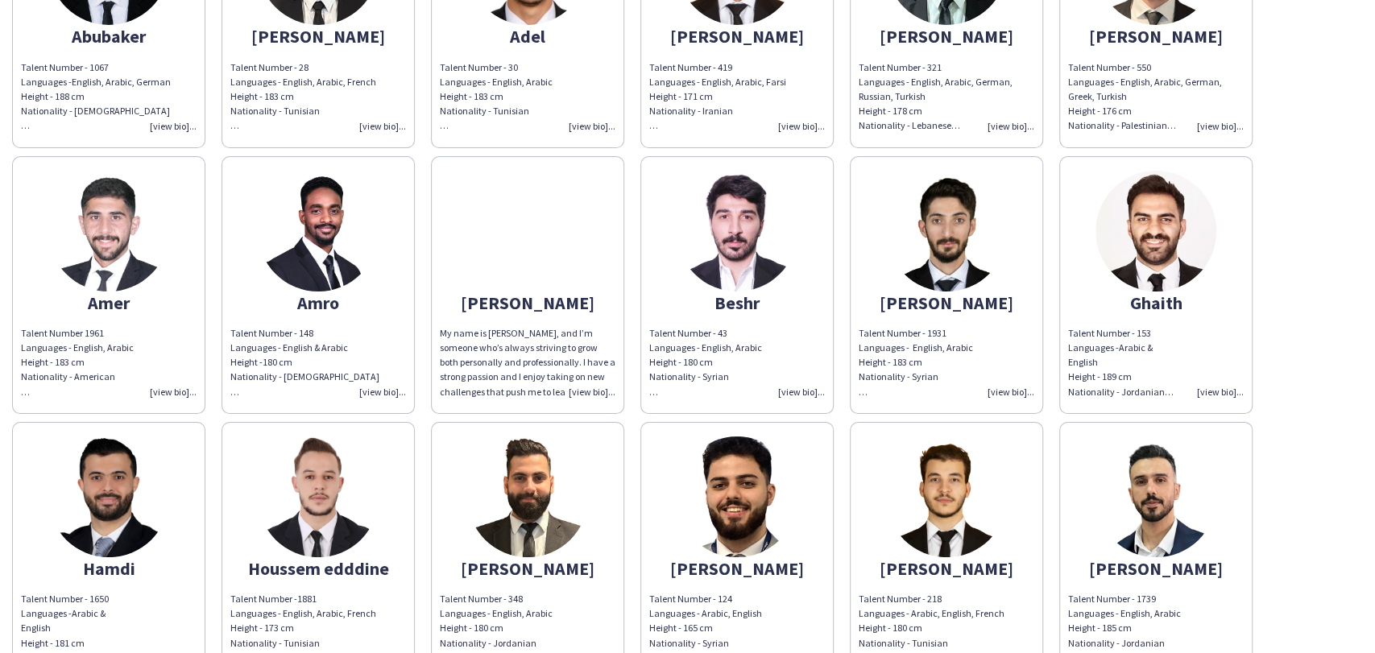
scroll to position [532, 0]
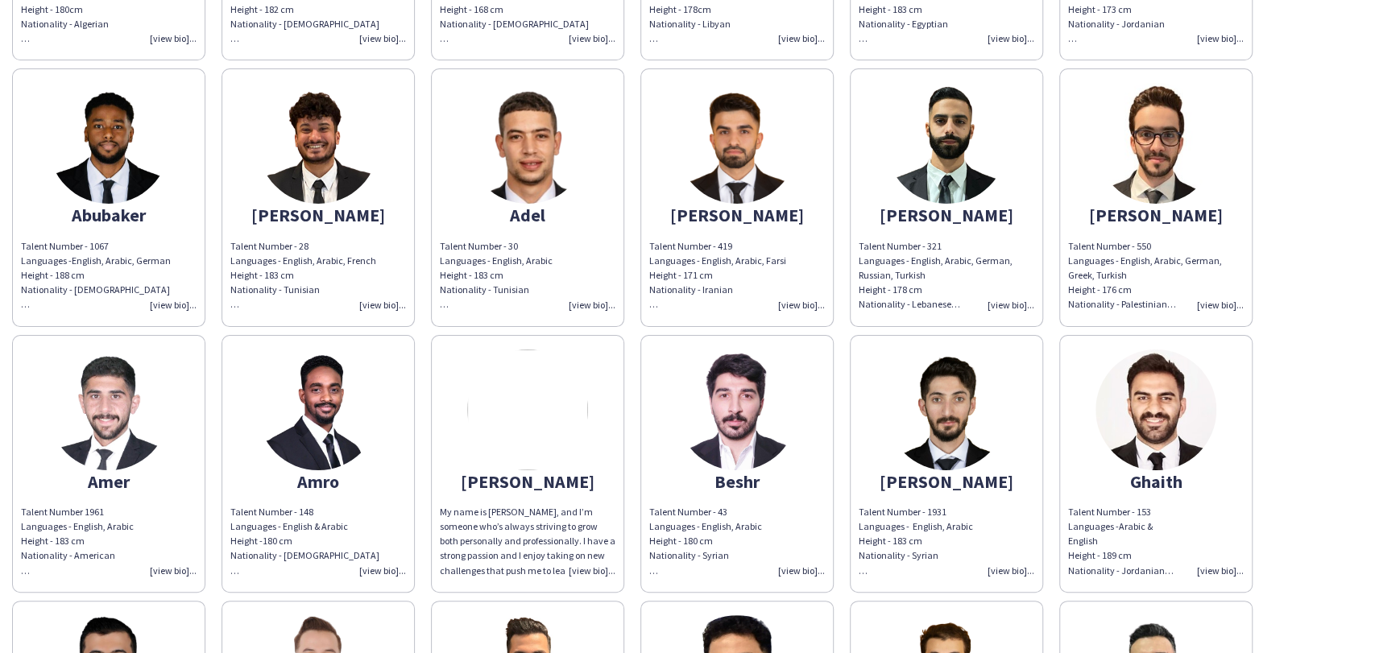
click at [465, 436] on app-share-pages-crew-card "[PERSON_NAME] My name is [PERSON_NAME], and I’m someone who’s always striving t…" at bounding box center [527, 464] width 193 height 258
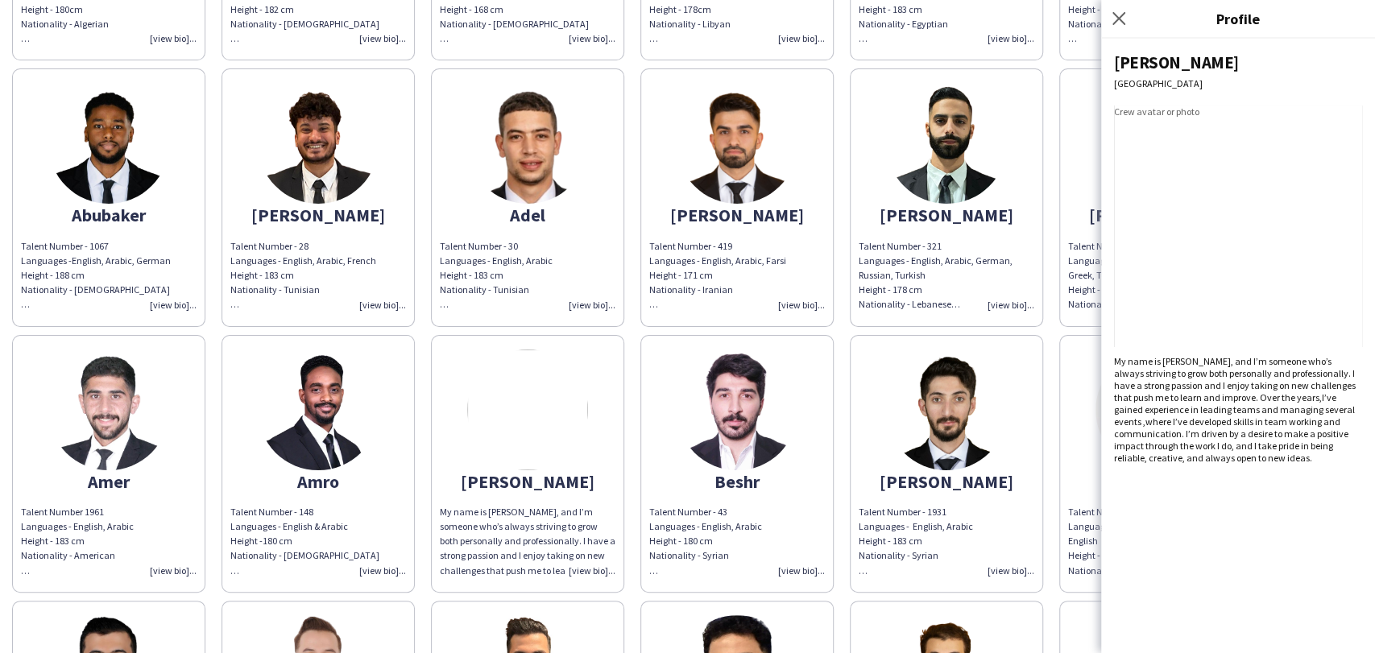
click at [891, 401] on img at bounding box center [946, 410] width 121 height 121
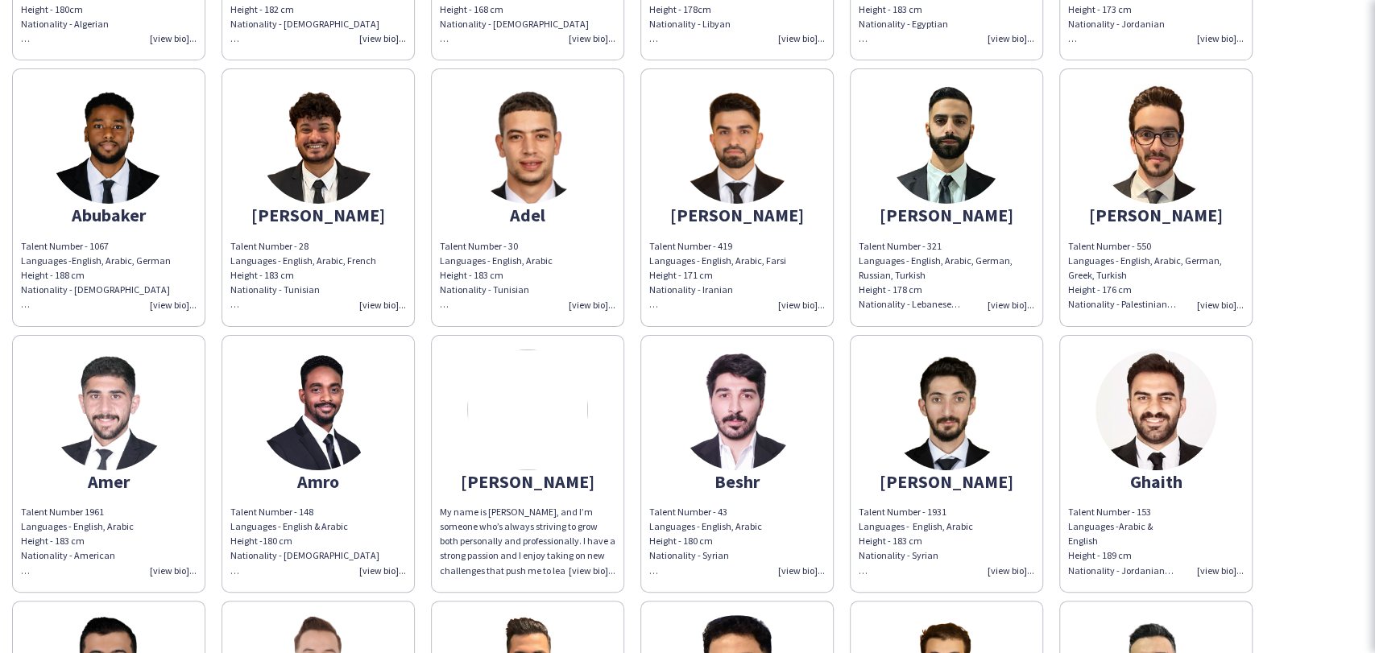
click at [892, 401] on img at bounding box center [946, 410] width 121 height 121
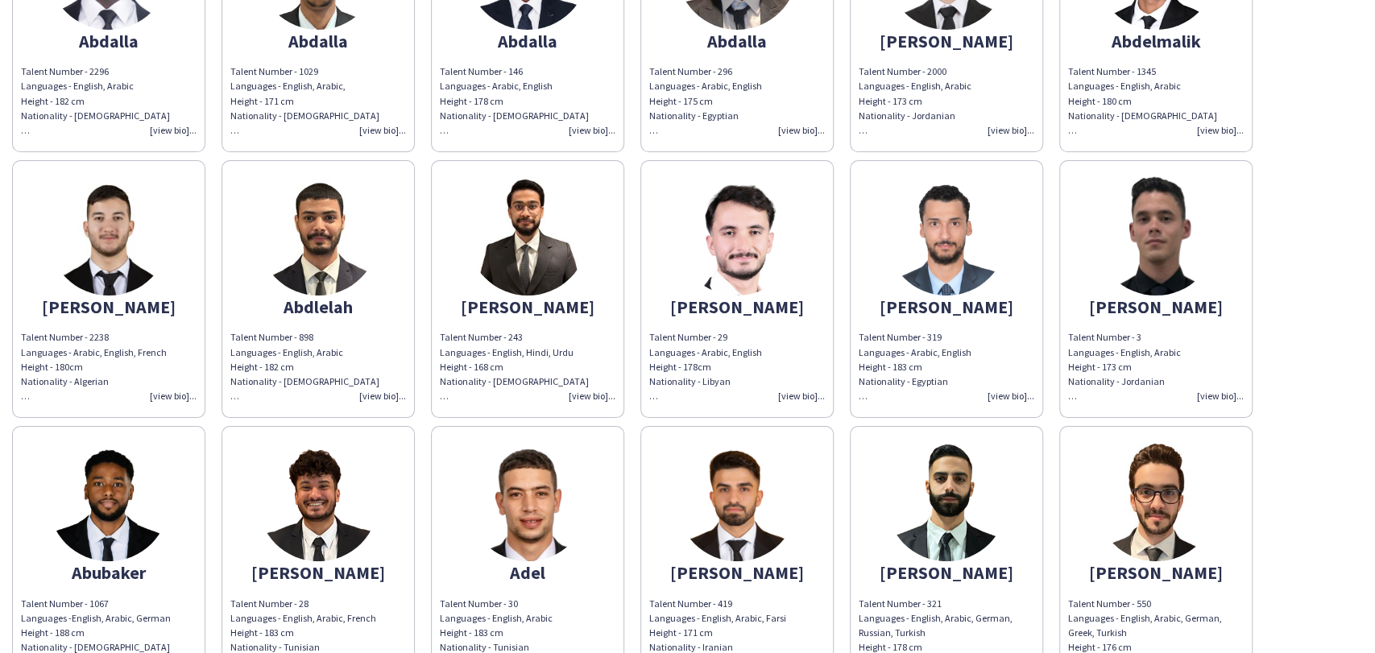
scroll to position [0, 0]
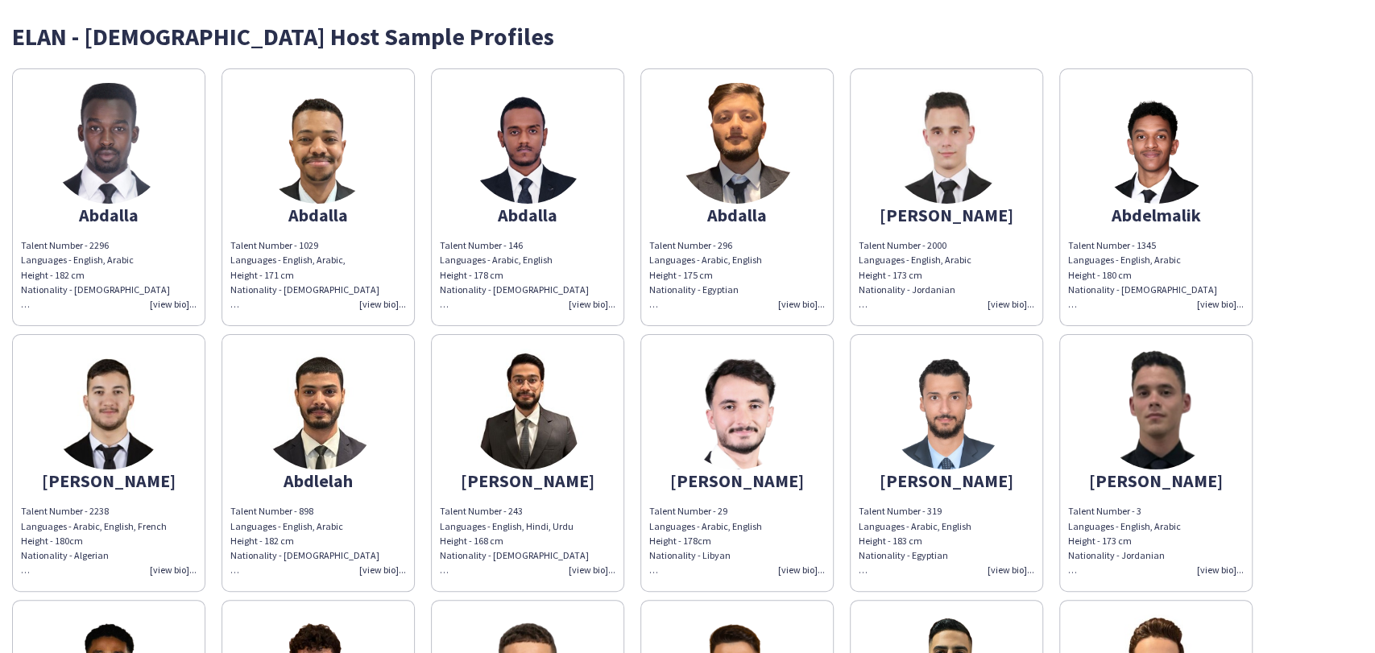
click at [113, 137] on img at bounding box center [108, 143] width 121 height 121
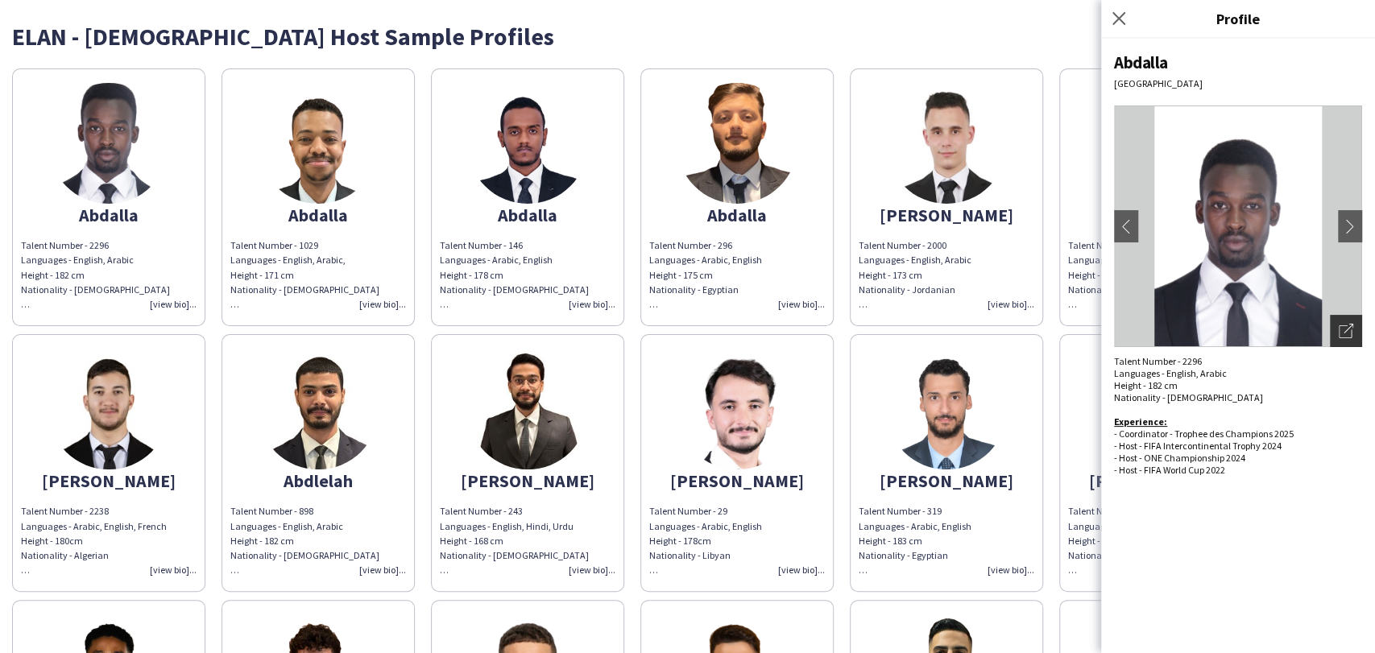
click at [1351, 333] on icon "Open photos pop-in" at bounding box center [1346, 331] width 14 height 14
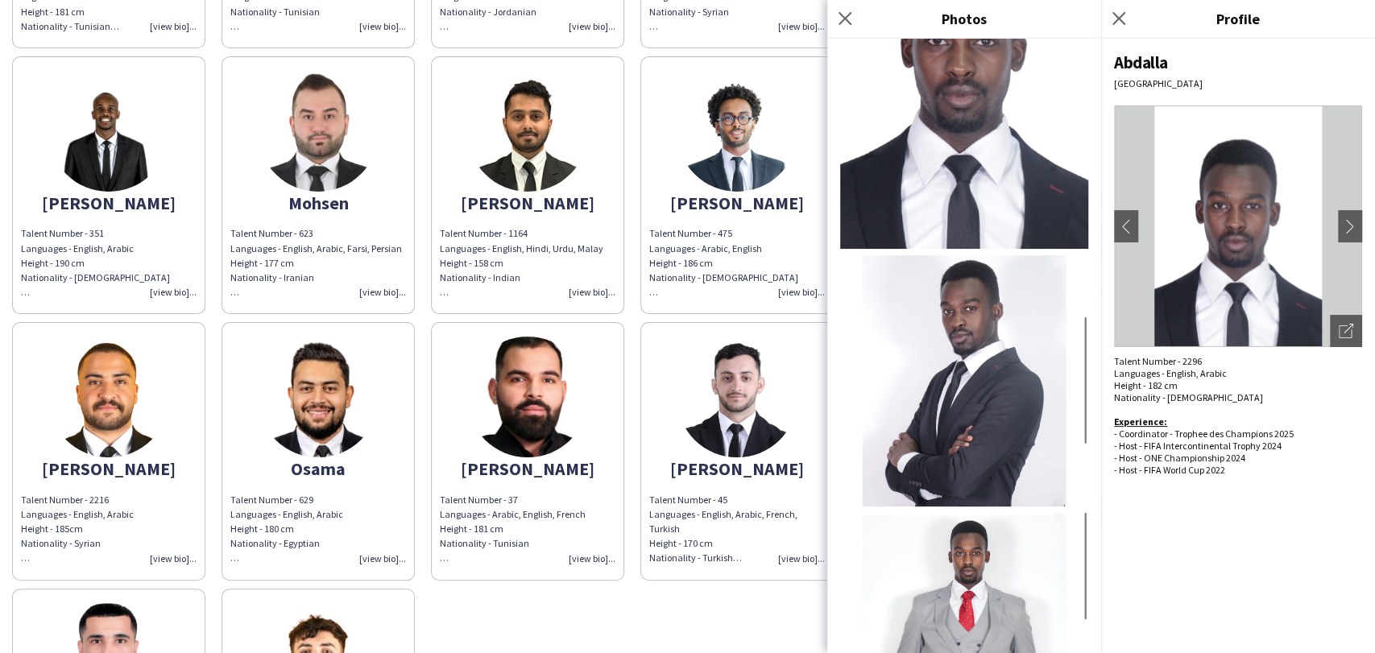
scroll to position [221, 0]
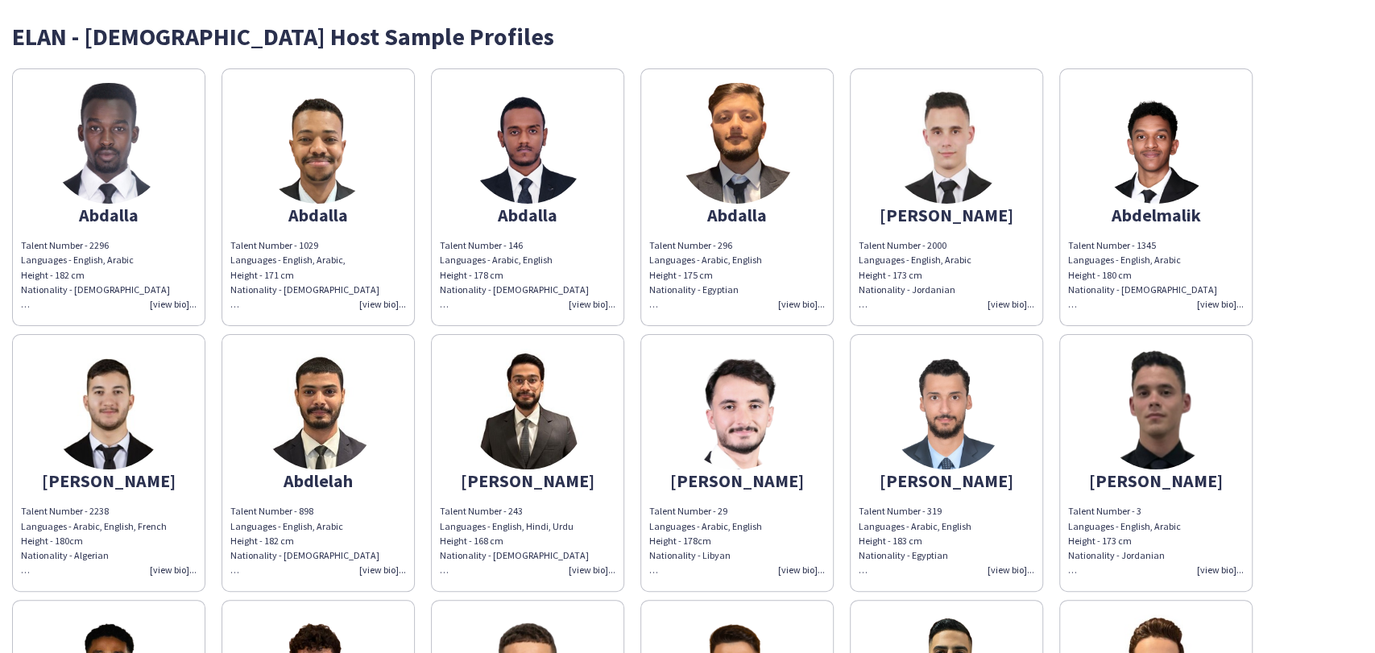
drag, startPoint x: 524, startPoint y: 81, endPoint x: 547, endPoint y: 81, distance: 23.4
click at [523, 81] on app-share-pages-crew-card "[PERSON_NAME] Talent Number - 146 Languages - Arabic, English Height - 178 cm N…" at bounding box center [527, 197] width 193 height 258
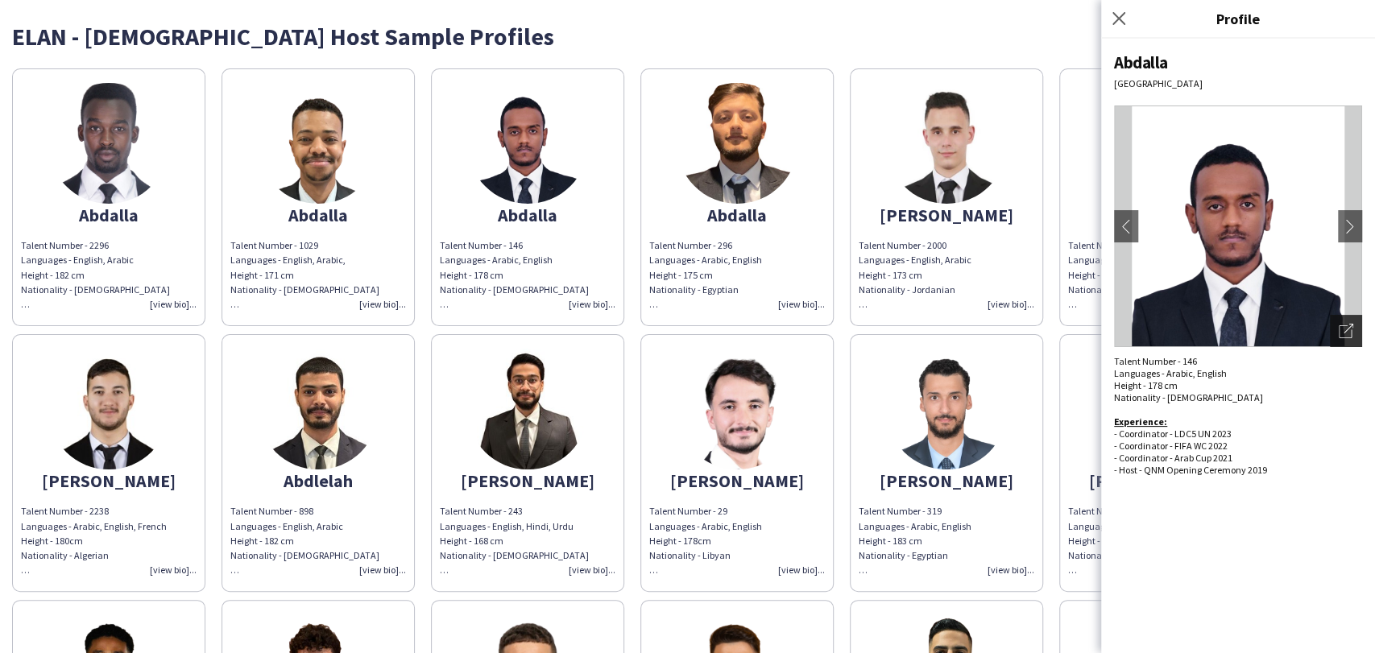
click at [1334, 324] on div "Open photos pop-in" at bounding box center [1346, 331] width 32 height 32
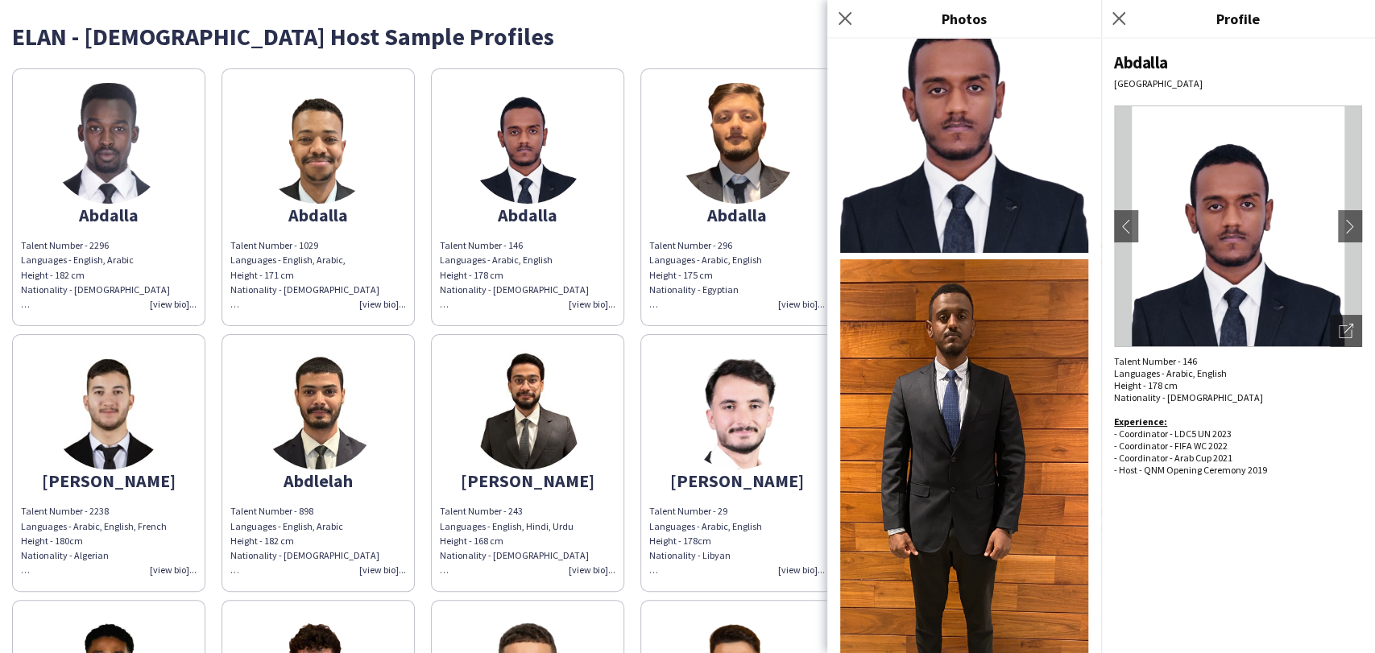
scroll to position [132, 0]
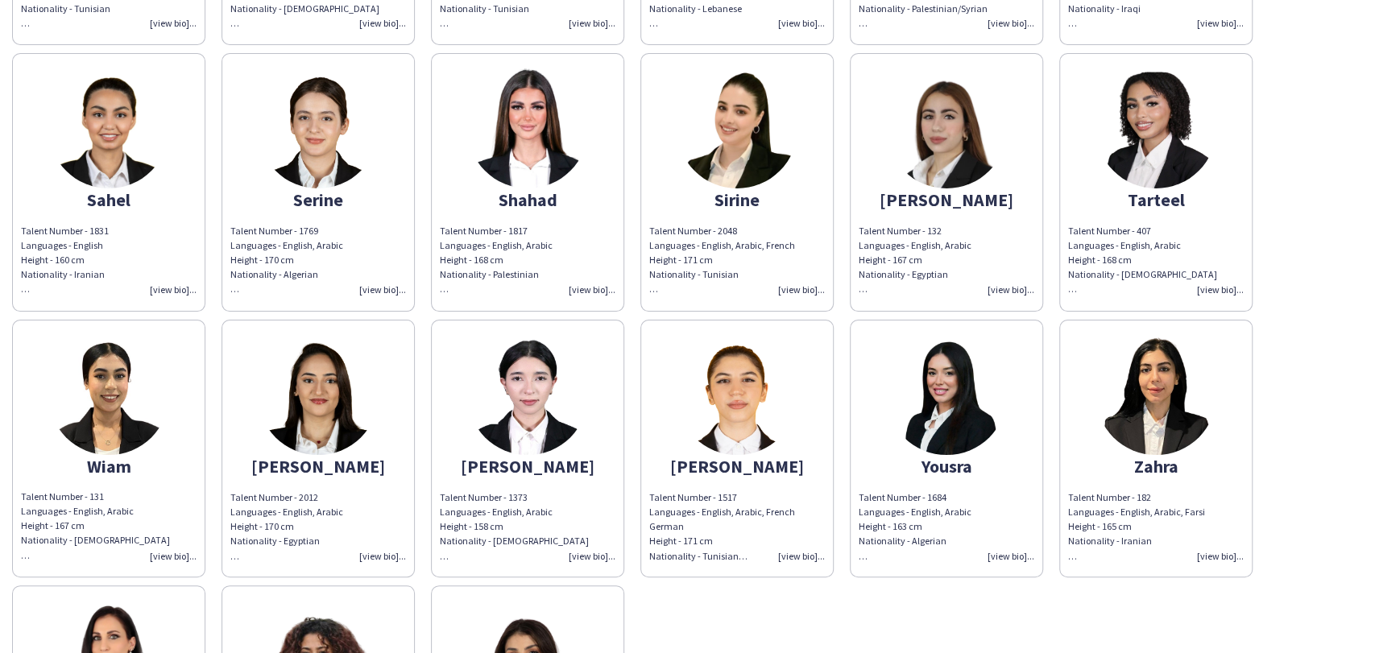
scroll to position [1424, 0]
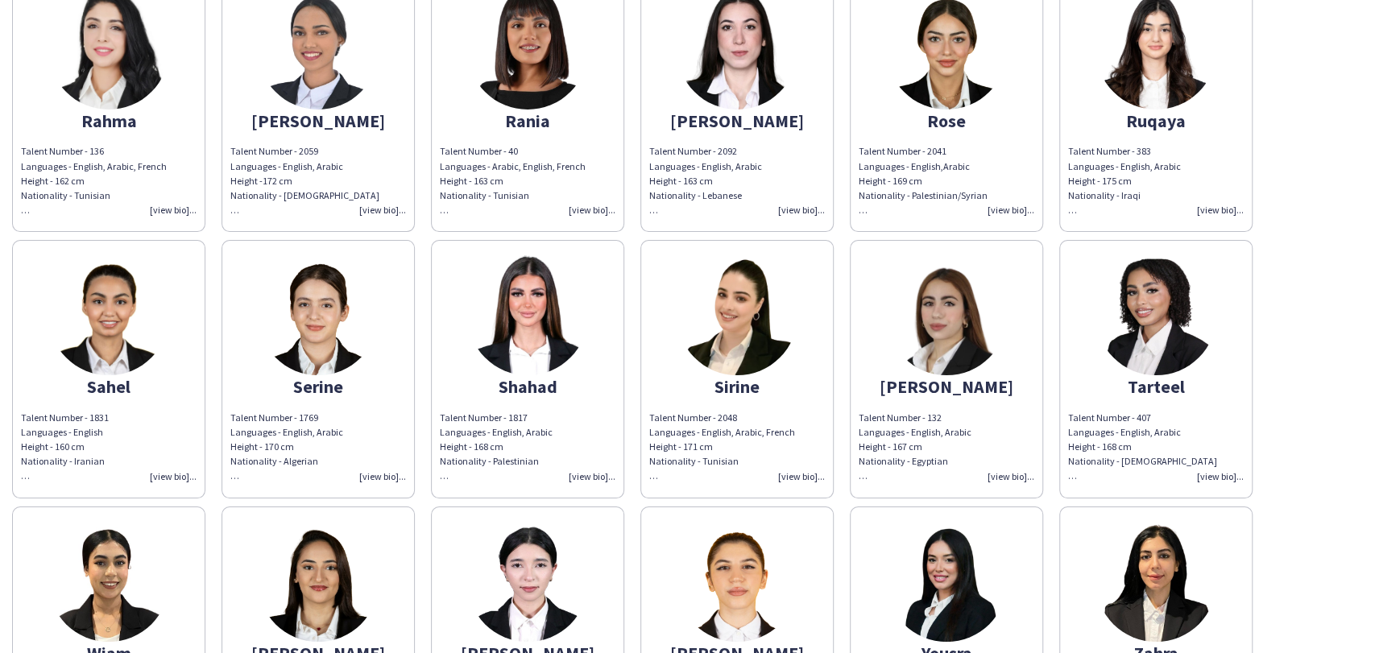
click at [741, 334] on img at bounding box center [737, 315] width 121 height 121
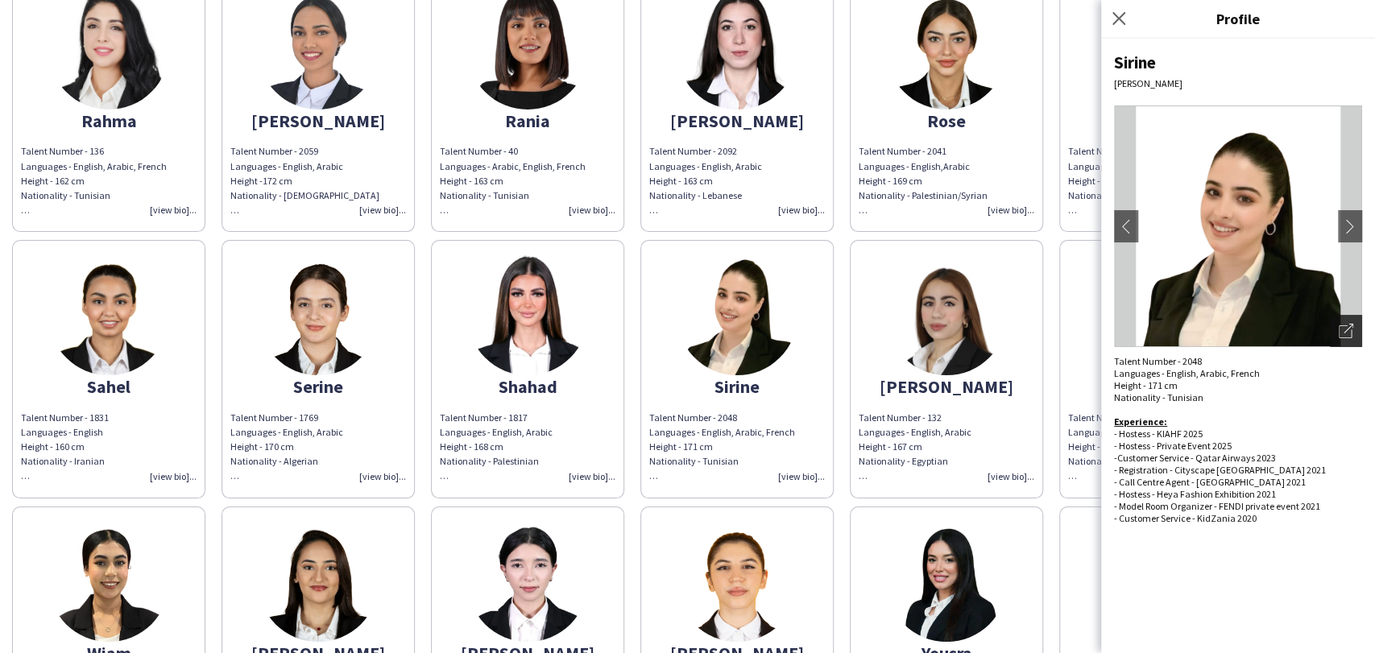
click at [1347, 325] on icon at bounding box center [1345, 331] width 13 height 13
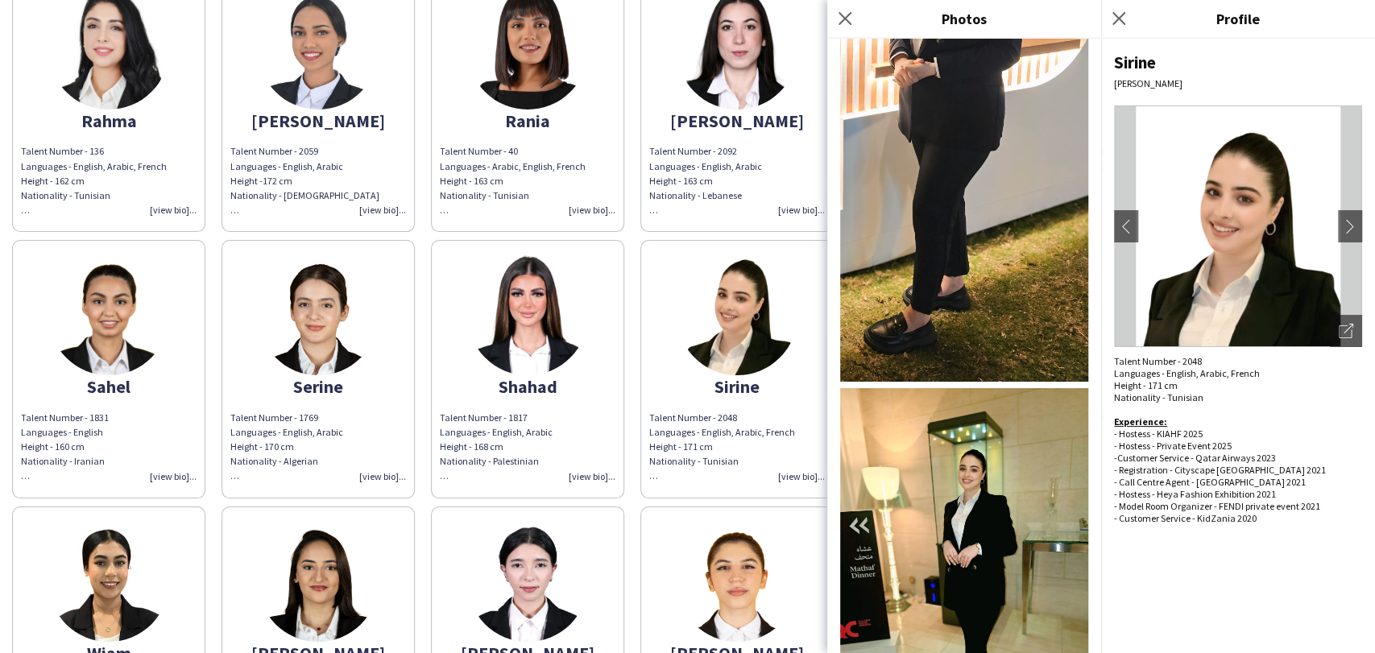
scroll to position [8, 0]
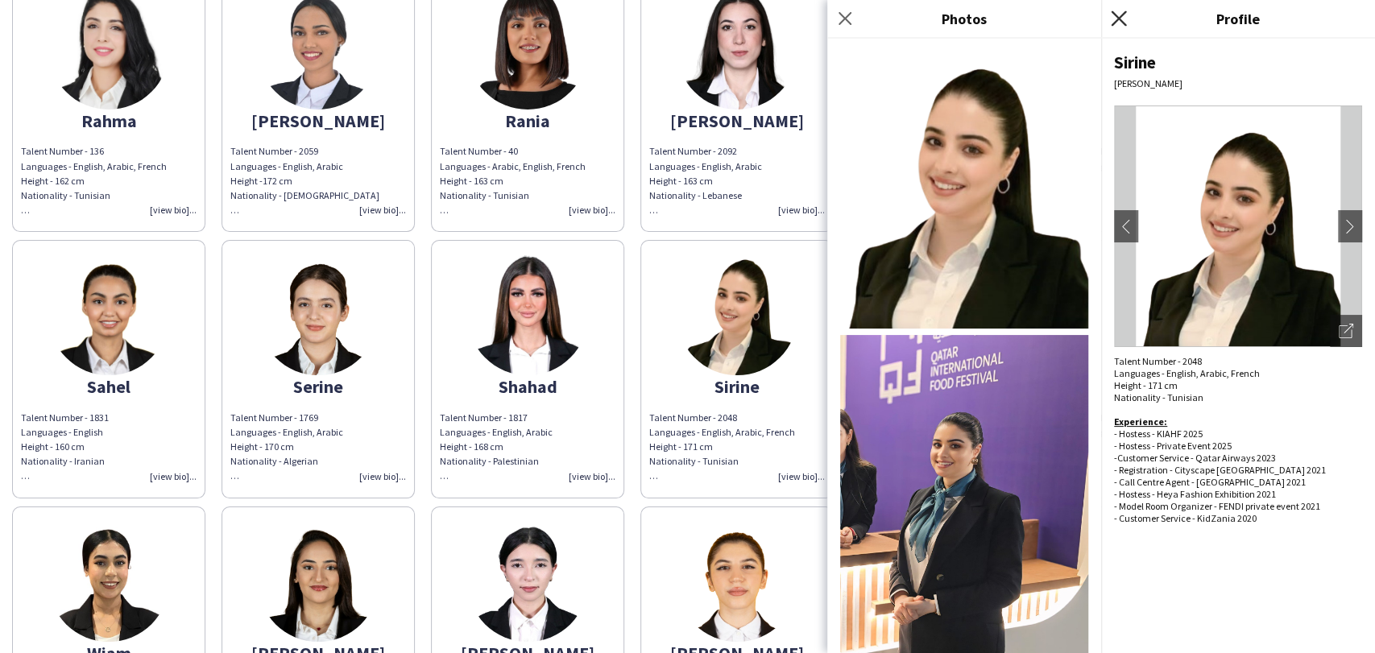
click at [1116, 17] on icon at bounding box center [1118, 17] width 15 height 15
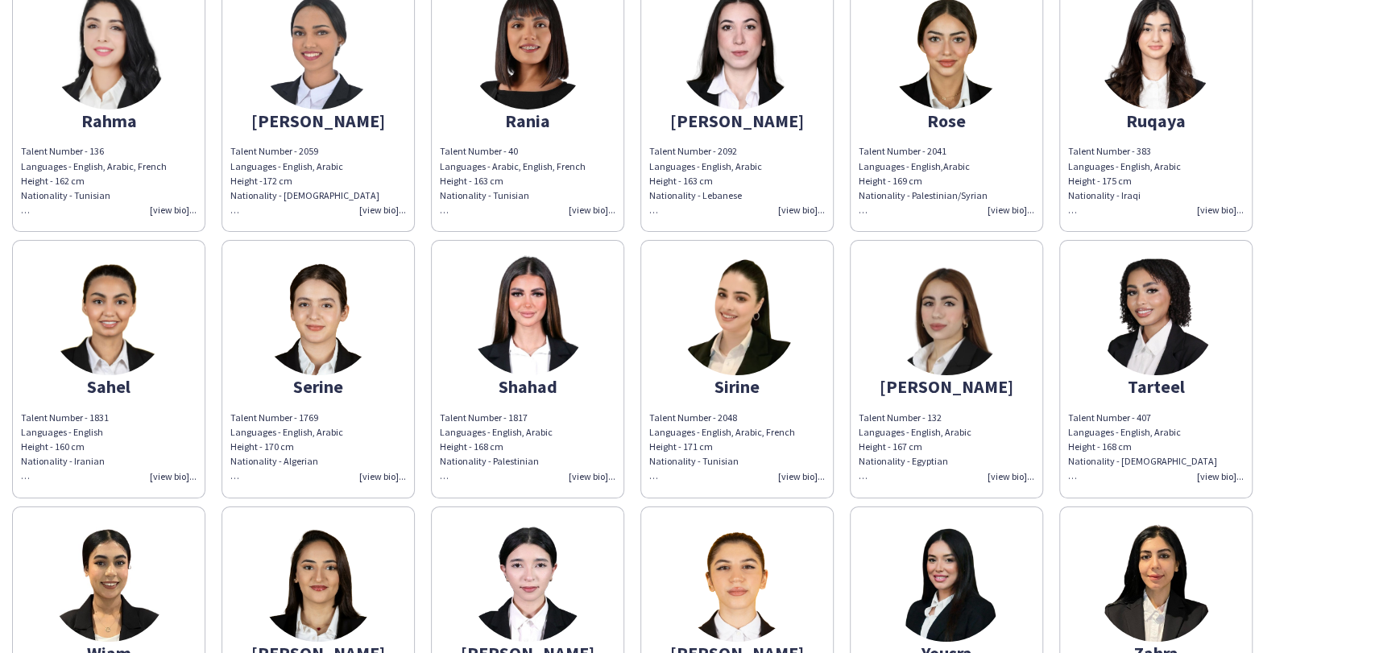
click at [1251, 311] on app-share-pages-crew-card "Tarteel Talent Number - 407 Languages - English, Arabic Height - 168 cm Nationa…" at bounding box center [1155, 369] width 193 height 258
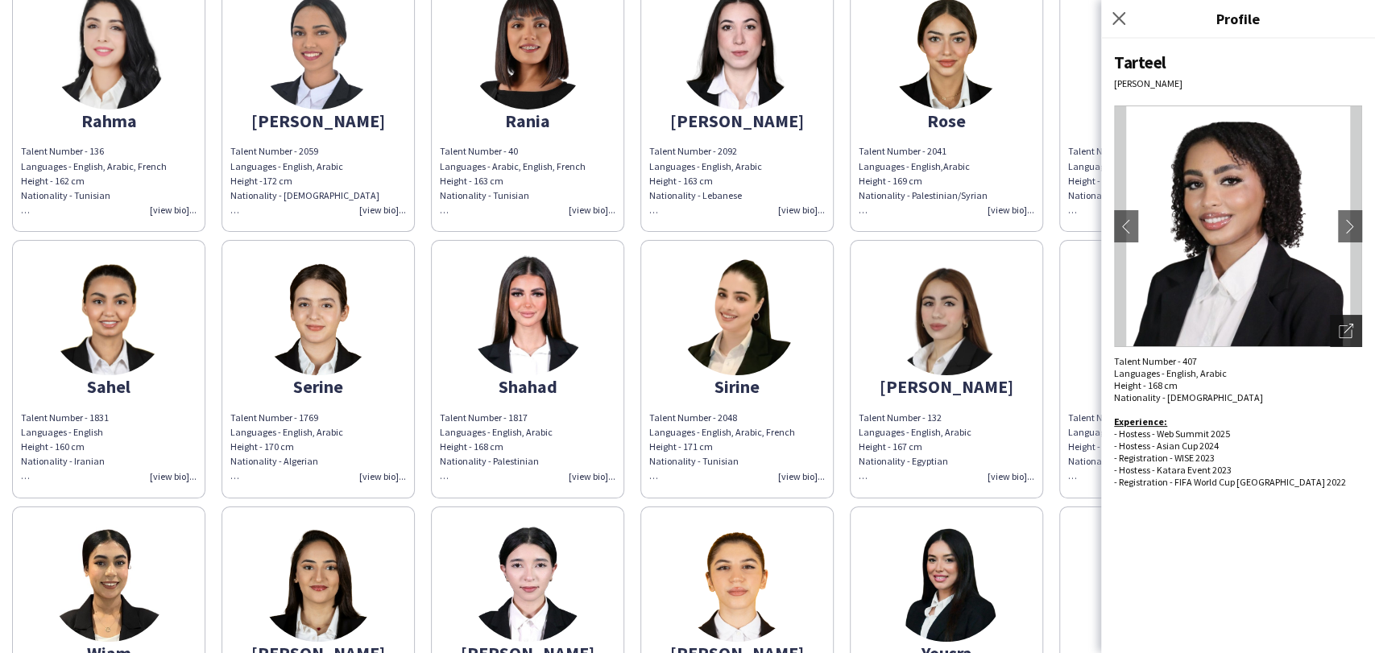
click at [1343, 329] on icon "Open photos pop-in" at bounding box center [1346, 331] width 14 height 14
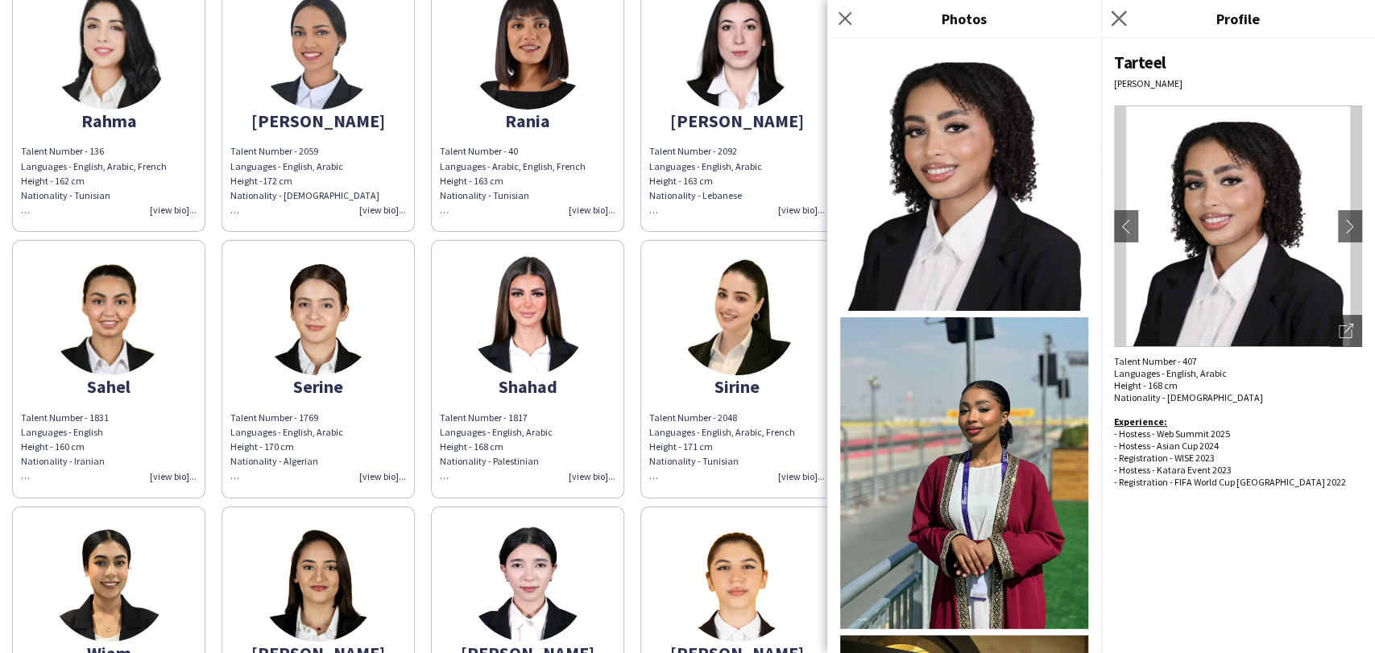
click at [1122, 10] on app-icon "Close pop-in" at bounding box center [1118, 18] width 23 height 23
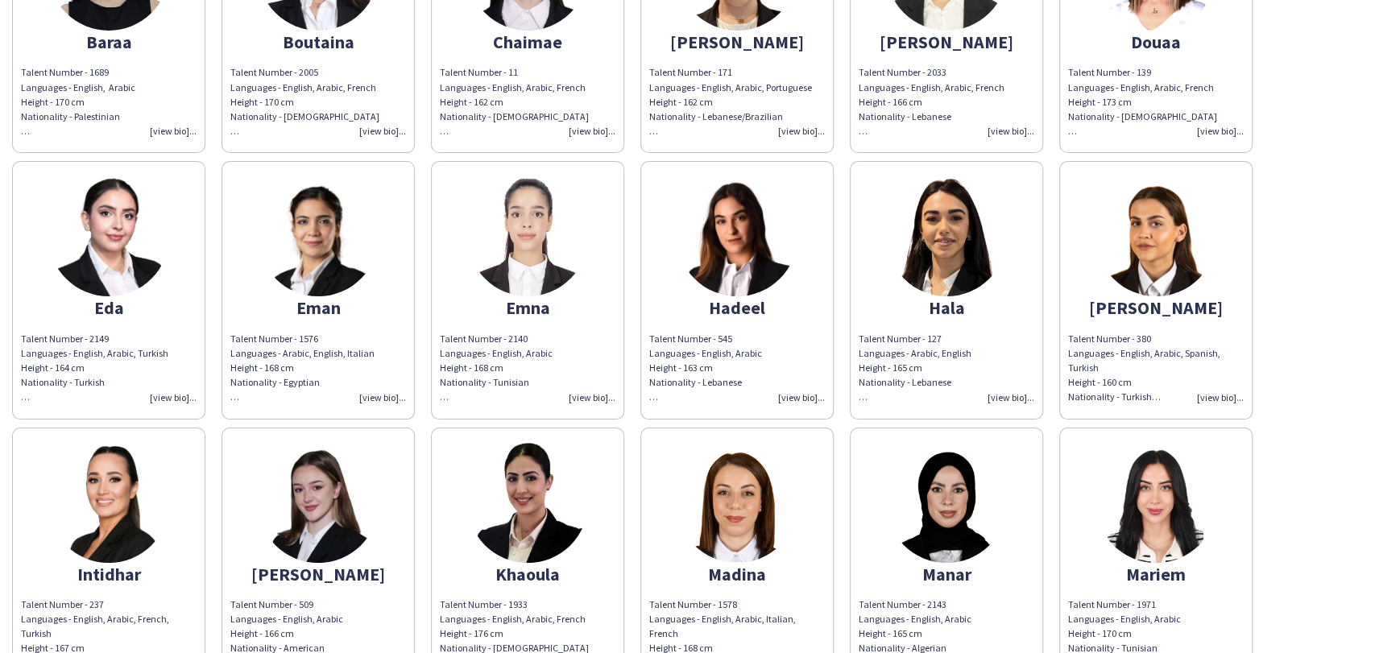
scroll to position [0, 0]
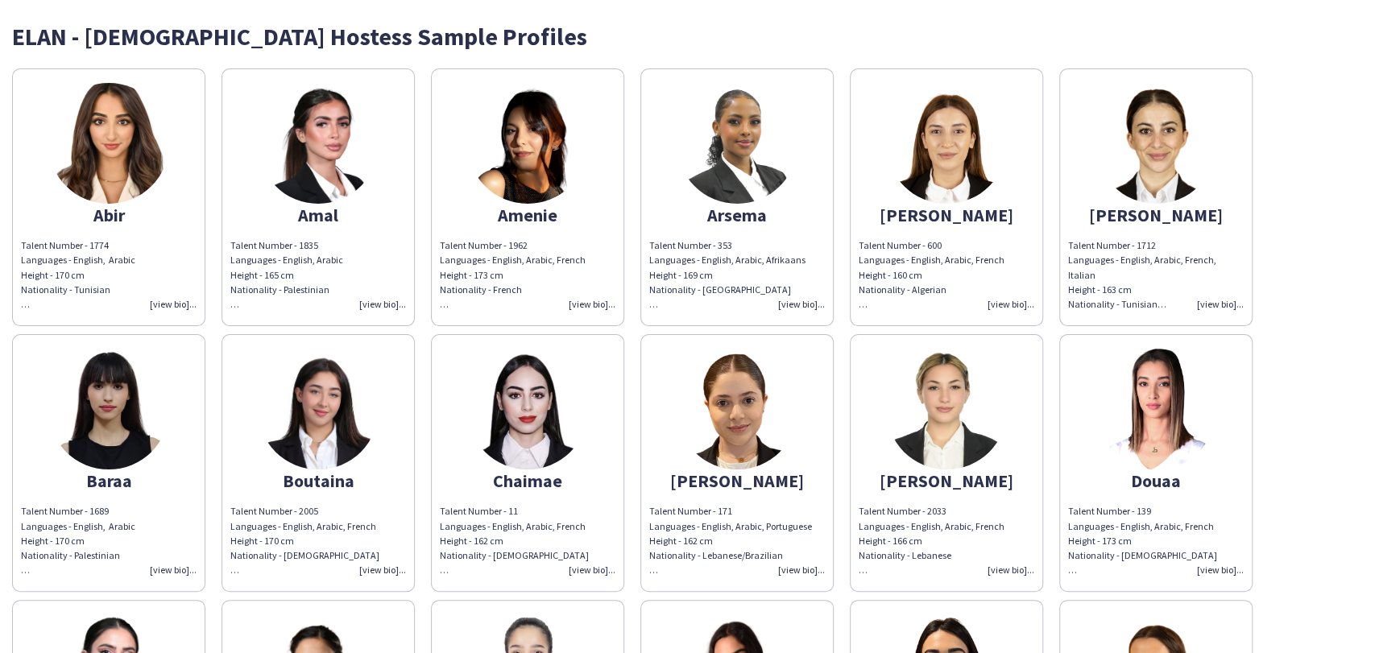
click at [747, 165] on img at bounding box center [737, 143] width 121 height 121
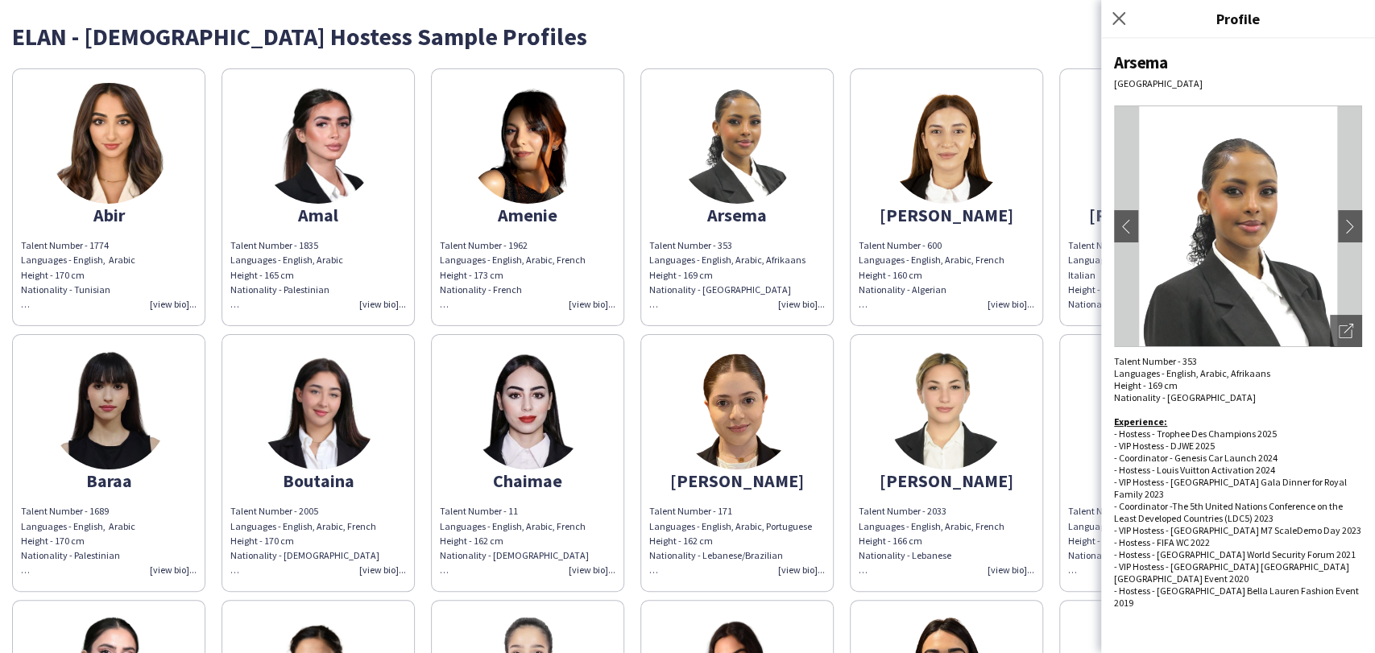
click at [1341, 311] on img at bounding box center [1238, 227] width 248 height 242
click at [1096, 12] on div "ELAN - [DEMOGRAPHIC_DATA] Hostess Sample Profiles" at bounding box center [687, 30] width 1351 height 36
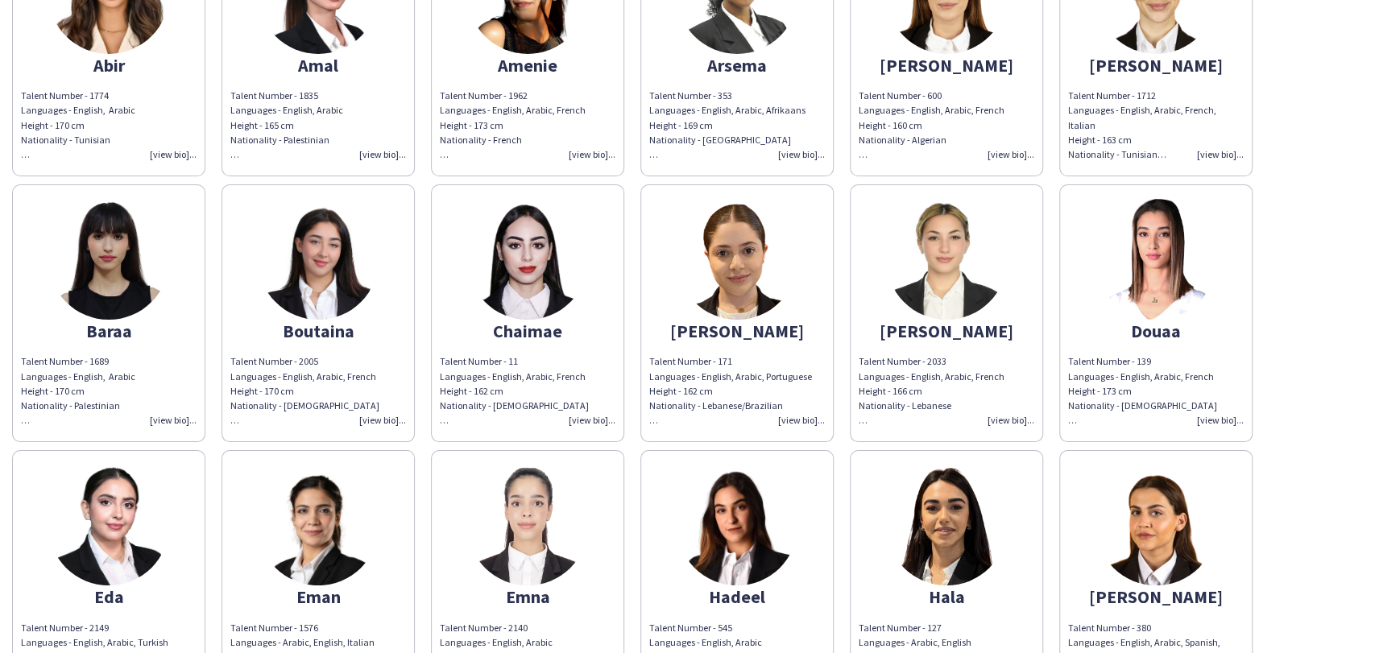
scroll to position [179, 0]
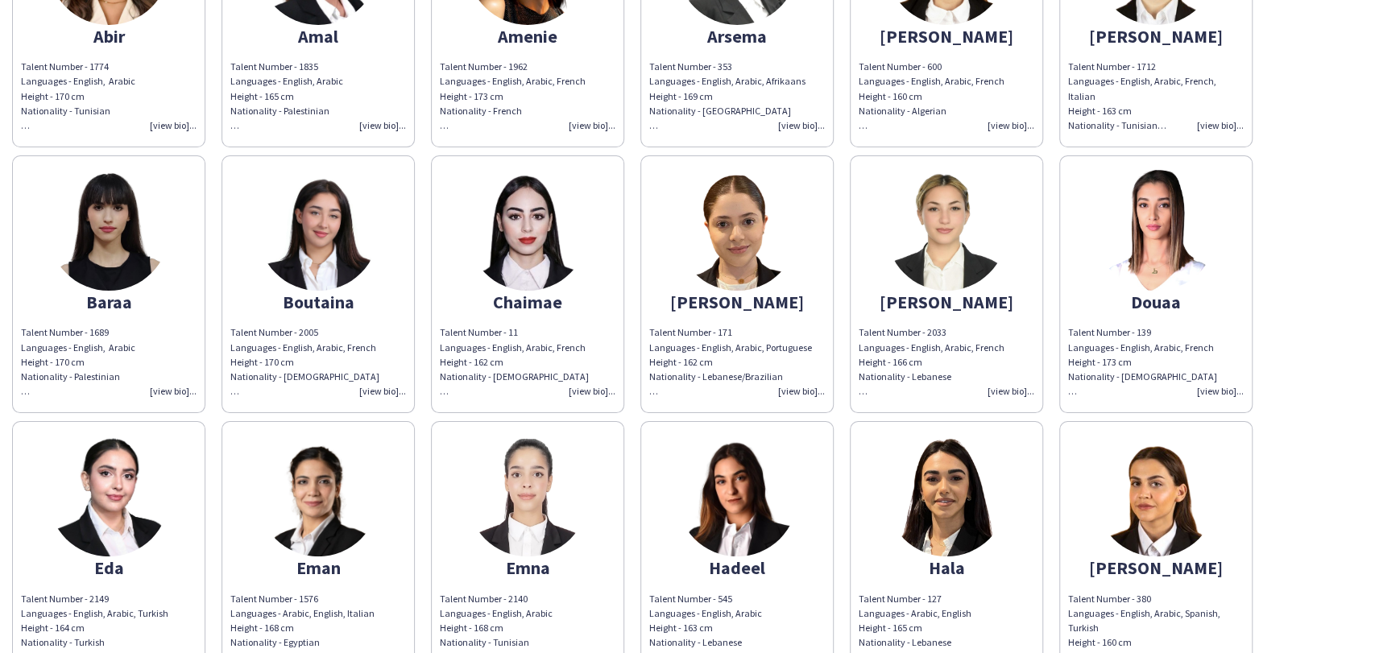
click at [333, 271] on img at bounding box center [318, 230] width 121 height 121
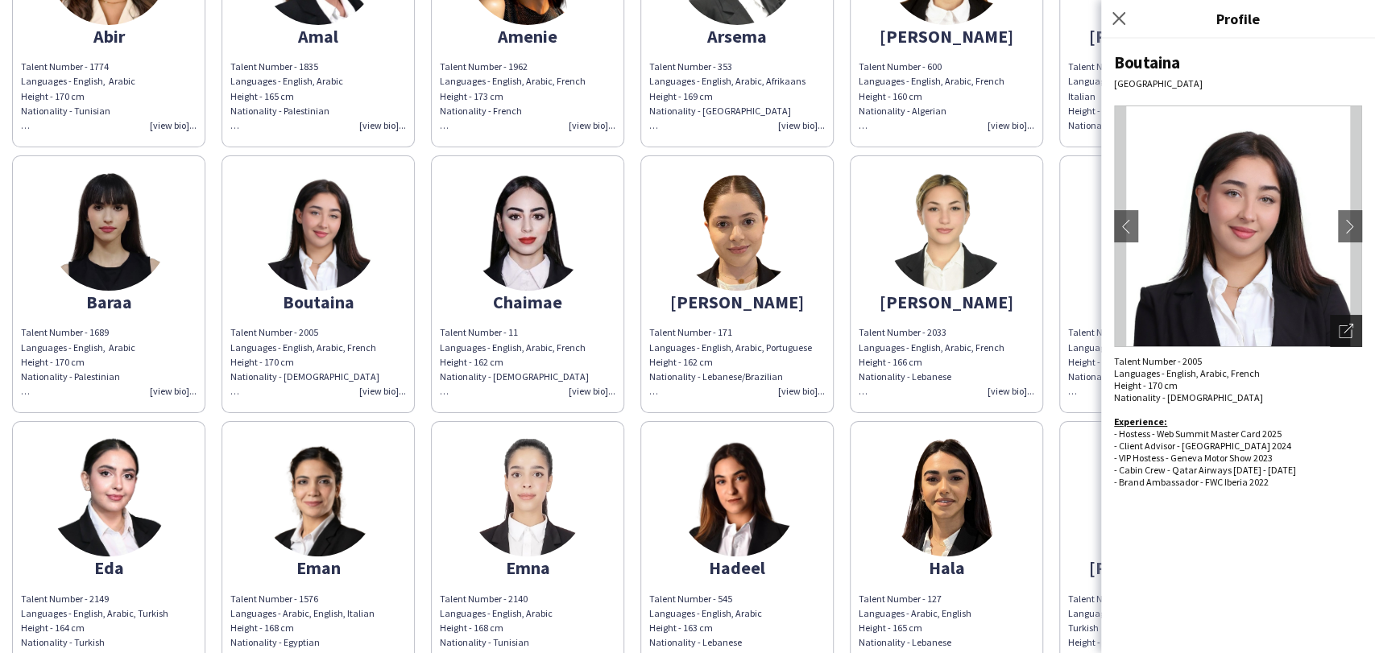
click at [1346, 319] on div "Open photos pop-in" at bounding box center [1346, 331] width 32 height 32
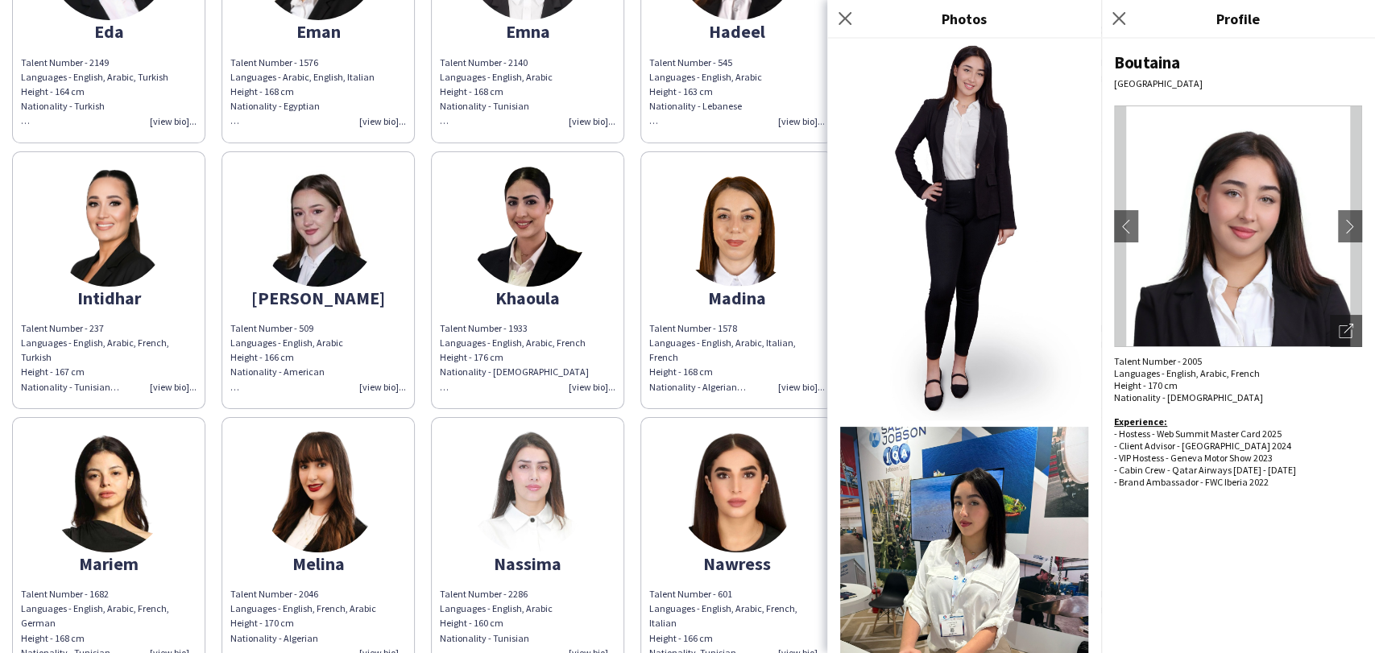
scroll to position [360, 0]
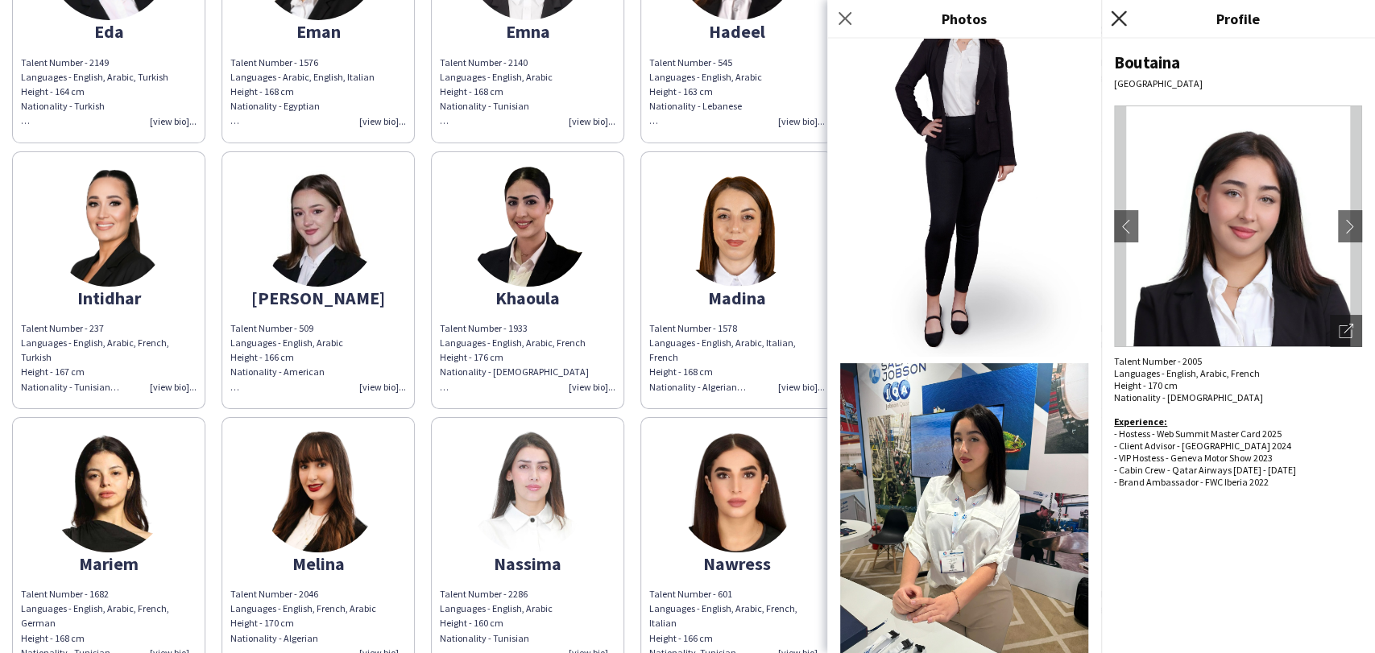
drag, startPoint x: 1115, startPoint y: 6, endPoint x: 1116, endPoint y: 14, distance: 8.9
click at [1116, 5] on div "Close pop-in" at bounding box center [1121, 18] width 40 height 37
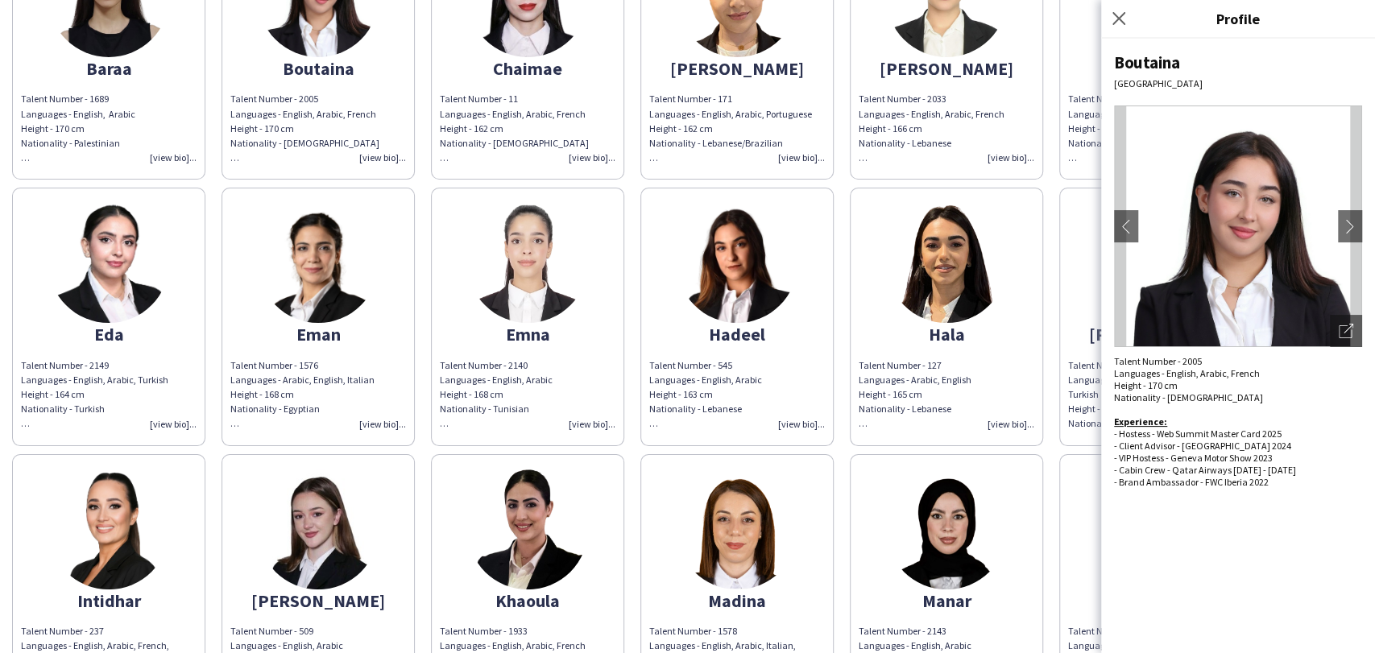
scroll to position [358, 0]
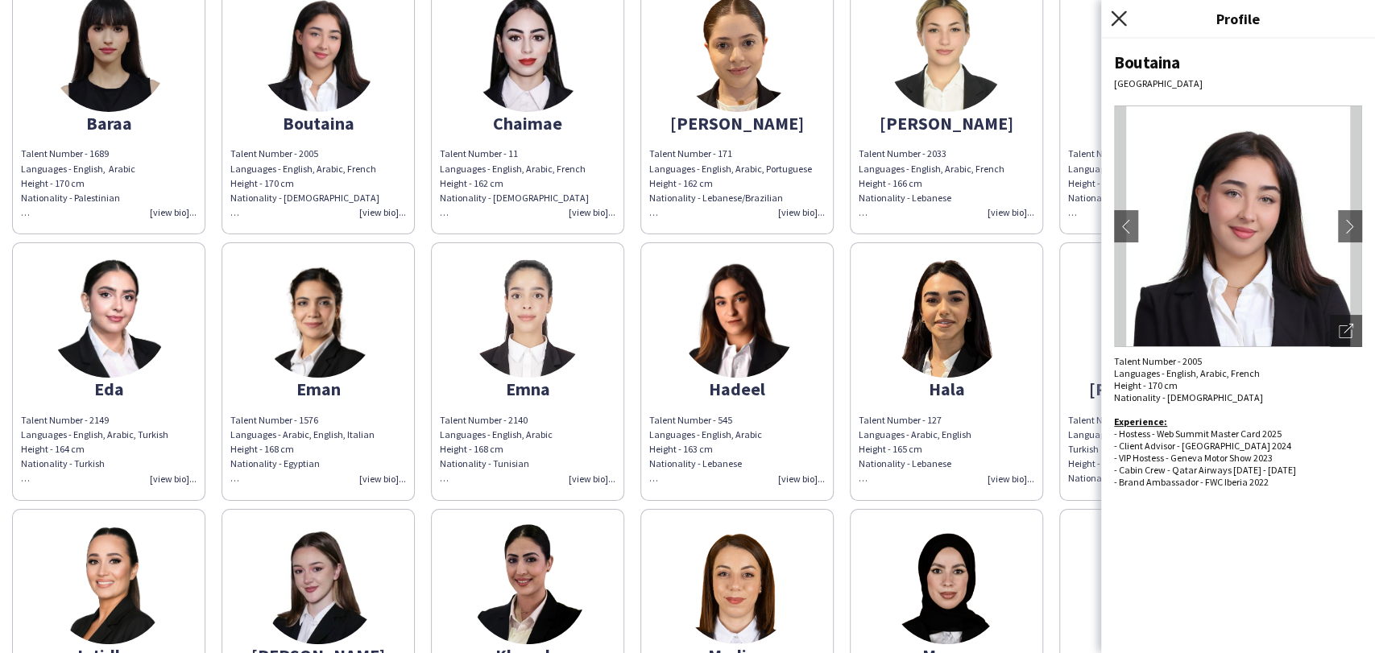
click at [1112, 13] on icon at bounding box center [1118, 17] width 15 height 15
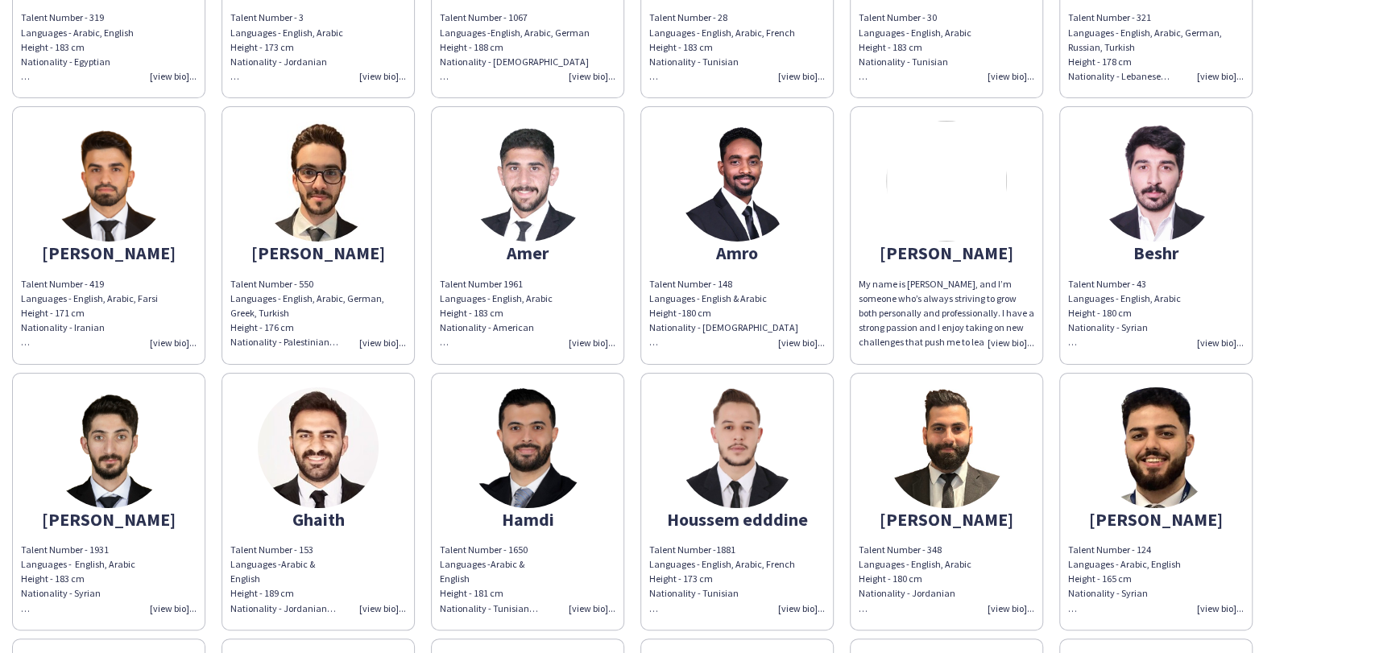
scroll to position [266, 0]
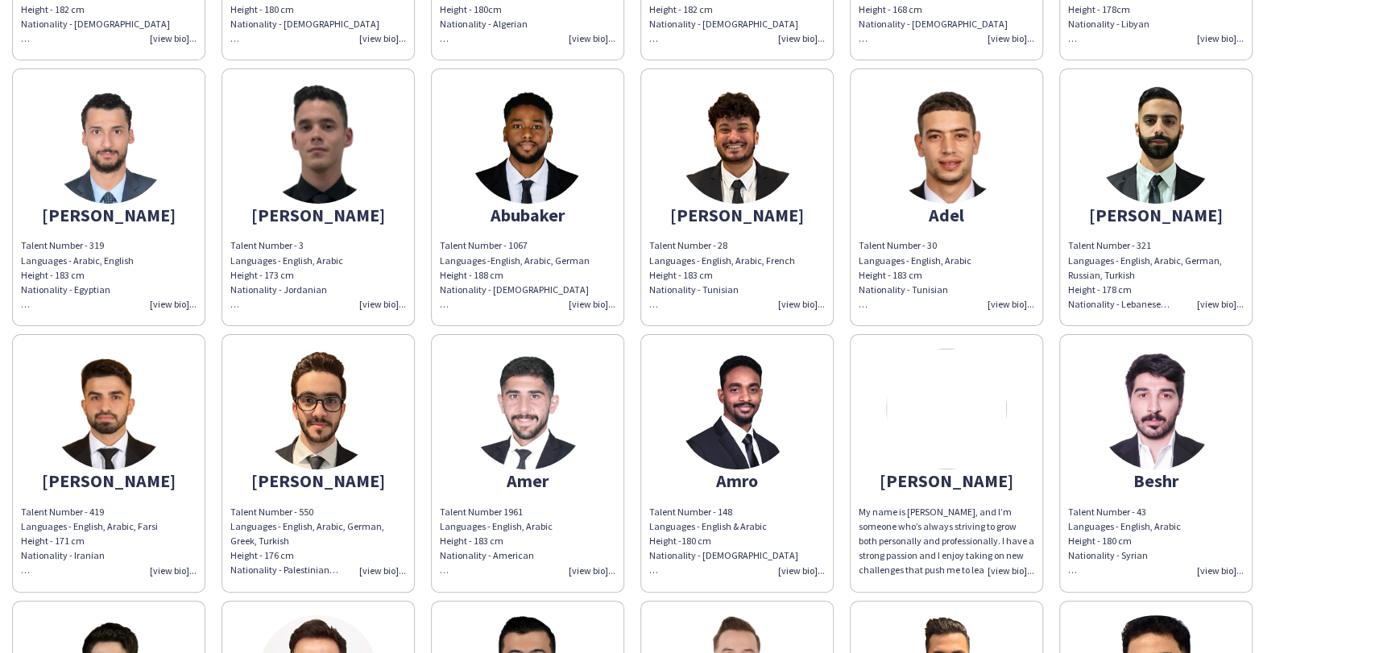
click at [909, 423] on img at bounding box center [946, 409] width 121 height 121
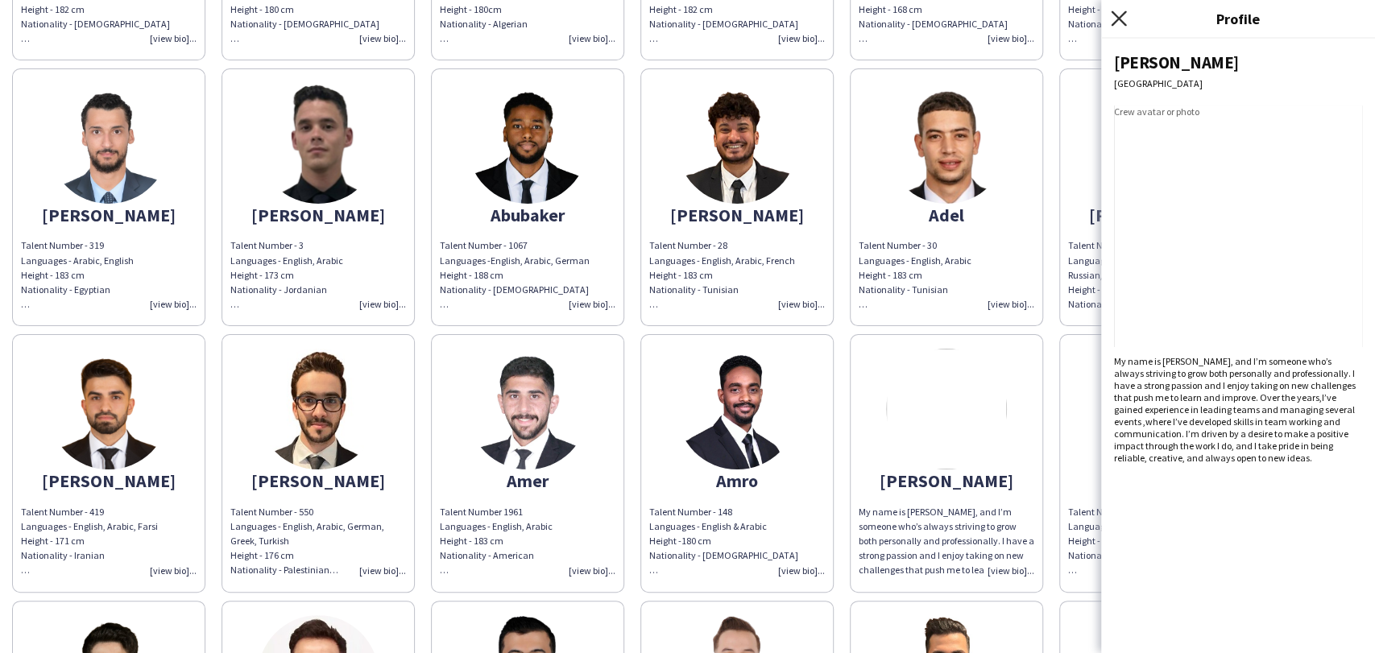
click at [1115, 19] on icon "Close pop-in" at bounding box center [1118, 17] width 15 height 15
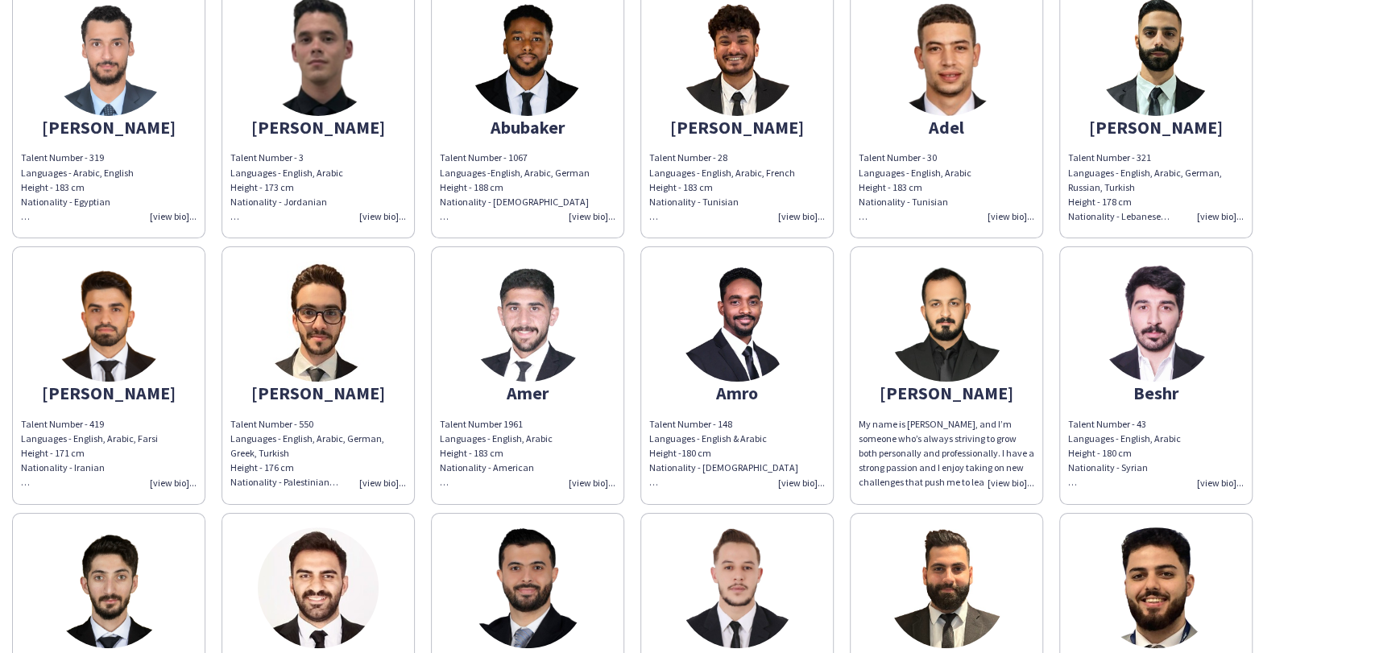
scroll to position [358, 0]
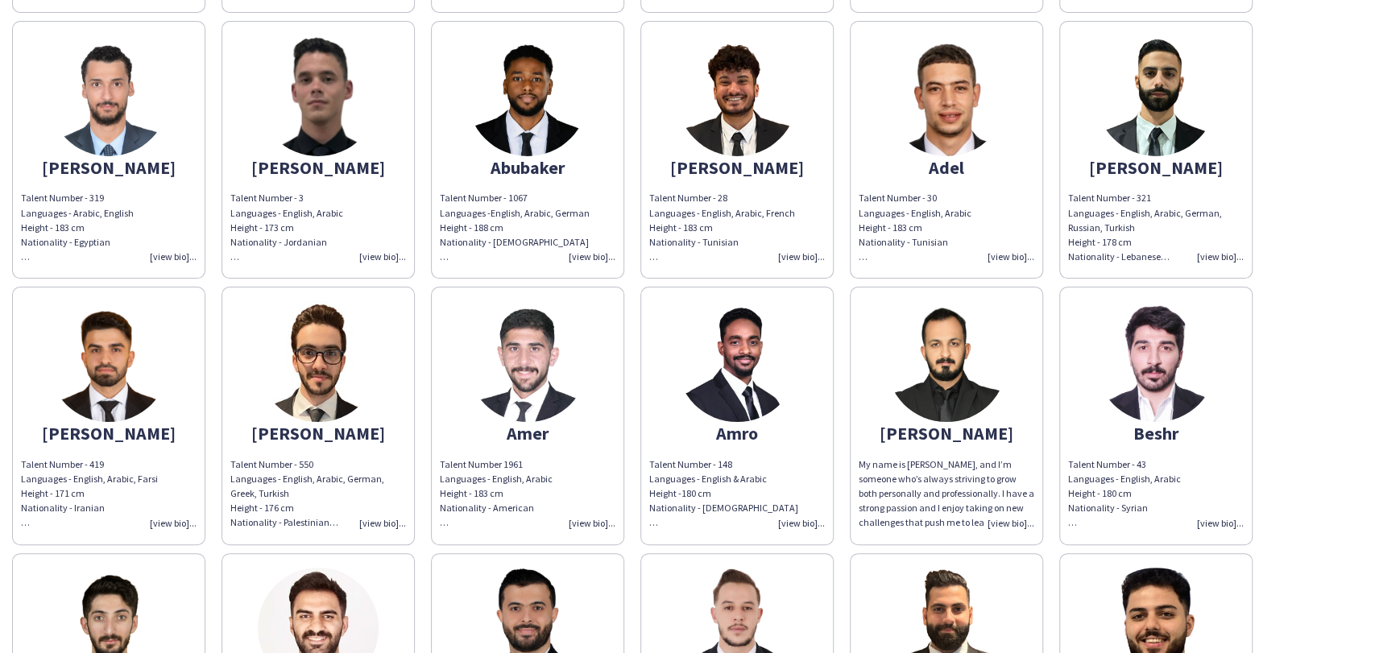
click at [0, 261] on div "ELAN - [DEMOGRAPHIC_DATA] Host Sample Profiles [PERSON_NAME] Talent Number - 22…" at bounding box center [687, 654] width 1375 height 1935
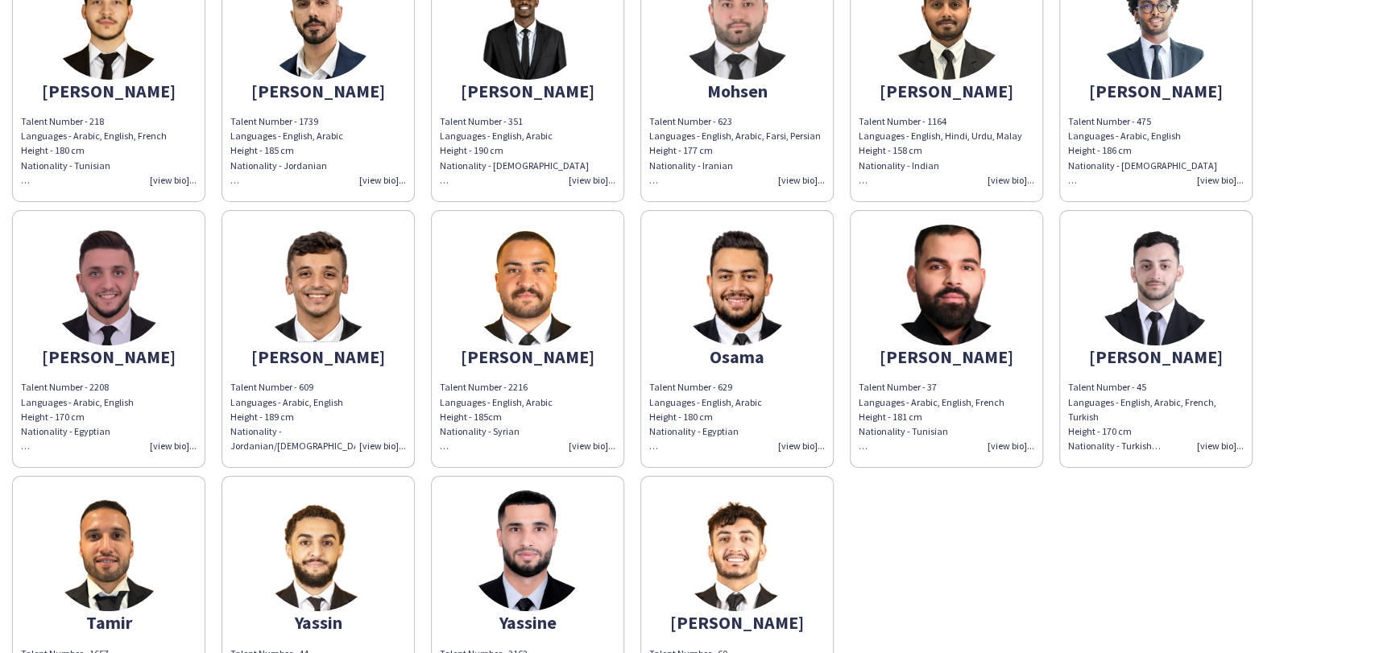
scroll to position [895, 0]
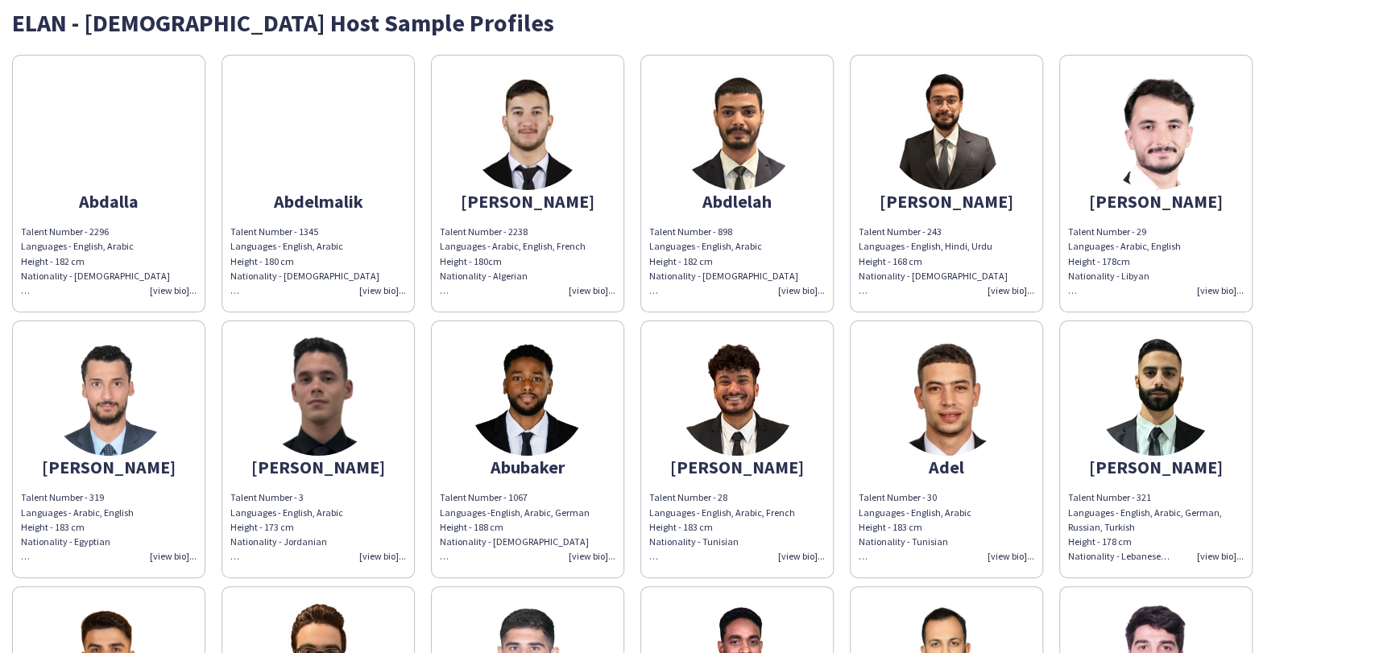
scroll to position [179, 0]
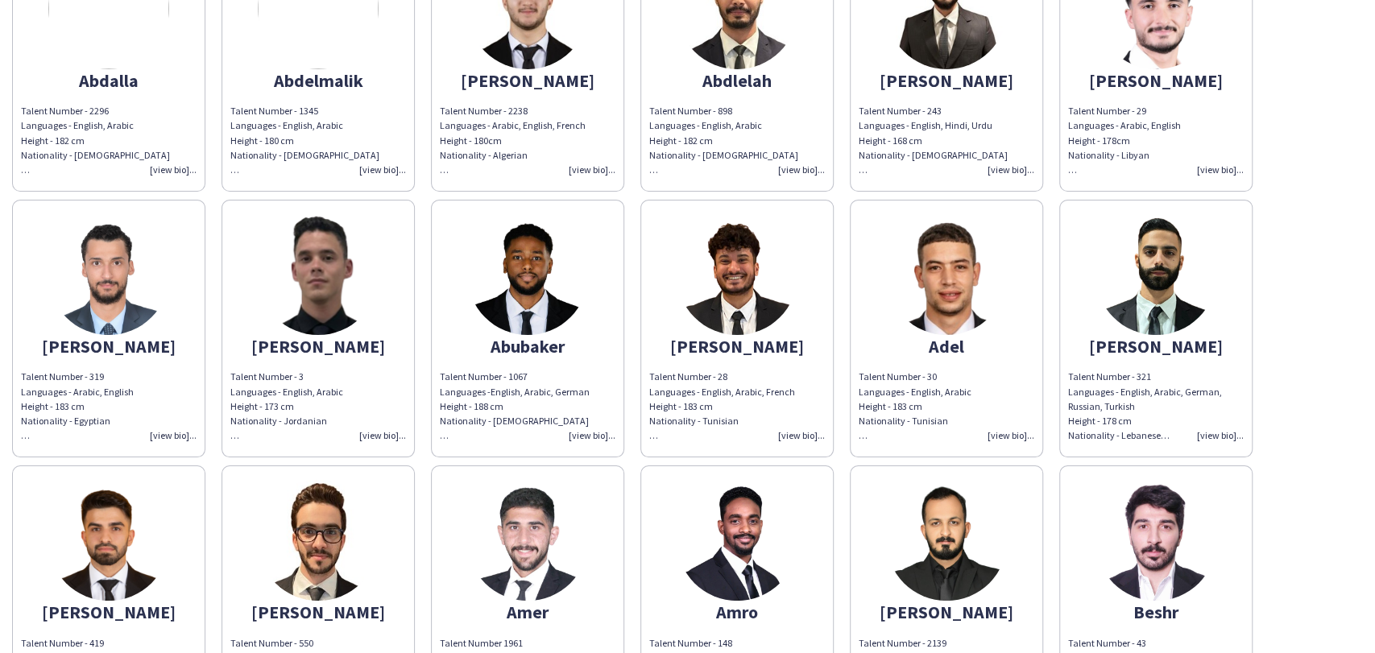
click at [482, 292] on img at bounding box center [527, 274] width 121 height 121
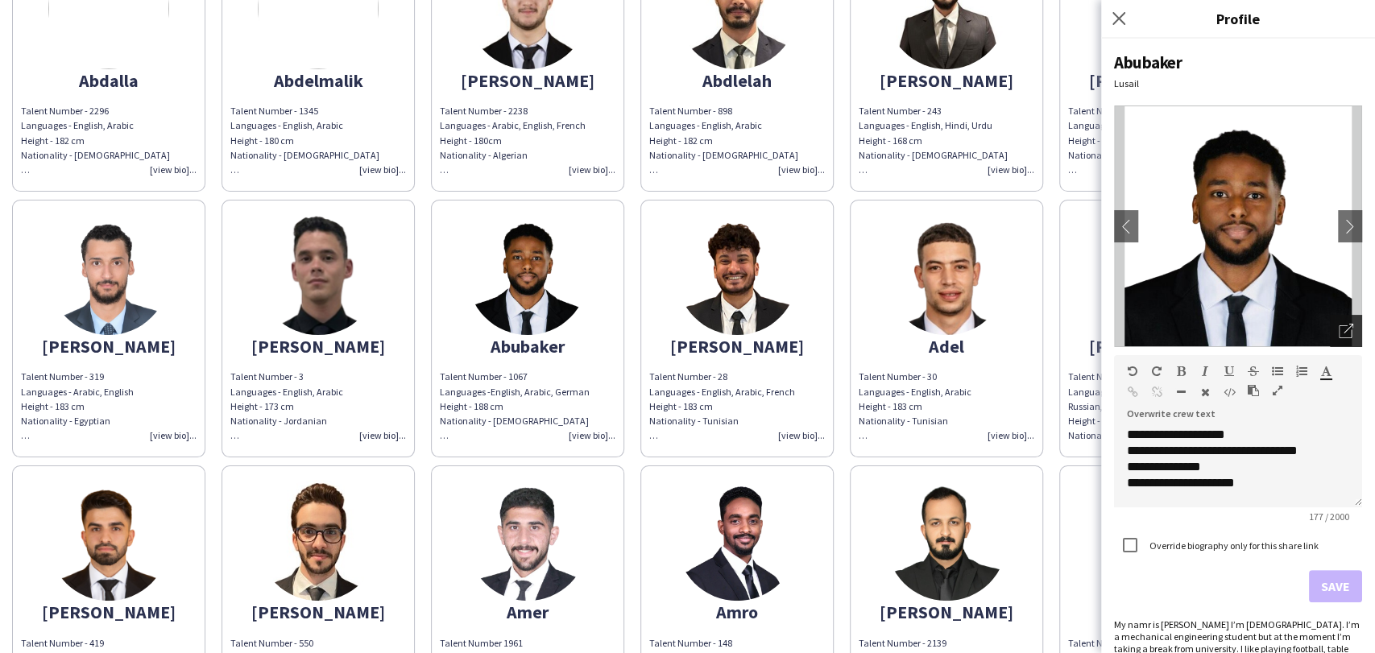
click at [1339, 324] on icon "Open photos pop-in" at bounding box center [1346, 331] width 14 height 14
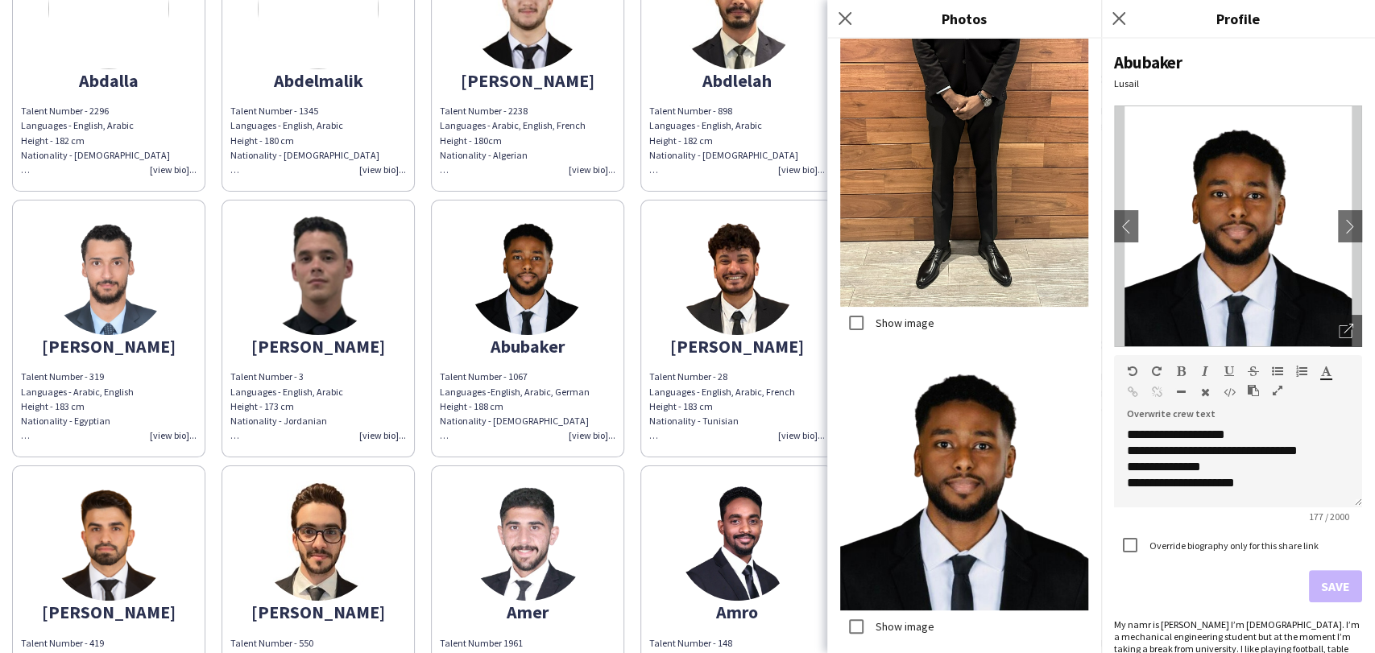
scroll to position [451, 0]
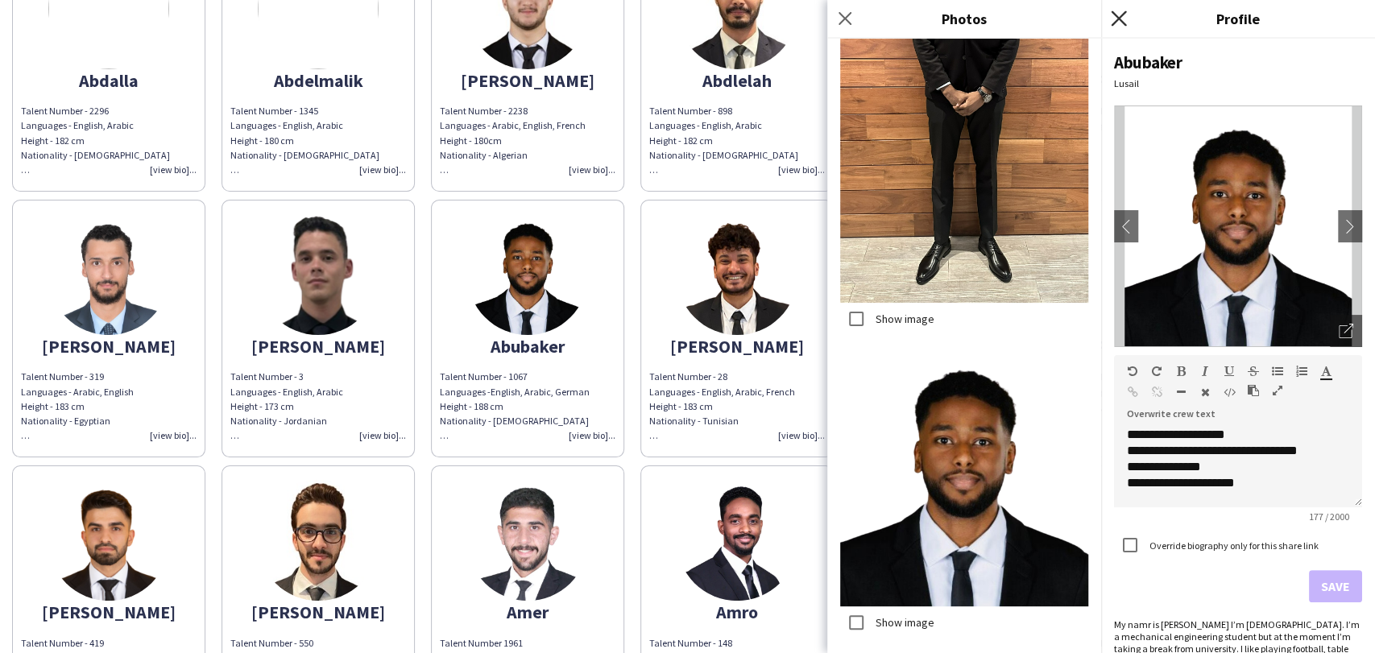
click at [1117, 16] on icon "Close pop-in" at bounding box center [1118, 17] width 15 height 15
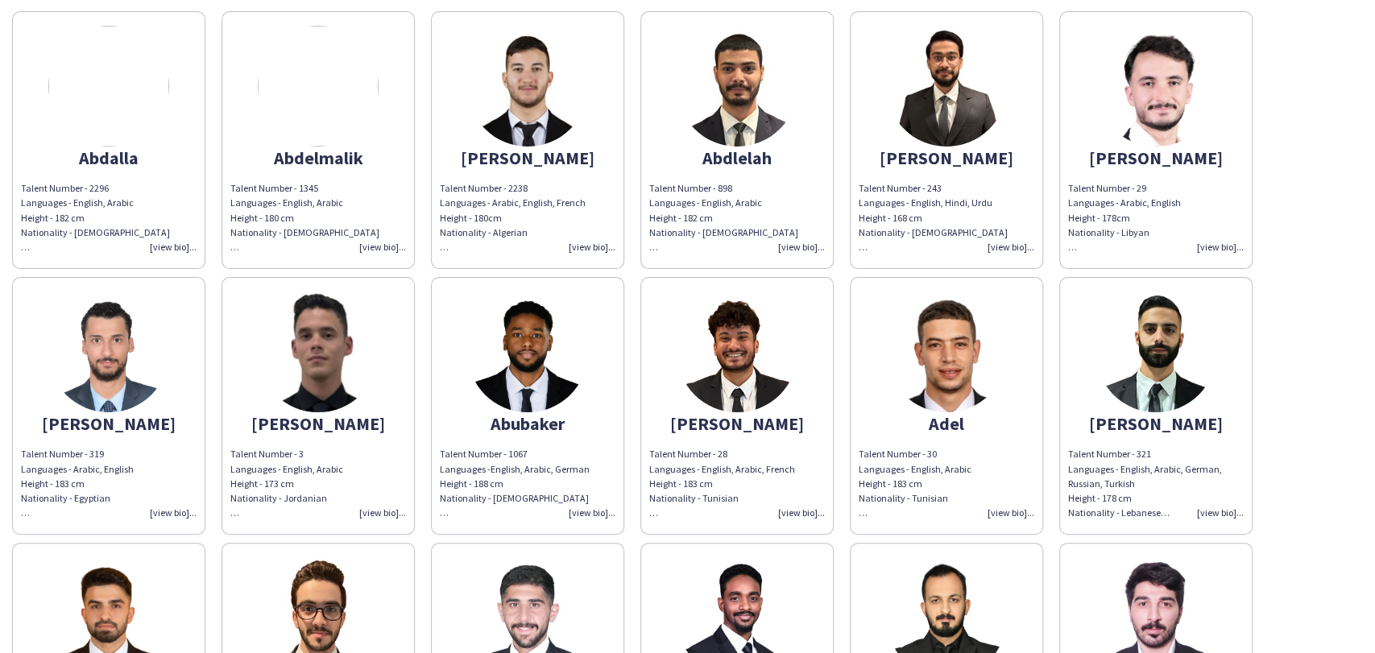
scroll to position [0, 0]
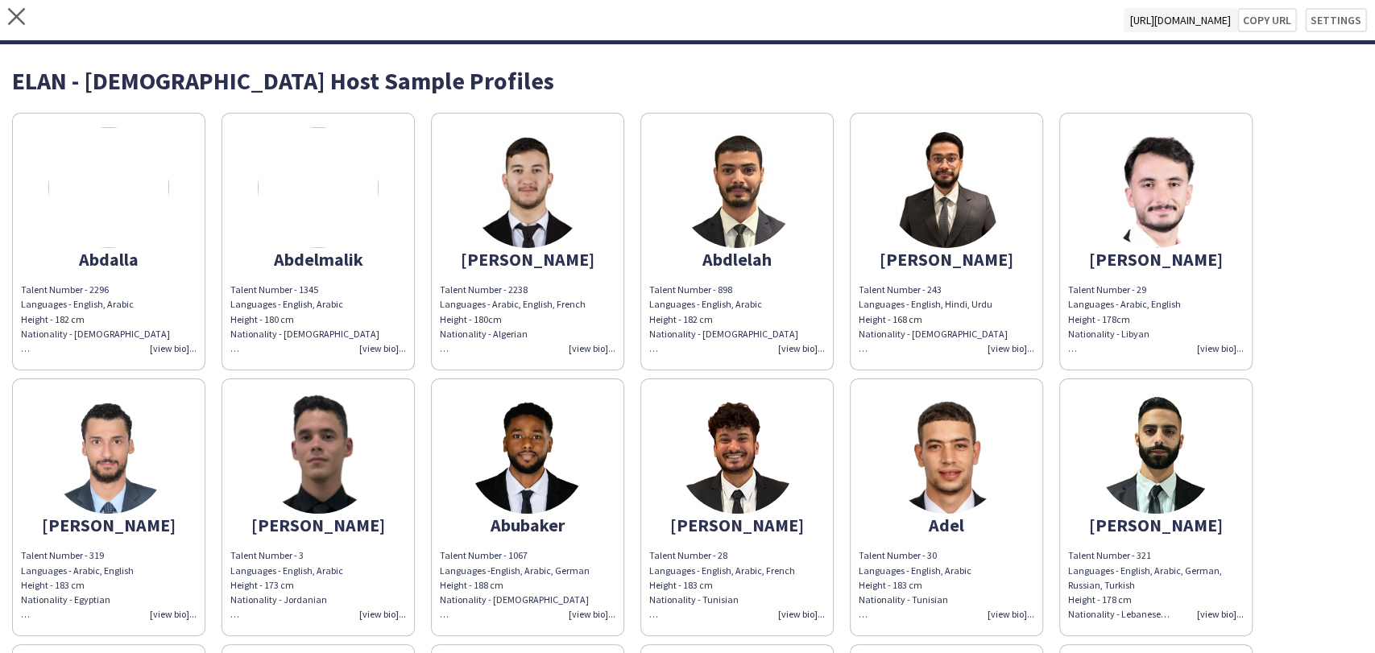
click at [926, 178] on img at bounding box center [946, 187] width 121 height 121
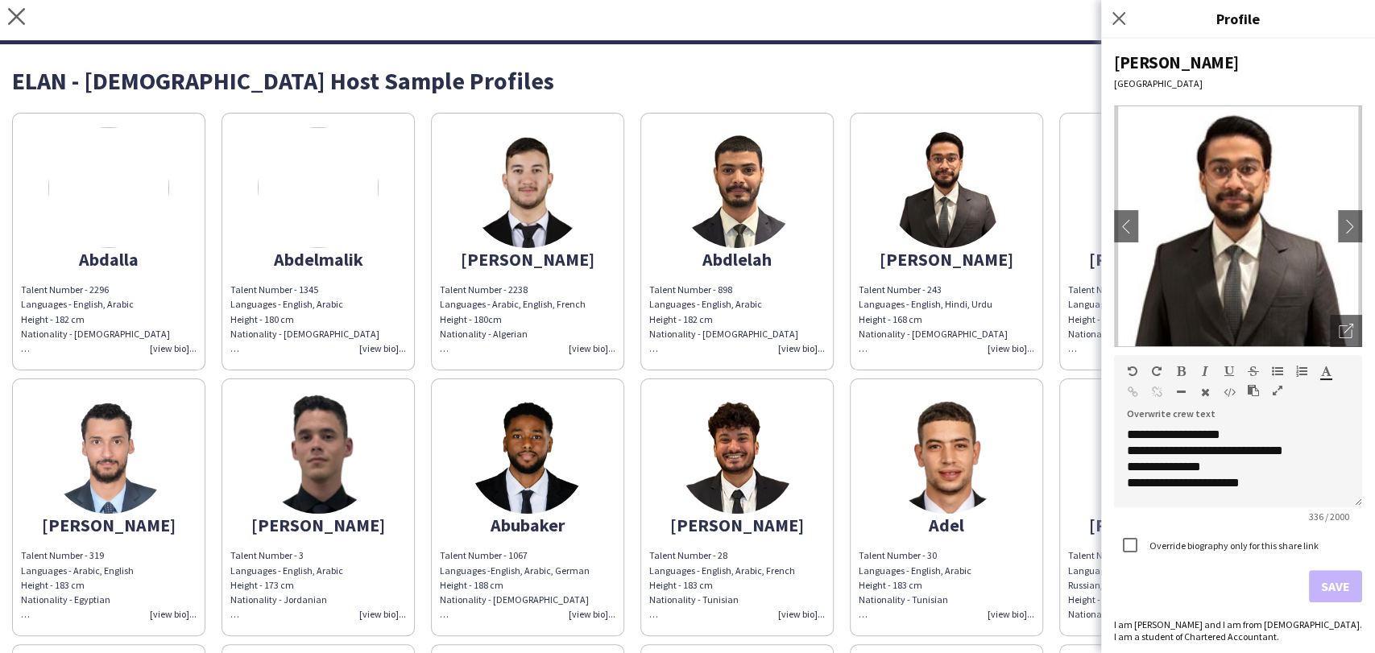
click at [1329, 311] on img at bounding box center [1238, 227] width 248 height 242
click at [1339, 325] on icon "Open photos pop-in" at bounding box center [1346, 331] width 14 height 14
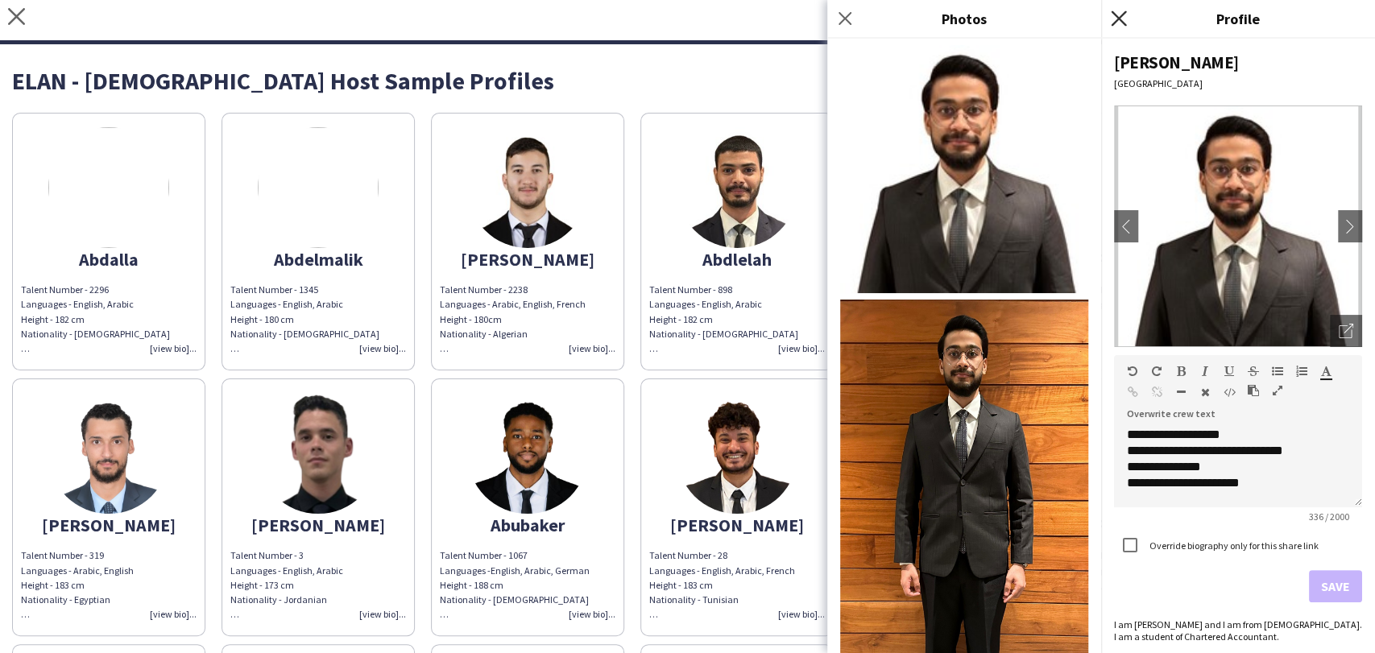
click at [1116, 14] on icon "Close pop-in" at bounding box center [1118, 17] width 15 height 15
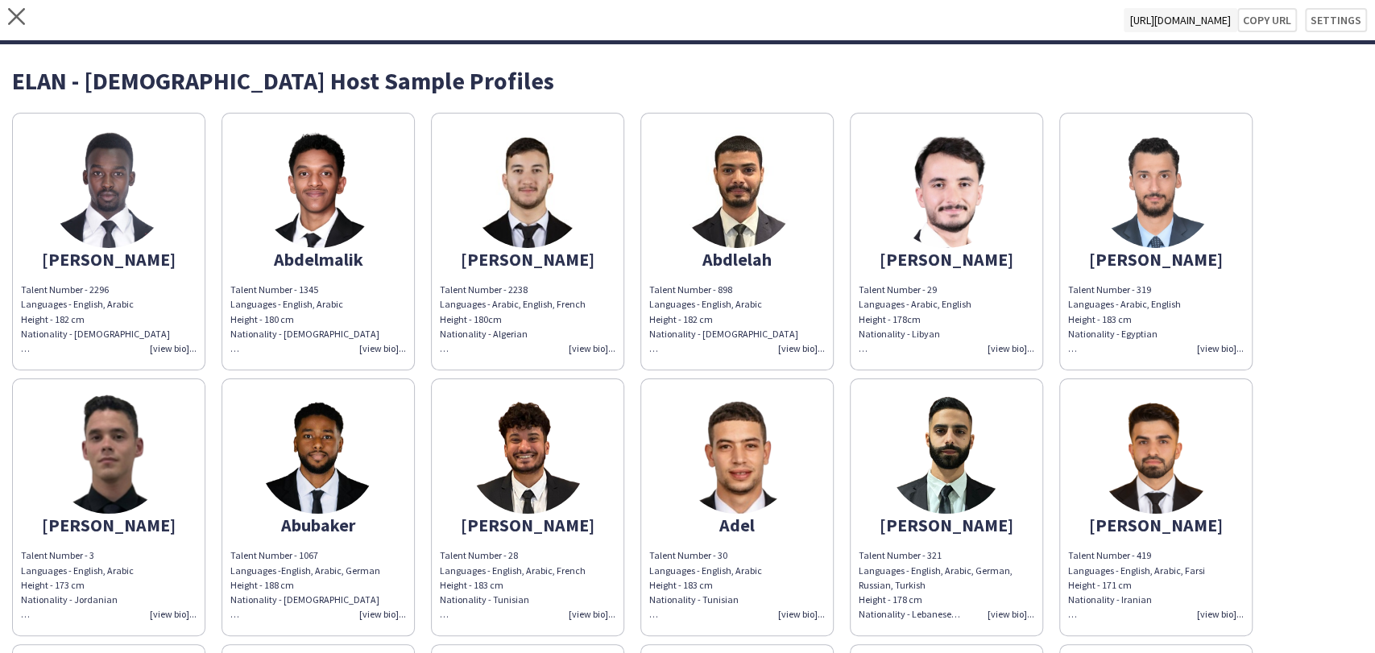
click at [911, 190] on img at bounding box center [946, 187] width 121 height 121
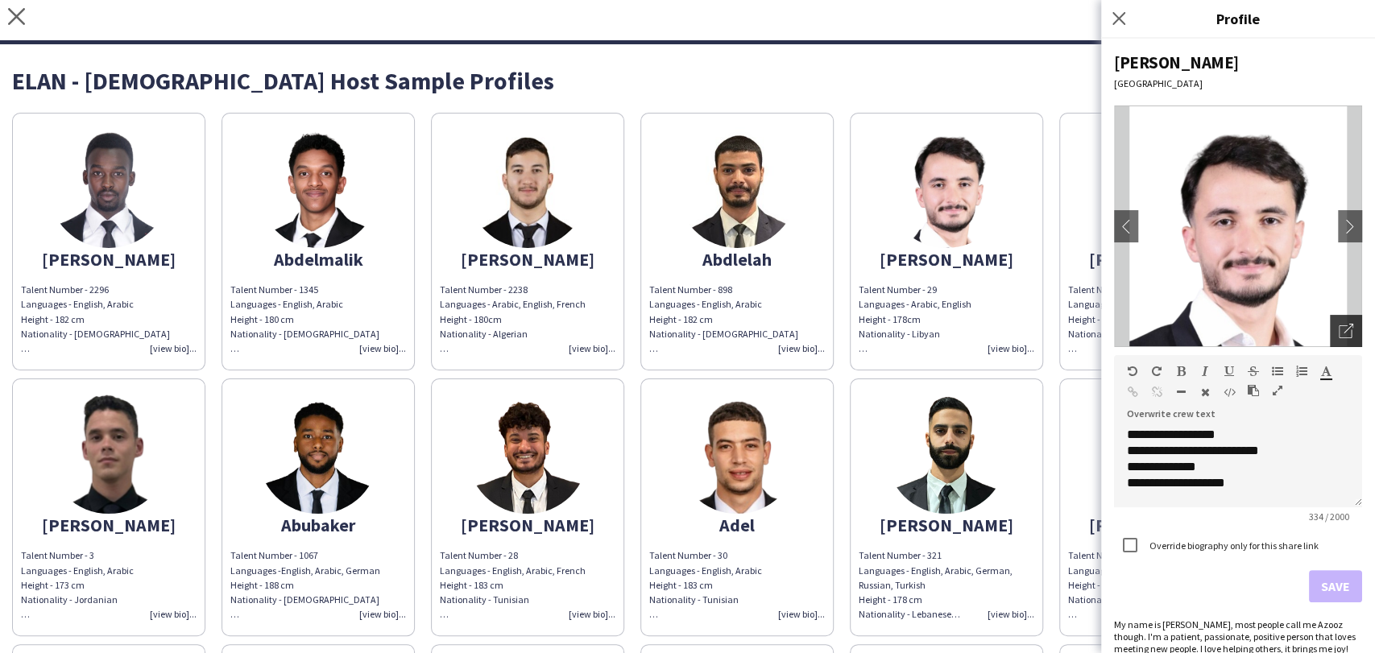
click at [1339, 330] on icon "Open photos pop-in" at bounding box center [1346, 331] width 14 height 14
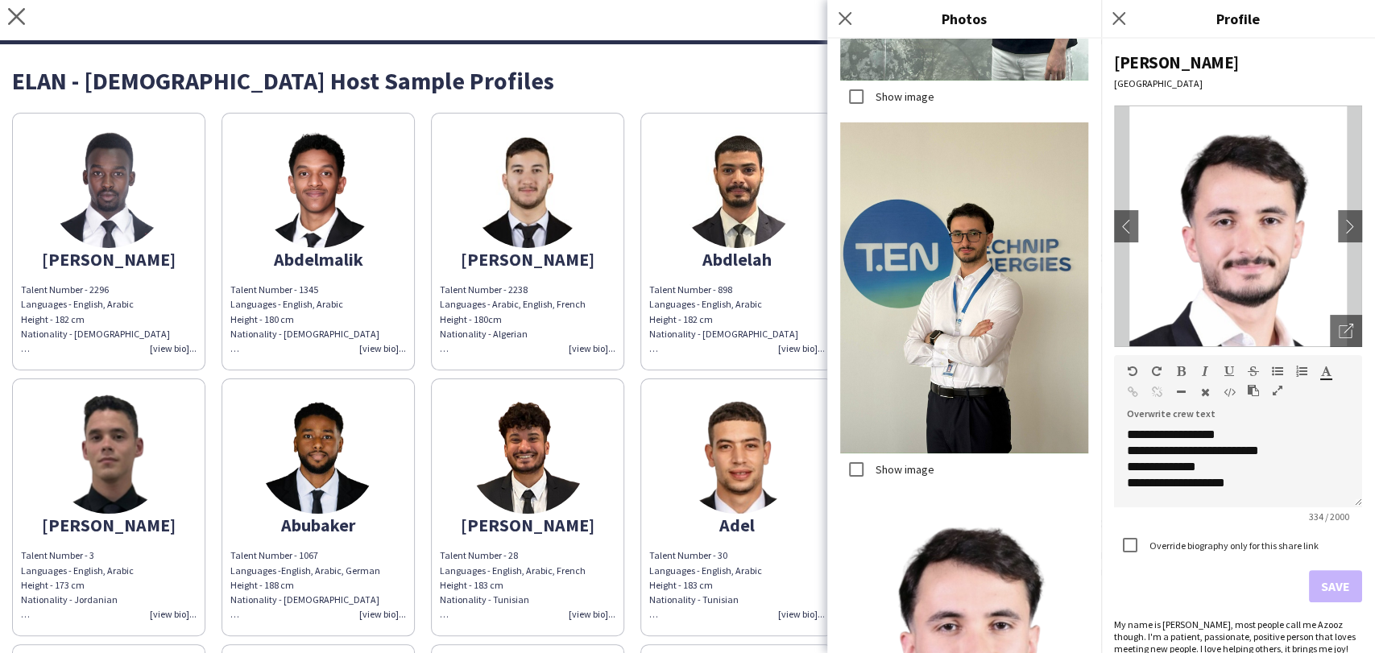
scroll to position [2368, 0]
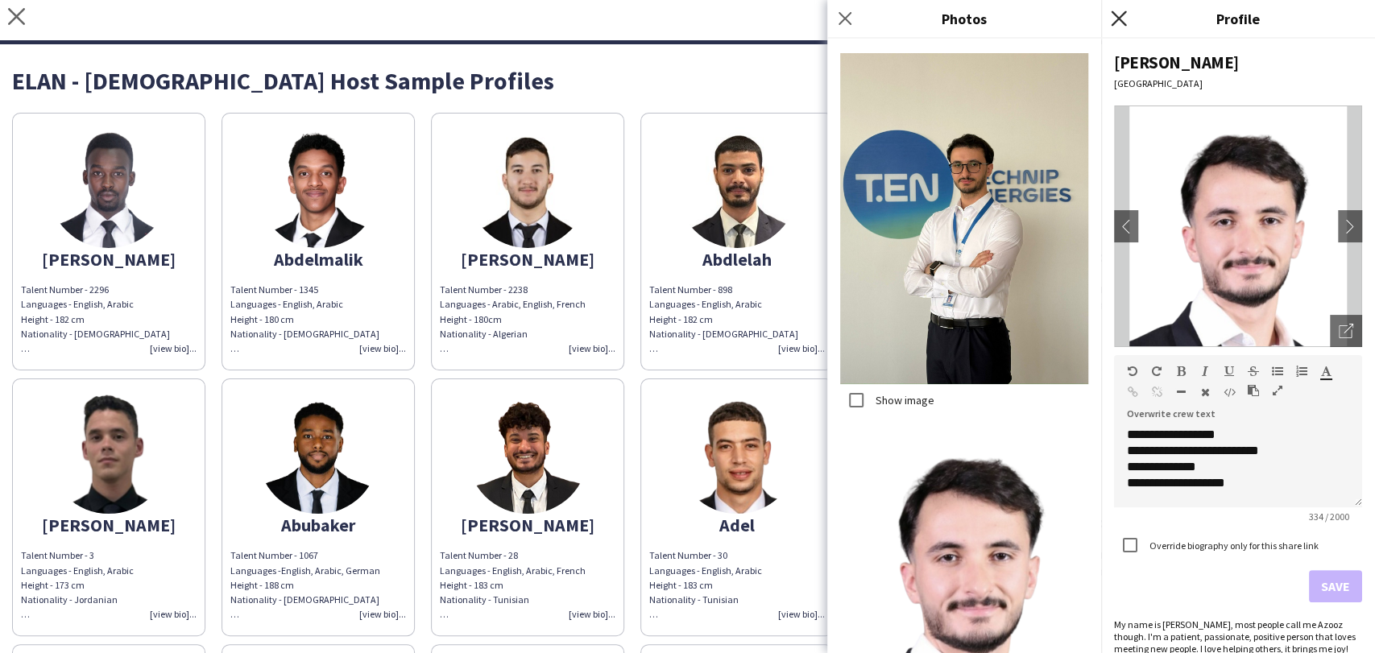
click at [1121, 14] on icon at bounding box center [1118, 17] width 15 height 15
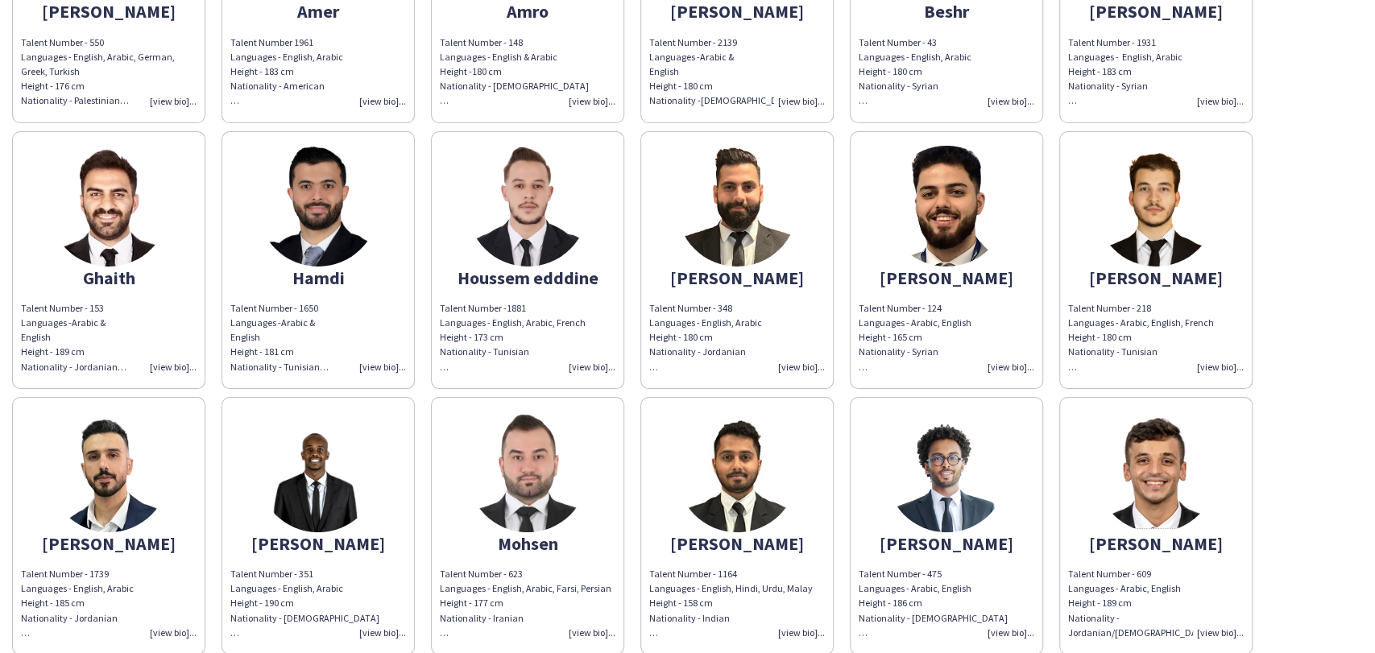
scroll to position [805, 0]
